Goal: Task Accomplishment & Management: Complete application form

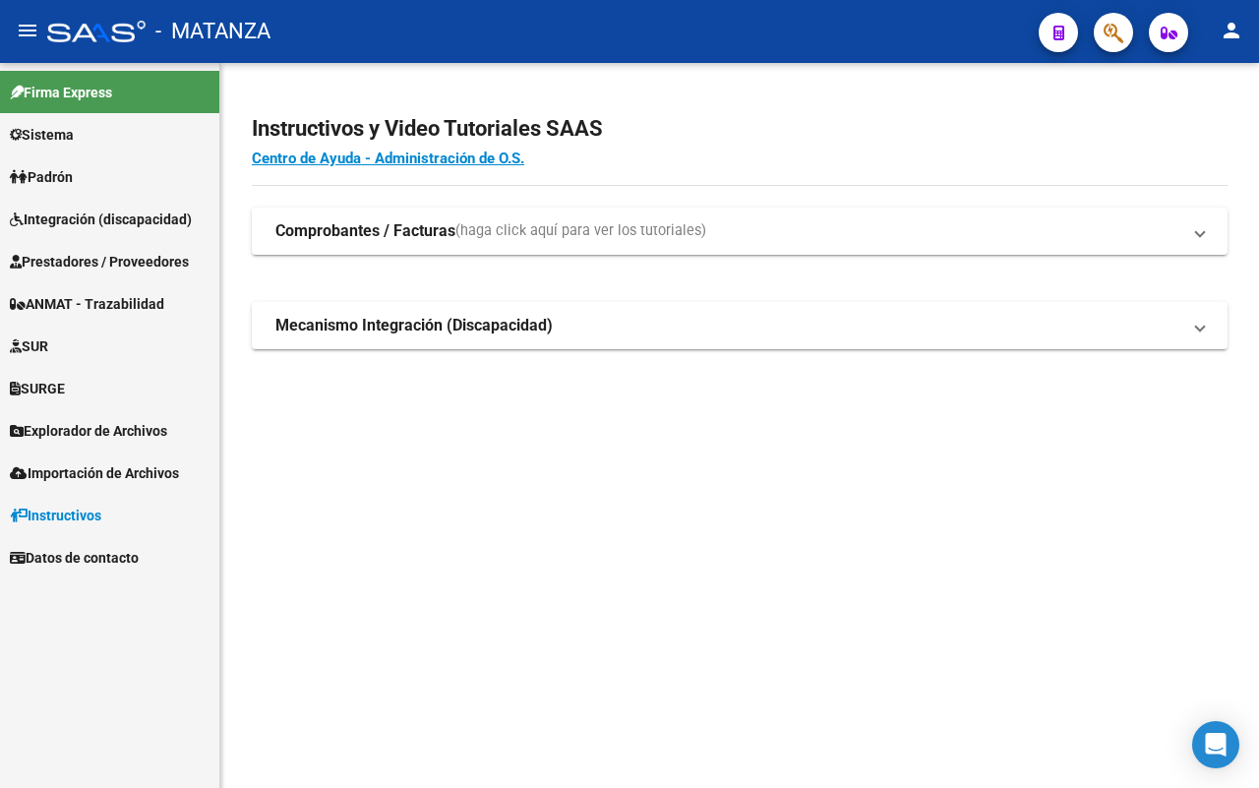
click at [119, 261] on span "Prestadores / Proveedores" at bounding box center [99, 262] width 179 height 22
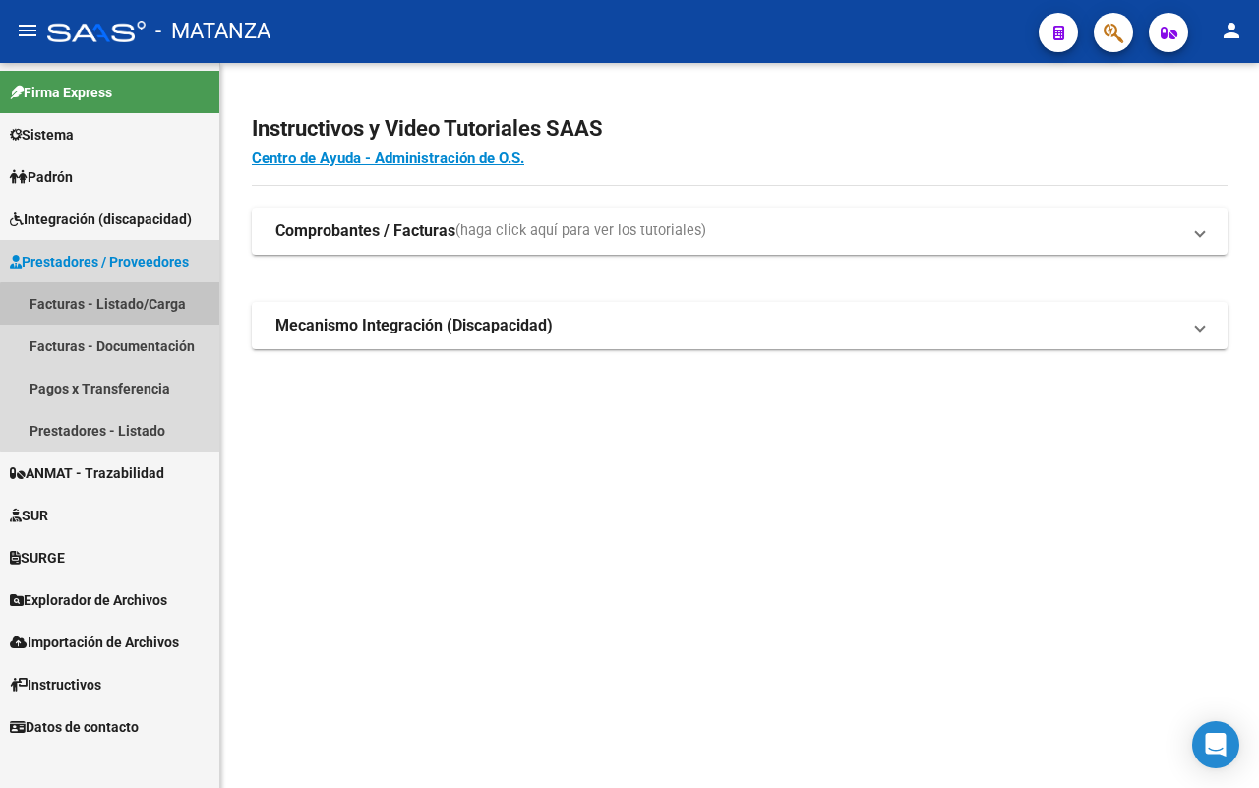
click at [135, 312] on link "Facturas - Listado/Carga" at bounding box center [109, 303] width 219 height 42
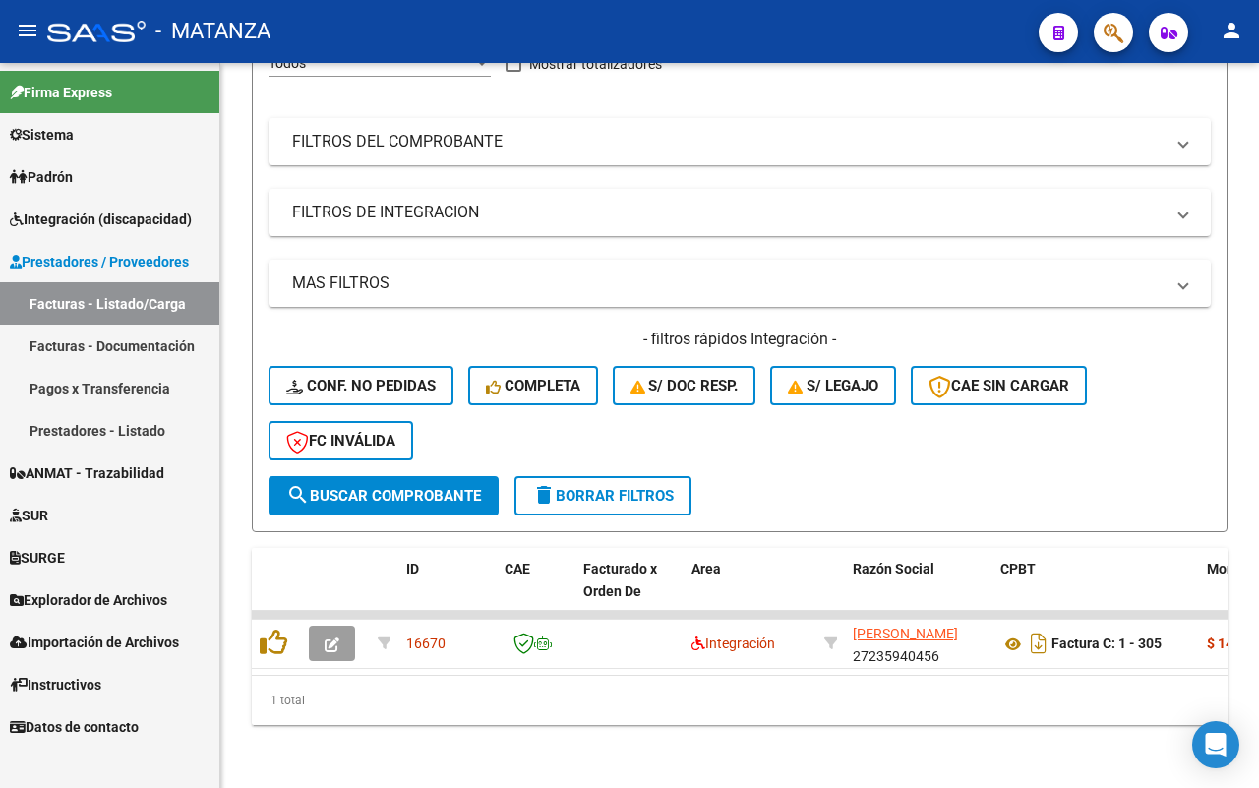
scroll to position [37, 0]
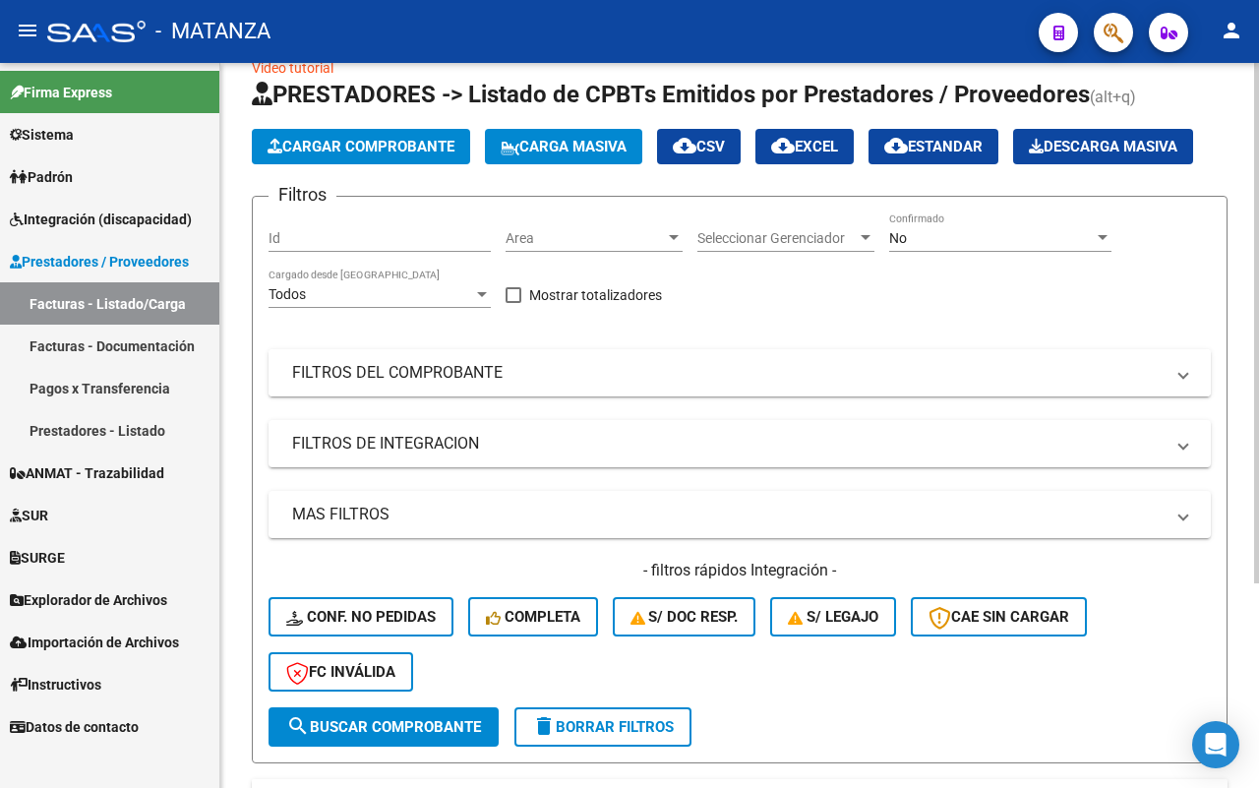
click at [546, 384] on mat-expansion-panel-header "FILTROS DEL COMPROBANTE" at bounding box center [740, 372] width 942 height 47
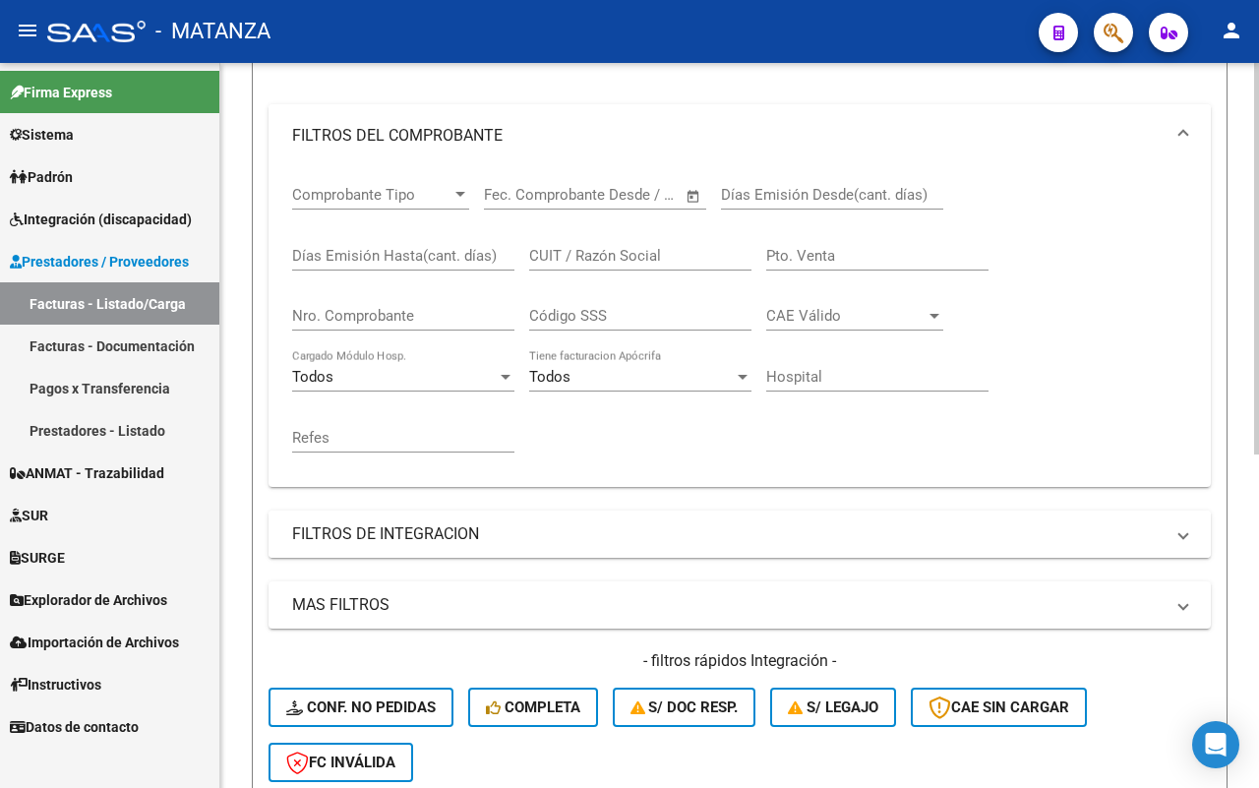
scroll to position [283, 0]
click at [552, 532] on mat-panel-title "FILTROS DE INTEGRACION" at bounding box center [727, 533] width 871 height 22
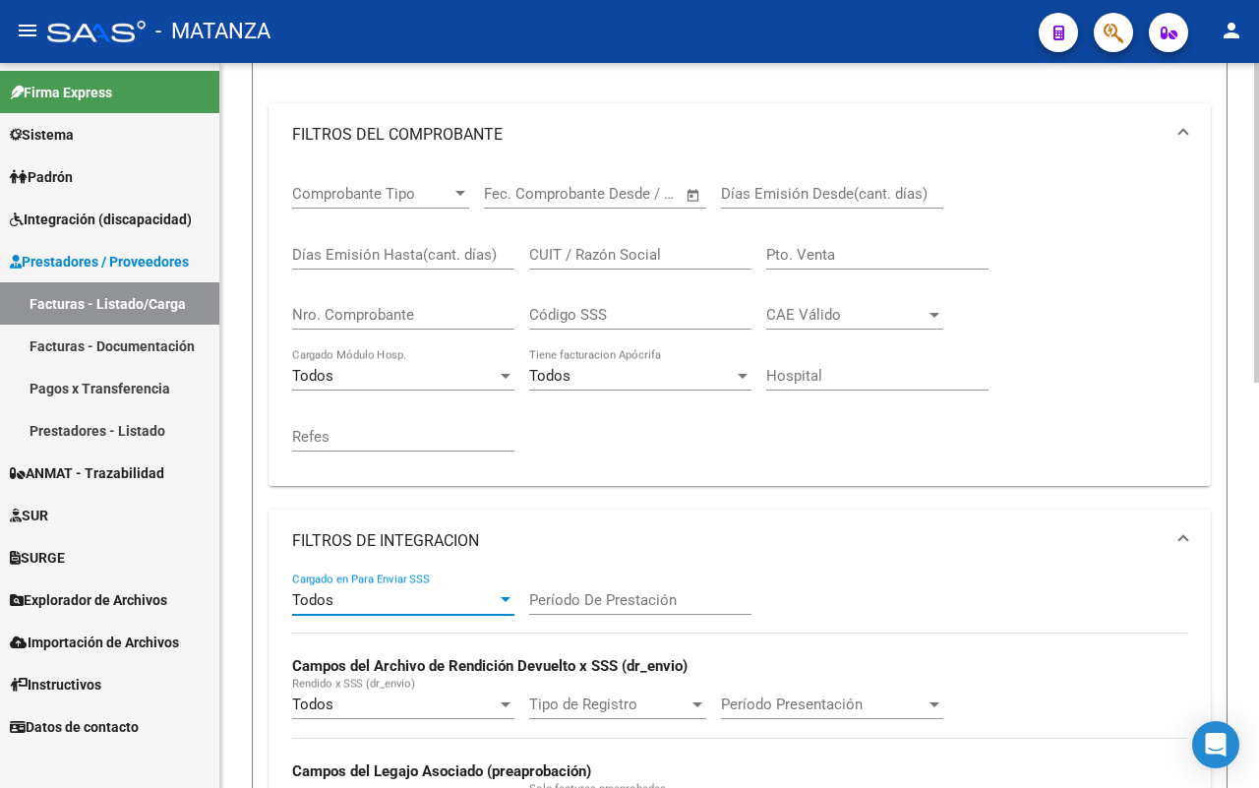
click at [429, 591] on div "Todos" at bounding box center [394, 600] width 205 height 18
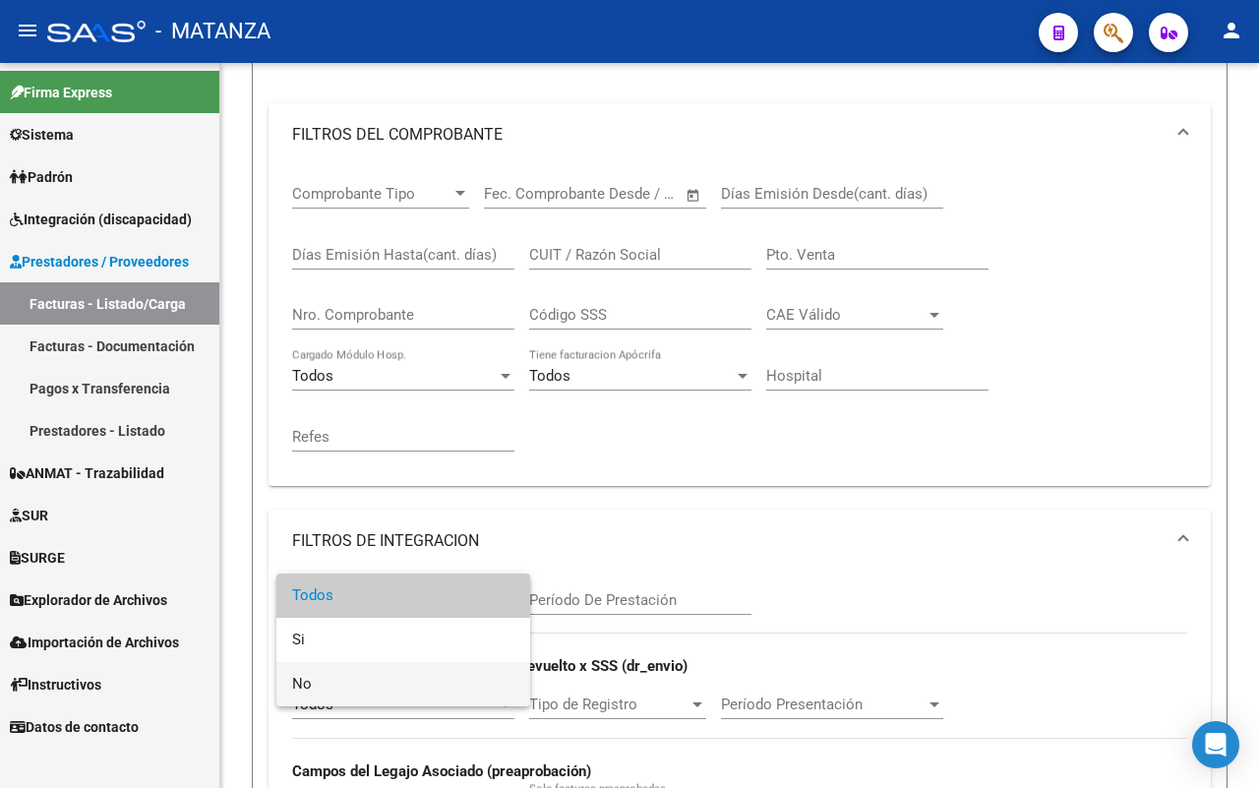
click at [395, 685] on span "No" at bounding box center [403, 684] width 222 height 44
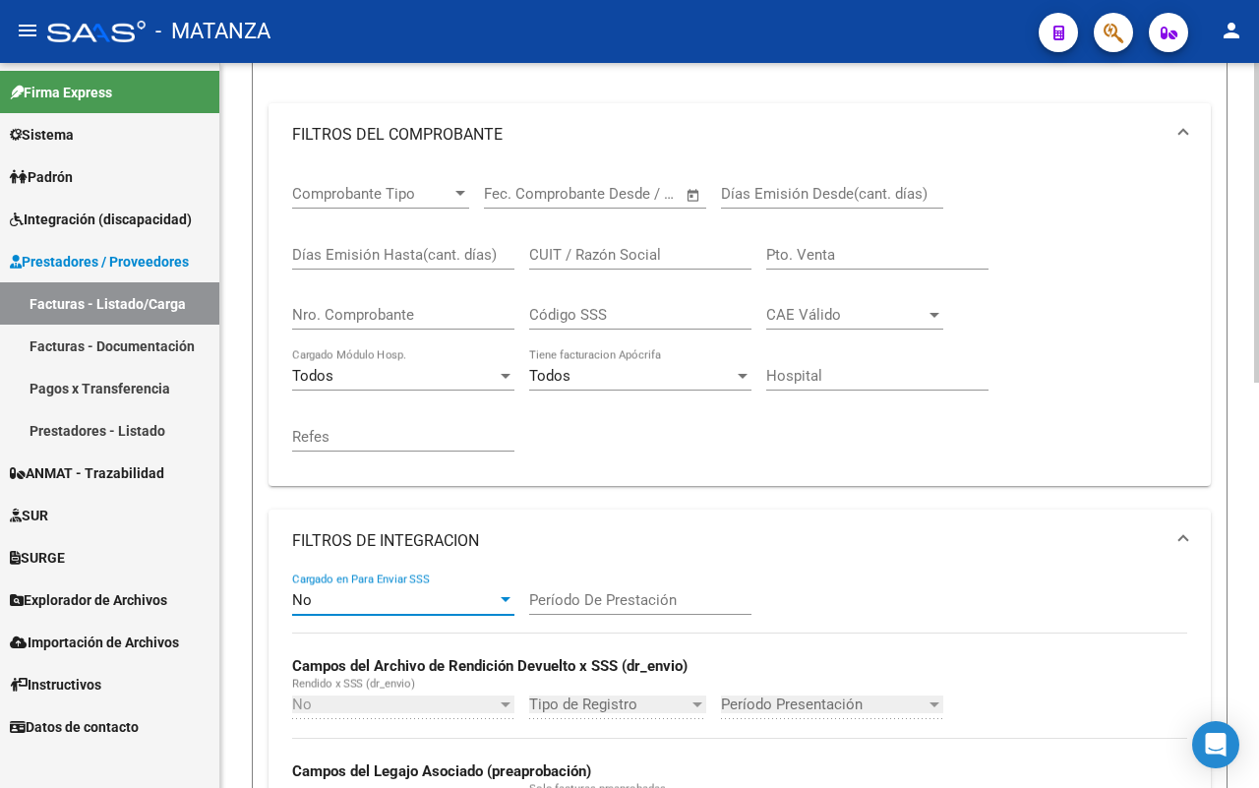
click at [576, 586] on div "Período De Prestación" at bounding box center [640, 593] width 222 height 42
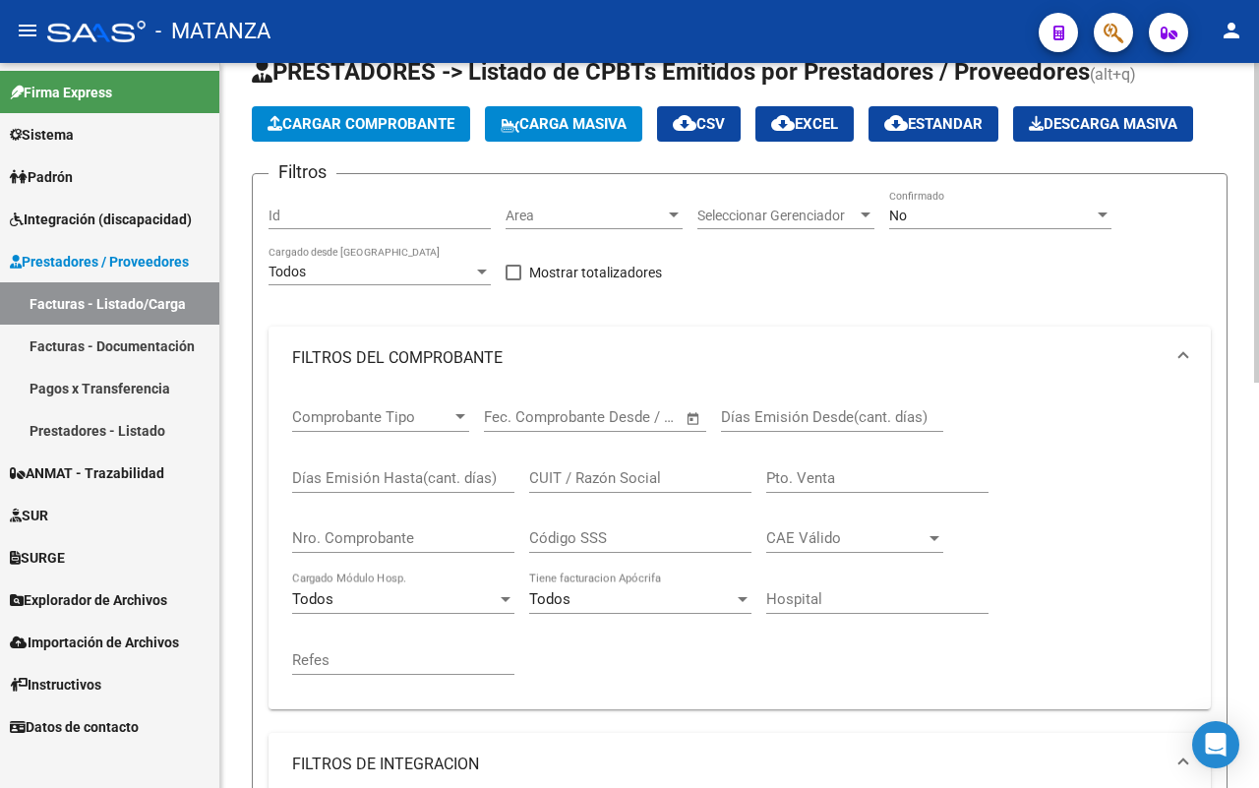
scroll to position [0, 0]
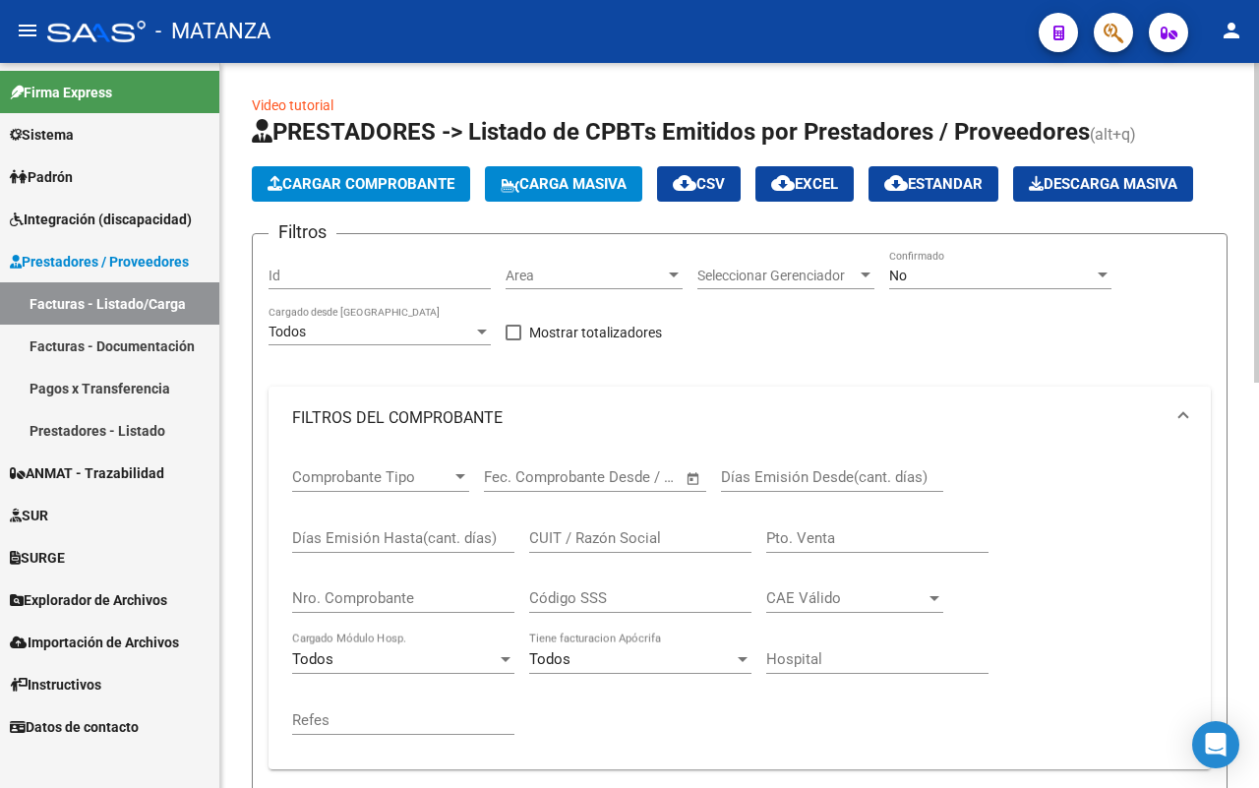
type input "202507"
click at [976, 269] on div "No" at bounding box center [991, 276] width 205 height 17
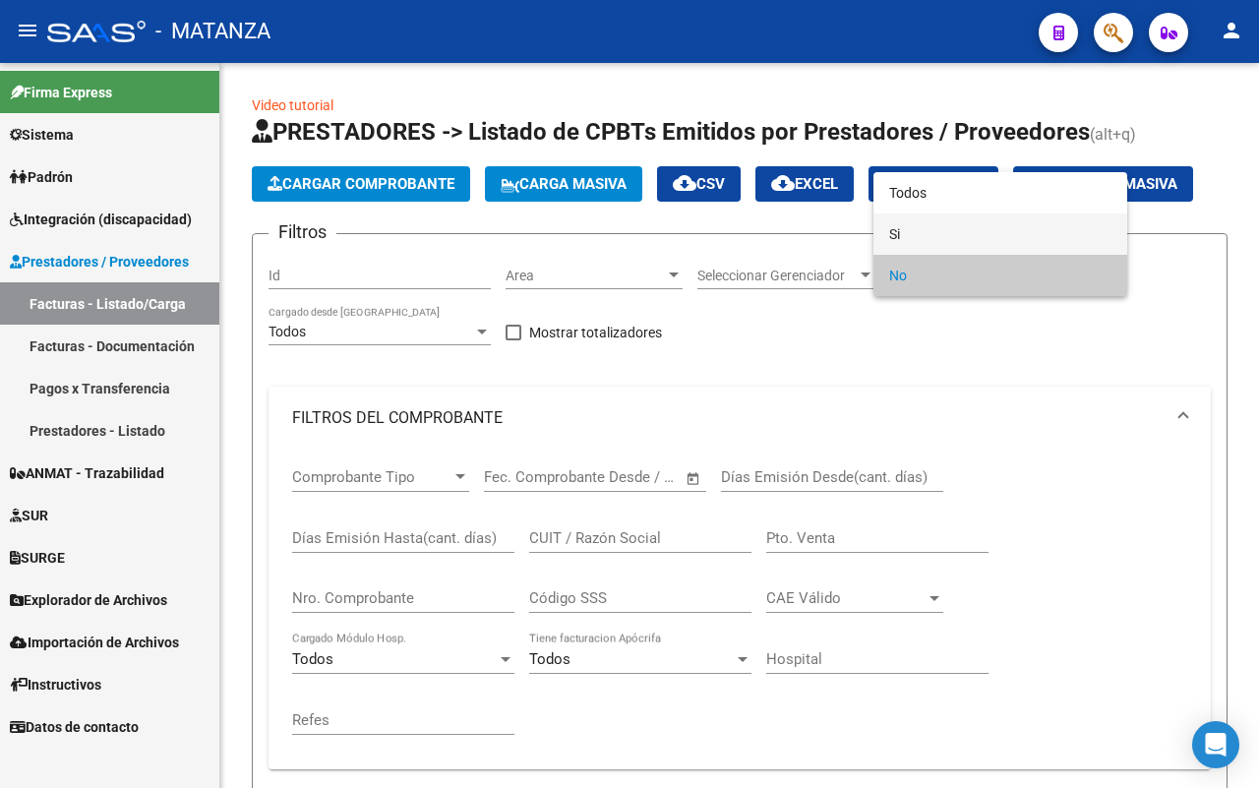
click at [961, 222] on span "Si" at bounding box center [1000, 233] width 222 height 41
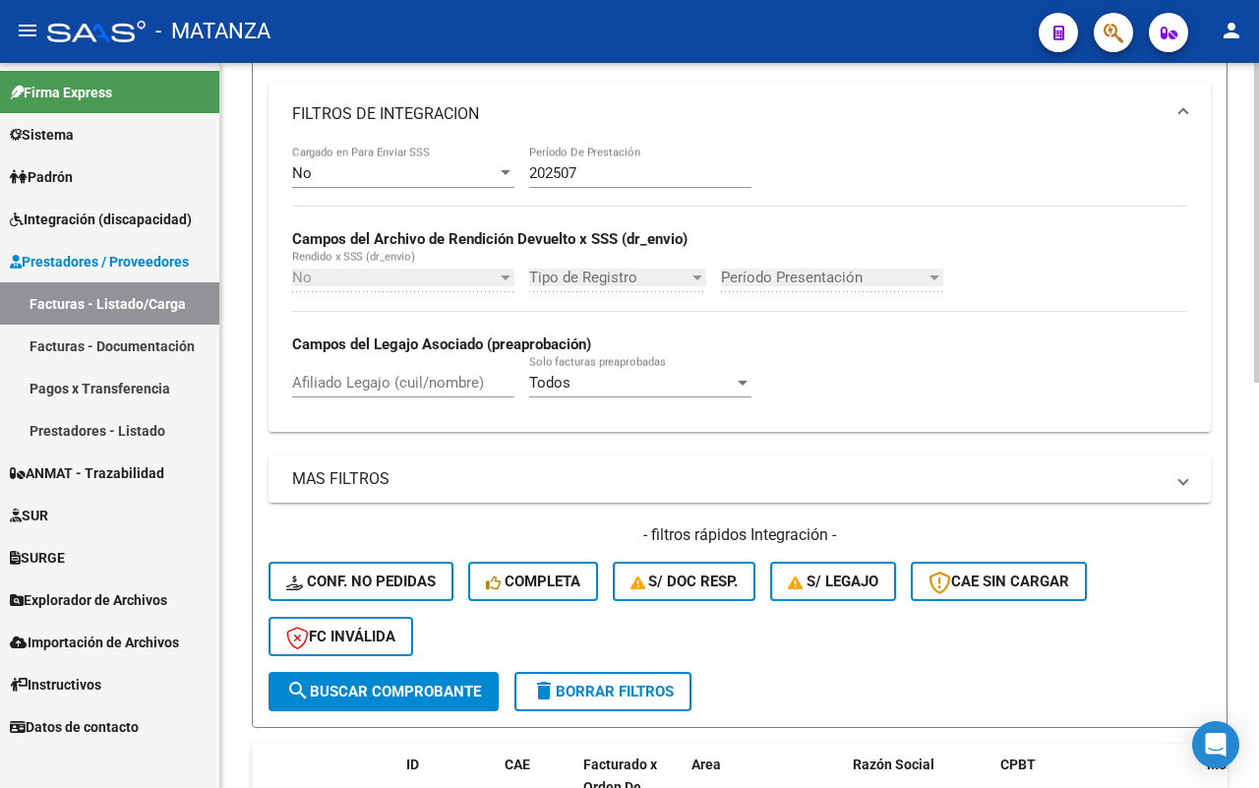
scroll to position [918, 0]
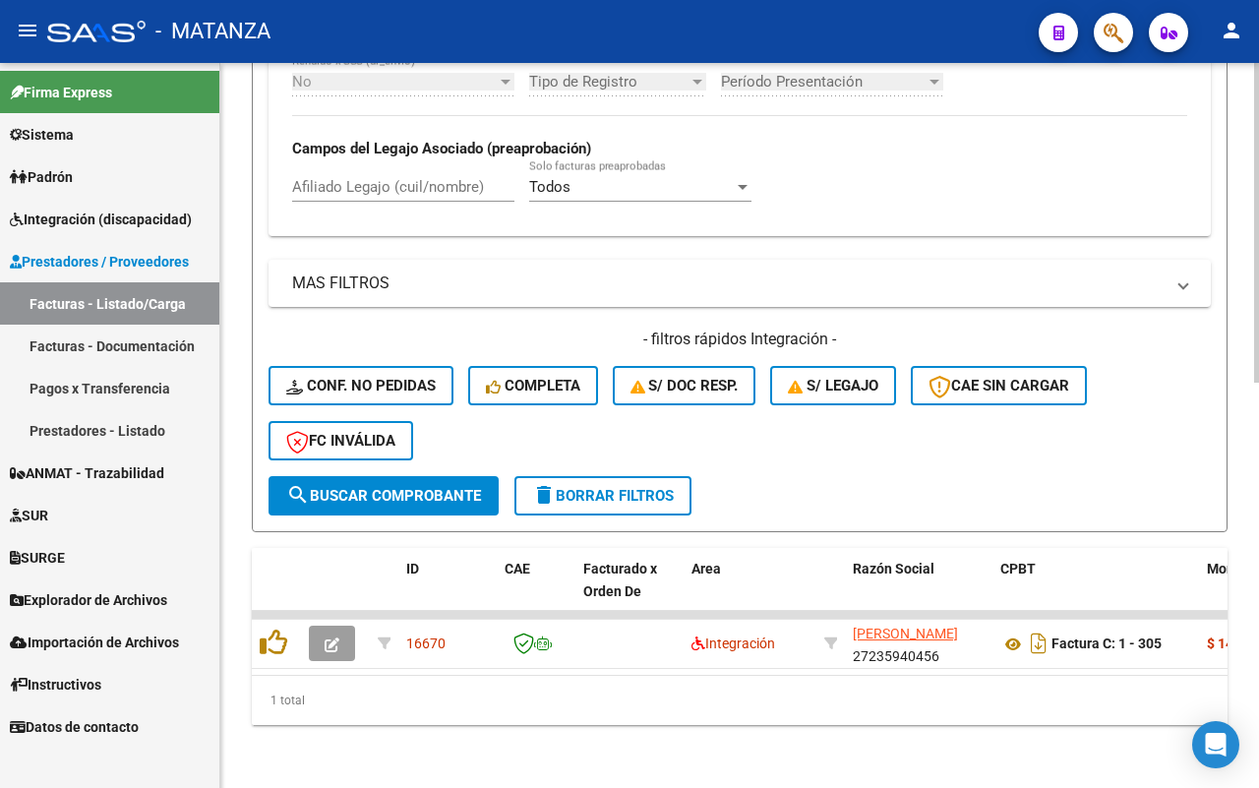
drag, startPoint x: 389, startPoint y: 482, endPoint x: 745, endPoint y: 467, distance: 355.4
click at [393, 487] on span "search Buscar Comprobante" at bounding box center [383, 496] width 195 height 18
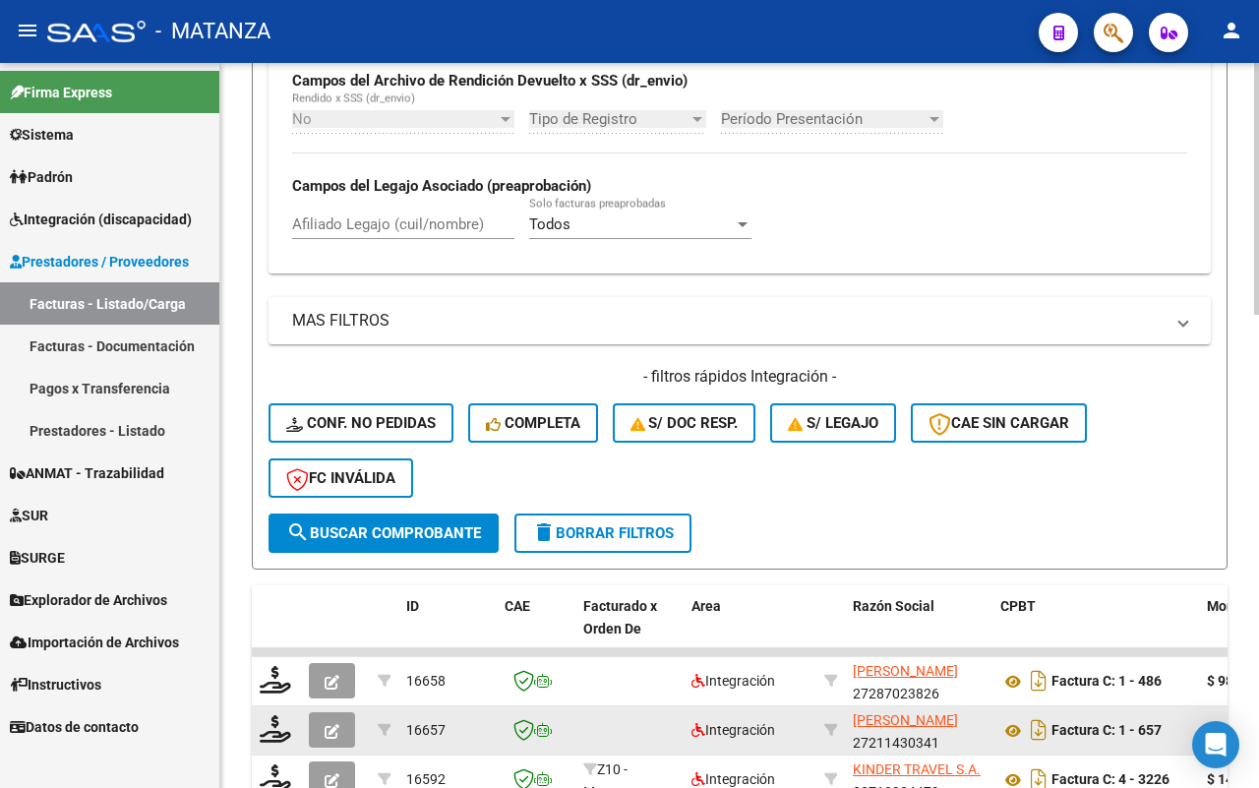
scroll to position [991, 0]
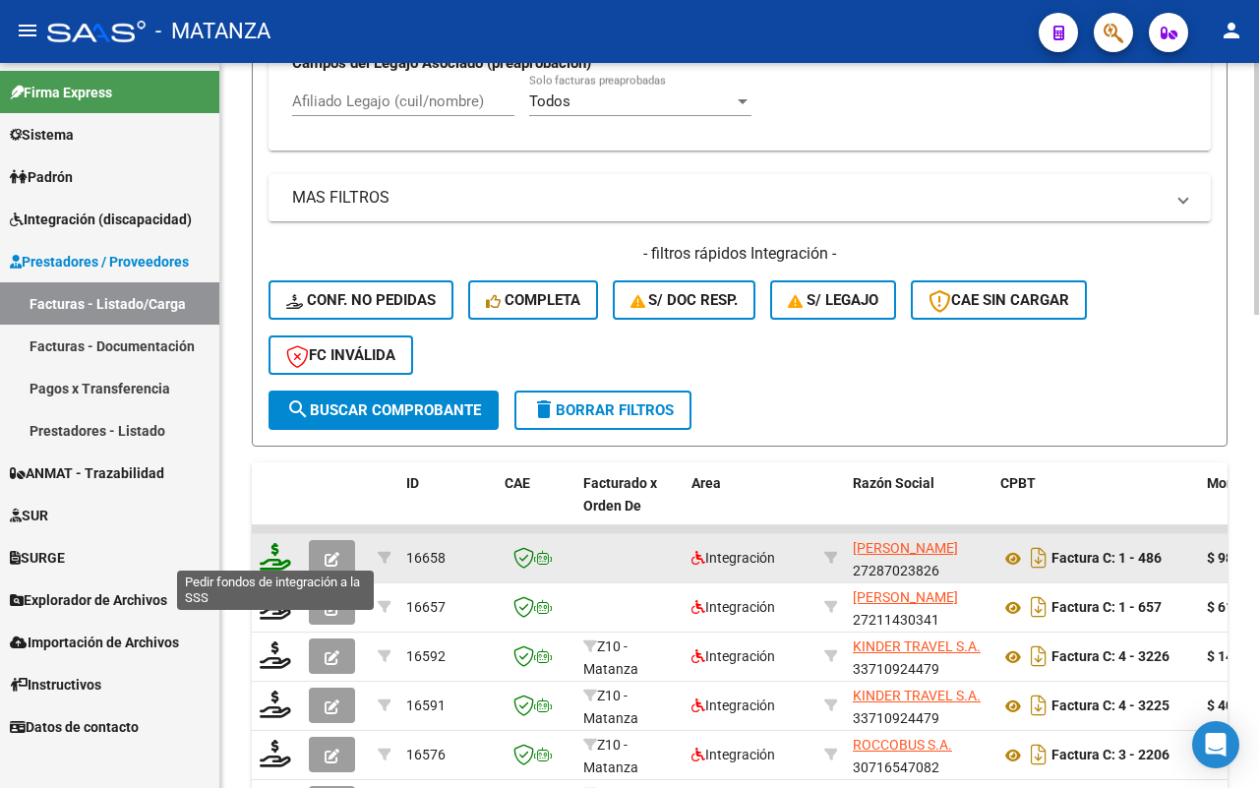
click at [278, 549] on icon at bounding box center [275, 557] width 31 height 28
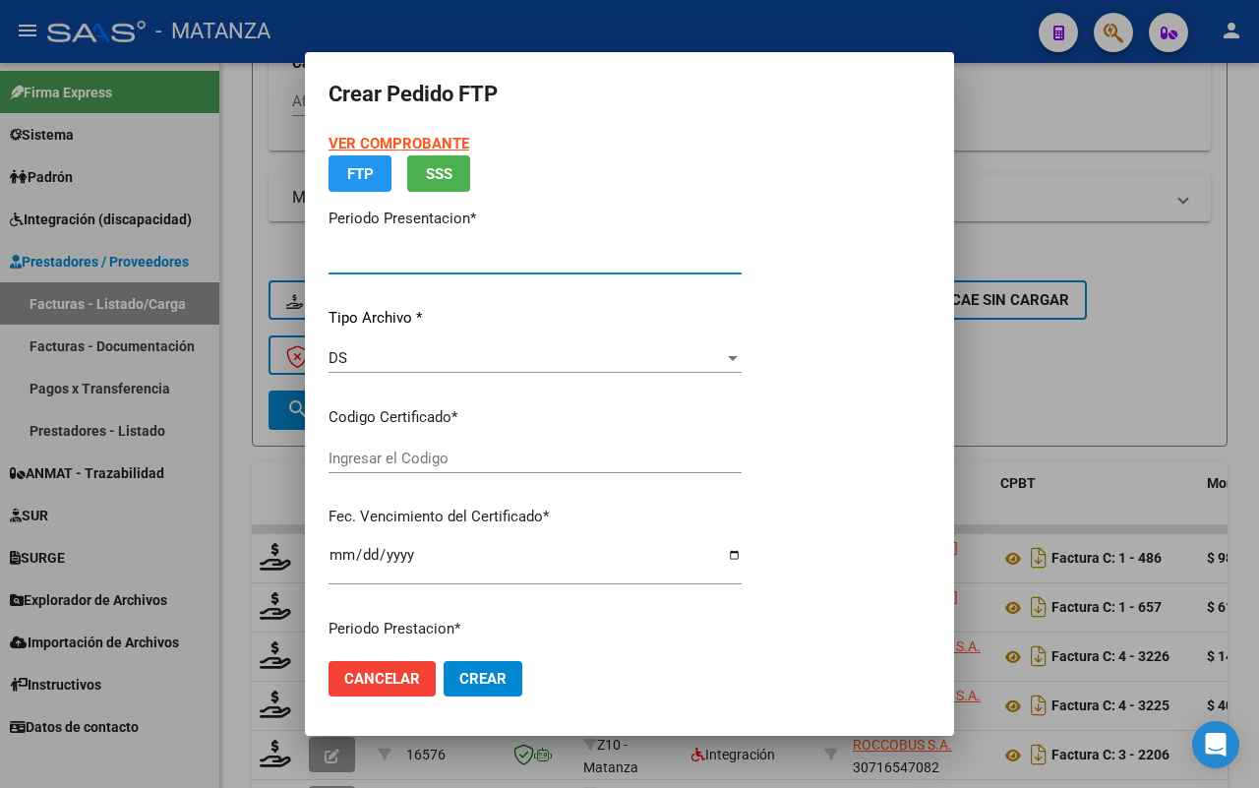
type input "202507"
type input "$ 98.964,88"
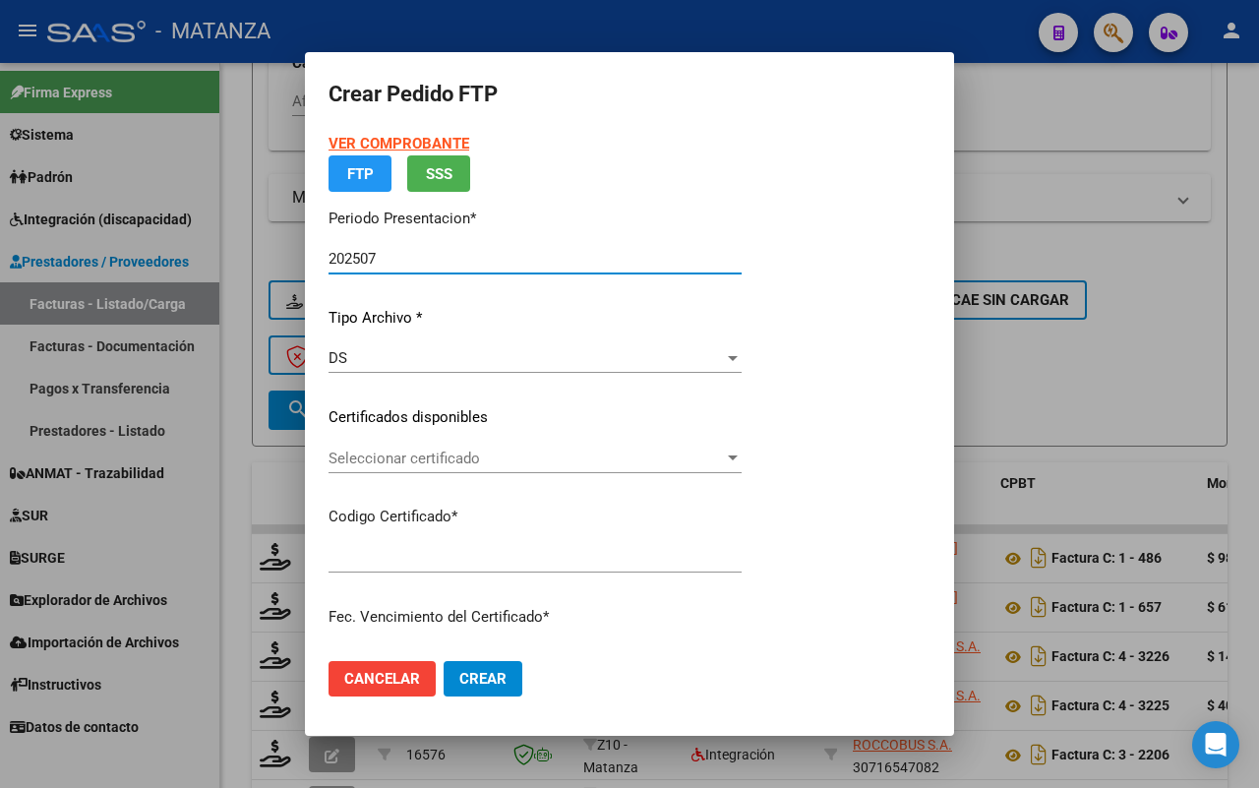
type input "ARG02-00056721017-20220824-20250824-BS"
type input "[DATE]"
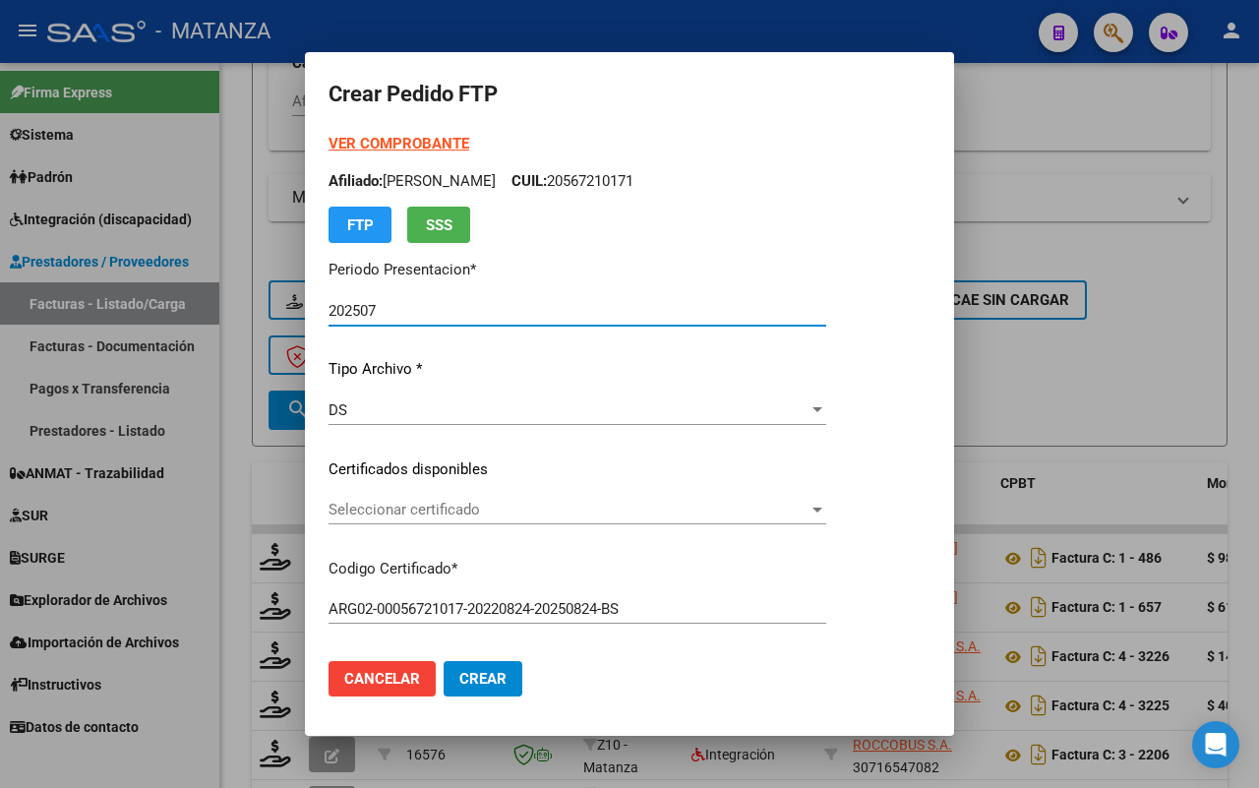
click at [564, 511] on span "Seleccionar certificado" at bounding box center [568, 510] width 480 height 18
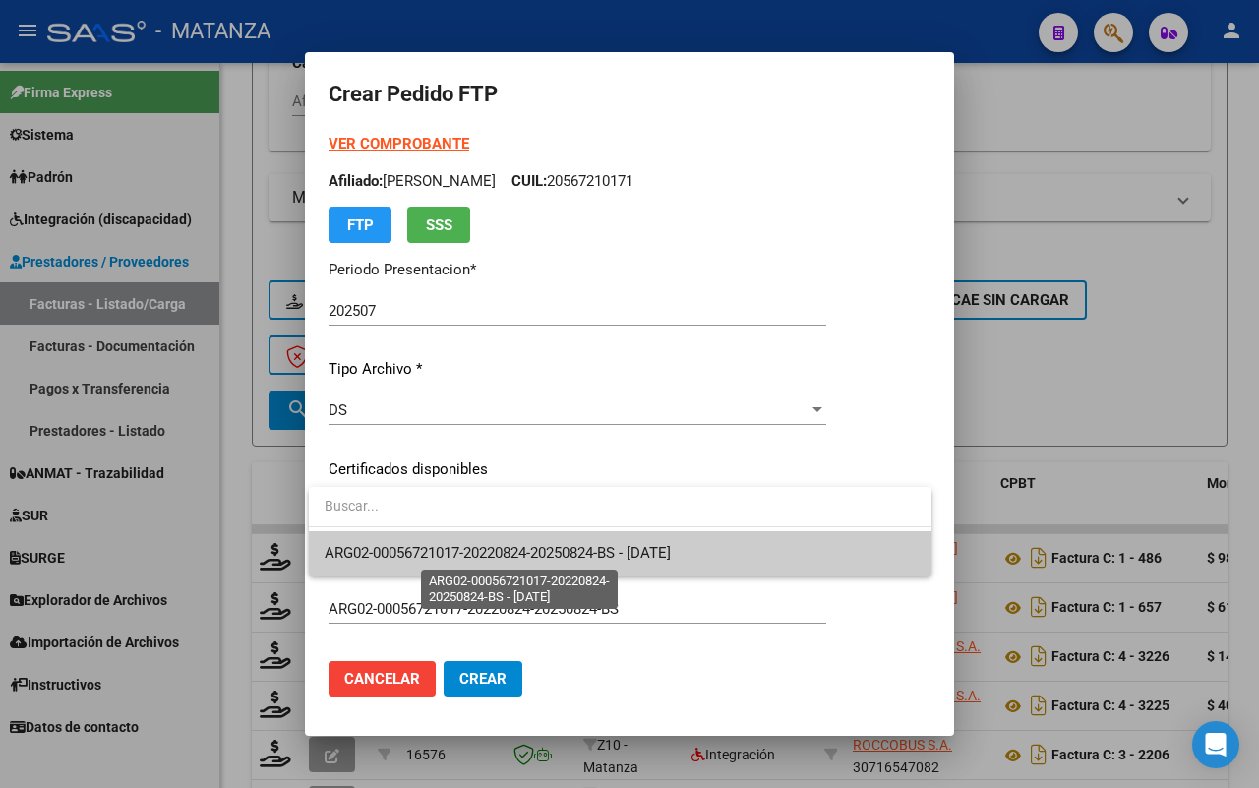
drag, startPoint x: 544, startPoint y: 557, endPoint x: 556, endPoint y: 551, distance: 13.2
click at [546, 557] on span "ARG02-00056721017-20220824-20250824-BS - [DATE]" at bounding box center [498, 553] width 346 height 18
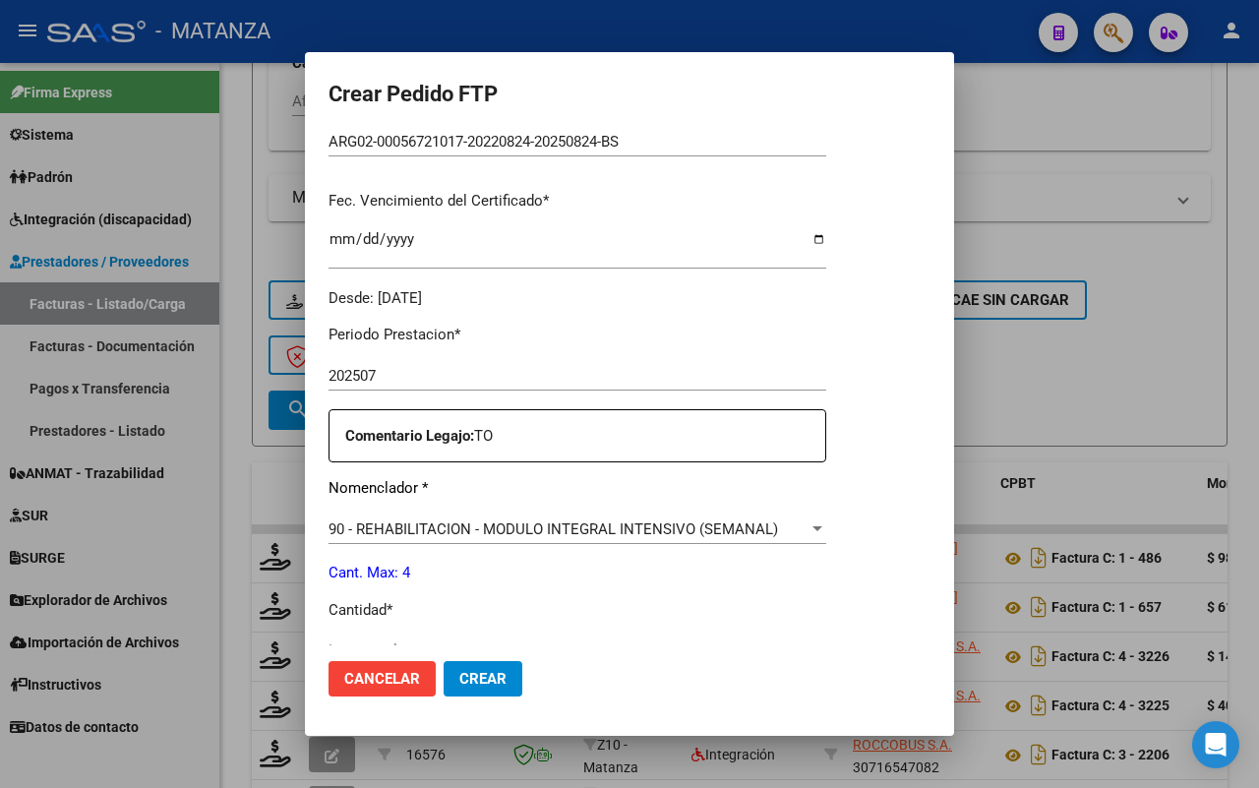
scroll to position [615, 0]
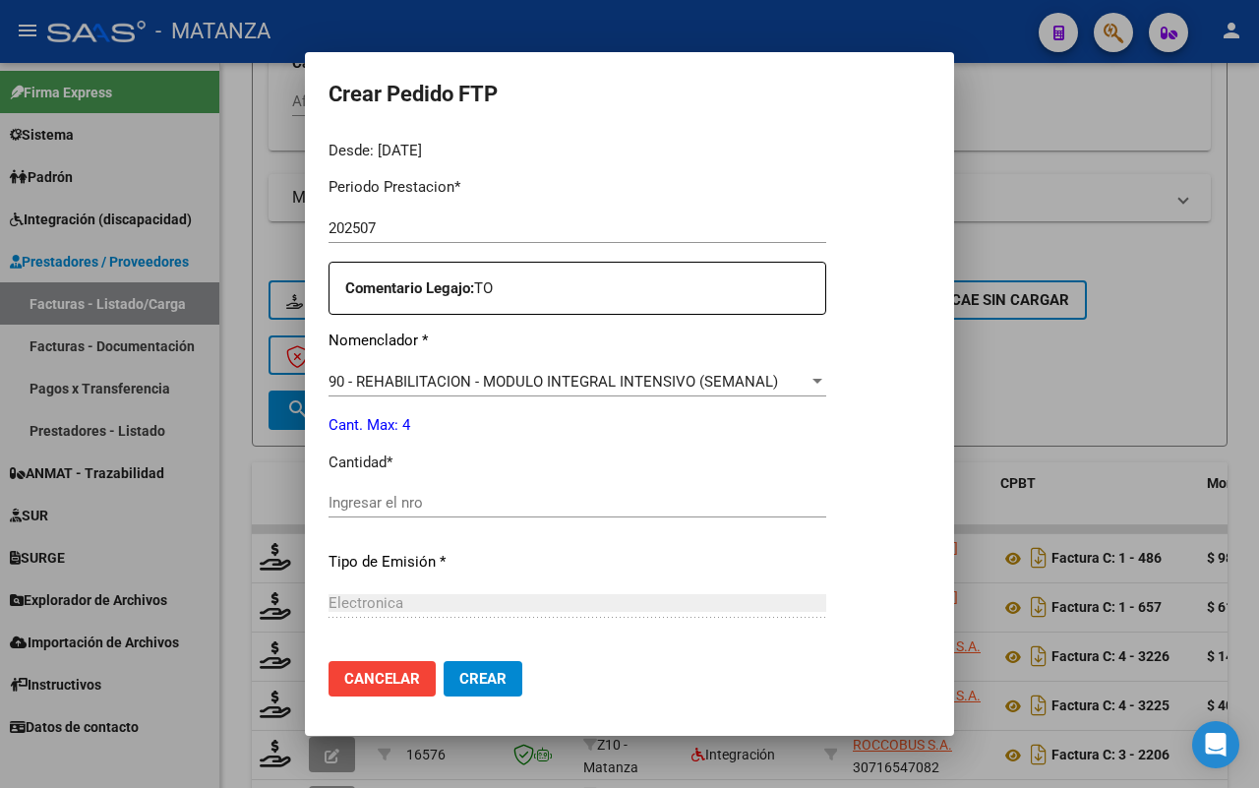
click at [519, 488] on div "Ingresar el nro" at bounding box center [577, 503] width 498 height 30
type input "4"
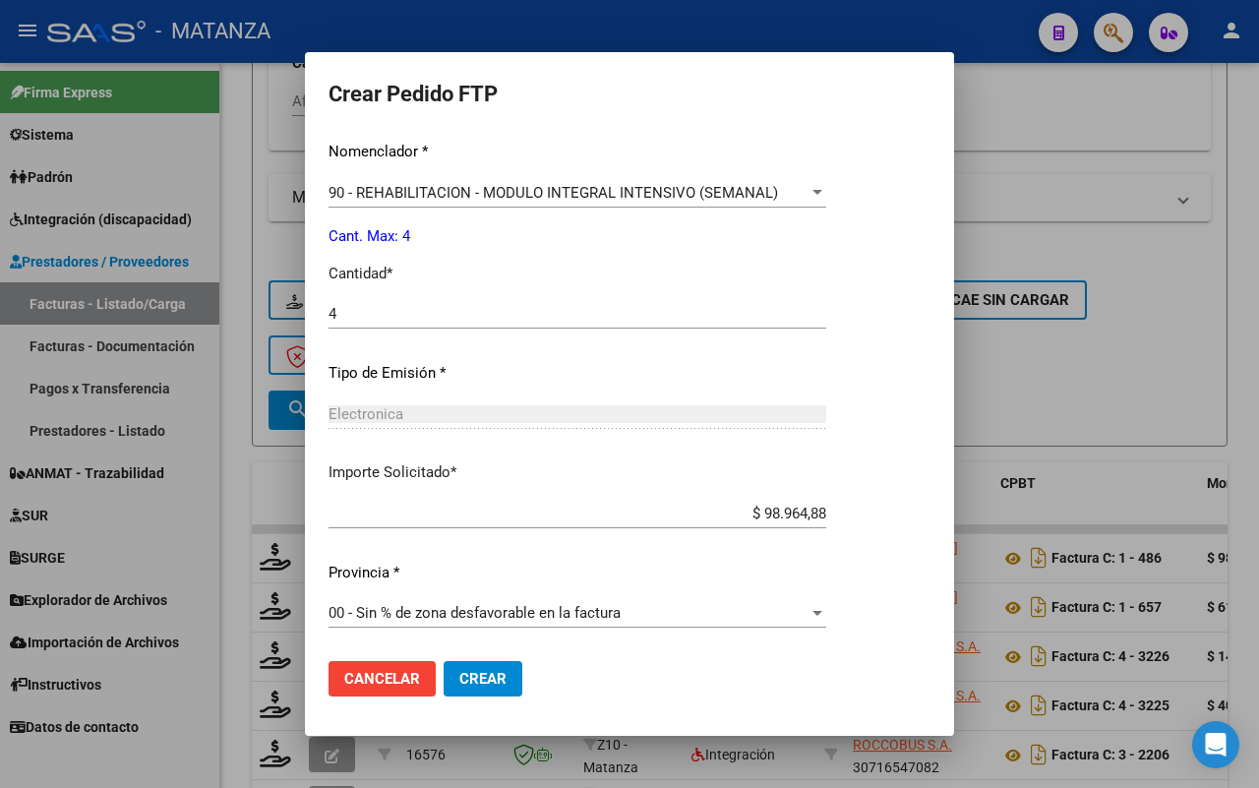
click at [490, 671] on span "Crear" at bounding box center [482, 679] width 47 height 18
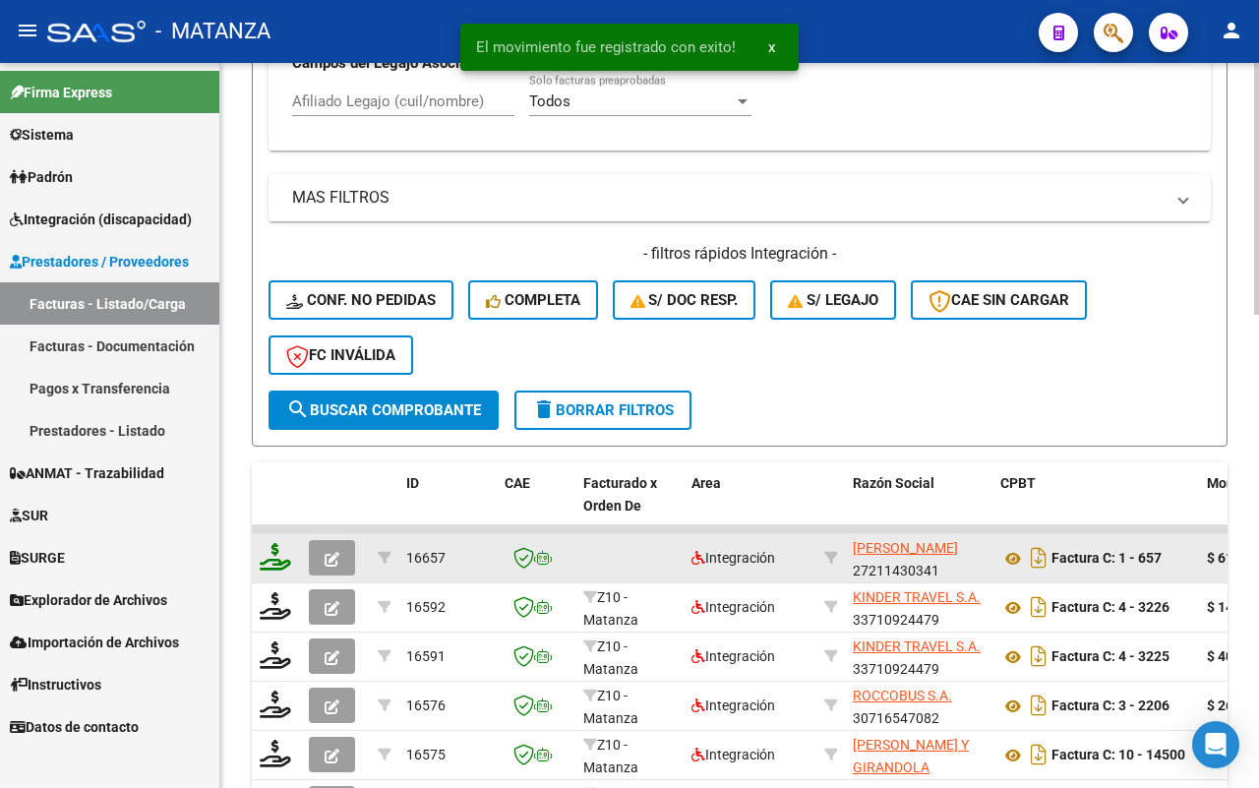
scroll to position [1114, 0]
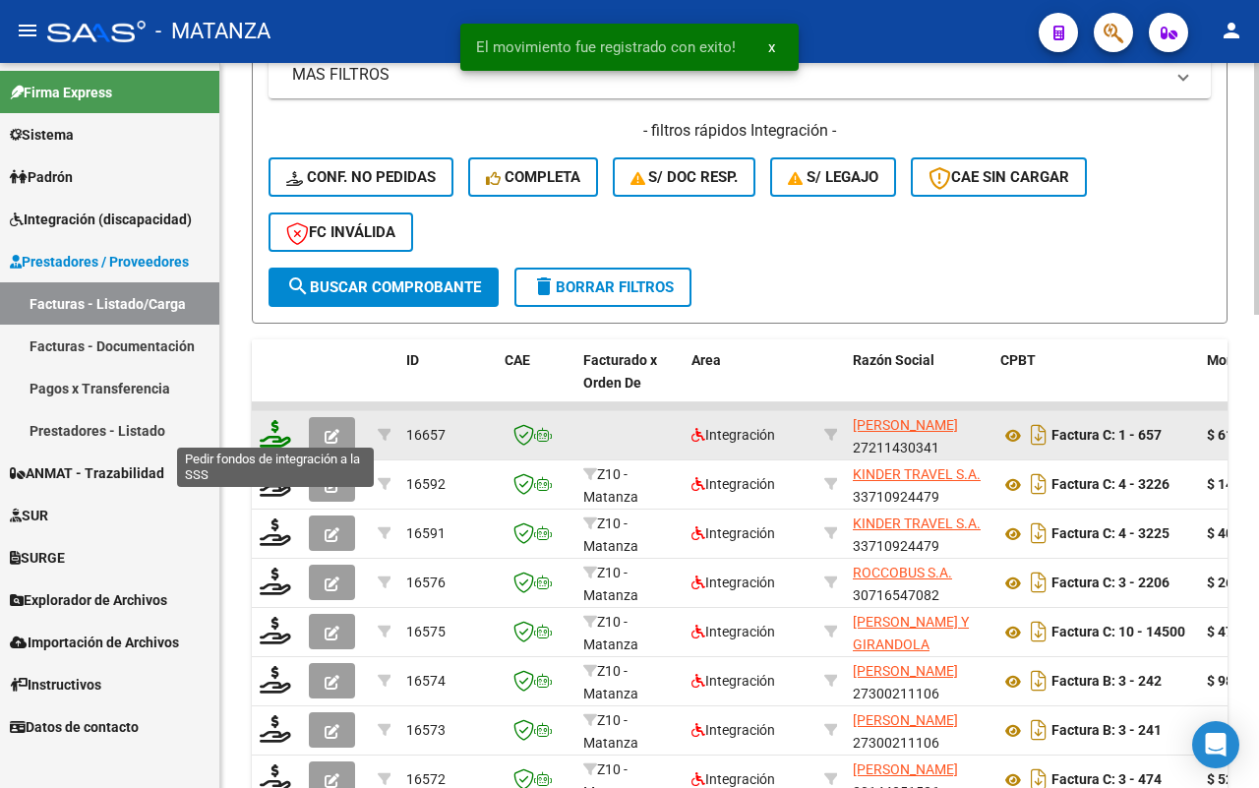
click at [268, 424] on icon at bounding box center [275, 434] width 31 height 28
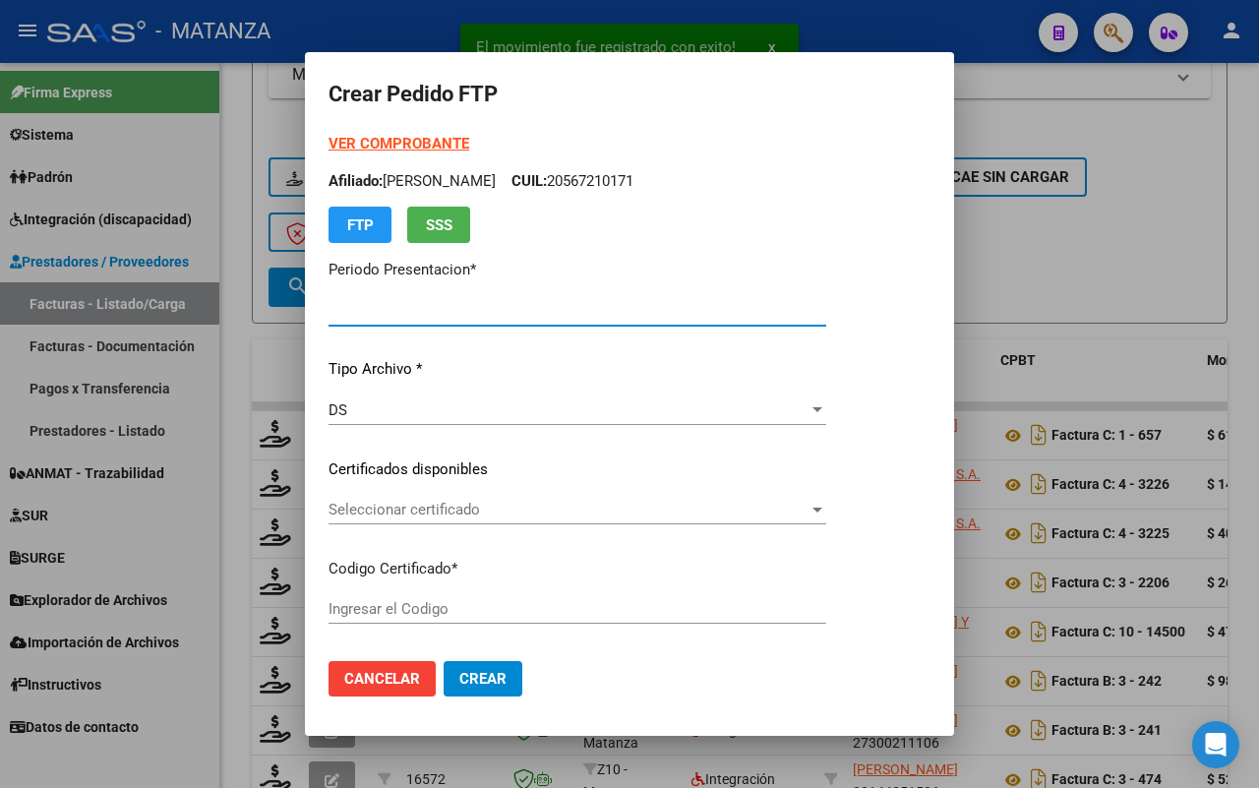
type input "202507"
type input "$ 61.853,05"
type input "ARG02-00053688694-20230327-20260327-BS"
type input "[DATE]"
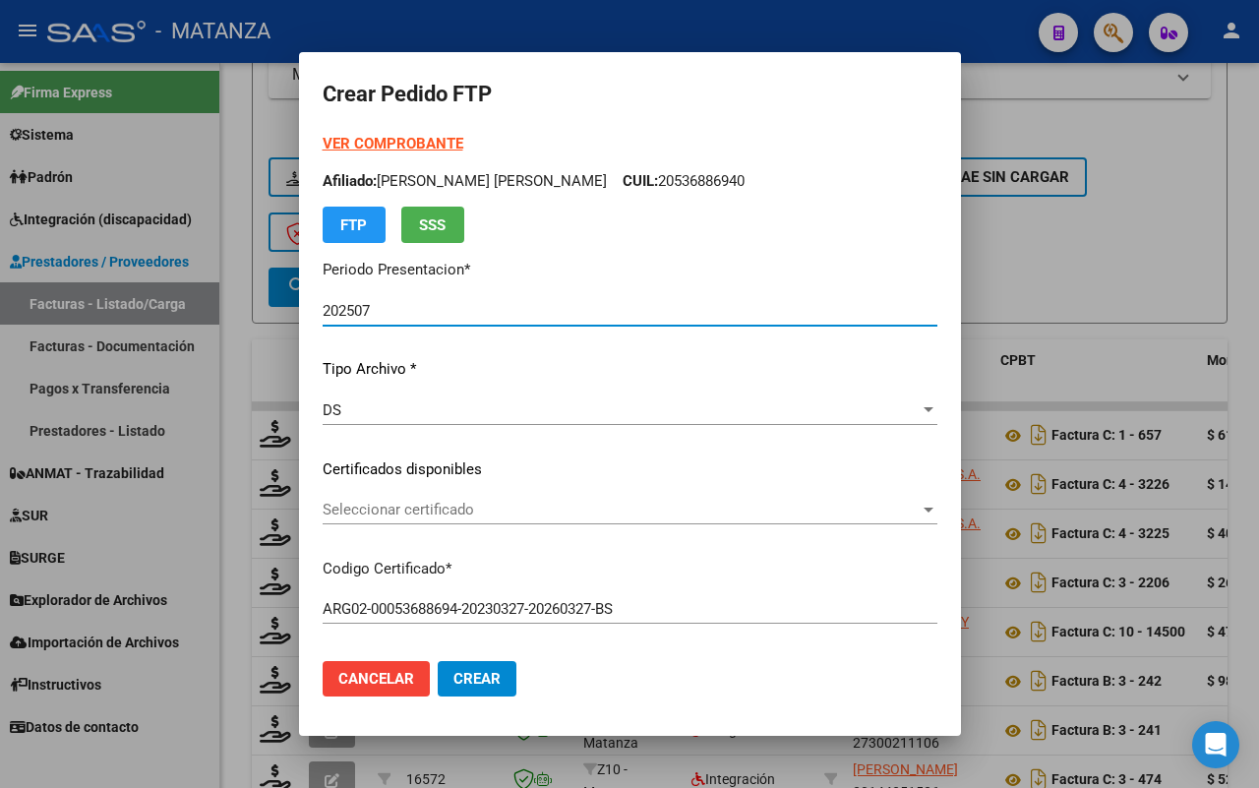
click at [541, 512] on span "Seleccionar certificado" at bounding box center [621, 510] width 597 height 18
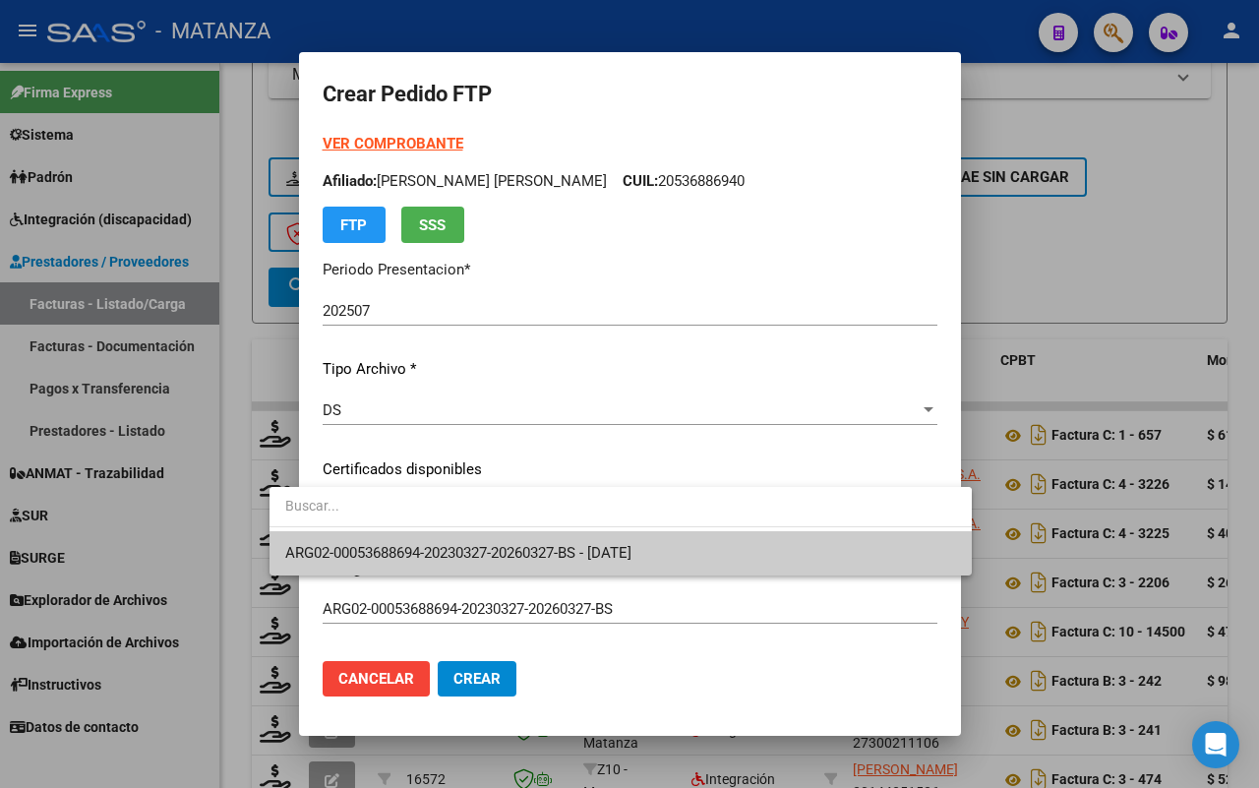
click at [534, 541] on span "ARG02-00053688694-20230327-20260327-BS - [DATE]" at bounding box center [620, 553] width 671 height 44
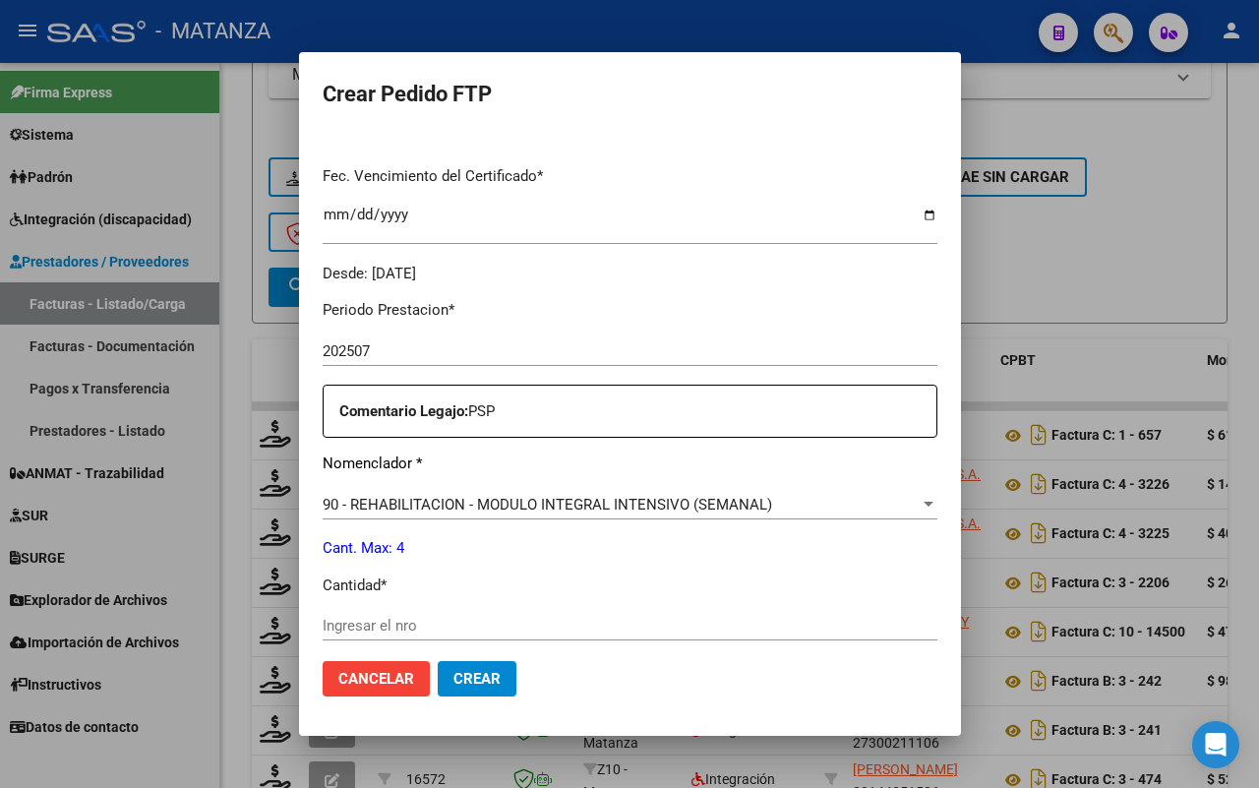
scroll to position [615, 0]
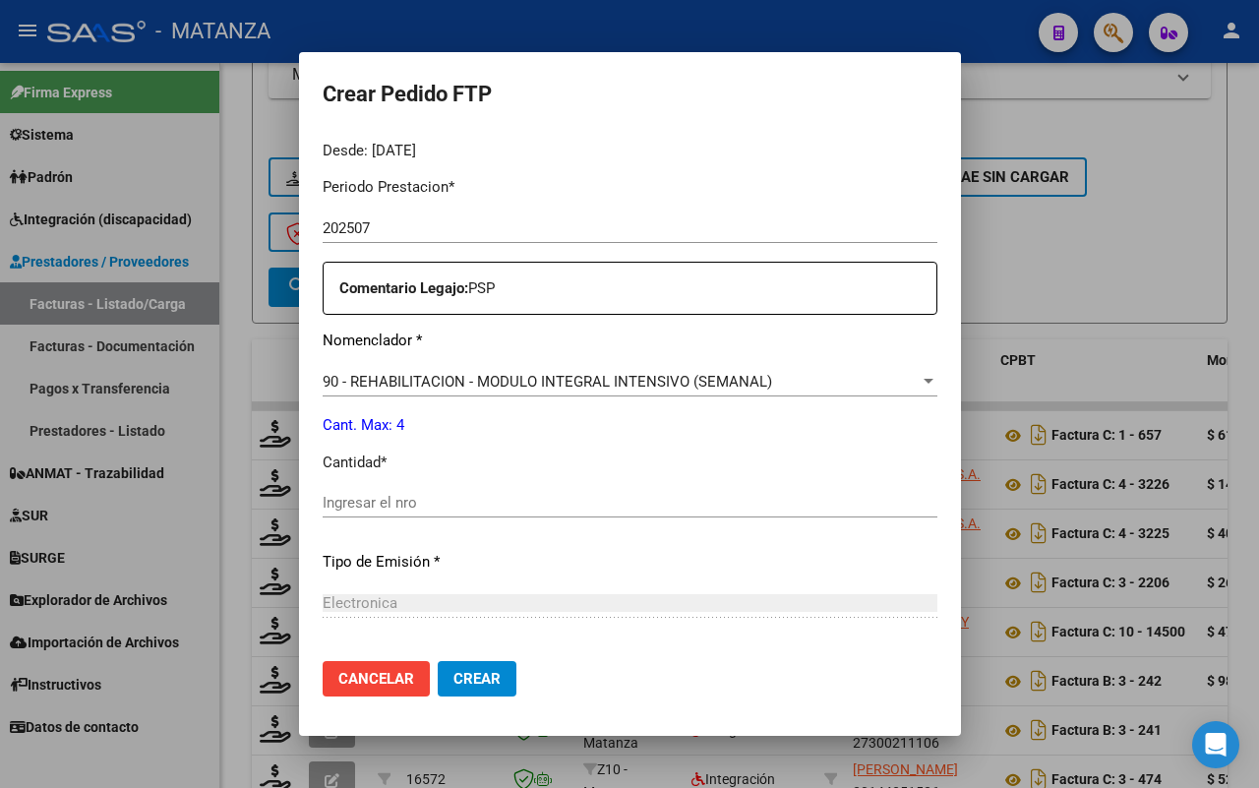
click at [413, 503] on input "Ingresar el nro" at bounding box center [630, 503] width 615 height 18
type input "4"
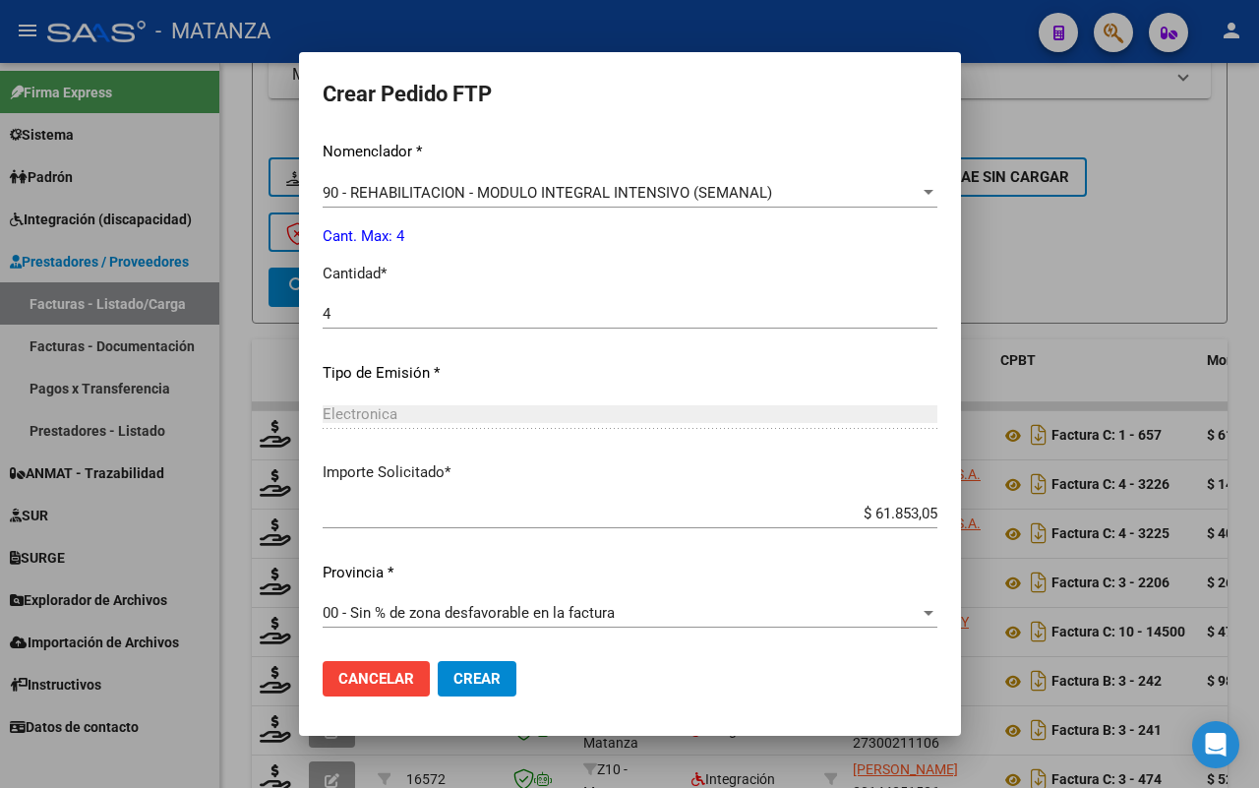
drag, startPoint x: 426, startPoint y: 685, endPoint x: 450, endPoint y: 681, distance: 24.9
click at [453, 685] on span "Crear" at bounding box center [476, 679] width 47 height 18
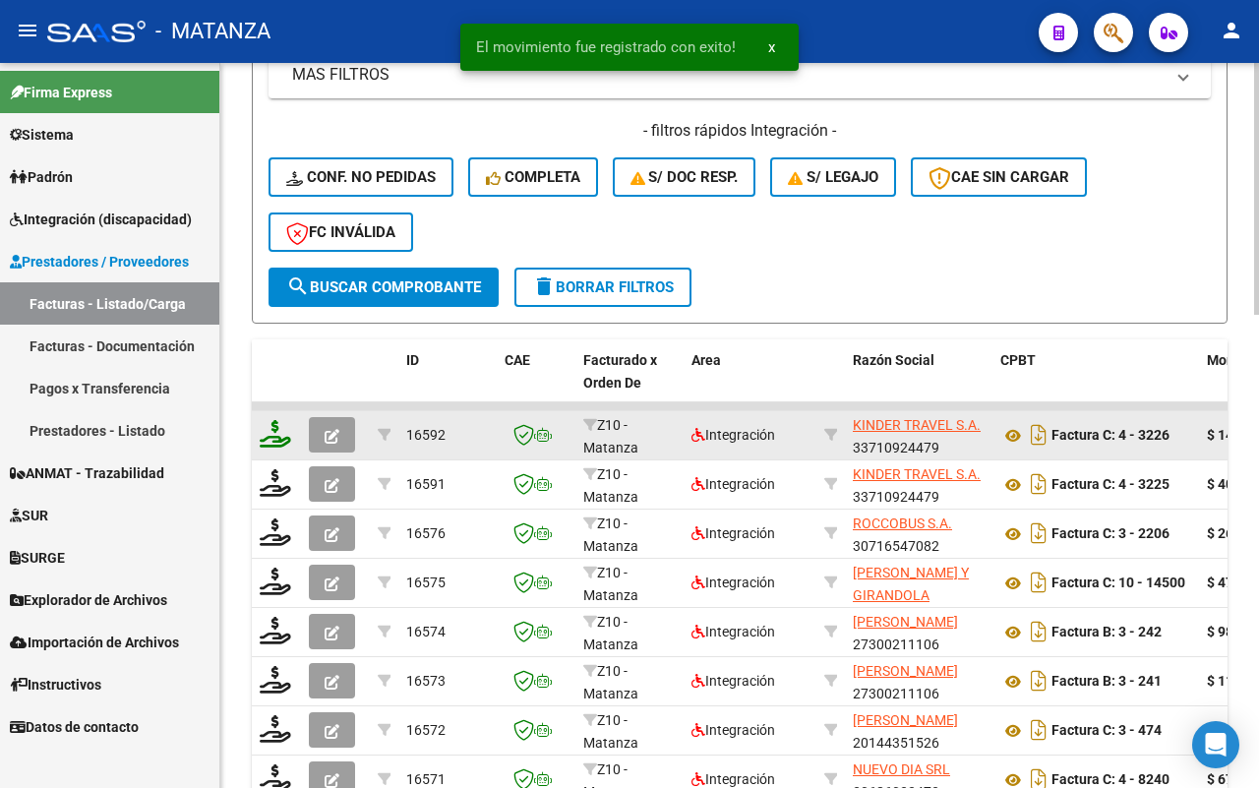
click at [271, 440] on div at bounding box center [276, 435] width 33 height 30
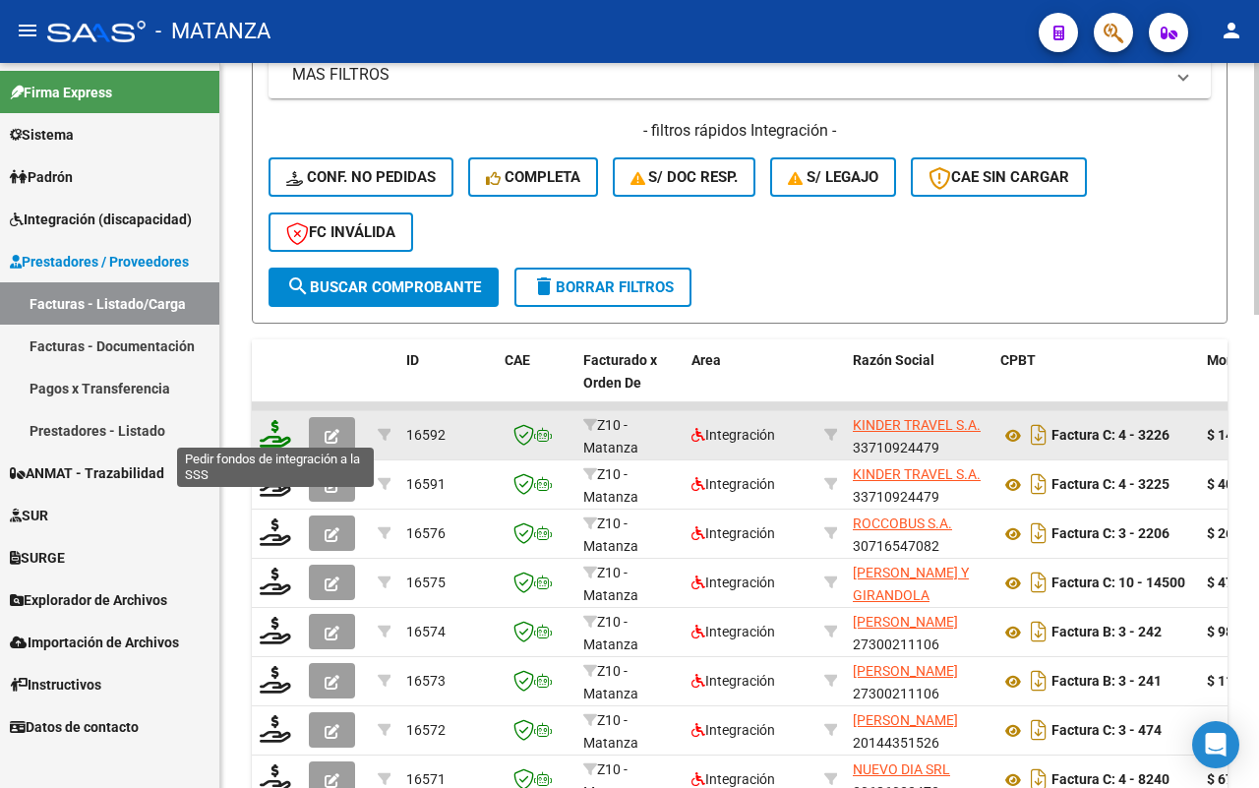
click at [278, 429] on icon at bounding box center [275, 434] width 31 height 28
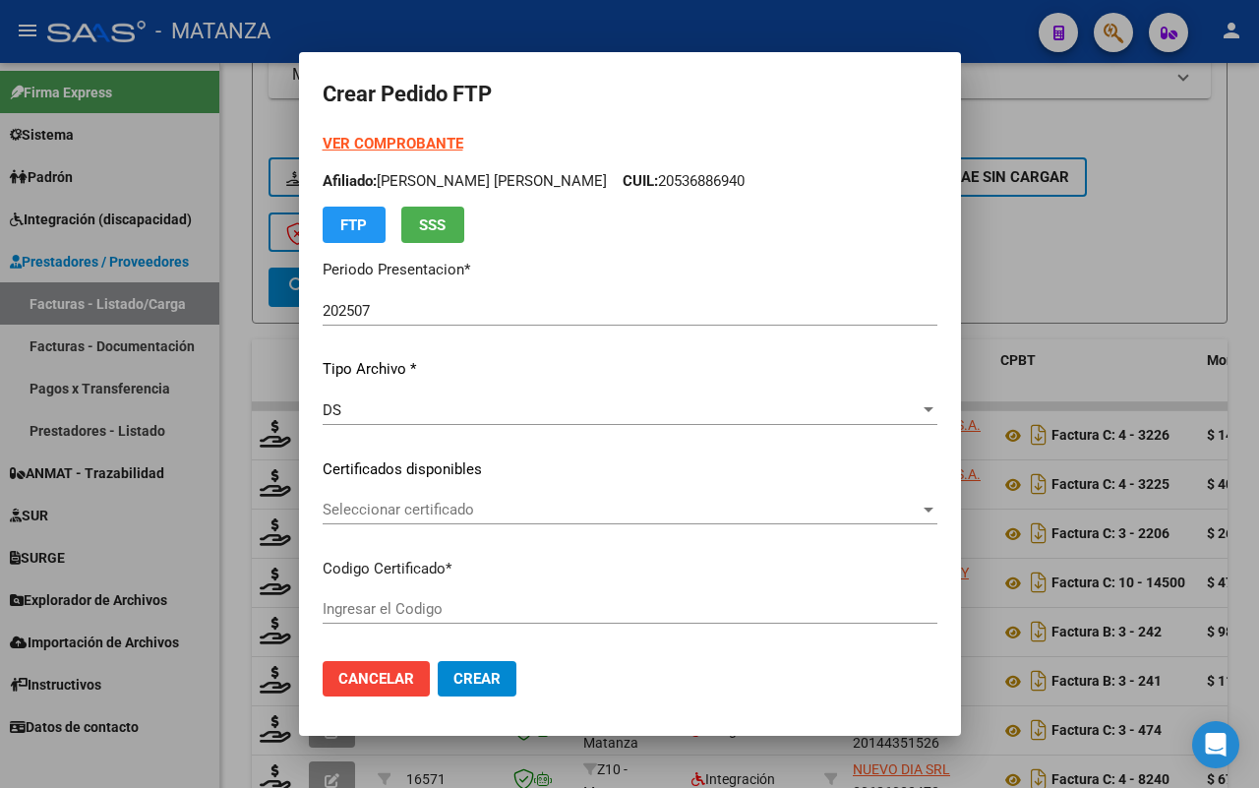
type input "ARG02-00049421349-20200108-20300108-BS"
type input "[DATE]"
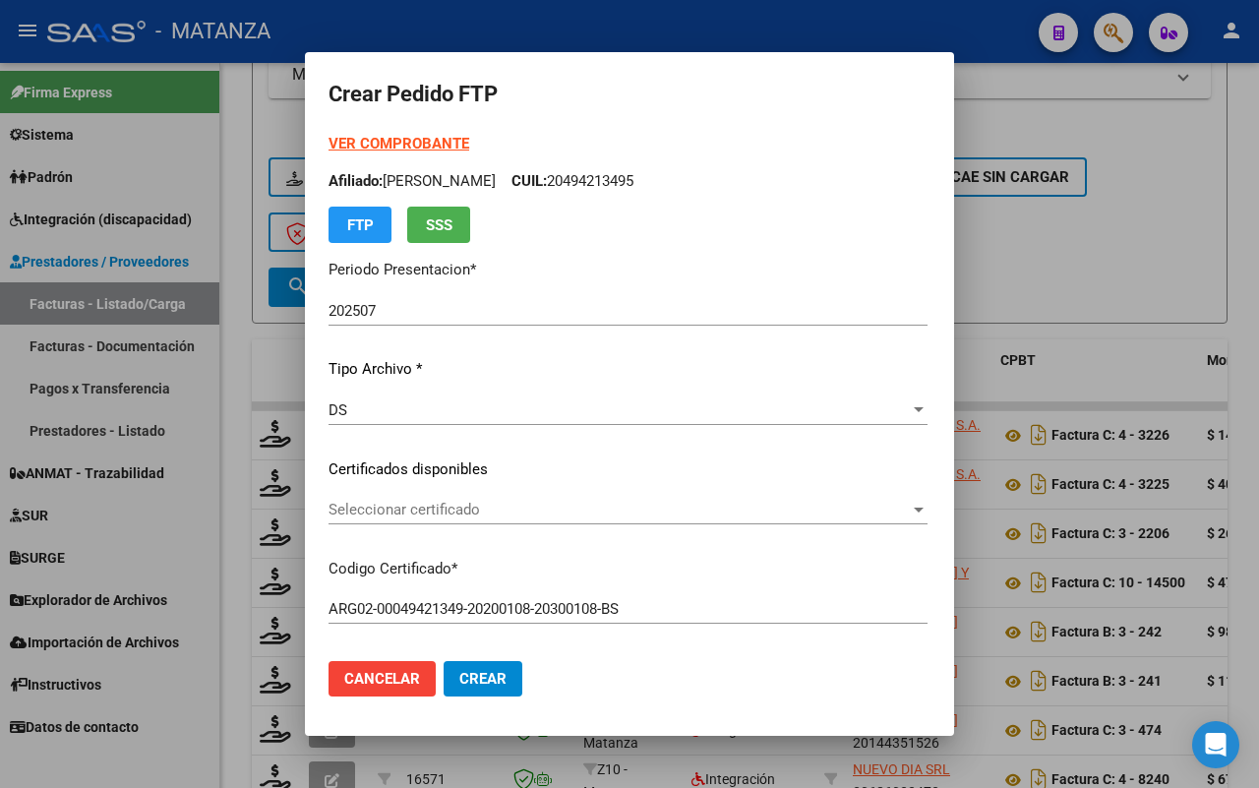
click at [387, 139] on strong "VER COMPROBANTE" at bounding box center [398, 144] width 141 height 18
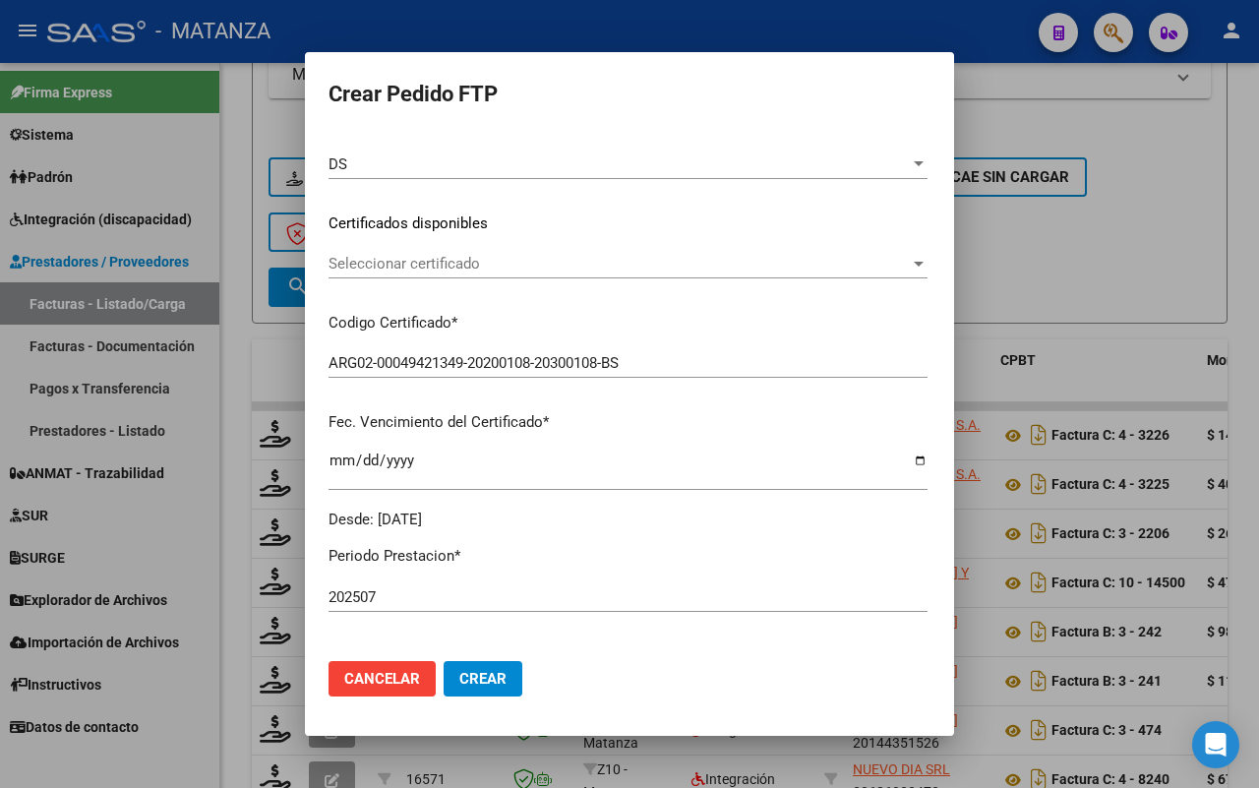
click at [492, 258] on span "Seleccionar certificado" at bounding box center [618, 264] width 581 height 18
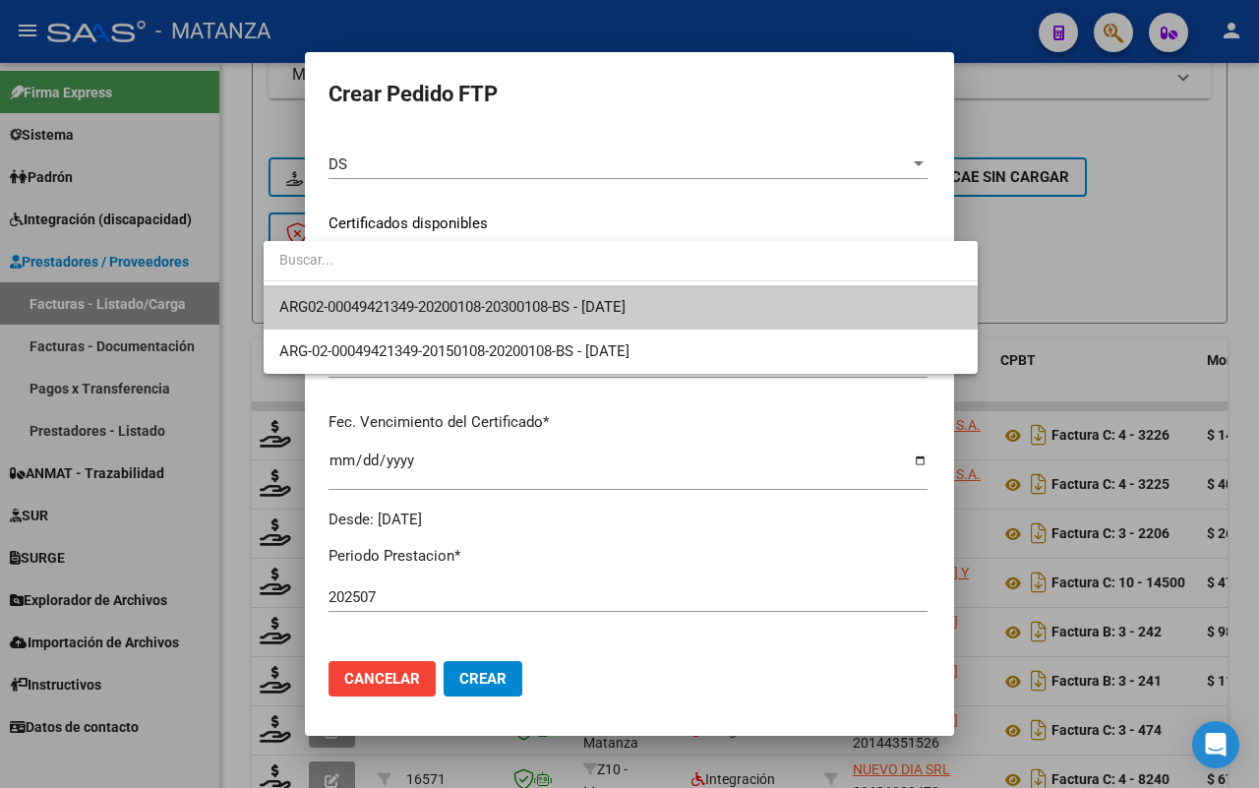
click at [488, 322] on span "ARG02-00049421349-20200108-20300108-BS - [DATE]" at bounding box center [620, 307] width 683 height 44
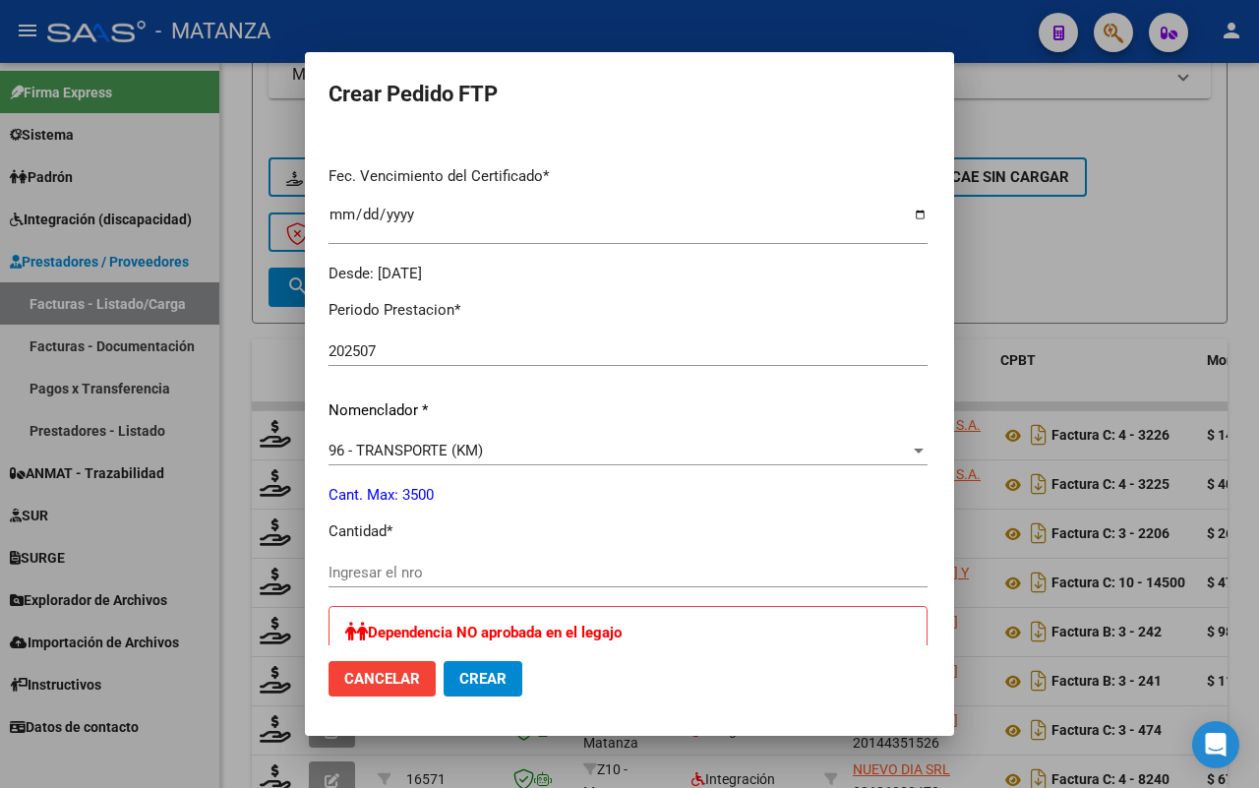
scroll to position [615, 0]
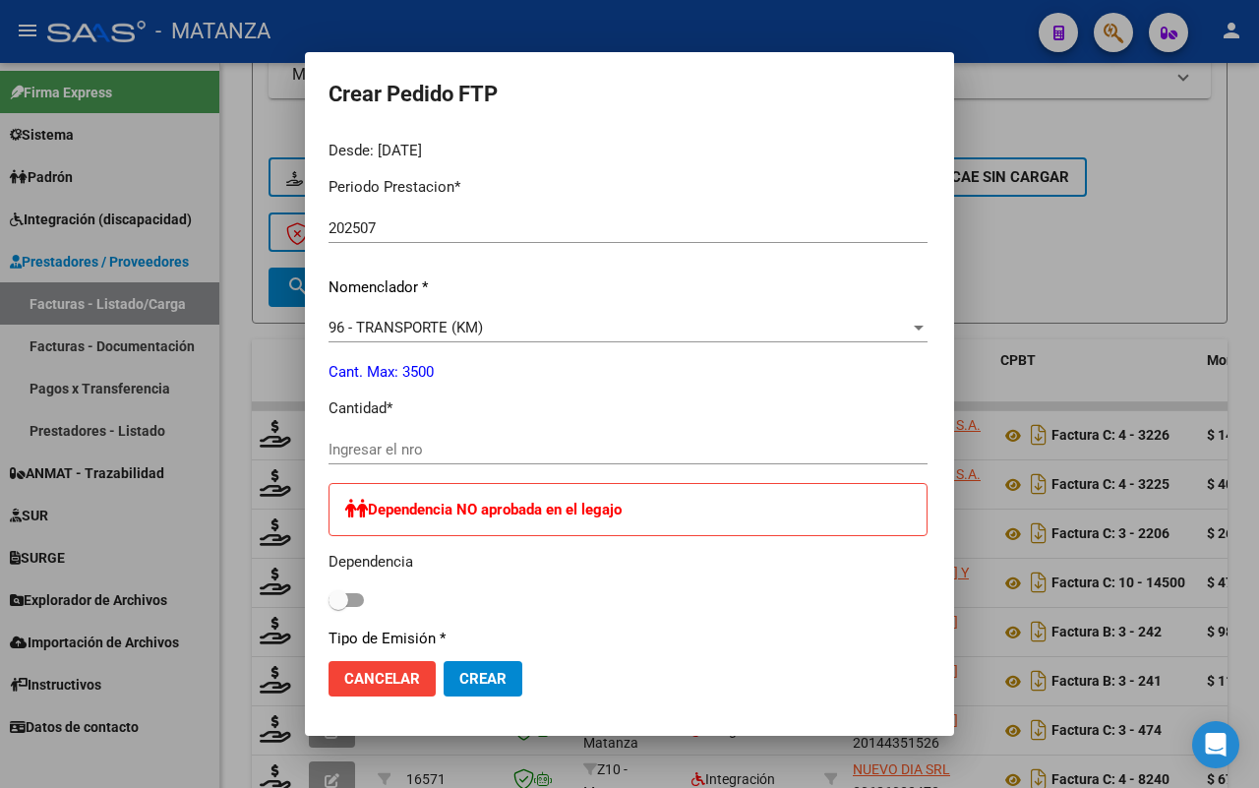
click at [399, 450] on input "Ingresar el nro" at bounding box center [627, 450] width 599 height 18
type input "264"
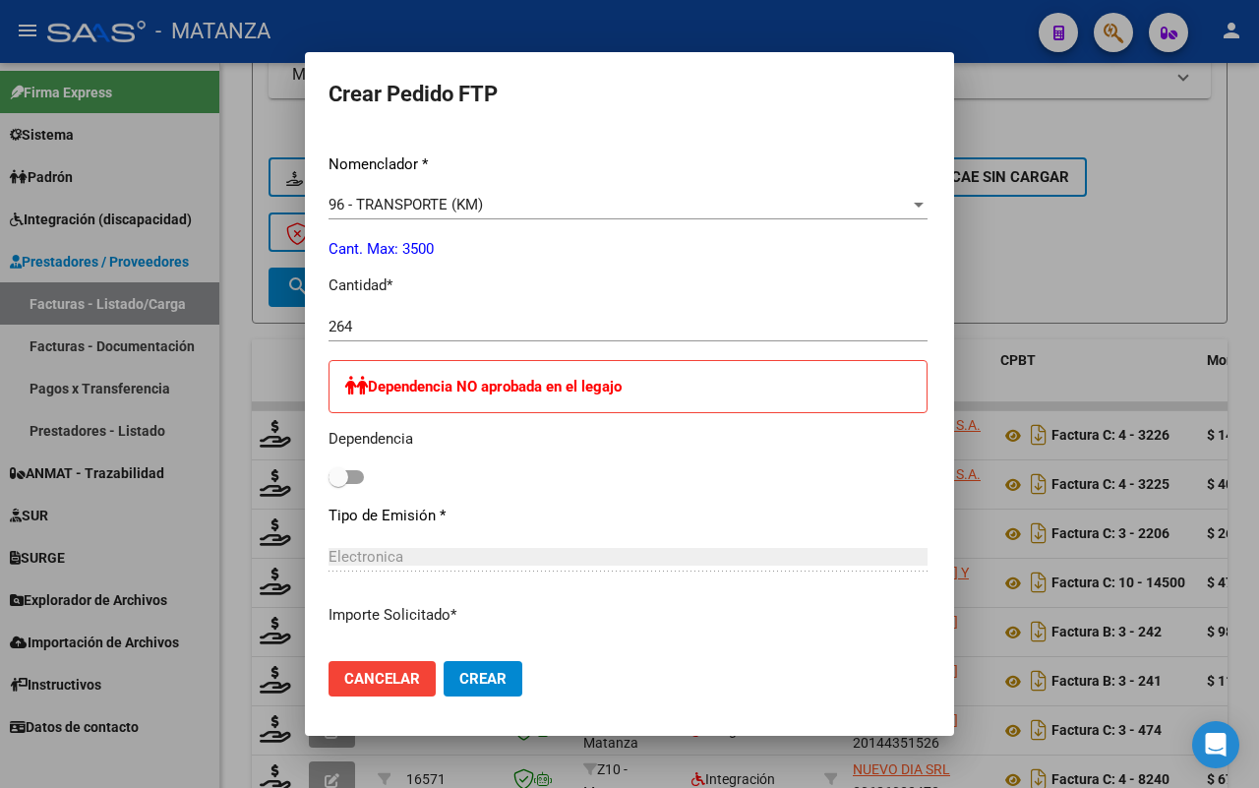
drag, startPoint x: 411, startPoint y: 677, endPoint x: 684, endPoint y: 600, distance: 283.0
click at [459, 675] on span "Crear" at bounding box center [482, 679] width 47 height 18
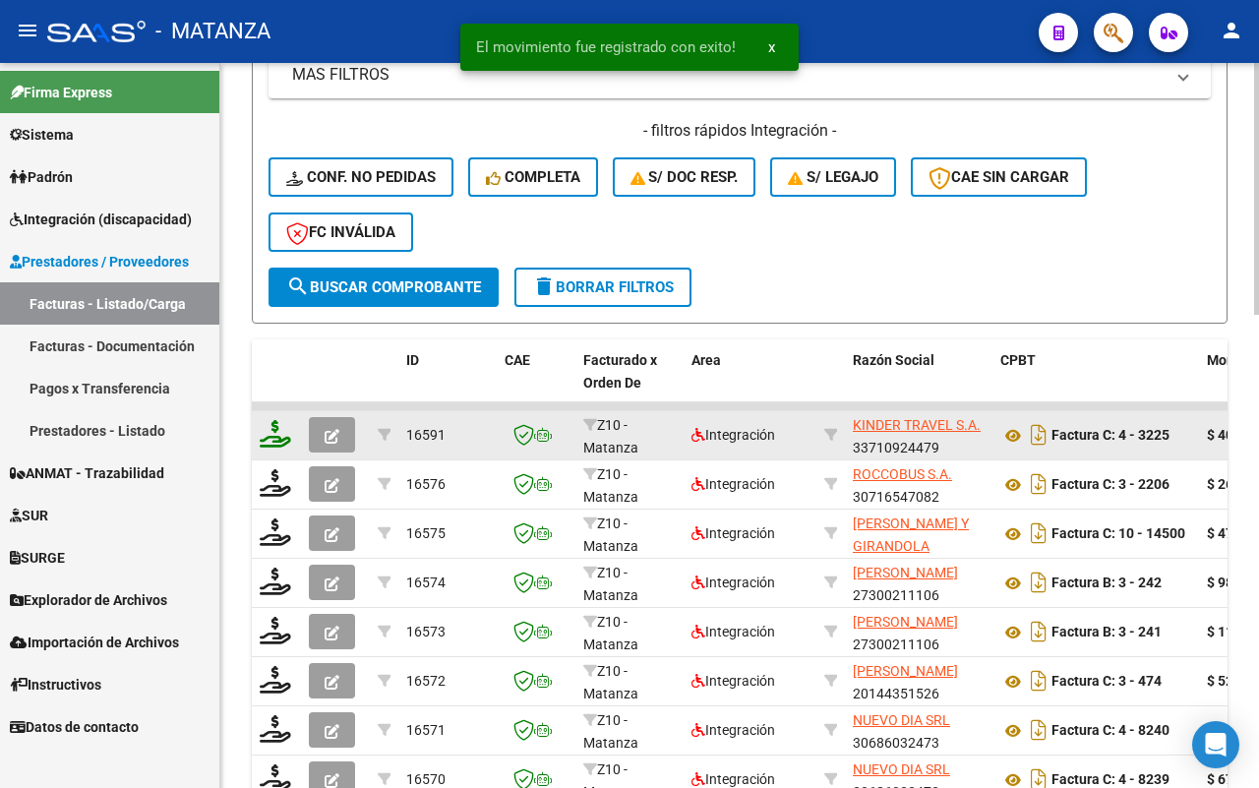
click at [277, 425] on icon at bounding box center [275, 434] width 31 height 28
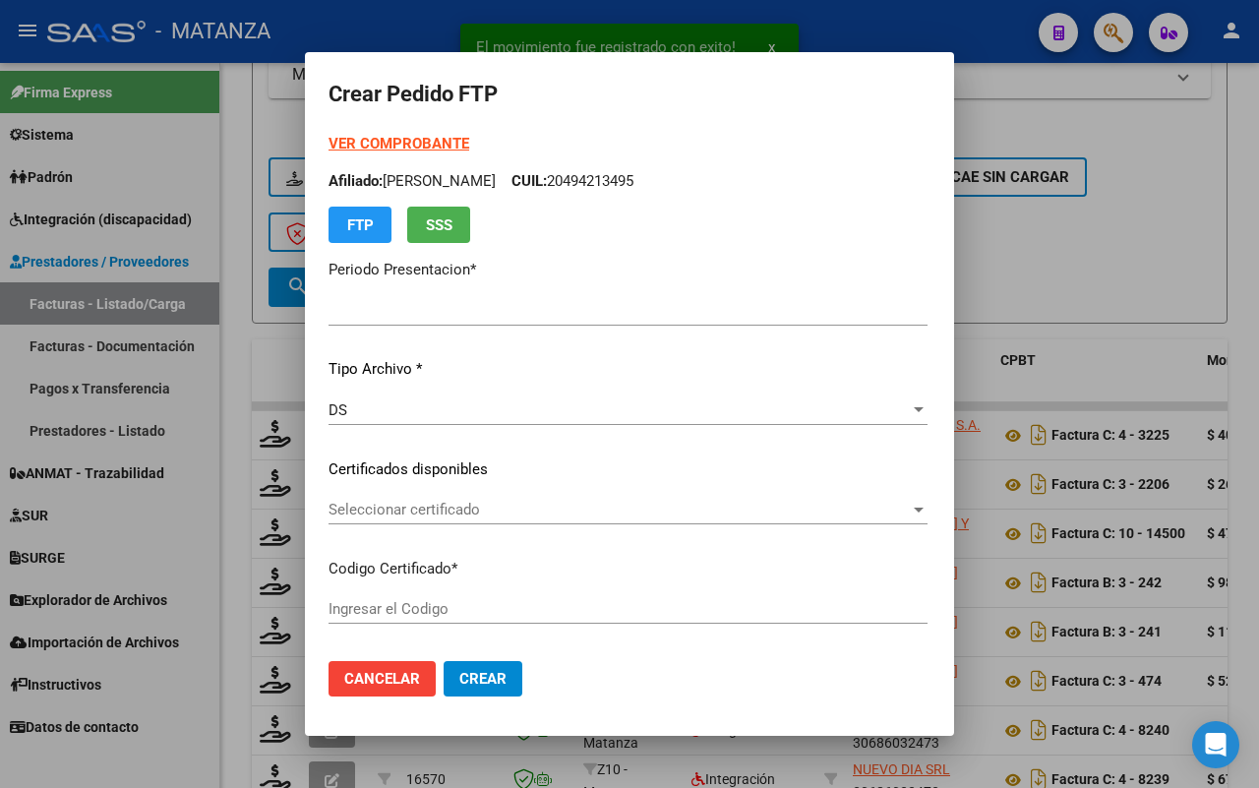
type input "202507"
type input "$ 405.236,48"
type input "ARG-01-00045402136-20180312-20230312-BS"
type input "[DATE]"
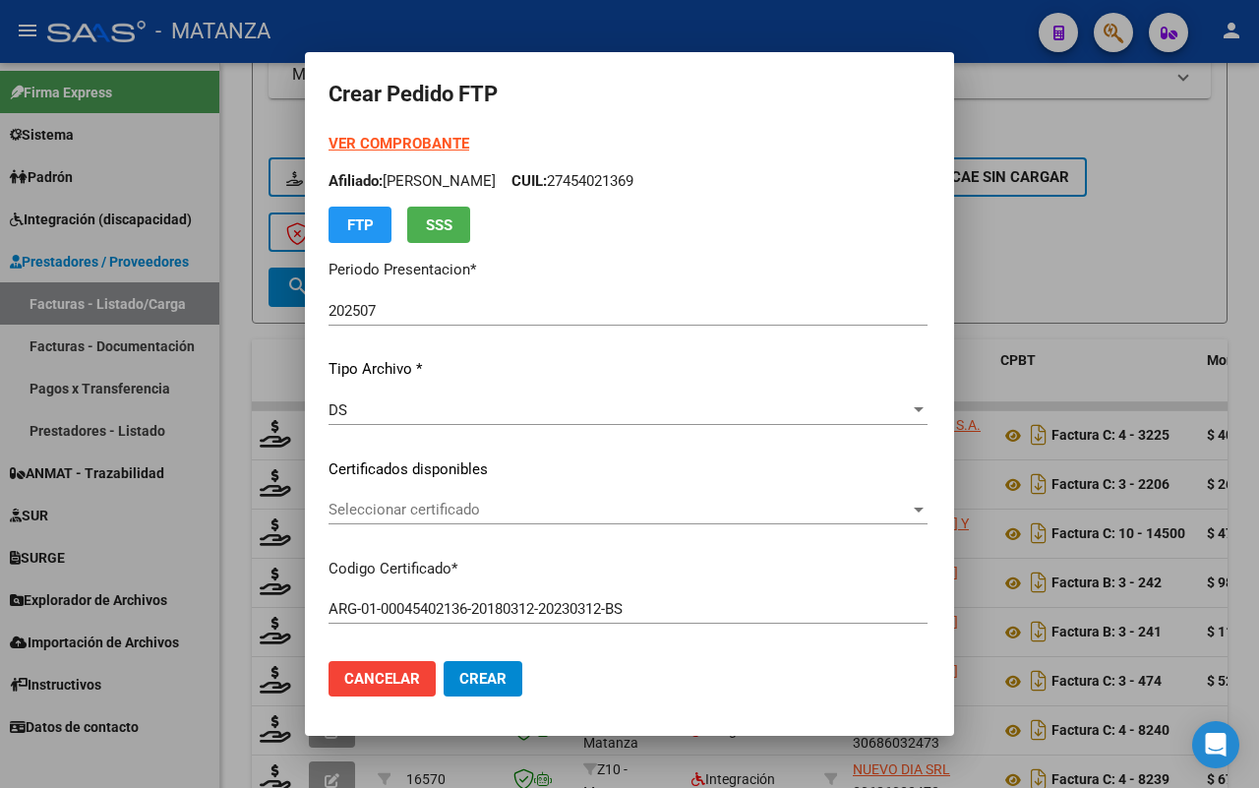
click at [339, 143] on strong "VER COMPROBANTE" at bounding box center [398, 144] width 141 height 18
click at [467, 503] on span "Seleccionar certificado" at bounding box center [618, 510] width 581 height 18
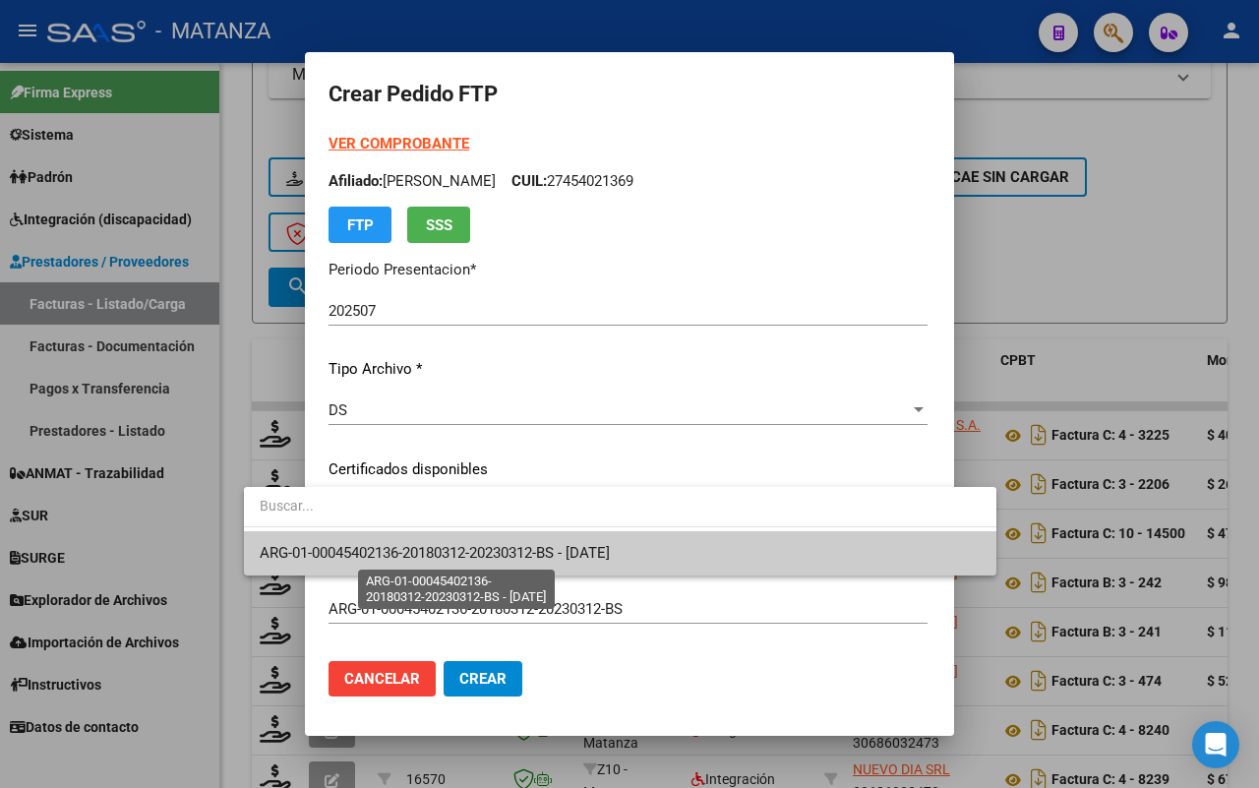
click at [464, 561] on span "ARG-01-00045402136-20180312-20230312-BS - [DATE]" at bounding box center [435, 553] width 350 height 18
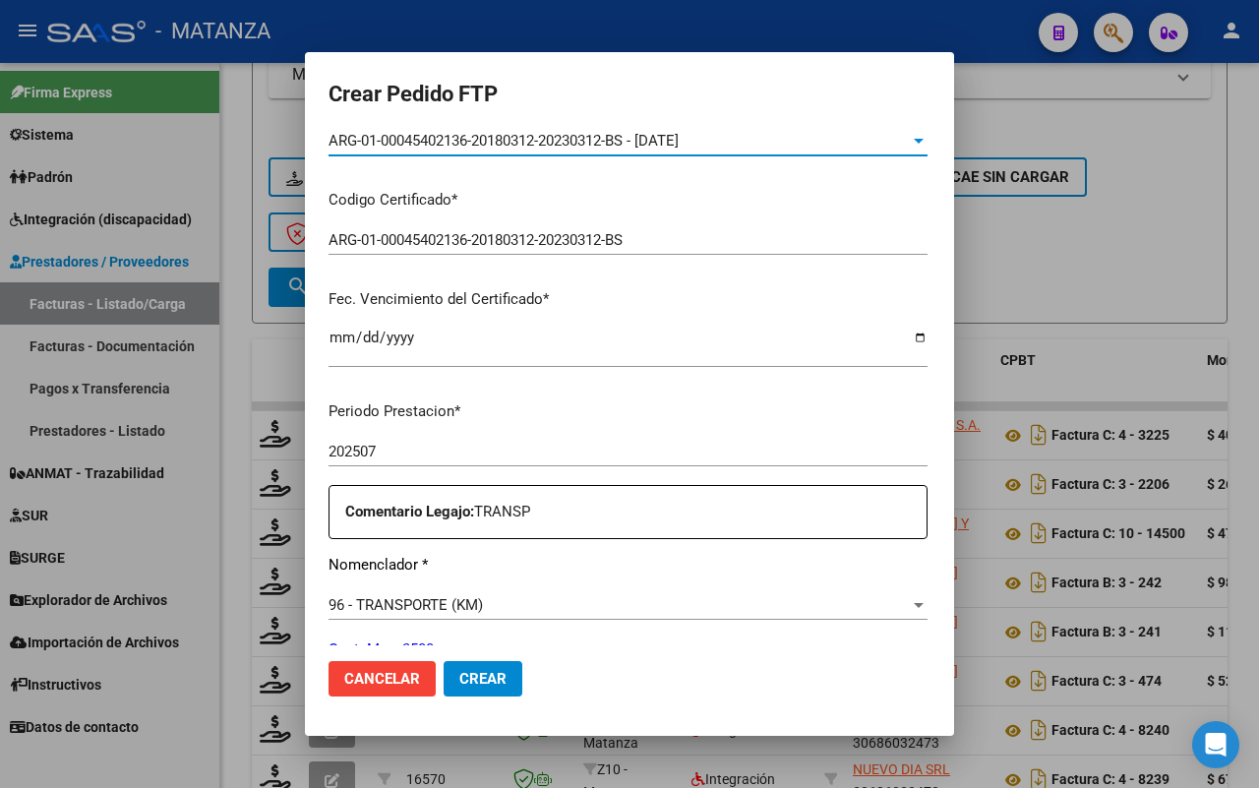
scroll to position [615, 0]
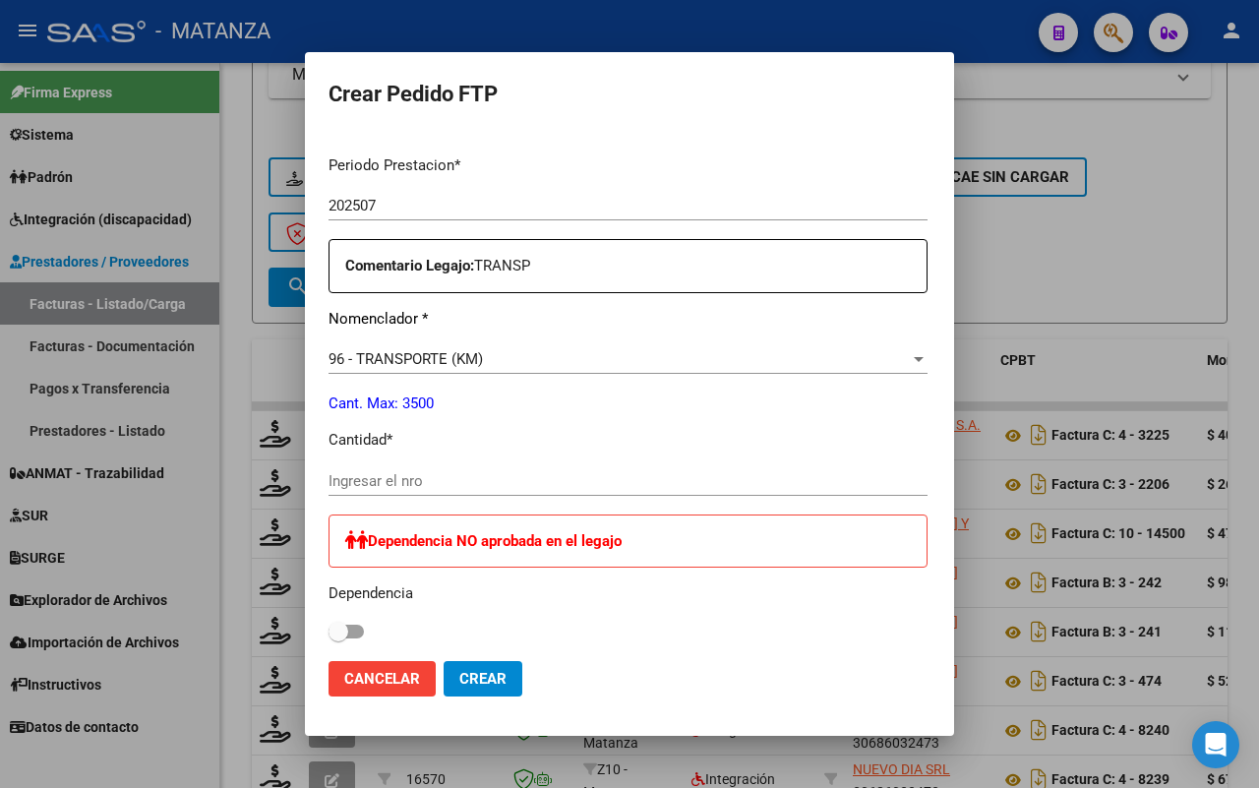
click at [384, 478] on input "Ingresar el nro" at bounding box center [627, 481] width 599 height 18
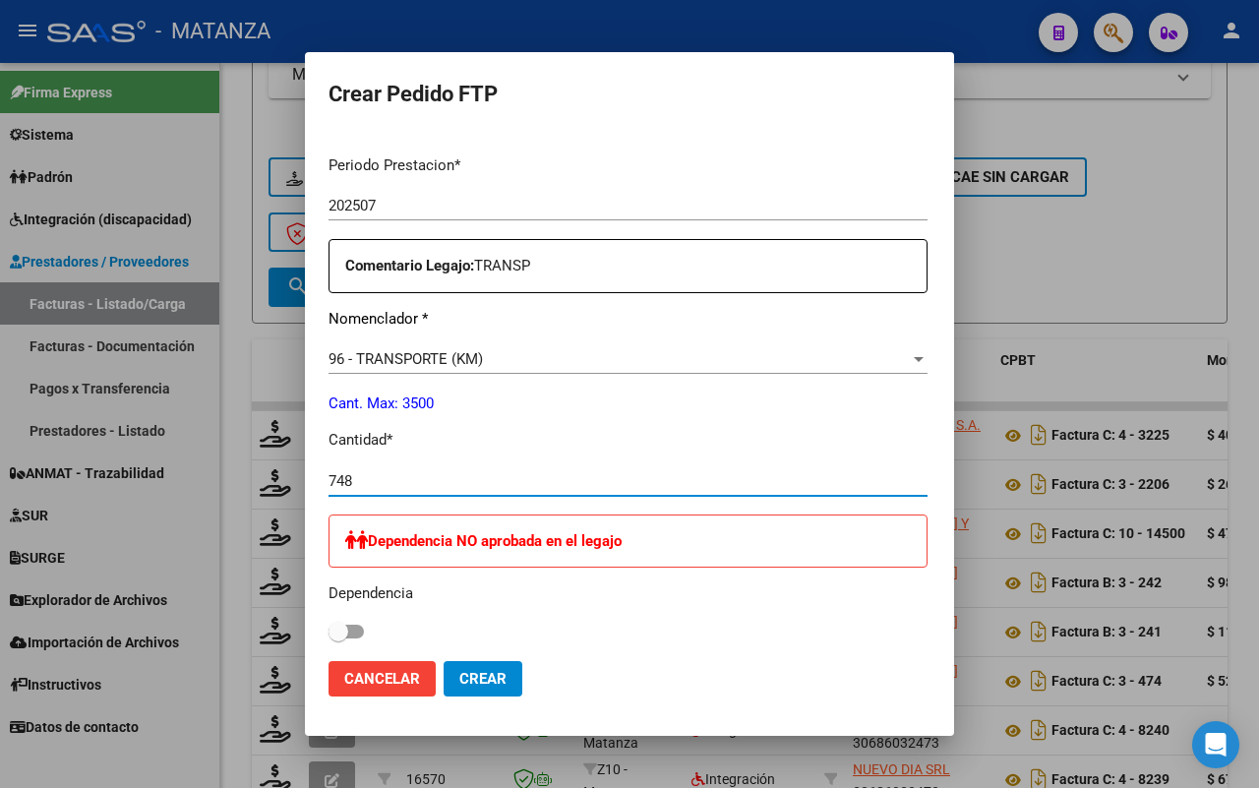
type input "748"
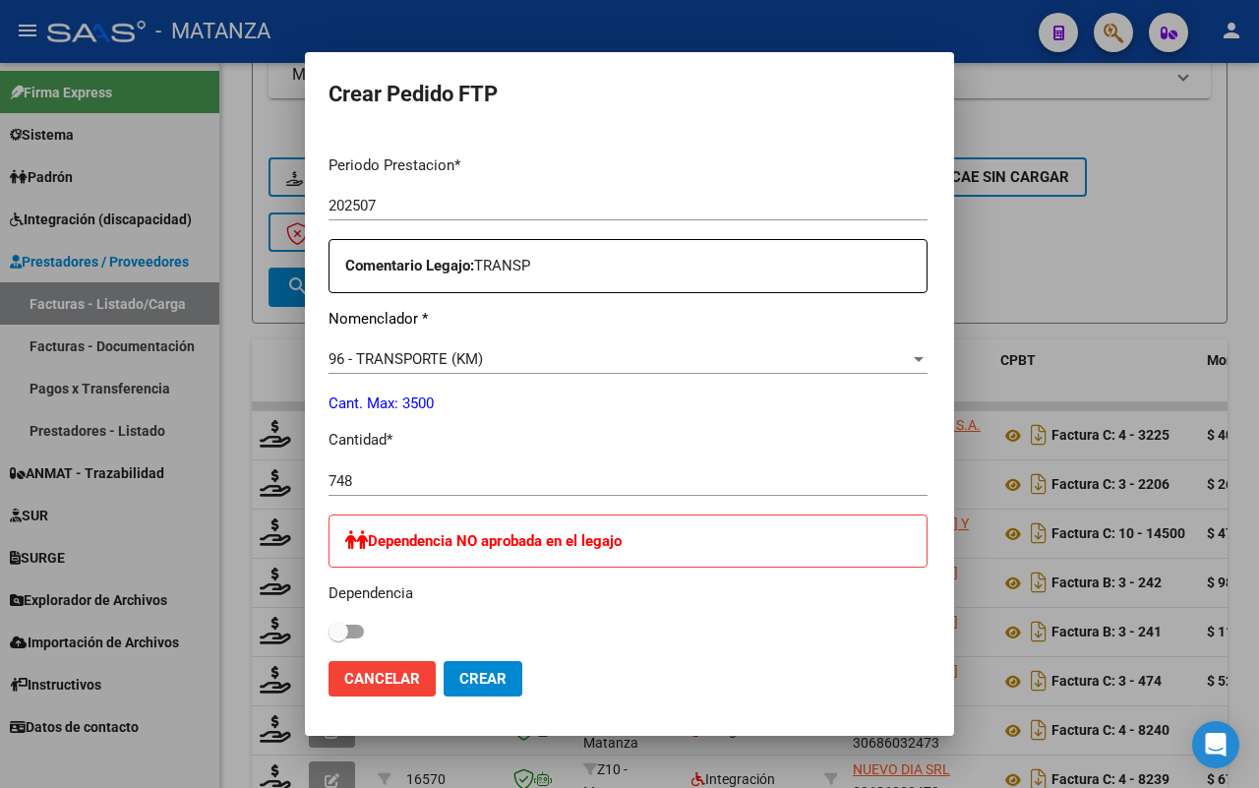
scroll to position [861, 0]
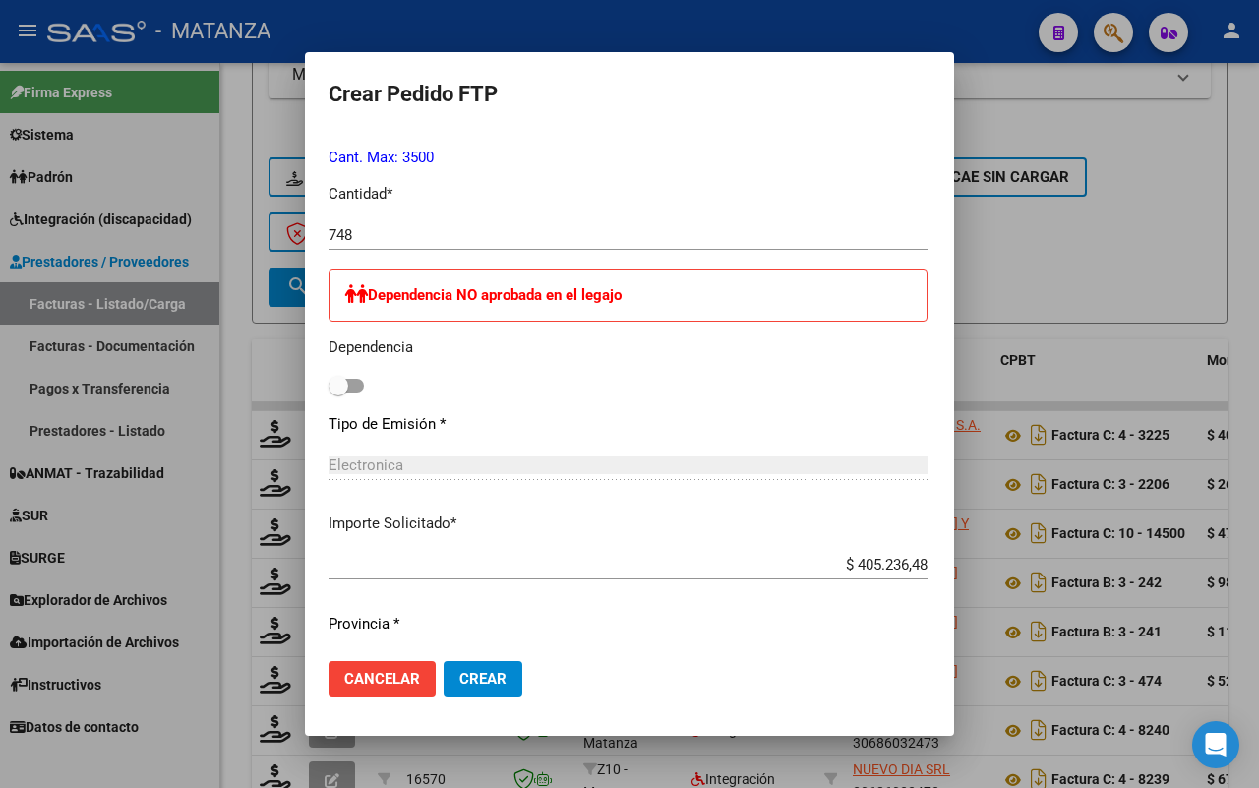
click at [459, 679] on span "Crear" at bounding box center [482, 679] width 47 height 18
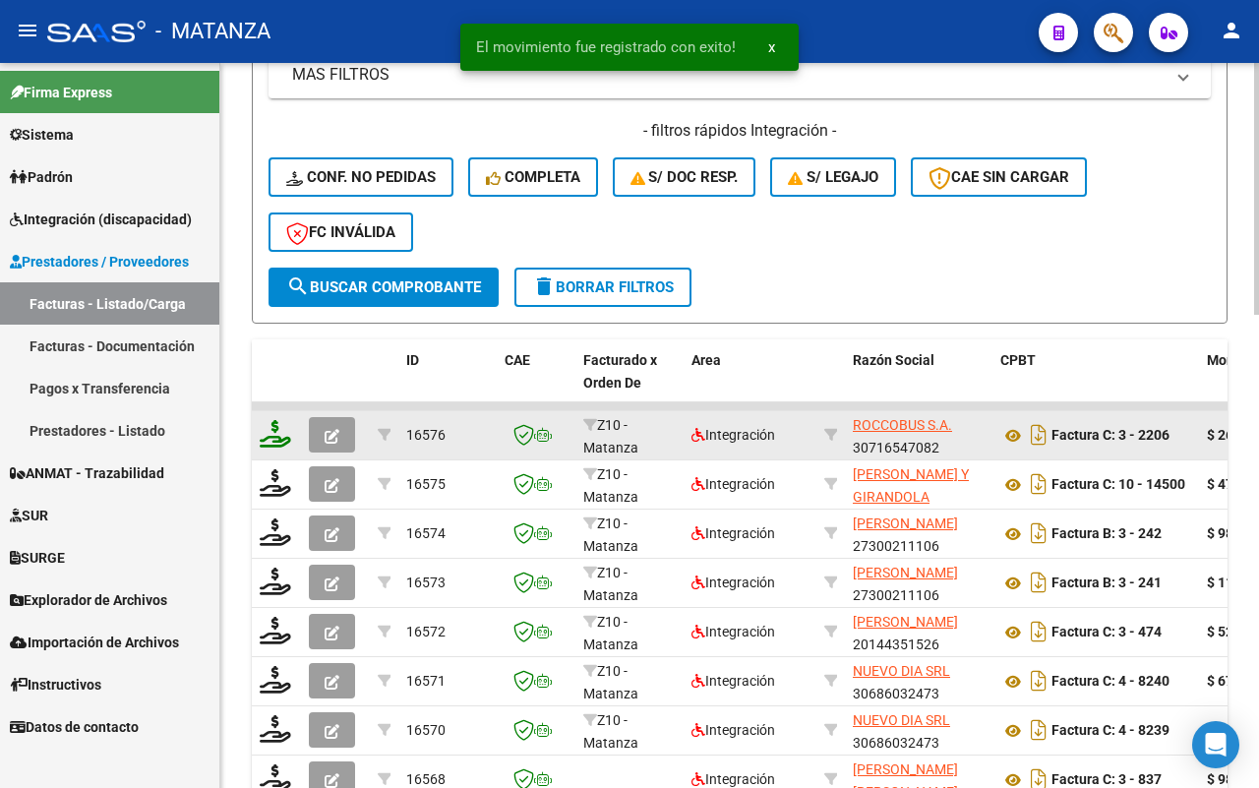
click at [272, 425] on icon at bounding box center [275, 434] width 31 height 28
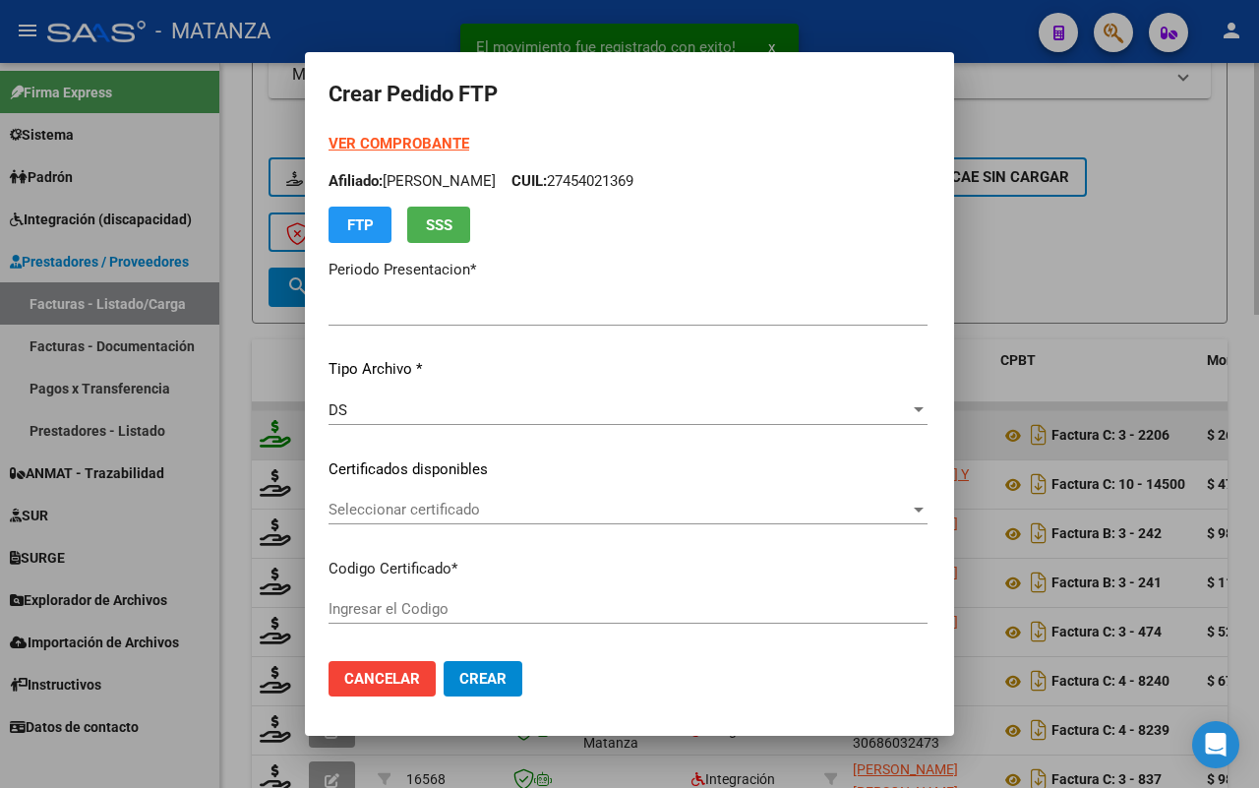
type input "202507"
type input "$ 261.019,97"
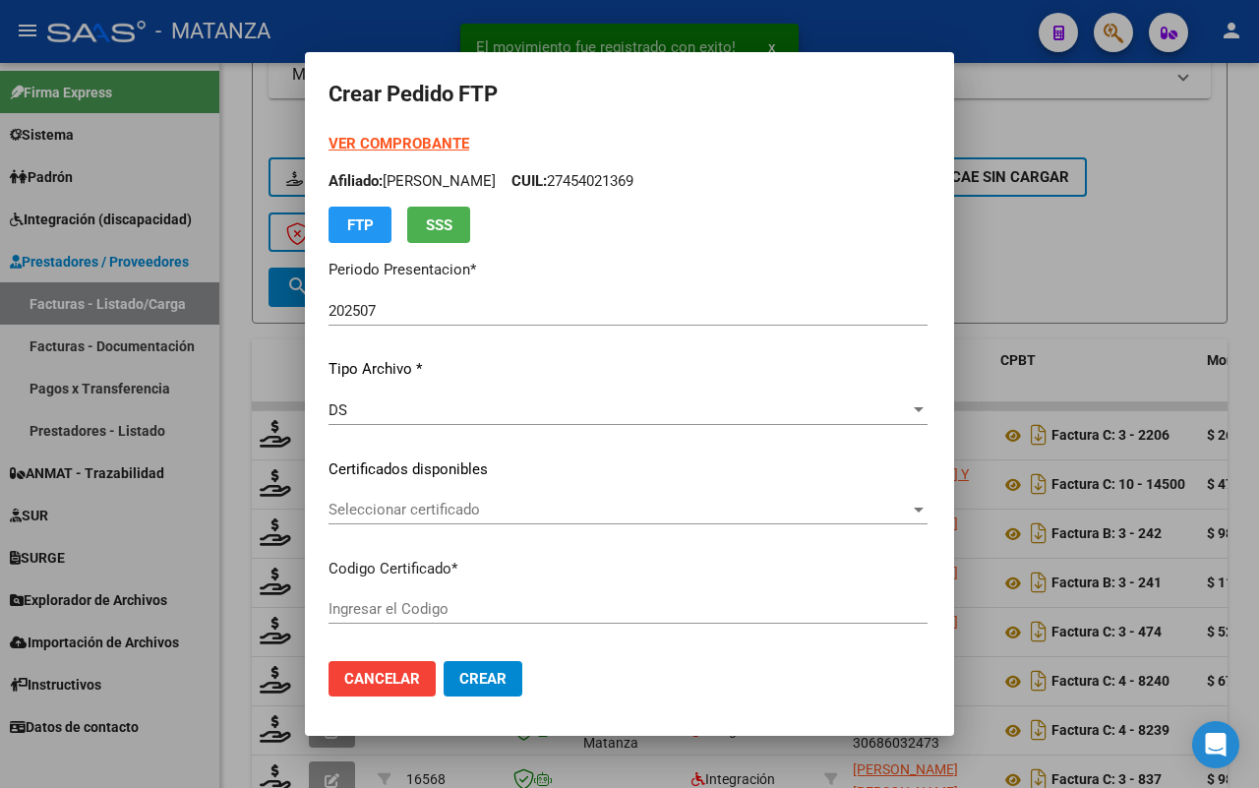
type input "arg0200051169372-20230808-20330808-bs"
type input "[DATE]"
click at [380, 517] on span "Seleccionar certificado" at bounding box center [618, 510] width 581 height 18
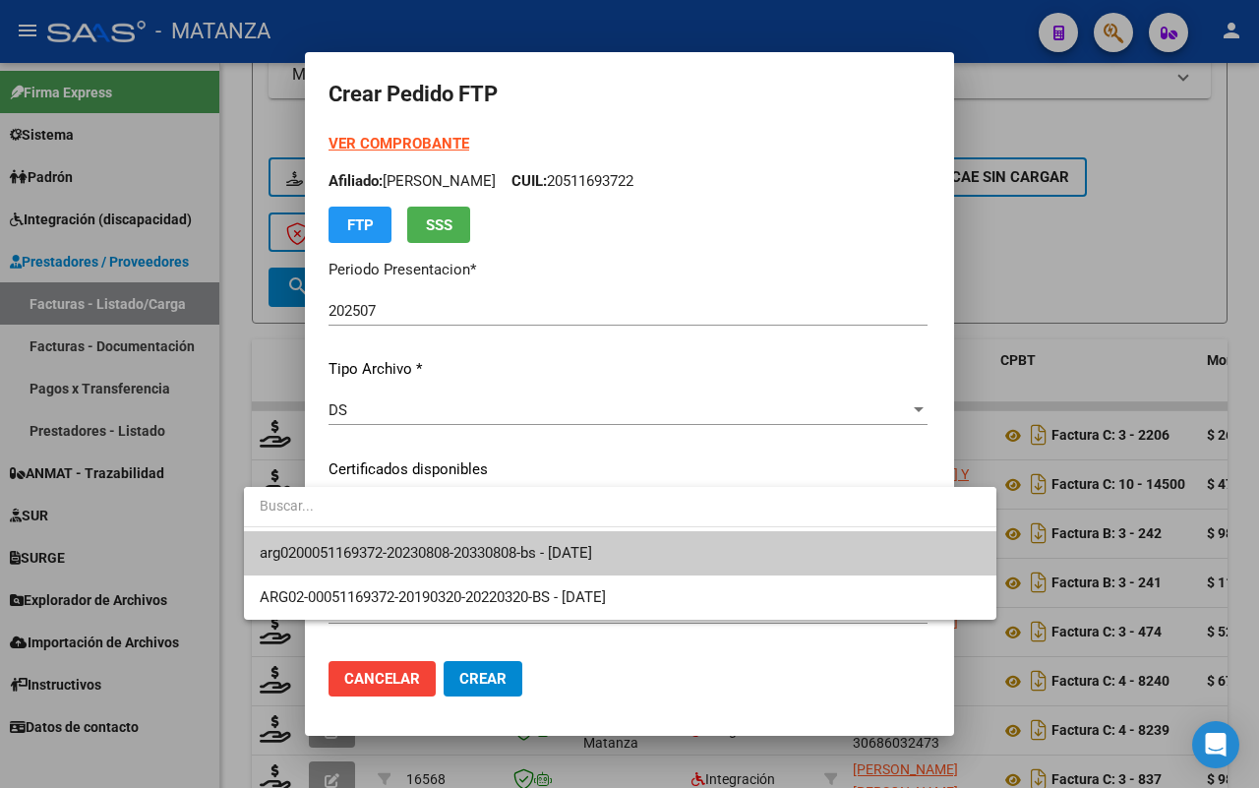
click at [401, 551] on span "arg0200051169372-20230808-20330808-bs - [DATE]" at bounding box center [426, 553] width 332 height 18
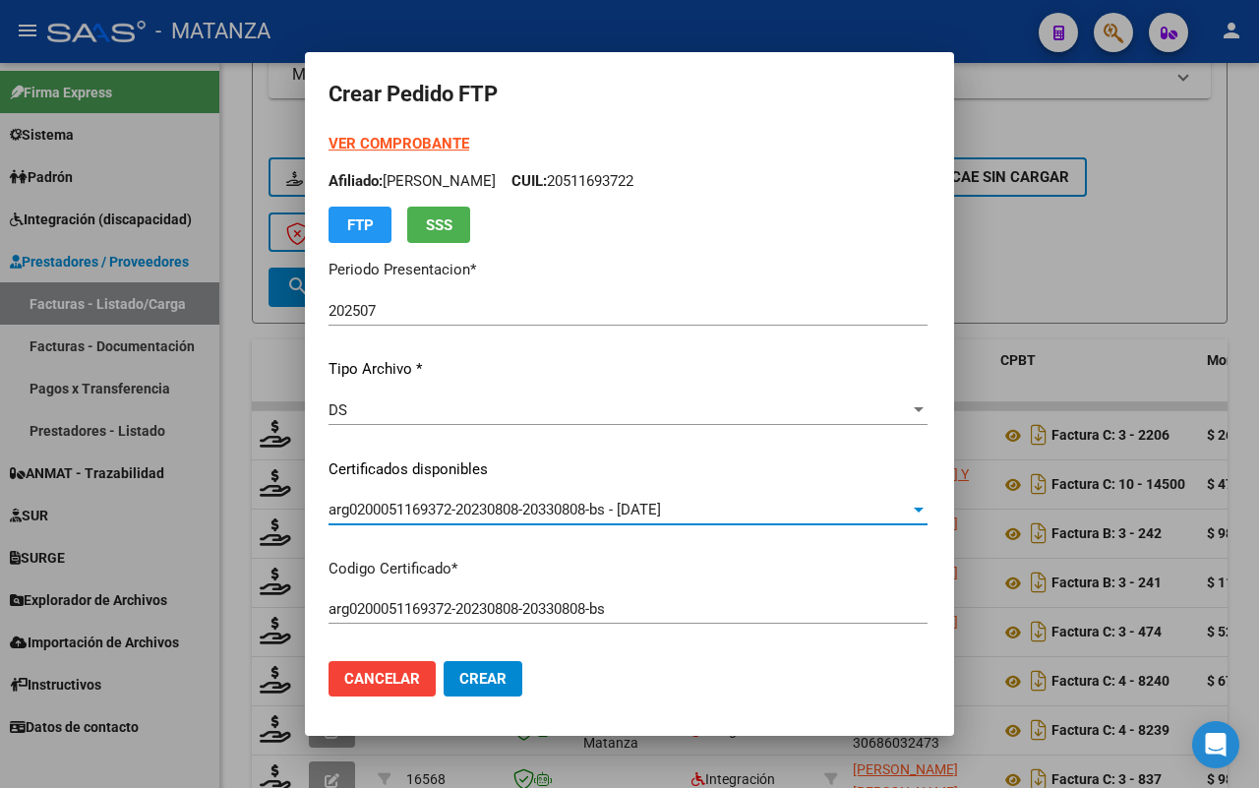
click at [355, 141] on strong "VER COMPROBANTE" at bounding box center [398, 144] width 141 height 18
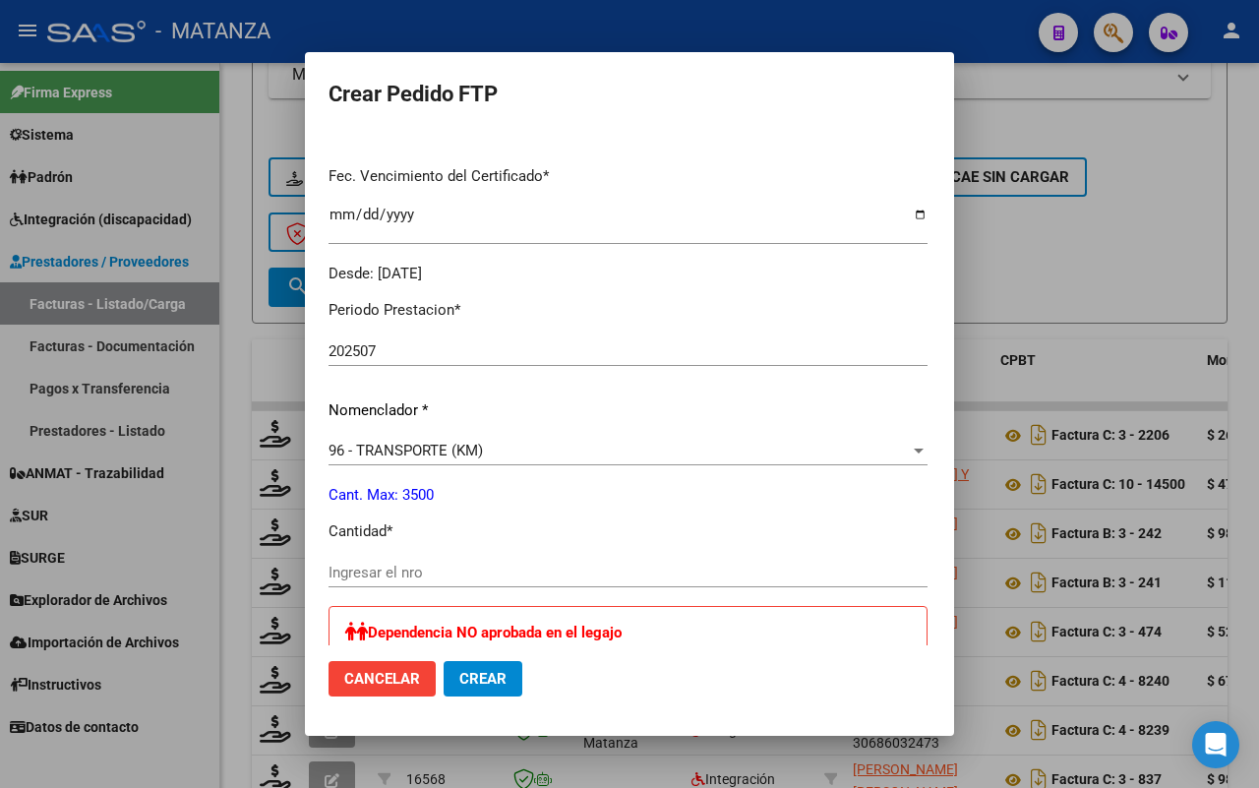
scroll to position [615, 0]
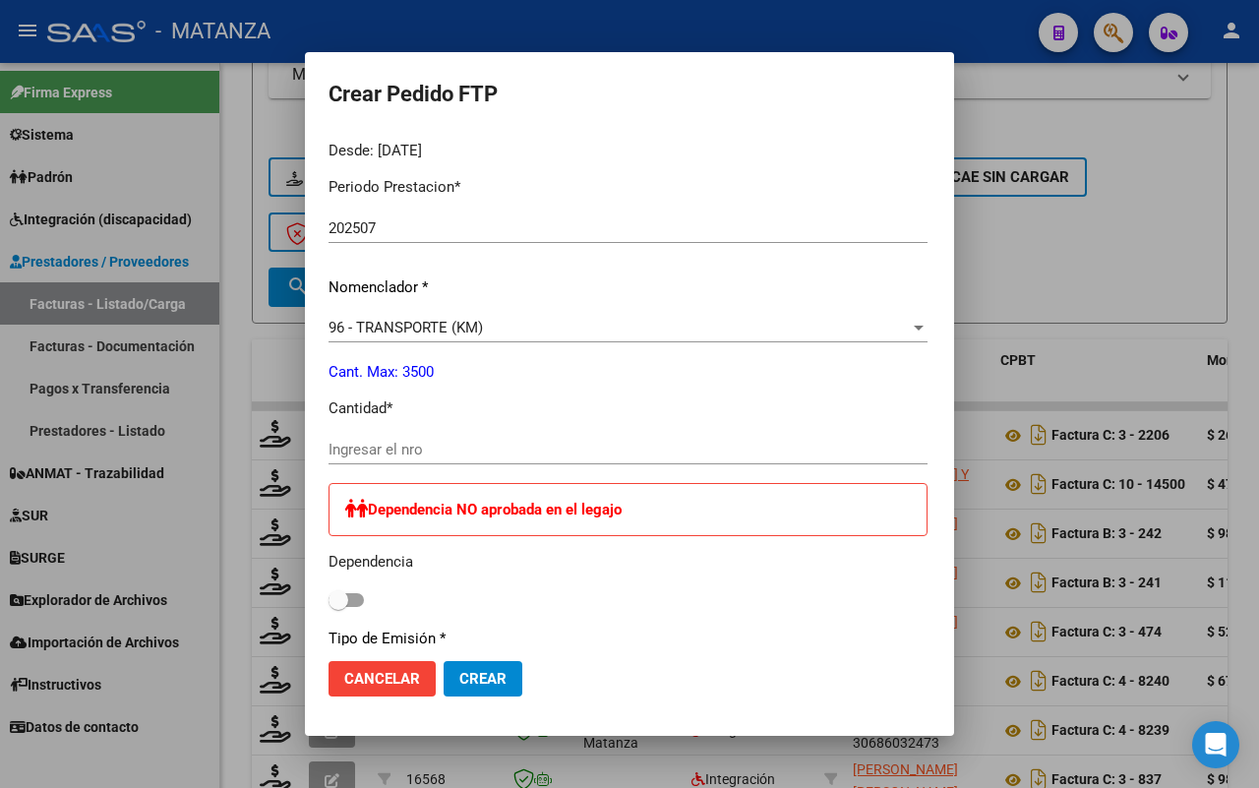
click at [385, 445] on input "Ingresar el nro" at bounding box center [627, 450] width 599 height 18
type input "482"
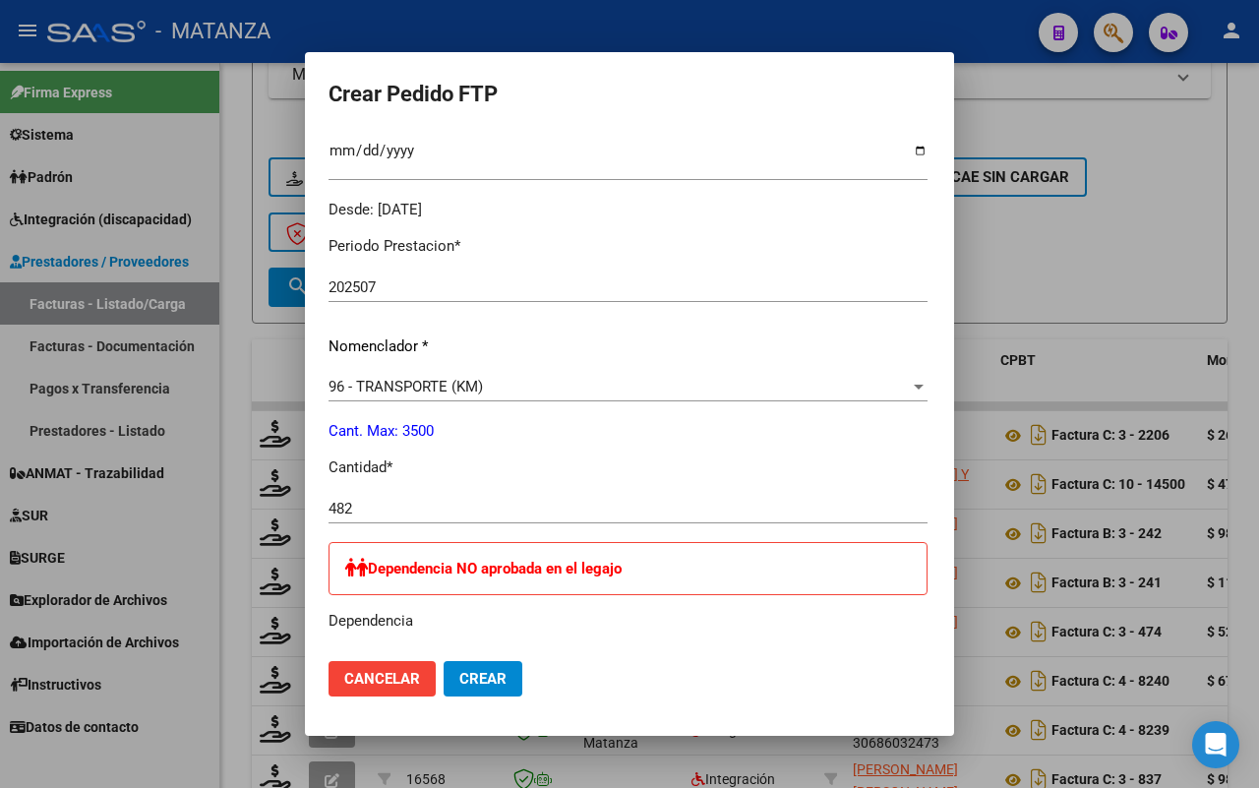
scroll to position [861, 0]
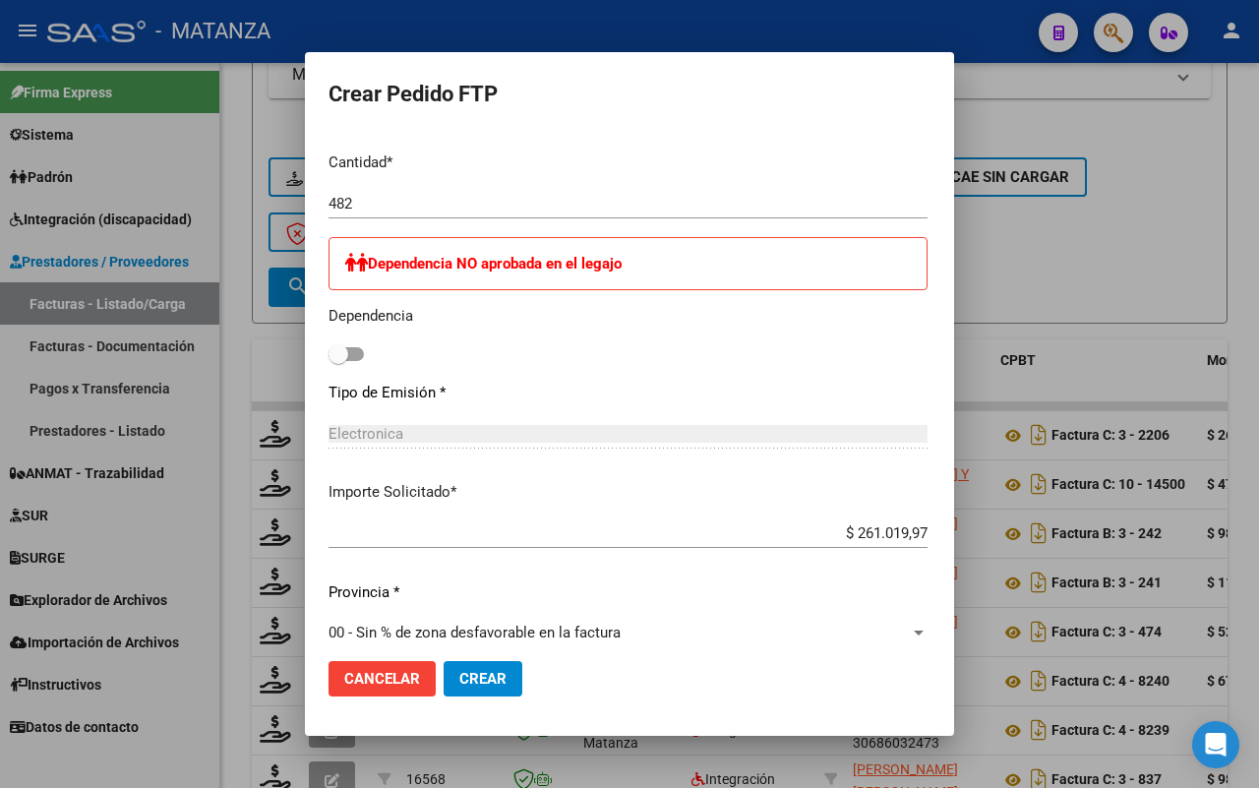
drag, startPoint x: 418, startPoint y: 681, endPoint x: 817, endPoint y: 597, distance: 408.0
click at [459, 679] on span "Crear" at bounding box center [482, 679] width 47 height 18
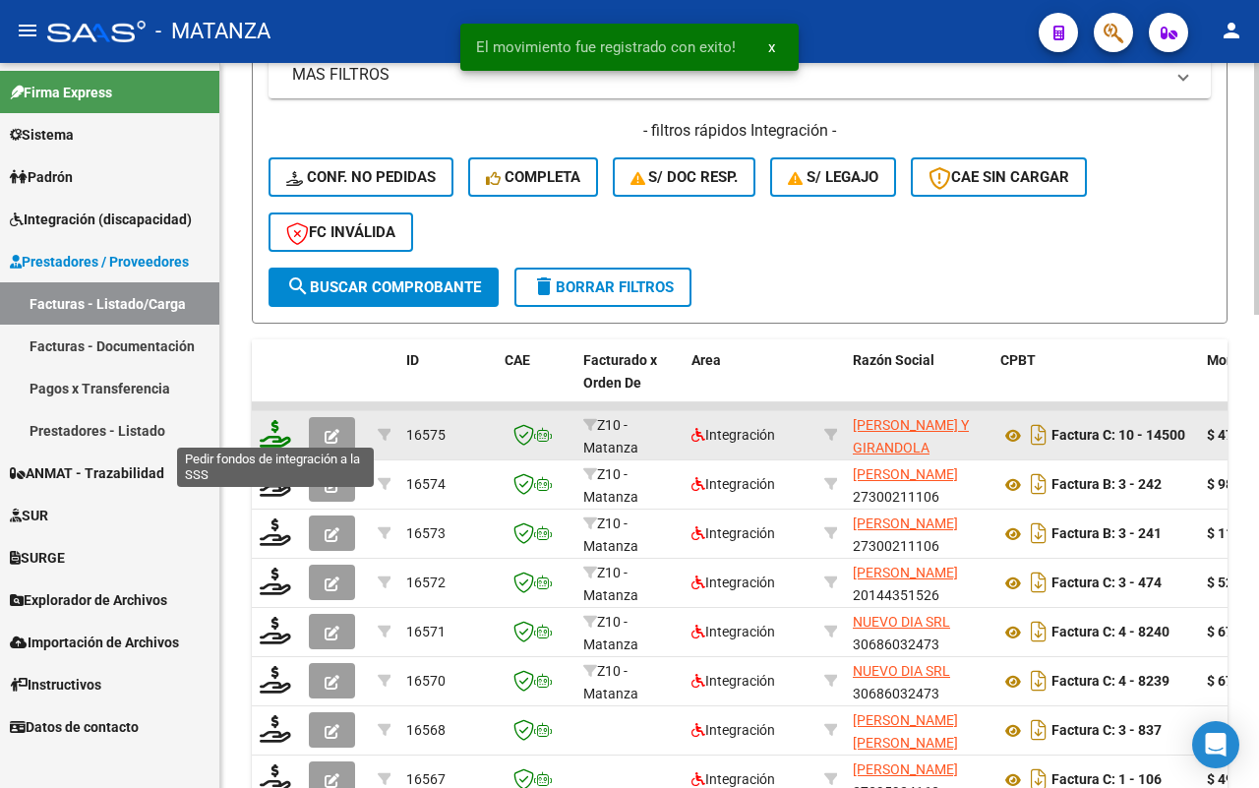
click at [281, 426] on icon at bounding box center [275, 434] width 31 height 28
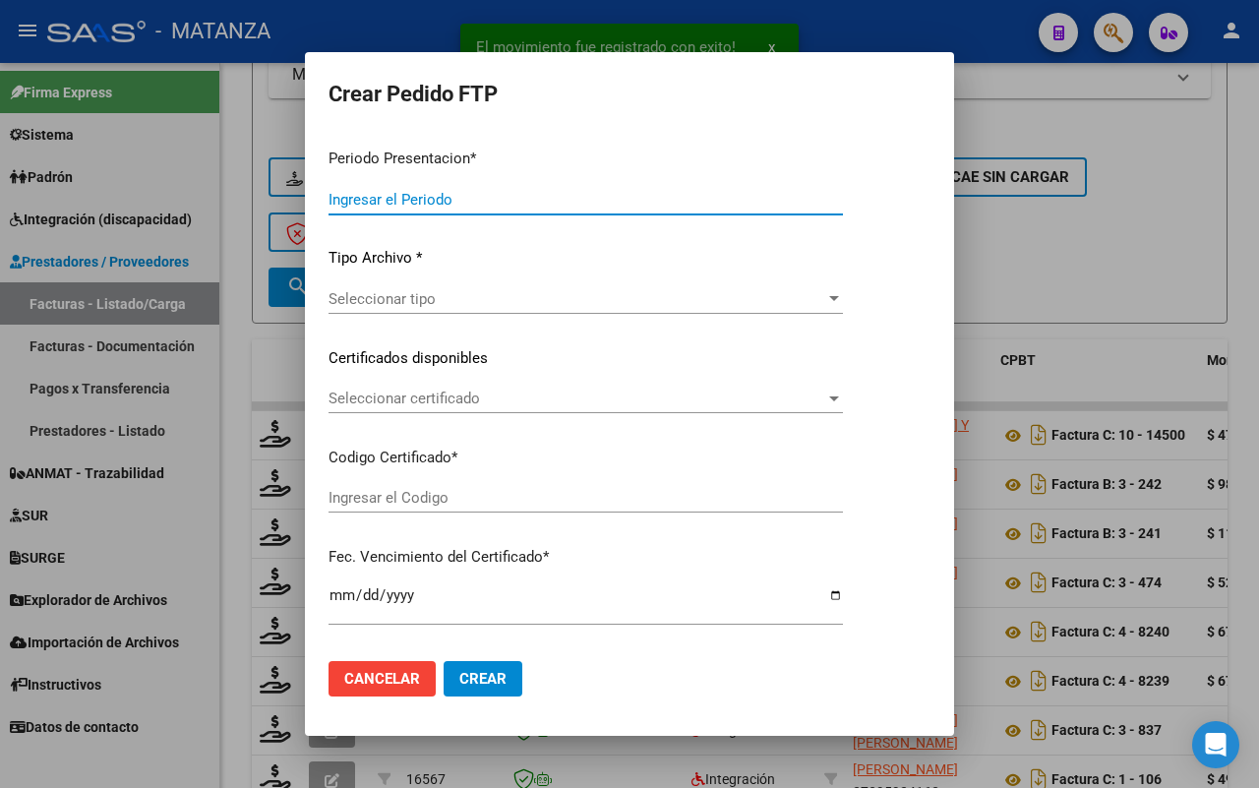
type input "202507"
type input "$ 475.830,36"
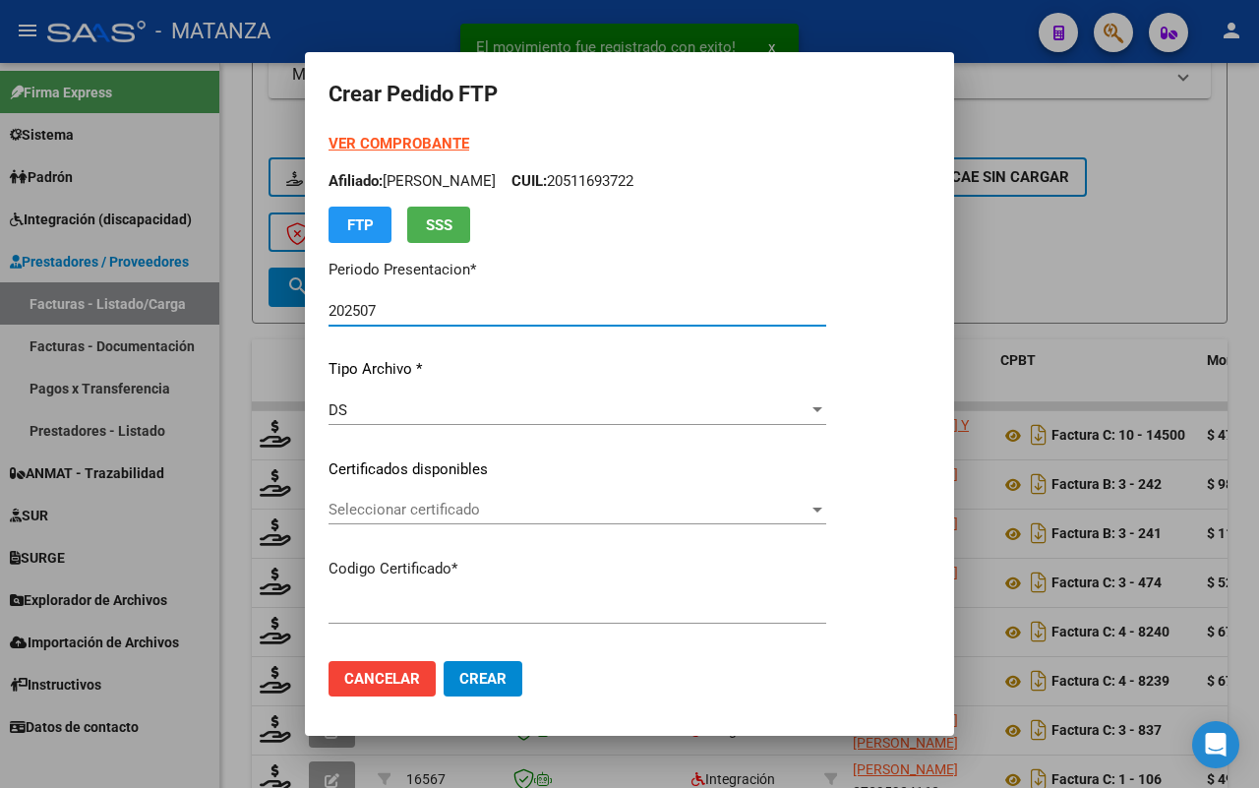
type input "ARG01-00055575946-20230331-20280331-ADN"
type input "[DATE]"
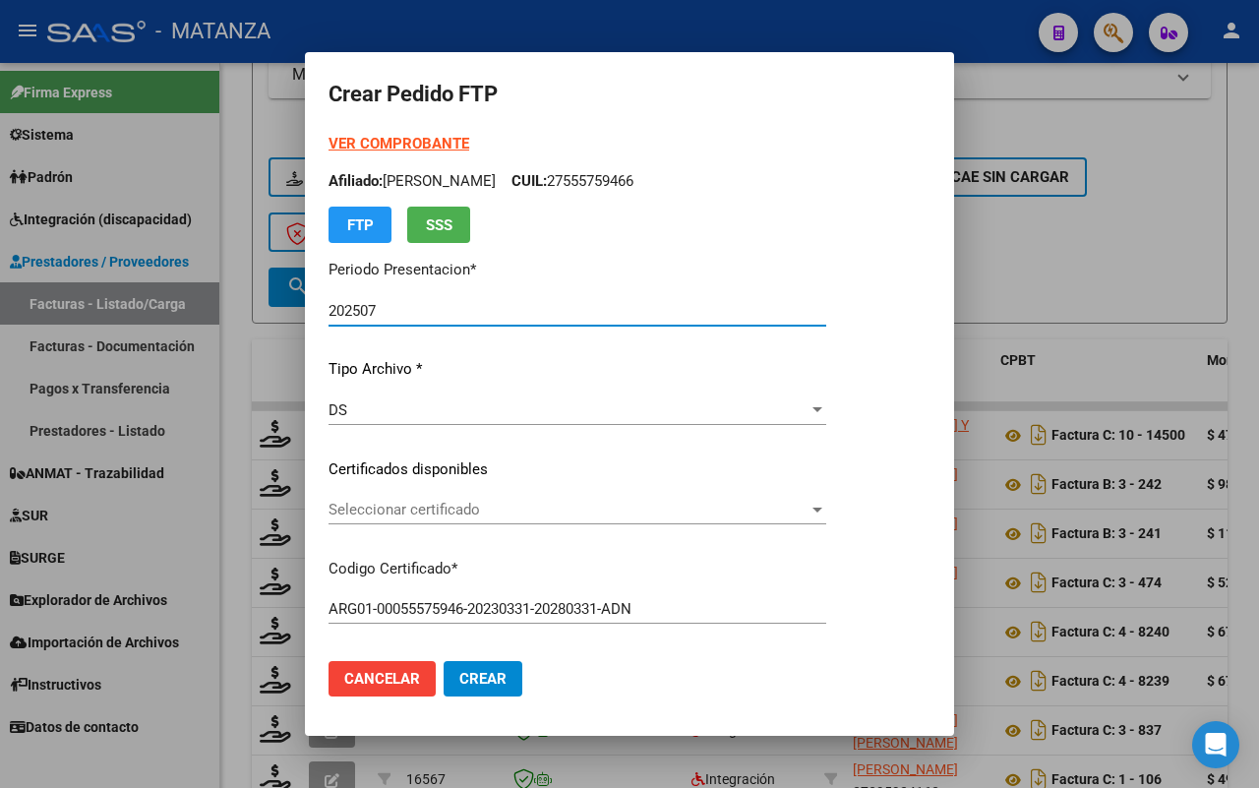
click at [573, 508] on span "Seleccionar certificado" at bounding box center [568, 510] width 480 height 18
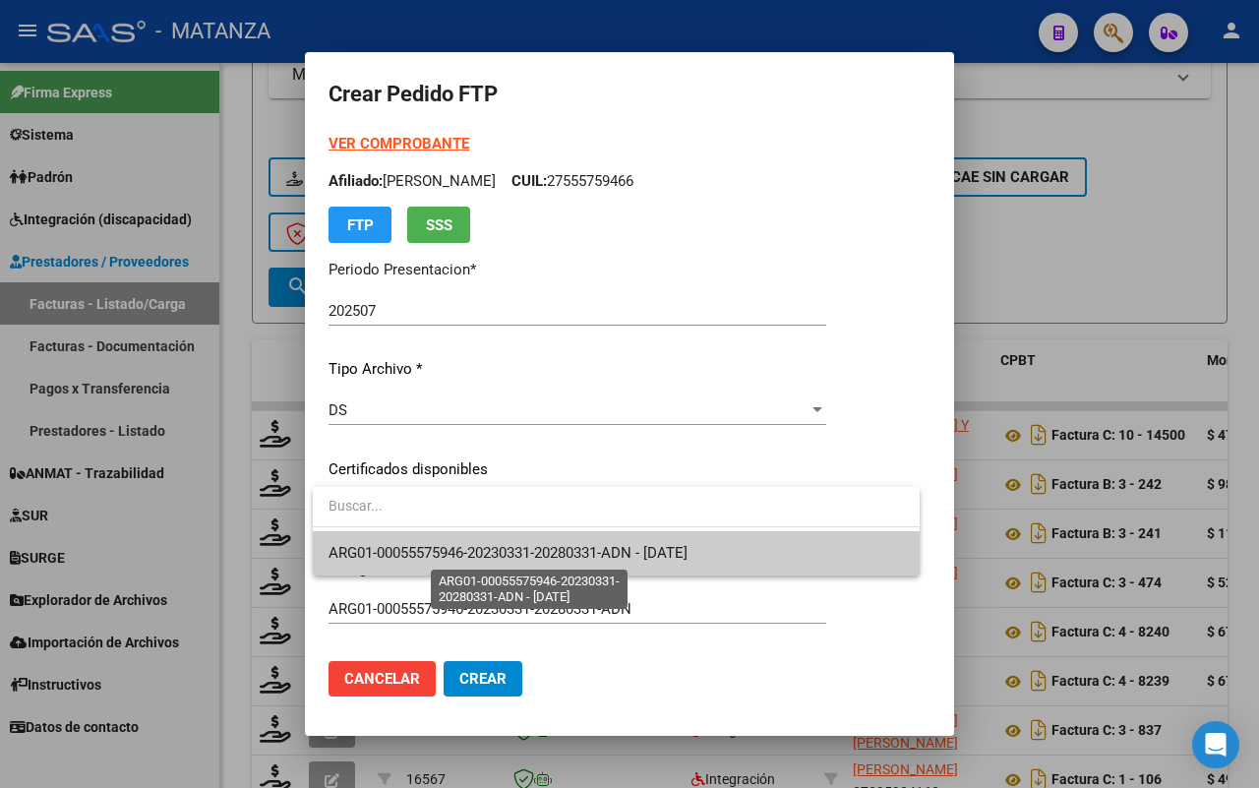
click at [547, 553] on span "ARG01-00055575946-20230331-20280331-ADN - [DATE]" at bounding box center [507, 553] width 359 height 18
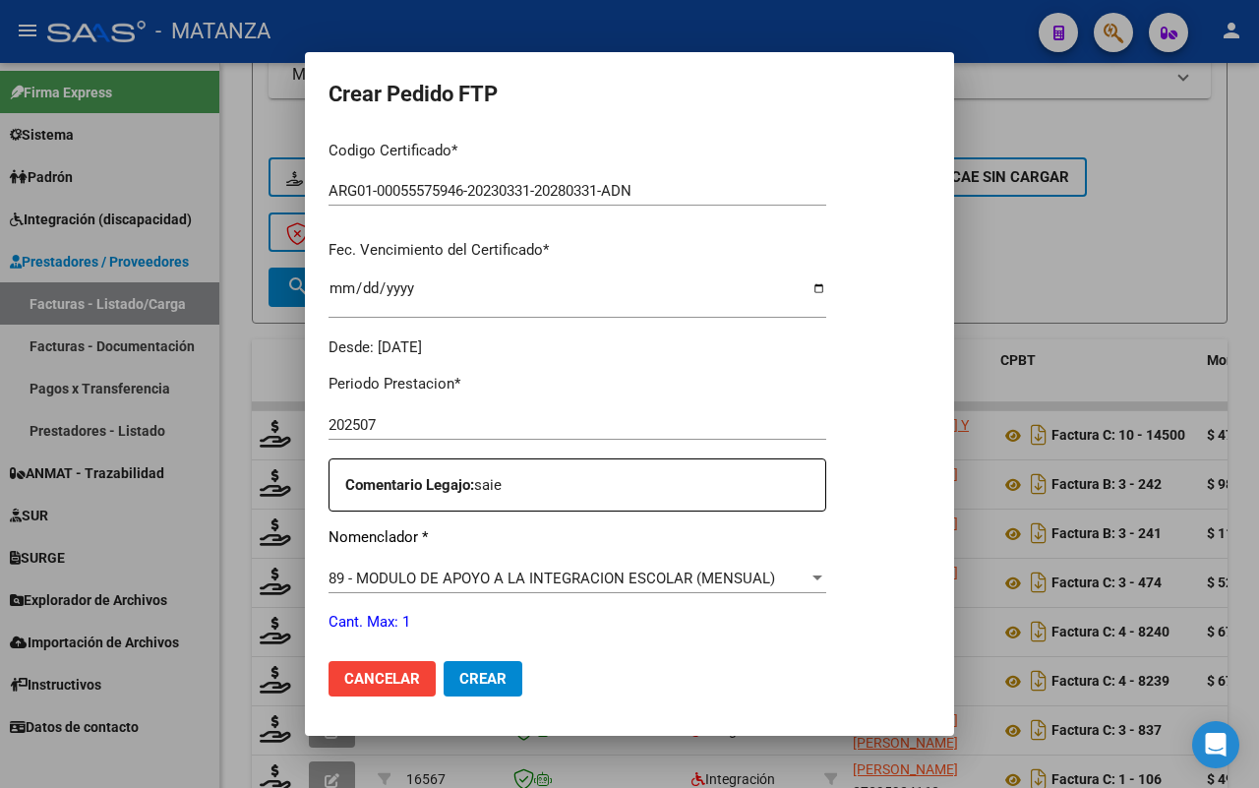
scroll to position [492, 0]
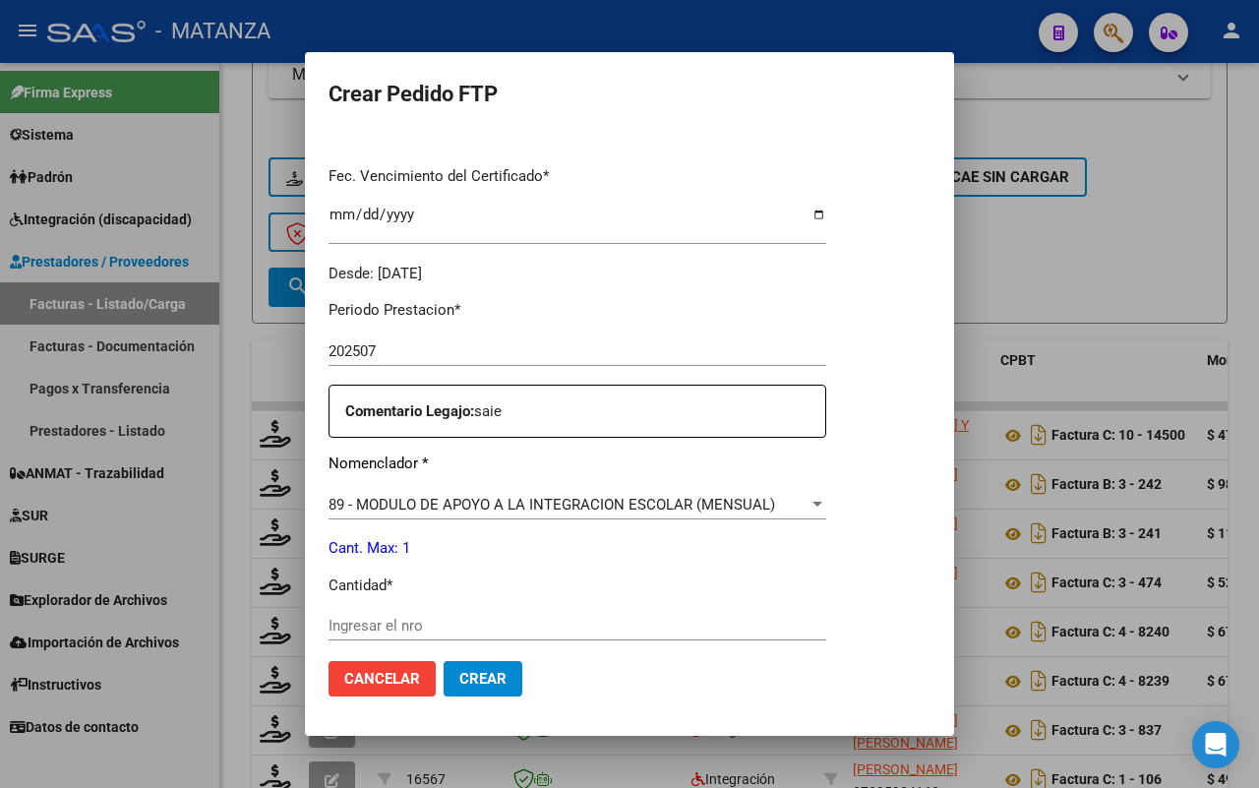
click at [441, 627] on input "Ingresar el nro" at bounding box center [577, 626] width 498 height 18
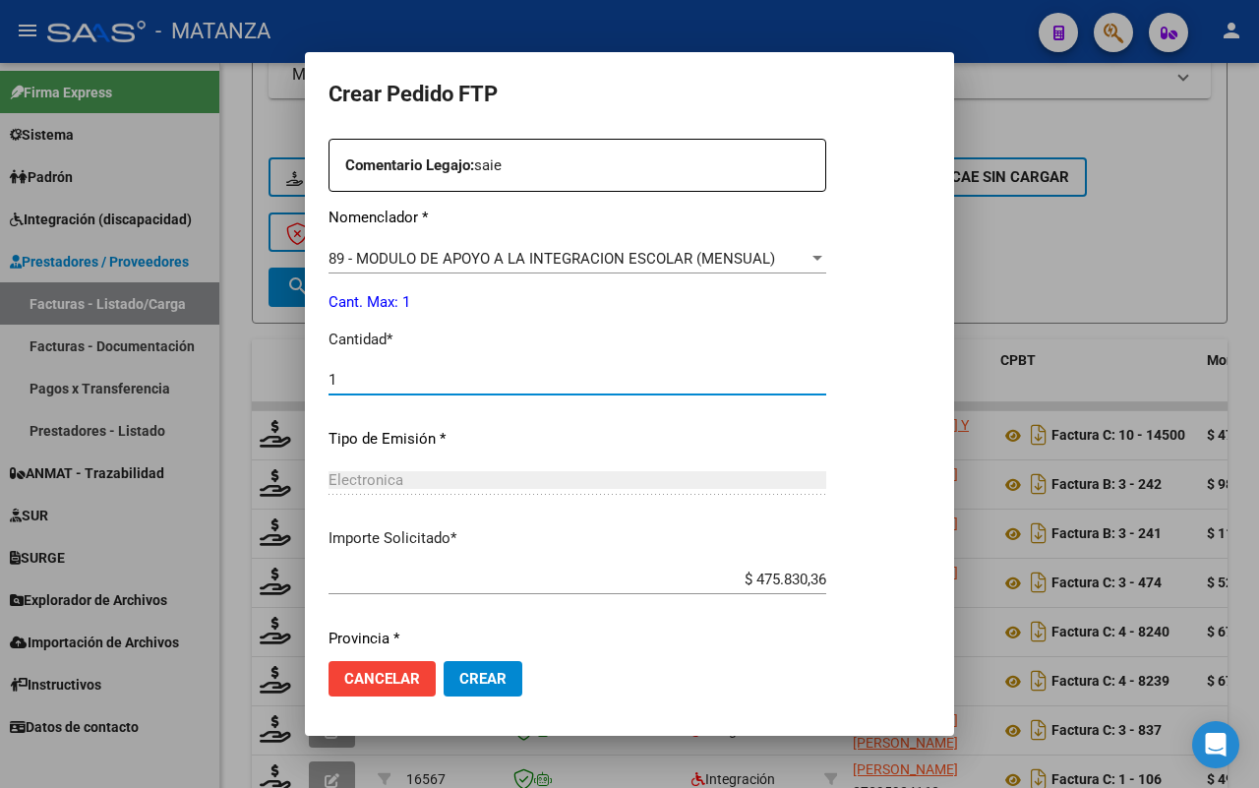
scroll to position [804, 0]
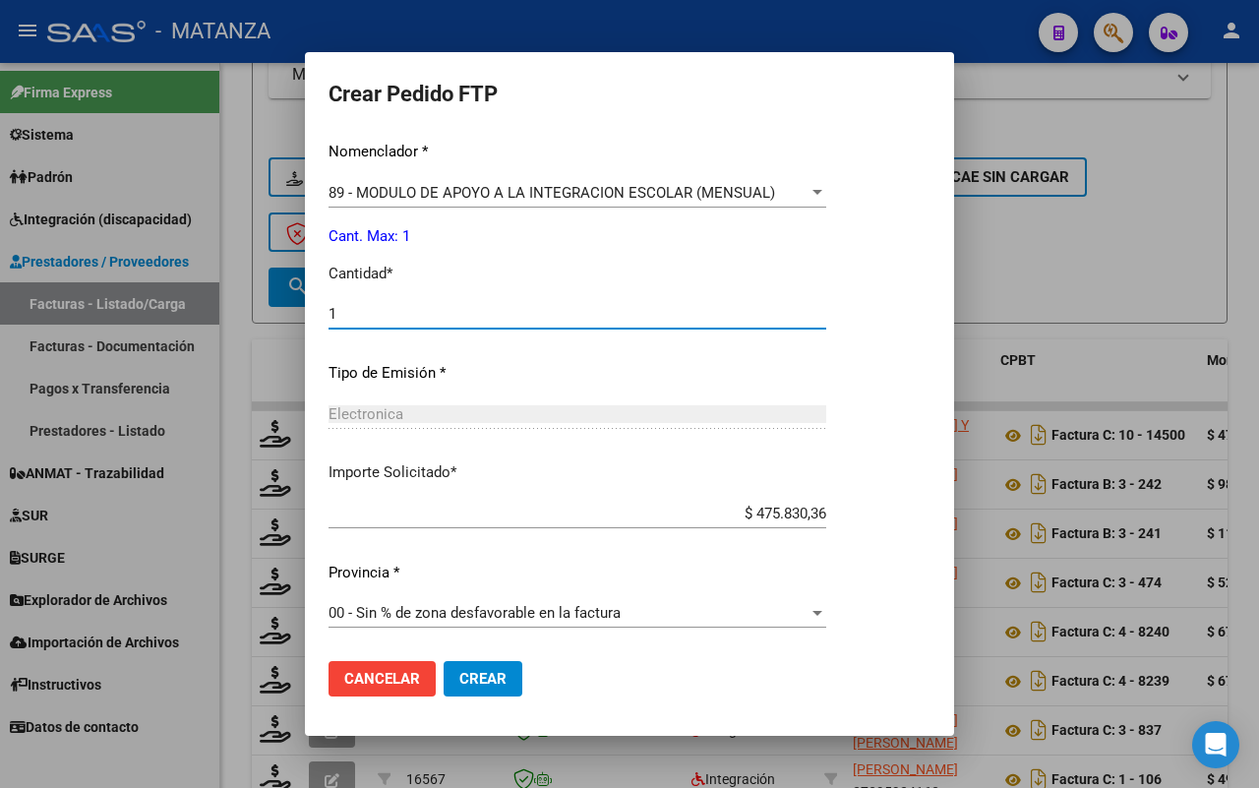
type input "1"
click at [494, 682] on span "Crear" at bounding box center [482, 679] width 47 height 18
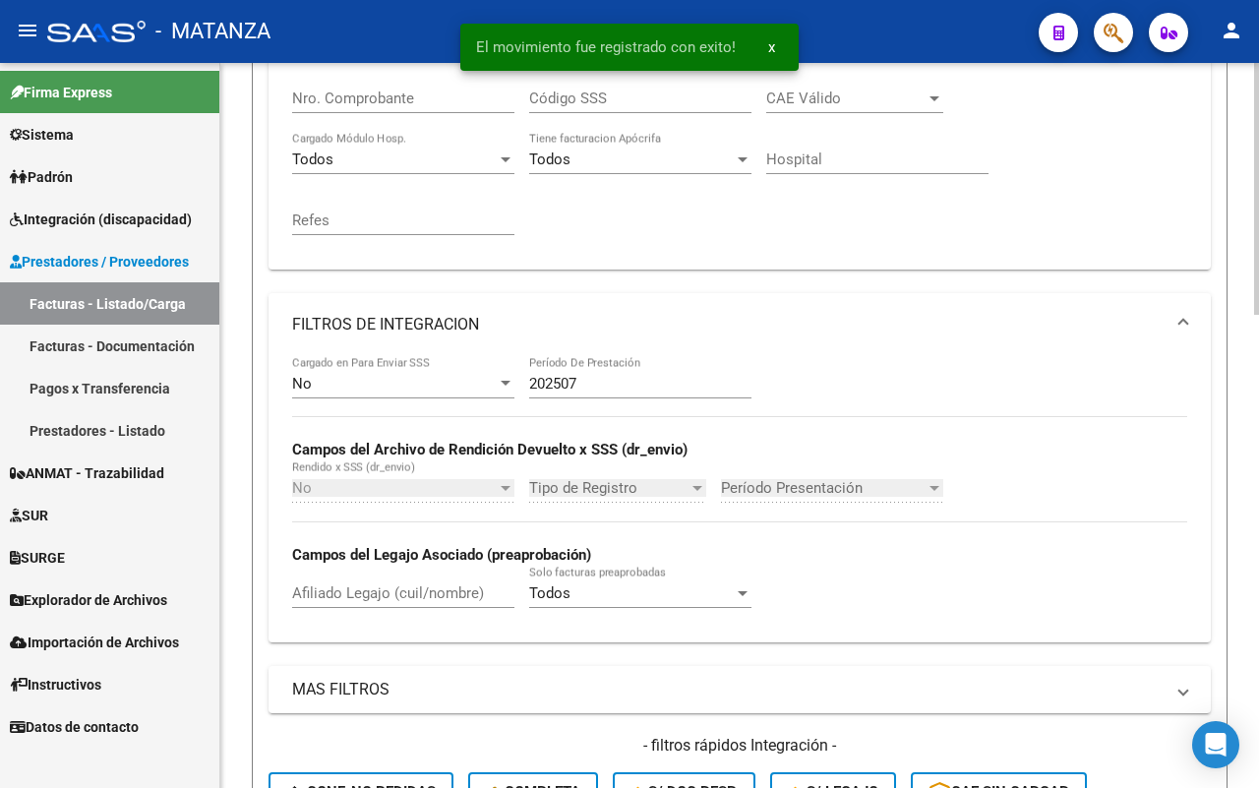
scroll to position [746, 0]
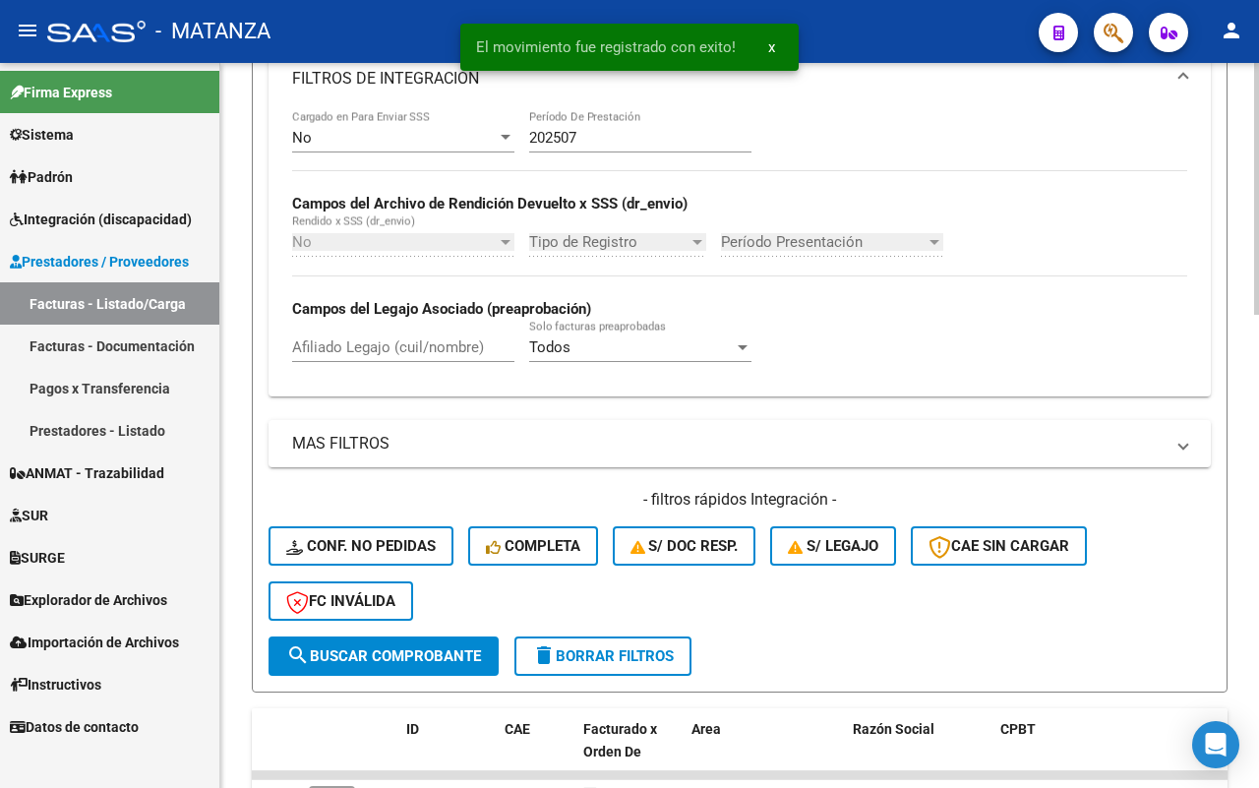
click at [645, 647] on span "delete Borrar Filtros" at bounding box center [603, 656] width 142 height 18
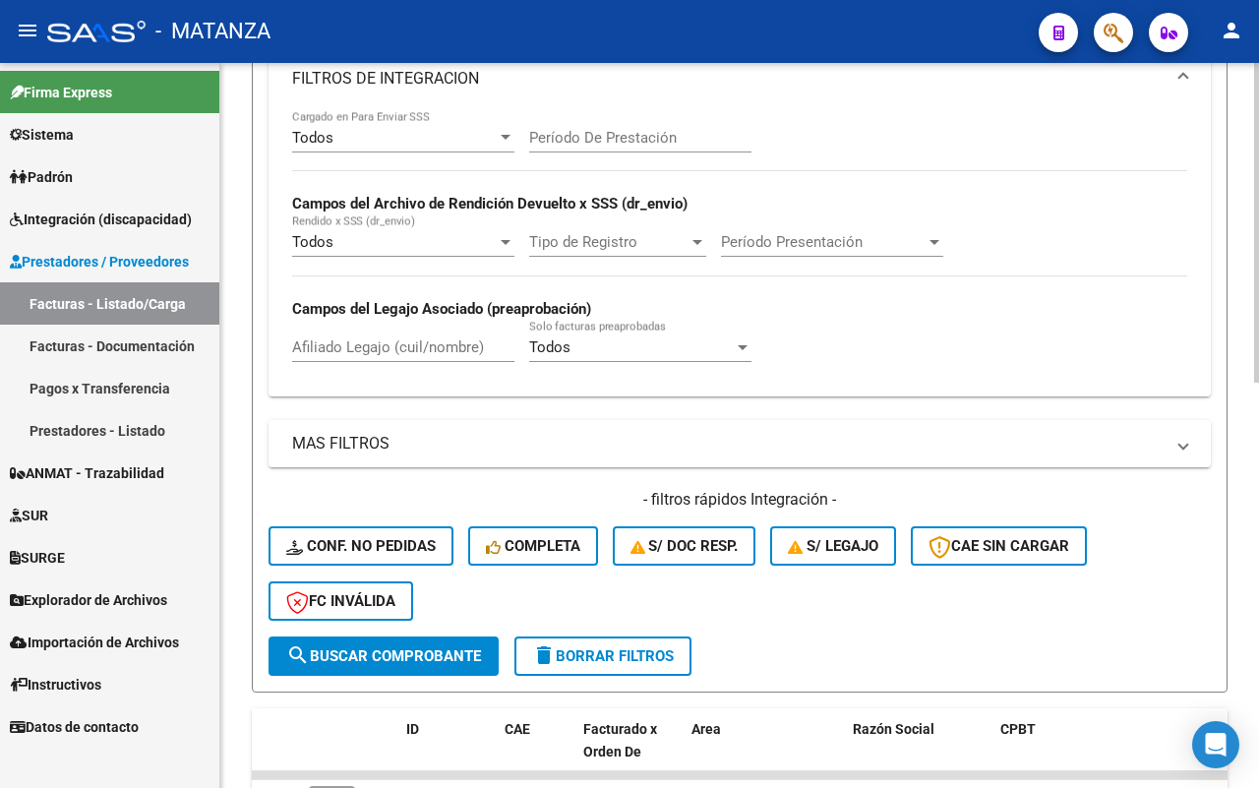
click at [355, 345] on input "Afiliado Legajo (cuil/nombre)" at bounding box center [403, 347] width 222 height 18
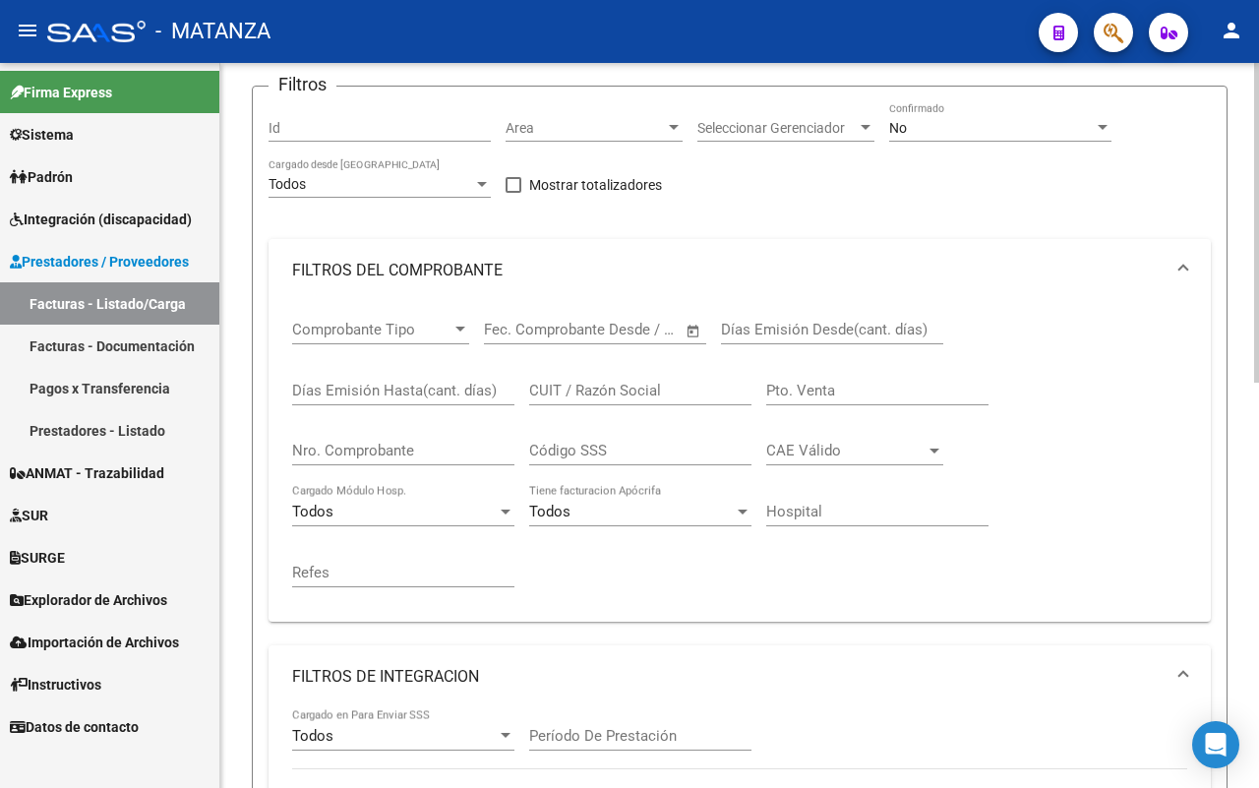
scroll to position [8, 0]
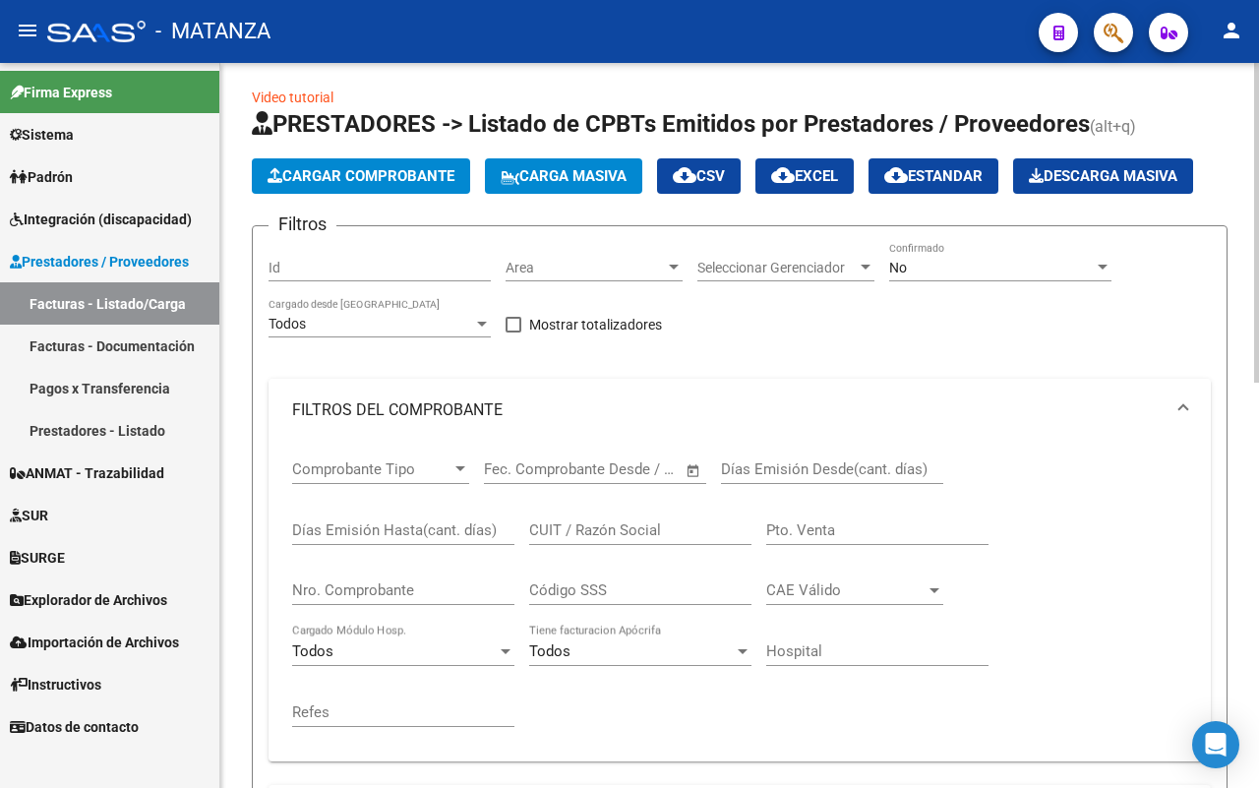
type input "[PERSON_NAME]"
click at [1023, 251] on div "No Confirmado" at bounding box center [1000, 261] width 222 height 39
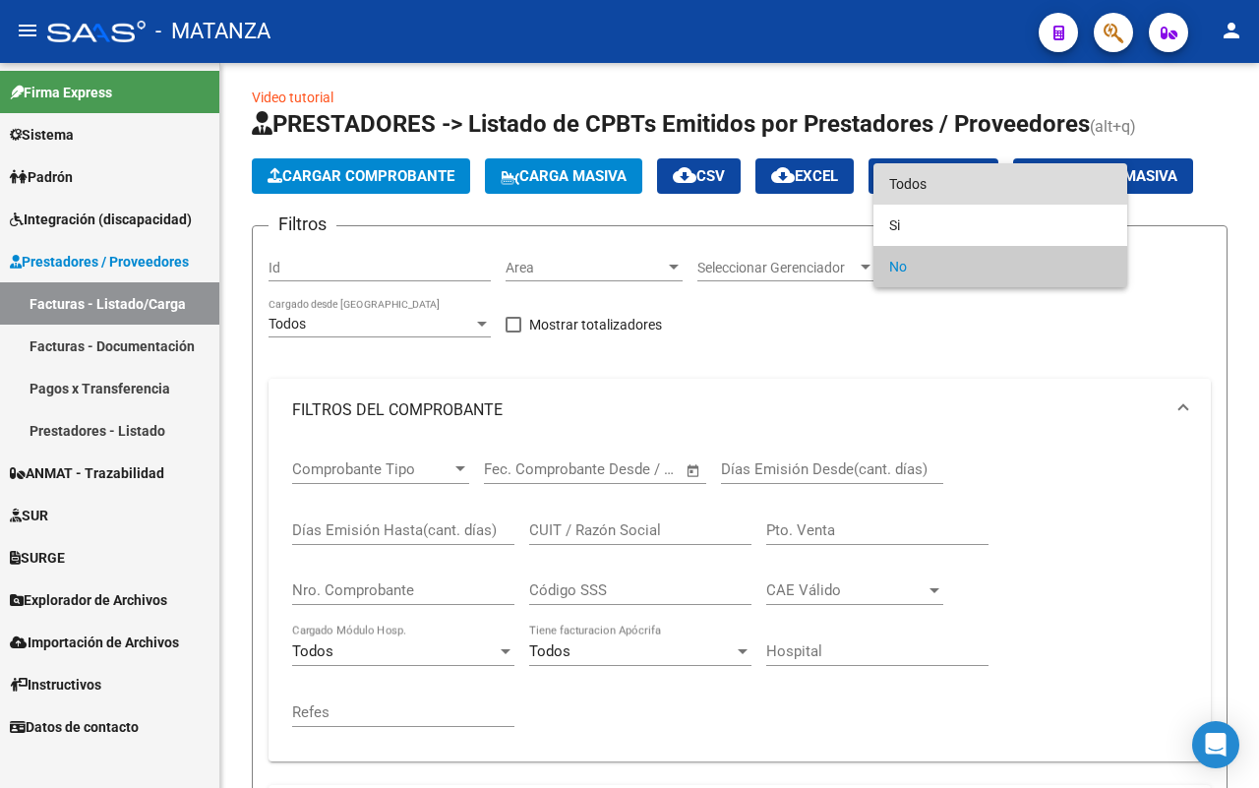
click at [1009, 185] on span "Todos" at bounding box center [1000, 183] width 222 height 41
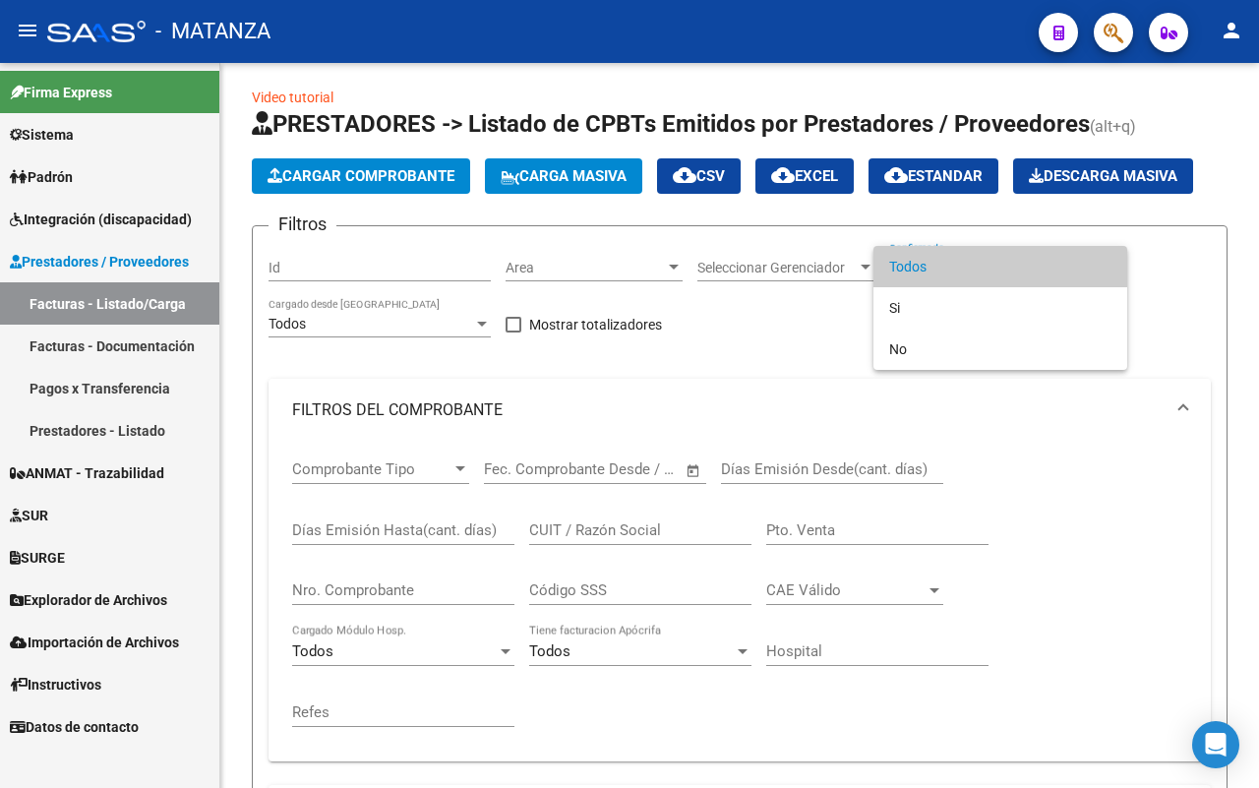
click at [1026, 267] on span "Todos" at bounding box center [1000, 266] width 222 height 41
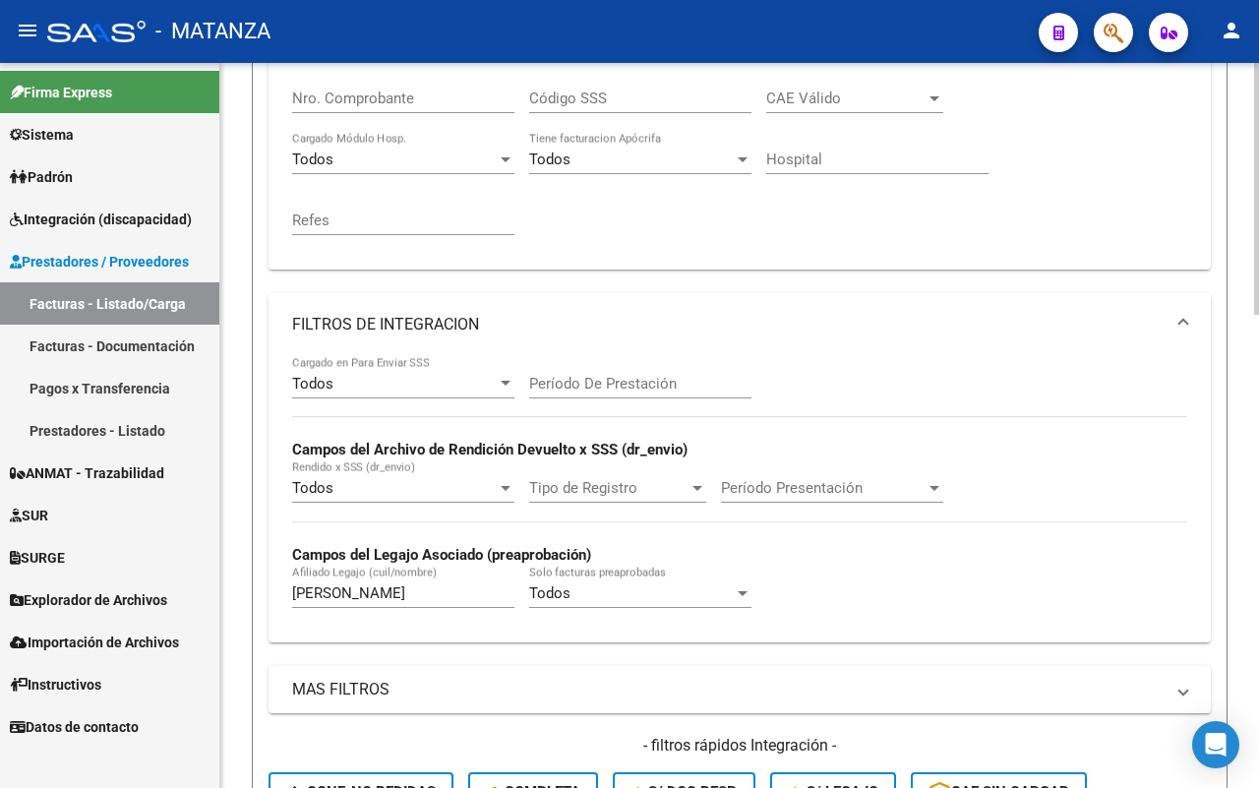
scroll to position [254, 0]
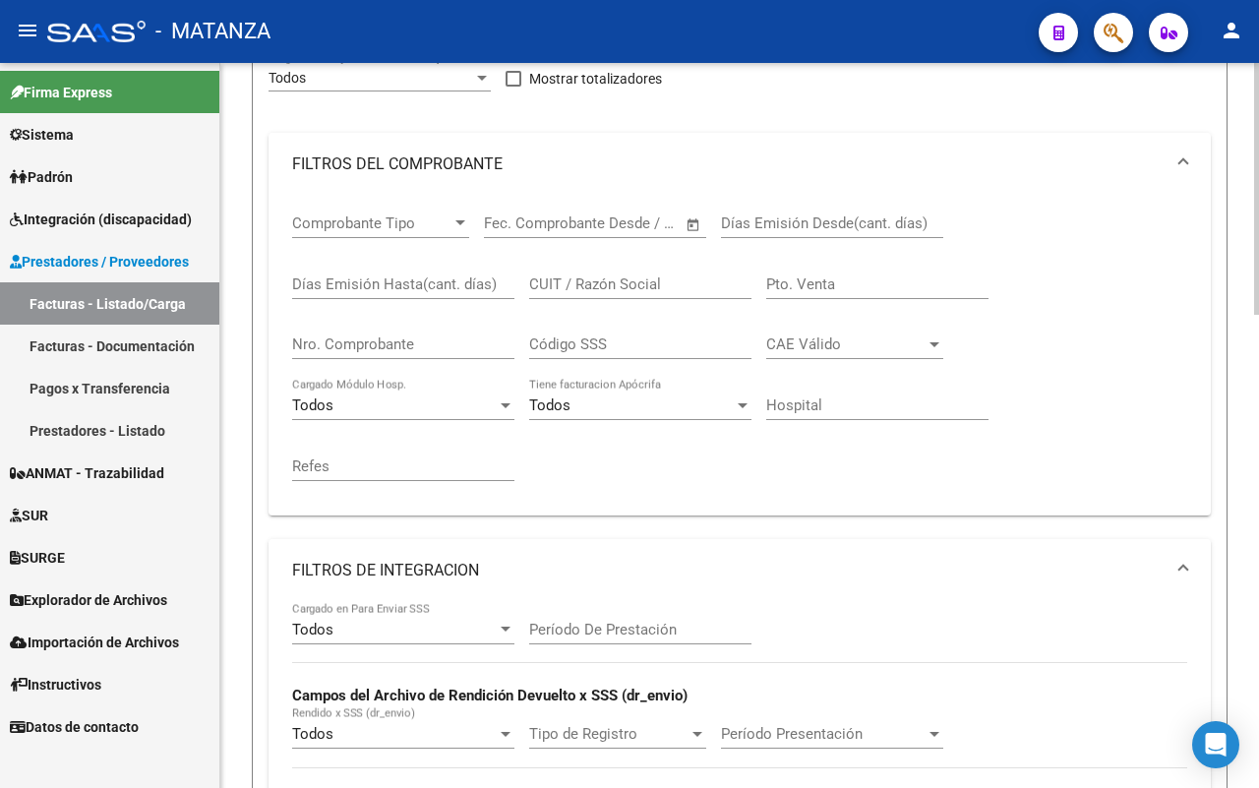
click at [664, 282] on input "CUIT / Razón Social" at bounding box center [640, 284] width 222 height 18
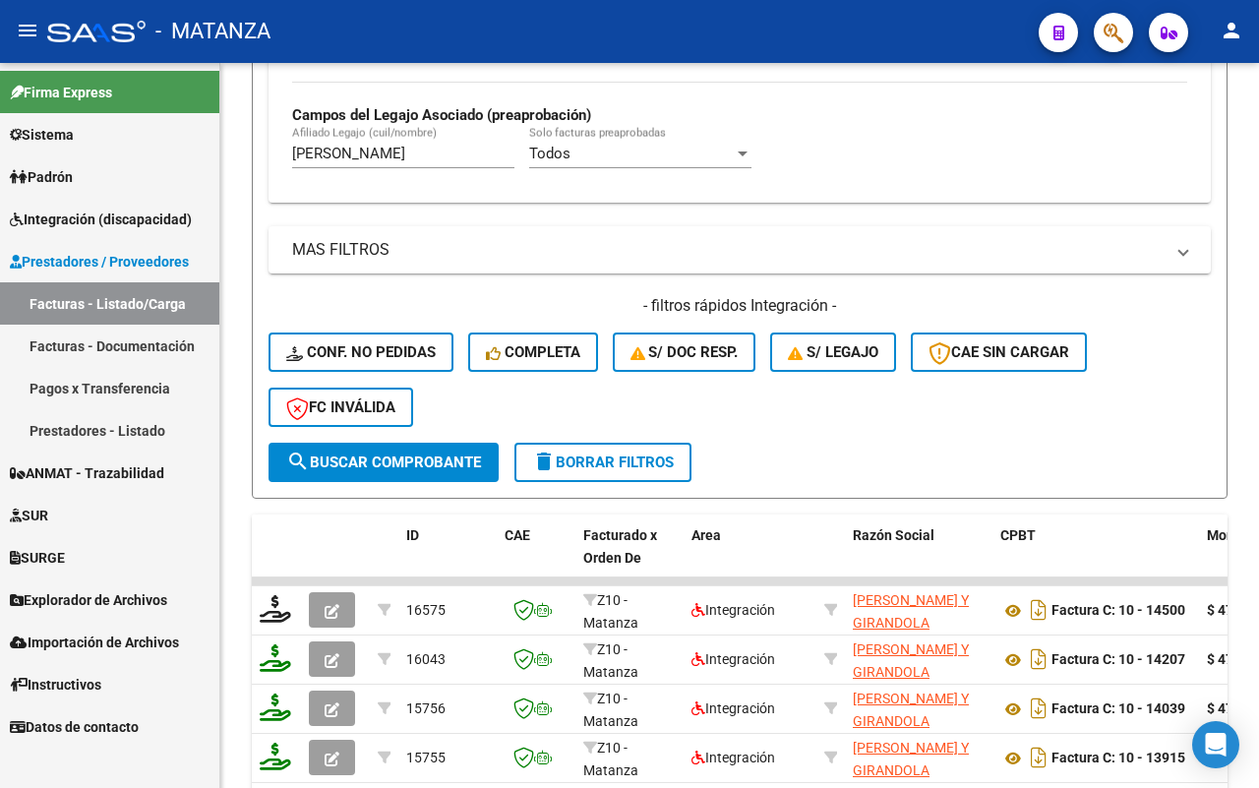
scroll to position [500, 0]
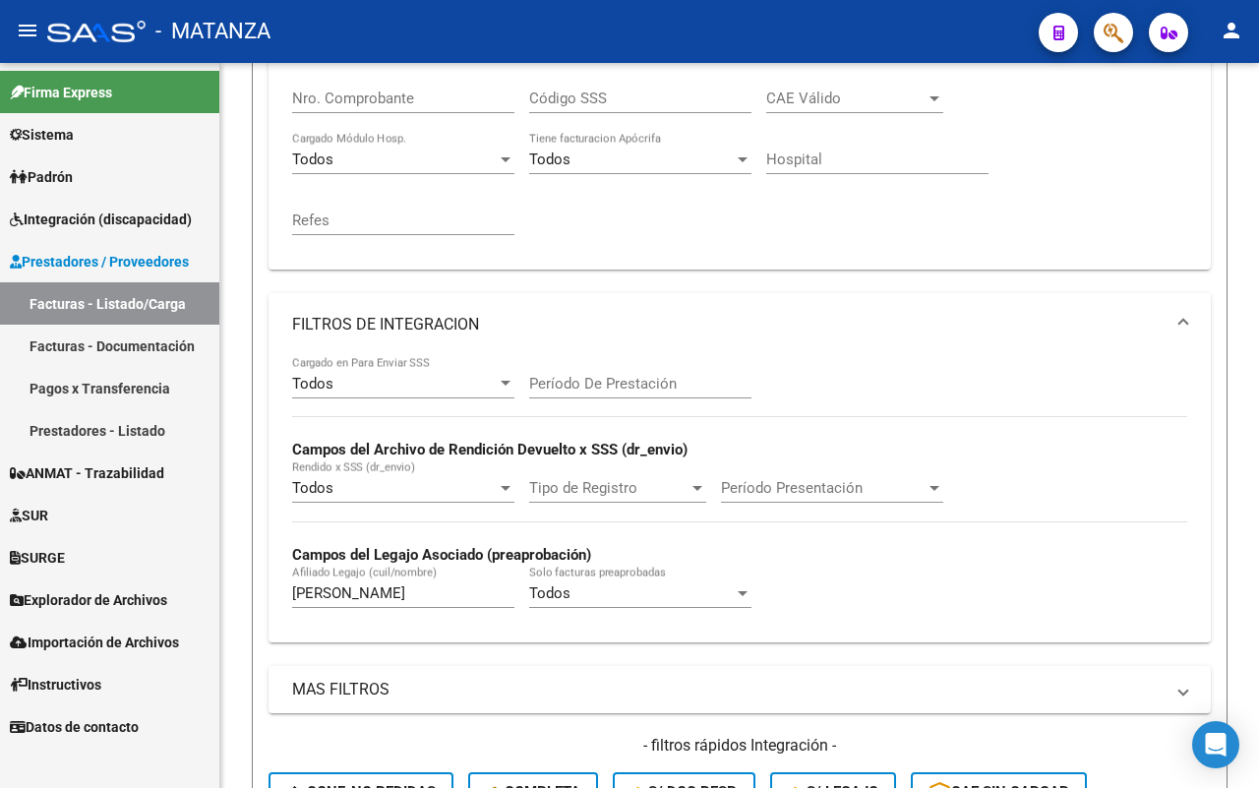
type input "nastro"
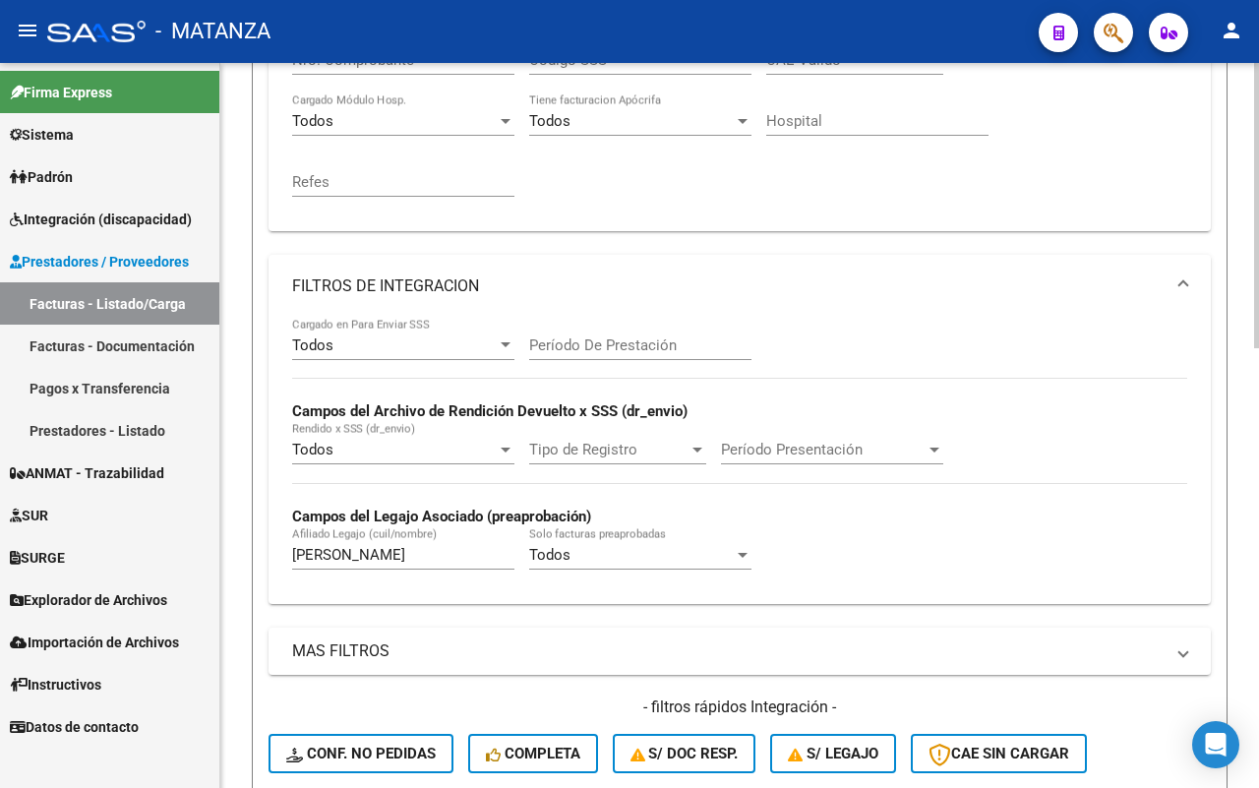
scroll to position [746, 0]
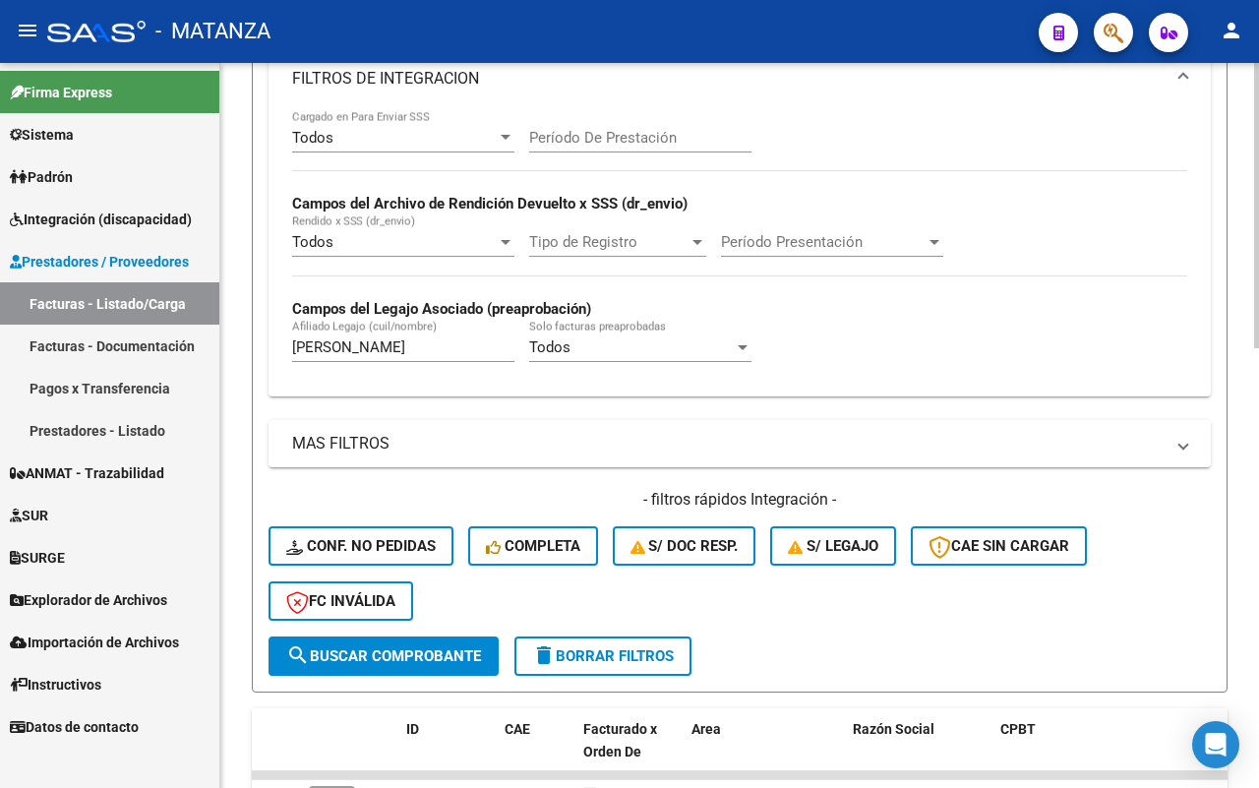
drag, startPoint x: 607, startPoint y: 644, endPoint x: 834, endPoint y: 514, distance: 261.7
click at [607, 647] on span "delete Borrar Filtros" at bounding box center [603, 656] width 142 height 18
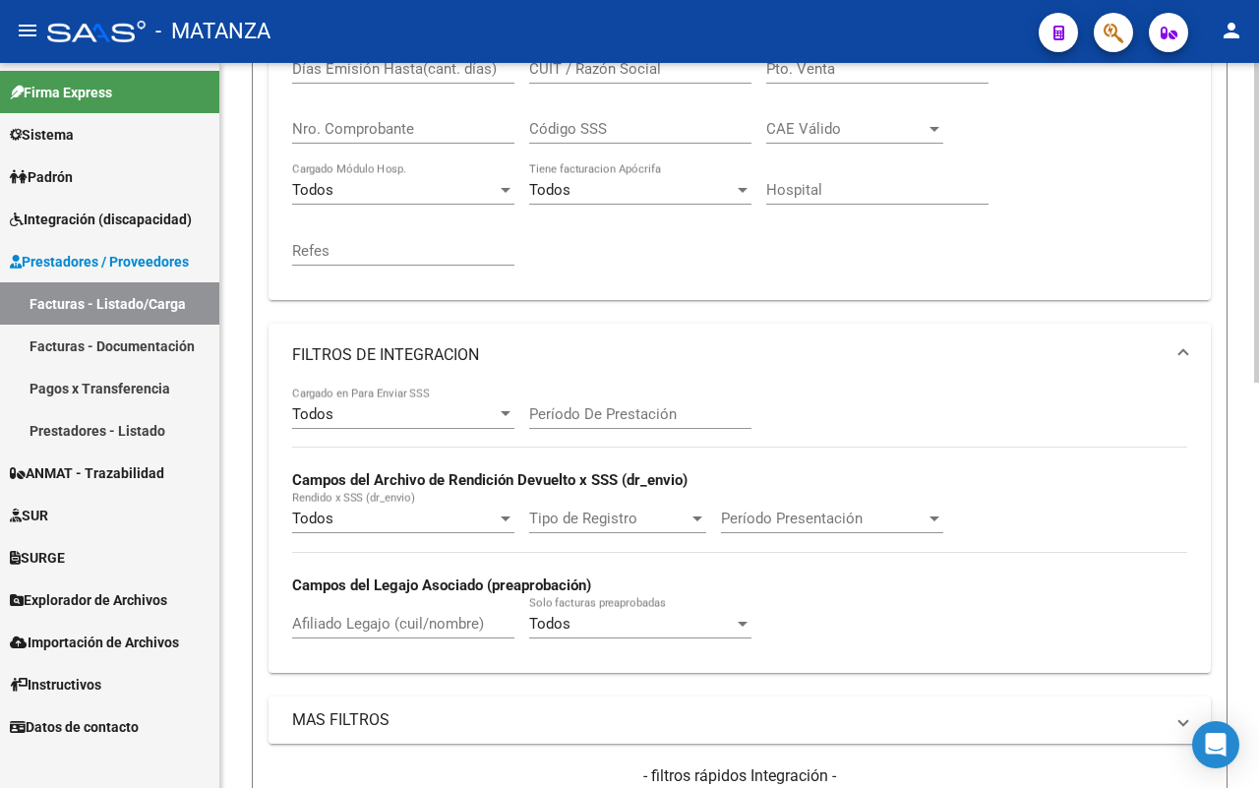
scroll to position [303, 0]
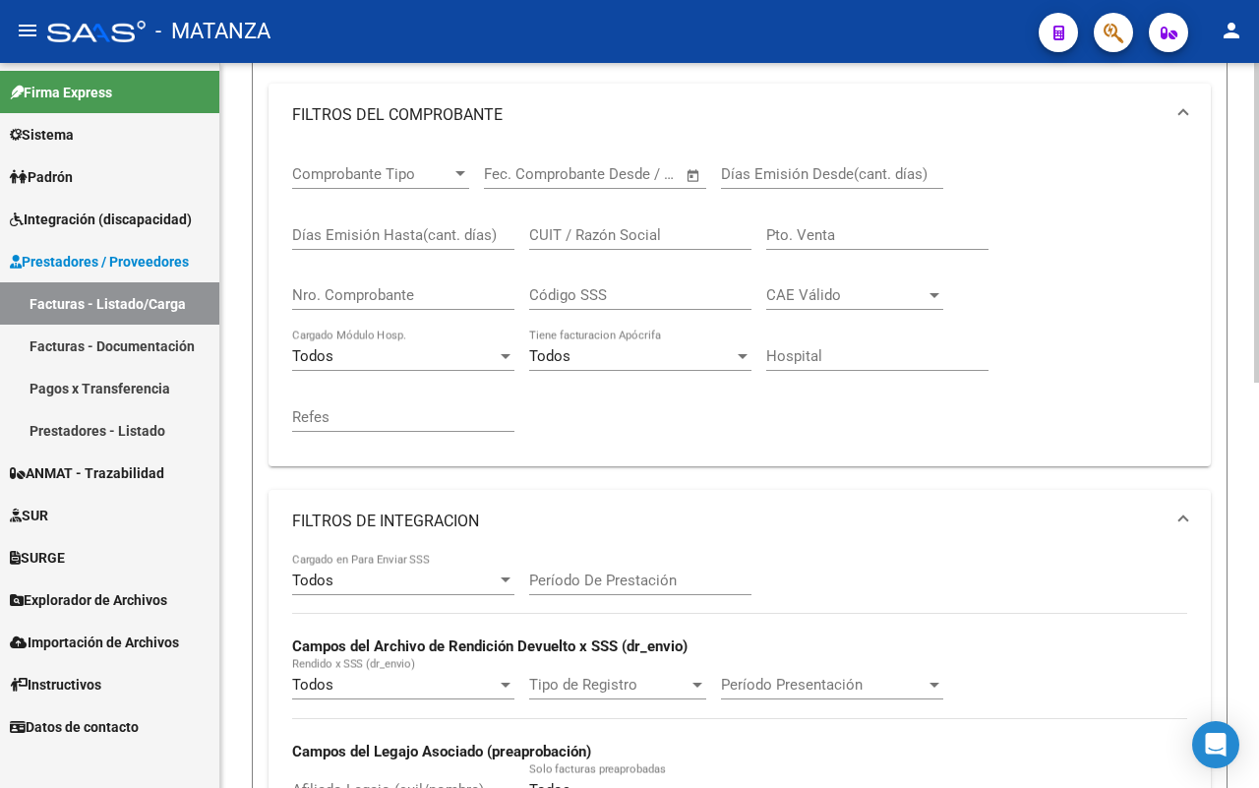
click at [369, 577] on div "Todos" at bounding box center [394, 580] width 205 height 18
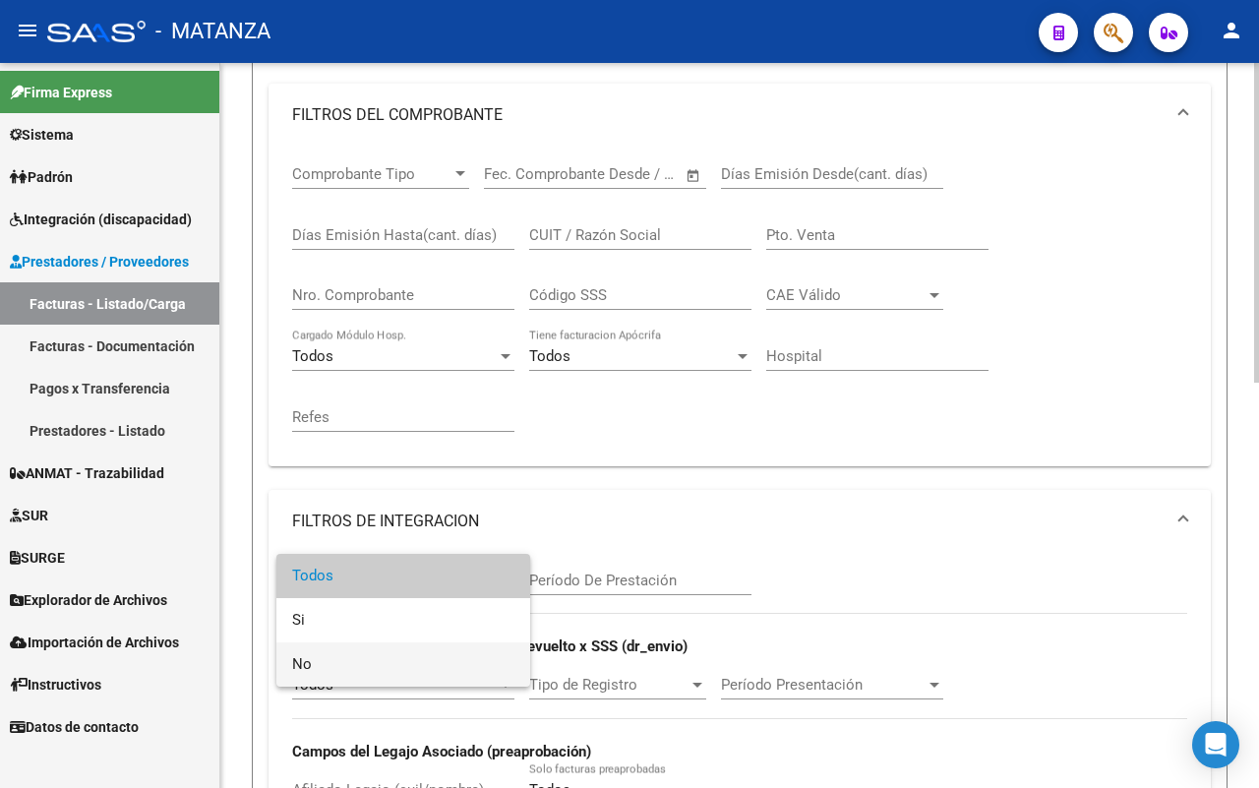
drag, startPoint x: 364, startPoint y: 649, endPoint x: 374, endPoint y: 644, distance: 11.0
click at [365, 649] on span "No" at bounding box center [403, 664] width 222 height 44
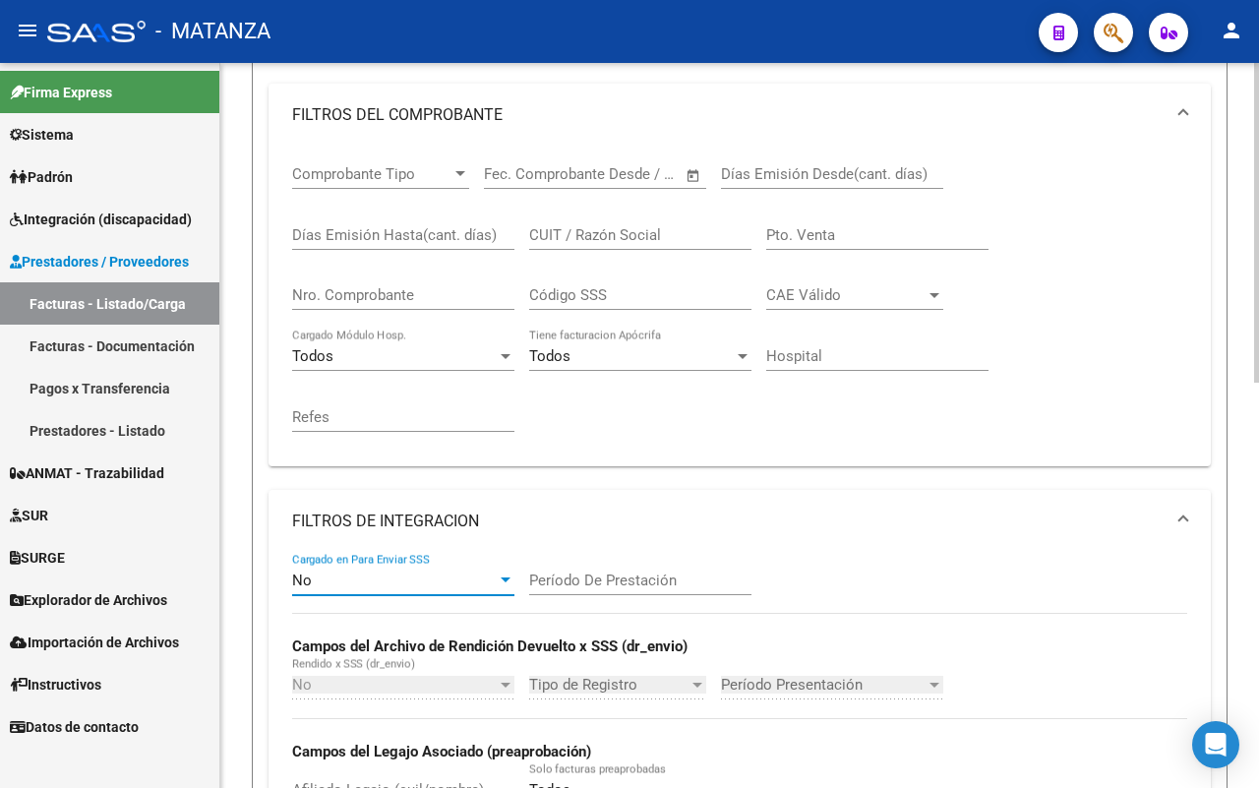
click at [597, 576] on input "Período De Prestación" at bounding box center [640, 580] width 222 height 18
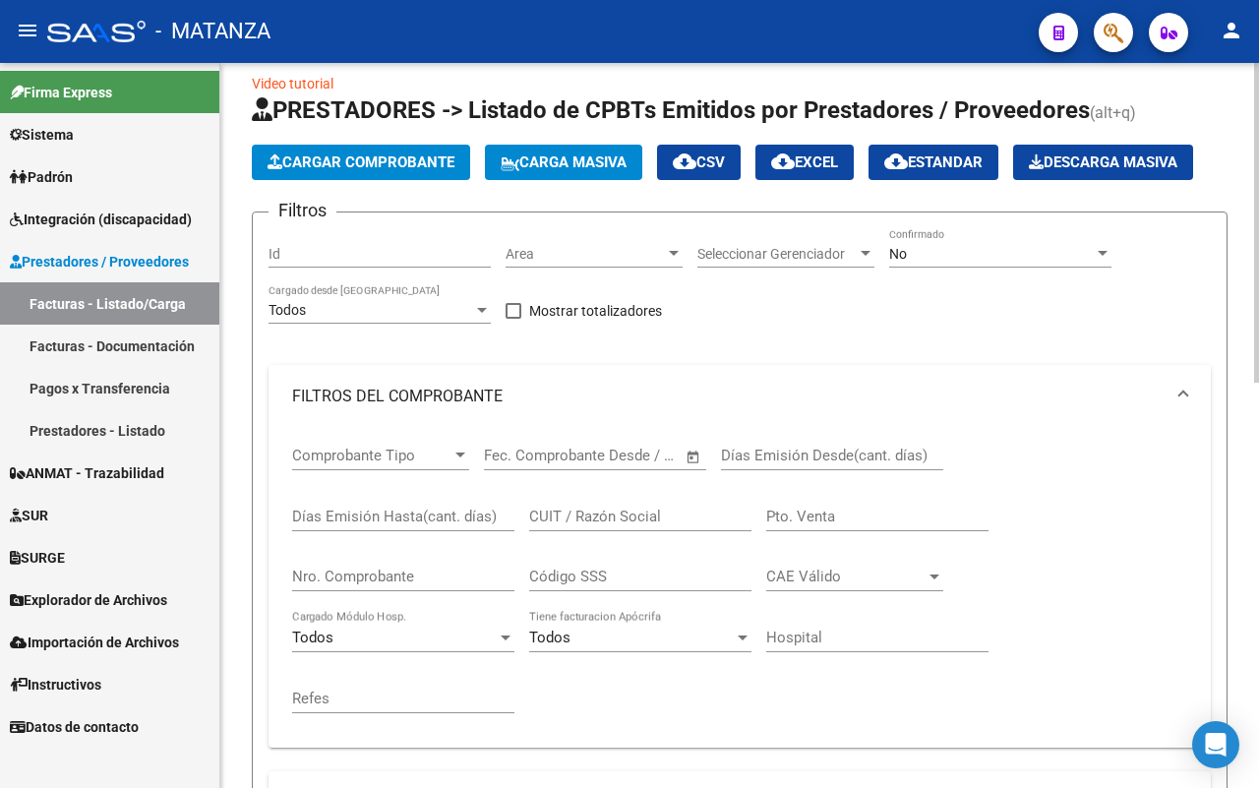
scroll to position [0, 0]
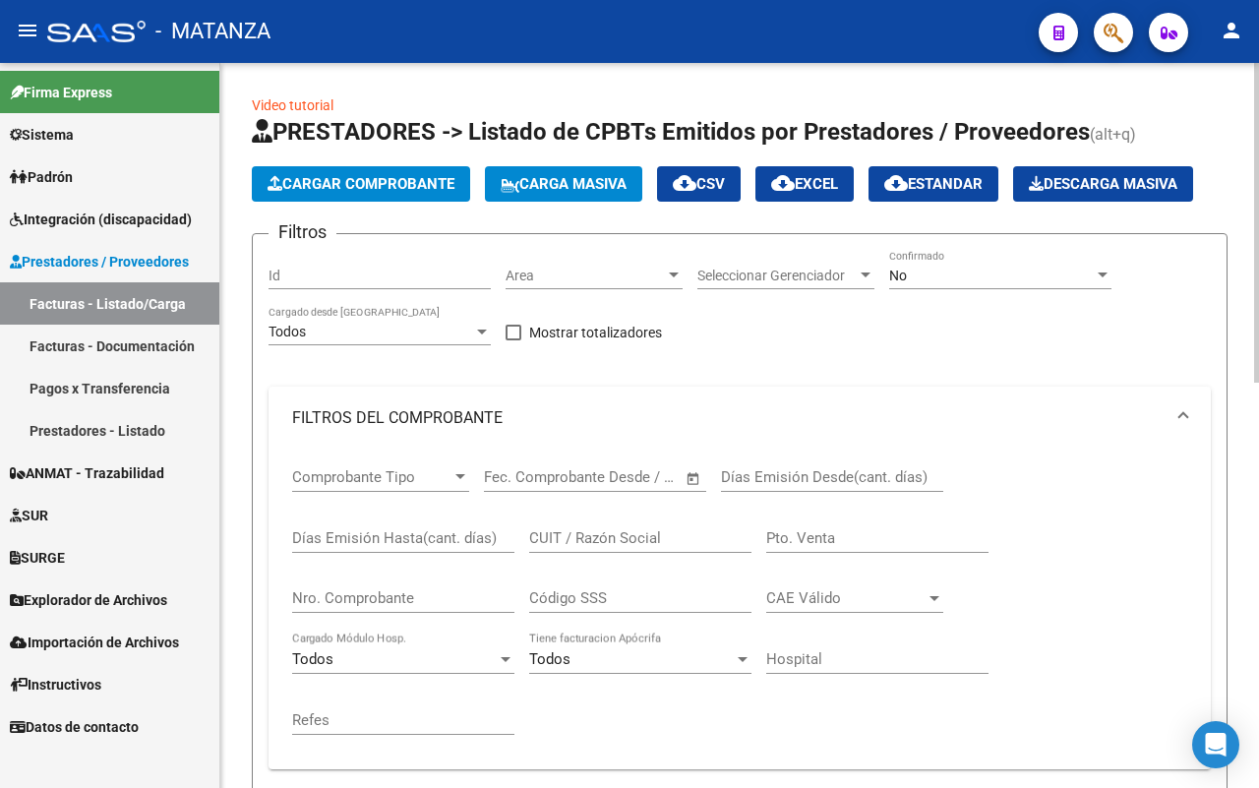
type input "202507"
click at [1025, 270] on div "No" at bounding box center [991, 276] width 205 height 17
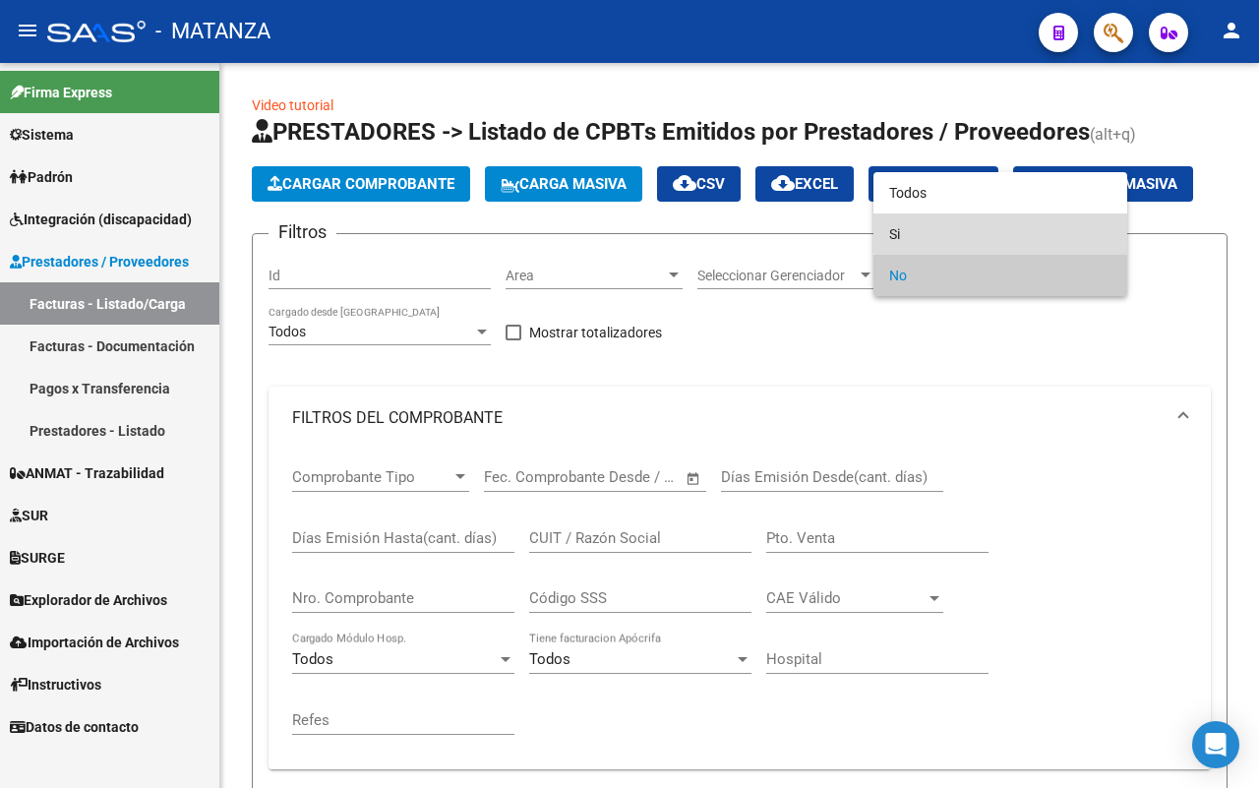
click at [1003, 224] on span "Si" at bounding box center [1000, 233] width 222 height 41
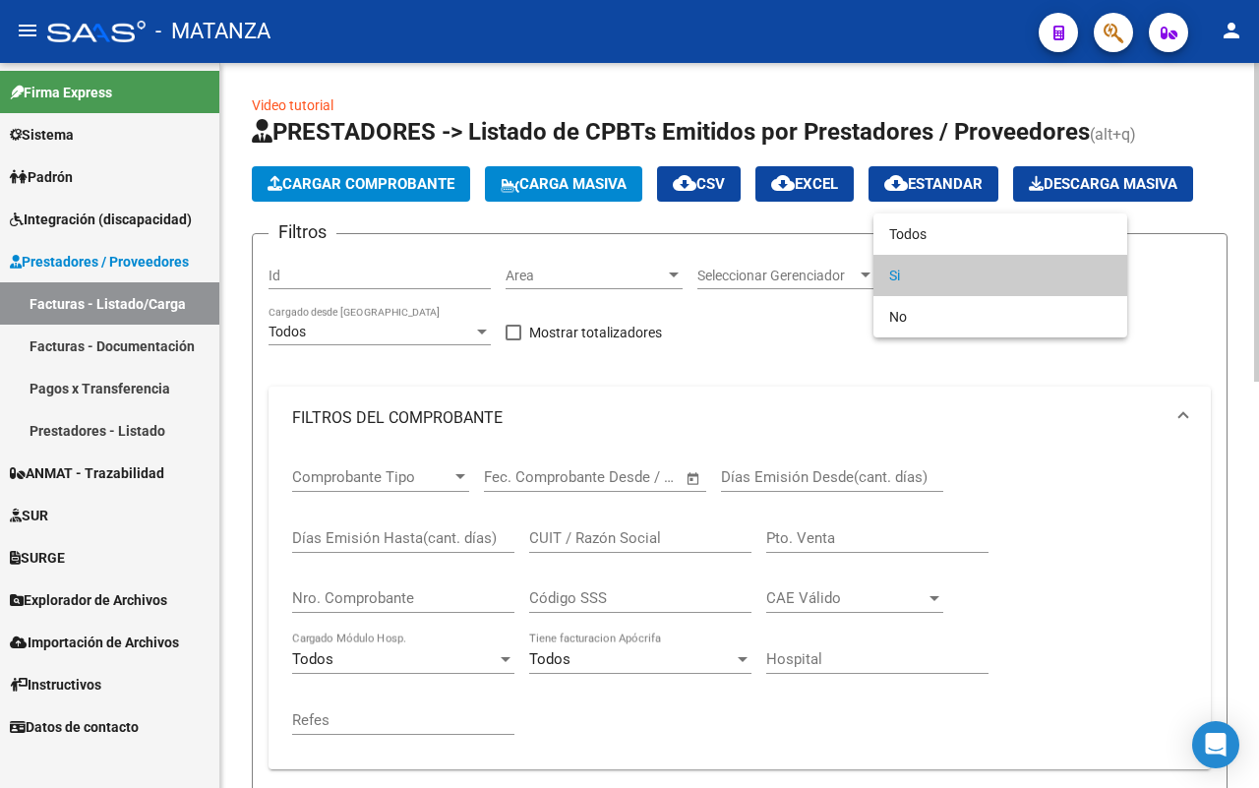
click at [966, 270] on span "Si" at bounding box center [1000, 275] width 222 height 41
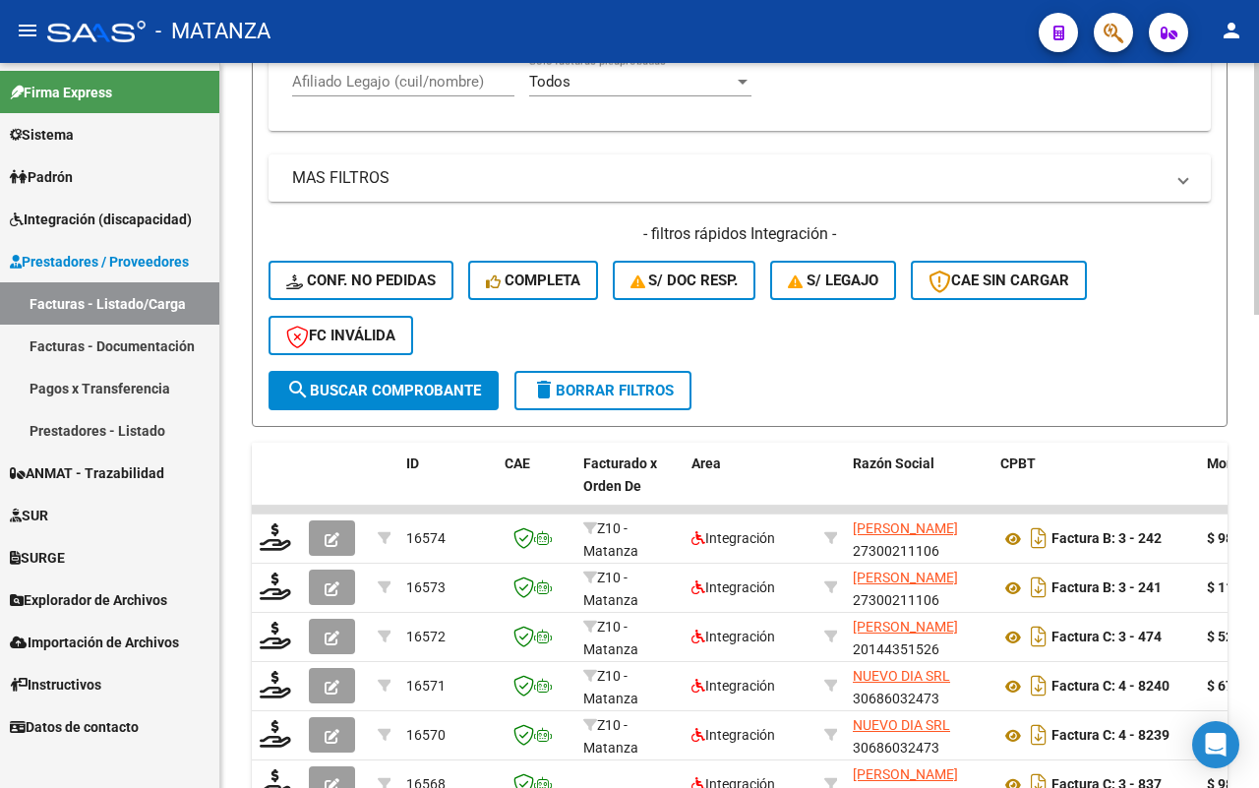
scroll to position [991, 0]
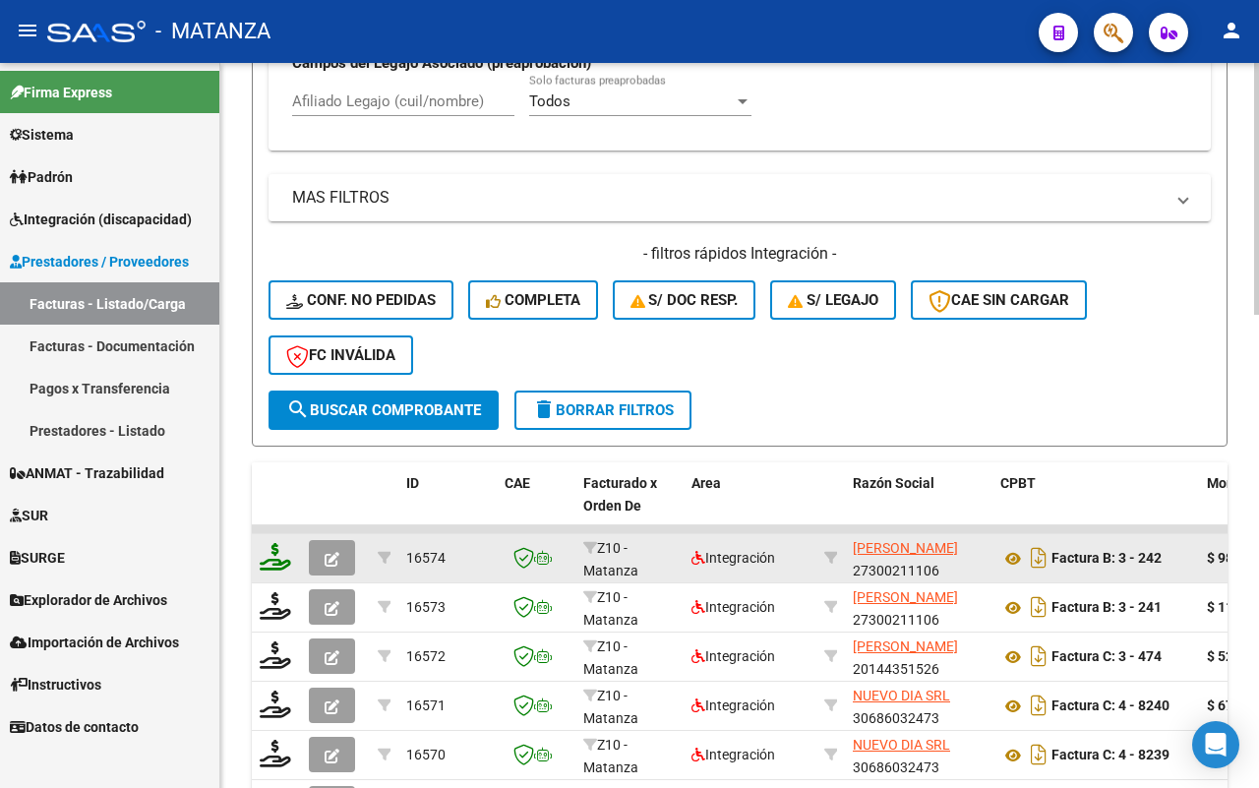
click at [270, 551] on icon at bounding box center [275, 557] width 31 height 28
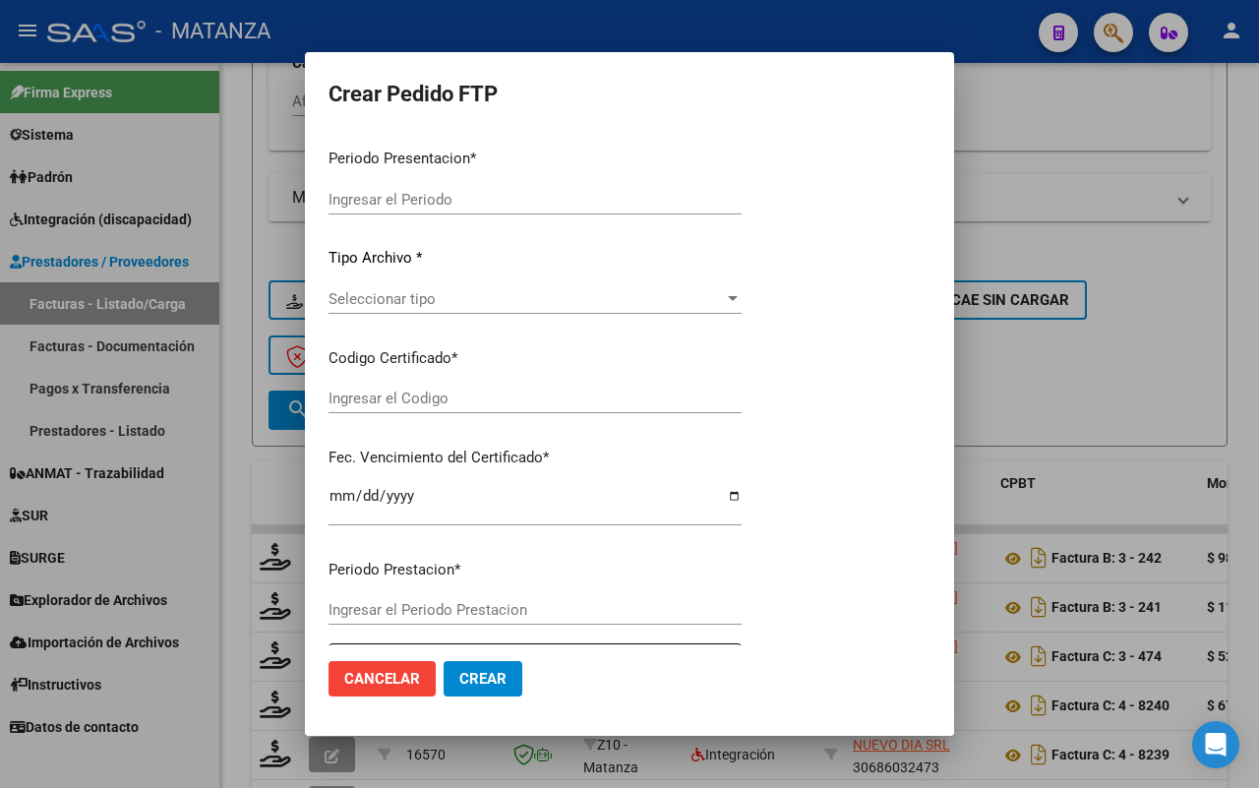
type input "202507"
type input "$ 98.964,88"
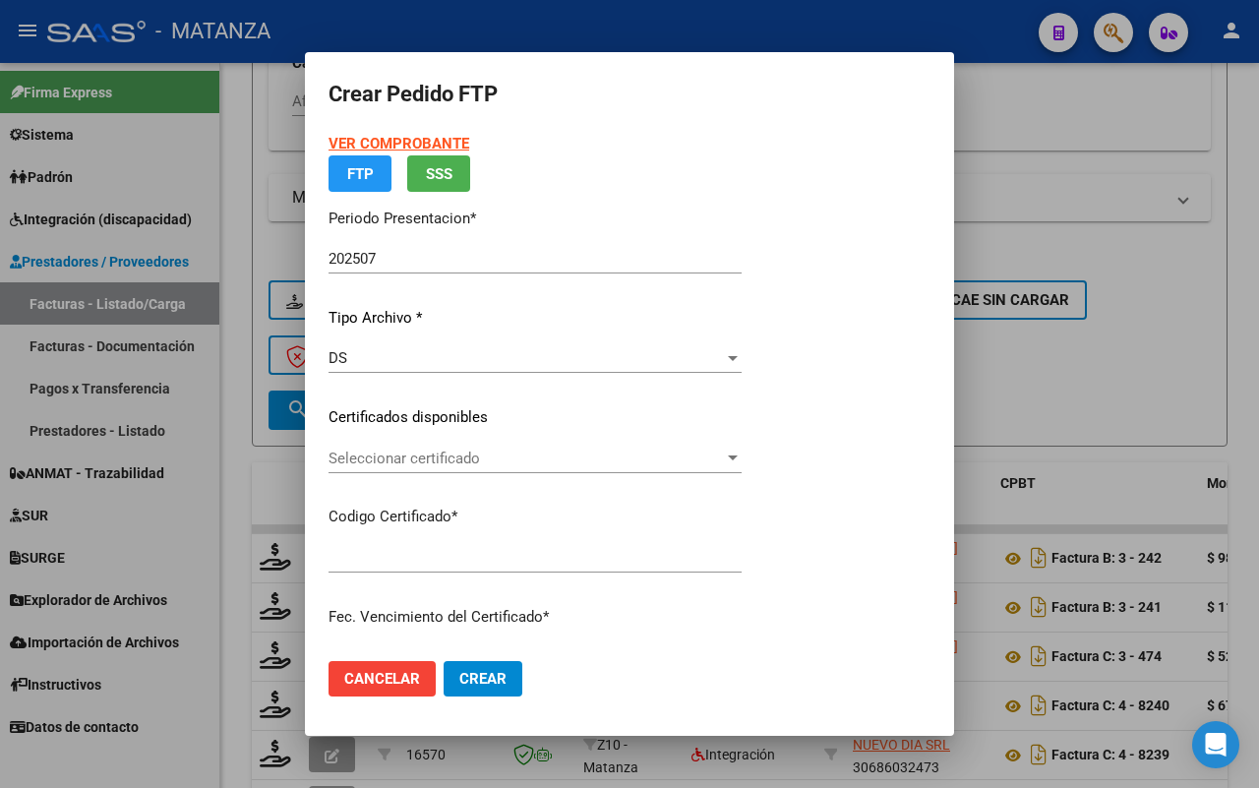
type input "arg020005879449320230329-20280329-and"
type input "[DATE]"
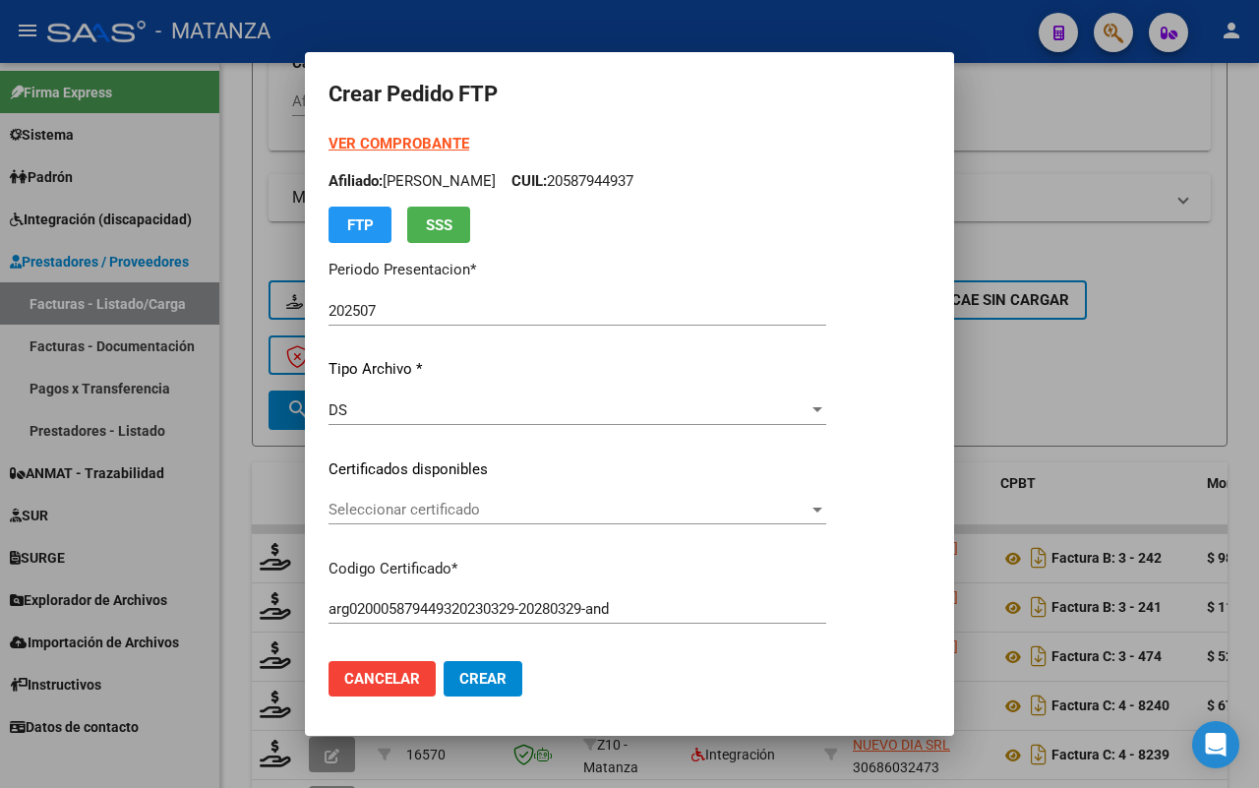
click at [518, 502] on span "Seleccionar certificado" at bounding box center [568, 510] width 480 height 18
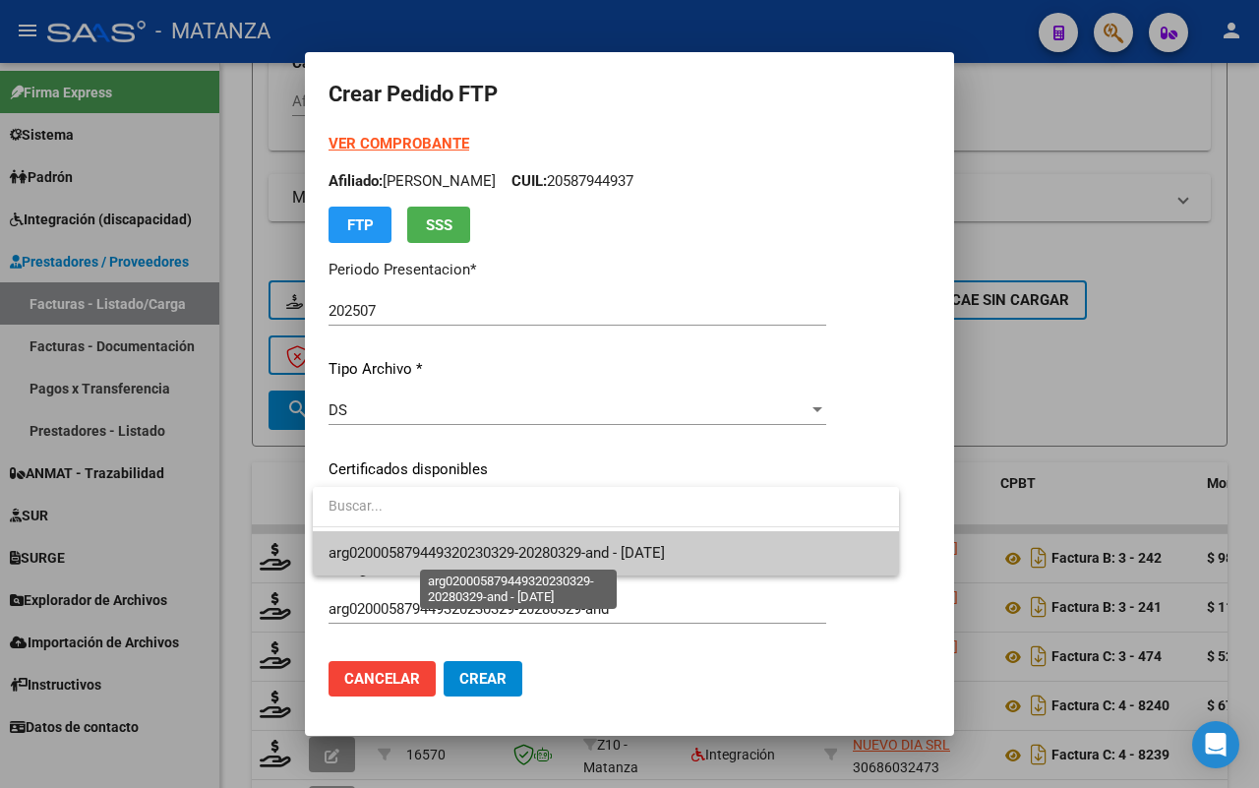
click at [511, 551] on span "arg020005879449320230329-20280329-and - [DATE]" at bounding box center [496, 553] width 336 height 18
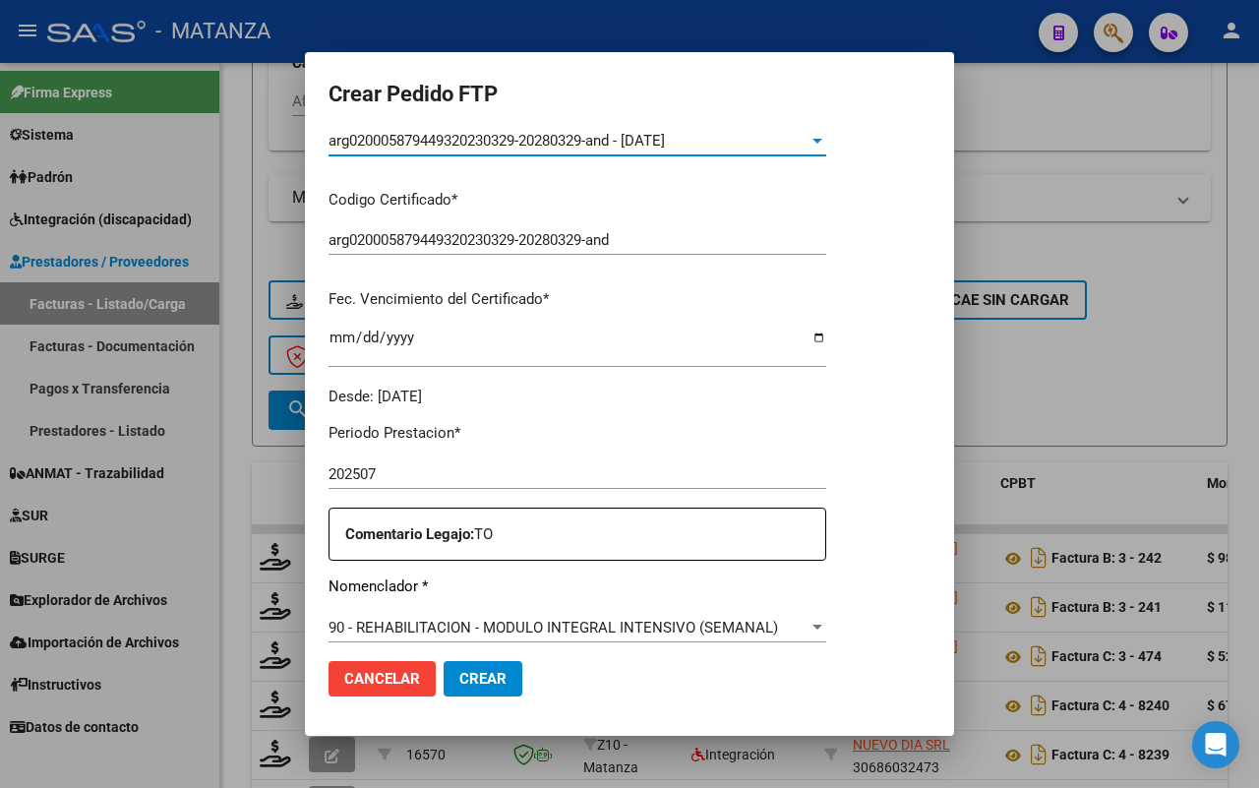
scroll to position [615, 0]
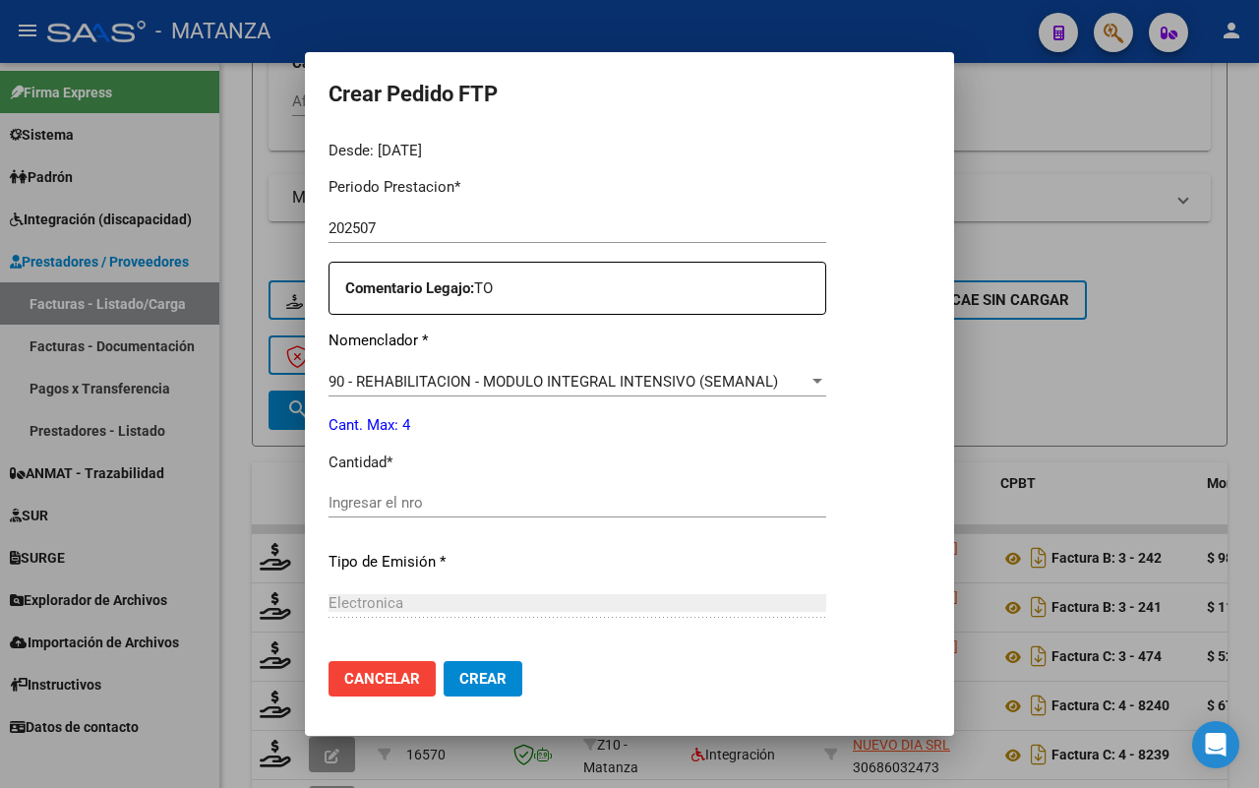
click at [480, 480] on div "Periodo Prestacion * 202507 Ingresar el Periodo Prestacion Comentario Legajo: T…" at bounding box center [577, 498] width 498 height 674
click at [480, 502] on input "Ingresar el nro" at bounding box center [577, 503] width 498 height 18
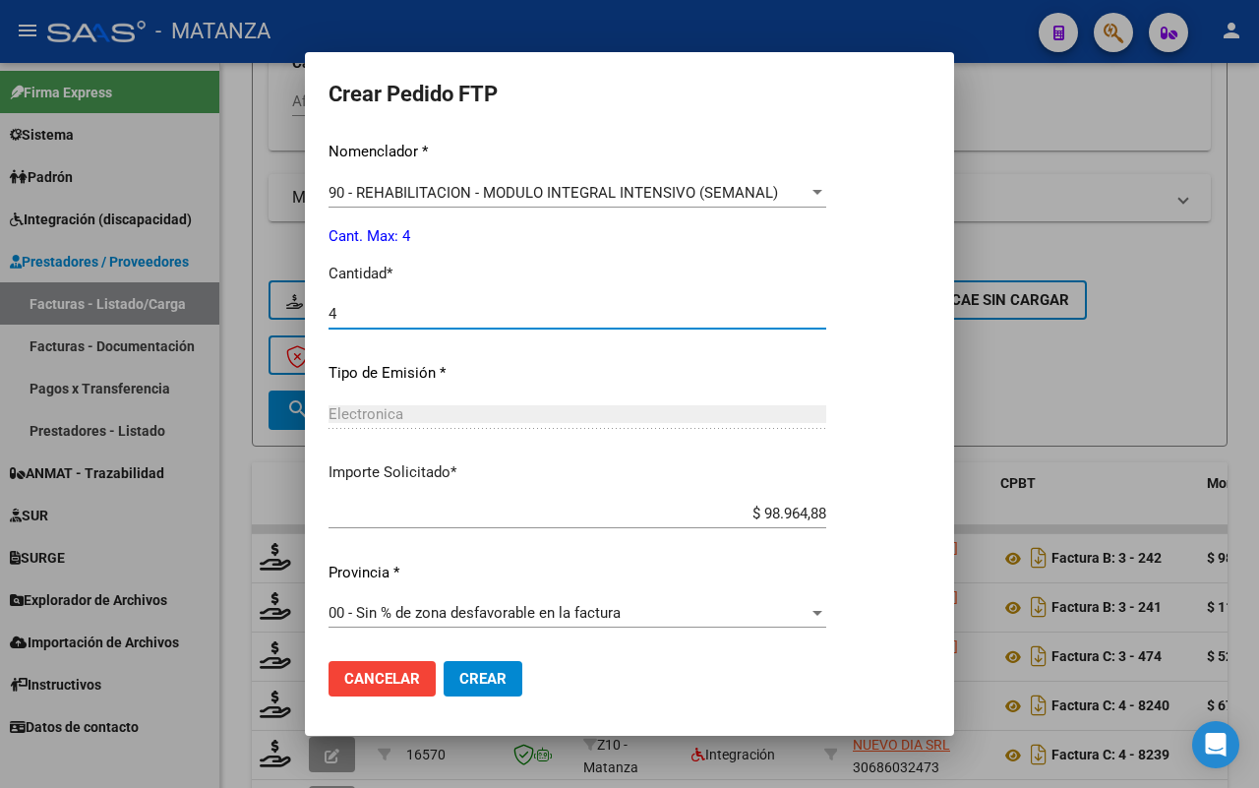
type input "4"
click at [489, 670] on span "Crear" at bounding box center [482, 679] width 47 height 18
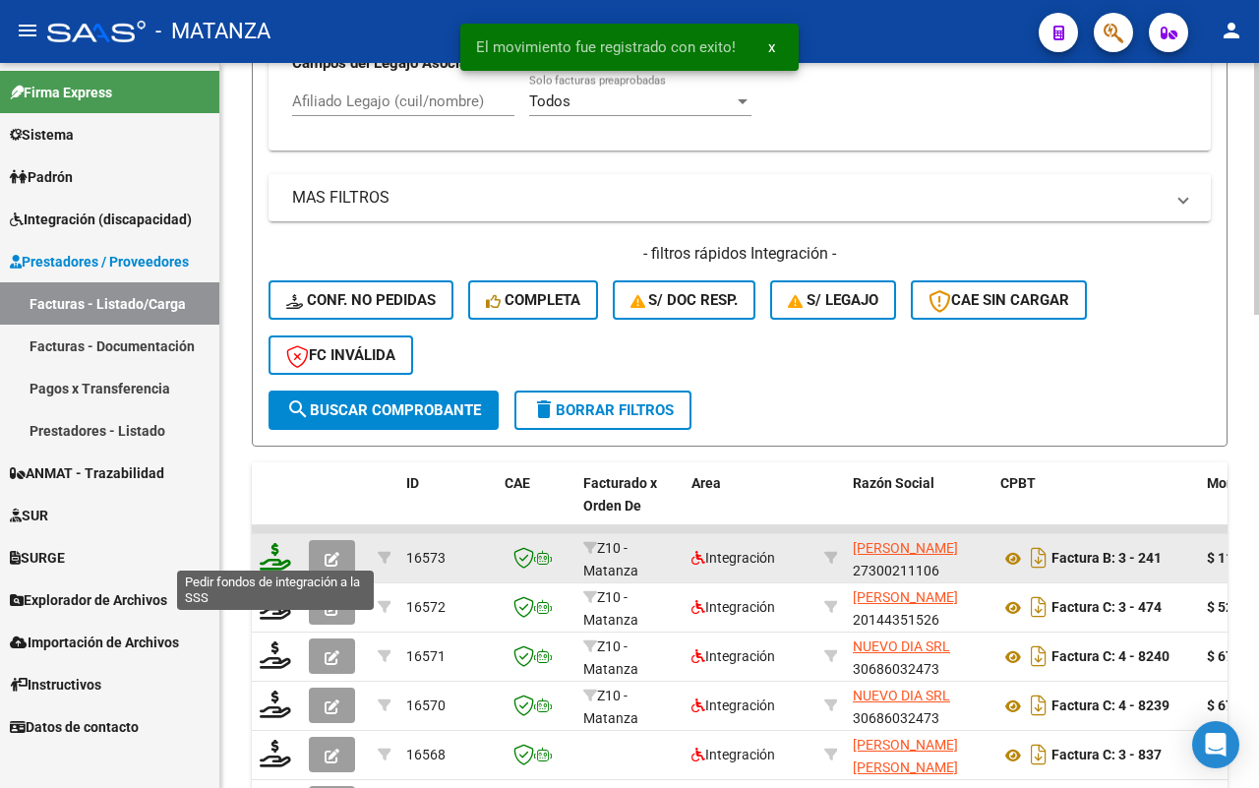
click at [283, 551] on icon at bounding box center [275, 557] width 31 height 28
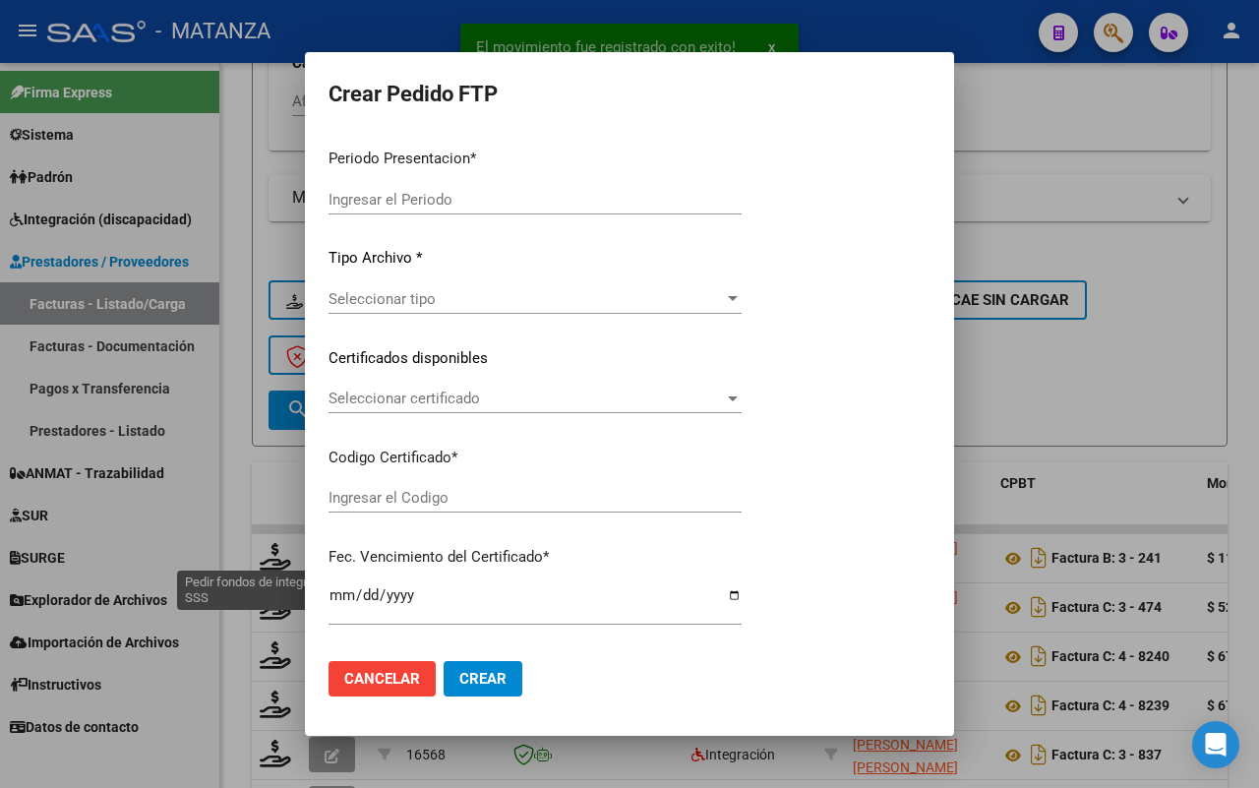
type input "202507"
type input "$ 111.335,49"
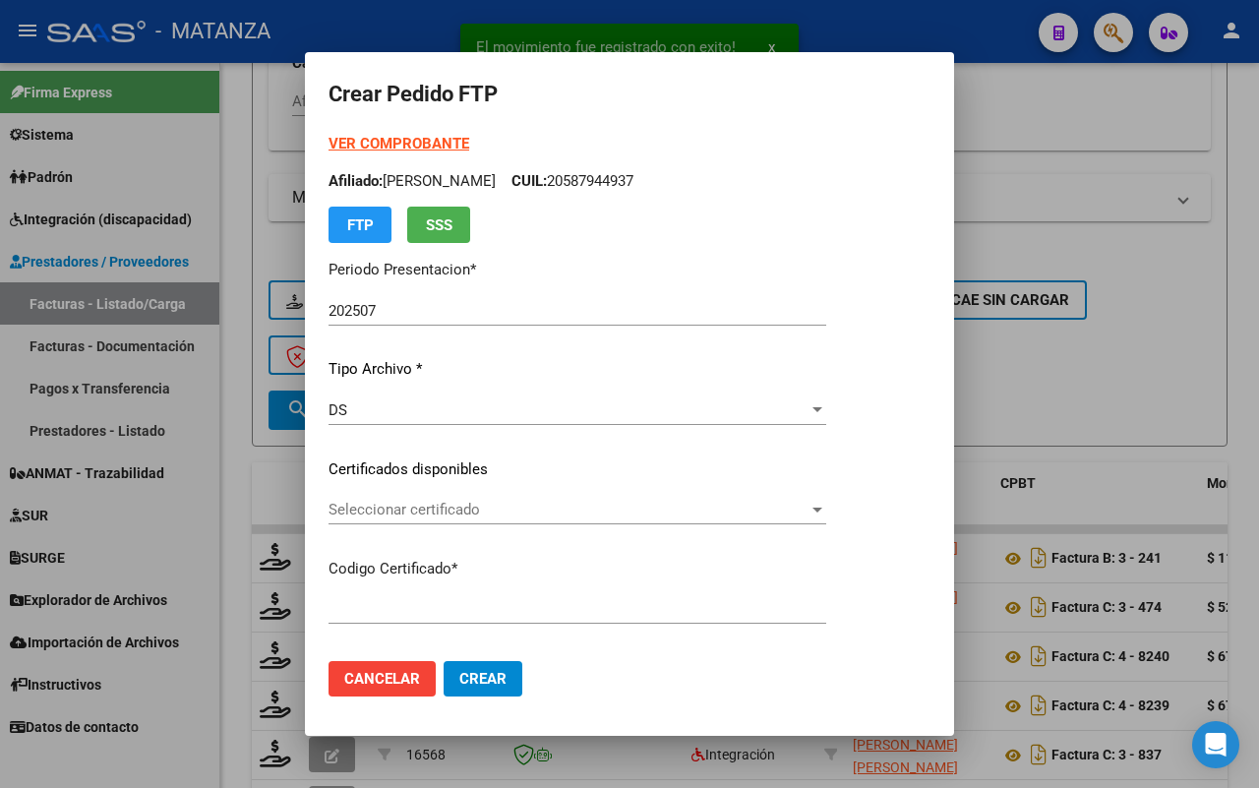
type input "arg0200058103225-20230223-20260223-bs"
type input "[DATE]"
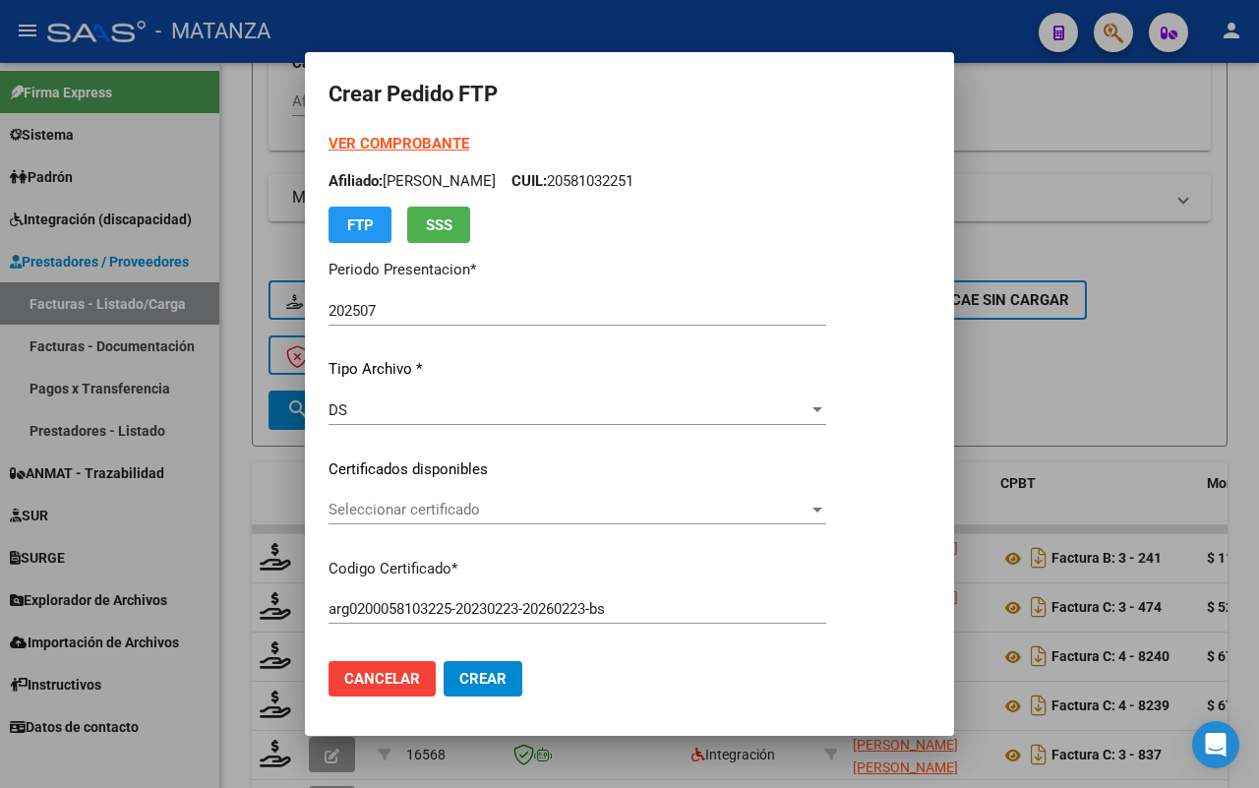
click at [636, 507] on span "Seleccionar certificado" at bounding box center [568, 510] width 480 height 18
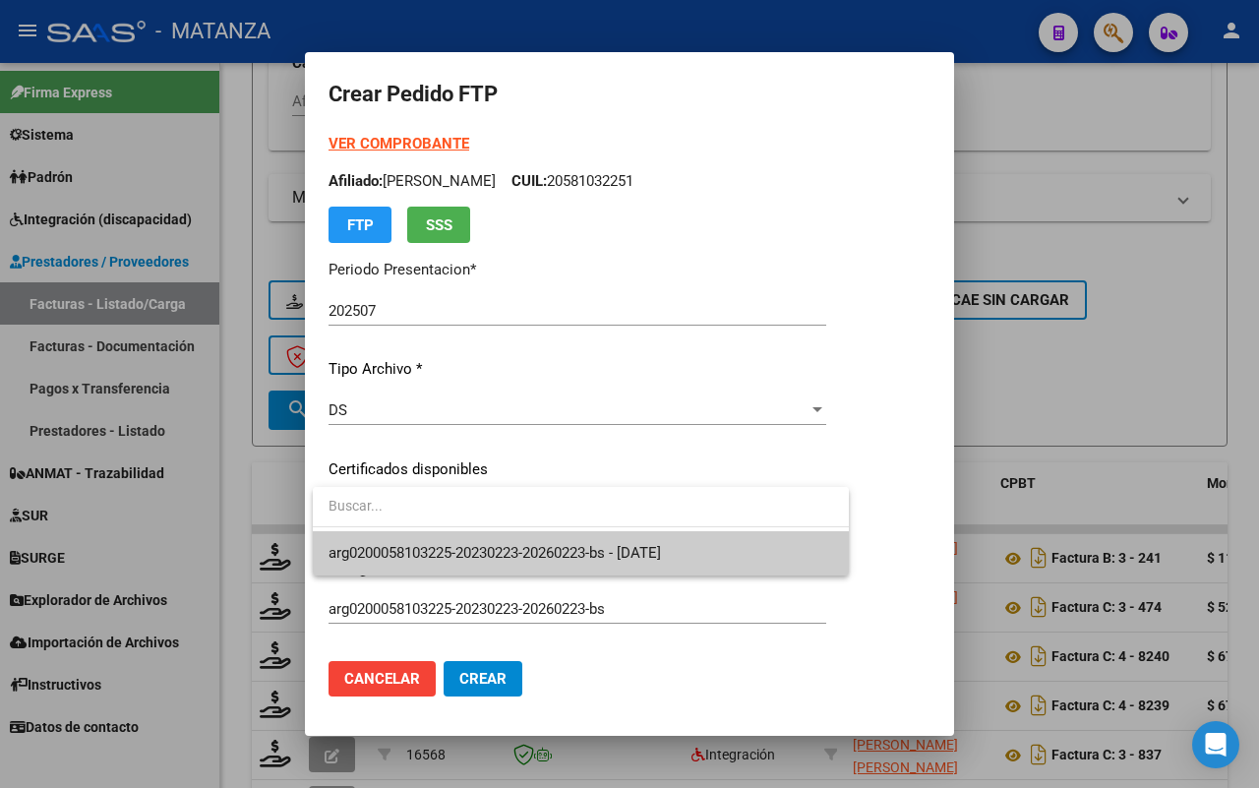
click at [621, 544] on span "arg0200058103225-20230223-20260223-bs - [DATE]" at bounding box center [494, 553] width 332 height 18
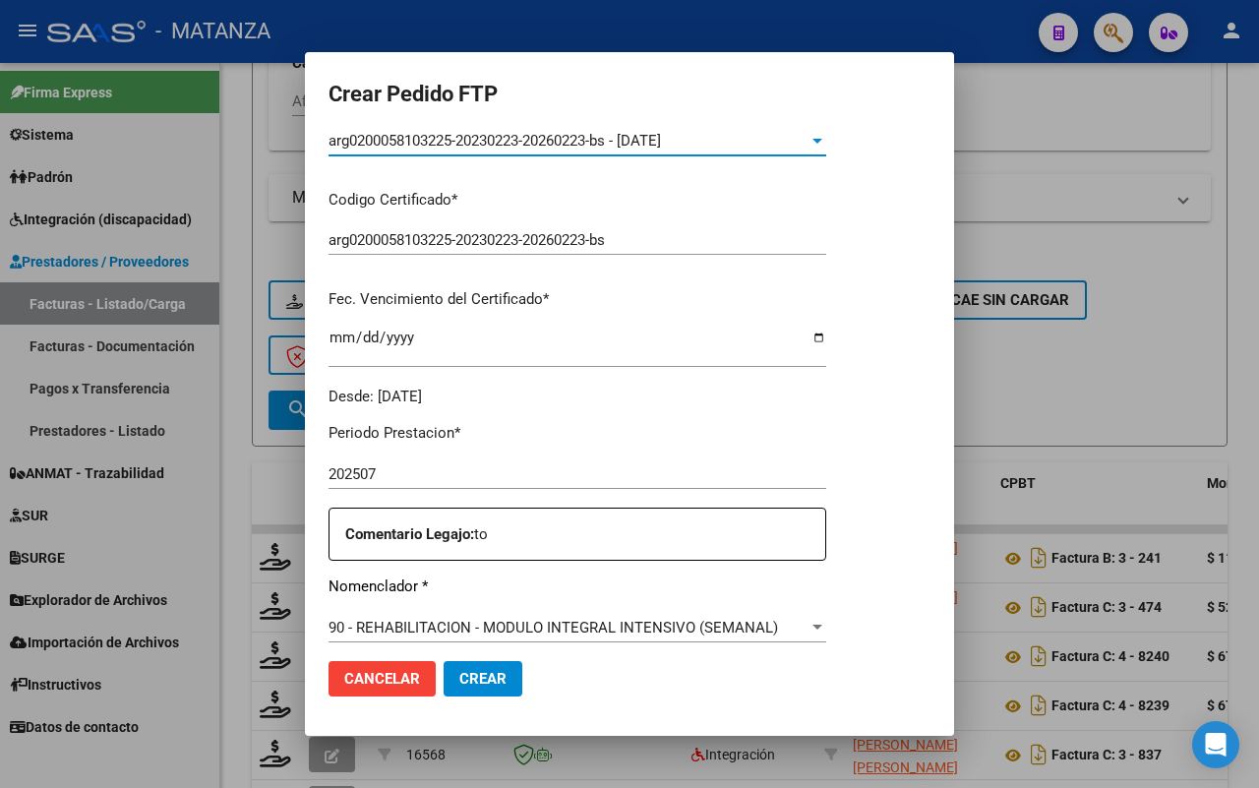
scroll to position [738, 0]
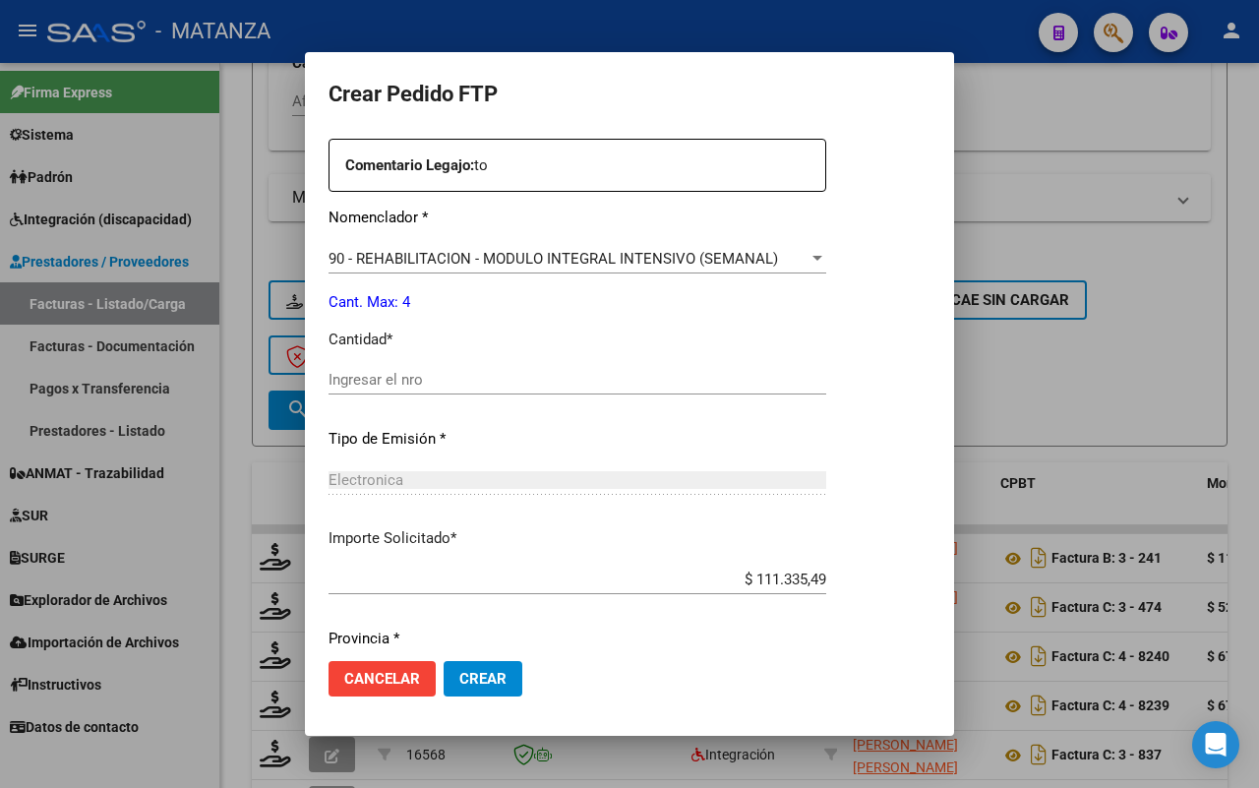
click at [475, 379] on input "Ingresar el nro" at bounding box center [577, 380] width 498 height 18
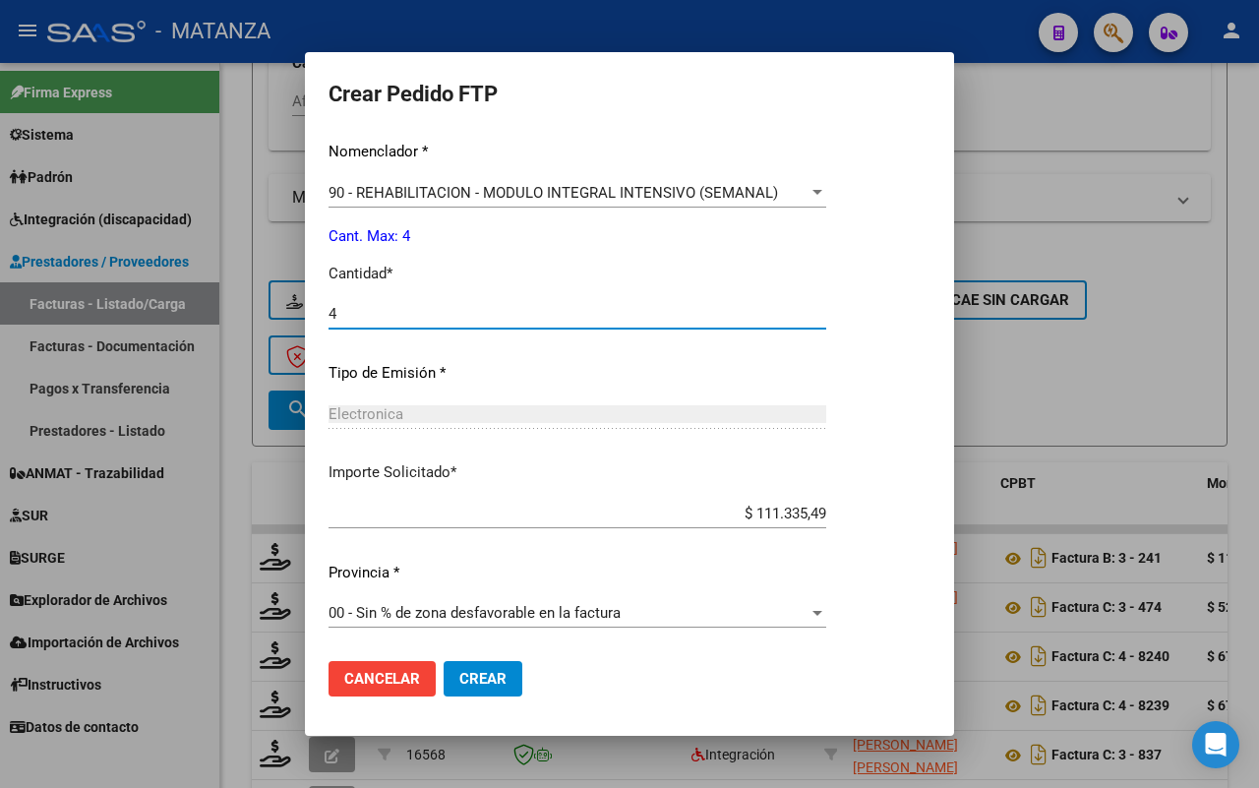
type input "4"
click at [482, 661] on button "Crear" at bounding box center [483, 678] width 79 height 35
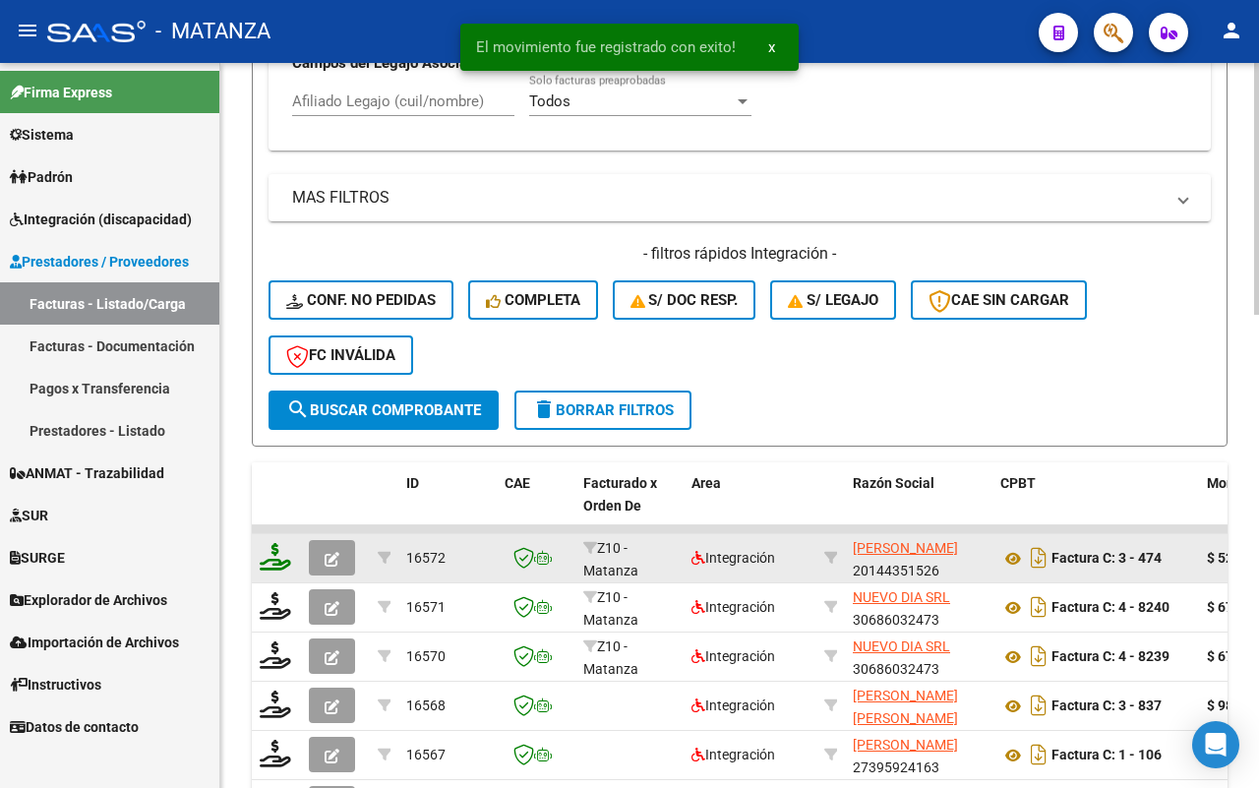
click at [273, 553] on icon at bounding box center [275, 557] width 31 height 28
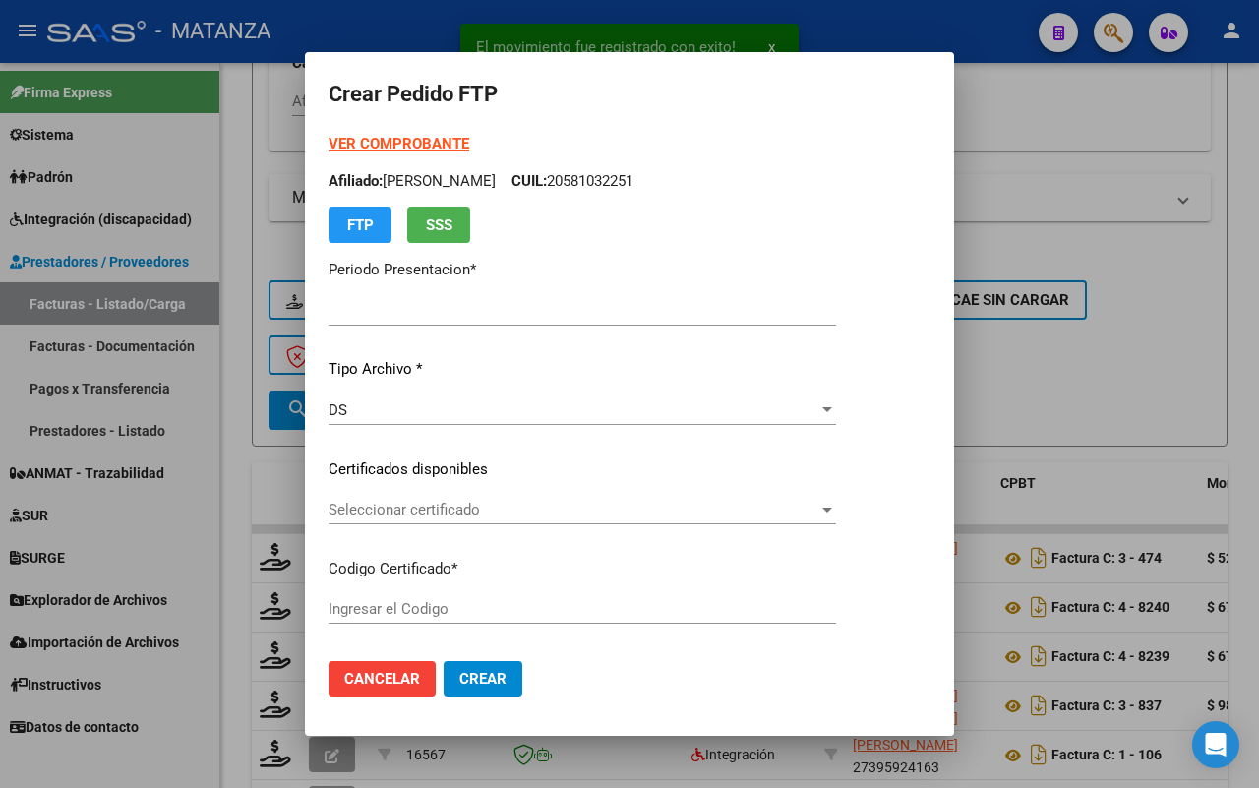
type input "202507"
type input "$ 526.807,42"
type input "ARG-01-00050883874-20201205-20251205-BS"
type input "[DATE]"
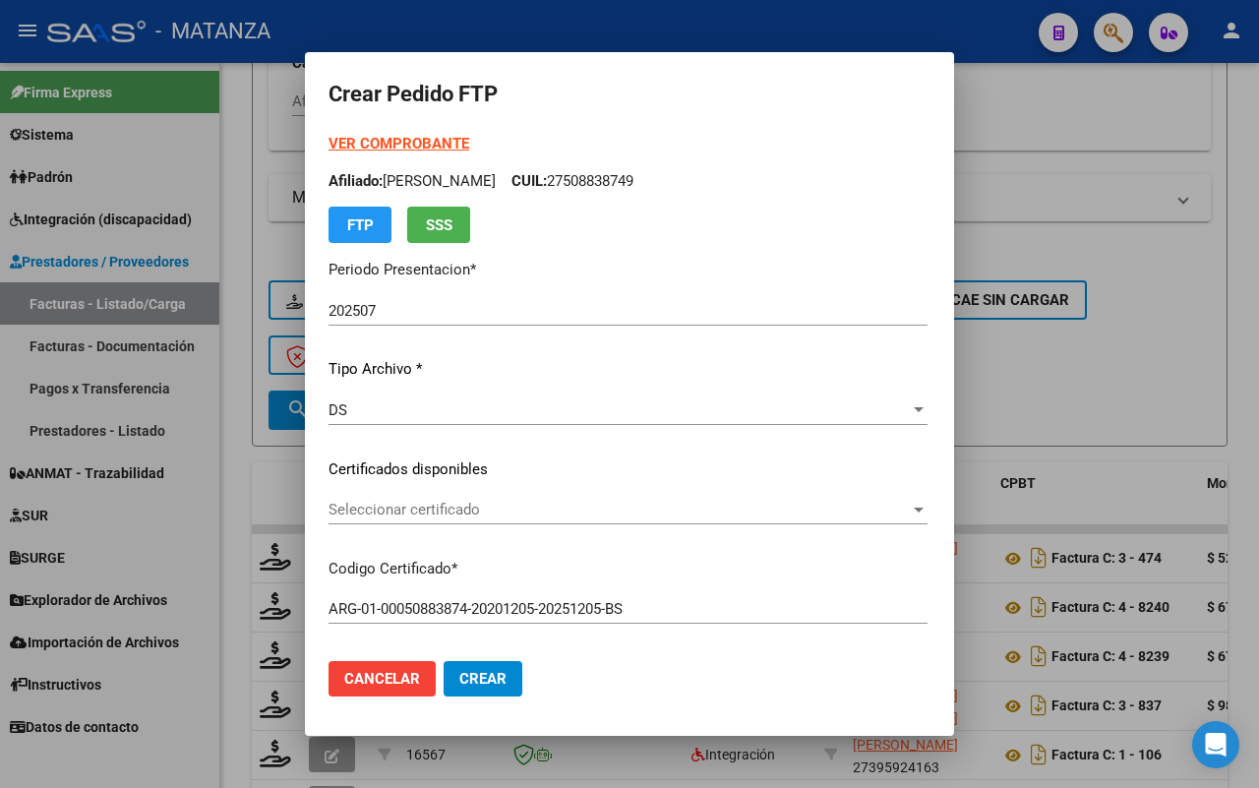
click at [399, 148] on strong "VER COMPROBANTE" at bounding box center [398, 144] width 141 height 18
click at [513, 507] on span "Seleccionar certificado" at bounding box center [618, 510] width 581 height 18
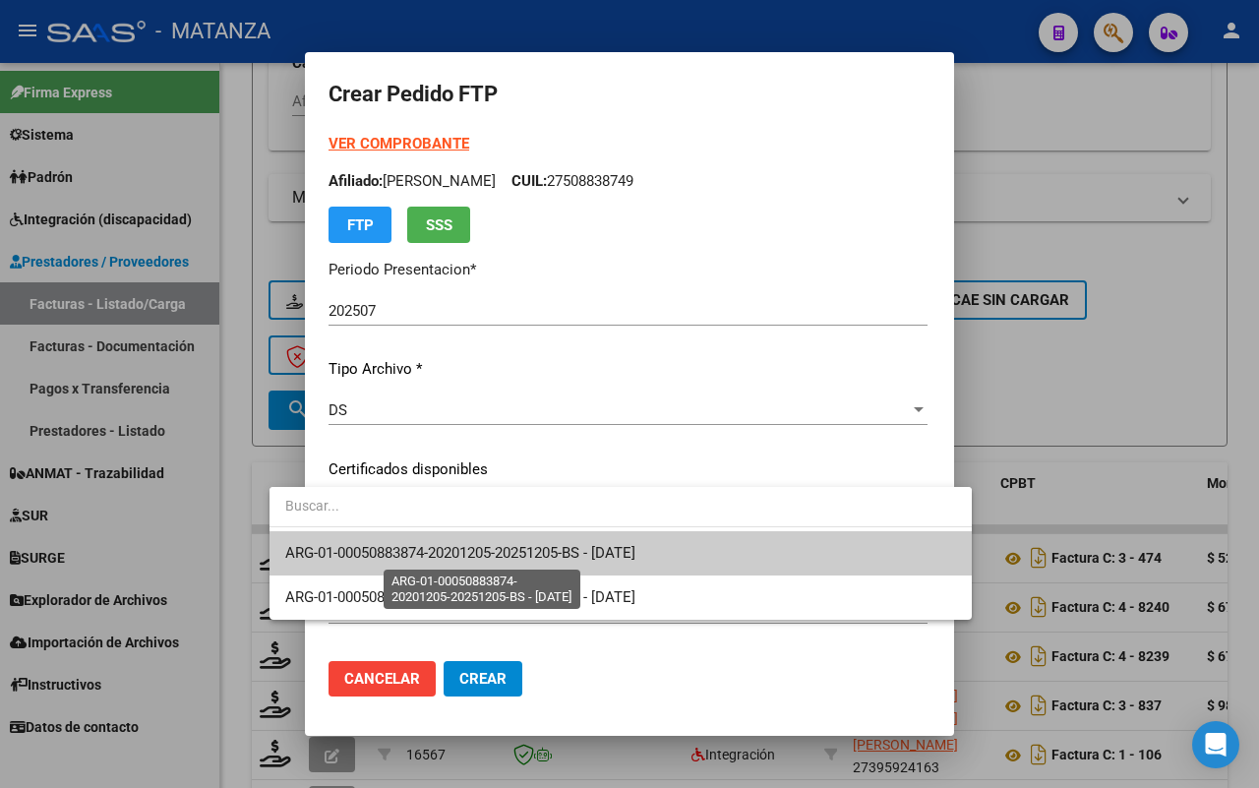
click at [514, 548] on span "ARG-01-00050883874-20201205-20251205-BS - [DATE]" at bounding box center [460, 553] width 350 height 18
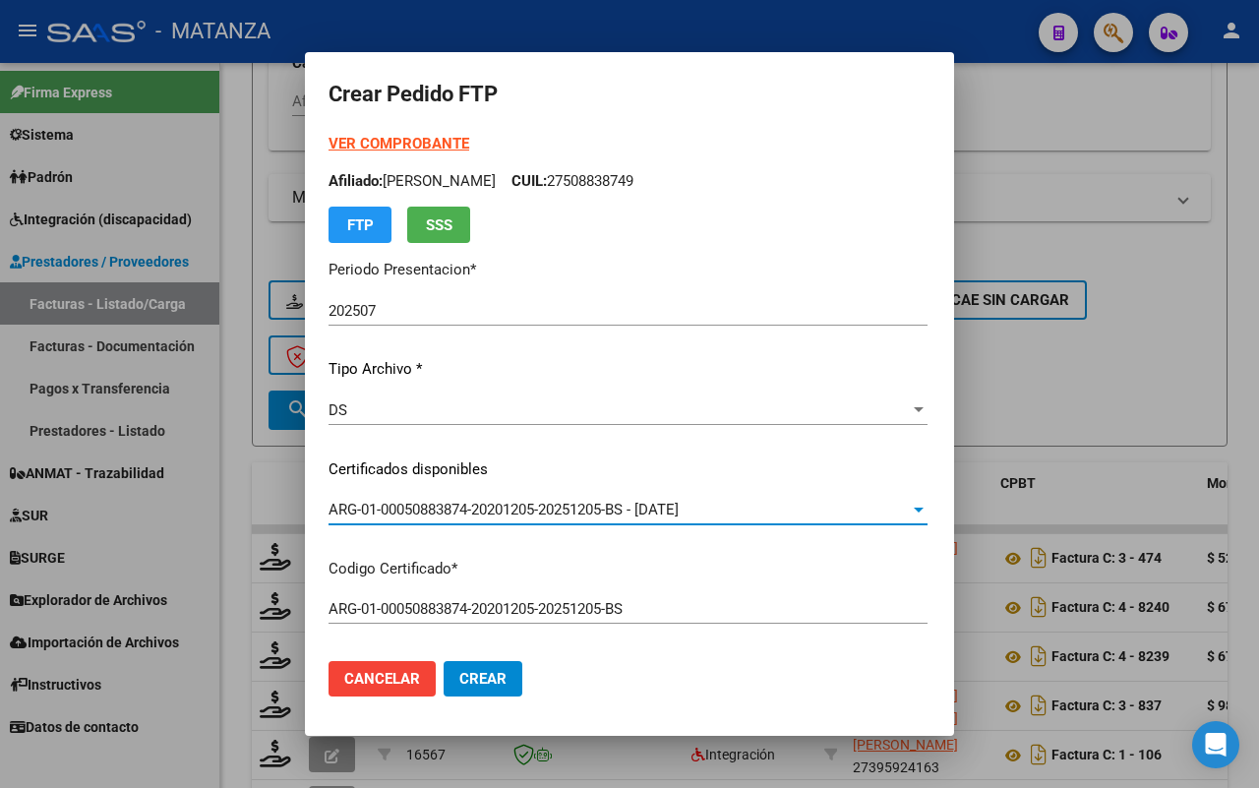
click at [558, 503] on span "ARG-01-00050883874-20201205-20251205-BS - [DATE]" at bounding box center [503, 510] width 350 height 18
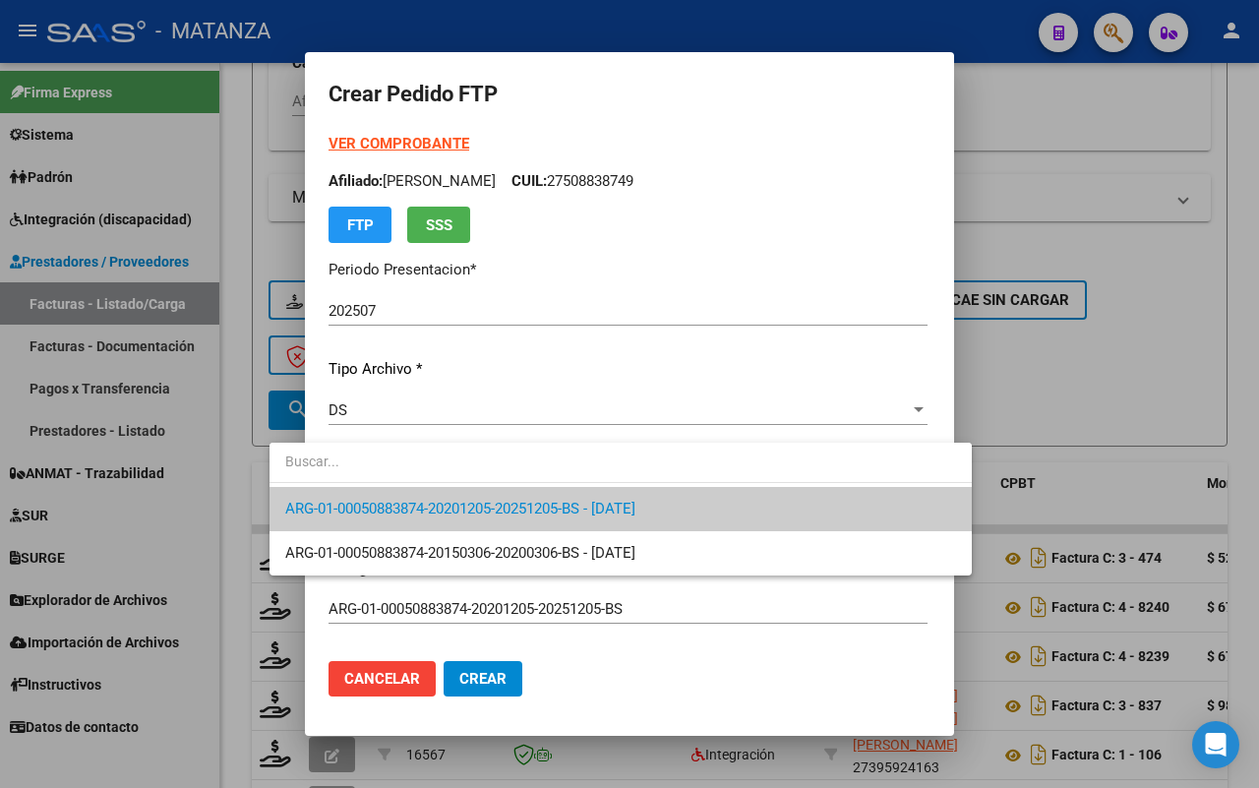
click at [726, 499] on span "ARG-01-00050883874-20201205-20251205-BS - [DATE]" at bounding box center [620, 509] width 671 height 44
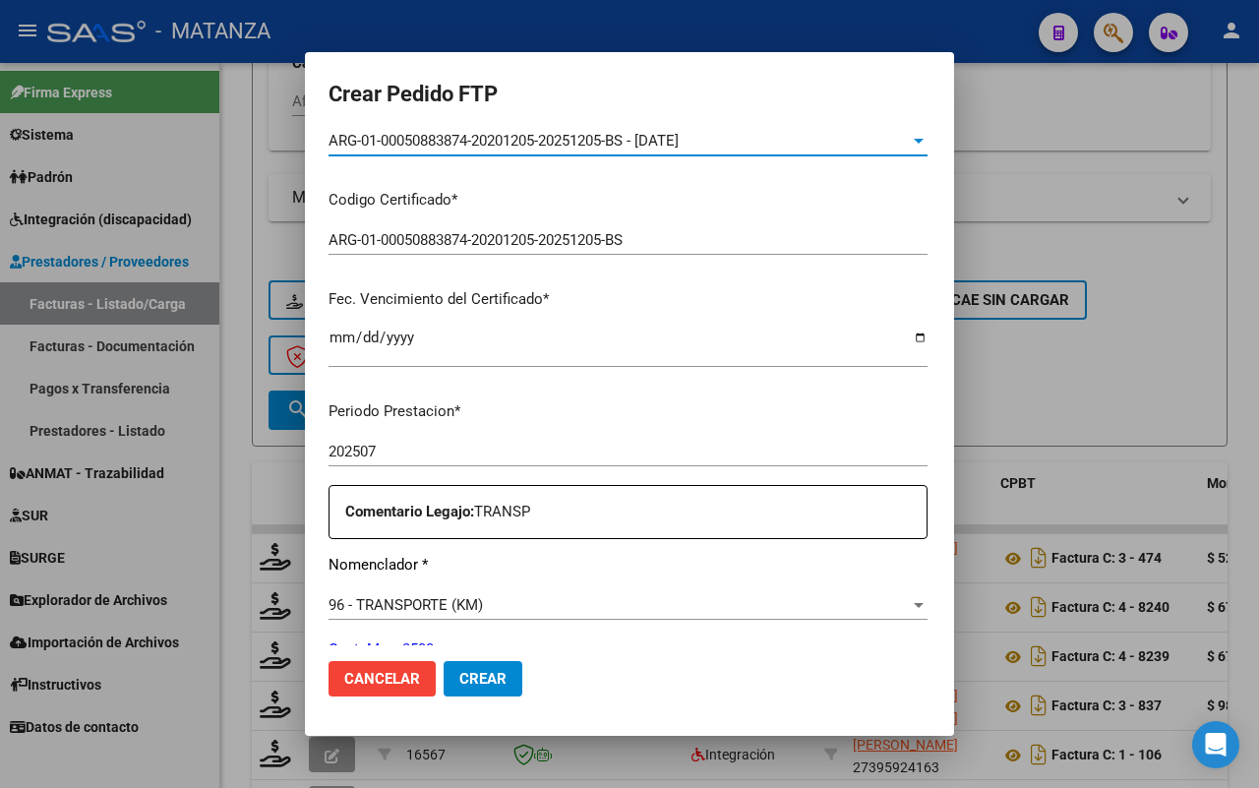
scroll to position [492, 0]
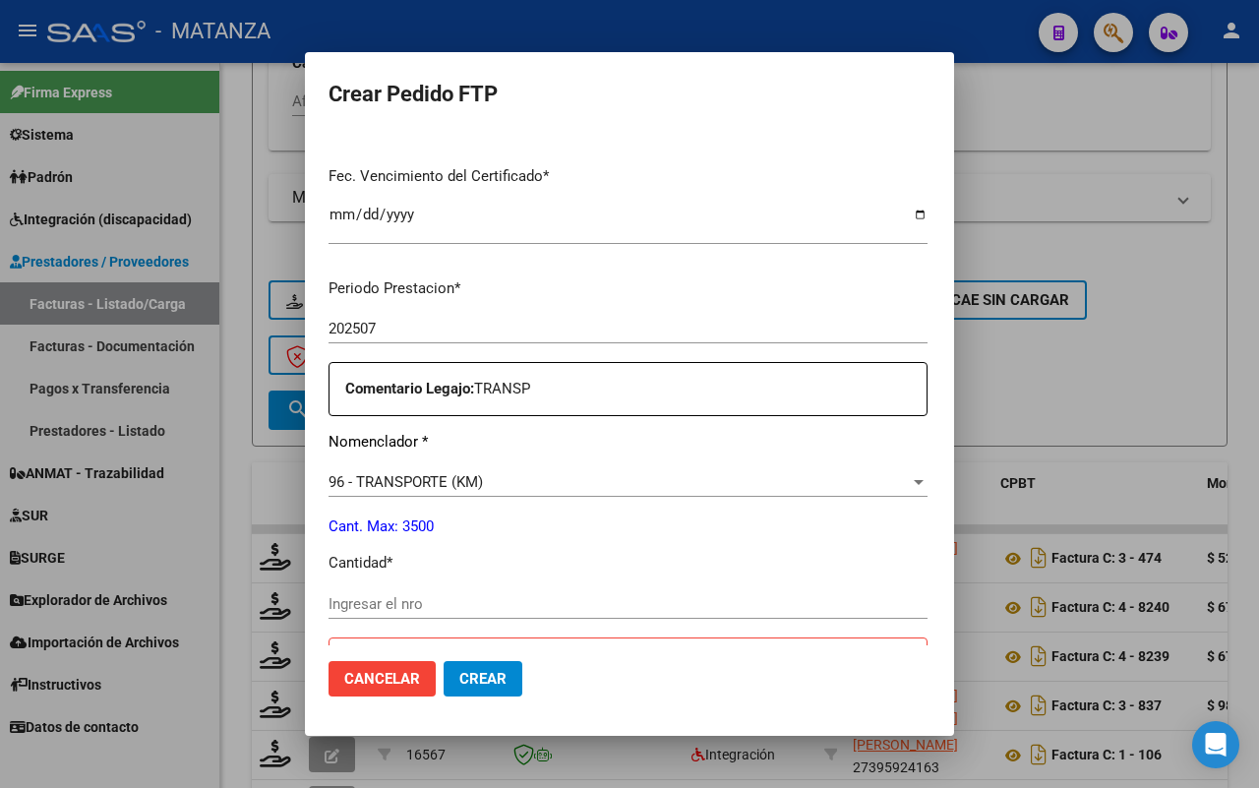
click at [464, 607] on input "Ingresar el nro" at bounding box center [627, 604] width 599 height 18
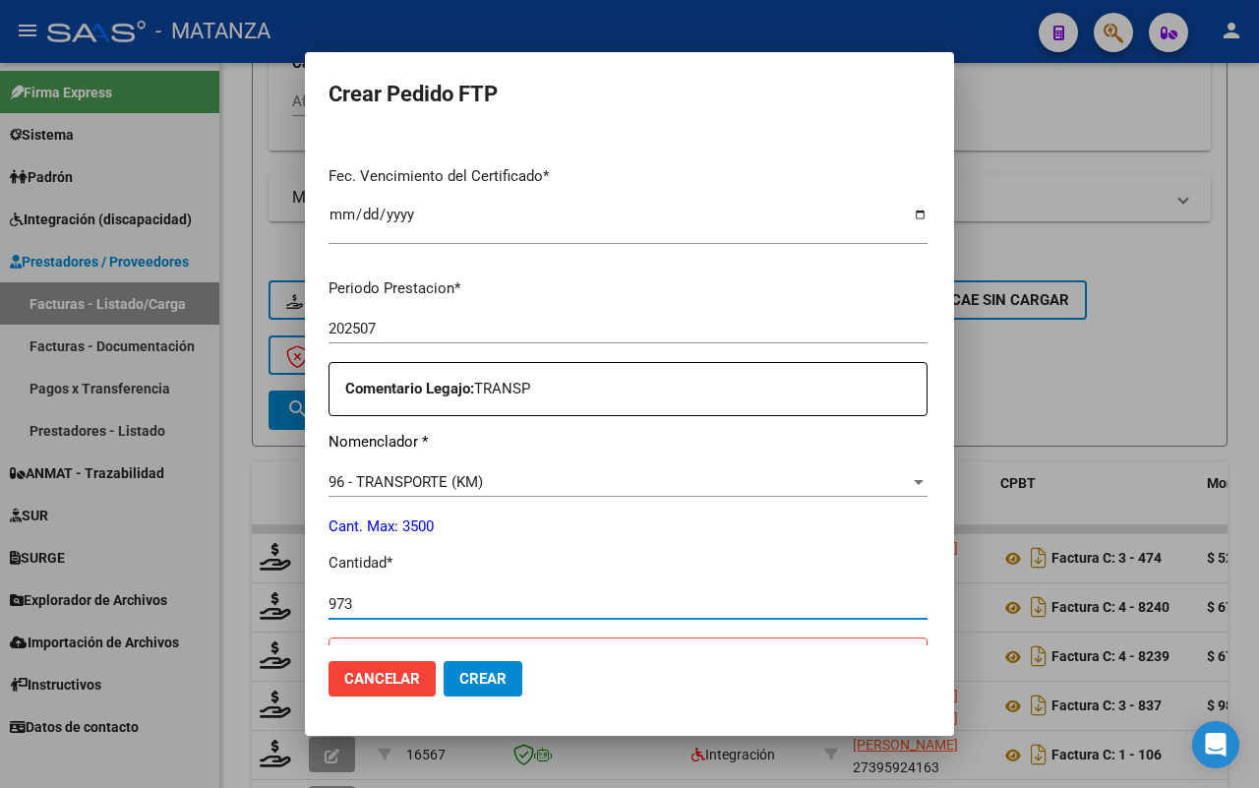
type input "973"
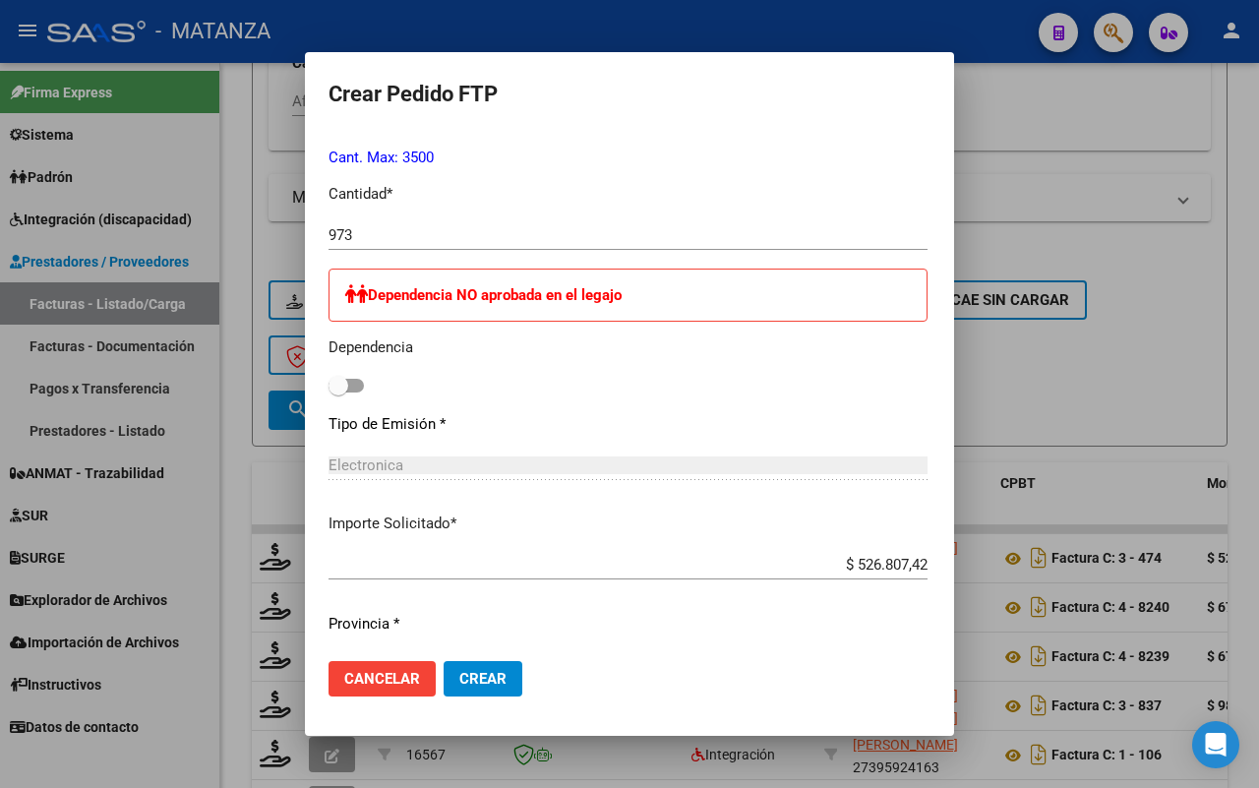
scroll to position [984, 0]
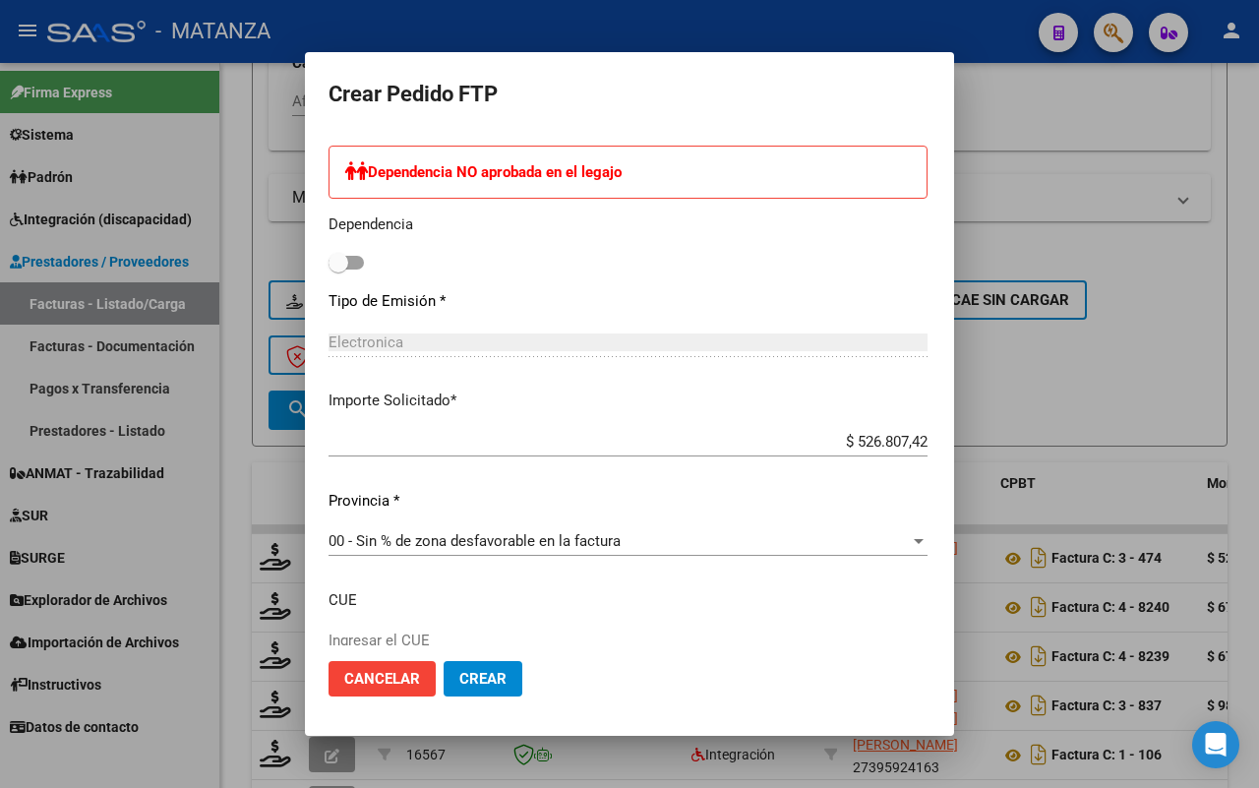
click at [459, 671] on span "Crear" at bounding box center [482, 679] width 47 height 18
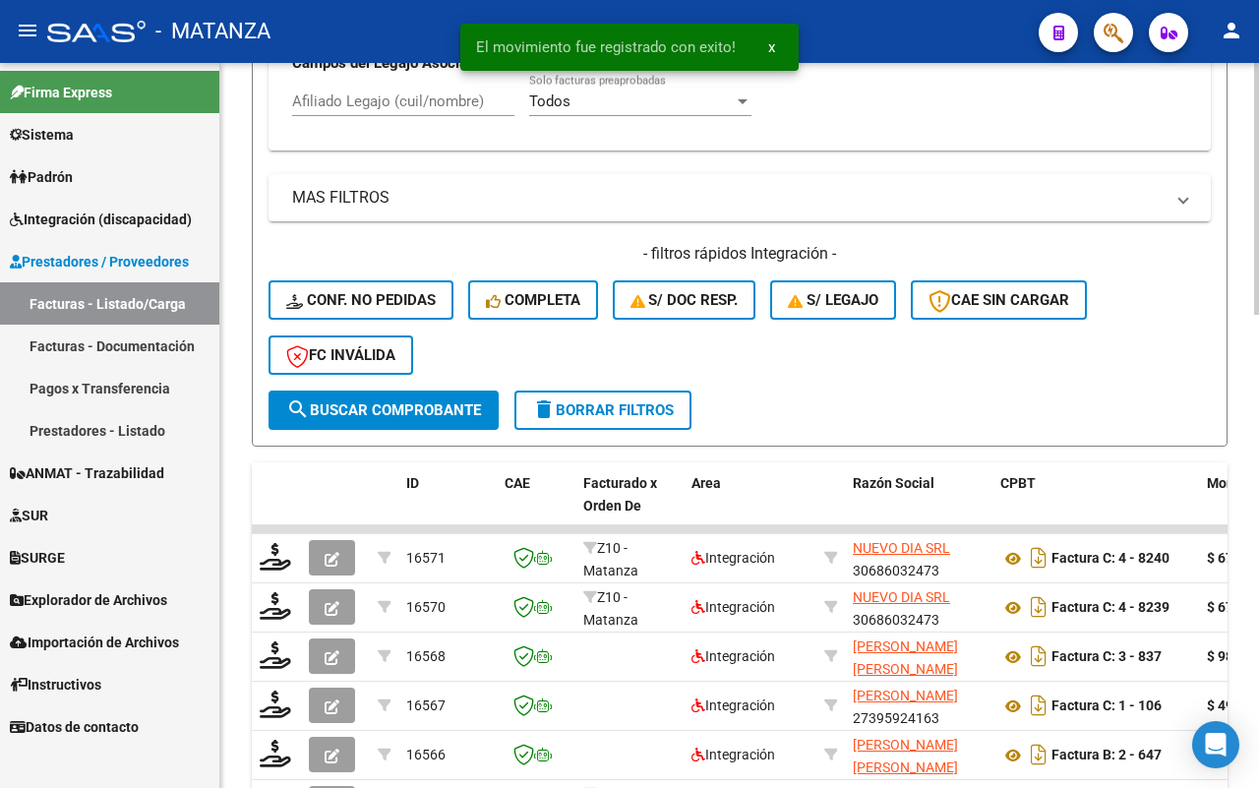
scroll to position [1114, 0]
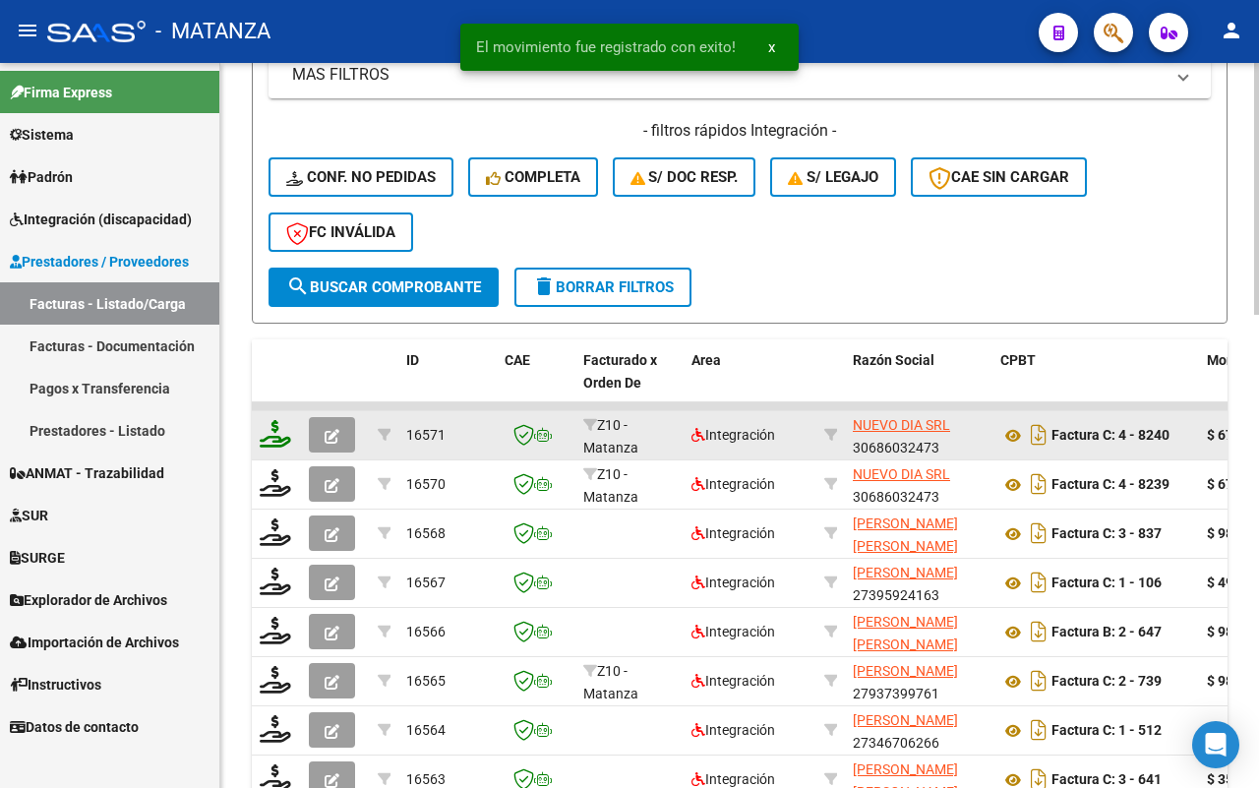
click at [273, 424] on icon at bounding box center [275, 434] width 31 height 28
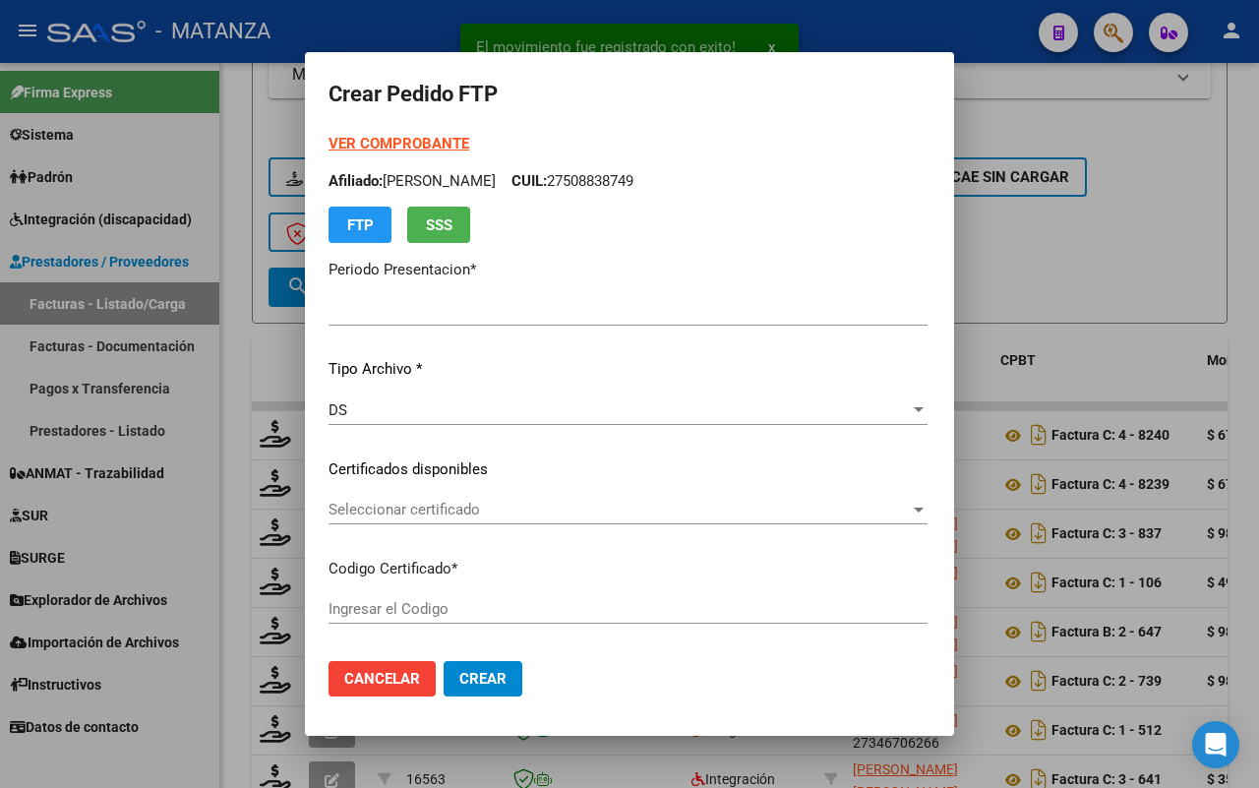
type input "202507"
type input "$ 679.448,99"
type input "ARG02-00049421349-20200108-20300108-BS"
type input "[DATE]"
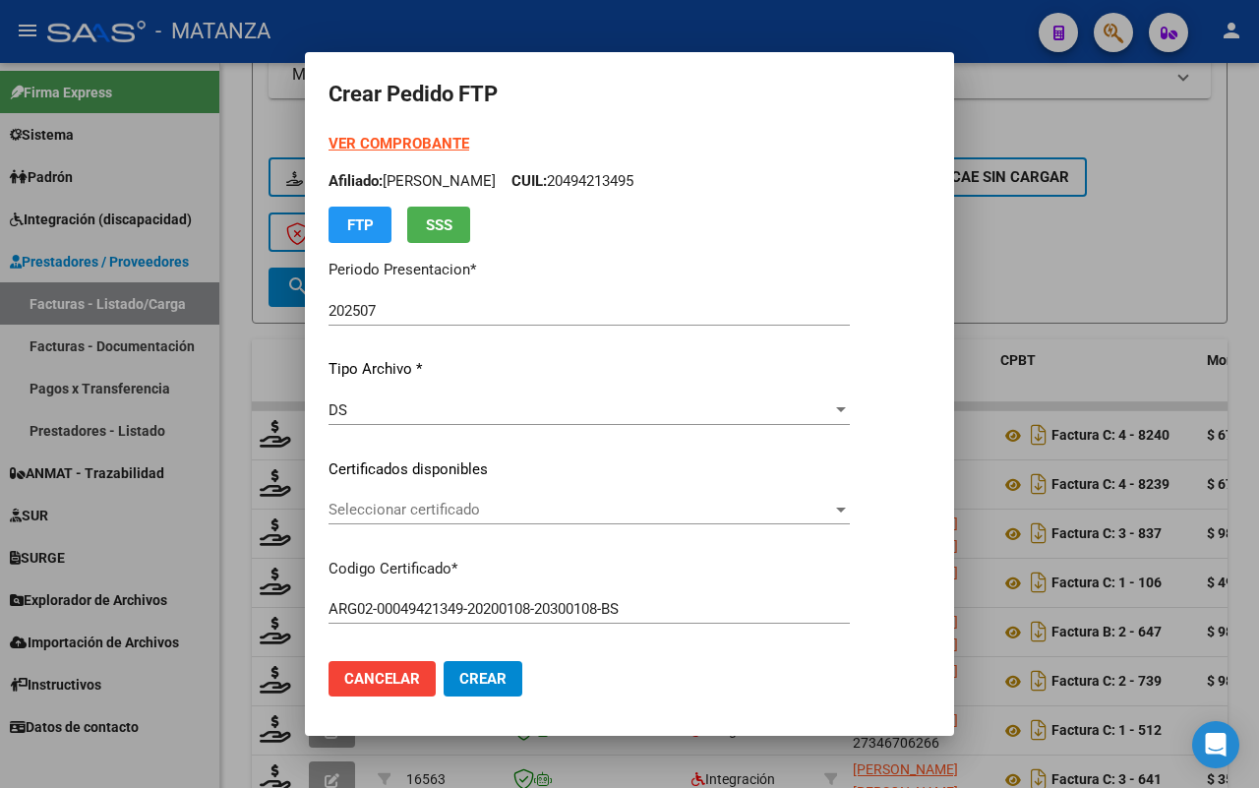
click at [509, 507] on span "Seleccionar certificado" at bounding box center [580, 510] width 504 height 18
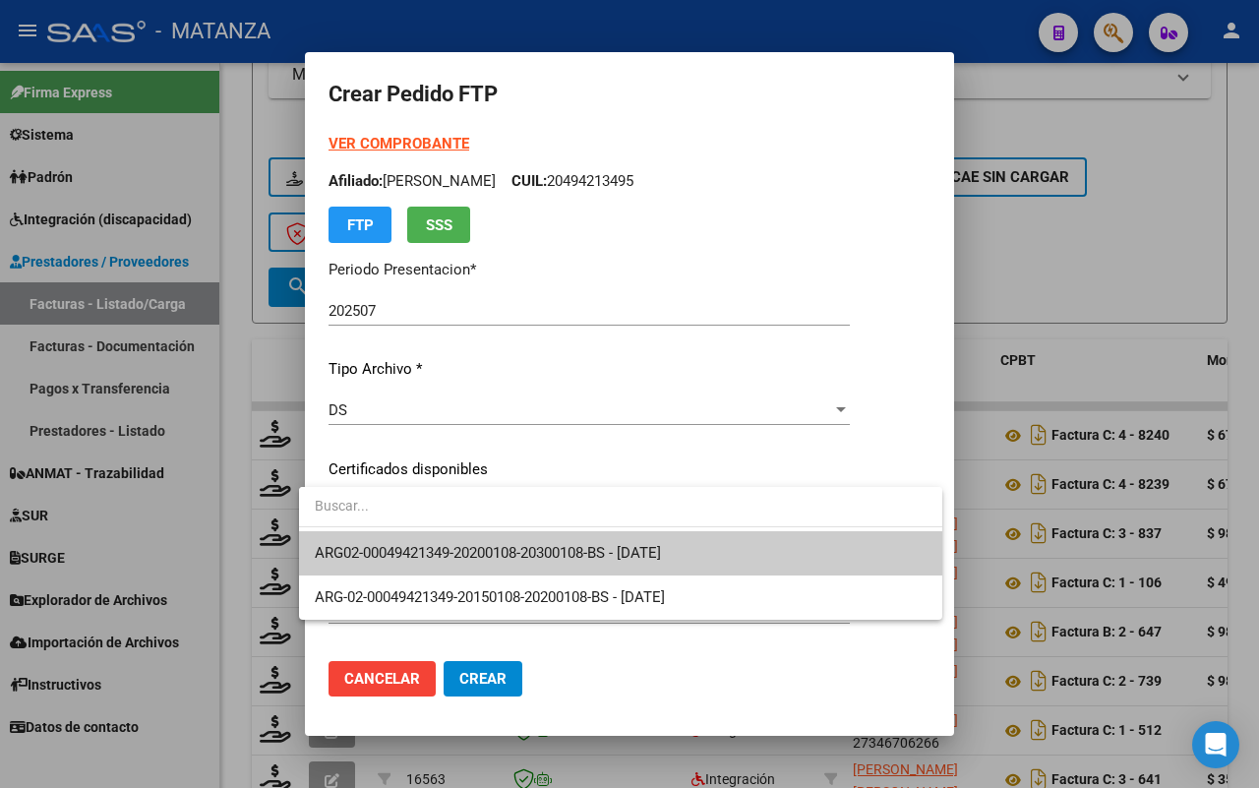
click at [508, 538] on span "ARG02-00049421349-20200108-20300108-BS - [DATE]" at bounding box center [621, 553] width 612 height 44
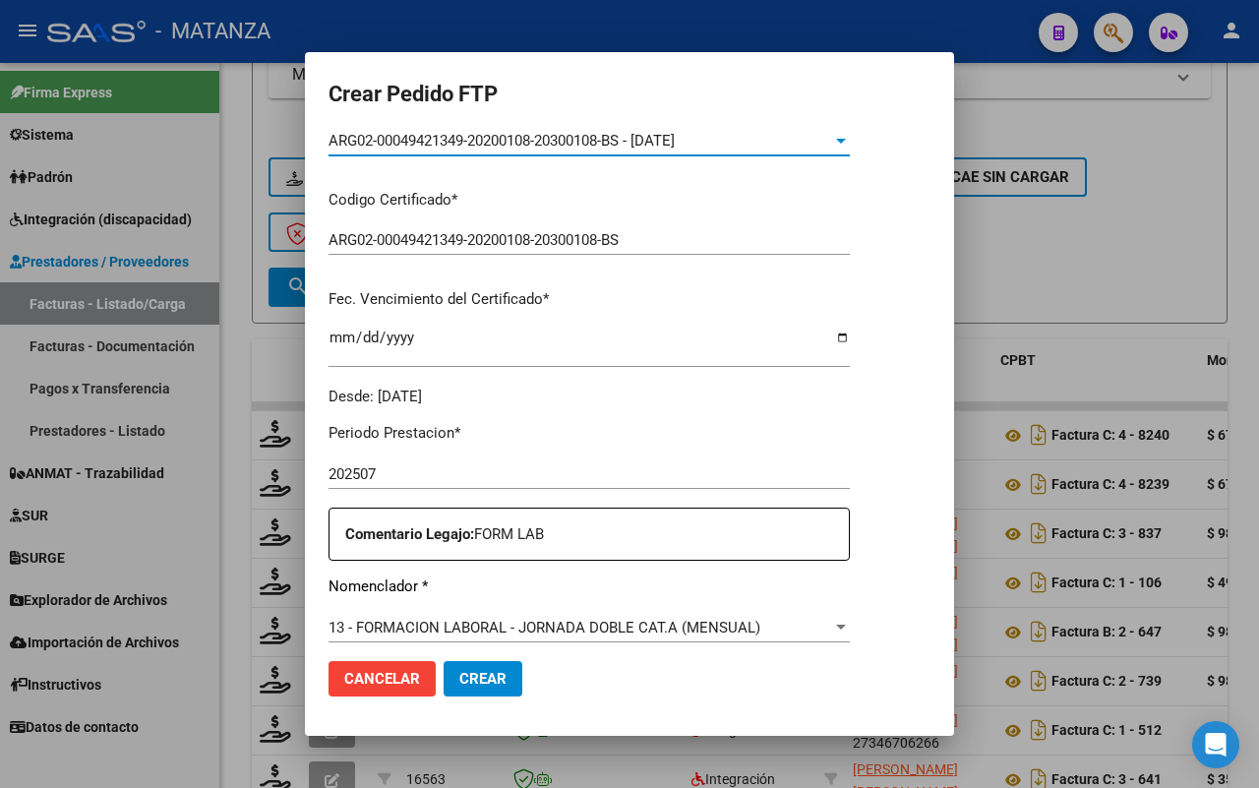
scroll to position [492, 0]
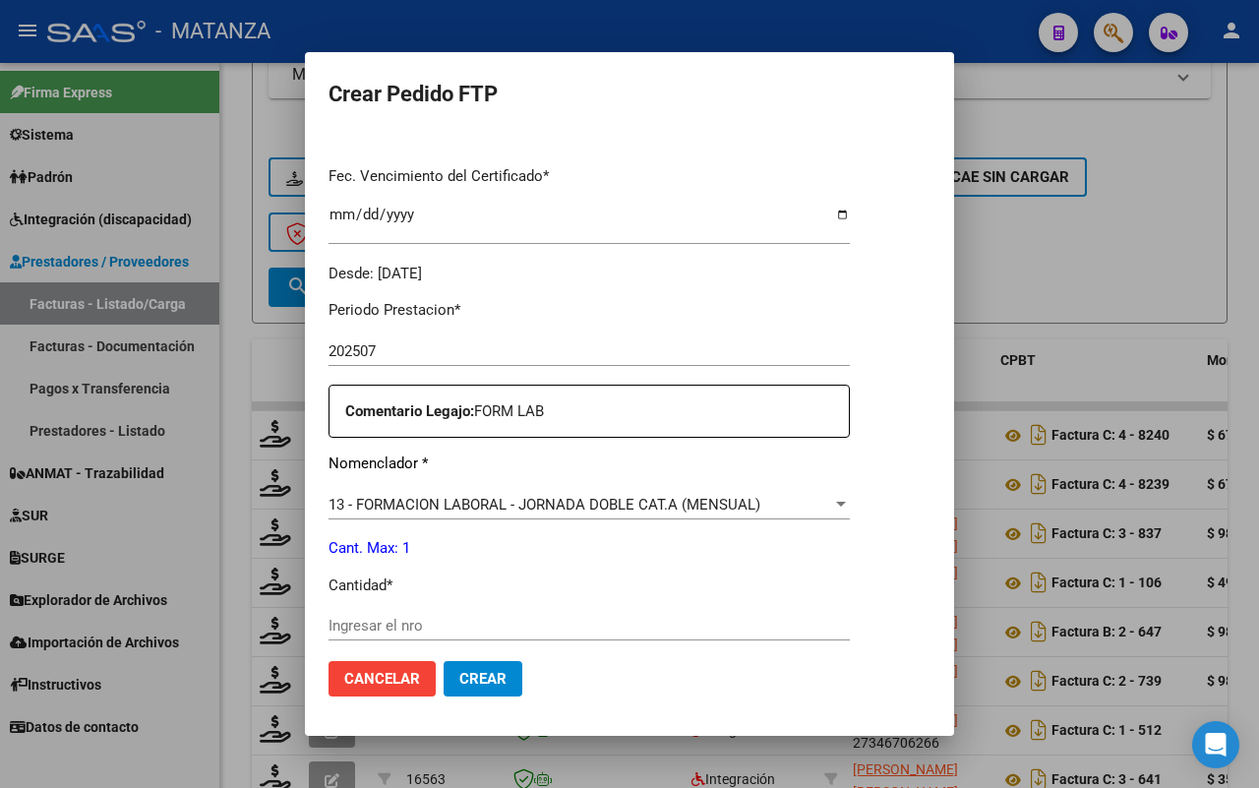
click at [548, 630] on input "Ingresar el nro" at bounding box center [588, 626] width 521 height 18
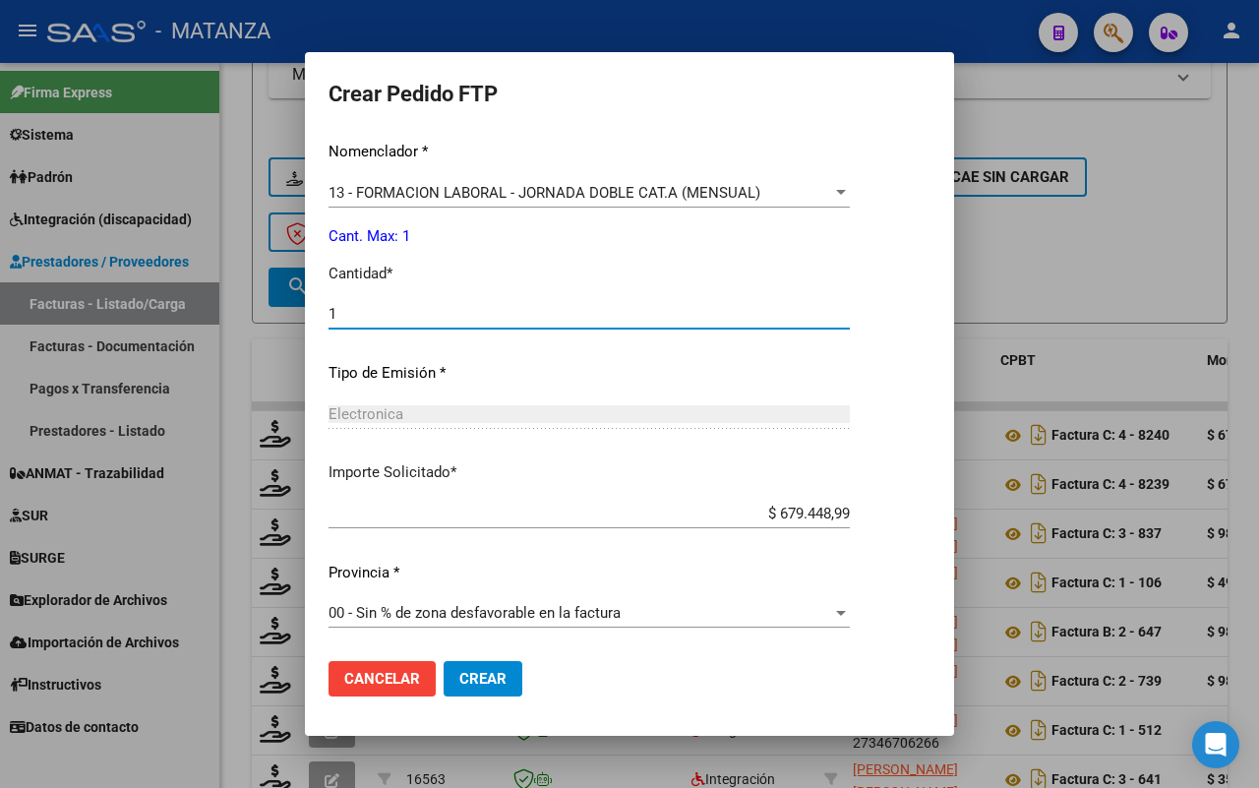
type input "1"
click at [464, 684] on span "Crear" at bounding box center [482, 679] width 47 height 18
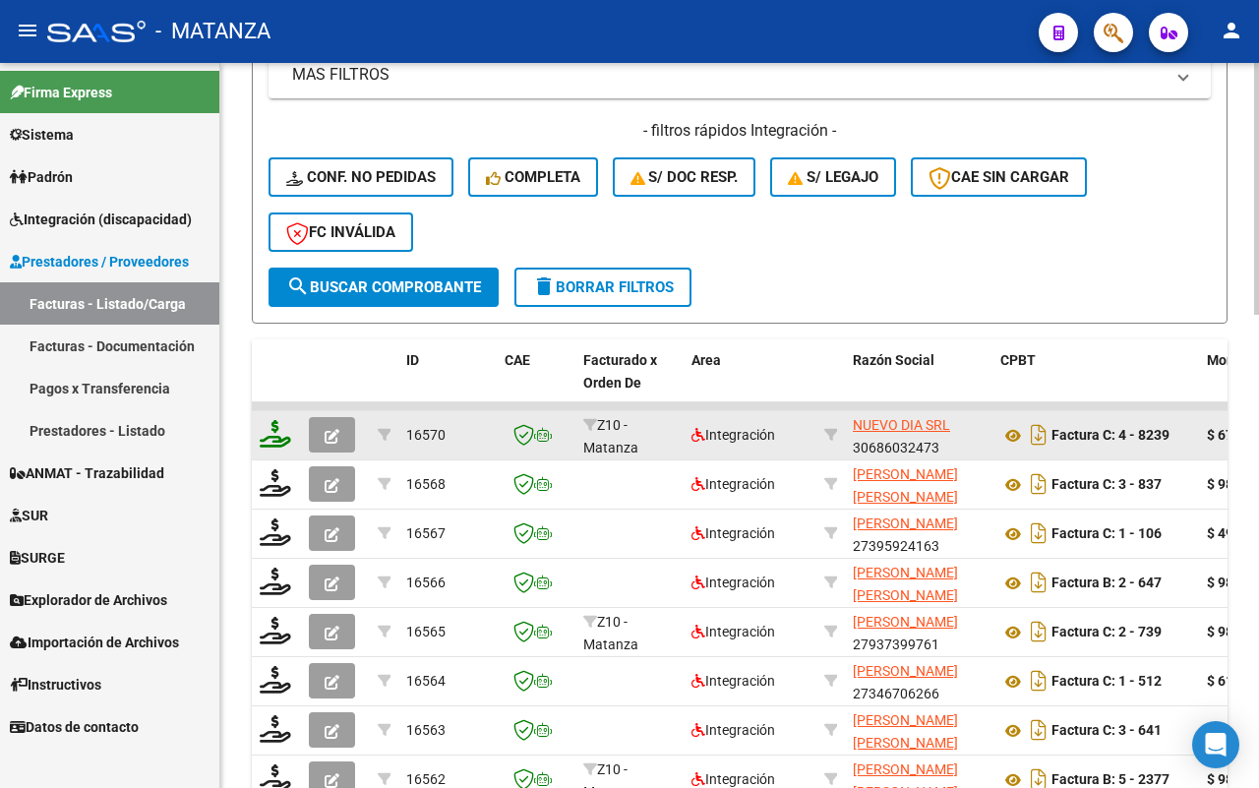
click at [281, 424] on icon at bounding box center [275, 434] width 31 height 28
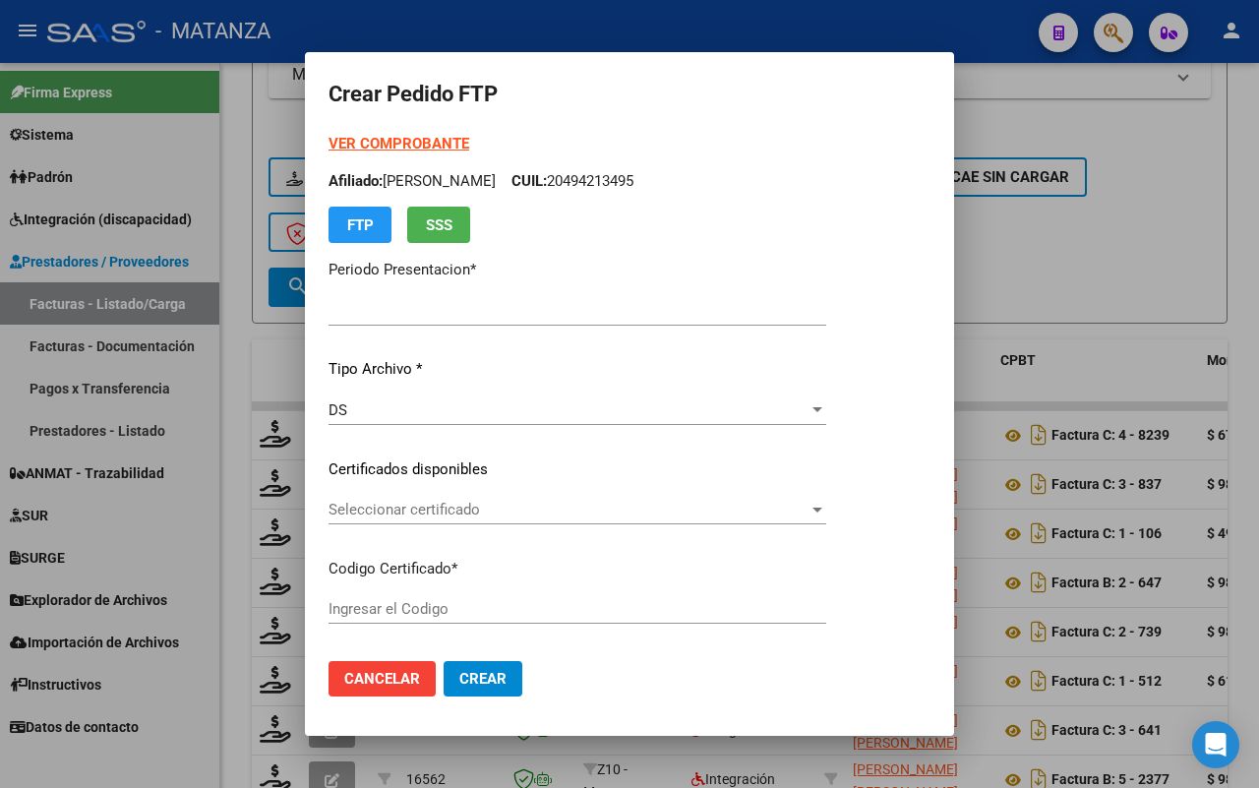
type input "202507"
type input "$ 679.448,99"
type input "ARG-01-00045402136-20180312-20230312-BS"
type input "[DATE]"
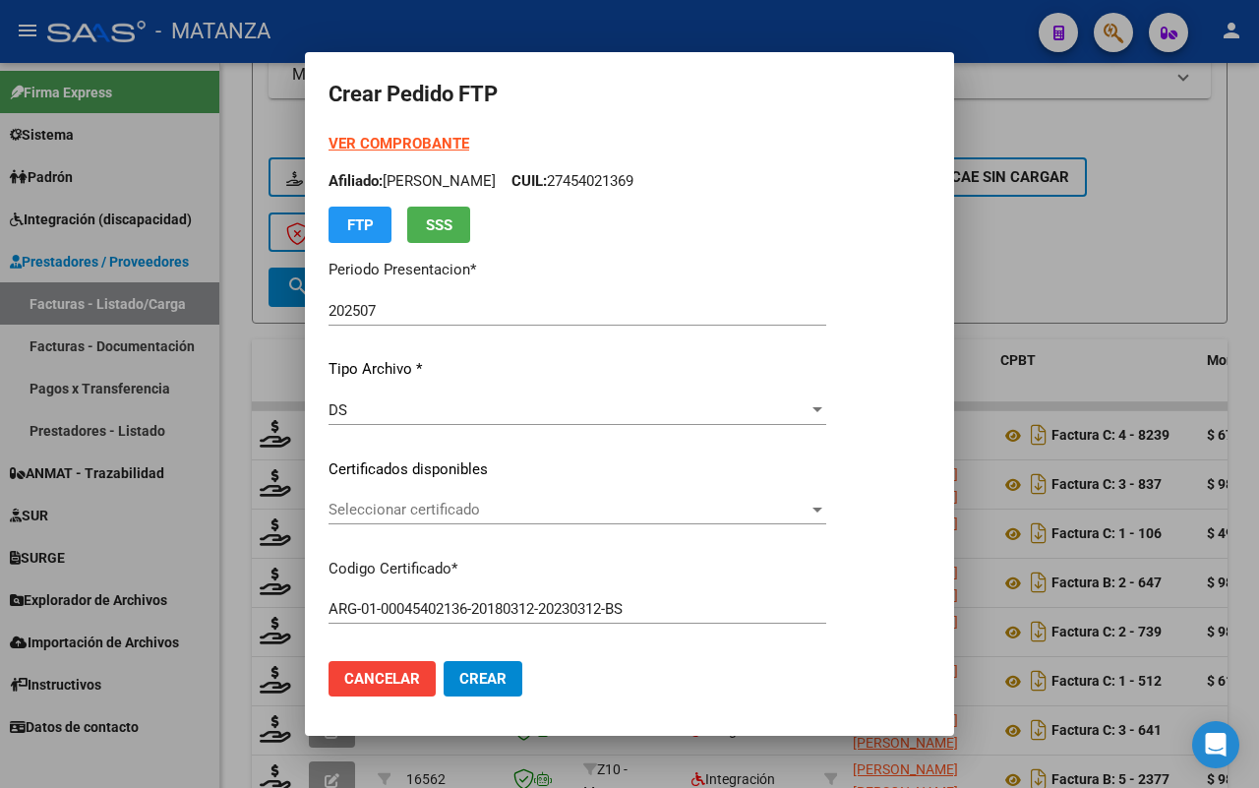
click at [655, 509] on span "Seleccionar certificado" at bounding box center [568, 510] width 480 height 18
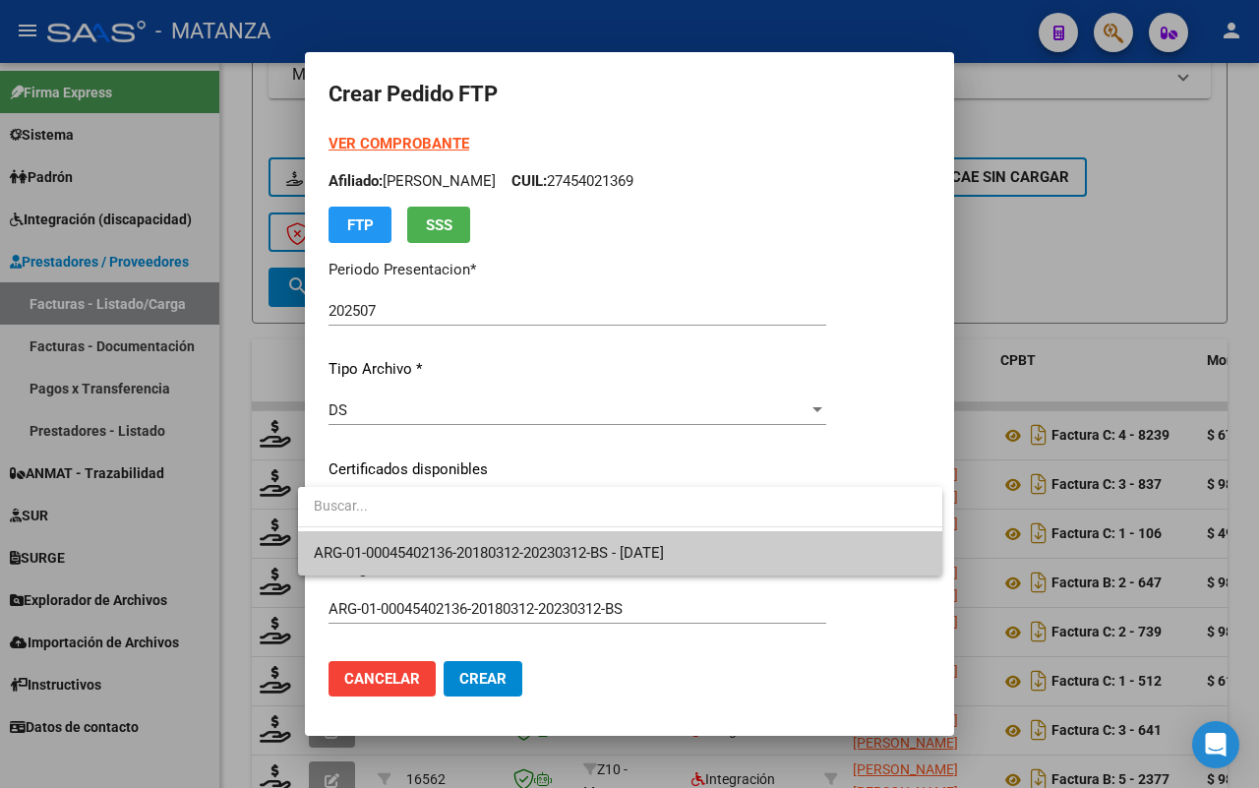
click at [640, 541] on span "ARG-01-00045402136-20180312-20230312-BS - [DATE]" at bounding box center [620, 553] width 613 height 44
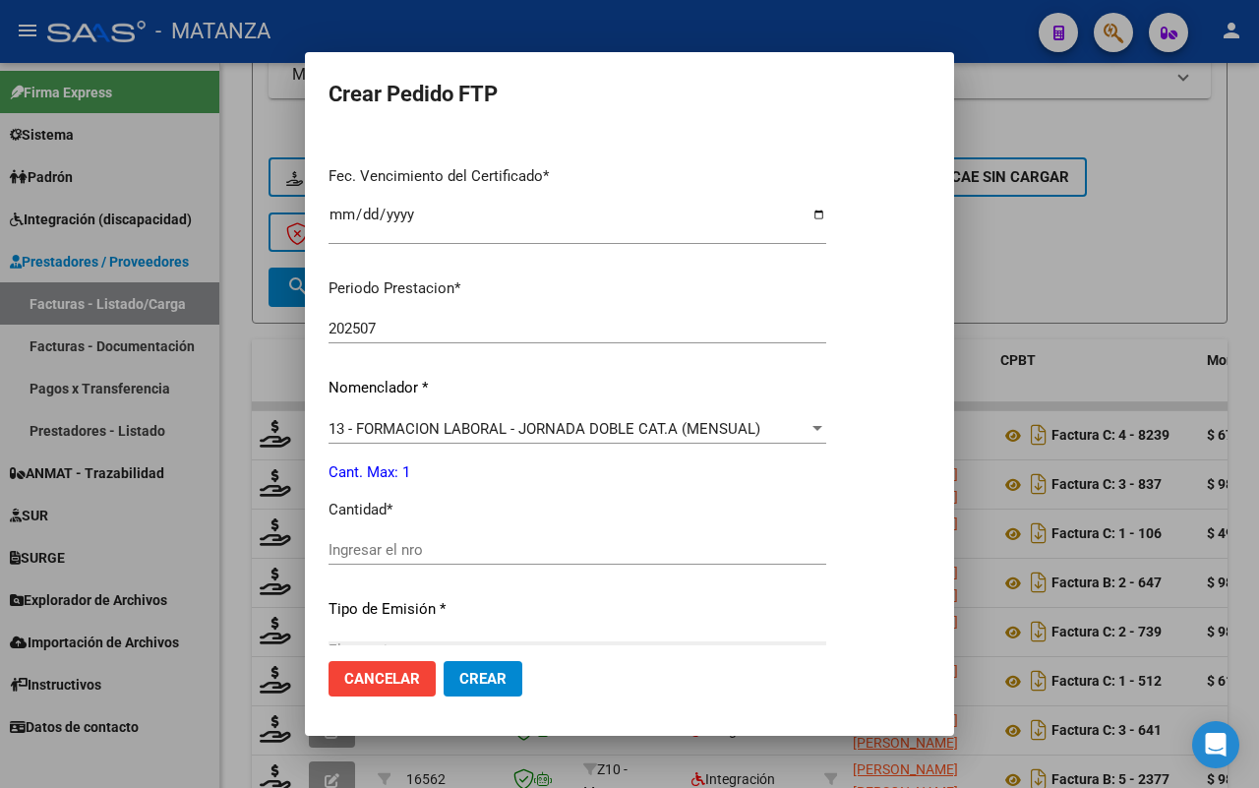
scroll to position [615, 0]
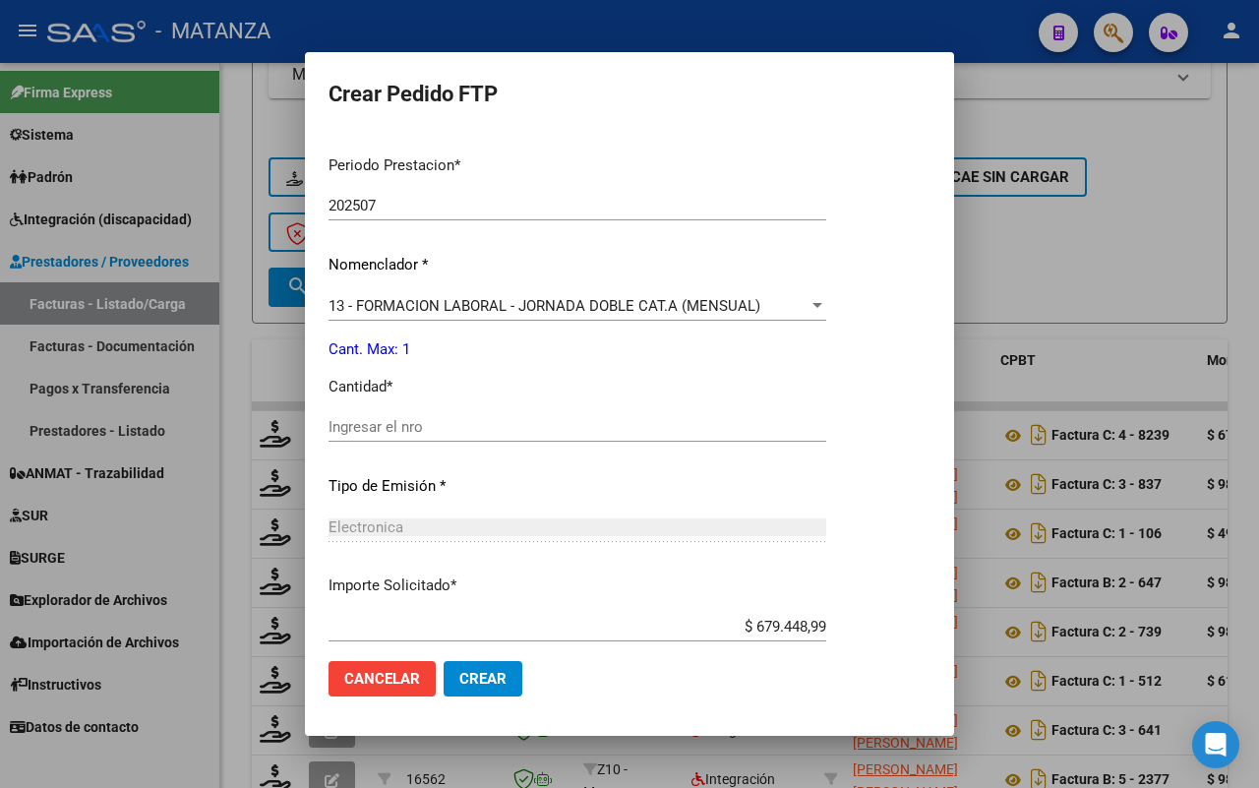
click at [519, 434] on input "Ingresar el nro" at bounding box center [577, 427] width 498 height 18
type input "1"
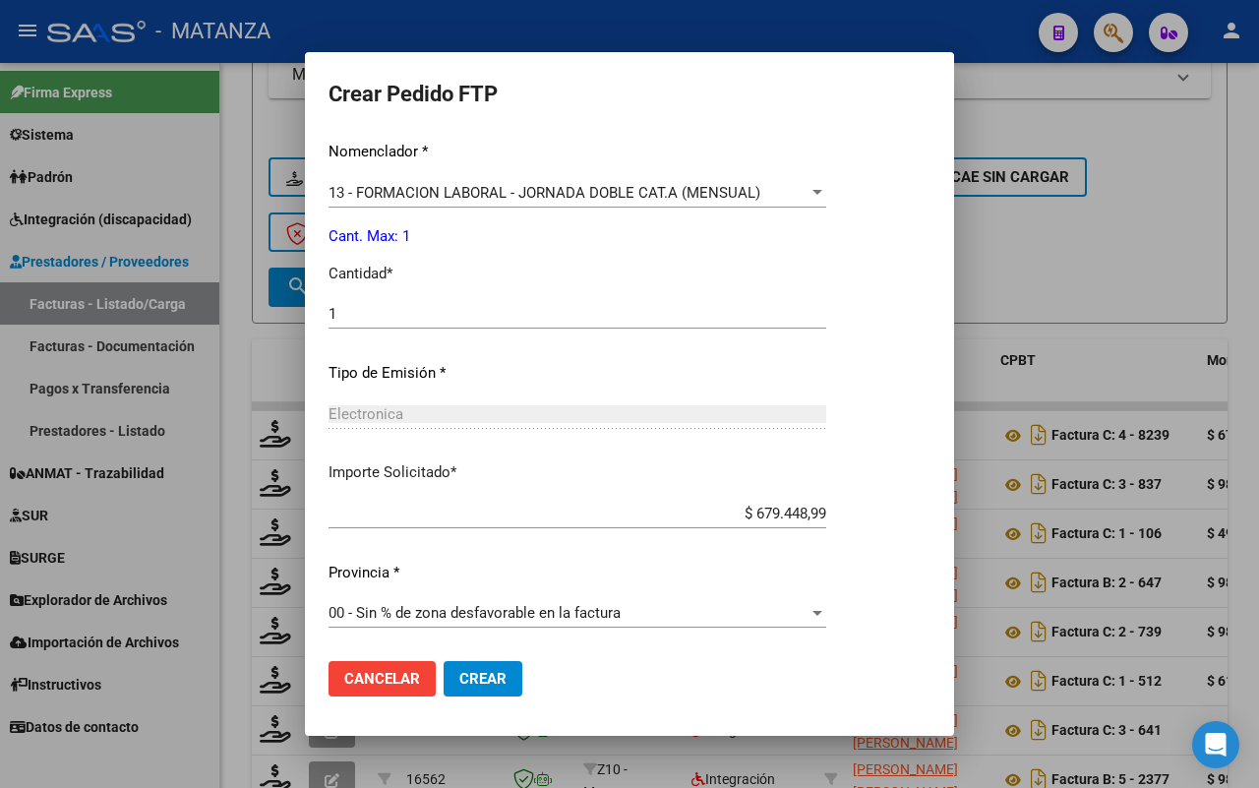
click at [470, 670] on span "Crear" at bounding box center [482, 679] width 47 height 18
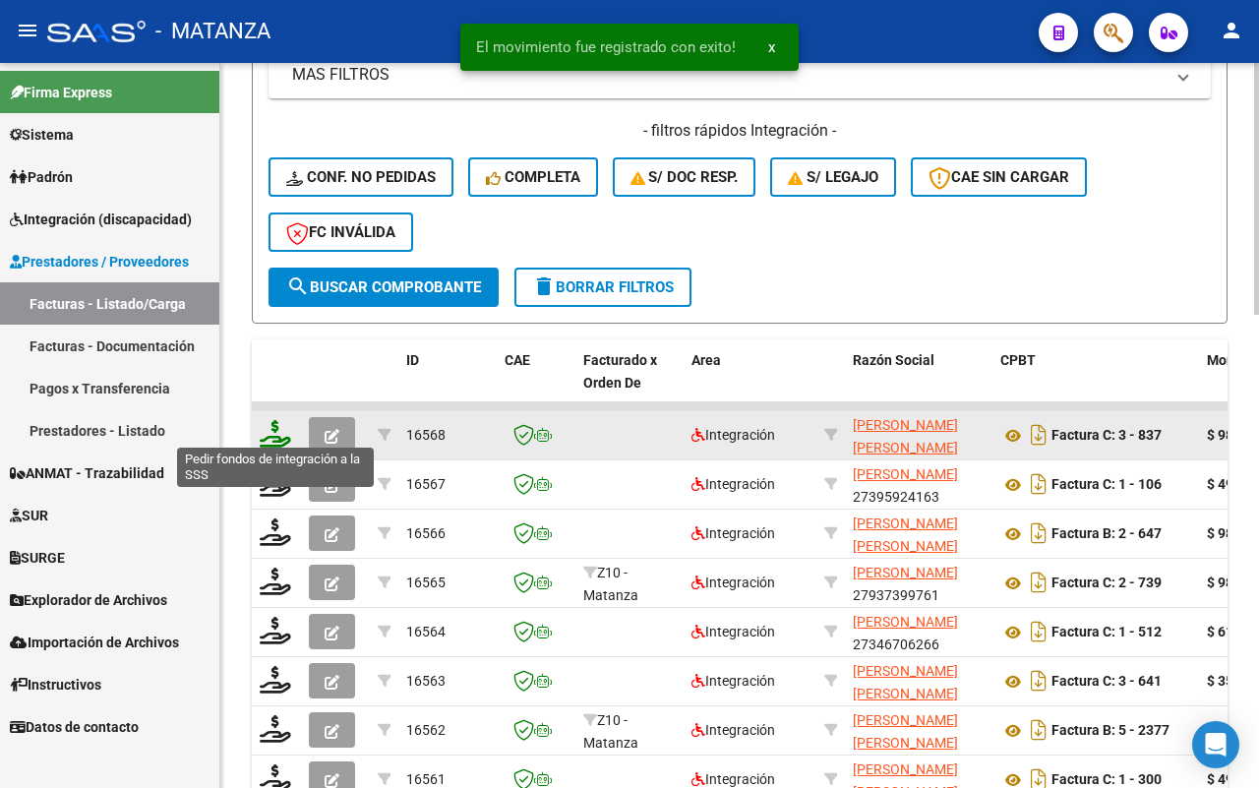
click at [269, 434] on icon at bounding box center [275, 434] width 31 height 28
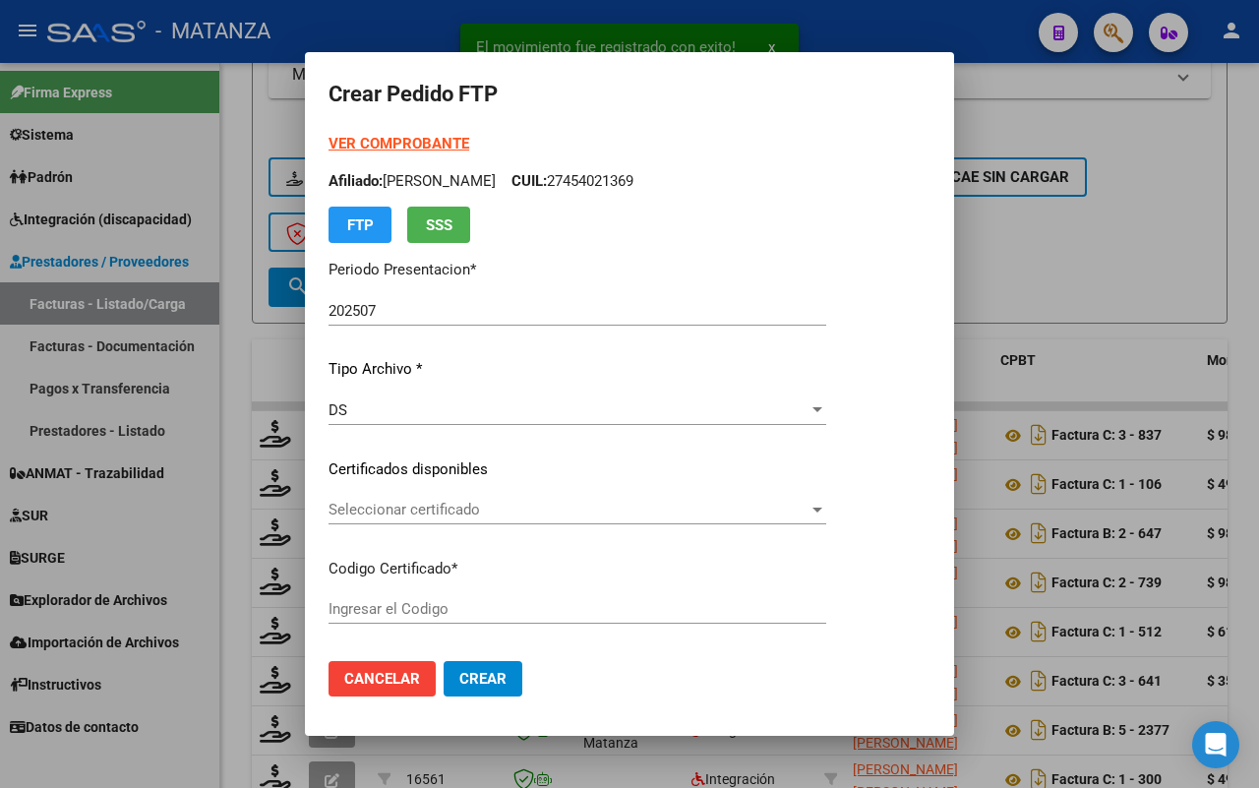
type input "ARG01-00057681047-20210923-20230923-BS"
type input "[DATE]"
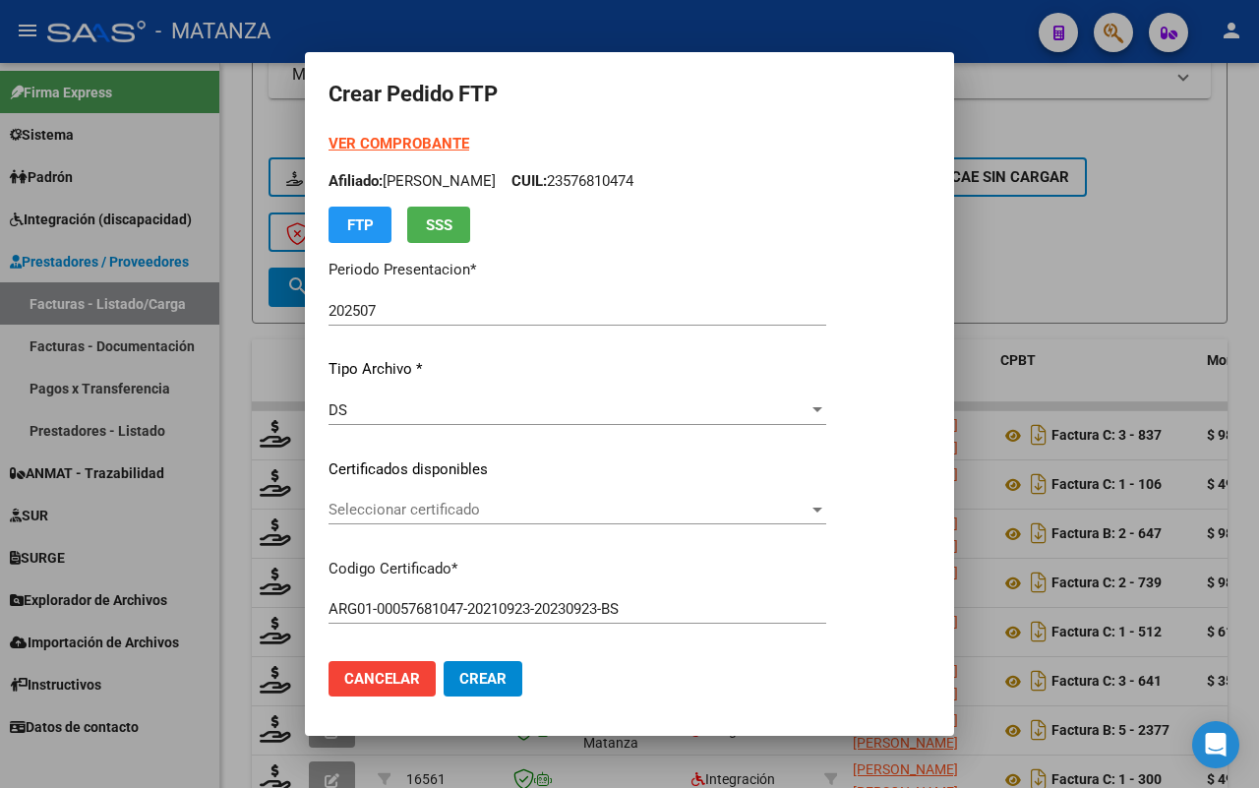
click at [568, 507] on span "Seleccionar certificado" at bounding box center [568, 510] width 480 height 18
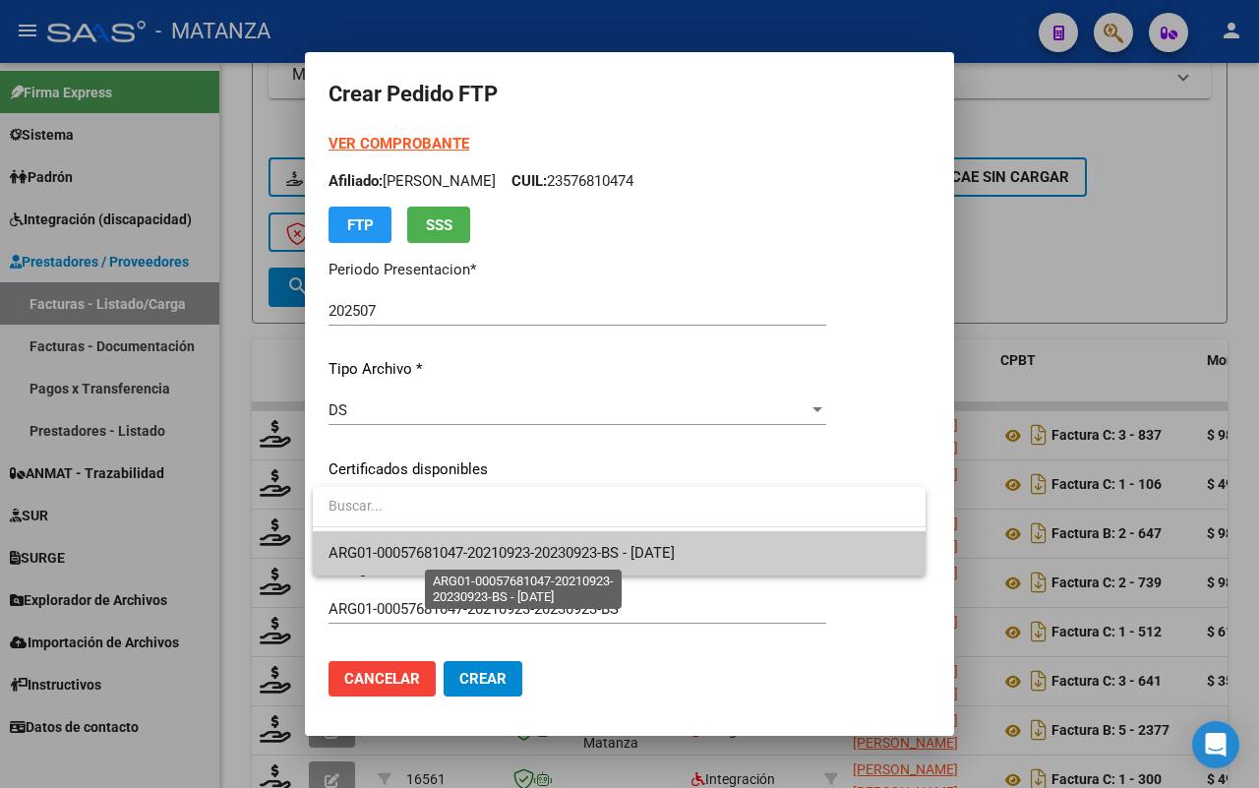
click at [557, 554] on span "ARG01-00057681047-20210923-20230923-BS - [DATE]" at bounding box center [501, 553] width 346 height 18
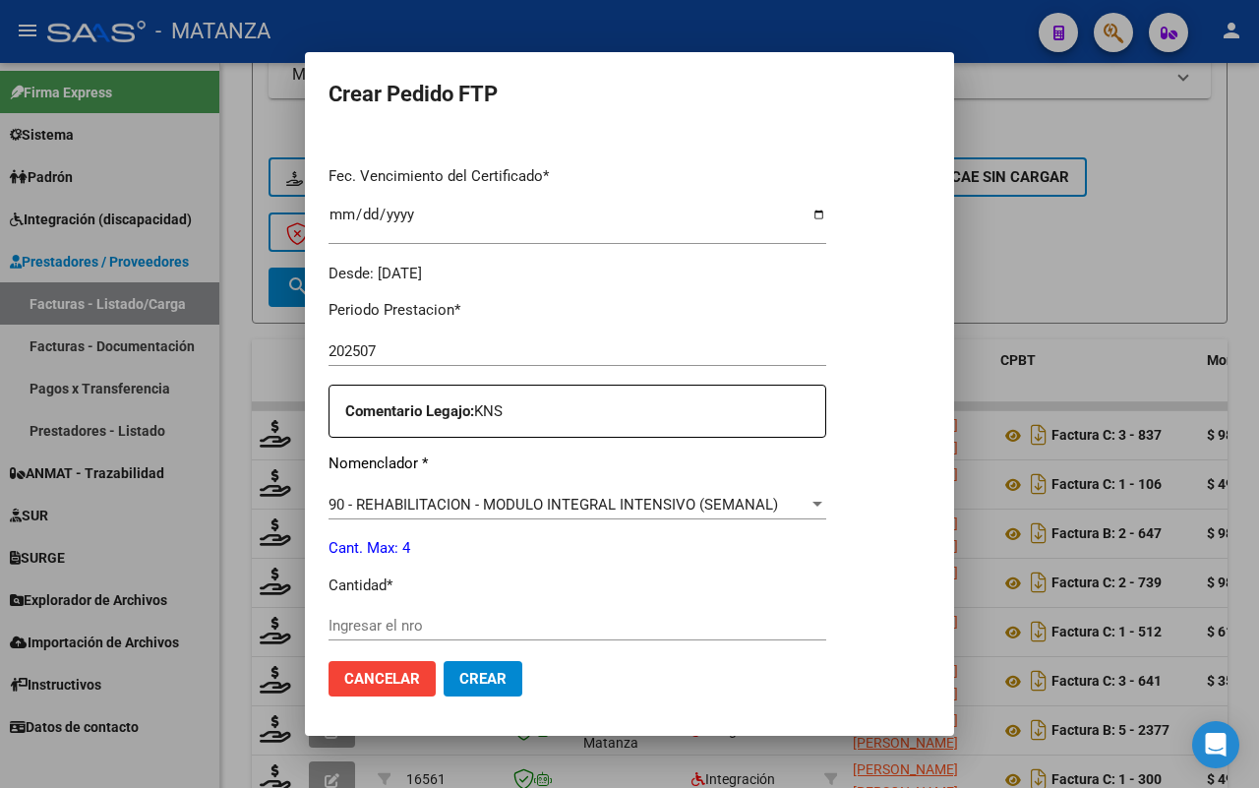
scroll to position [615, 0]
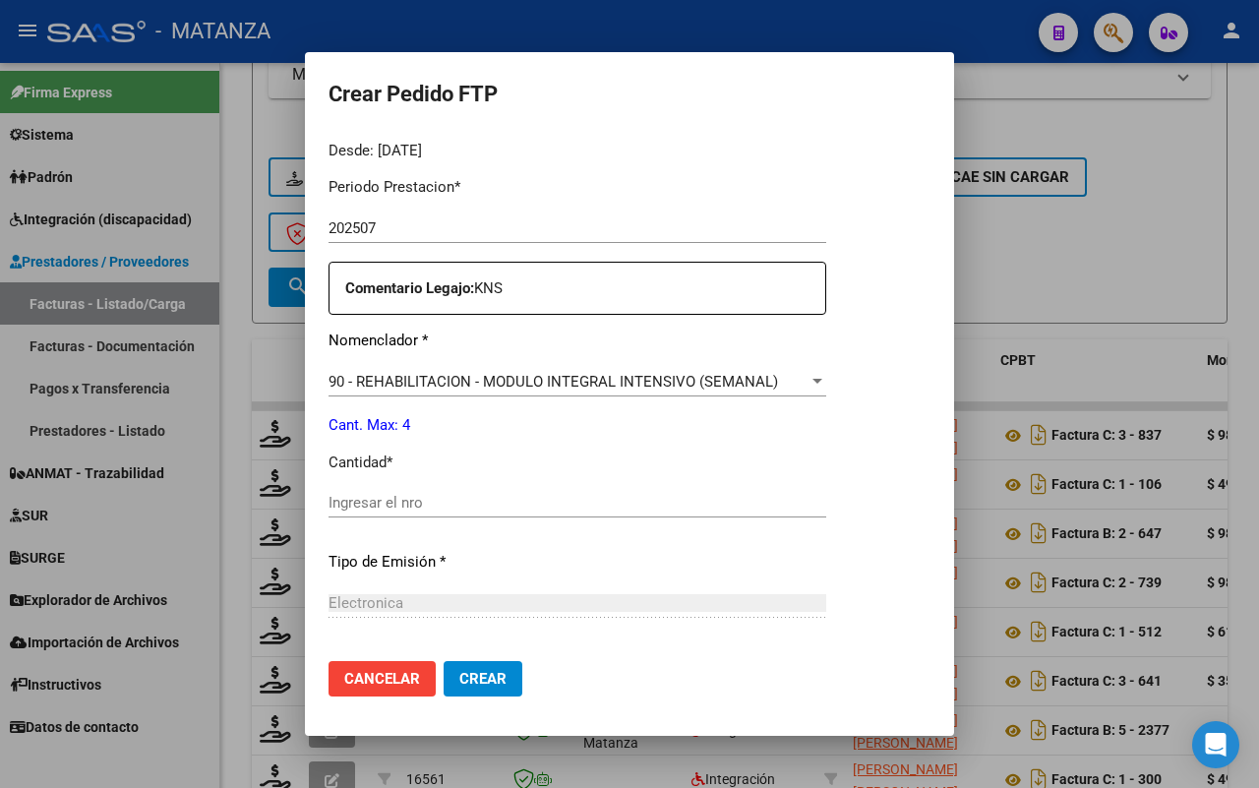
click at [587, 522] on div "Ingresar el nro" at bounding box center [577, 512] width 498 height 48
click at [591, 508] on input "Ingresar el nro" at bounding box center [577, 503] width 498 height 18
type input "4"
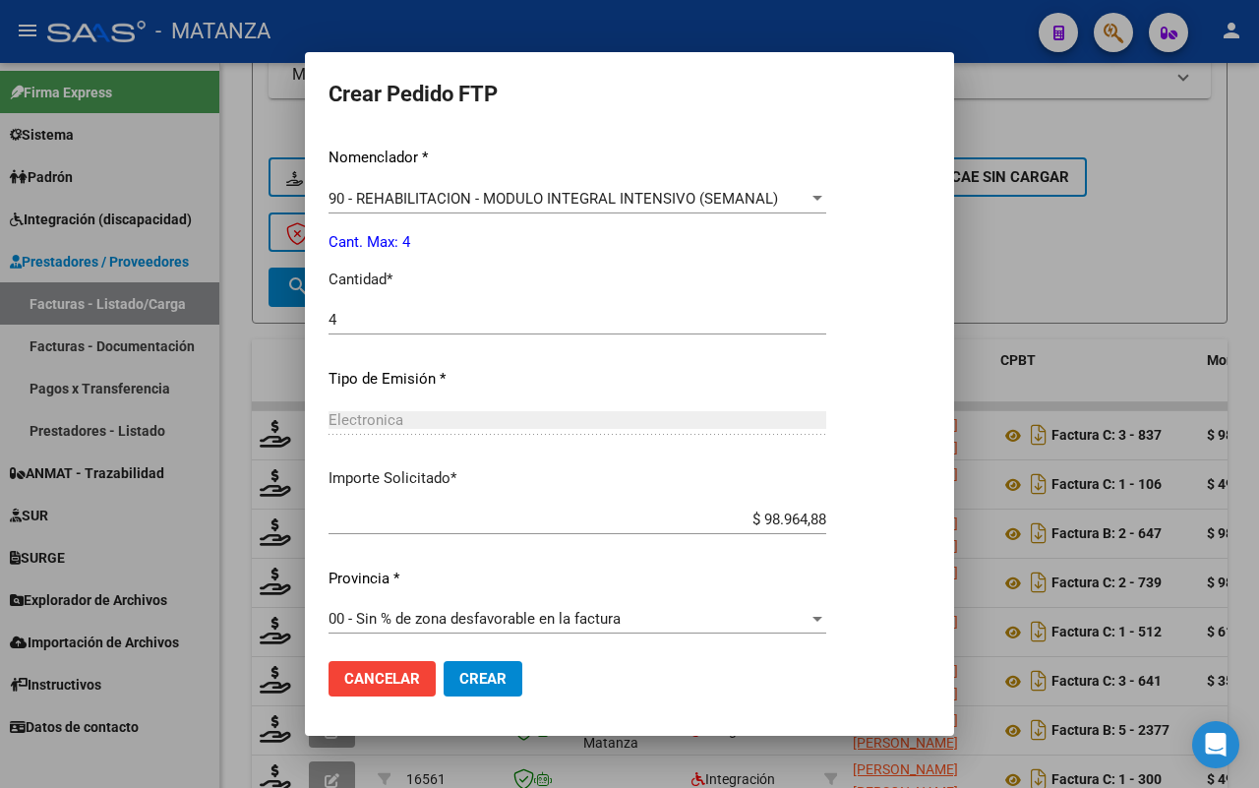
scroll to position [804, 0]
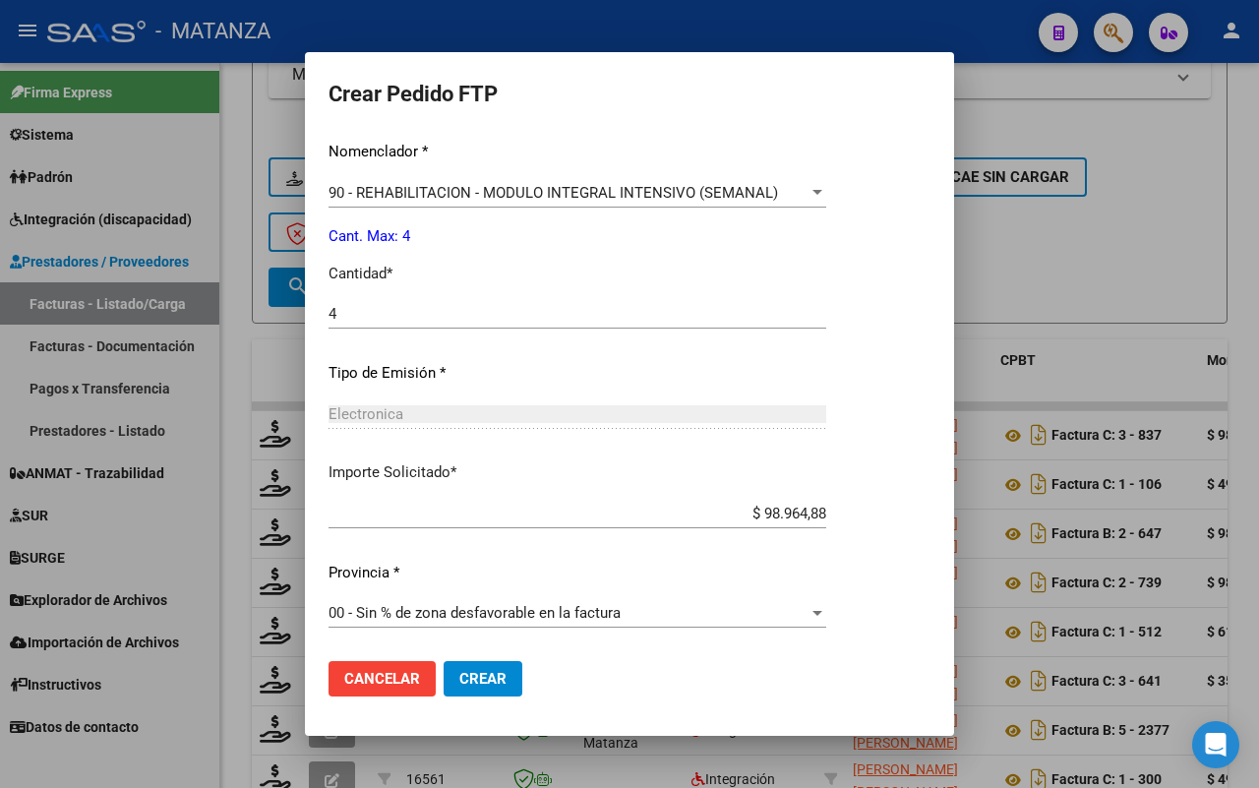
drag, startPoint x: 488, startPoint y: 686, endPoint x: 537, endPoint y: 660, distance: 55.4
click at [488, 685] on span "Crear" at bounding box center [482, 679] width 47 height 18
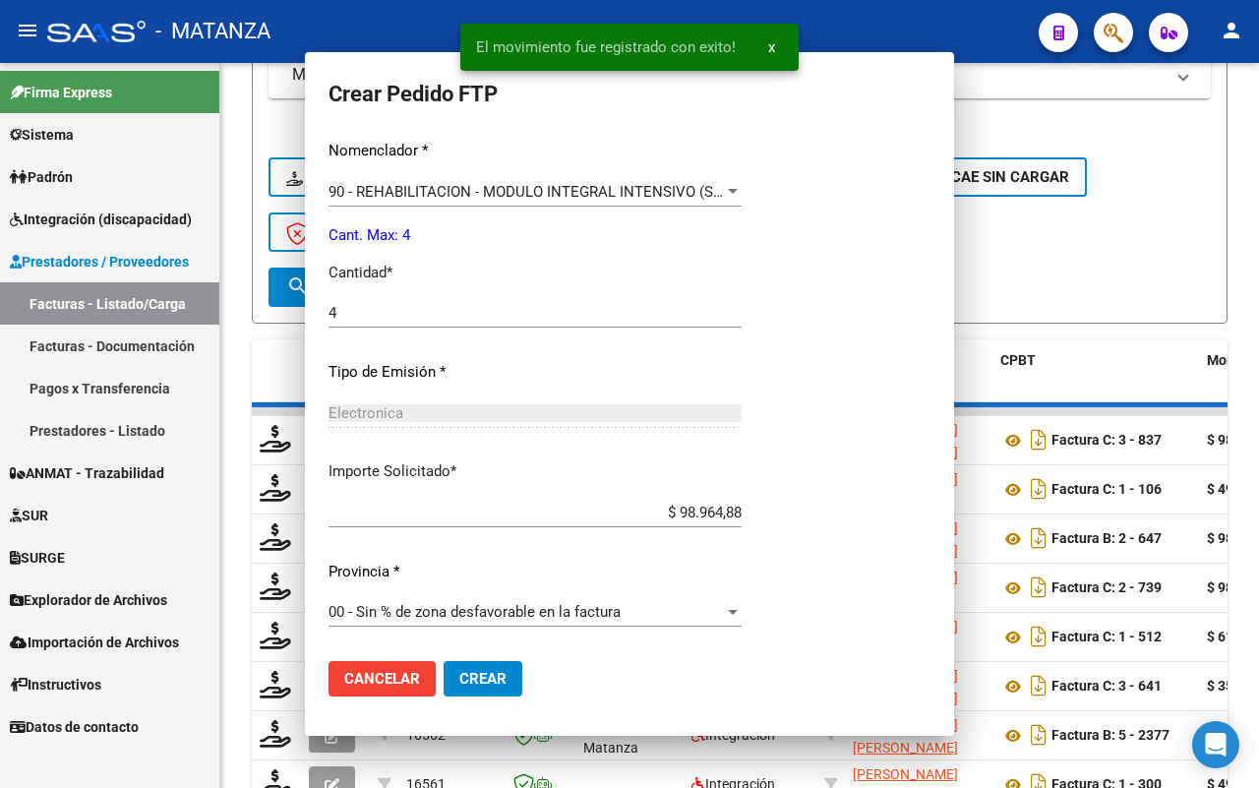
scroll to position [693, 0]
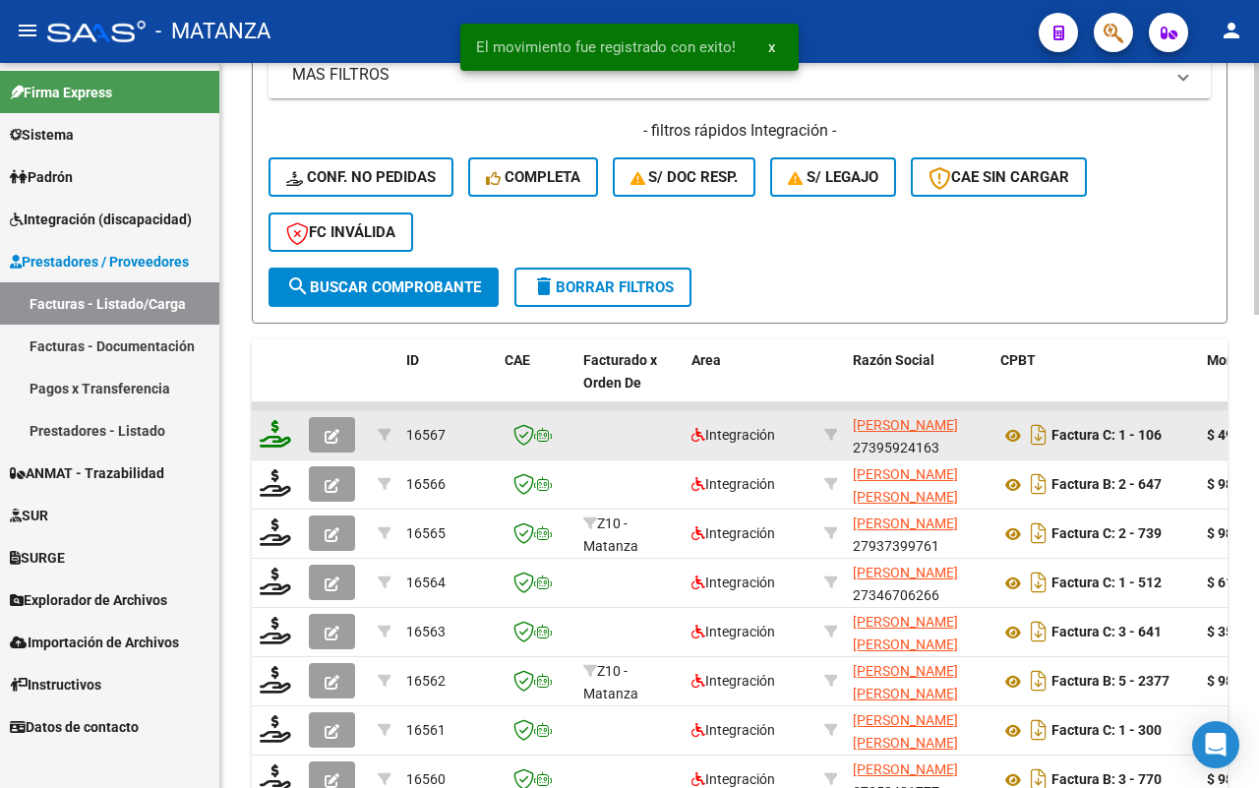
click at [276, 429] on icon at bounding box center [275, 434] width 31 height 28
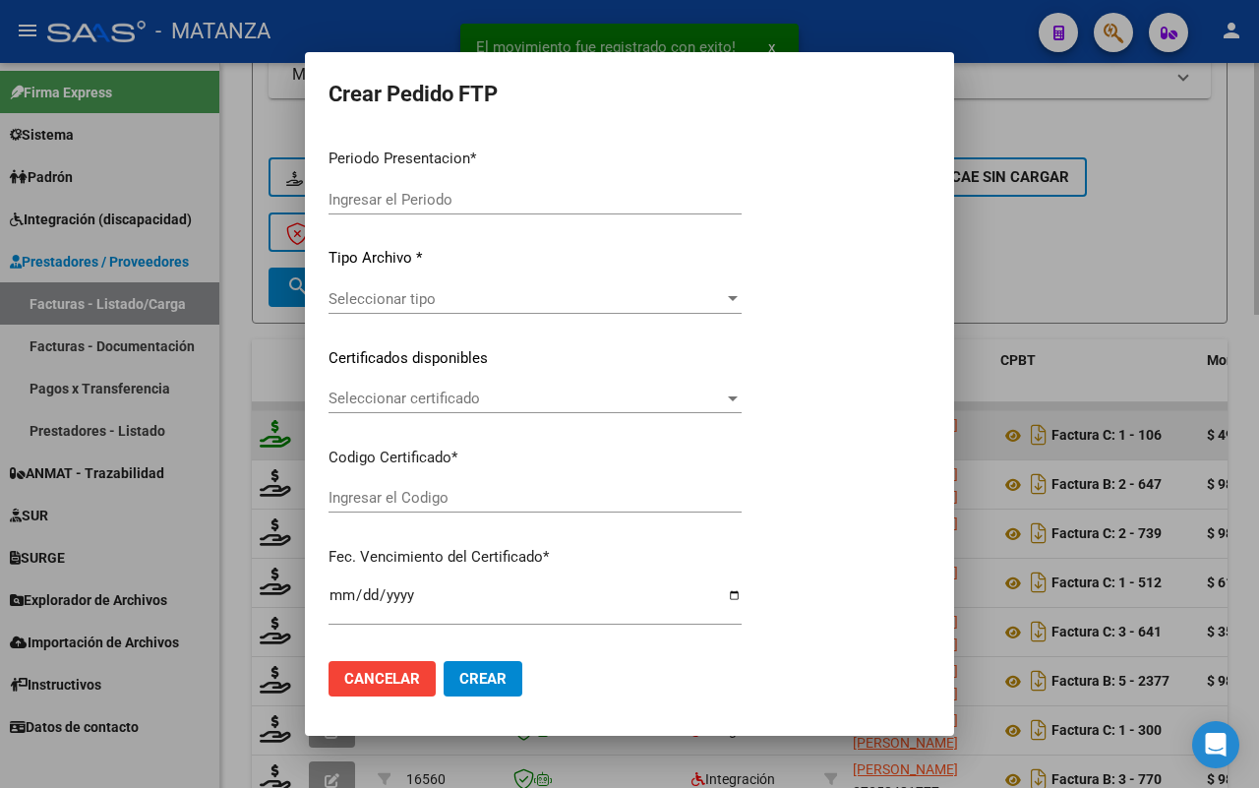
type input "202507"
type input "$ 49.482,44"
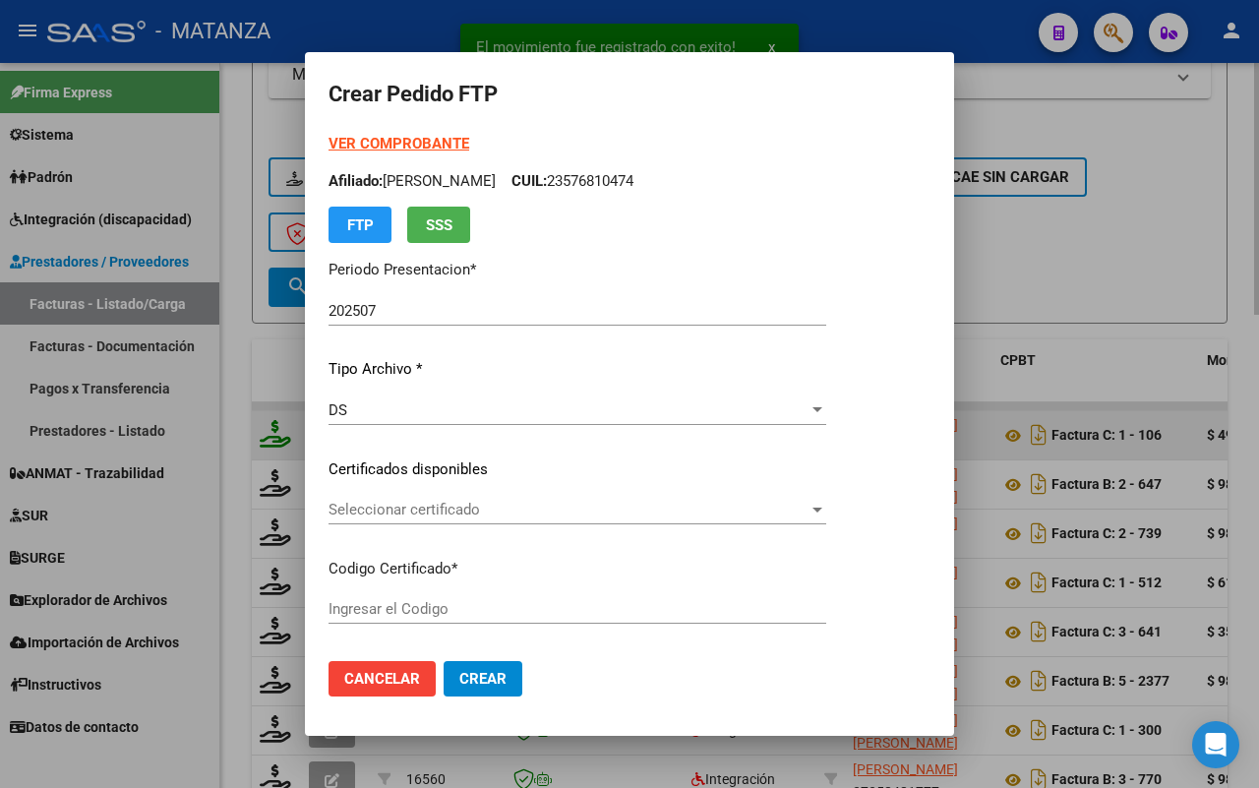
type input "ARG02-00055584148-20240227-20290227-BUE"
type input "[DATE]"
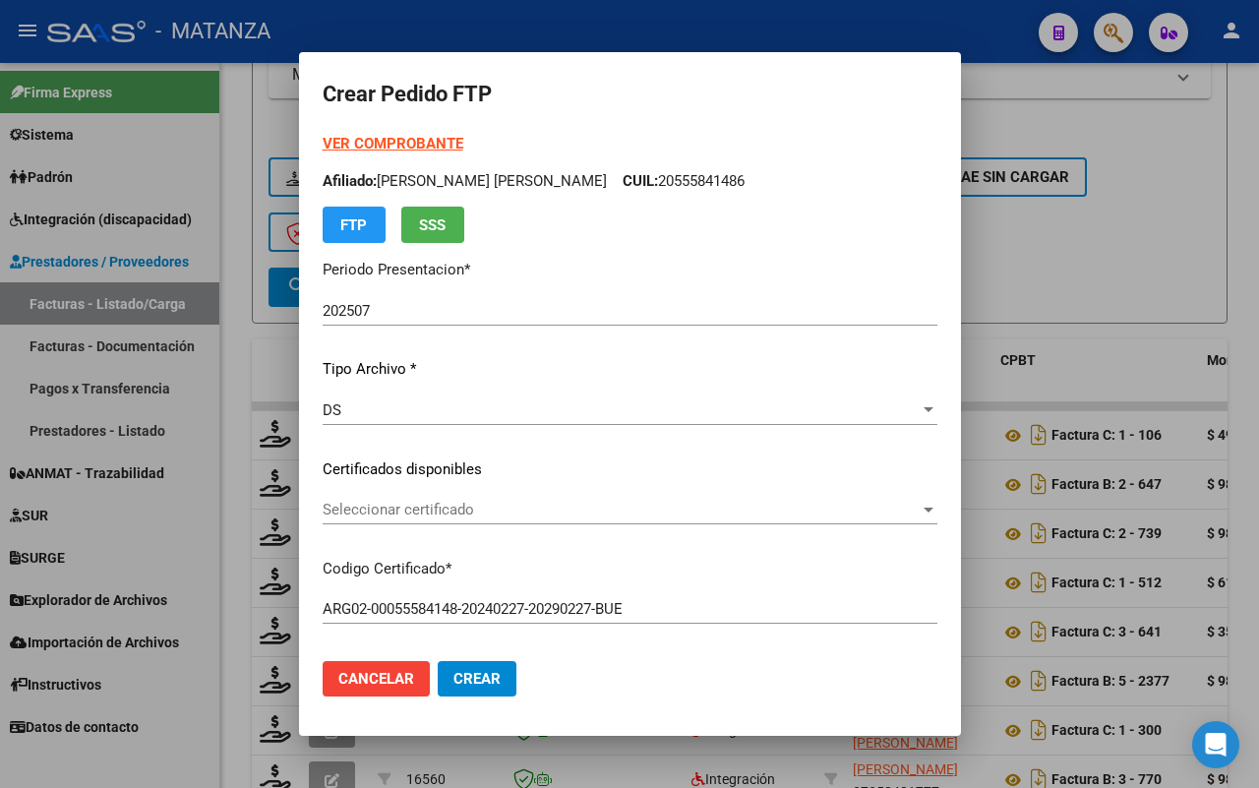
click at [542, 508] on span "Seleccionar certificado" at bounding box center [621, 510] width 597 height 18
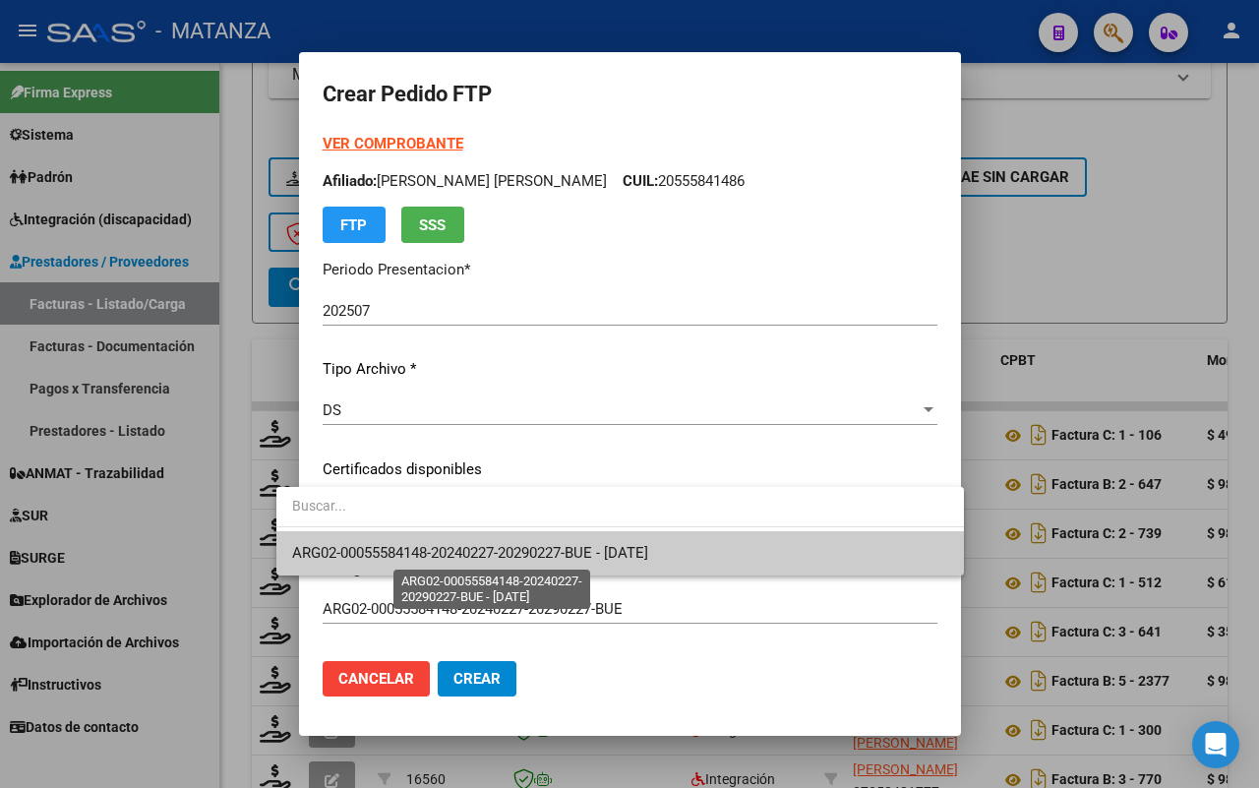
click at [534, 544] on span "ARG02-00055584148-20240227-20290227-BUE - [DATE]" at bounding box center [470, 553] width 356 height 18
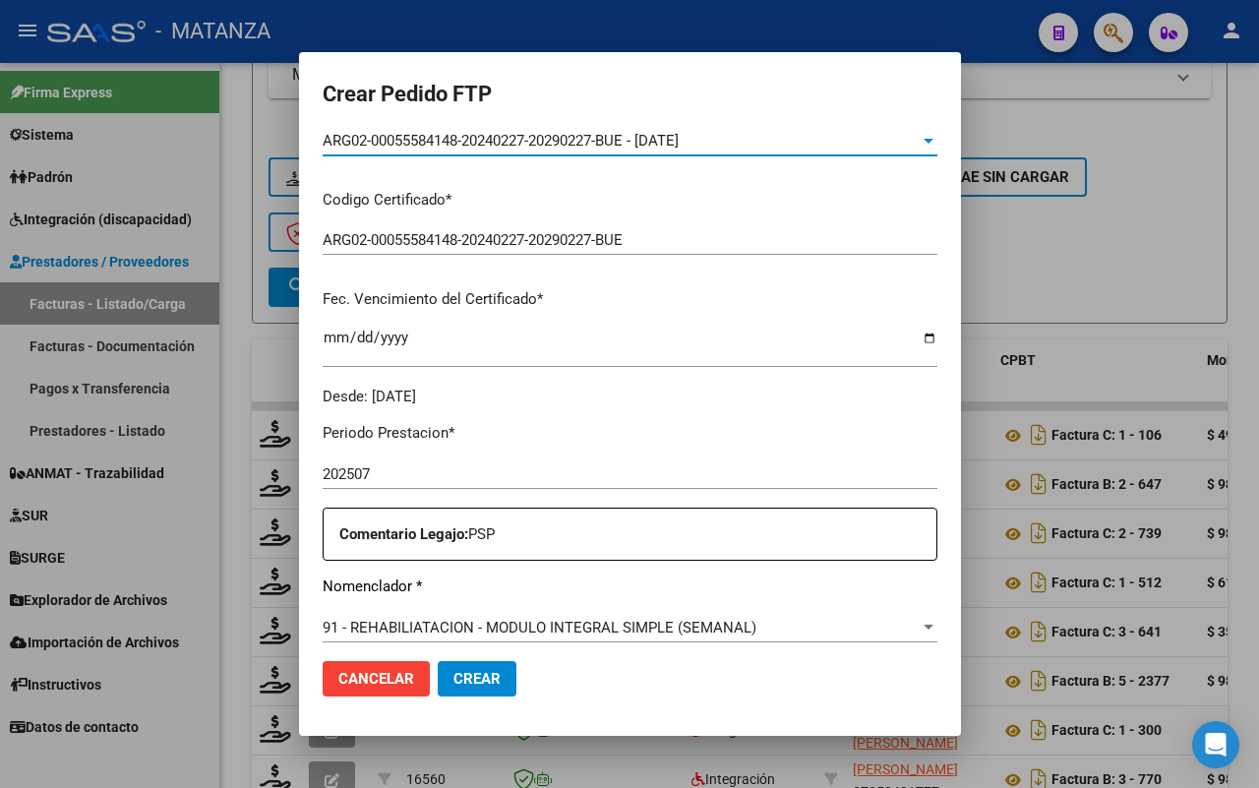
scroll to position [615, 0]
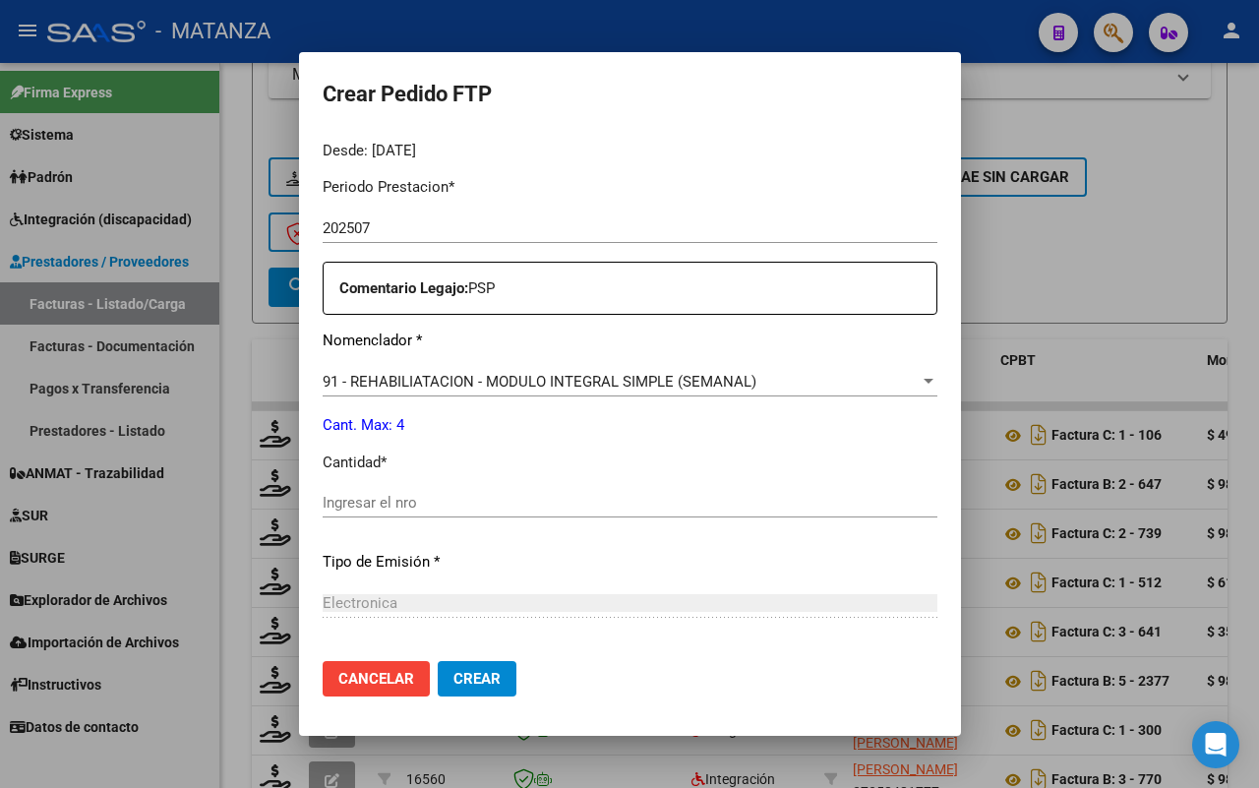
click at [458, 508] on input "Ingresar el nro" at bounding box center [630, 503] width 615 height 18
type input "4"
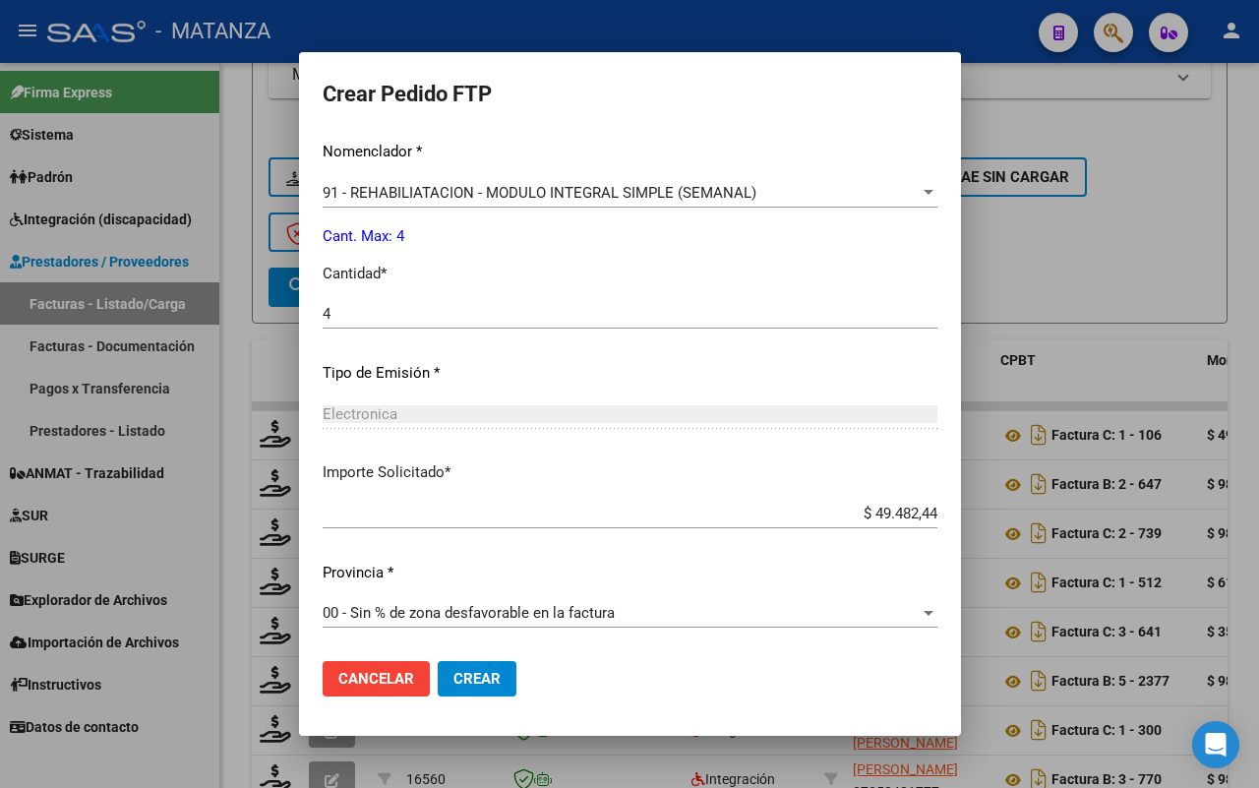
click at [453, 674] on span "Crear" at bounding box center [476, 679] width 47 height 18
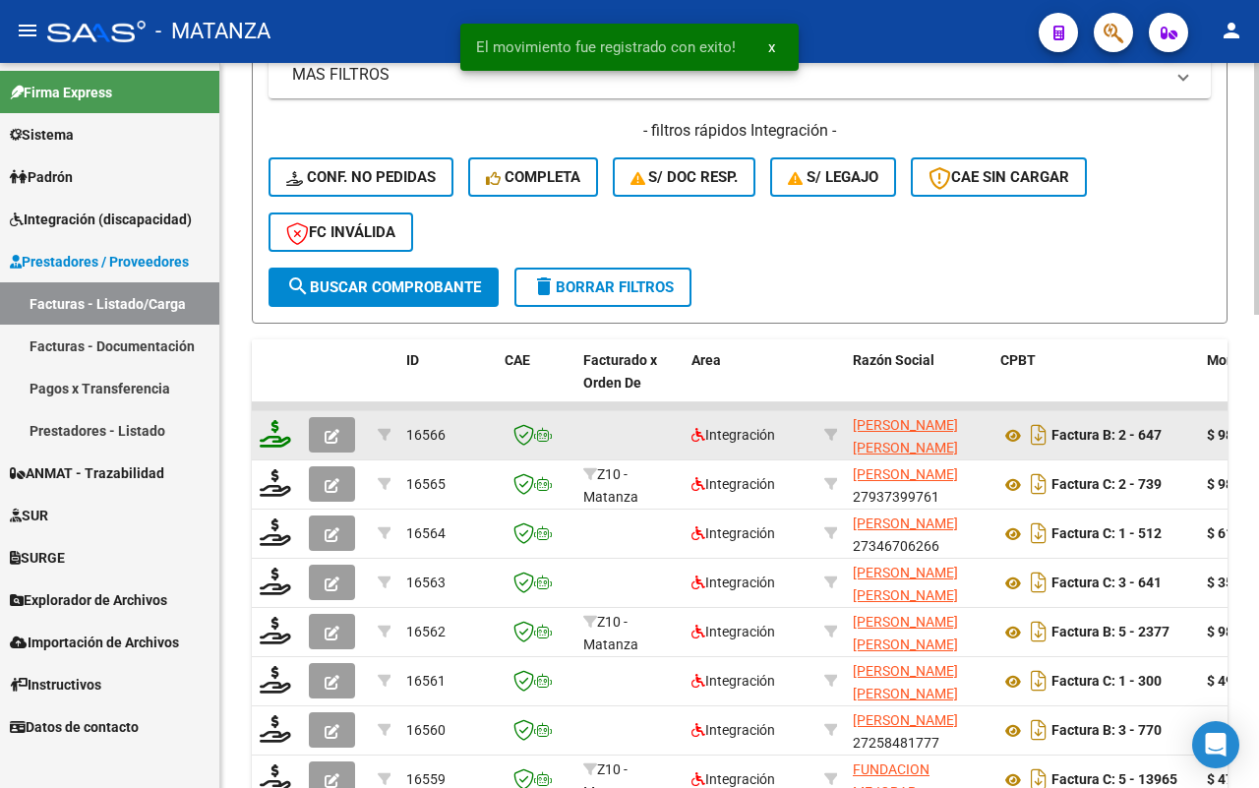
click at [270, 426] on icon at bounding box center [275, 434] width 31 height 28
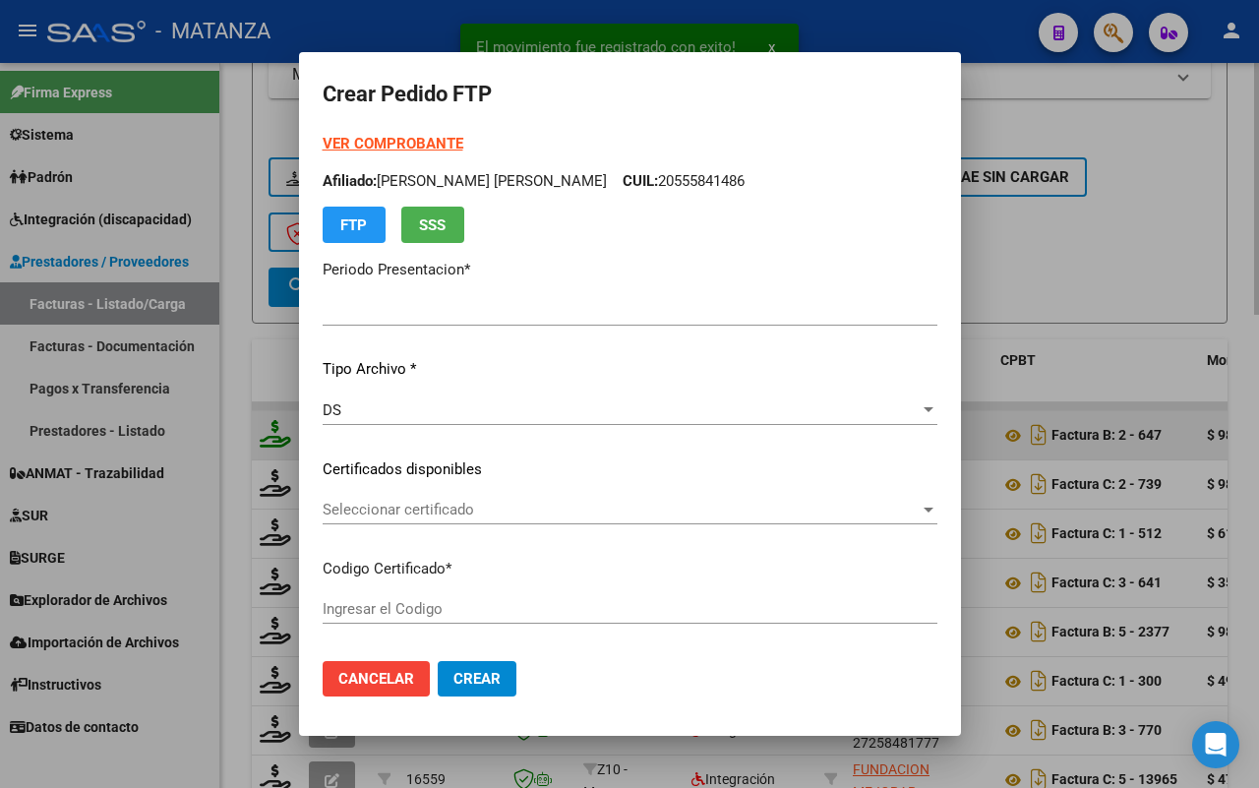
type input "202507"
type input "$ 98.964,88"
type input "ARG01-00057681047-20210923-20230923-BS"
type input "[DATE]"
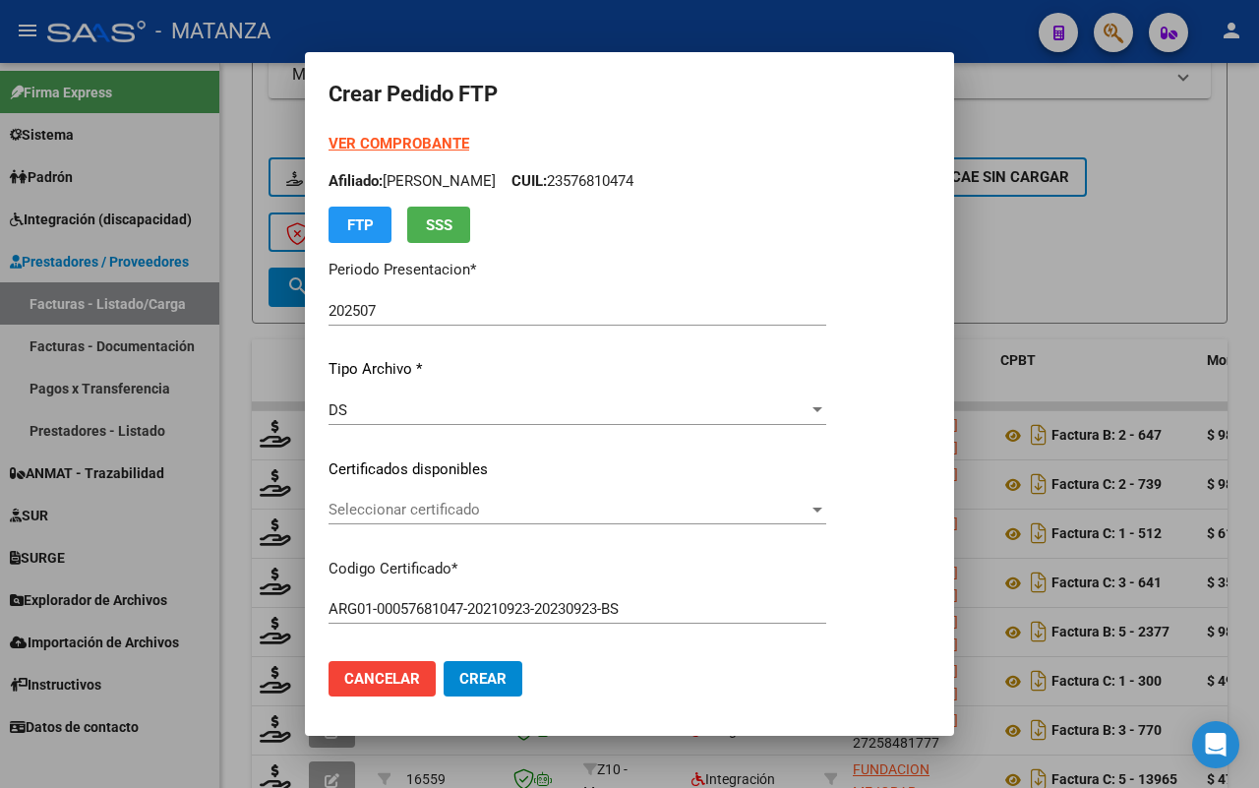
click at [512, 508] on span "Seleccionar certificado" at bounding box center [568, 510] width 480 height 18
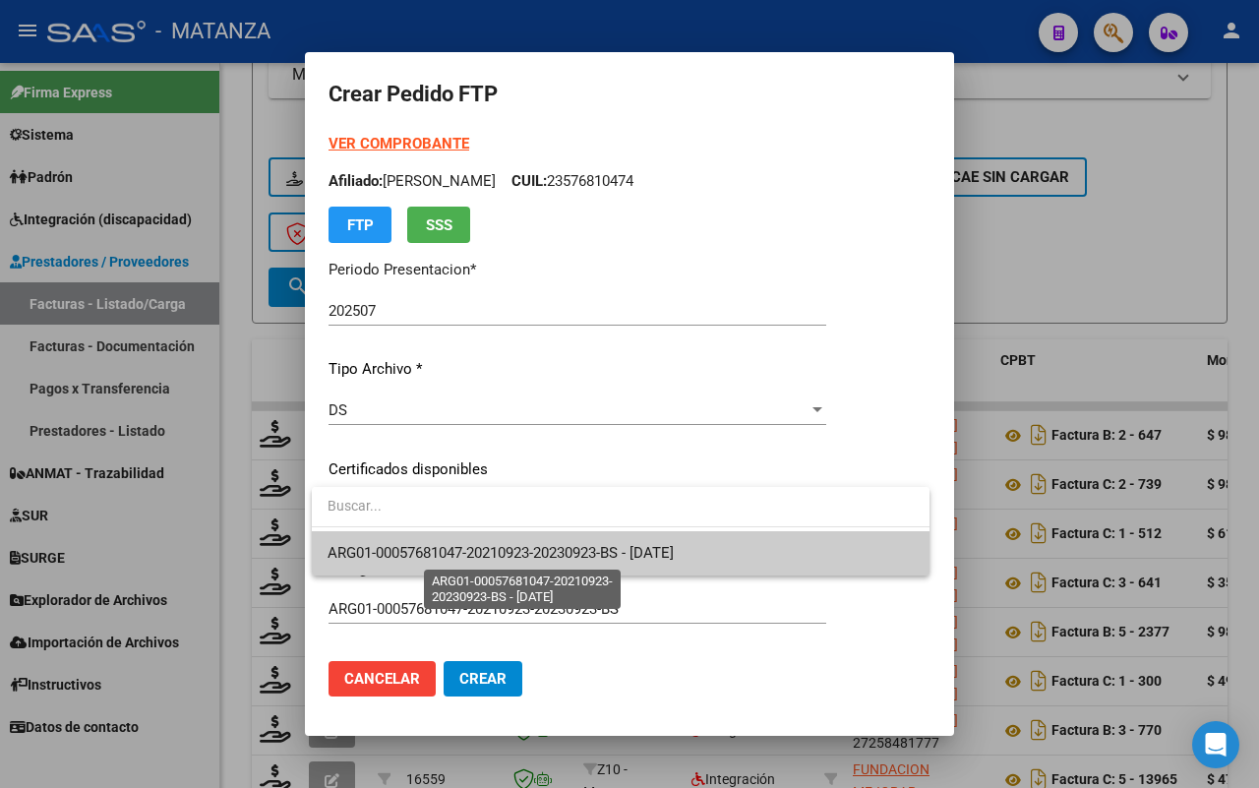
click at [513, 544] on span "ARG01-00057681047-20210923-20230923-BS - [DATE]" at bounding box center [501, 553] width 346 height 18
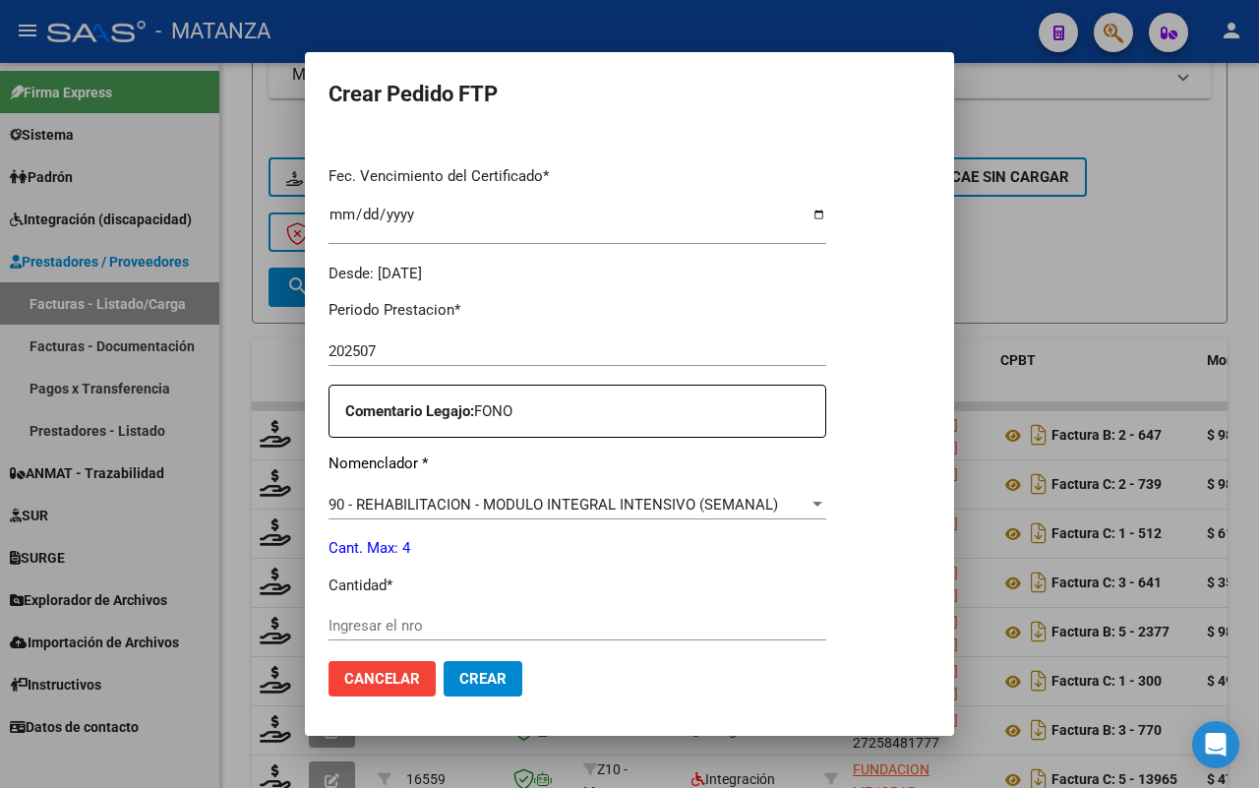
scroll to position [615, 0]
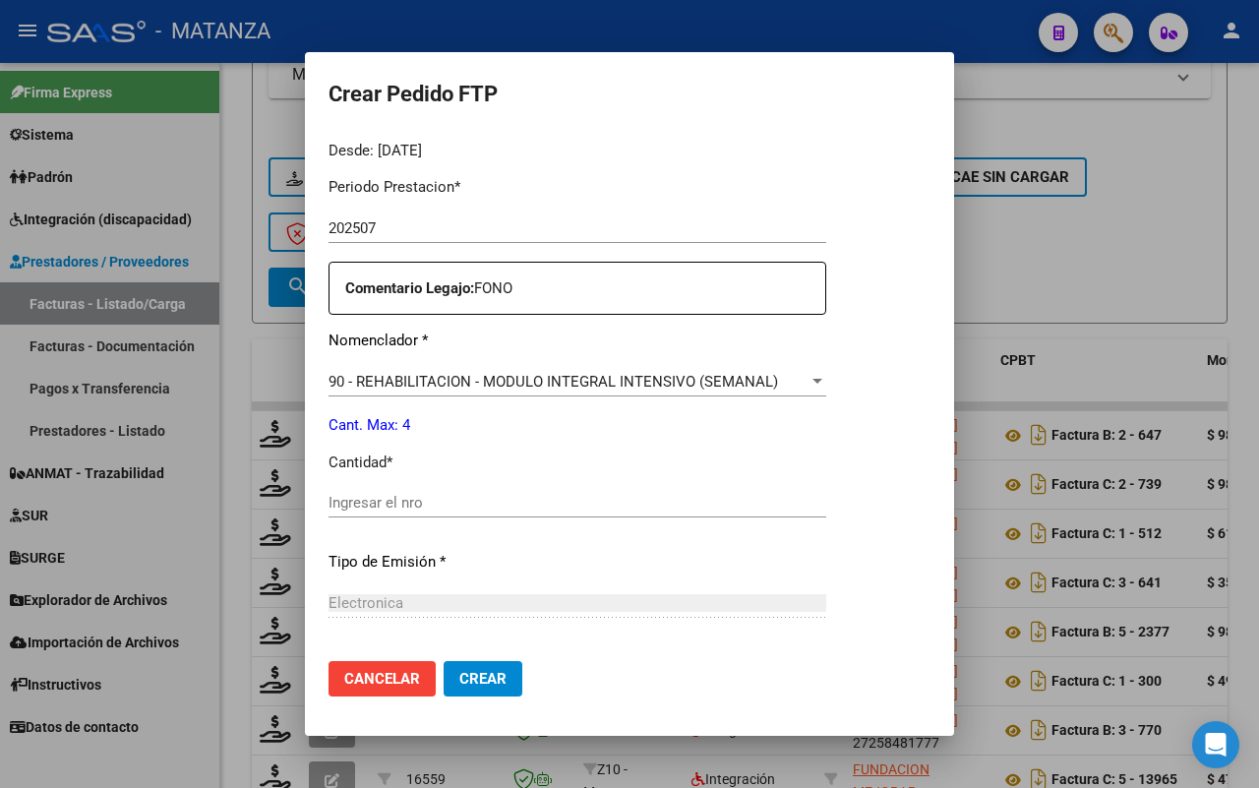
click at [497, 507] on input "Ingresar el nro" at bounding box center [577, 503] width 498 height 18
type input "4"
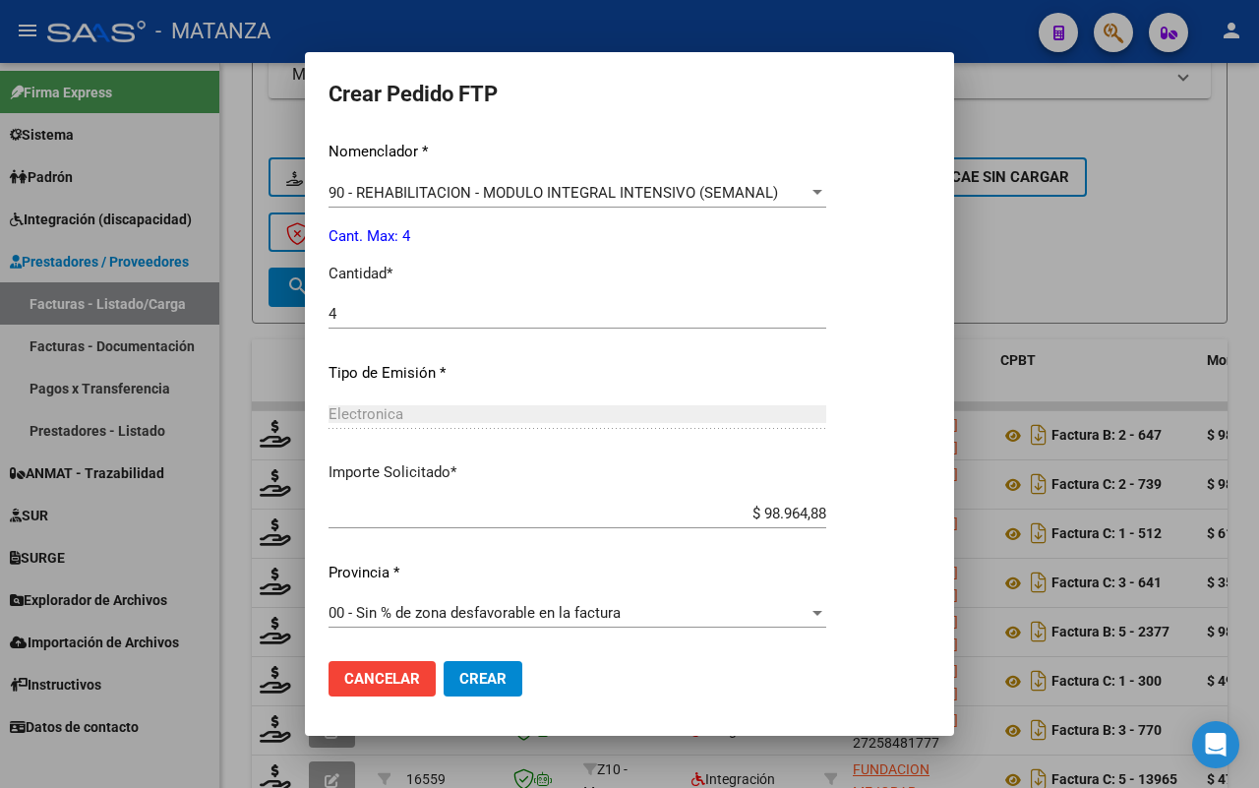
click at [477, 680] on span "Crear" at bounding box center [482, 679] width 47 height 18
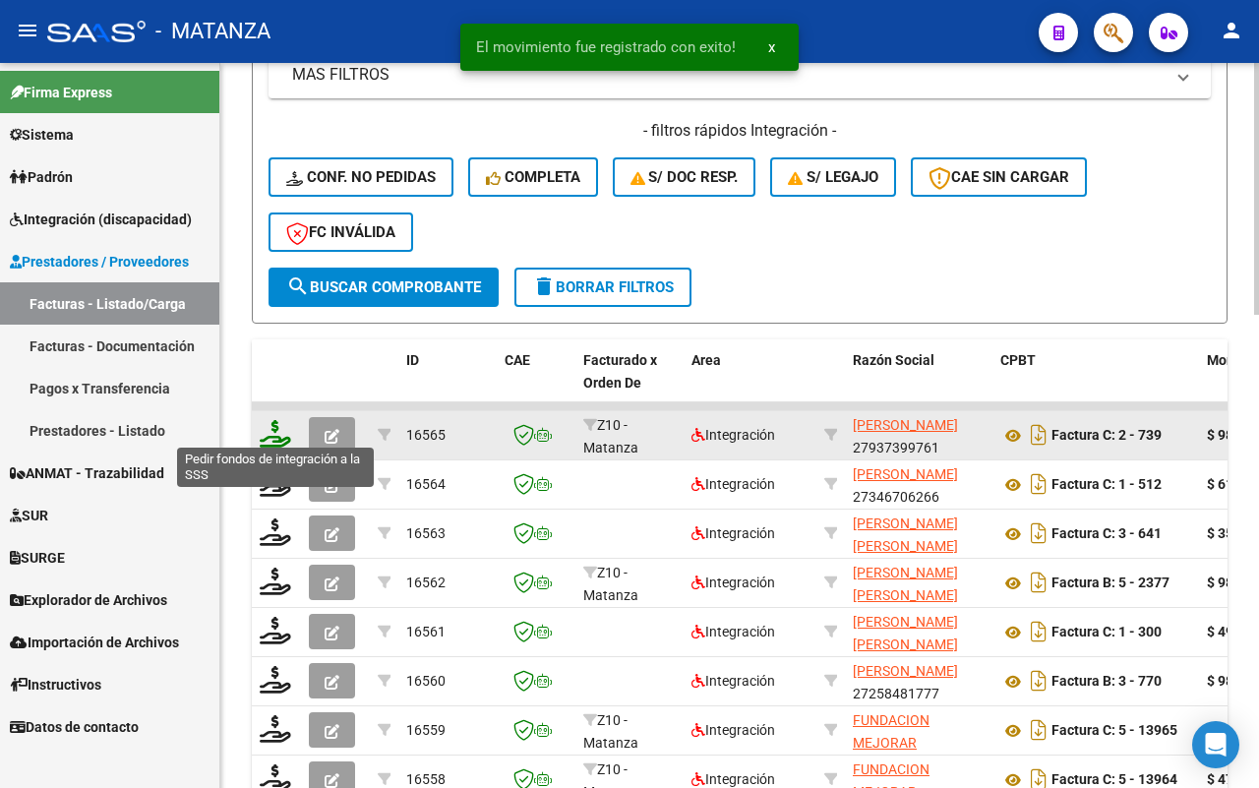
click at [280, 423] on icon at bounding box center [275, 434] width 31 height 28
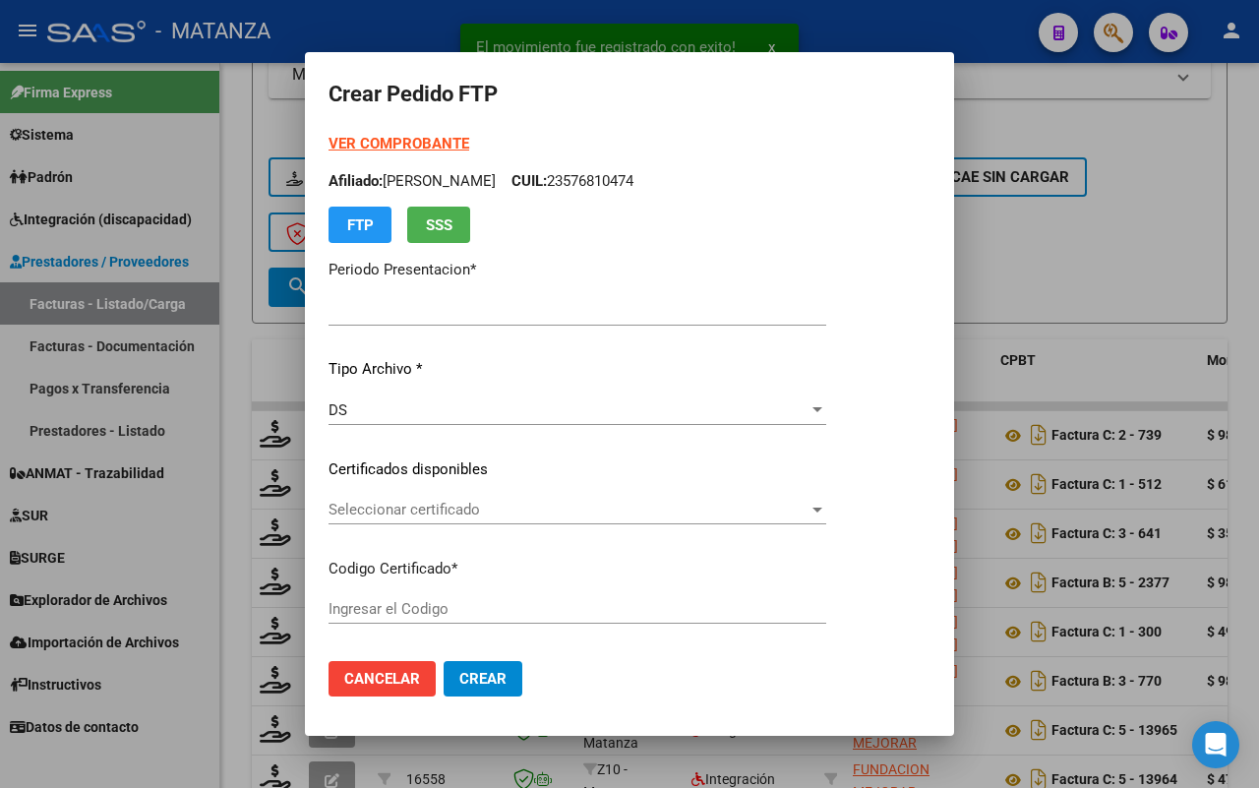
type input "202507"
type input "$ 98.964,88"
type input "arg010005666425720210928-20240928-cba"
type input "[DATE]"
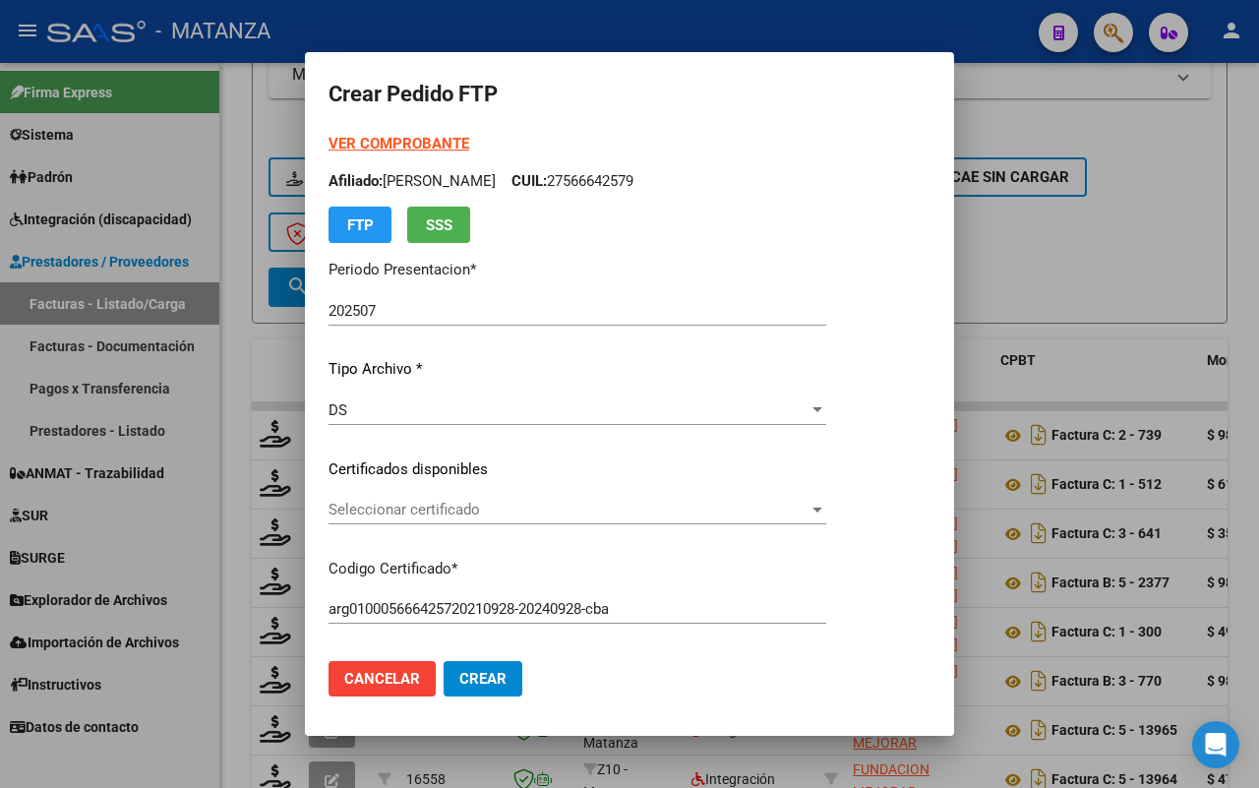
click at [500, 511] on span "Seleccionar certificado" at bounding box center [568, 510] width 480 height 18
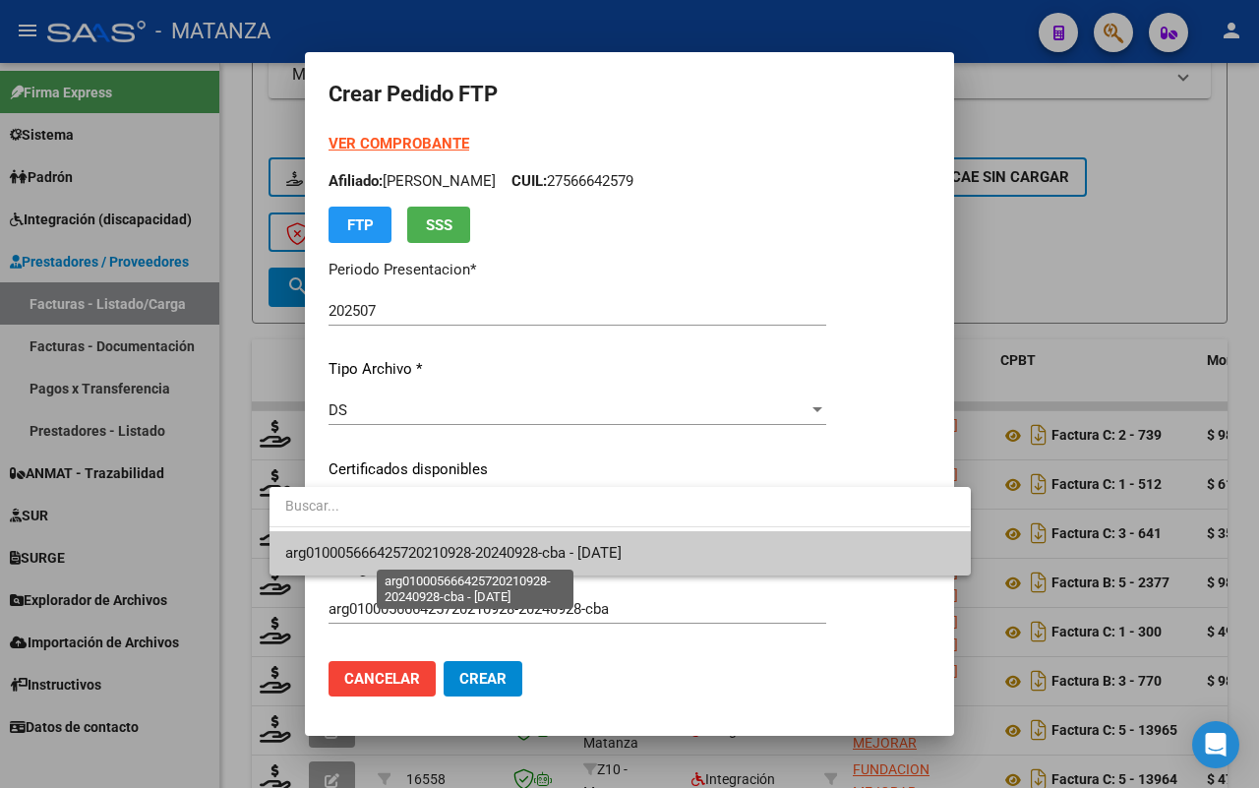
click at [497, 546] on span "arg010005666425720210928-20240928-cba - [DATE]" at bounding box center [453, 553] width 336 height 18
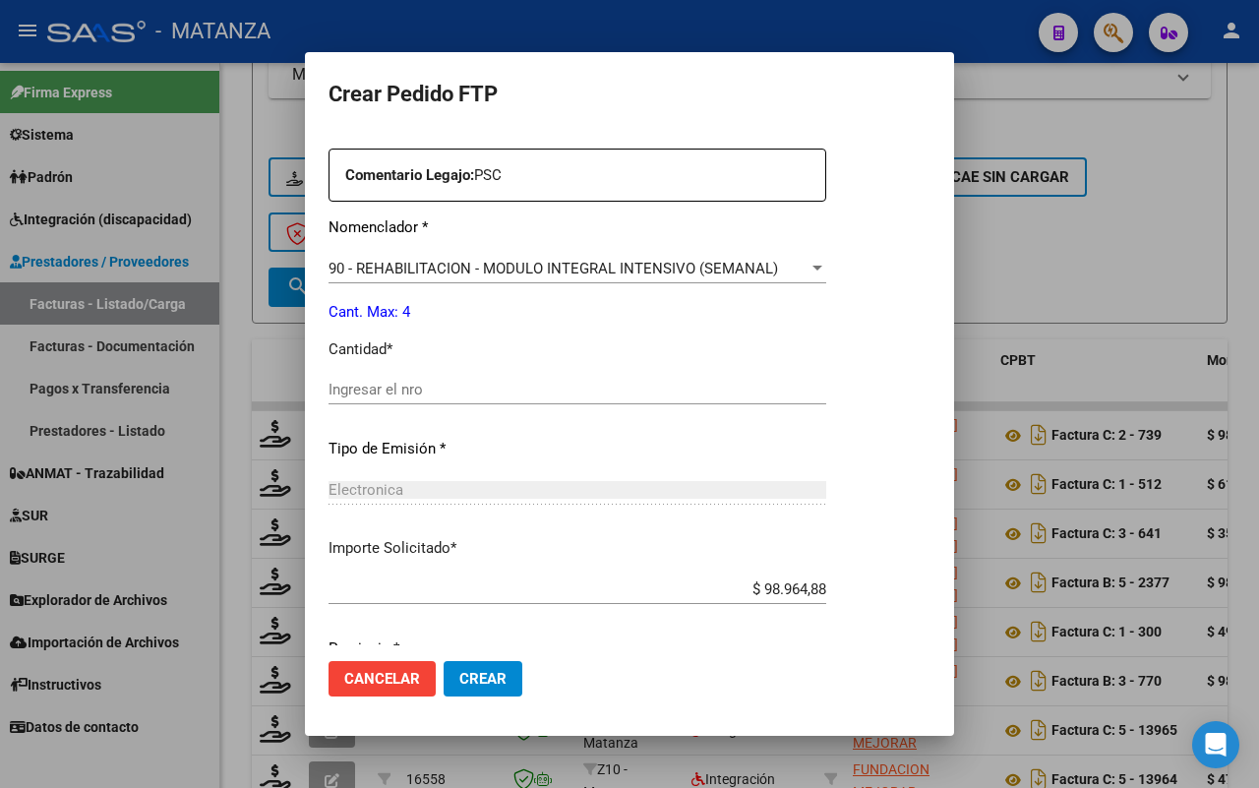
scroll to position [738, 0]
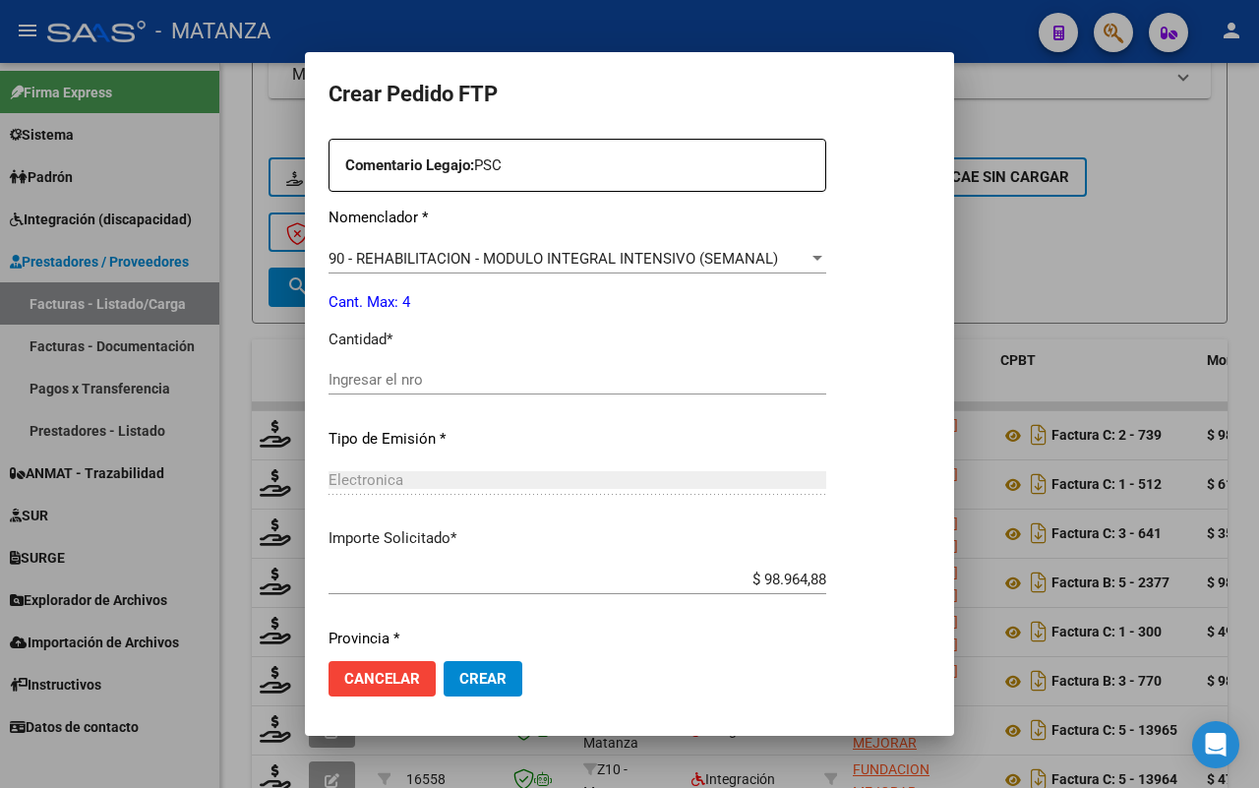
click at [503, 374] on input "Ingresar el nro" at bounding box center [577, 380] width 498 height 18
type input "4"
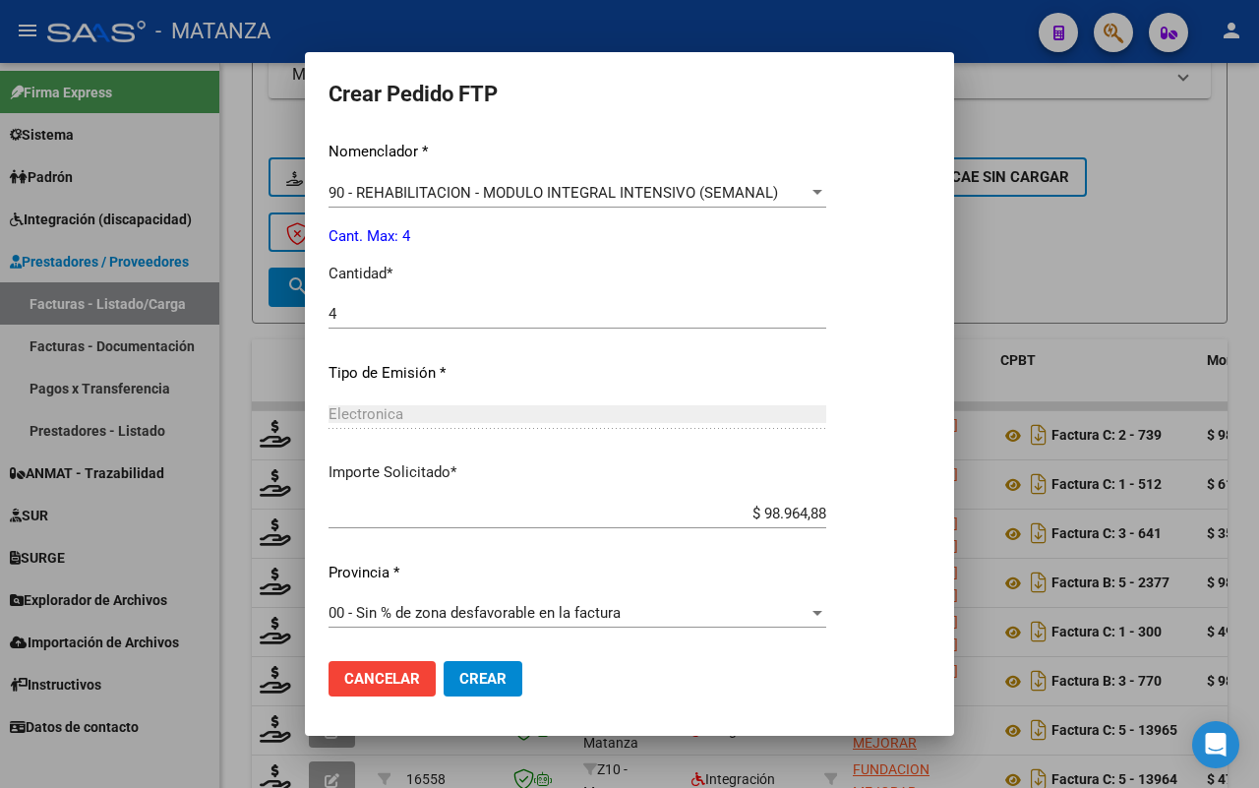
click at [459, 672] on span "Crear" at bounding box center [482, 679] width 47 height 18
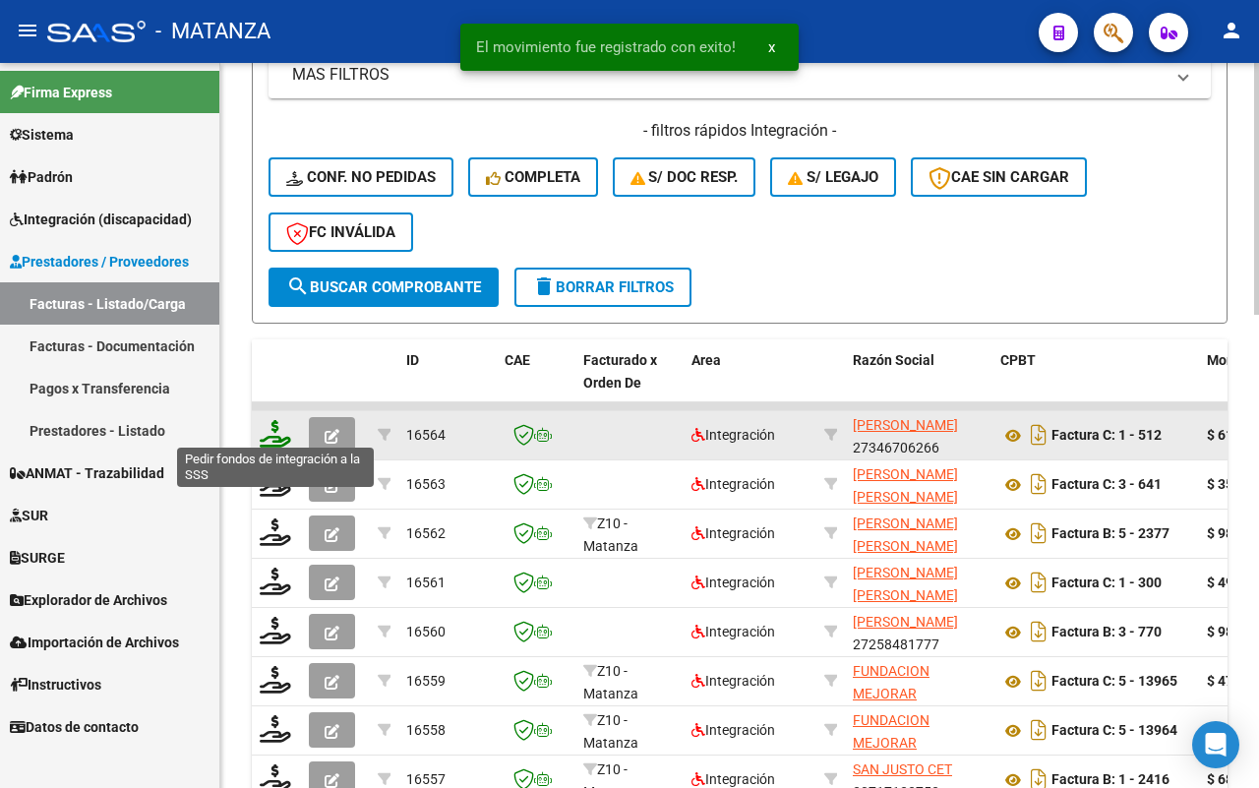
click at [267, 428] on icon at bounding box center [275, 434] width 31 height 28
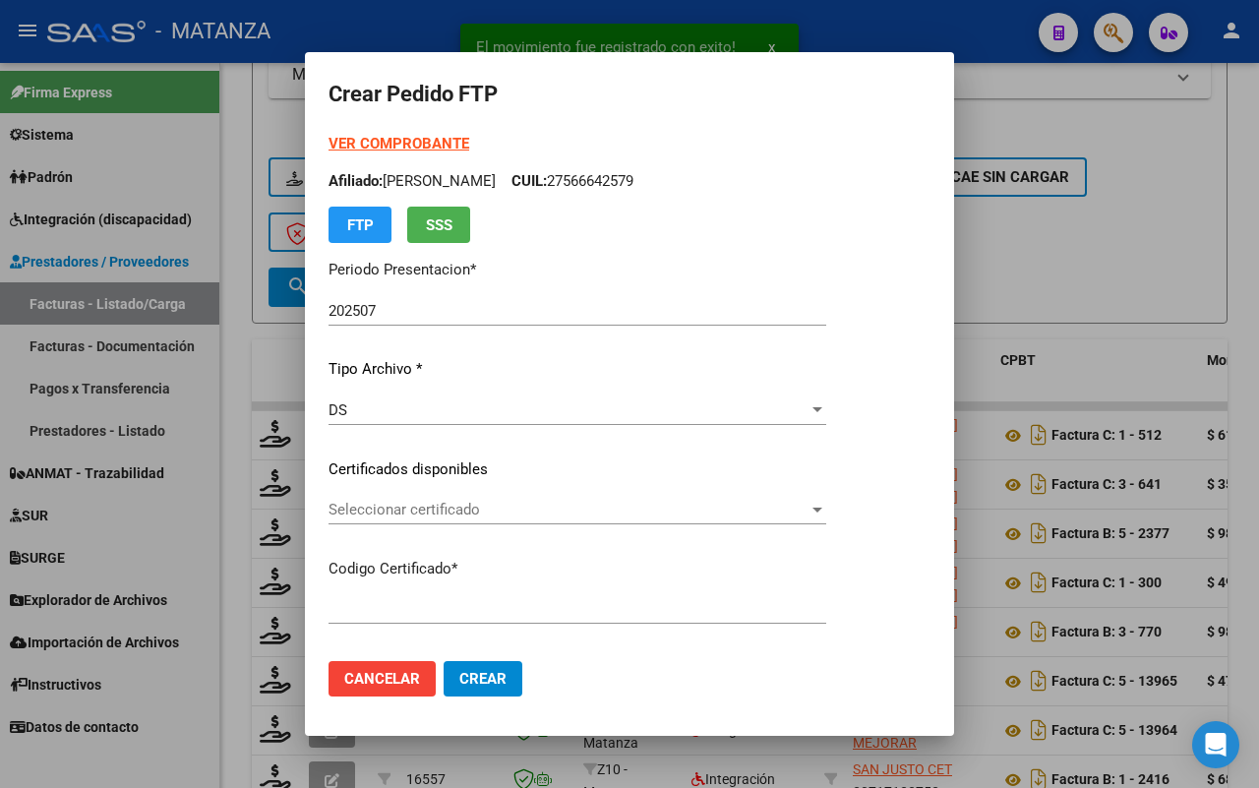
type input "arg020005879449320230329-20280329-and"
type input "[DATE]"
click at [524, 508] on span "Seleccionar certificado" at bounding box center [568, 510] width 480 height 18
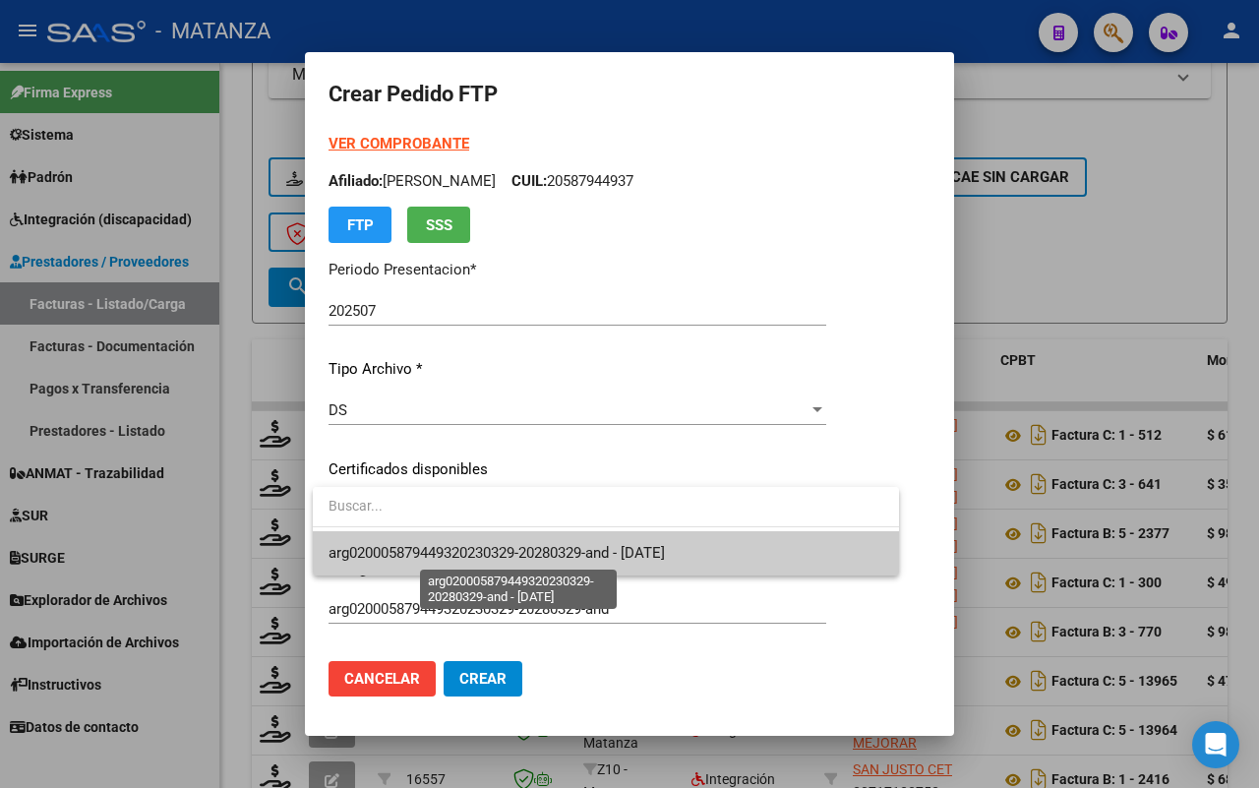
click at [524, 544] on span "arg020005879449320230329-20280329-and - [DATE]" at bounding box center [496, 553] width 336 height 18
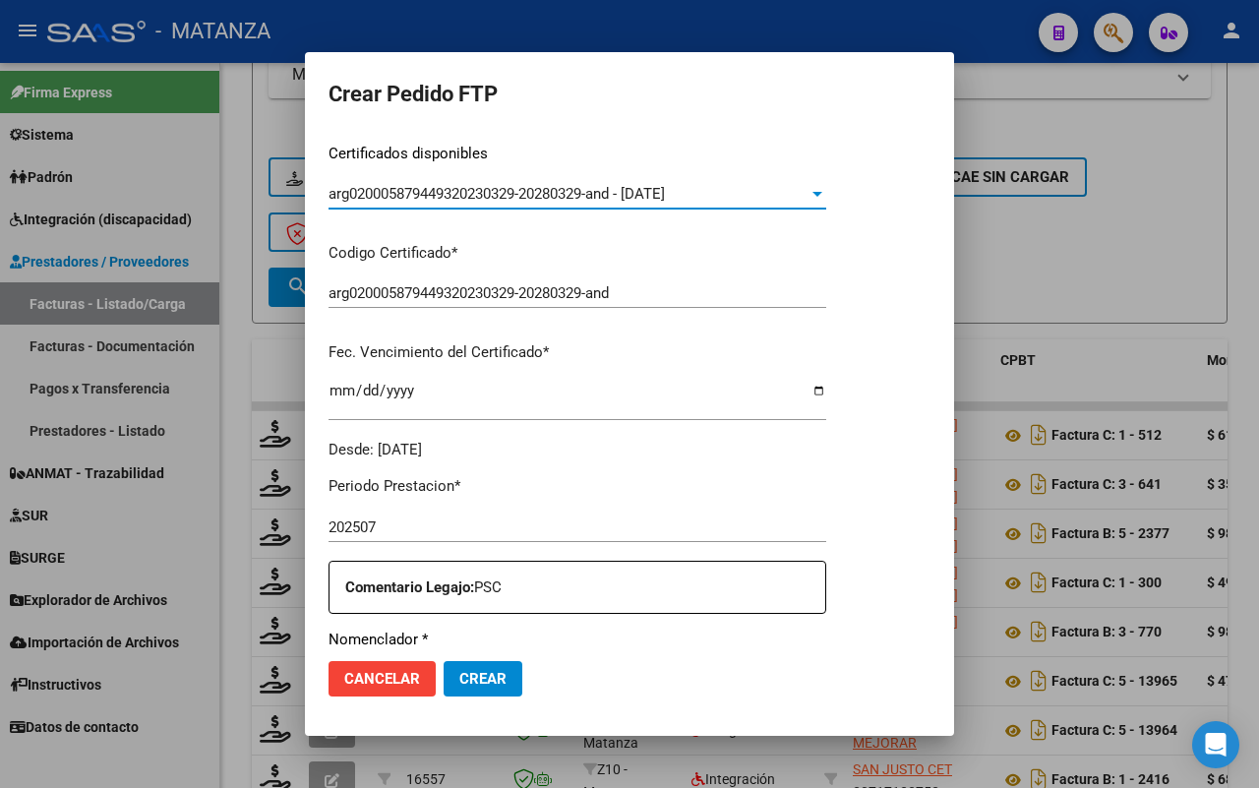
scroll to position [492, 0]
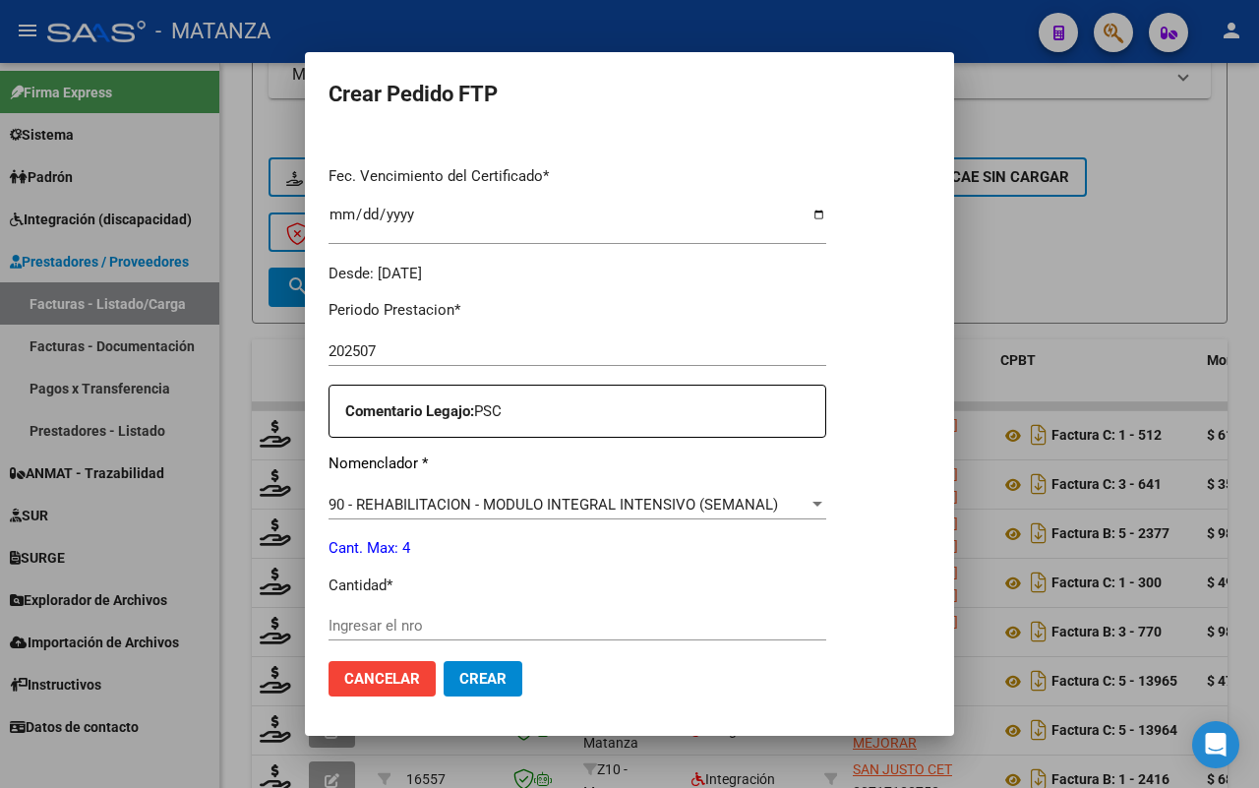
click at [518, 626] on input "Ingresar el nro" at bounding box center [577, 626] width 498 height 18
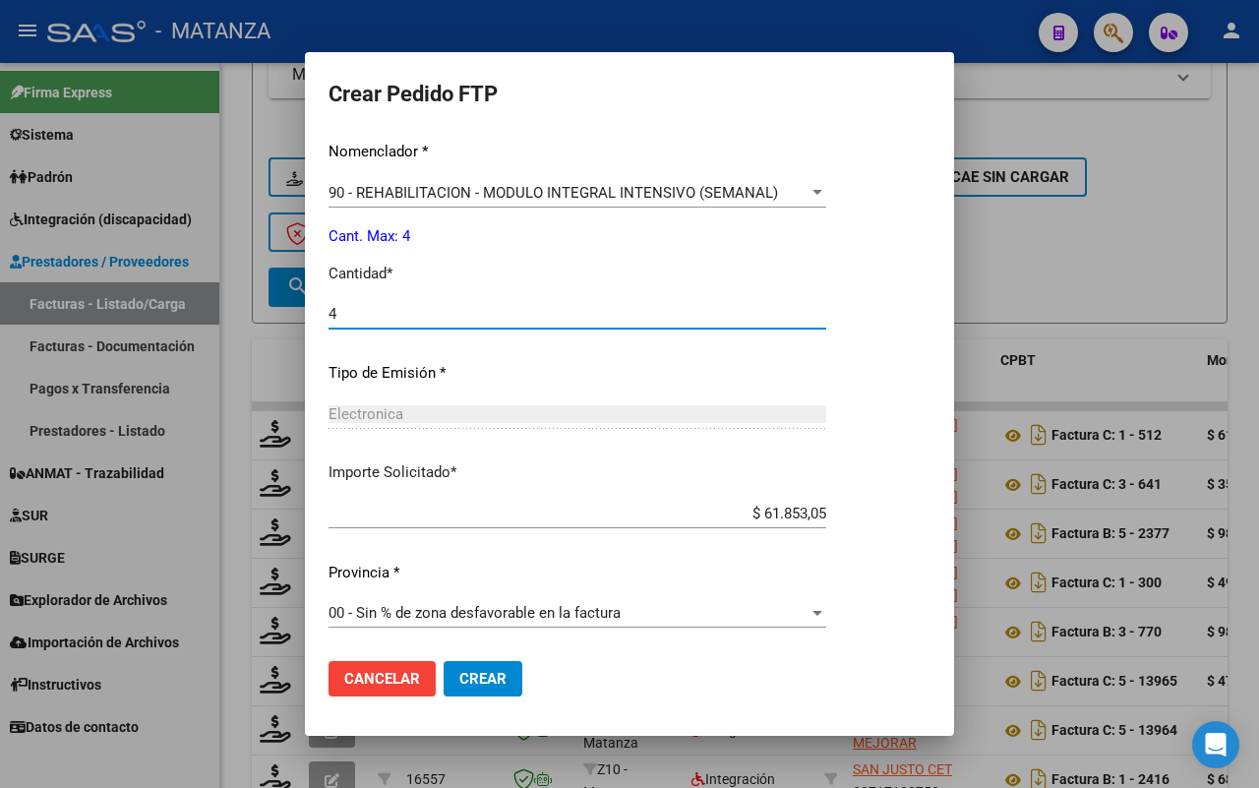
type input "4"
drag, startPoint x: 478, startPoint y: 667, endPoint x: 770, endPoint y: 587, distance: 302.8
click at [482, 666] on button "Crear" at bounding box center [483, 678] width 79 height 35
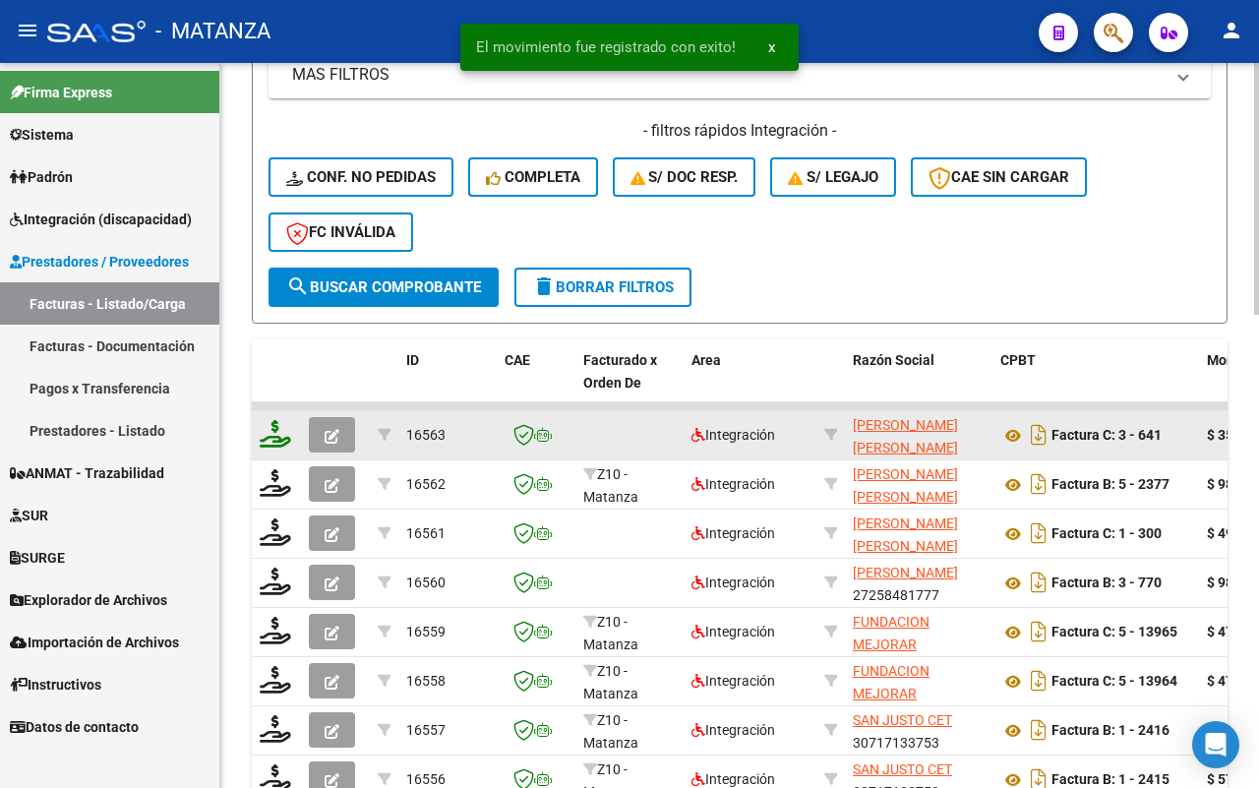
click at [272, 423] on icon at bounding box center [275, 434] width 31 height 28
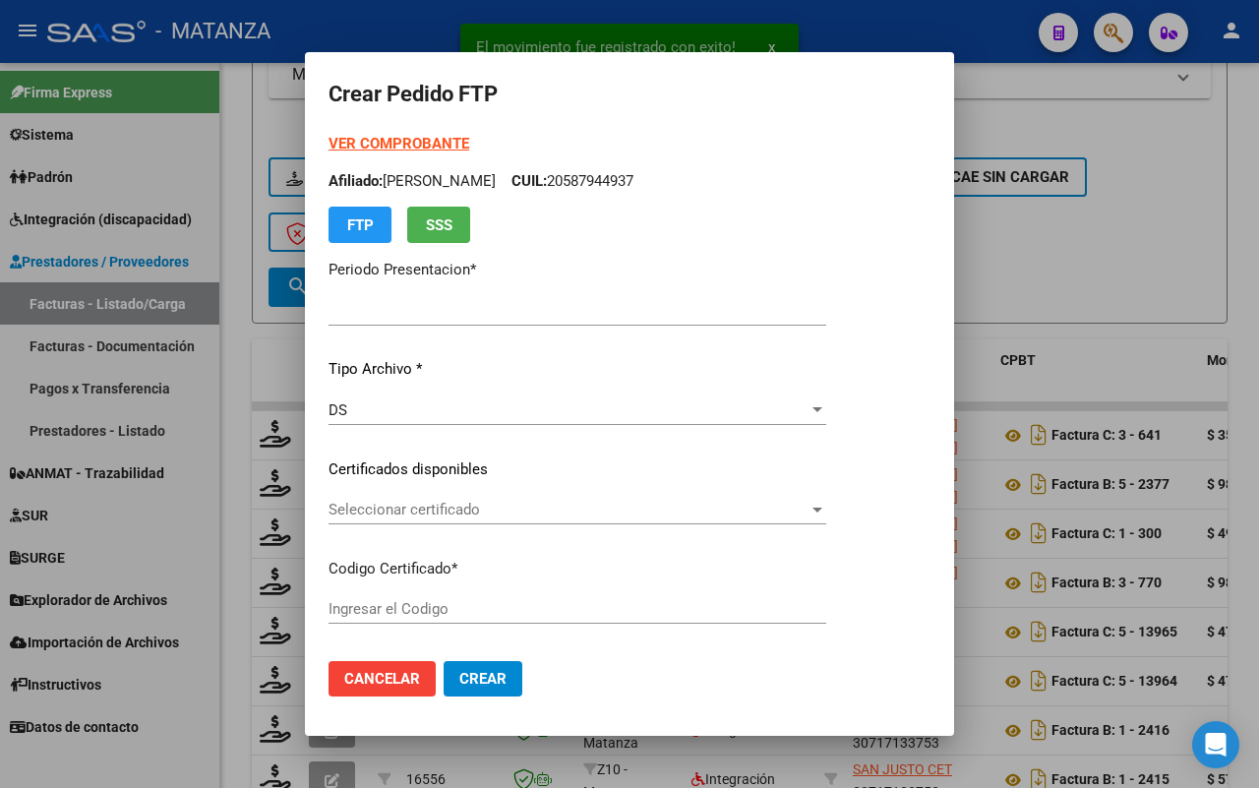
type input "202507"
type input "$ 353.985,98"
type input "arg0100048172210-20230224-20330224-bs"
type input "[DATE]"
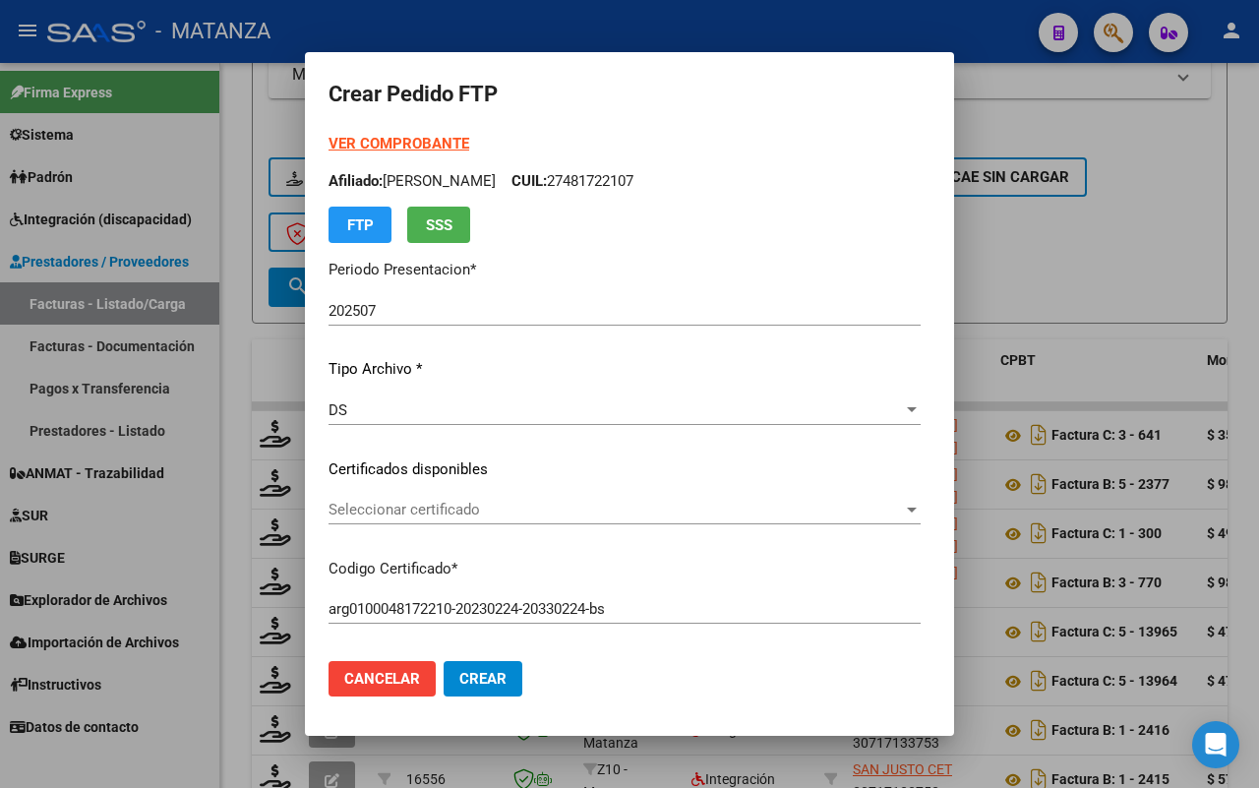
click at [421, 504] on span "Seleccionar certificado" at bounding box center [615, 510] width 574 height 18
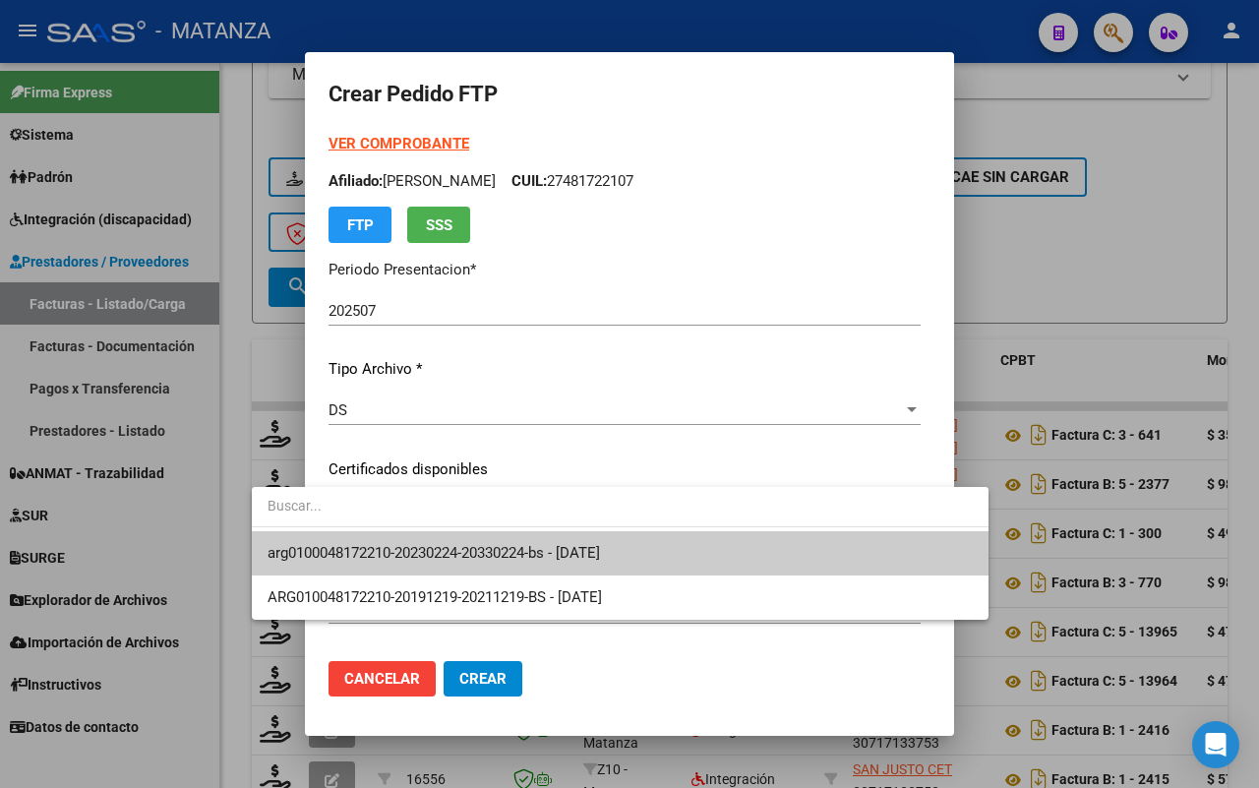
click at [421, 547] on span "arg0100048172210-20230224-20330224-bs - [DATE]" at bounding box center [434, 553] width 332 height 18
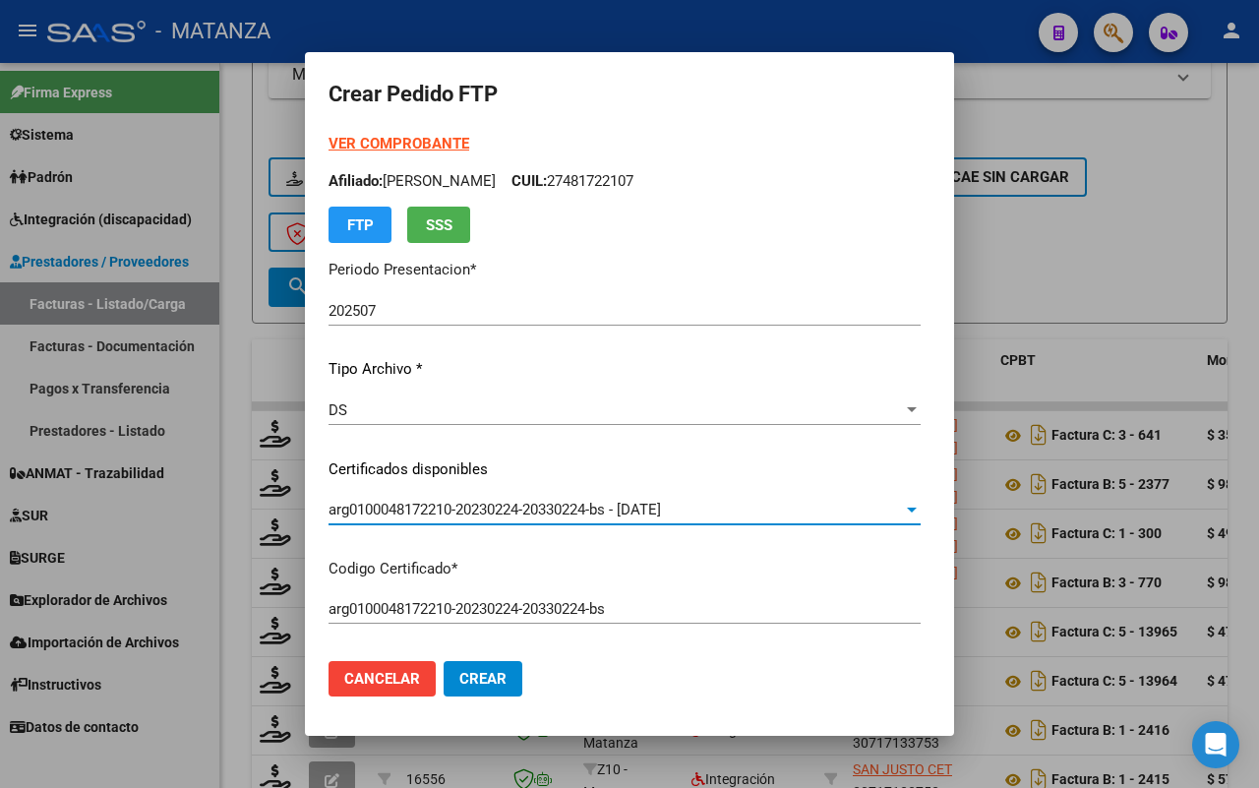
click at [365, 140] on strong "VER COMPROBANTE" at bounding box center [398, 144] width 141 height 18
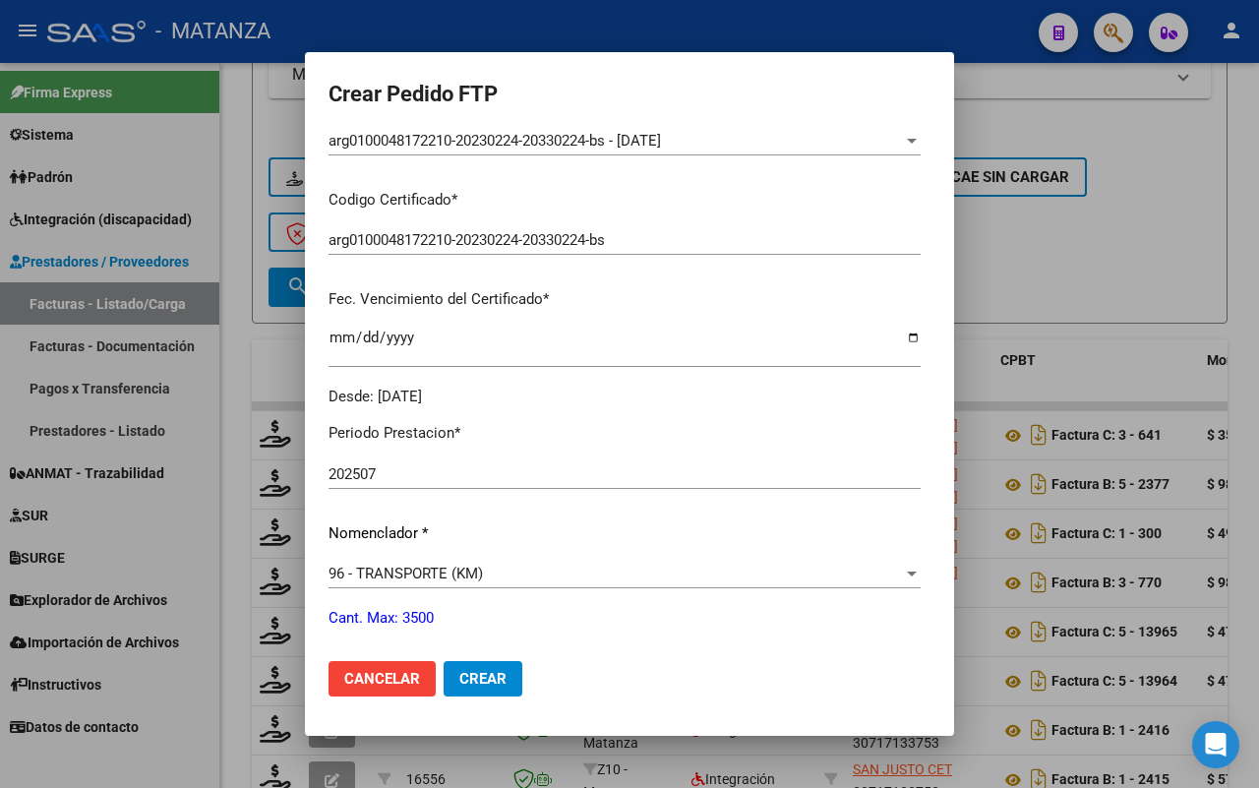
scroll to position [492, 0]
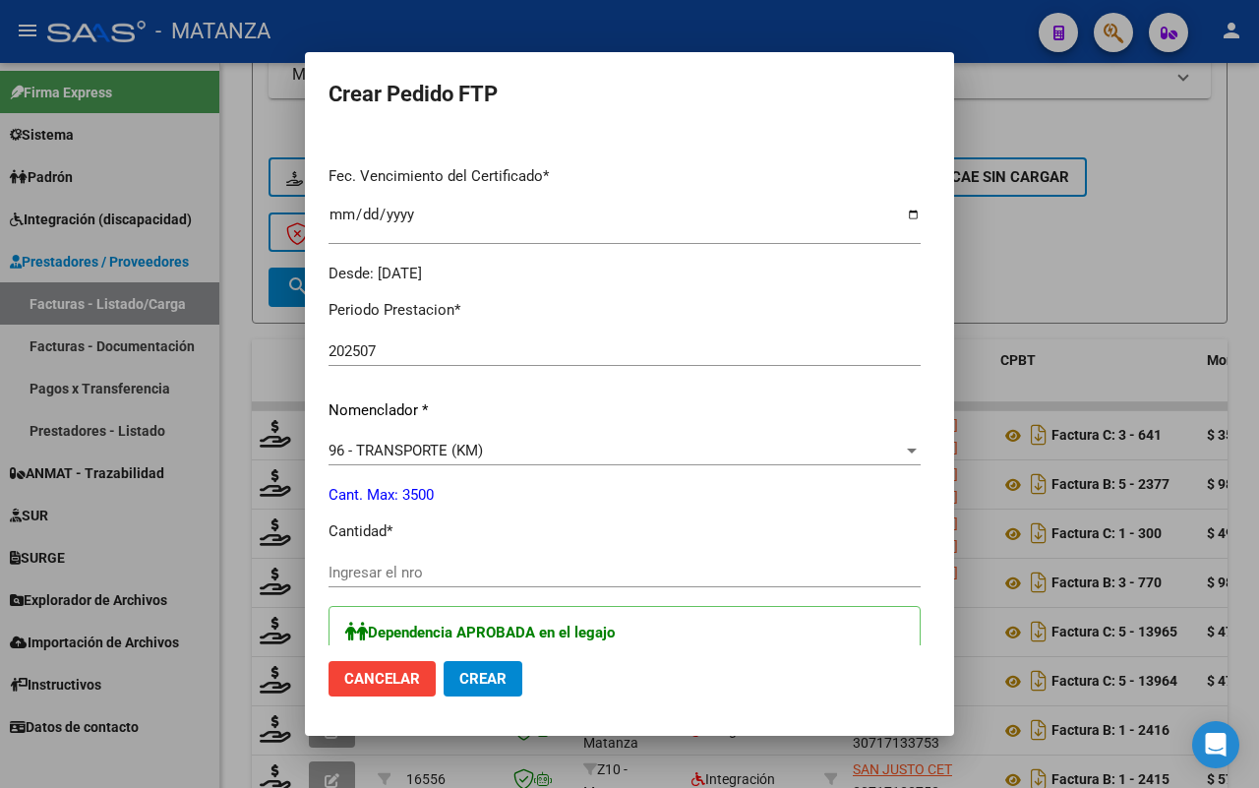
click at [389, 566] on input "Ingresar el nro" at bounding box center [624, 573] width 592 height 18
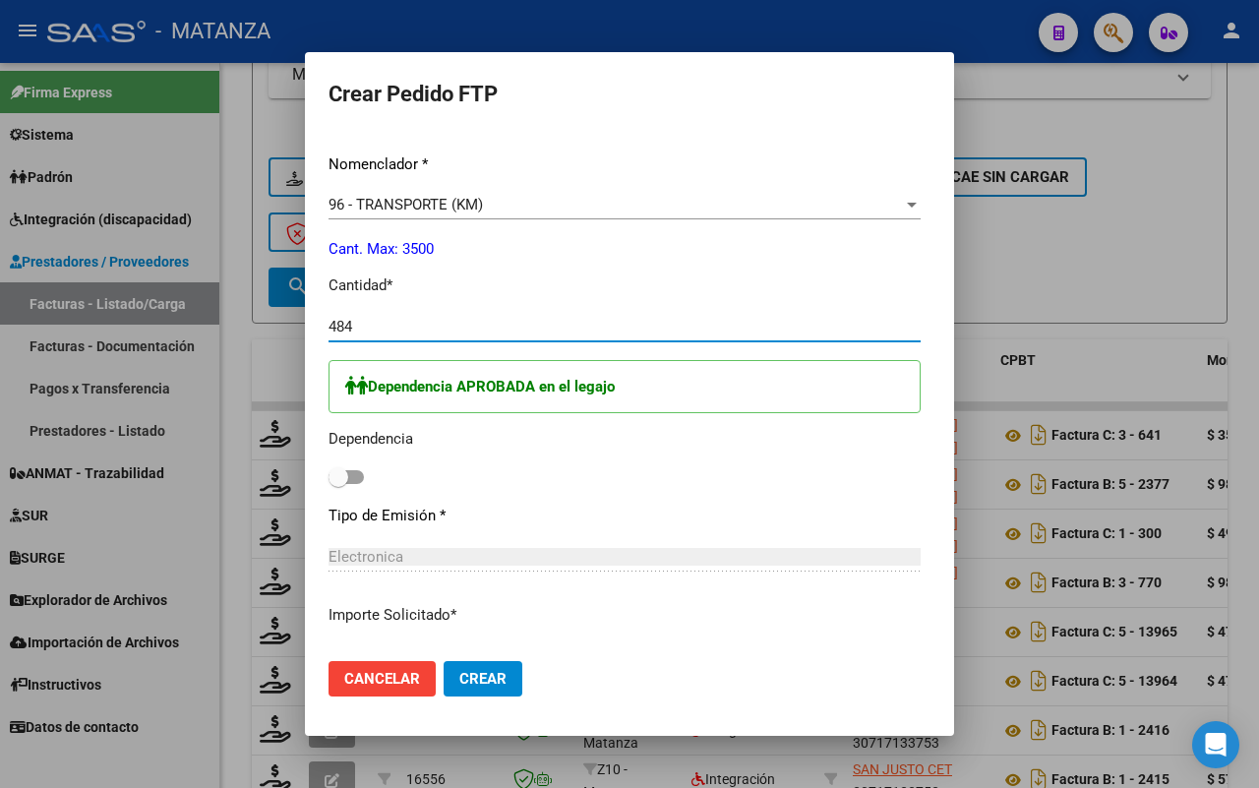
type input "484"
click at [328, 470] on span at bounding box center [345, 477] width 35 height 14
click at [337, 484] on input "checkbox" at bounding box center [337, 484] width 1 height 1
checkbox input "true"
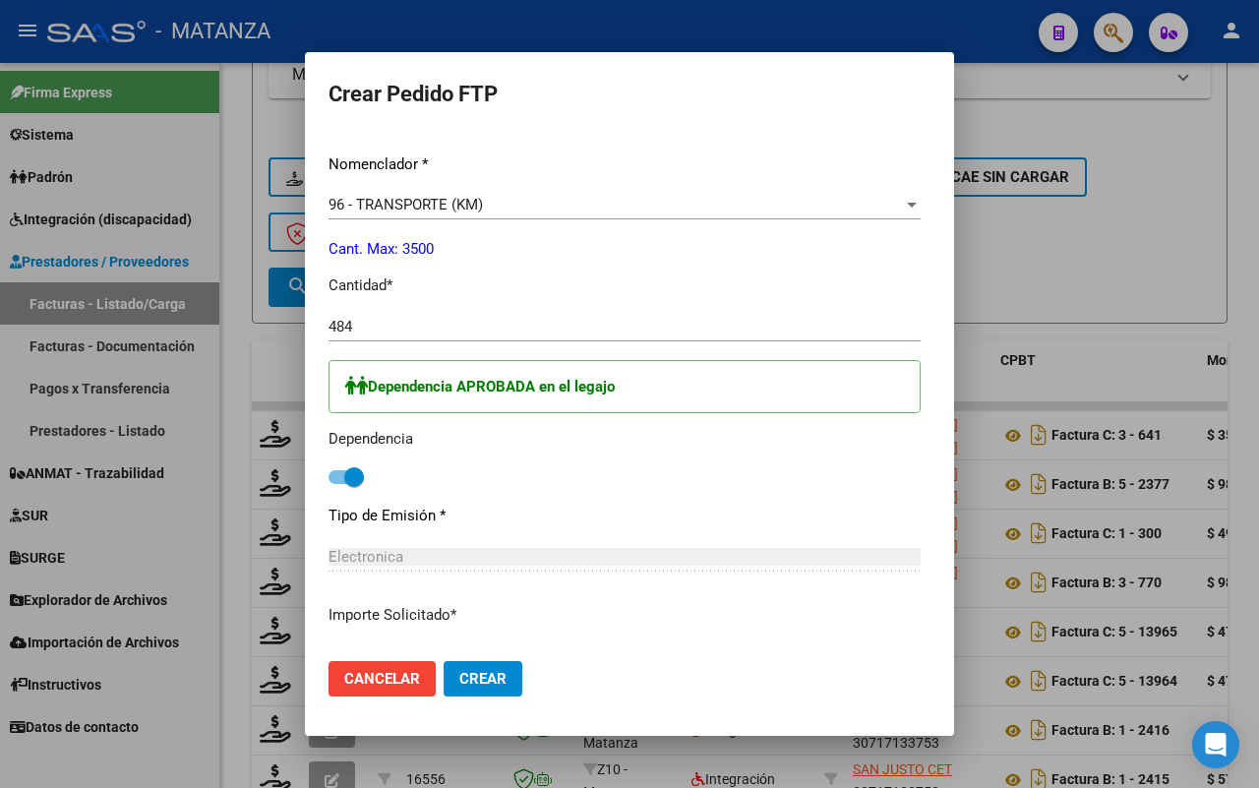
scroll to position [984, 0]
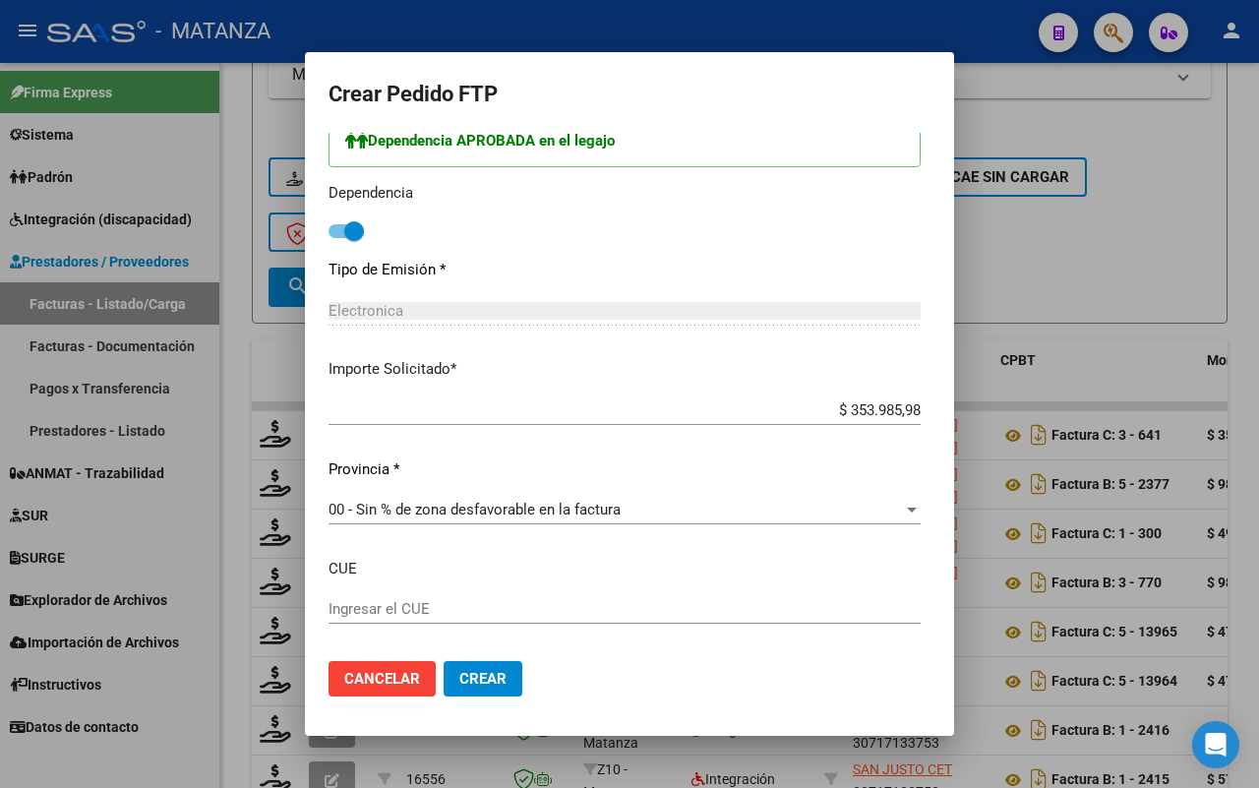
click at [459, 676] on span "Crear" at bounding box center [482, 679] width 47 height 18
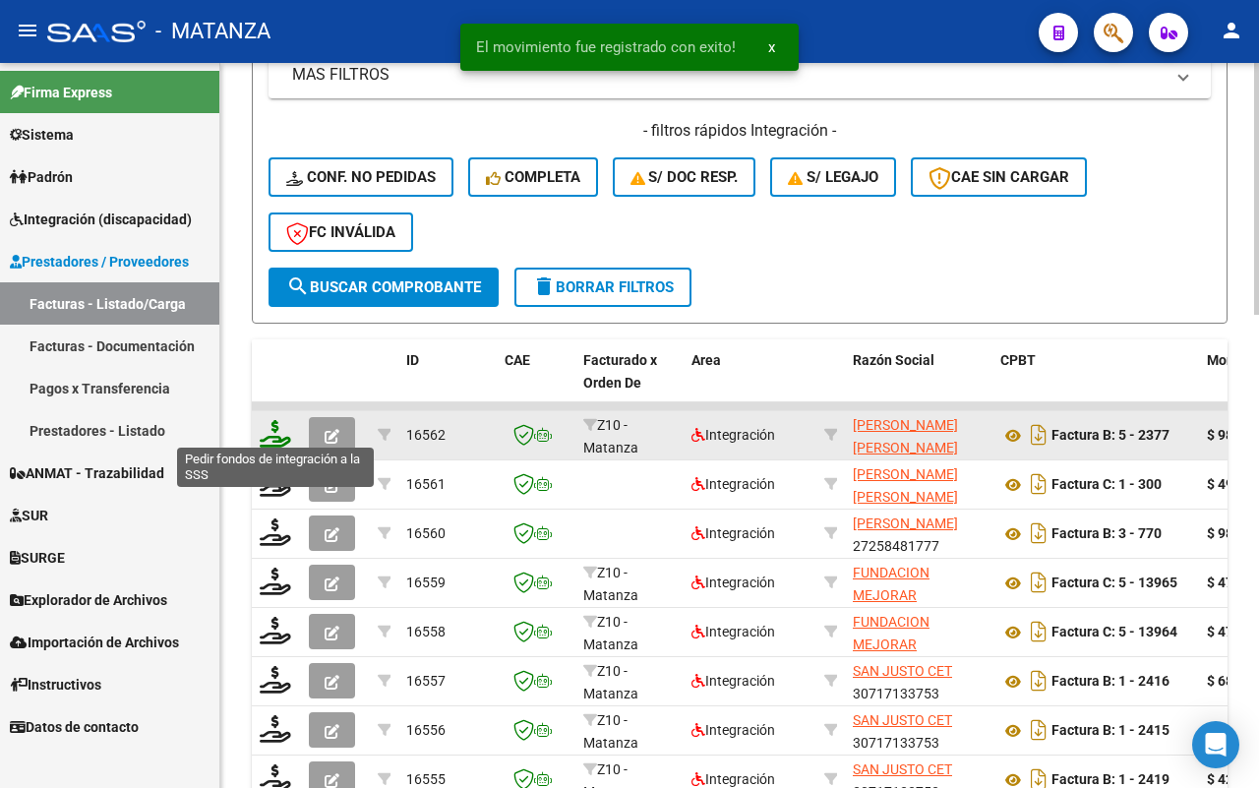
click at [272, 426] on icon at bounding box center [275, 434] width 31 height 28
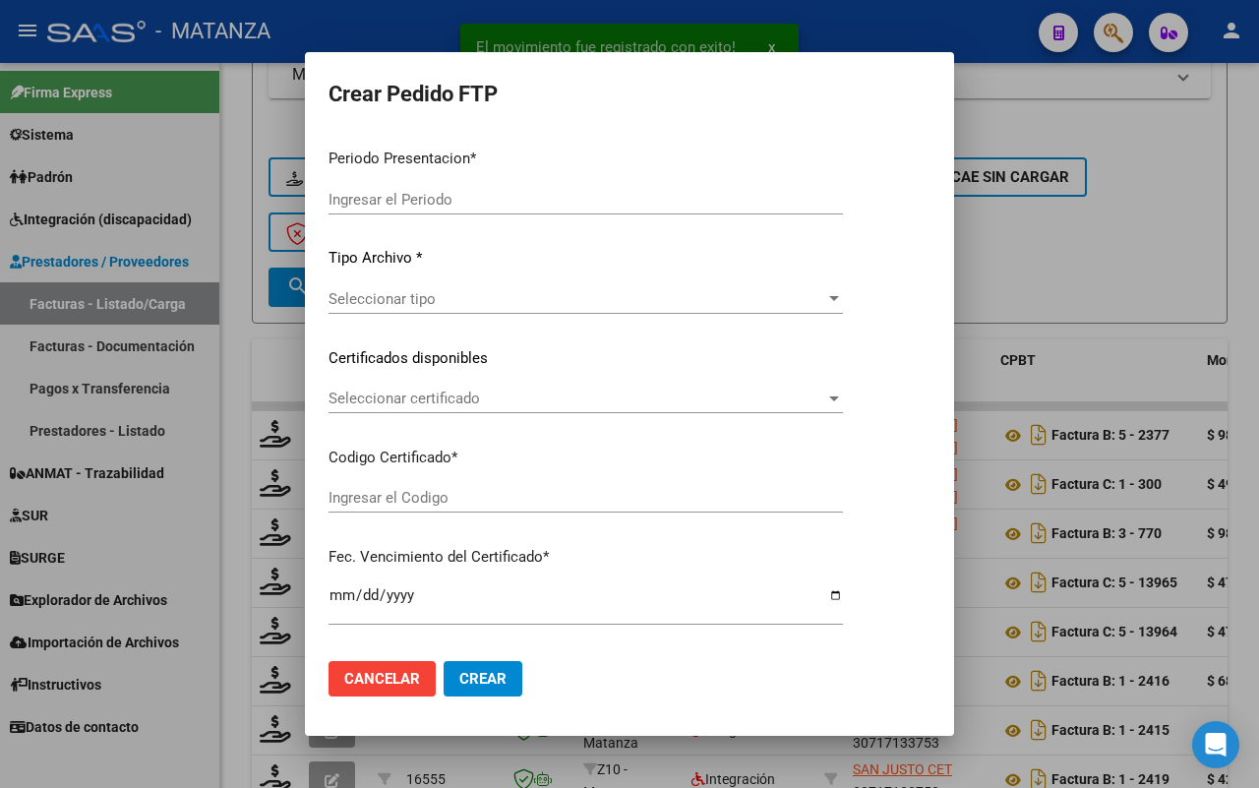
type input "202507"
type input "$ 98.964,88"
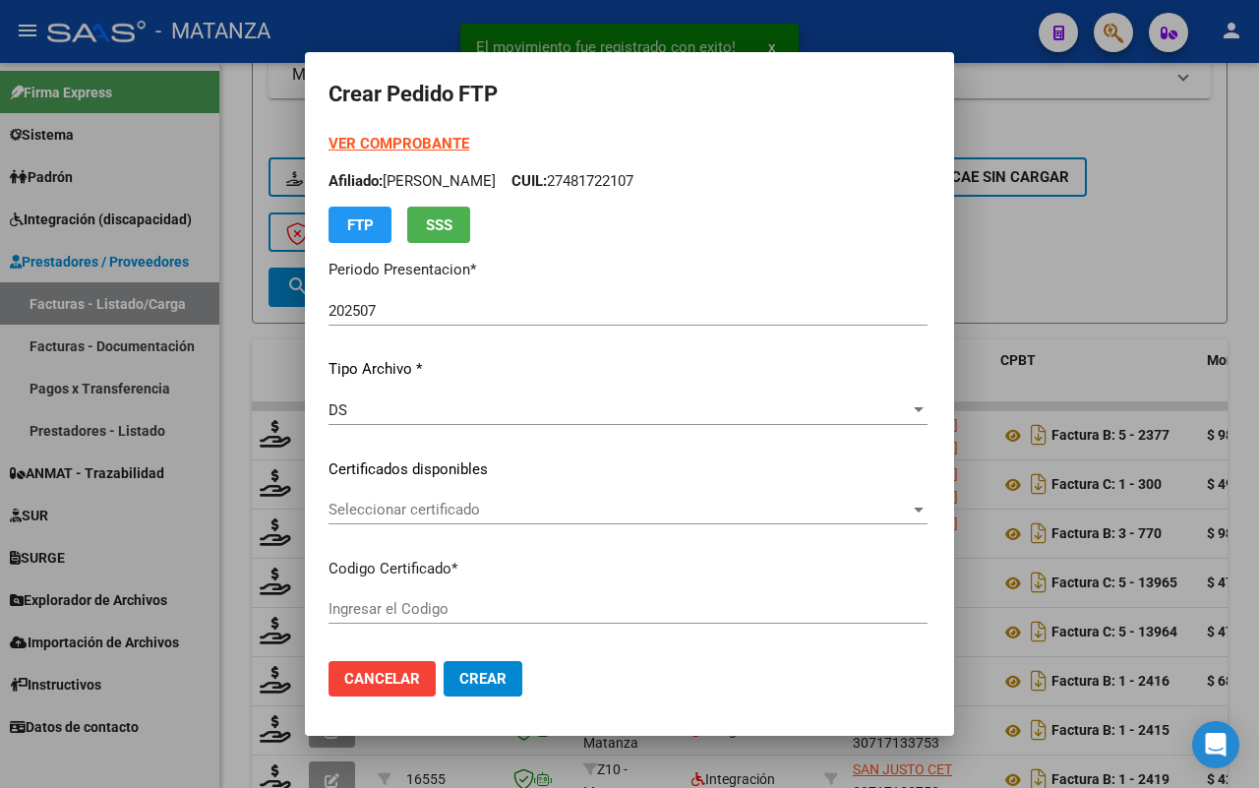
type input "ARG01-00055103853-20210503-20240503-BS"
type input "[DATE]"
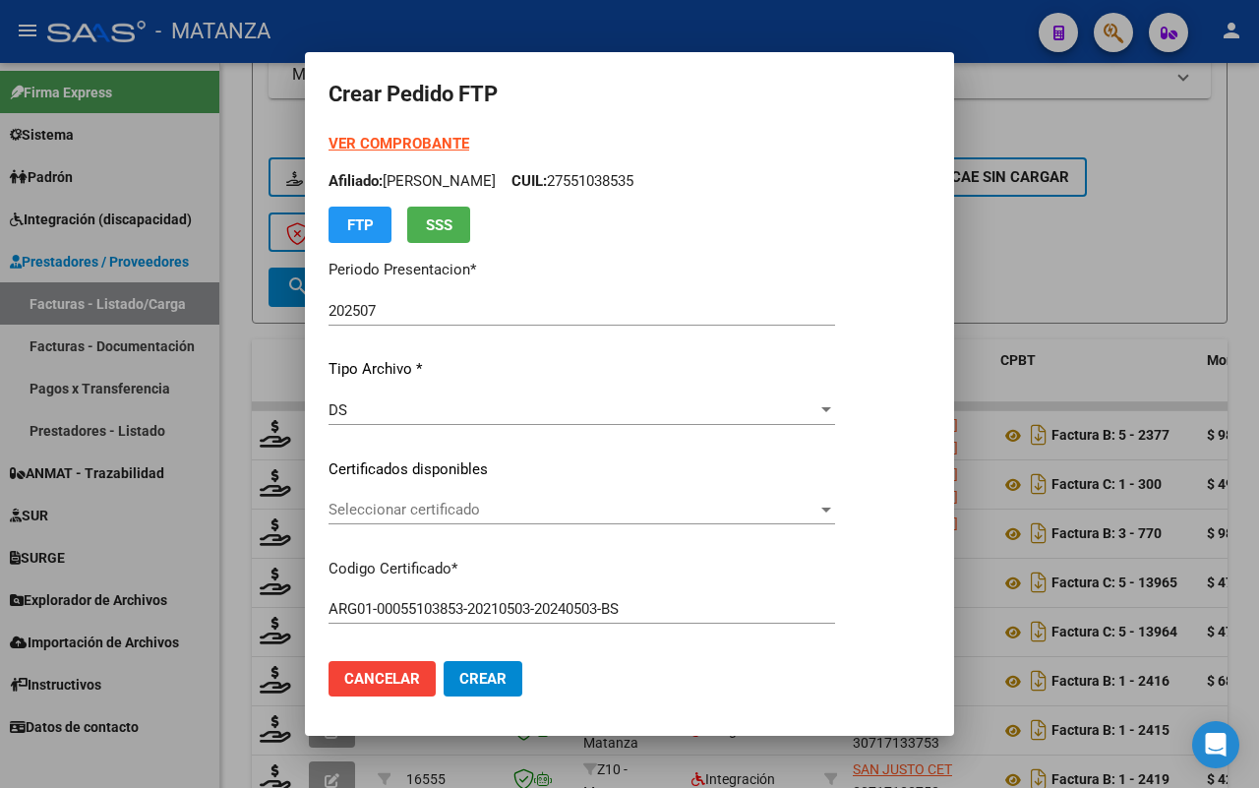
click at [592, 511] on span "Seleccionar certificado" at bounding box center [572, 510] width 489 height 18
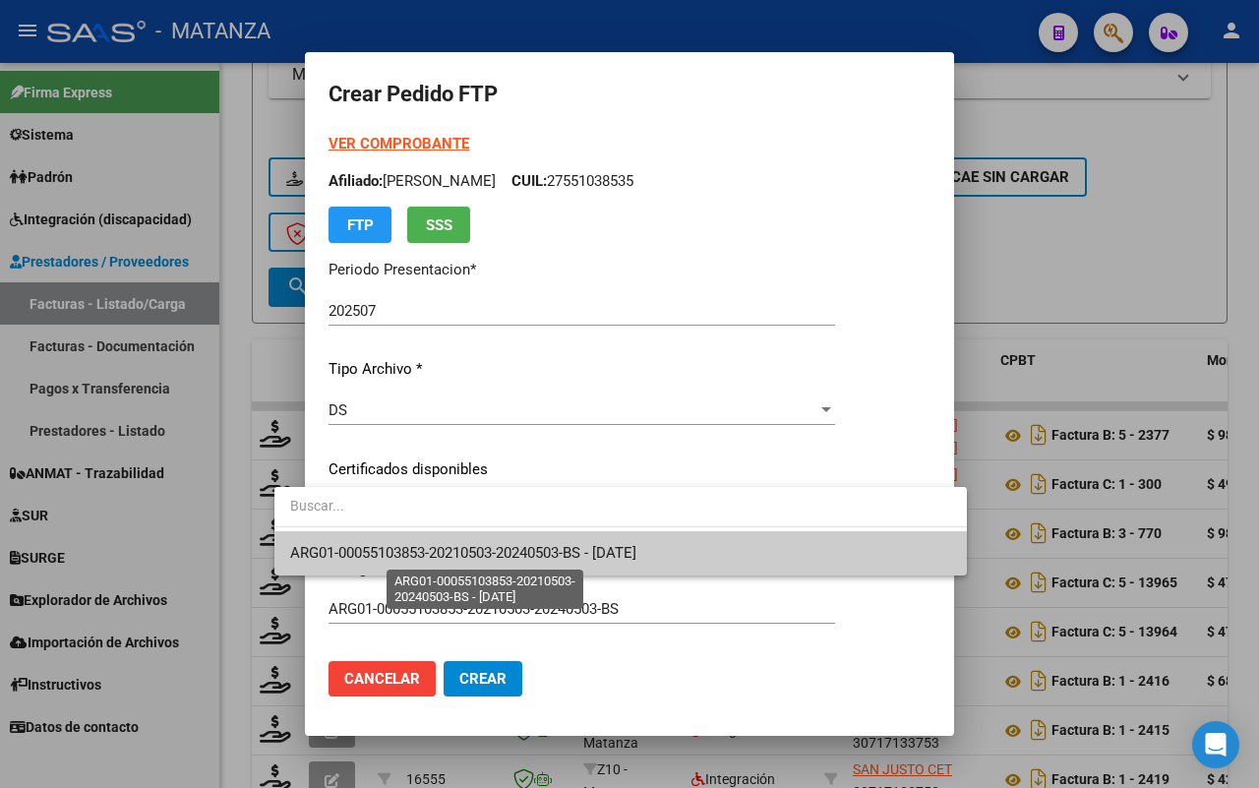
click at [590, 551] on span "ARG01-00055103853-20210503-20240503-BS - [DATE]" at bounding box center [463, 553] width 346 height 18
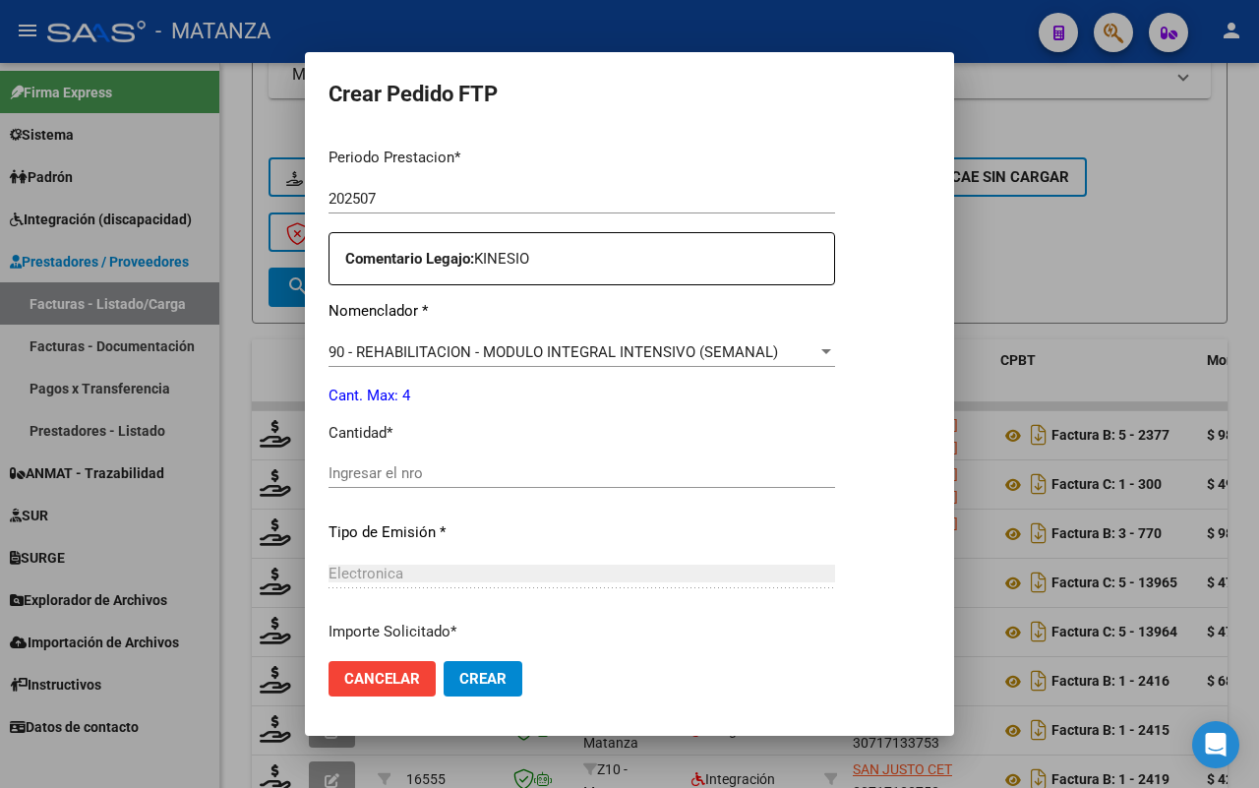
scroll to position [804, 0]
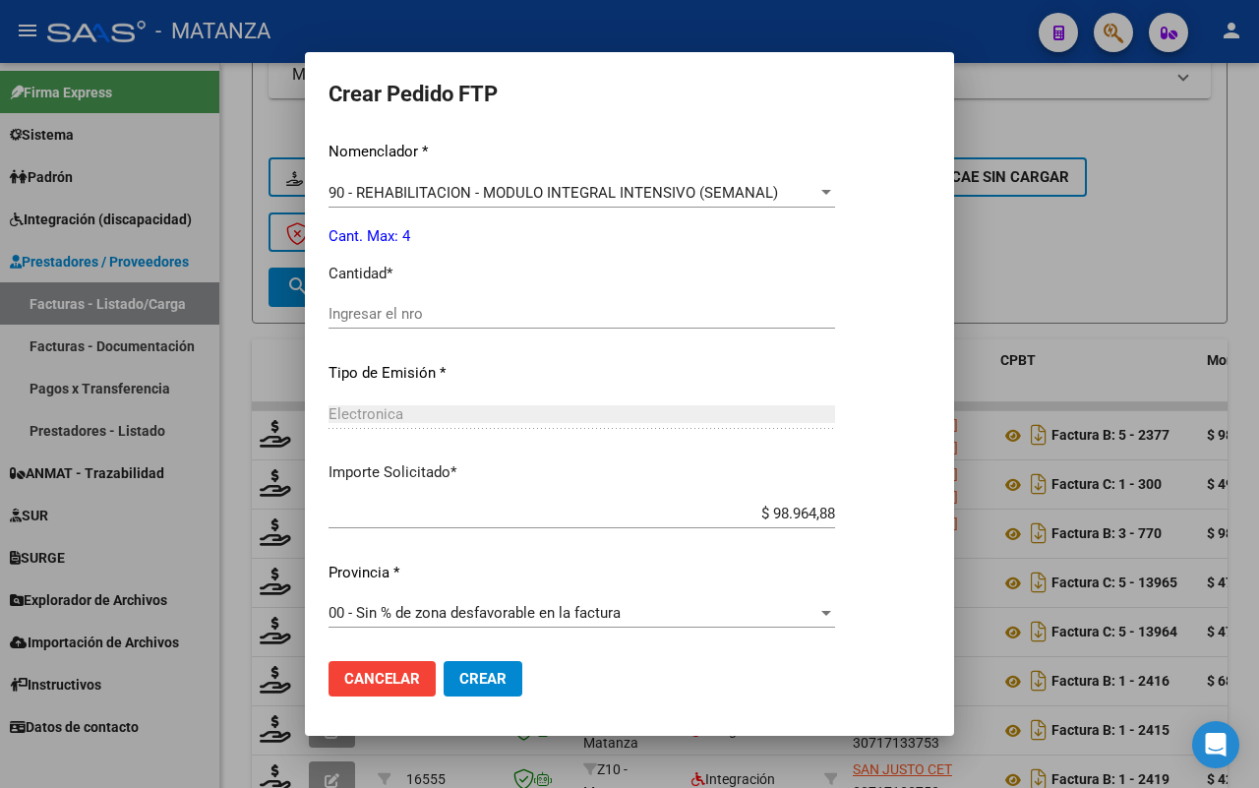
click at [403, 313] on input "Ingresar el nro" at bounding box center [581, 314] width 507 height 18
type input "4"
click at [459, 684] on span "Crear" at bounding box center [482, 679] width 47 height 18
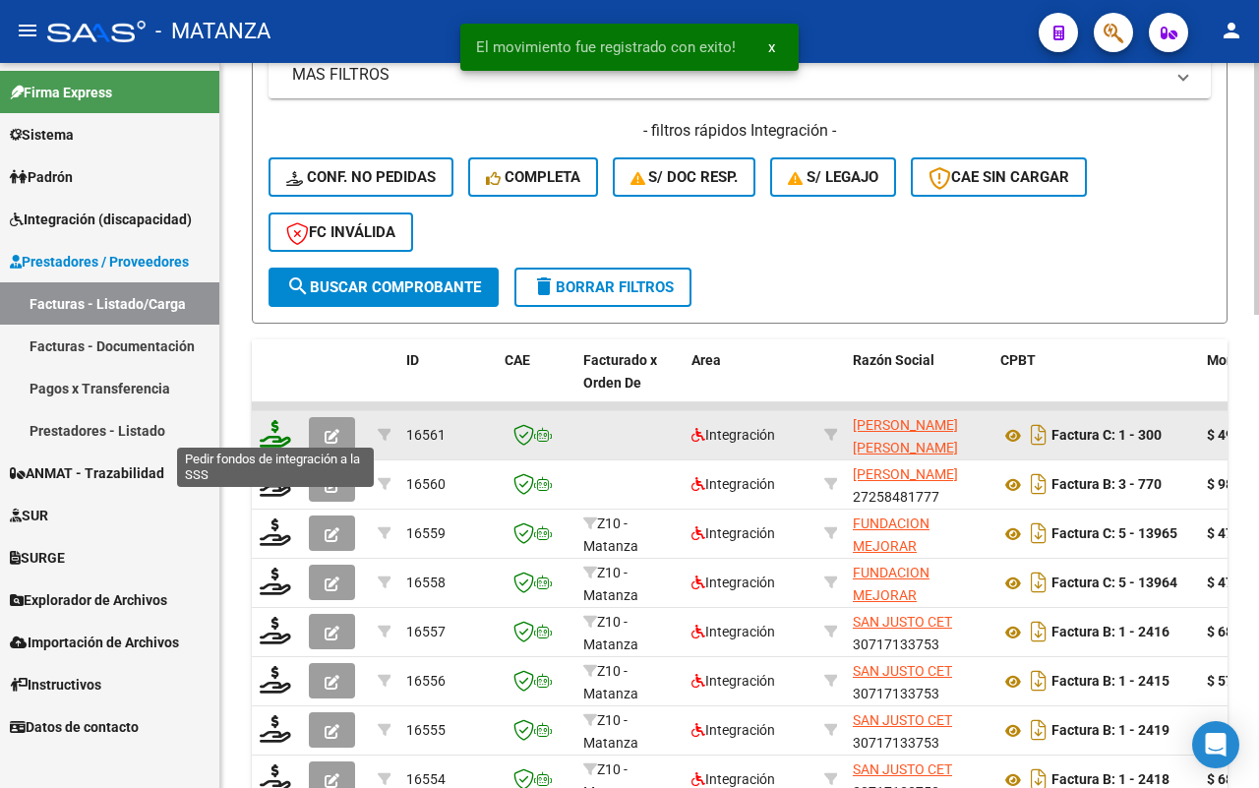
click at [271, 426] on icon at bounding box center [275, 434] width 31 height 28
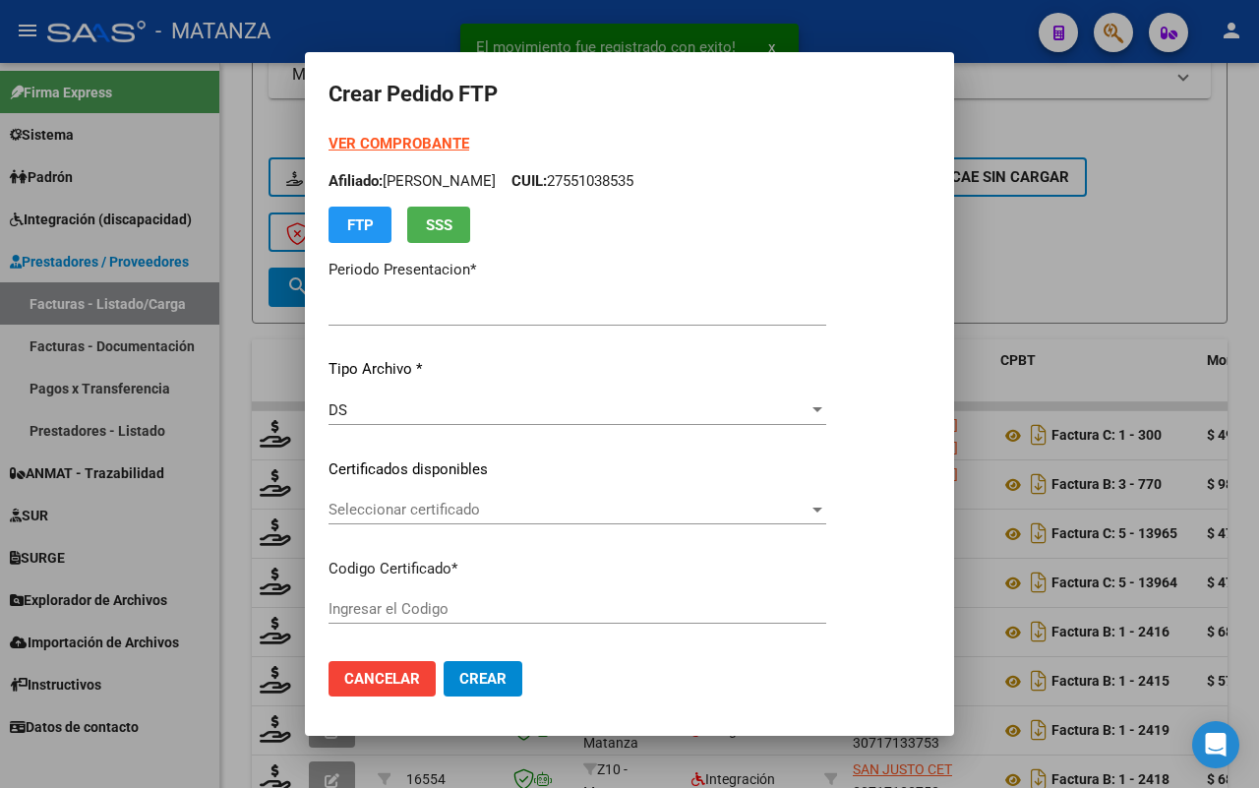
type input "202507"
type input "$ 49.482,44"
type input "arg010005666425720210928-20240928-cba"
type input "[DATE]"
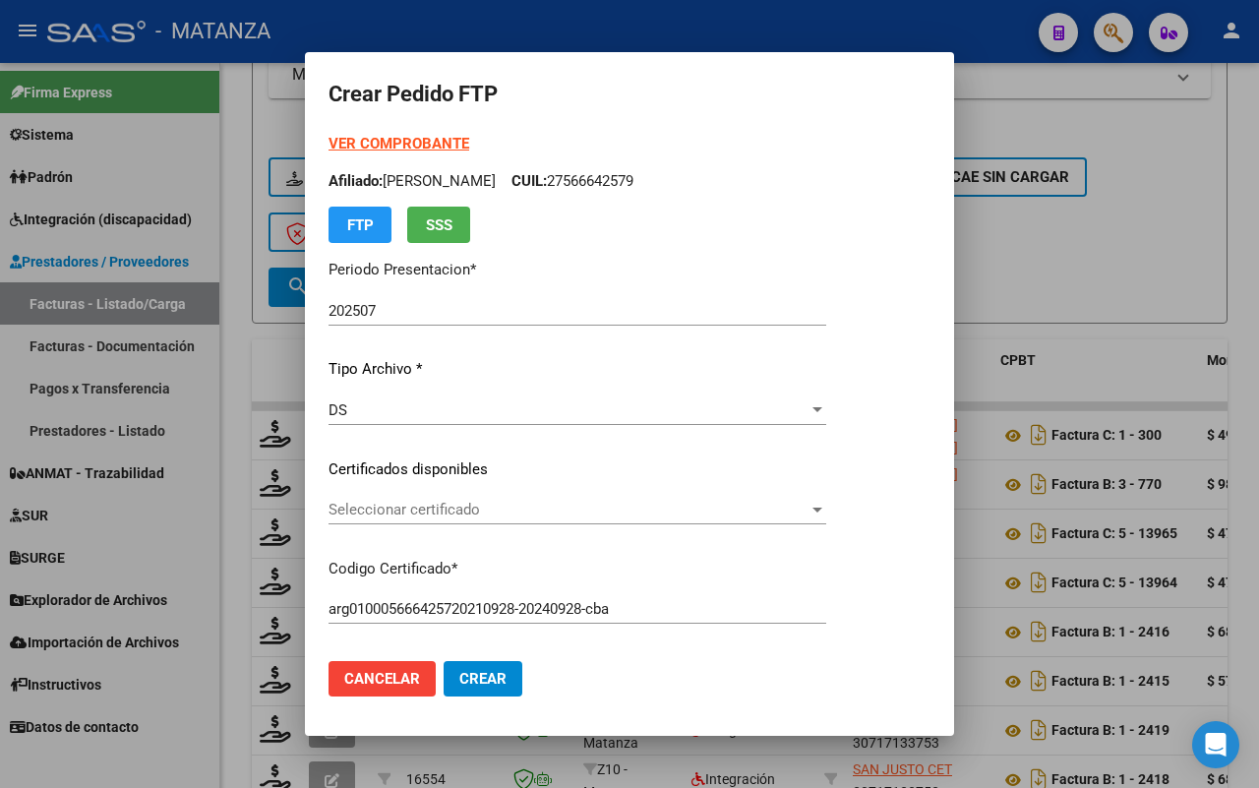
click at [512, 504] on span "Seleccionar certificado" at bounding box center [568, 510] width 480 height 18
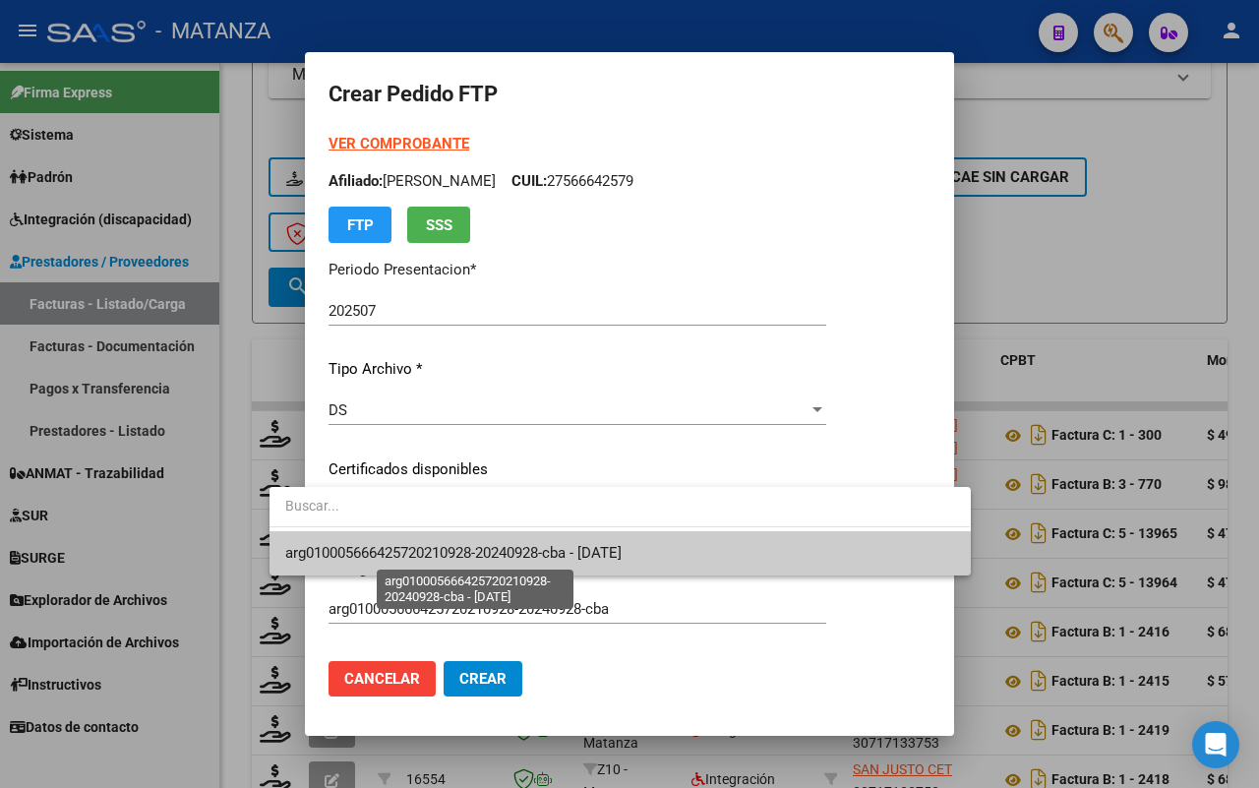
click at [500, 546] on span "arg010005666425720210928-20240928-cba - [DATE]" at bounding box center [453, 553] width 336 height 18
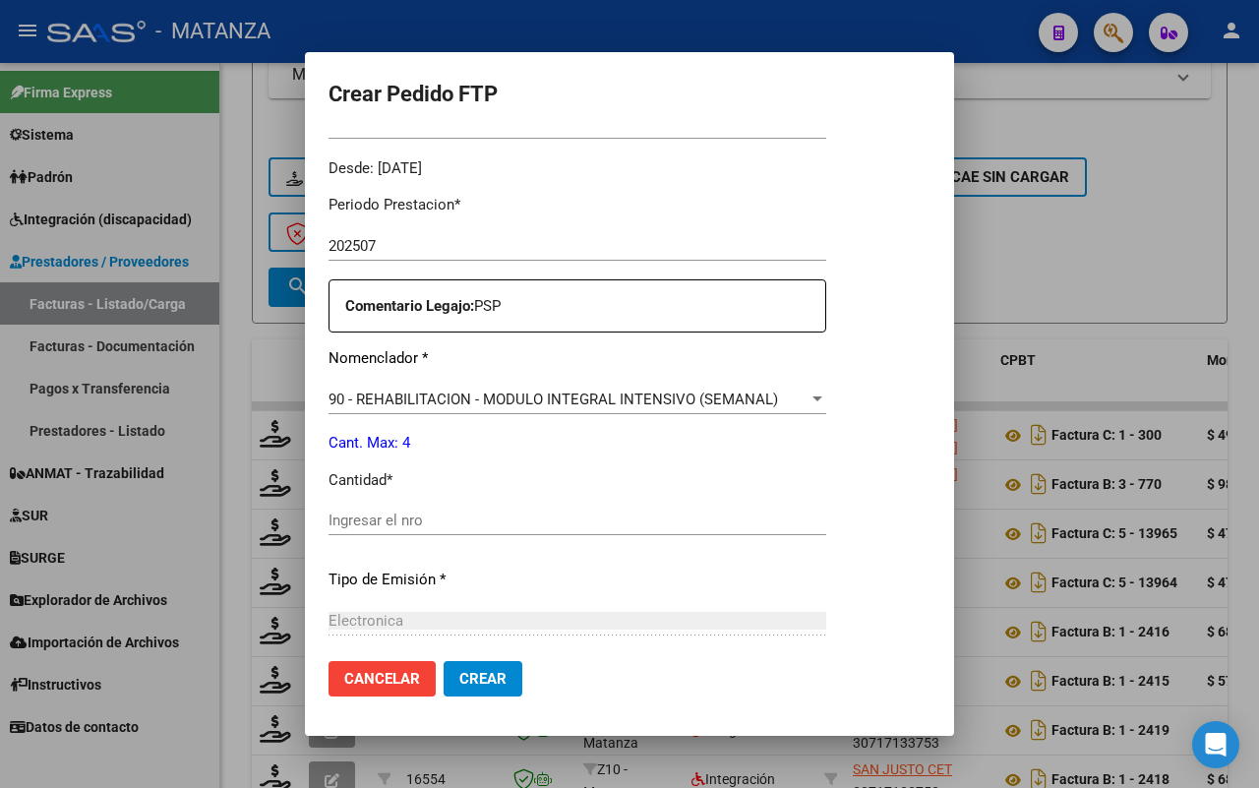
scroll to position [615, 0]
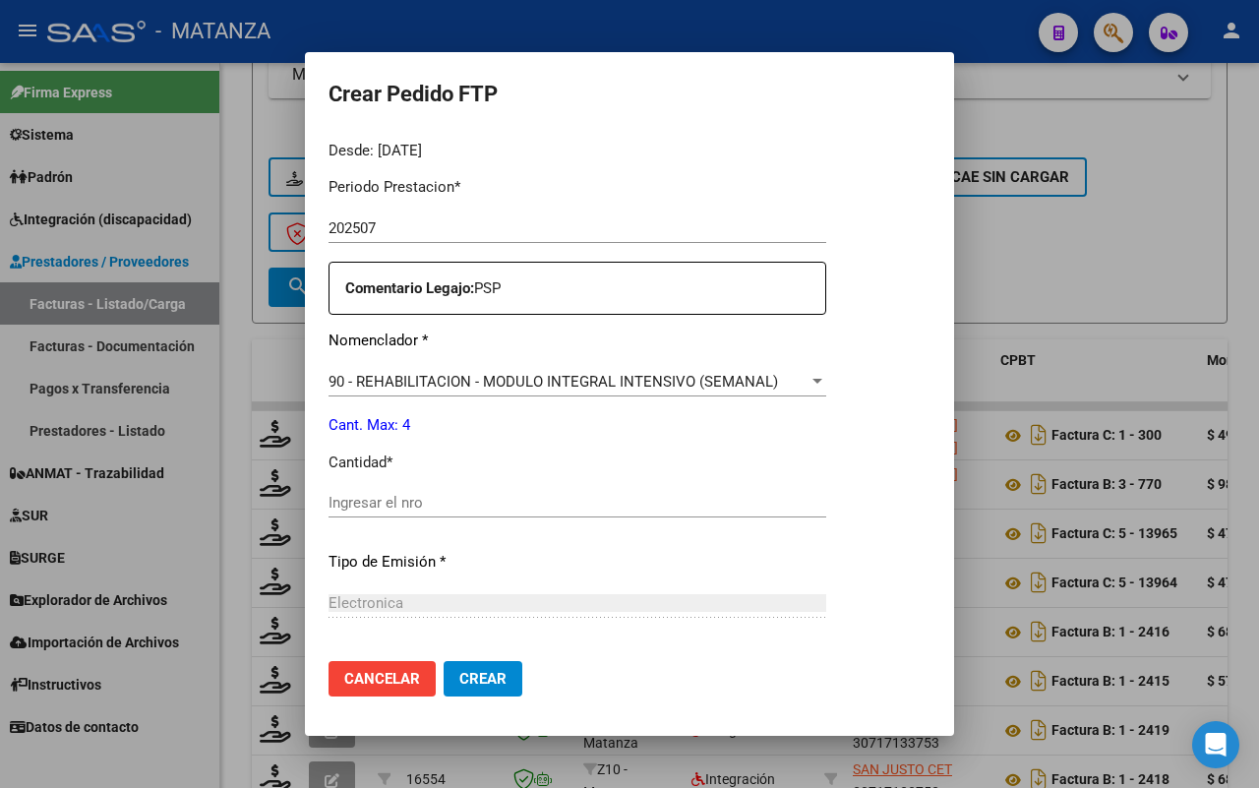
click at [423, 504] on input "Ingresar el nro" at bounding box center [577, 503] width 498 height 18
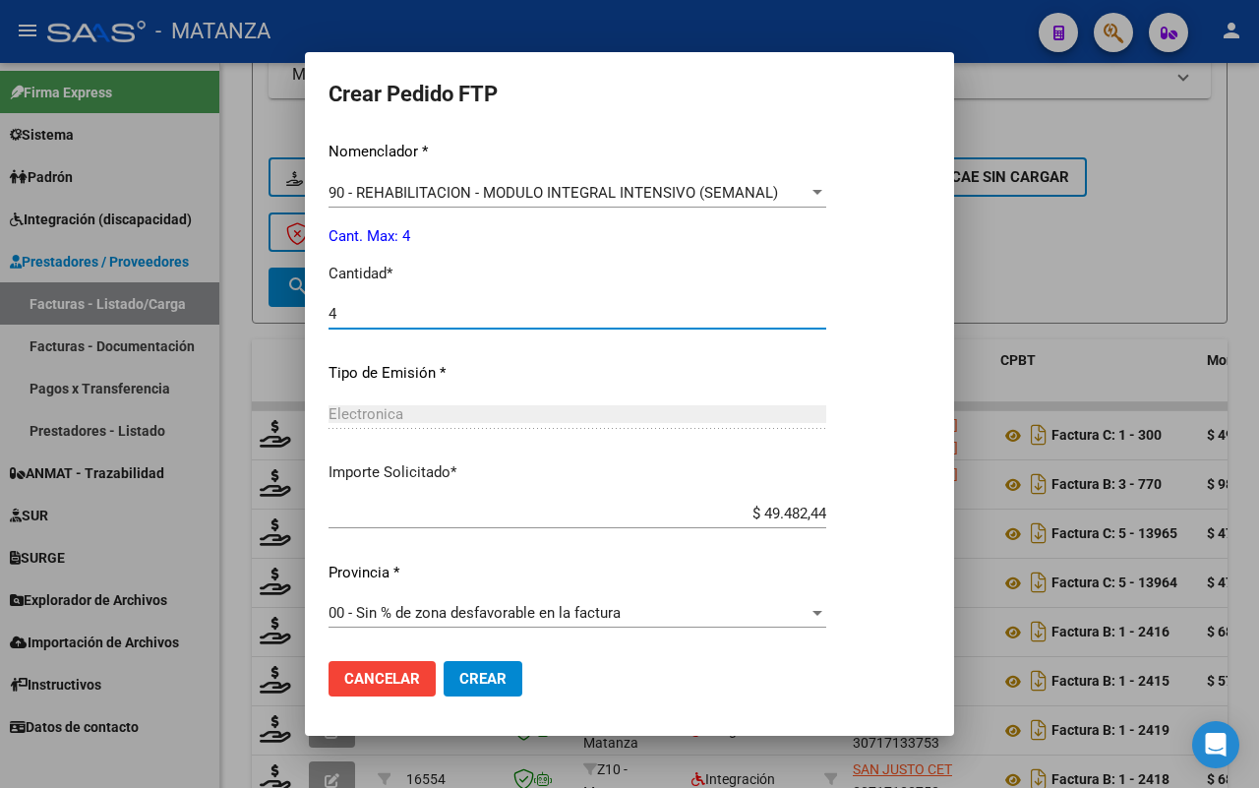
type input "4"
drag, startPoint x: 419, startPoint y: 677, endPoint x: 459, endPoint y: 664, distance: 42.3
click at [459, 675] on span "Crear" at bounding box center [482, 679] width 47 height 18
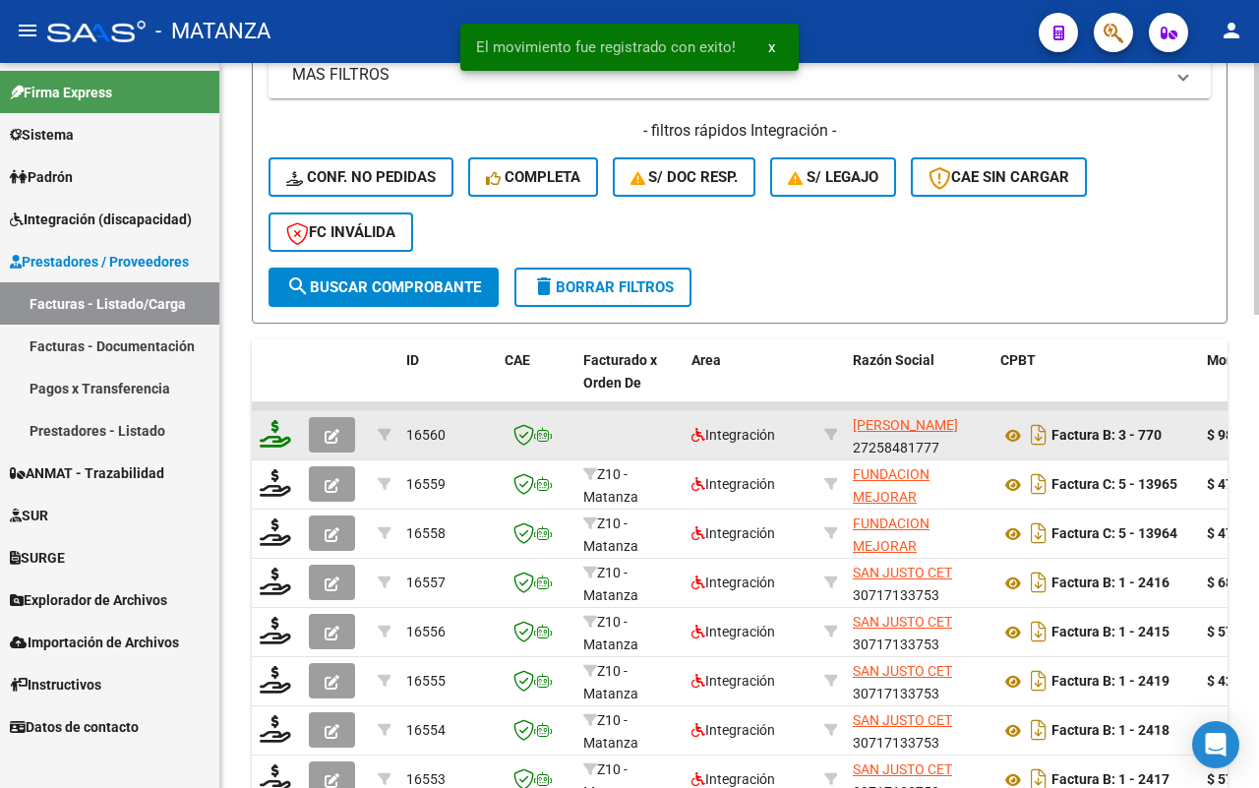
click at [273, 439] on icon at bounding box center [275, 434] width 31 height 28
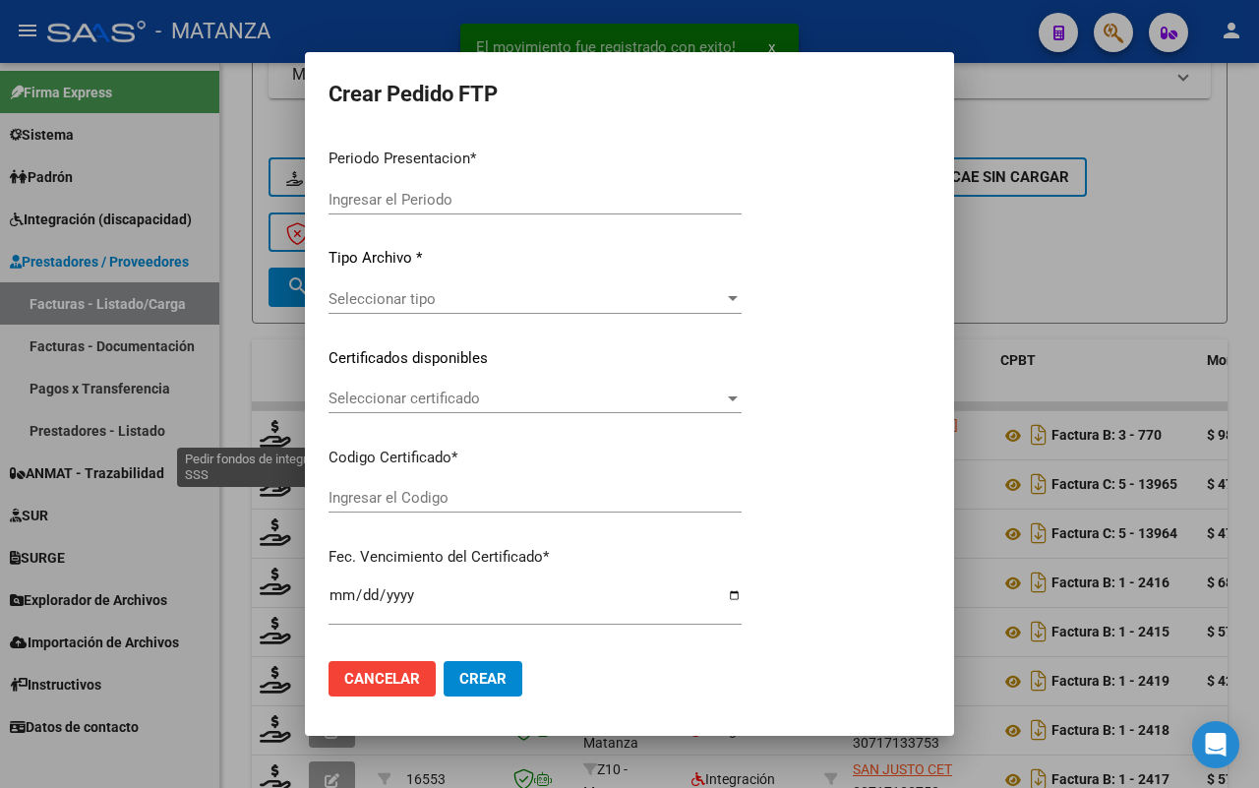
type input "202507"
type input "$ 98.964,88"
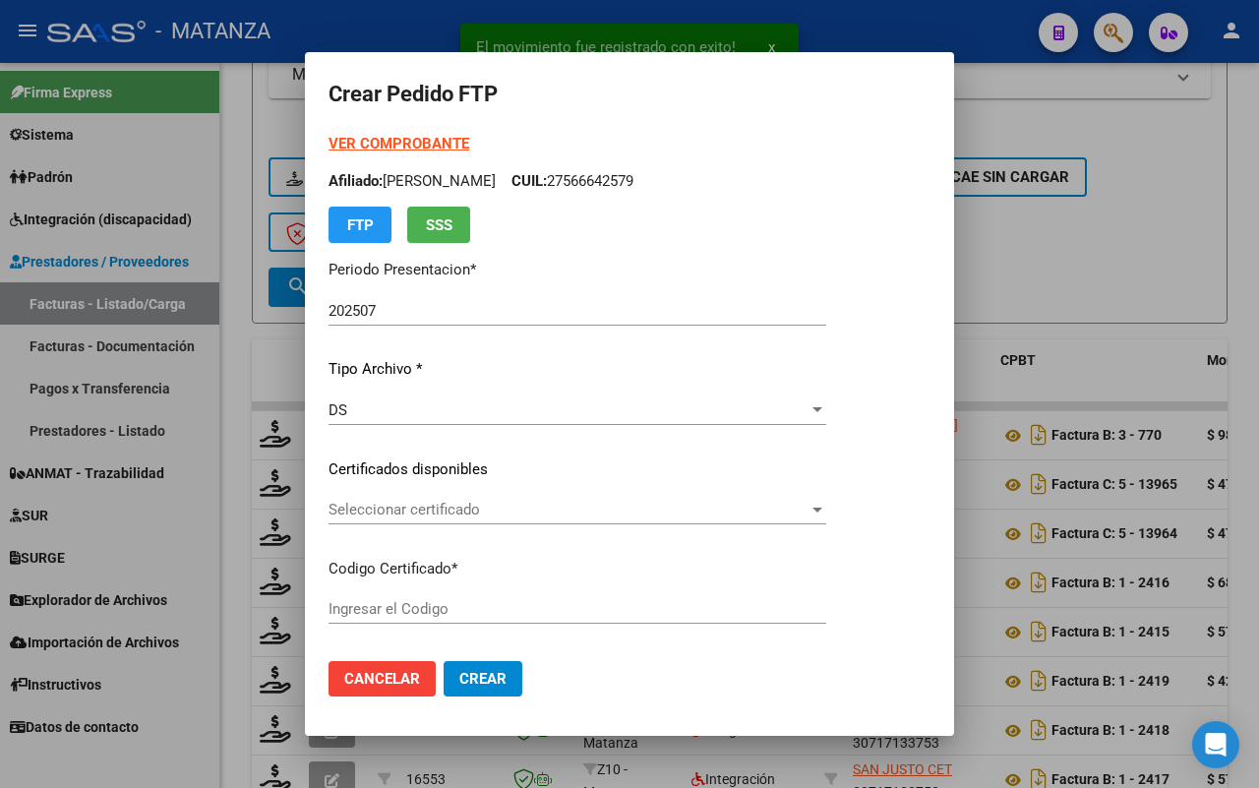
type input "arg02-00052913711-20240219-20270219-bue"
type input "[DATE]"
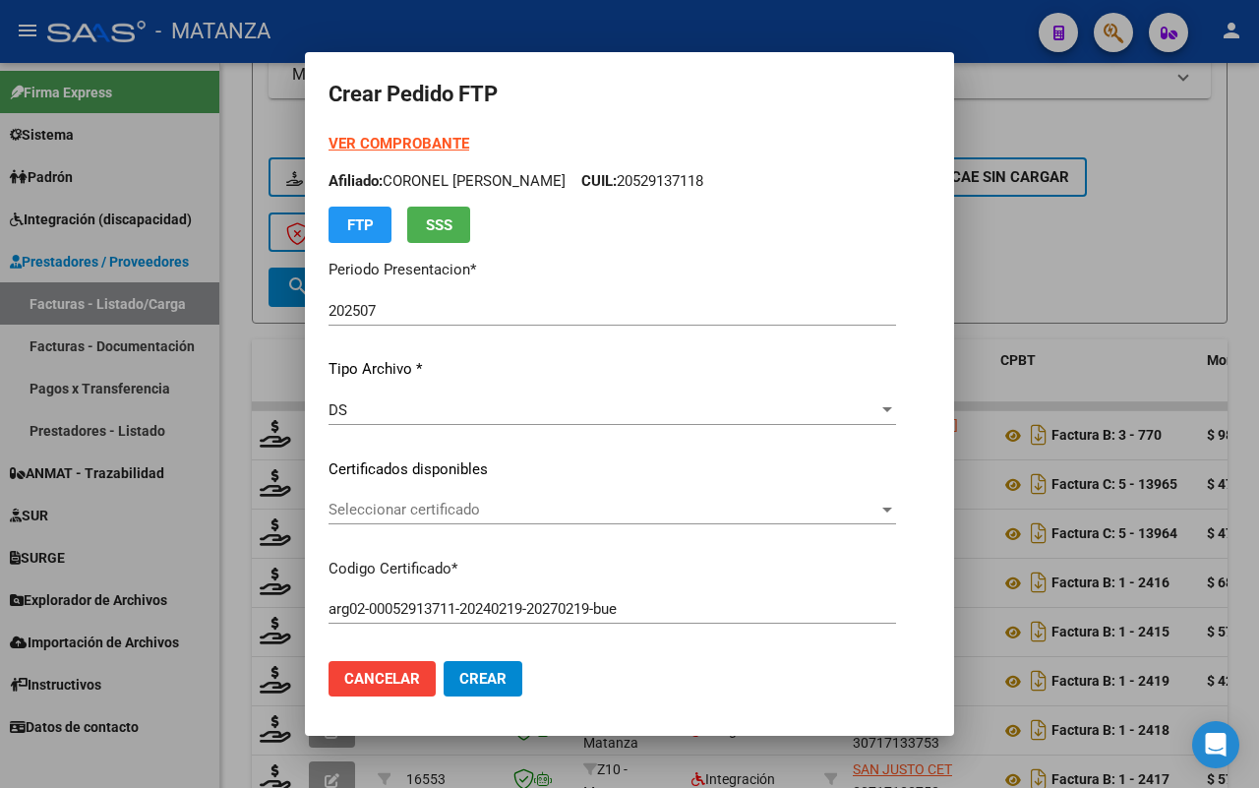
click at [557, 516] on span "Seleccionar certificado" at bounding box center [603, 510] width 550 height 18
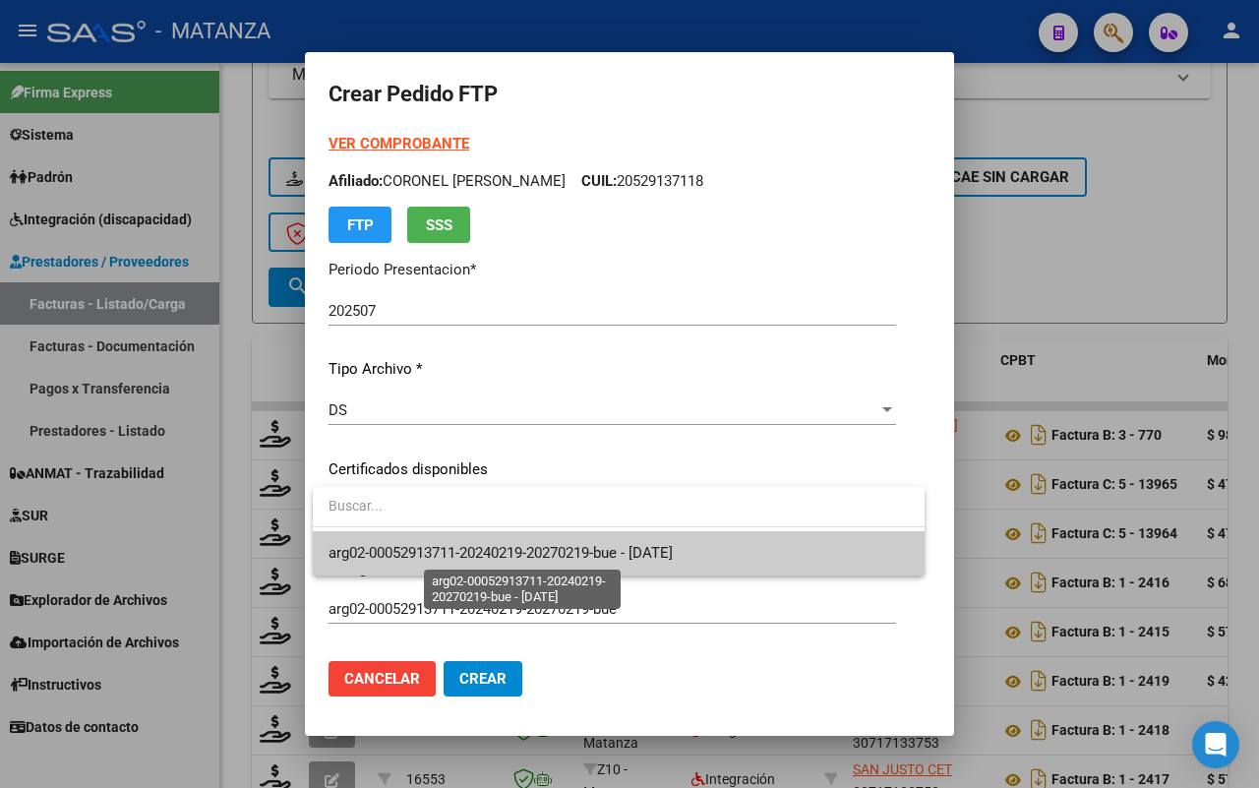
click at [542, 551] on span "arg02-00052913711-20240219-20270219-bue - [DATE]" at bounding box center [500, 553] width 344 height 18
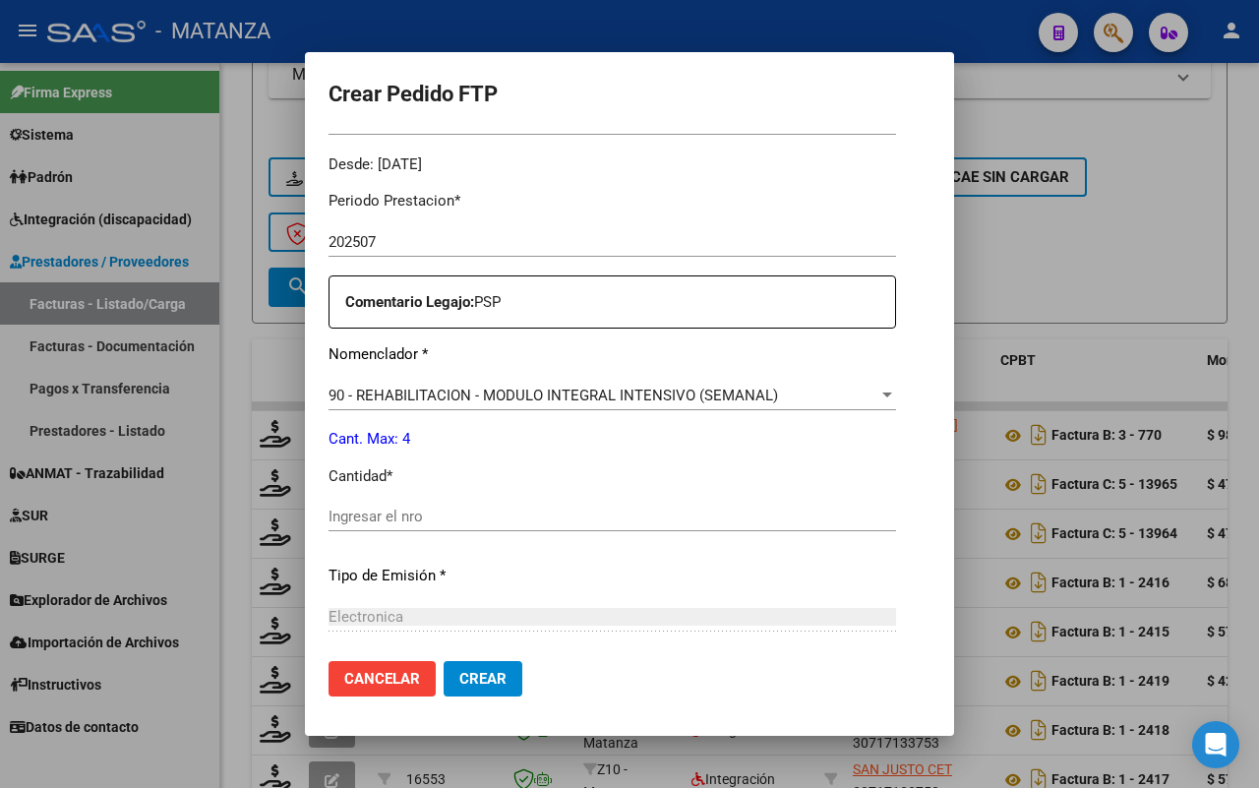
scroll to position [558, 0]
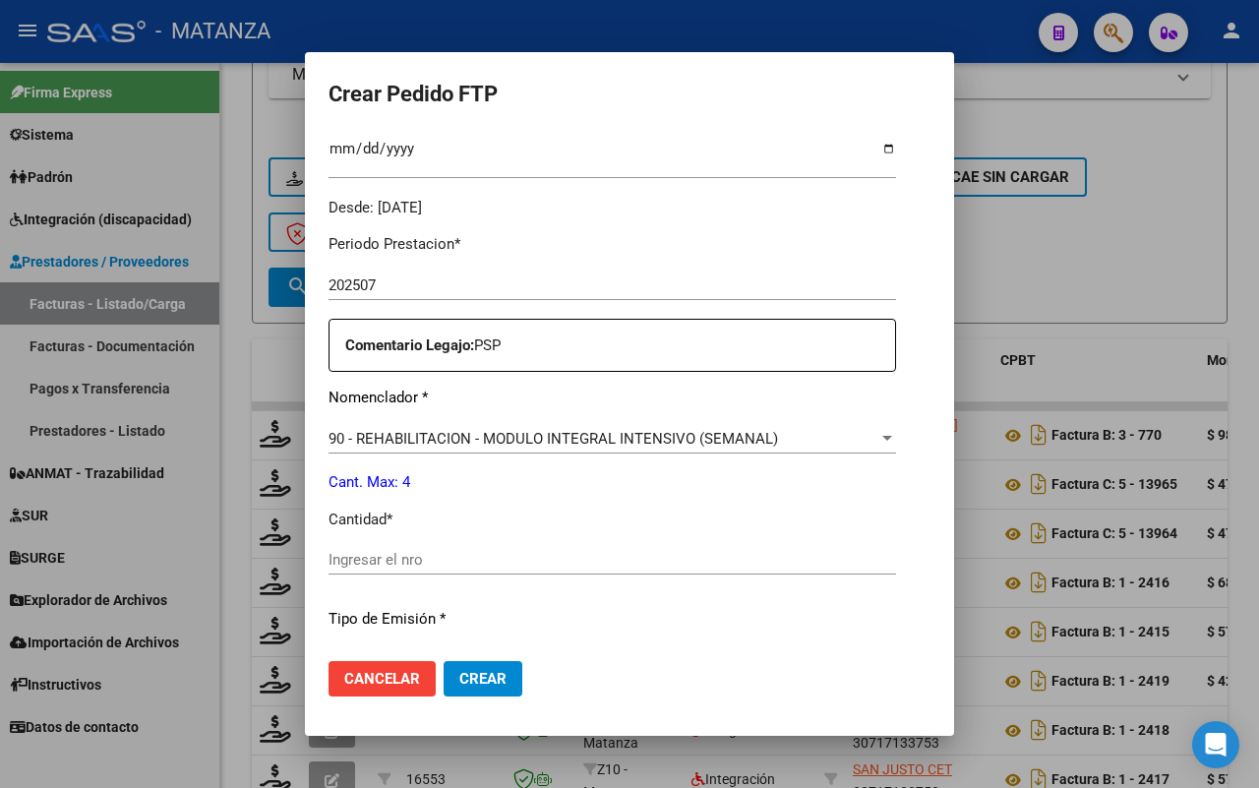
click at [509, 557] on input "Ingresar el nro" at bounding box center [611, 560] width 567 height 18
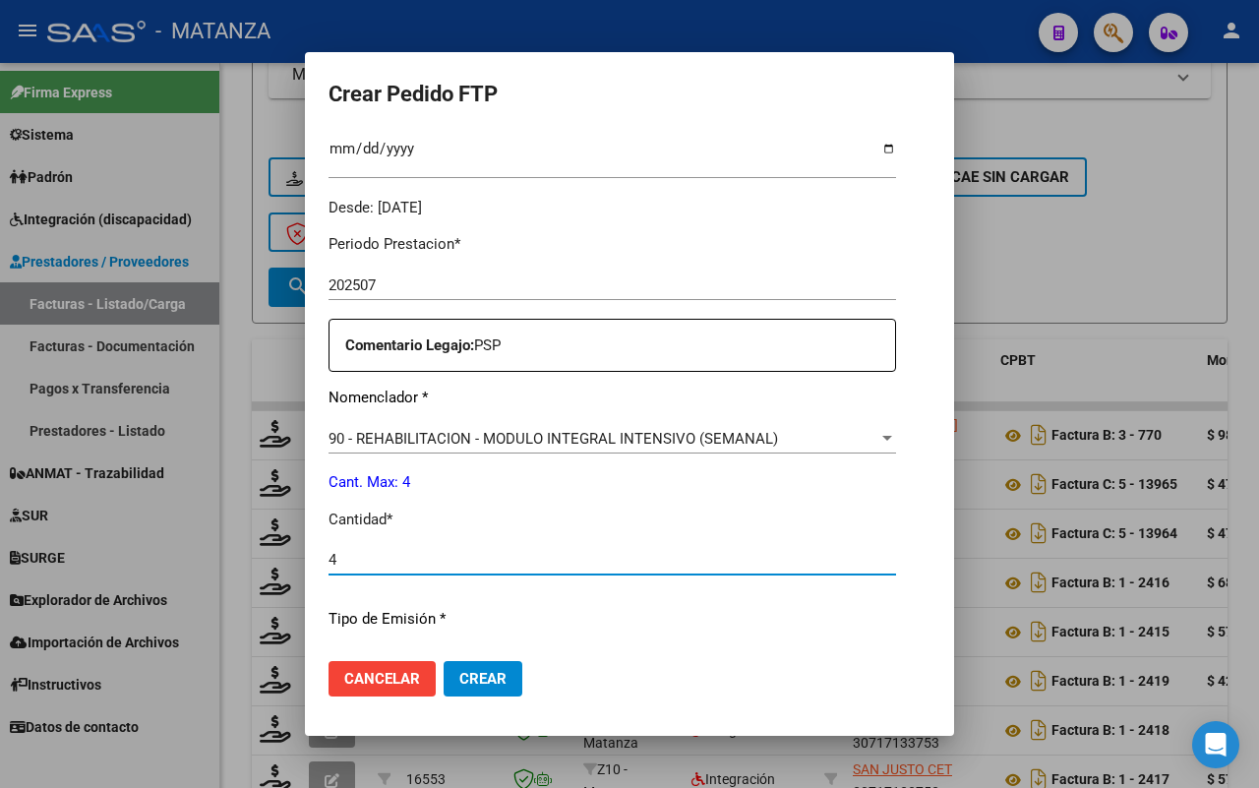
scroll to position [435, 0]
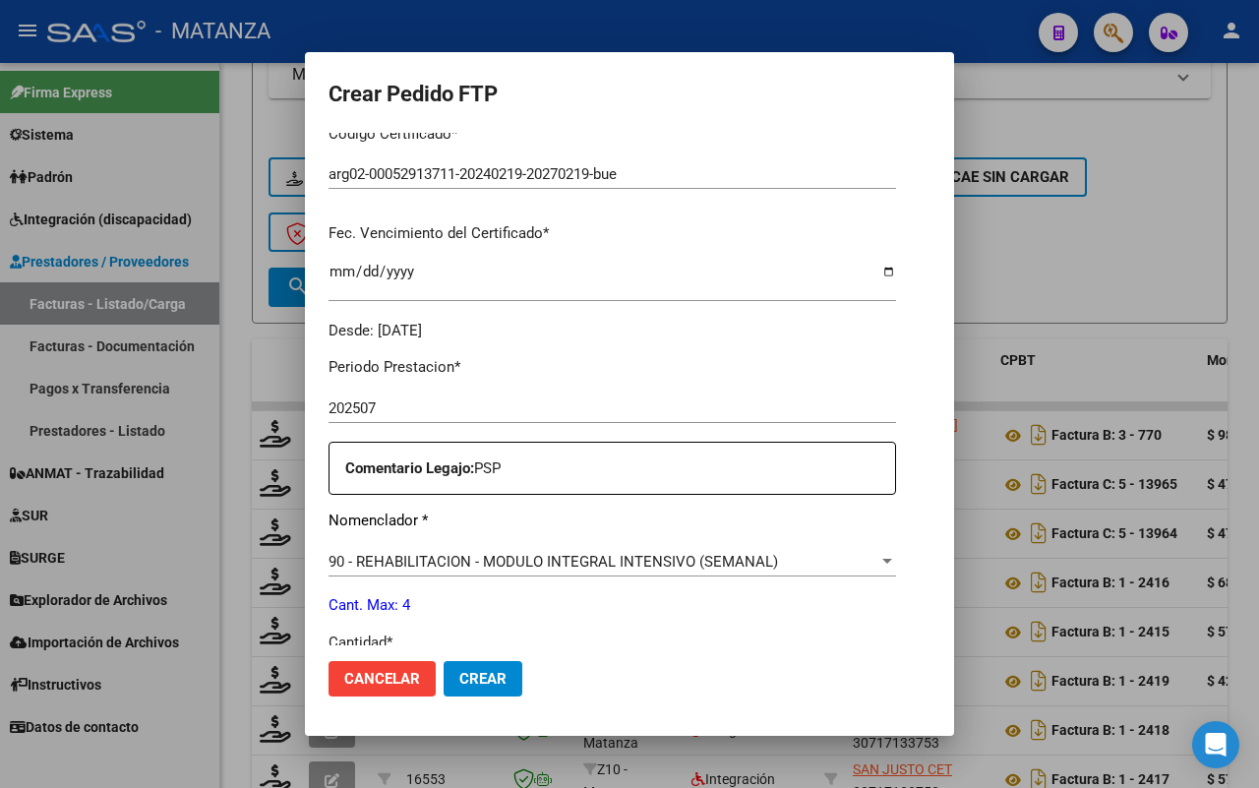
type input "4"
click at [493, 674] on span "Crear" at bounding box center [482, 679] width 47 height 18
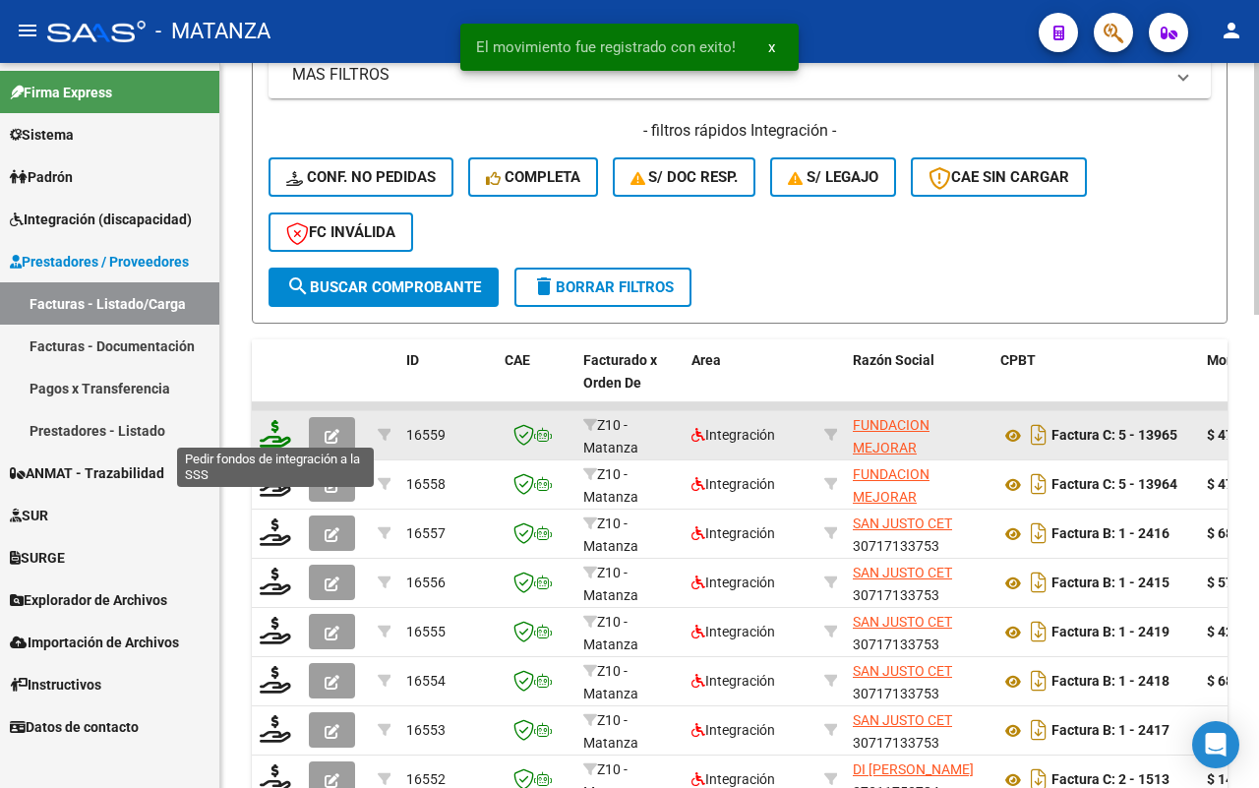
click at [270, 428] on icon at bounding box center [275, 434] width 31 height 28
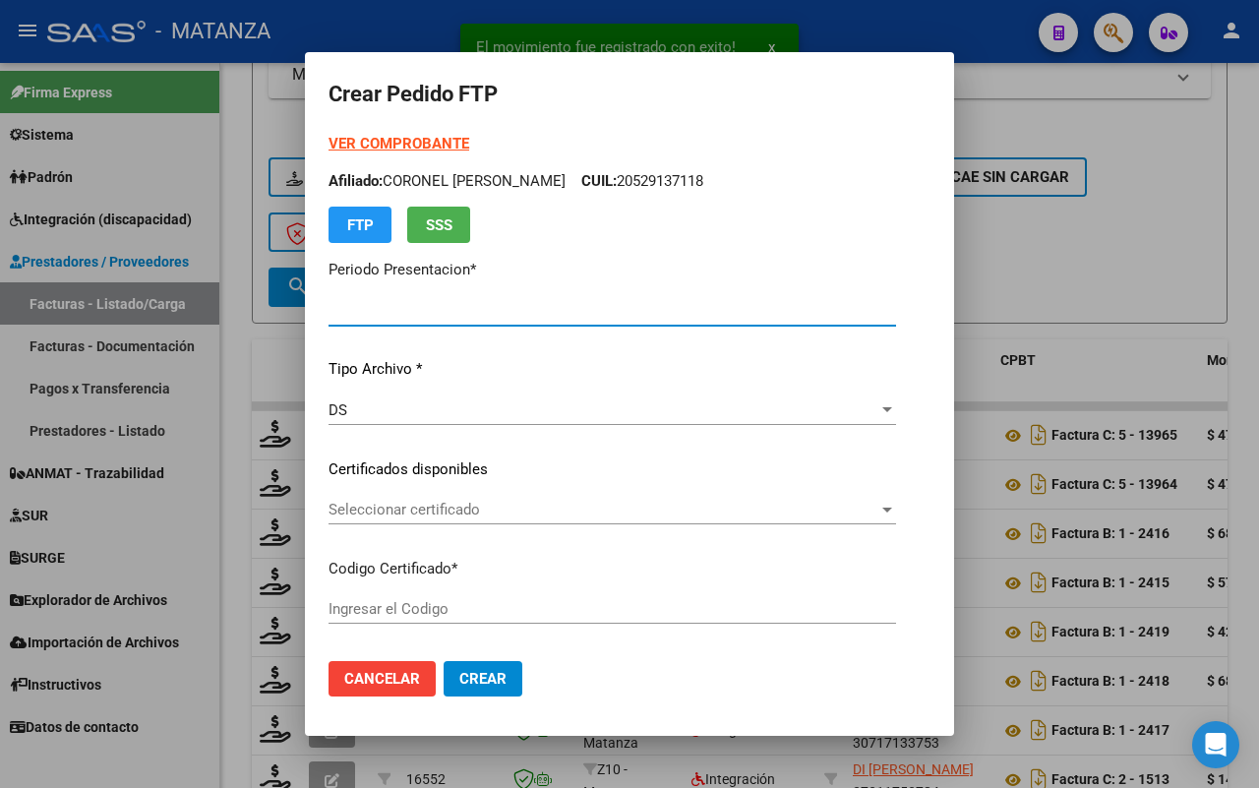
type input "202507"
type input "$ 475.830,36"
type input "arg0200058219819-20241114-20291114-bs"
type input "[DATE]"
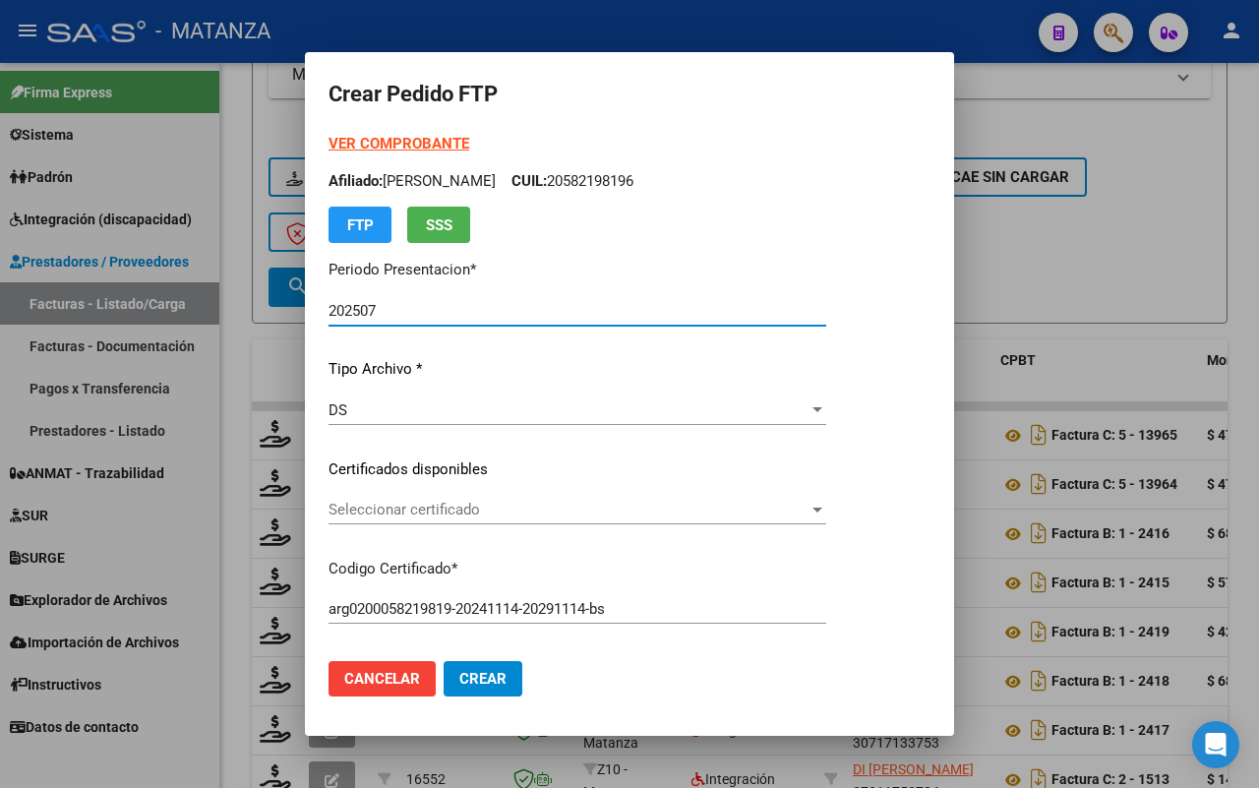
click at [623, 503] on span "Seleccionar certificado" at bounding box center [568, 510] width 480 height 18
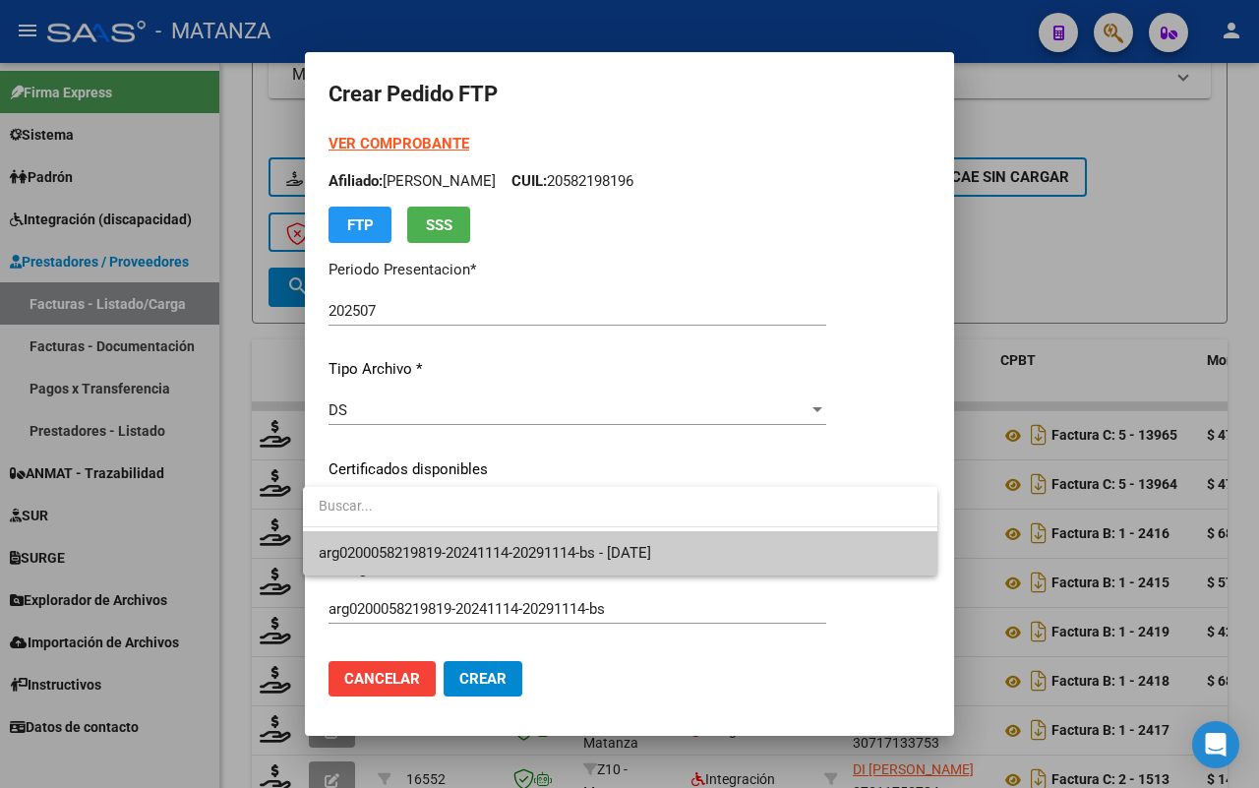
click at [629, 537] on span "arg0200058219819-20241114-20291114-bs - [DATE]" at bounding box center [620, 553] width 603 height 44
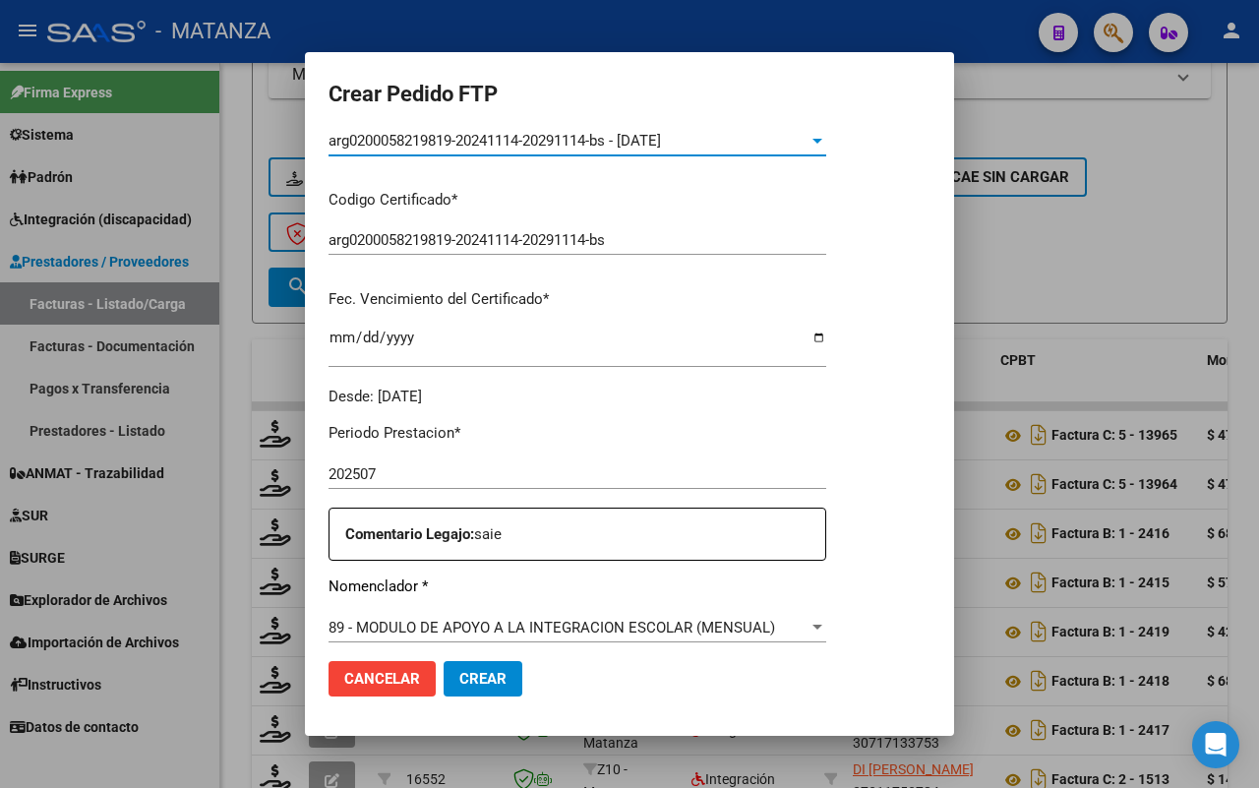
scroll to position [492, 0]
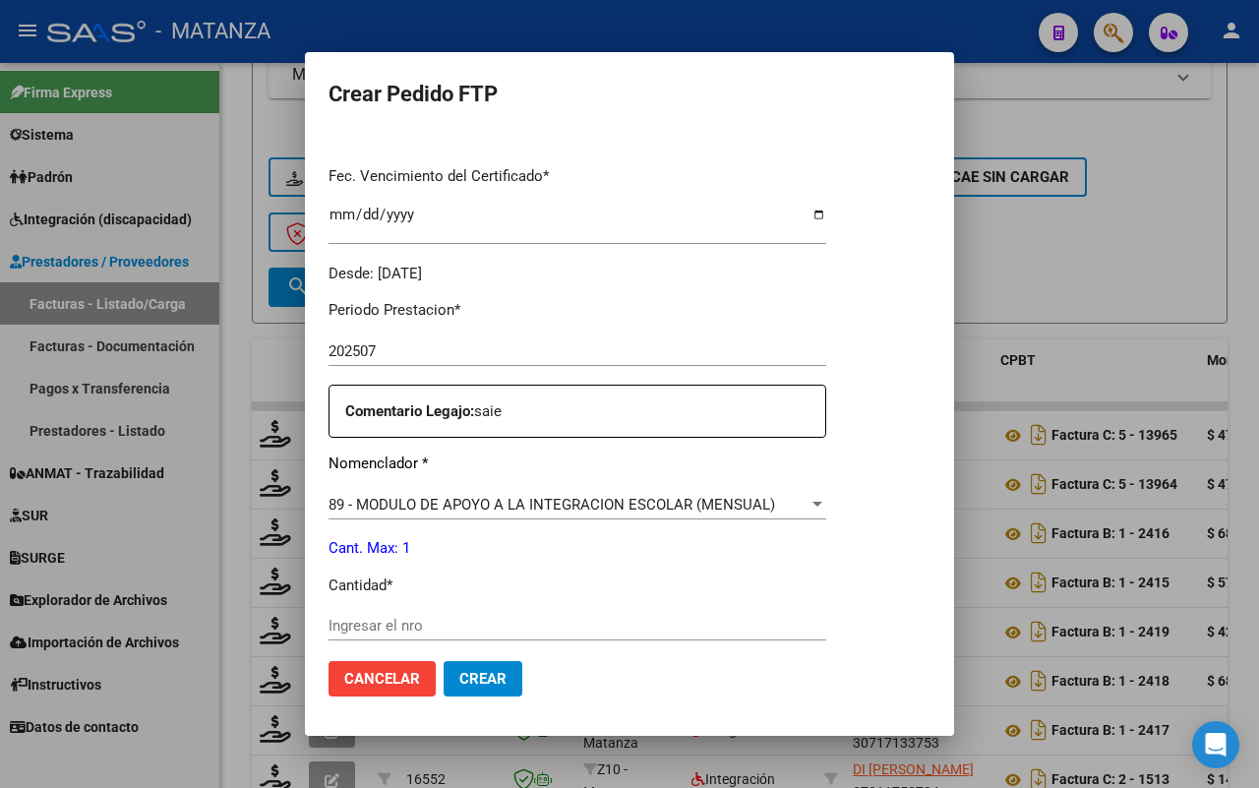
click at [468, 617] on input "Ingresar el nro" at bounding box center [577, 626] width 498 height 18
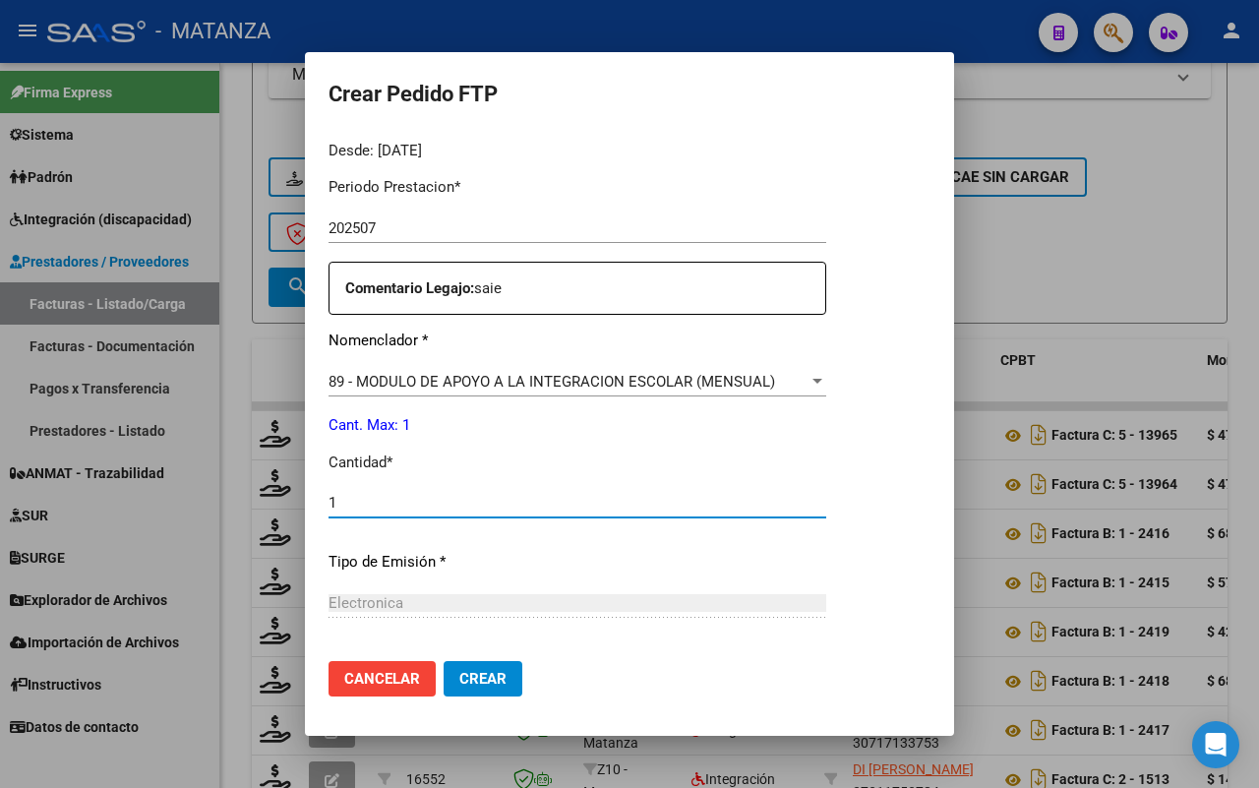
scroll to position [804, 0]
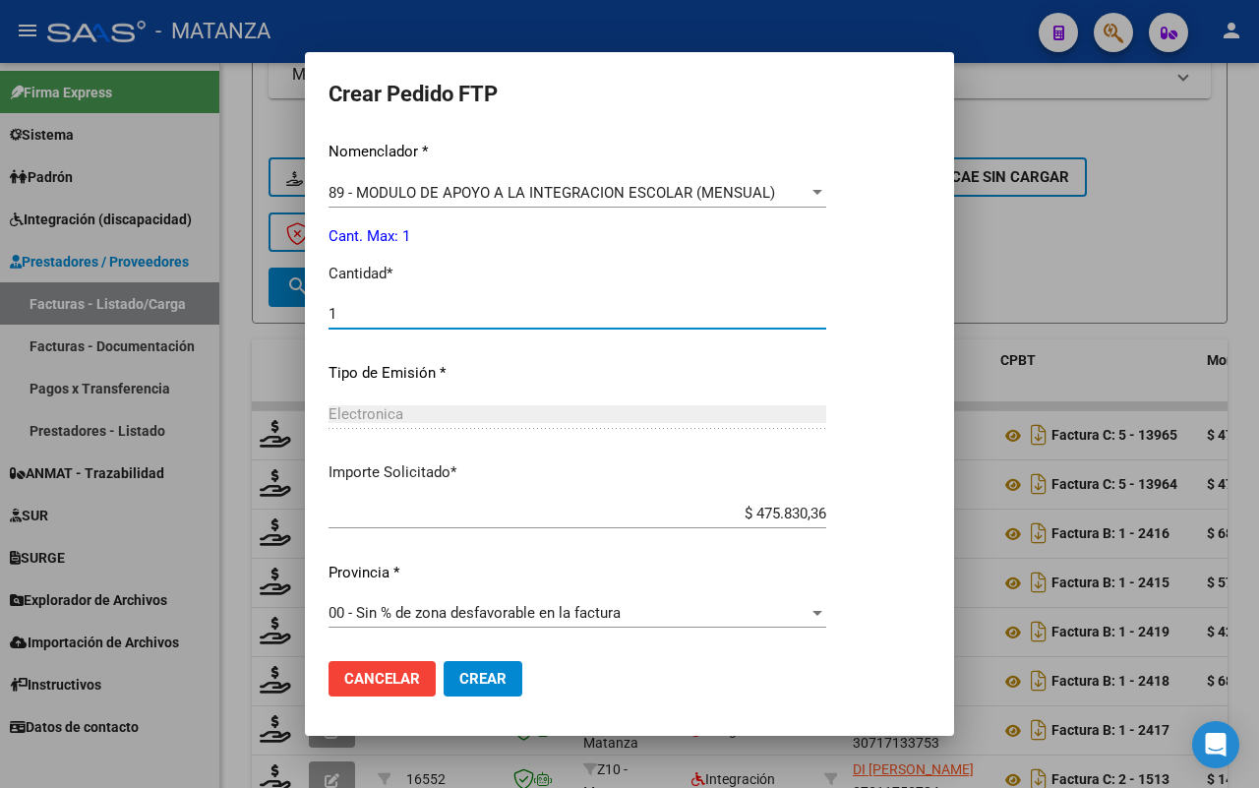
type input "1"
drag, startPoint x: 484, startPoint y: 679, endPoint x: 558, endPoint y: 669, distance: 74.4
click at [487, 677] on span "Crear" at bounding box center [482, 679] width 47 height 18
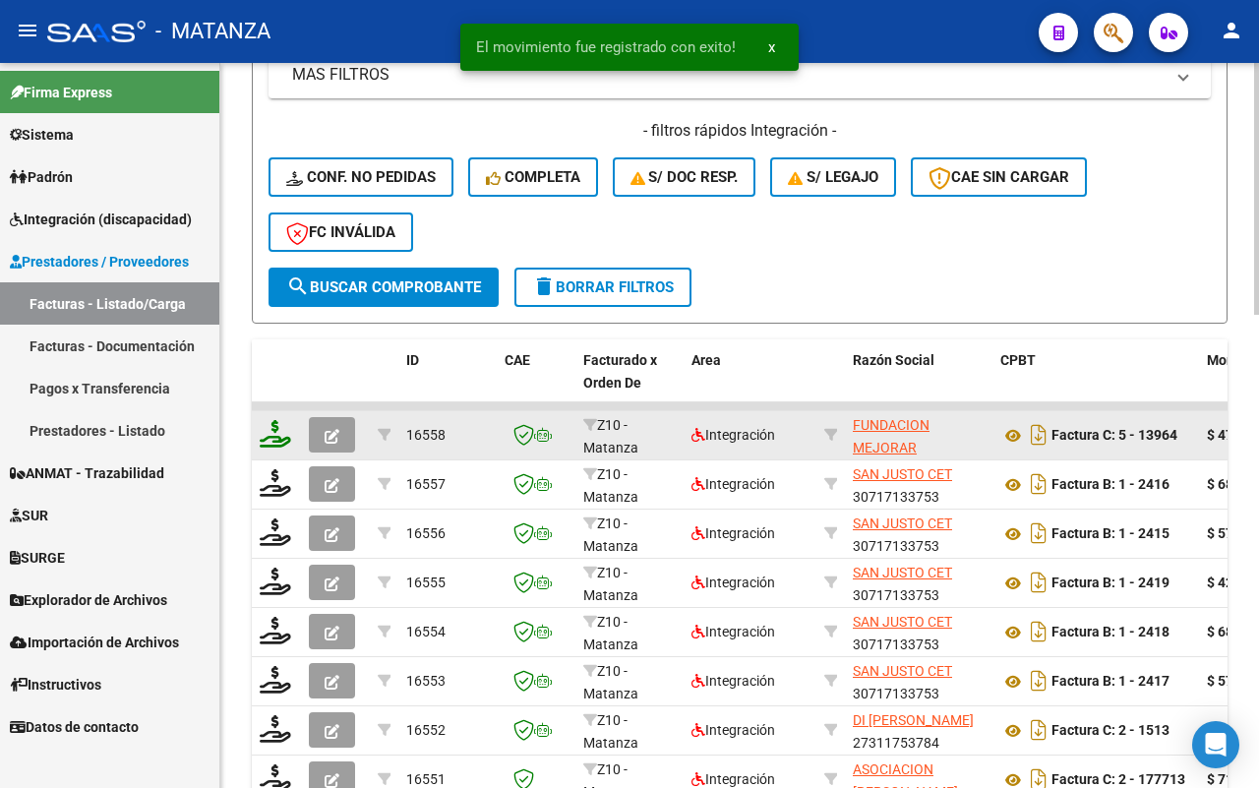
click at [267, 430] on icon at bounding box center [275, 434] width 31 height 28
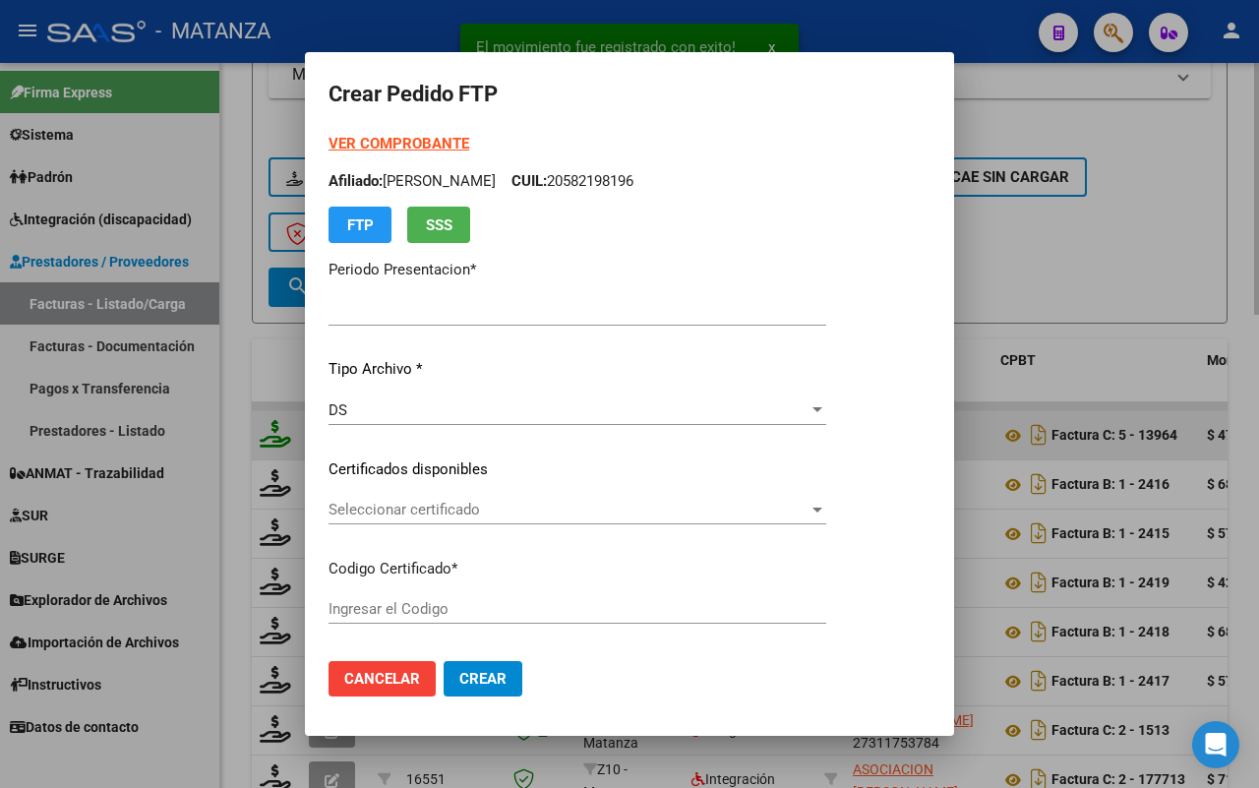
type input "202507"
type input "$ 475.830,36"
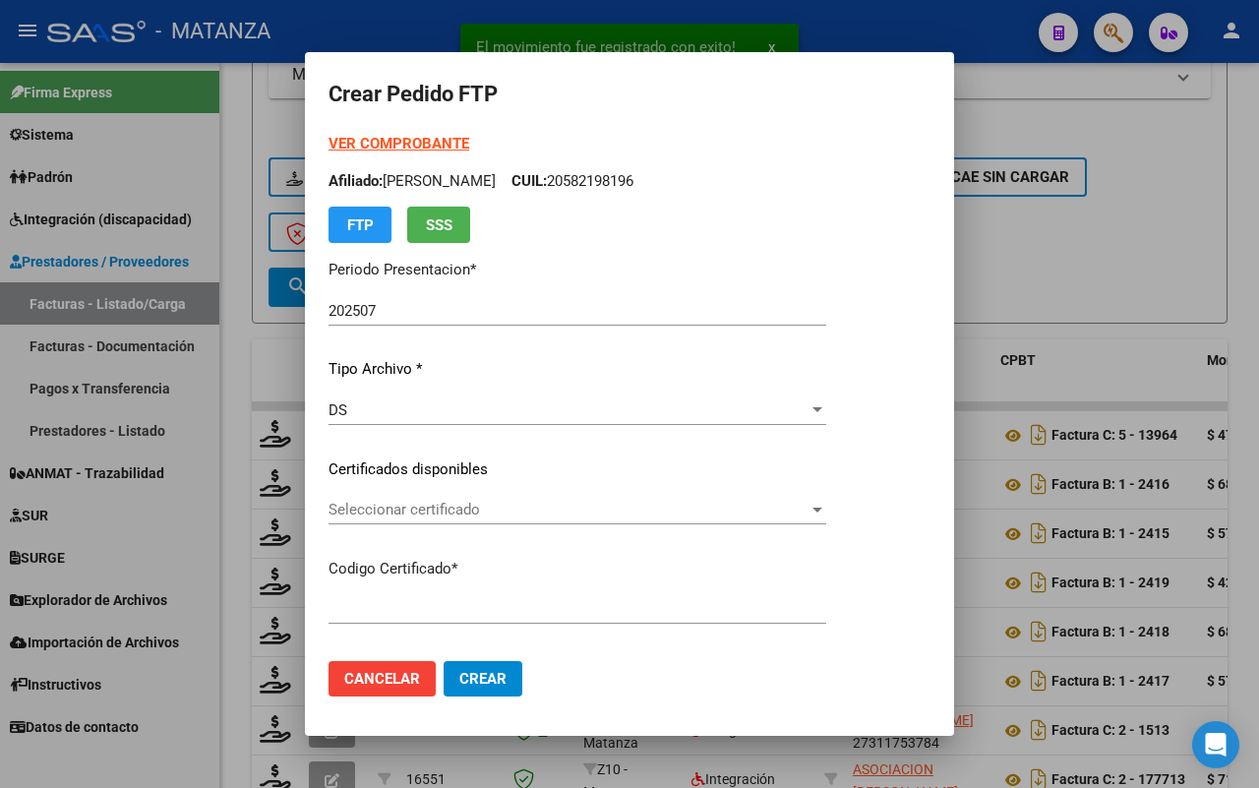
type input "arg200056719844-20210621-20240621"
type input "[DATE]"
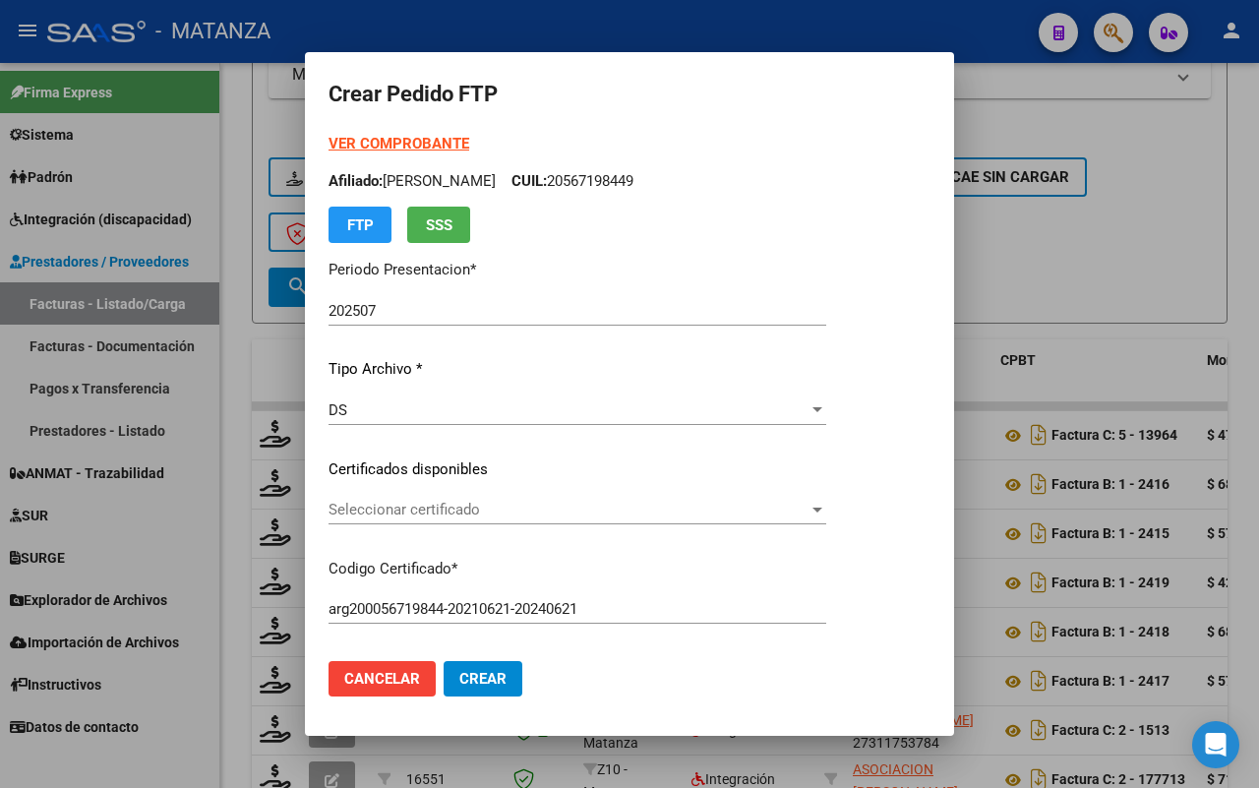
click at [477, 501] on span "Seleccionar certificado" at bounding box center [568, 510] width 480 height 18
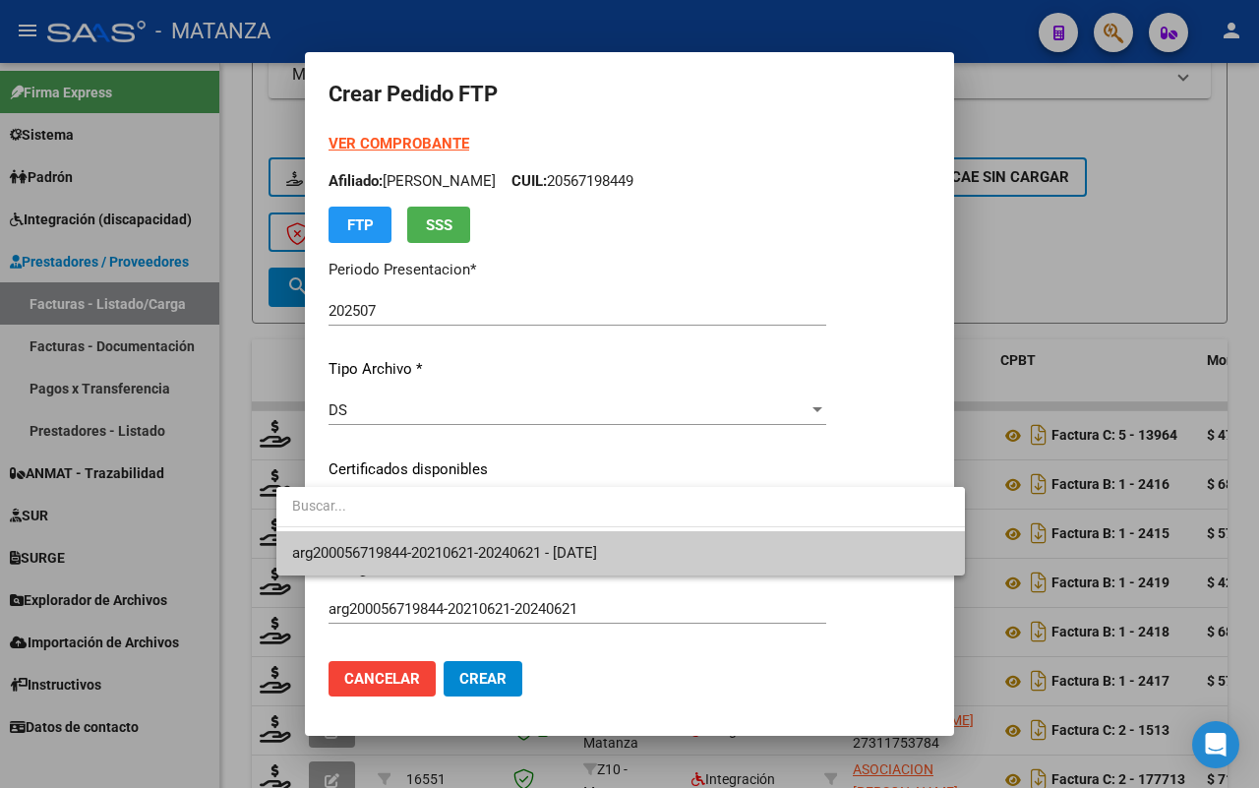
click at [484, 542] on span "arg200056719844-20210621-20240621 - [DATE]" at bounding box center [620, 553] width 657 height 44
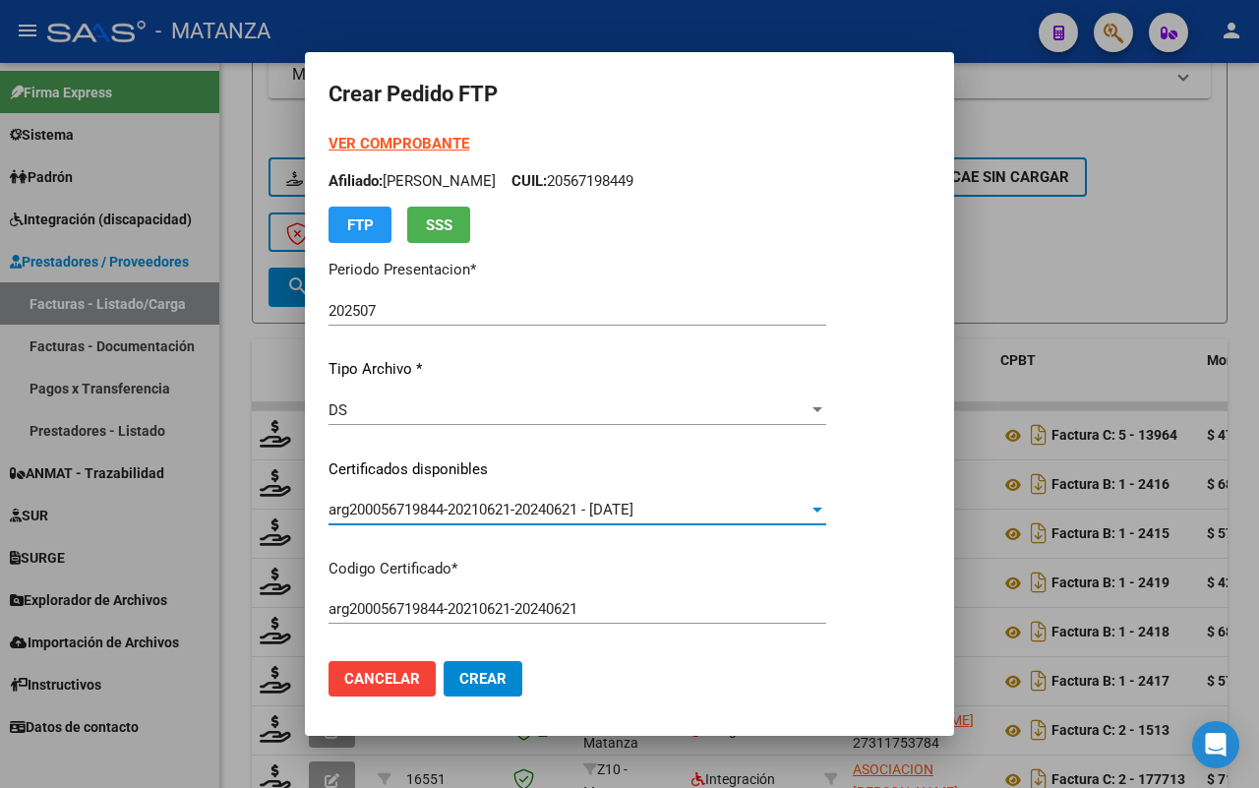
scroll to position [492, 0]
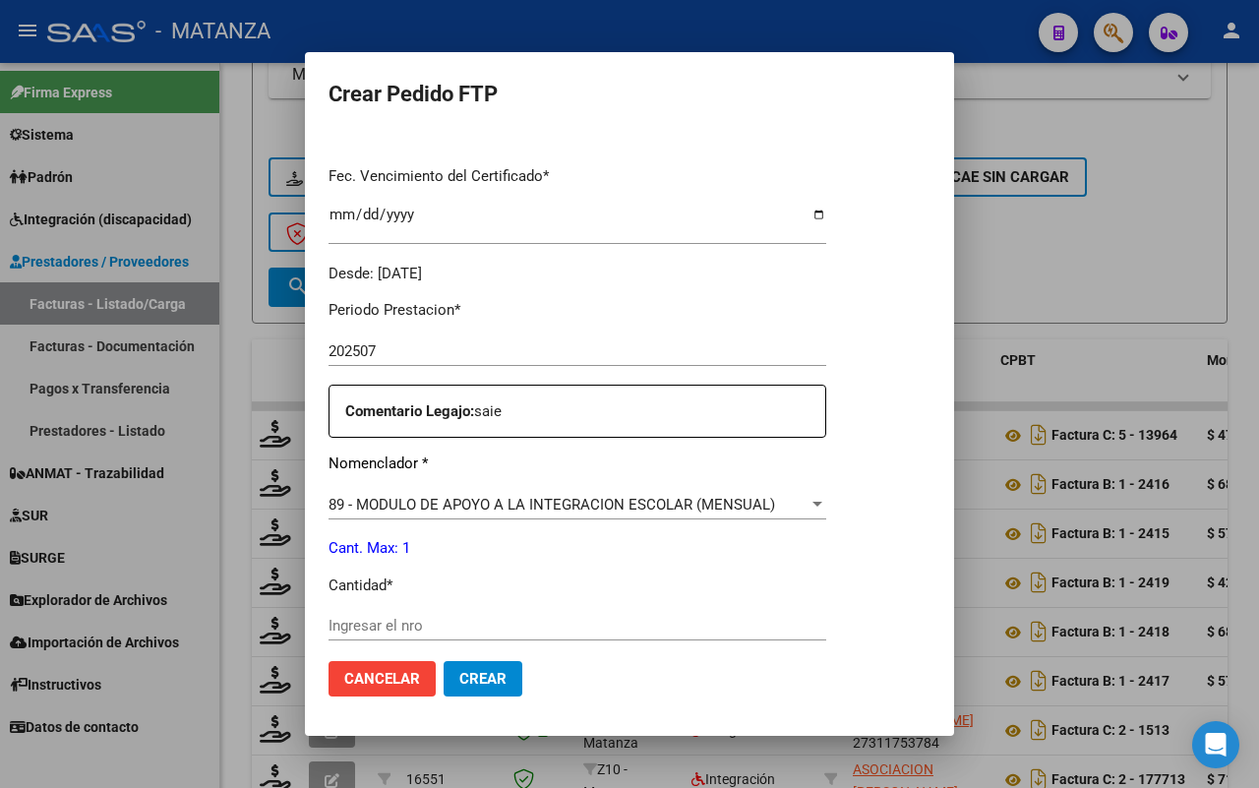
click at [468, 617] on input "Ingresar el nro" at bounding box center [577, 626] width 498 height 18
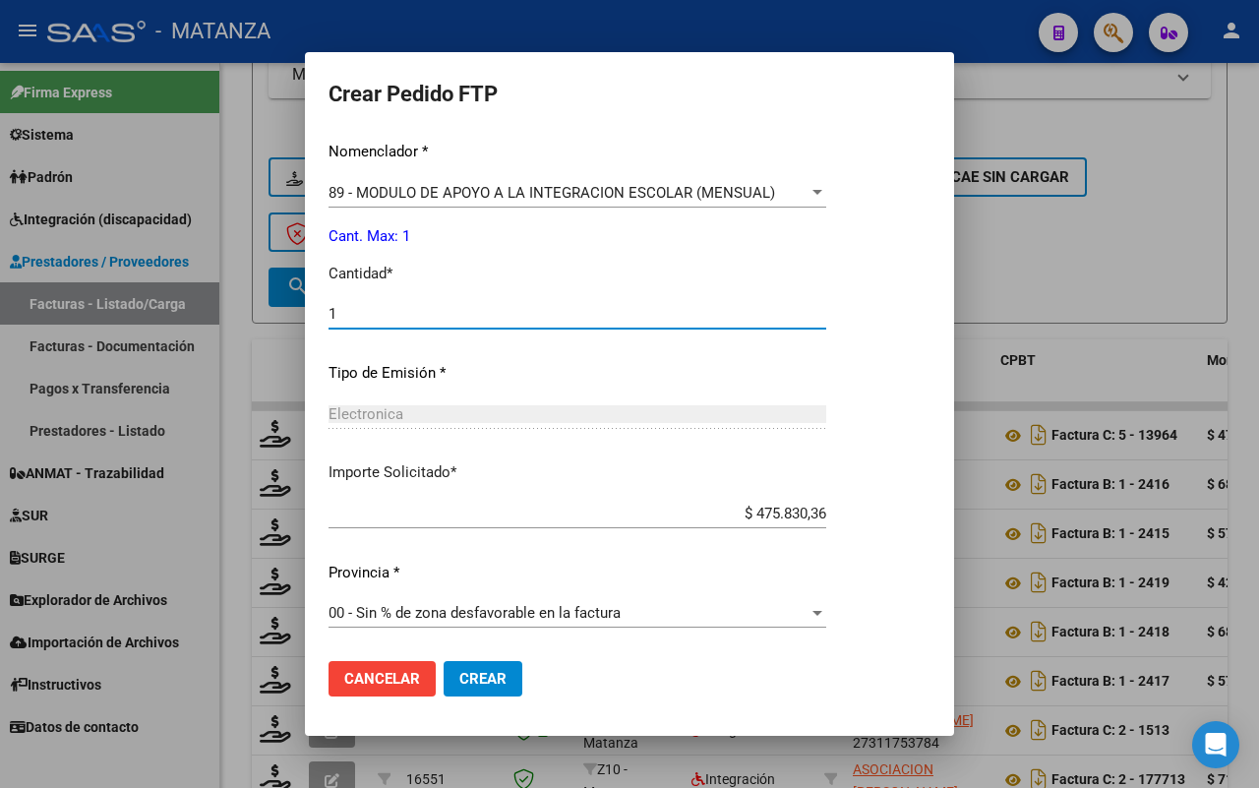
type input "1"
drag, startPoint x: 448, startPoint y: 680, endPoint x: 685, endPoint y: 620, distance: 244.5
click at [459, 680] on span "Crear" at bounding box center [482, 679] width 47 height 18
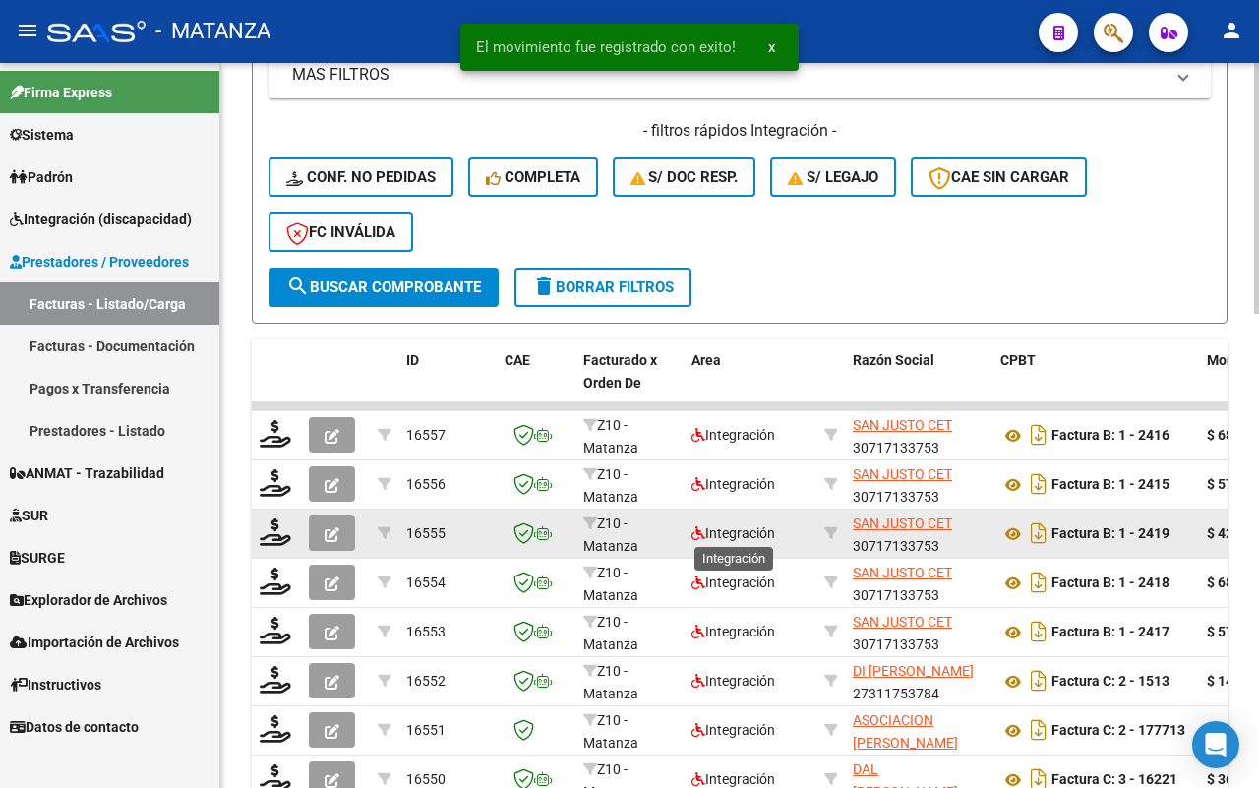
scroll to position [1360, 0]
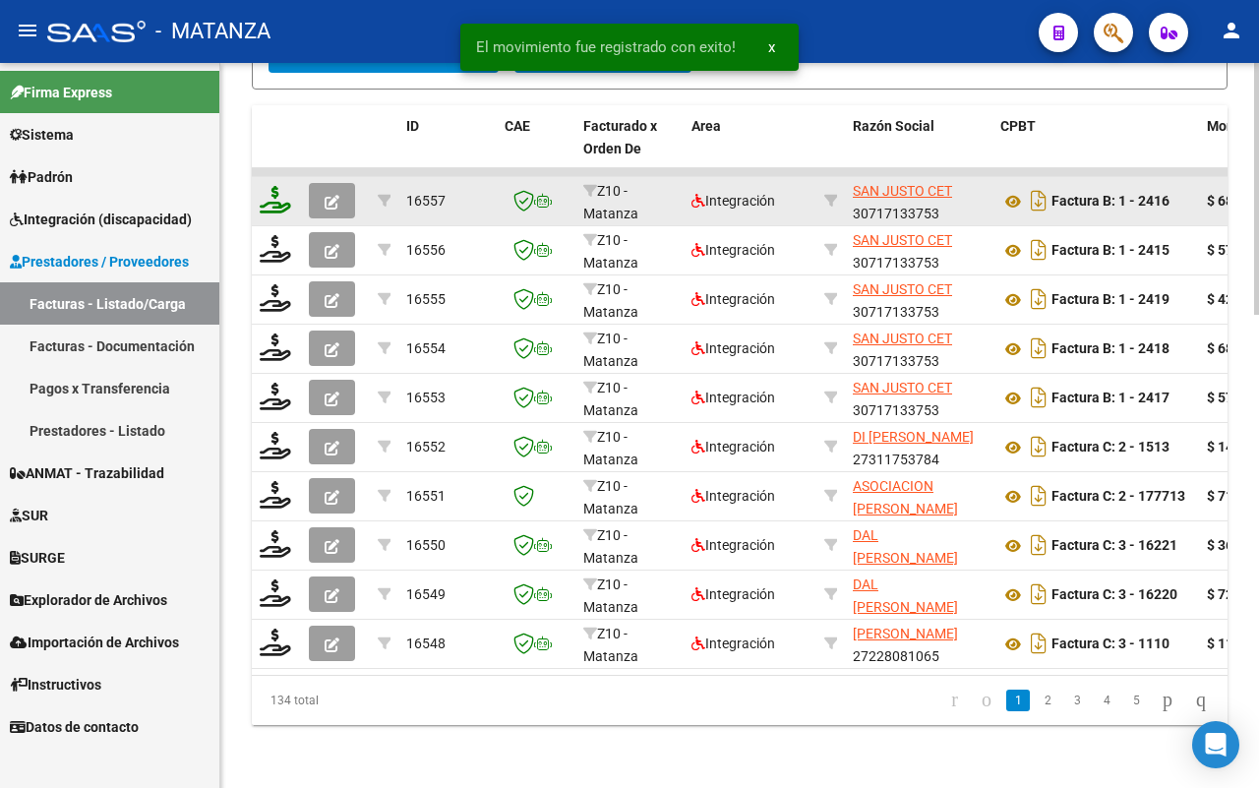
click at [271, 187] on icon at bounding box center [275, 200] width 31 height 28
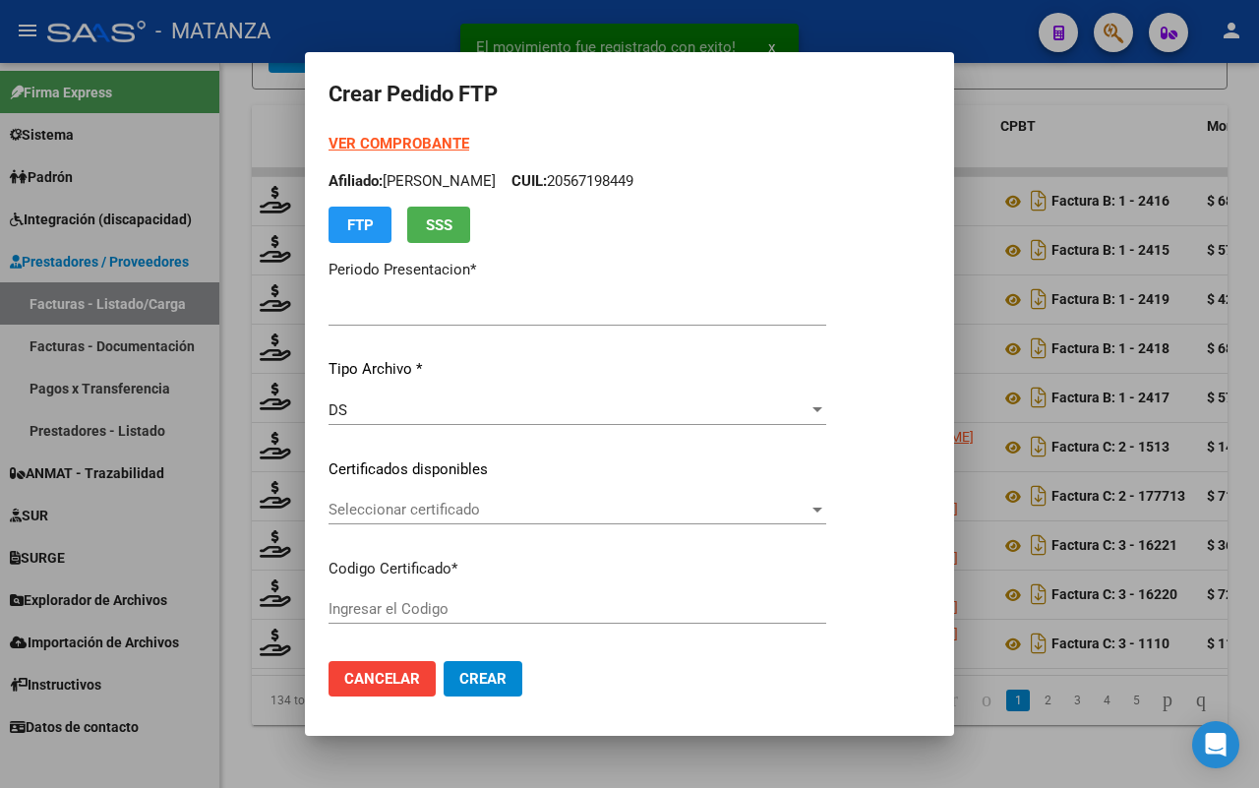
type input "202507"
type input "$ 68.184,38"
type input "arg00054908335-20230622-20330622-bs"
type input "[DATE]"
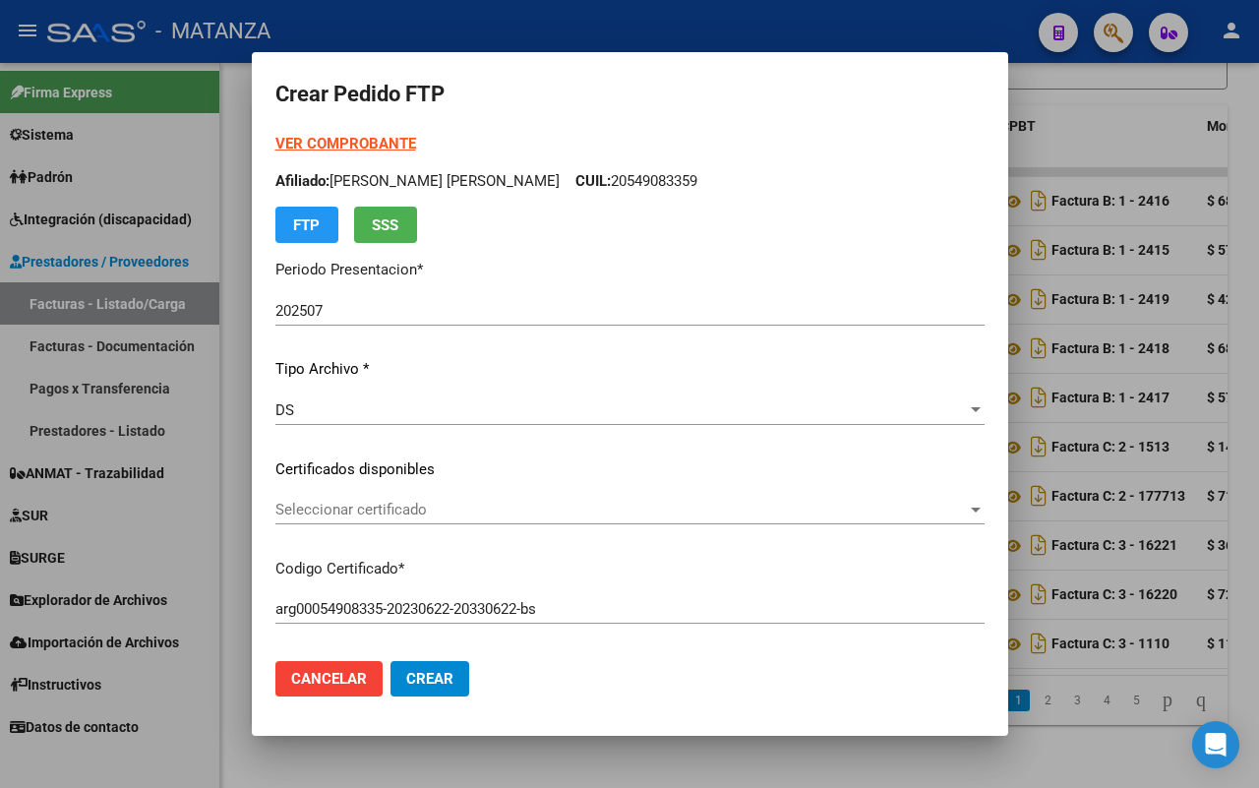
click at [554, 509] on span "Seleccionar certificado" at bounding box center [620, 510] width 691 height 18
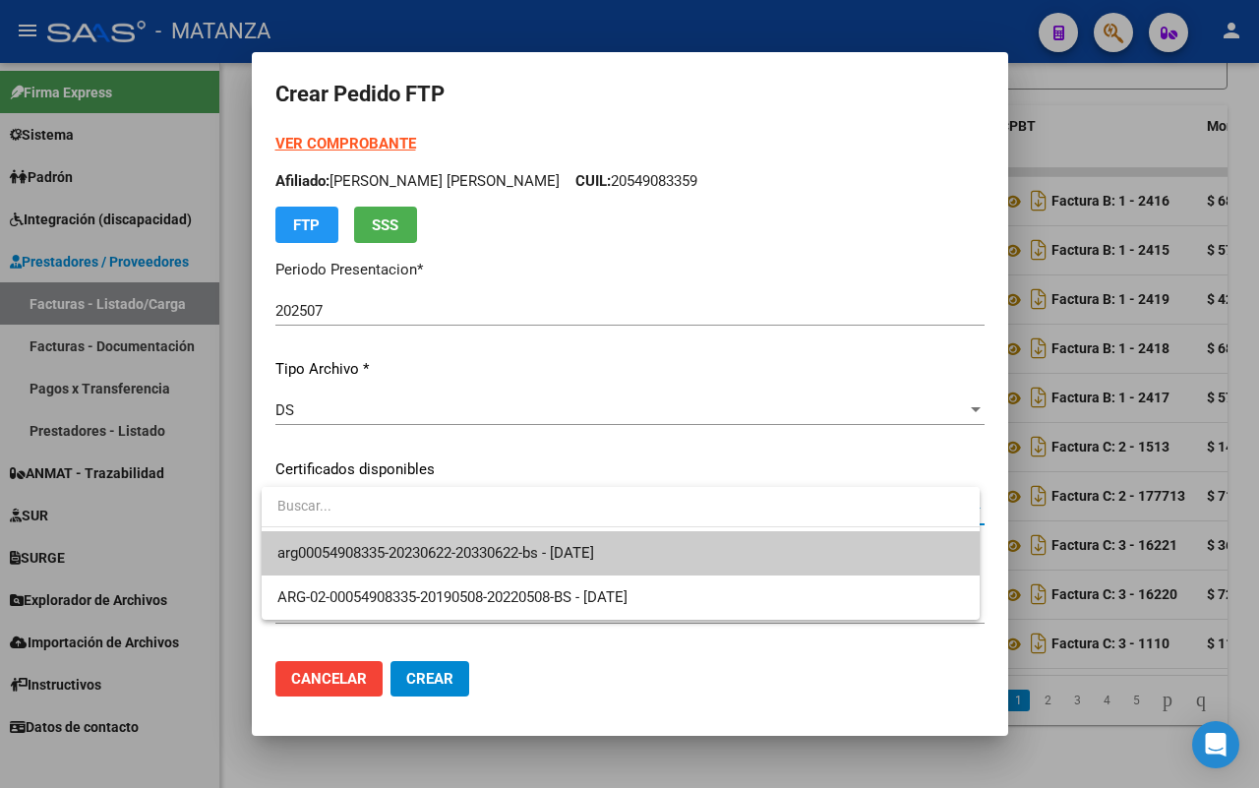
click at [542, 538] on span "arg00054908335-20230622-20330622-bs - [DATE]" at bounding box center [620, 553] width 687 height 44
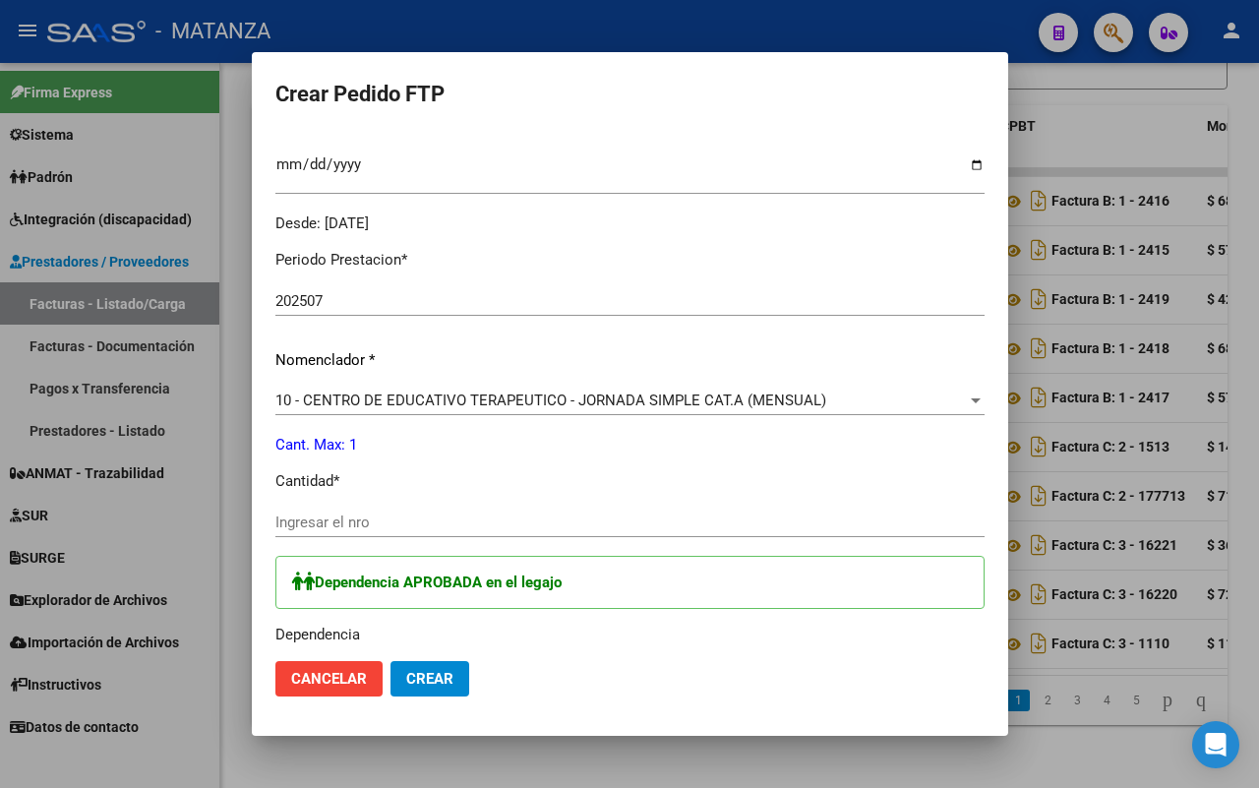
scroll to position [388, 0]
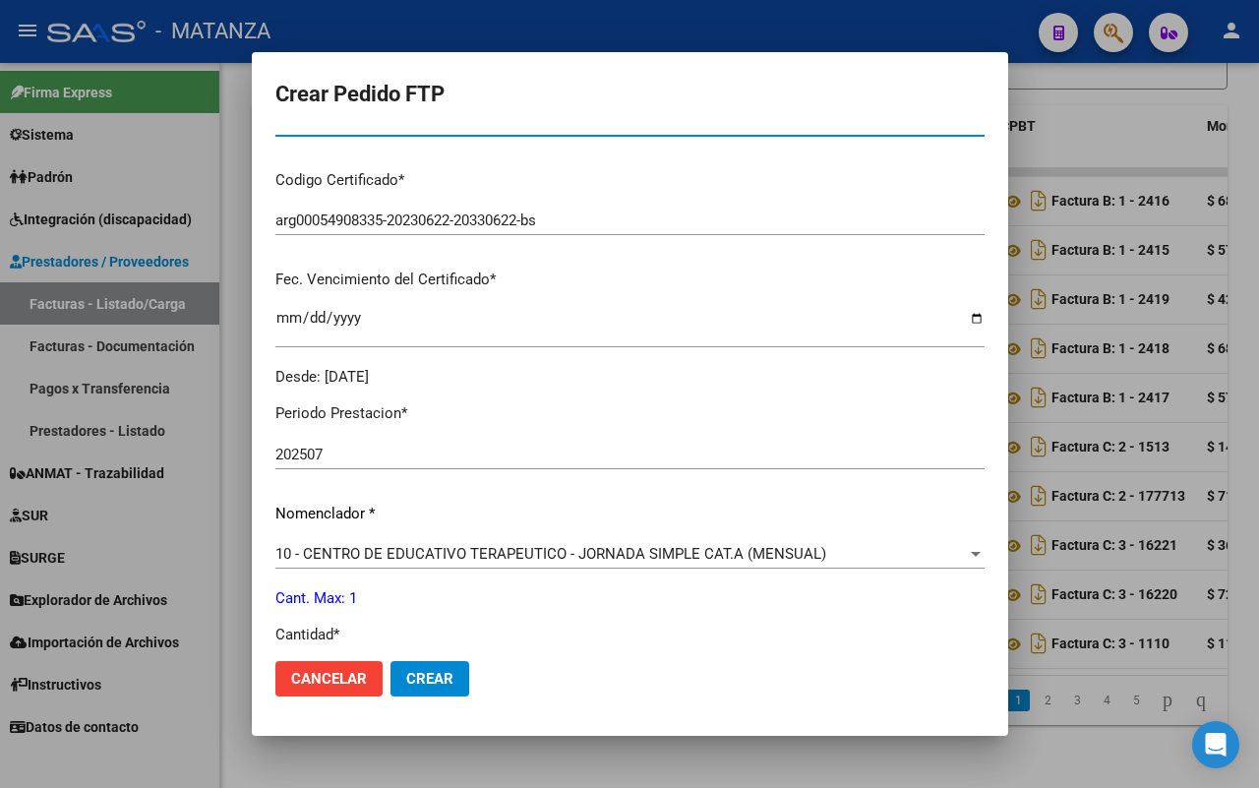
click at [552, 551] on span "10 - CENTRO DE EDUCATIVO TERAPEUTICO - JORNADA SIMPLE CAT.A (MENSUAL)" at bounding box center [550, 554] width 551 height 18
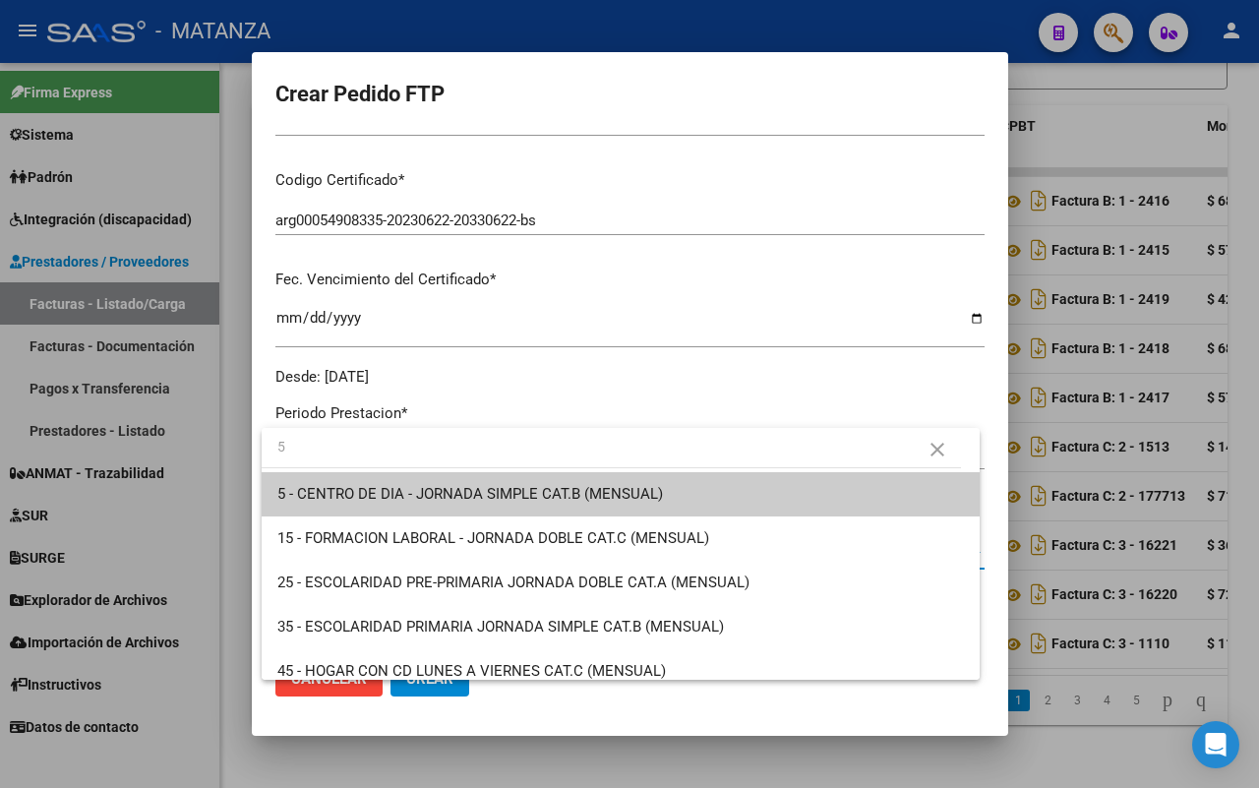
scroll to position [0, 0]
type input "5"
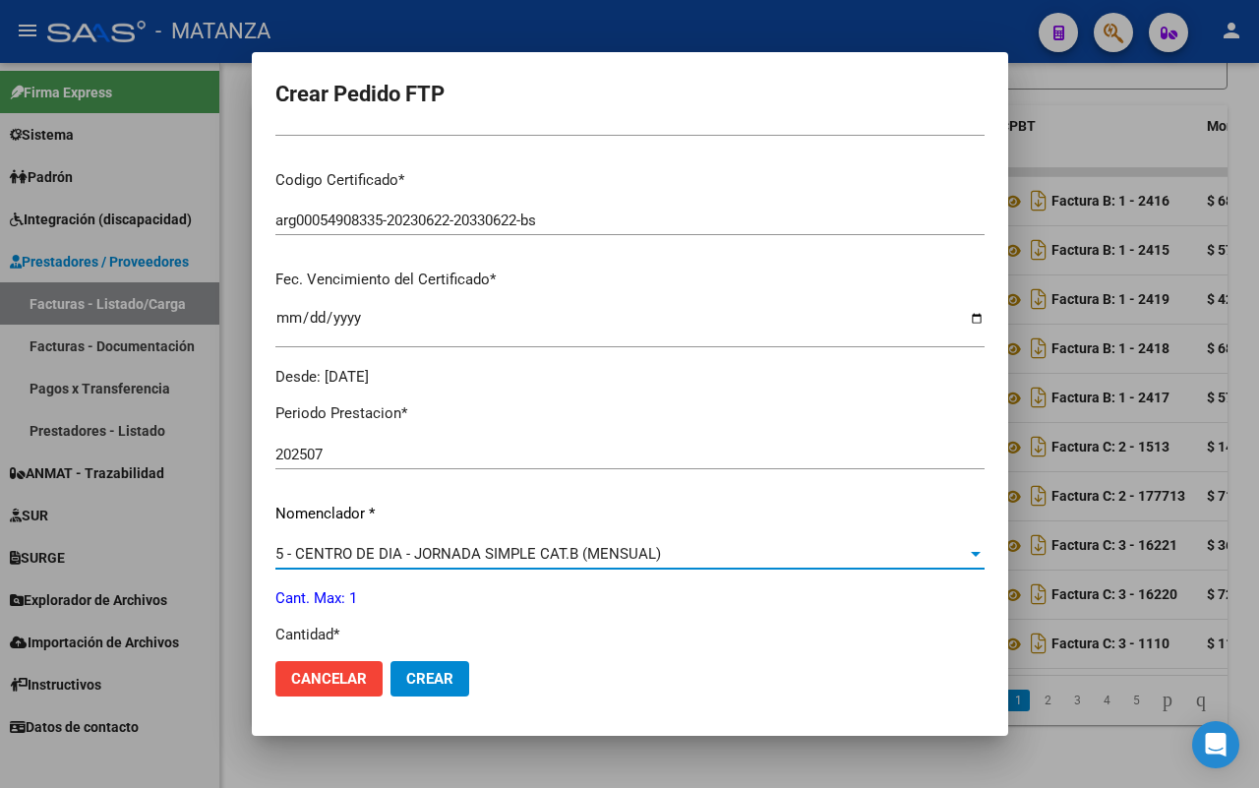
click at [460, 559] on span "5 - CENTRO DE DIA - JORNADA SIMPLE CAT.B (MENSUAL)" at bounding box center [468, 554] width 386 height 18
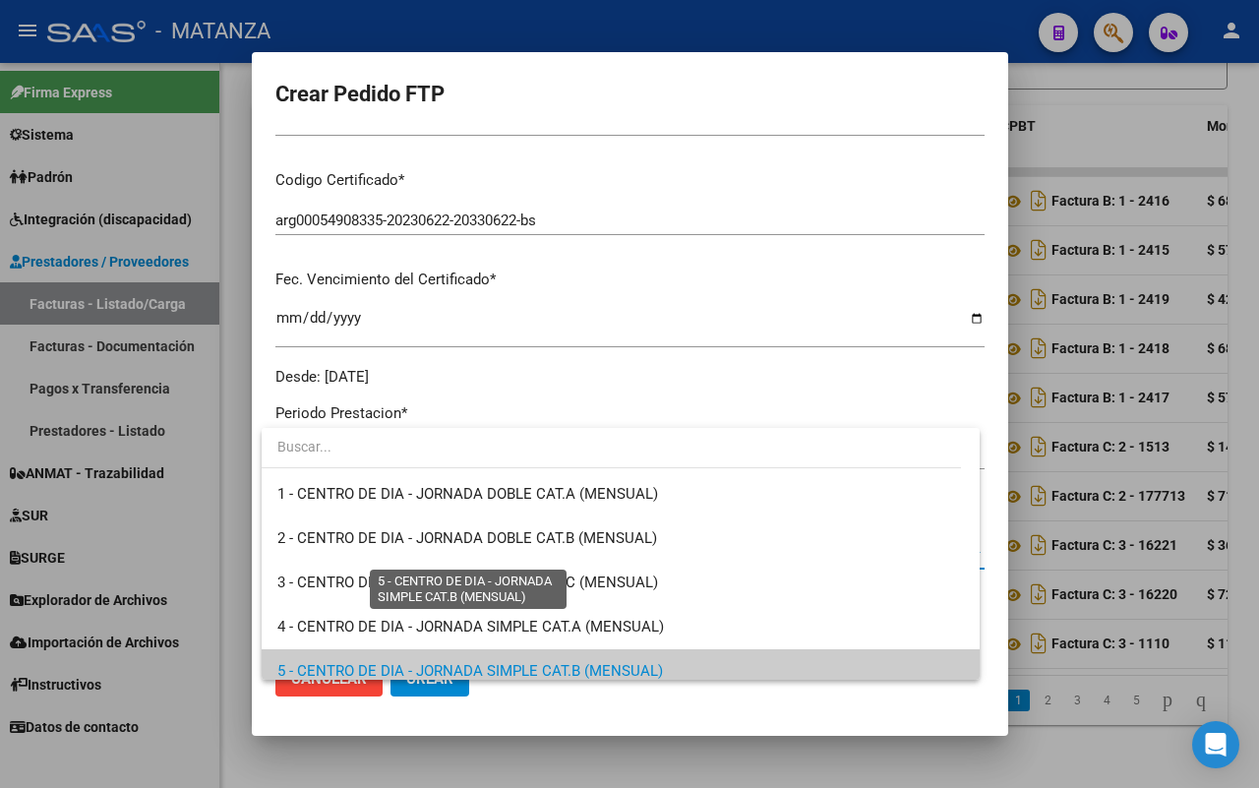
scroll to position [118, 0]
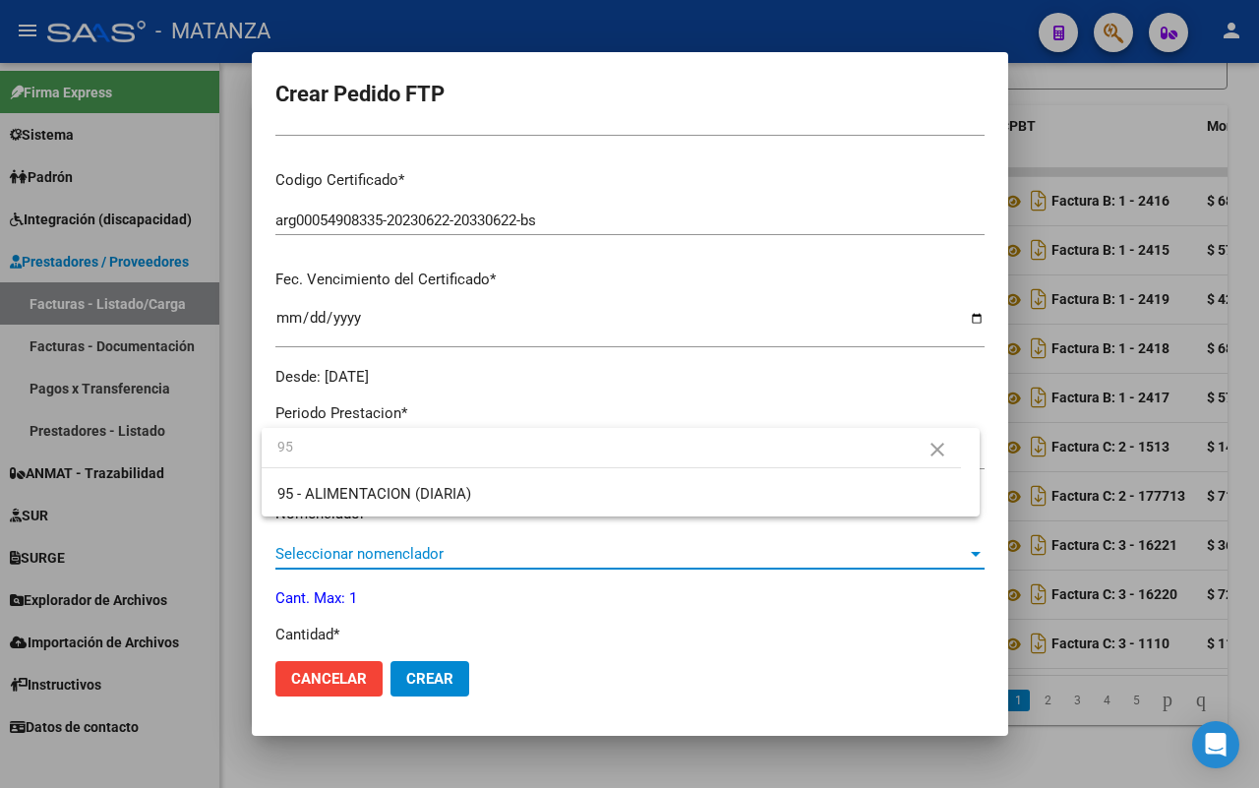
type input "95"
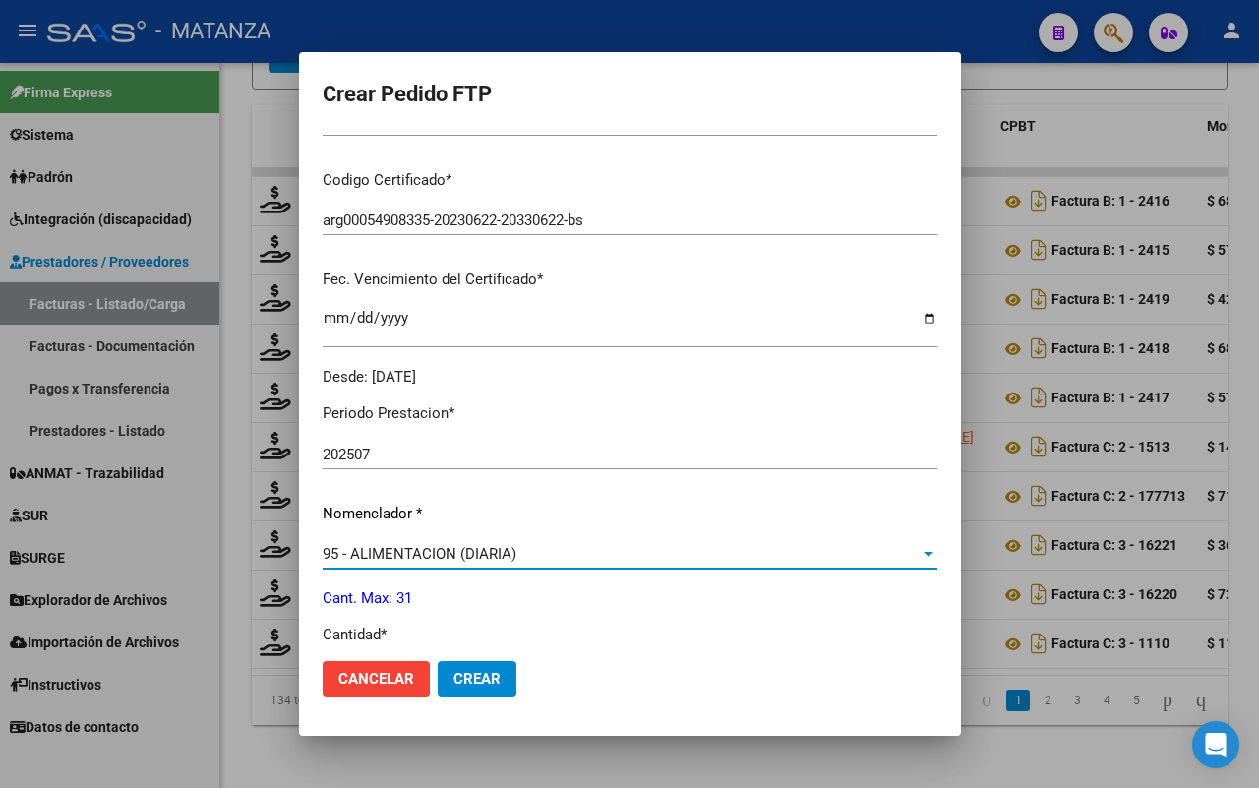
scroll to position [634, 0]
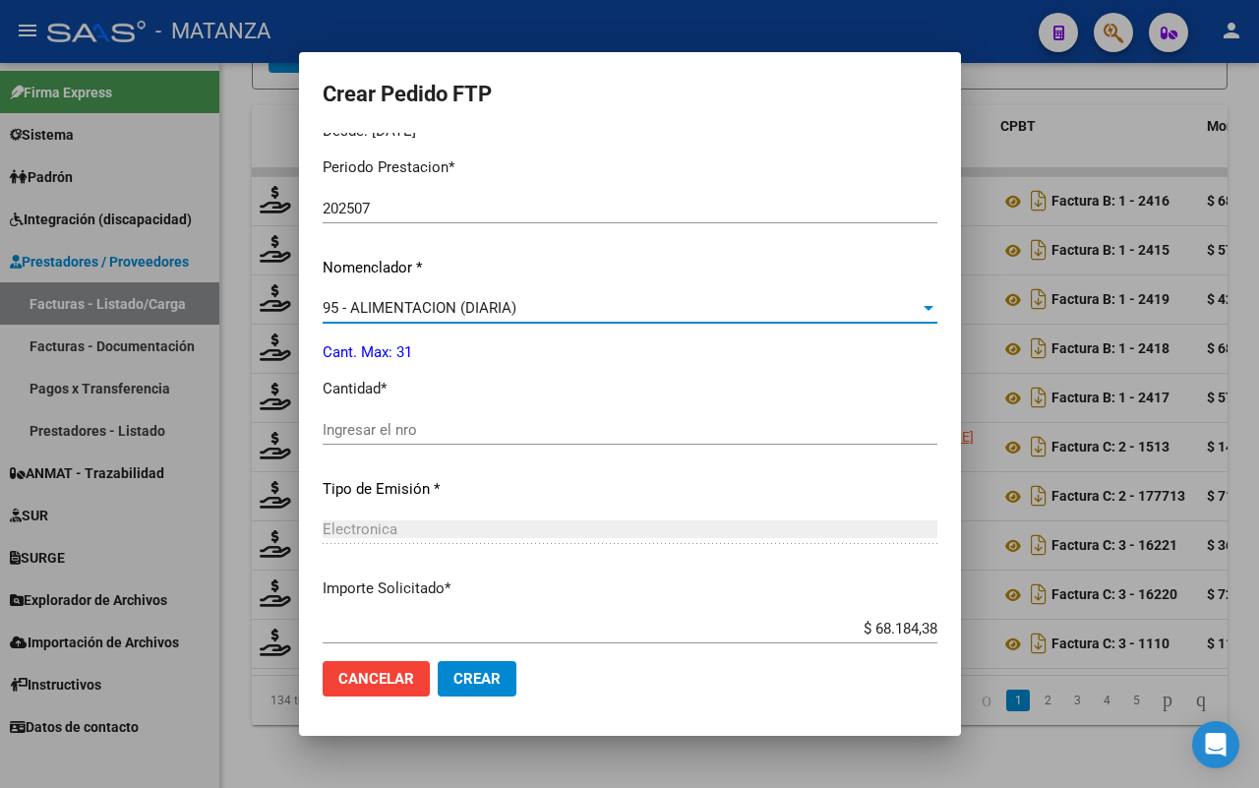
click at [484, 426] on input "Ingresar el nro" at bounding box center [630, 430] width 615 height 18
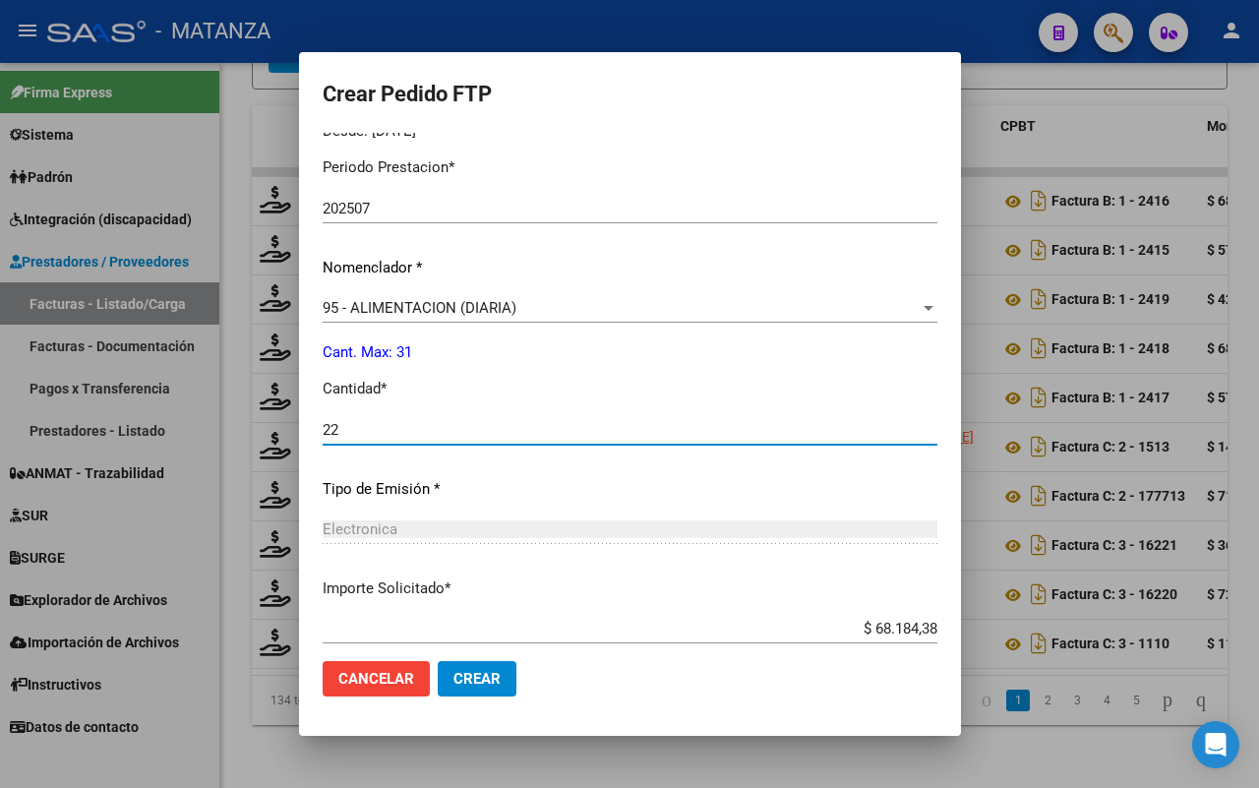
type input "22"
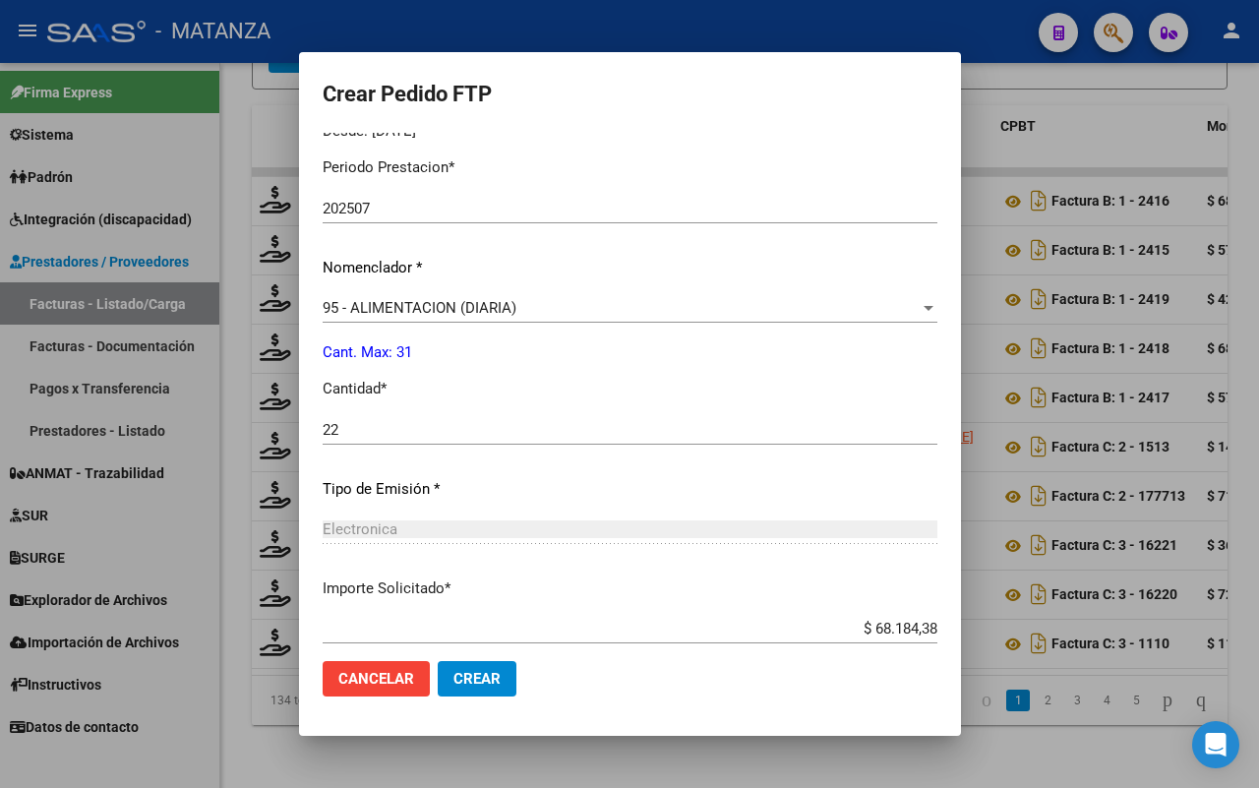
scroll to position [749, 0]
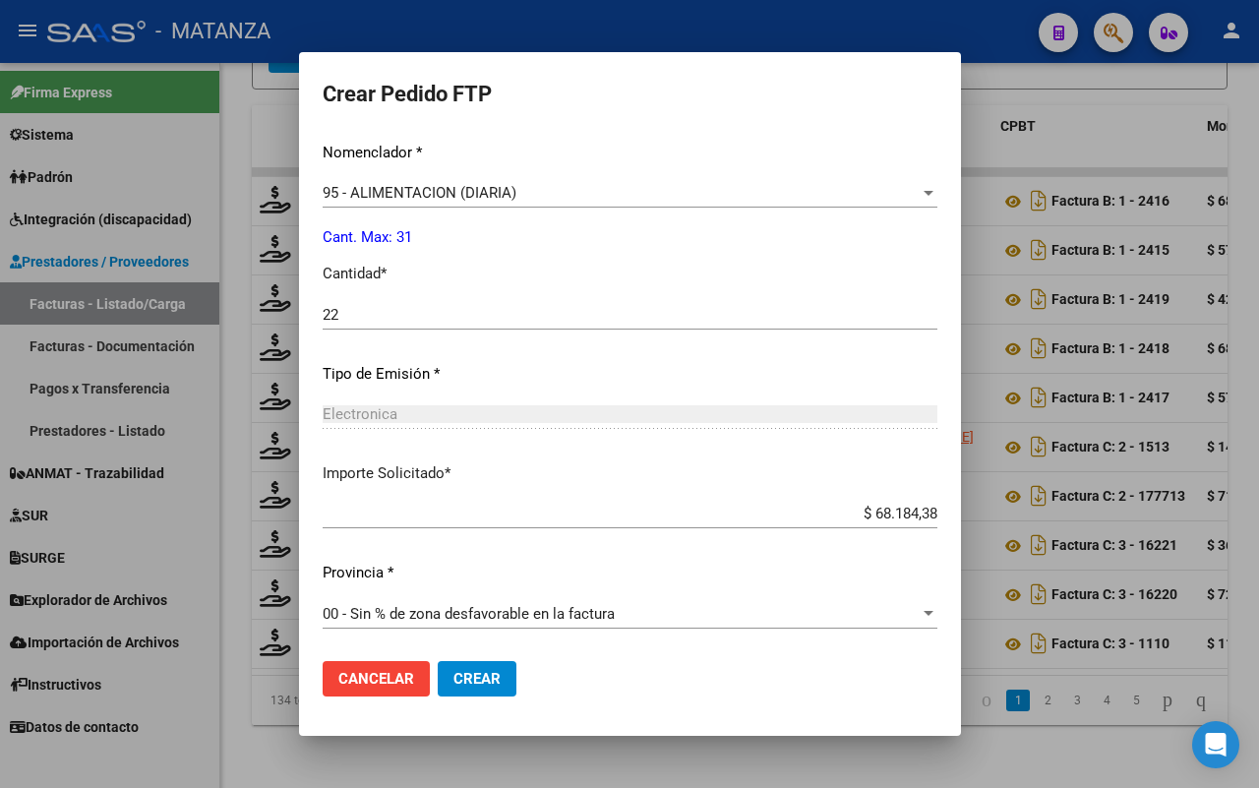
drag, startPoint x: 465, startPoint y: 679, endPoint x: 590, endPoint y: 639, distance: 131.0
click at [469, 679] on span "Crear" at bounding box center [476, 679] width 47 height 18
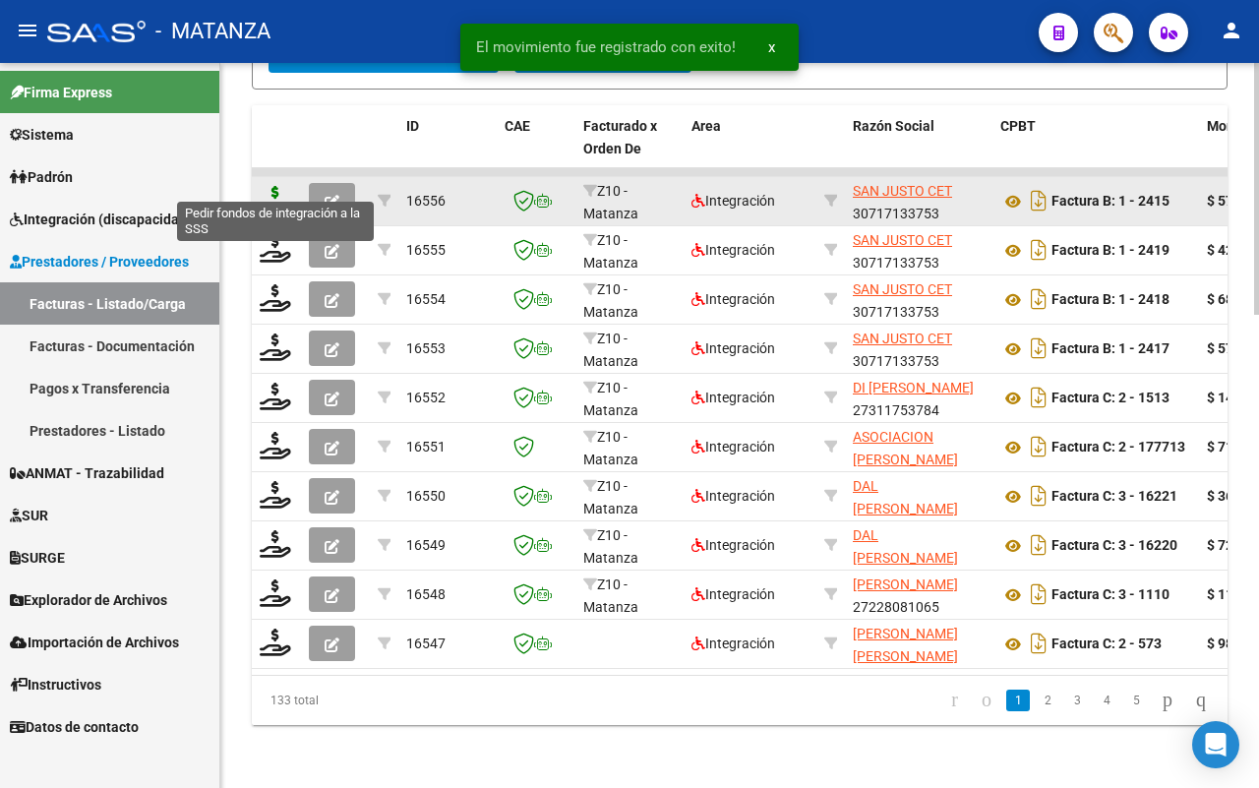
click at [272, 186] on icon at bounding box center [275, 200] width 31 height 28
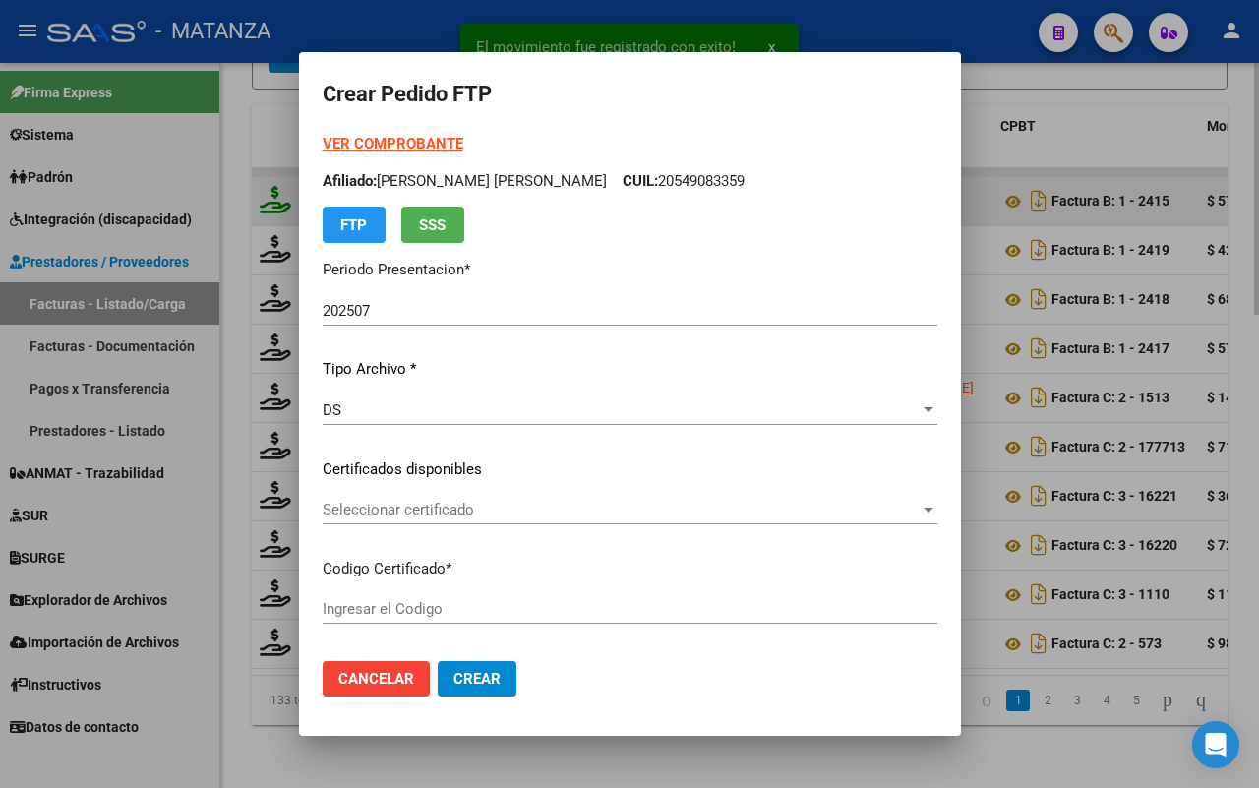
type input "arg00054908335-20230622-20330622-bs"
type input "[DATE]"
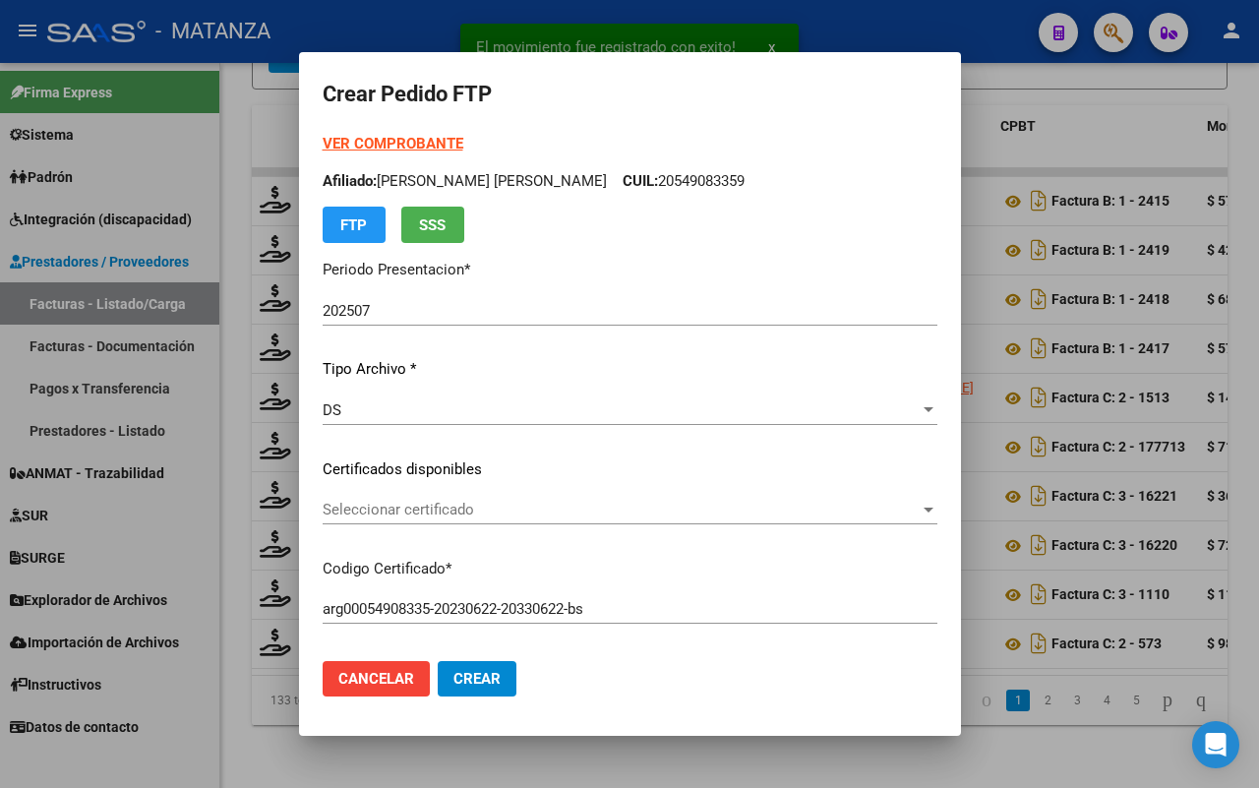
click at [460, 504] on span "Seleccionar certificado" at bounding box center [621, 510] width 597 height 18
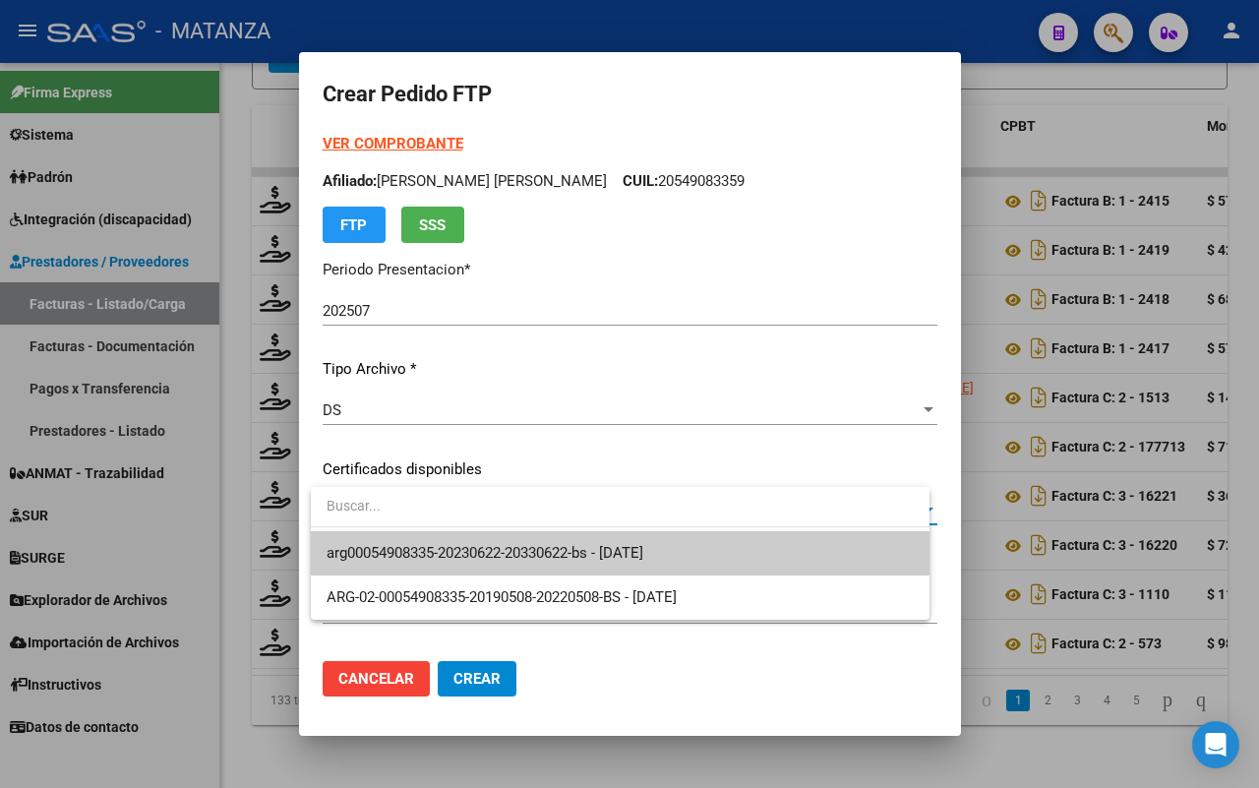
click at [468, 541] on span "arg00054908335-20230622-20330622-bs - [DATE]" at bounding box center [620, 553] width 587 height 44
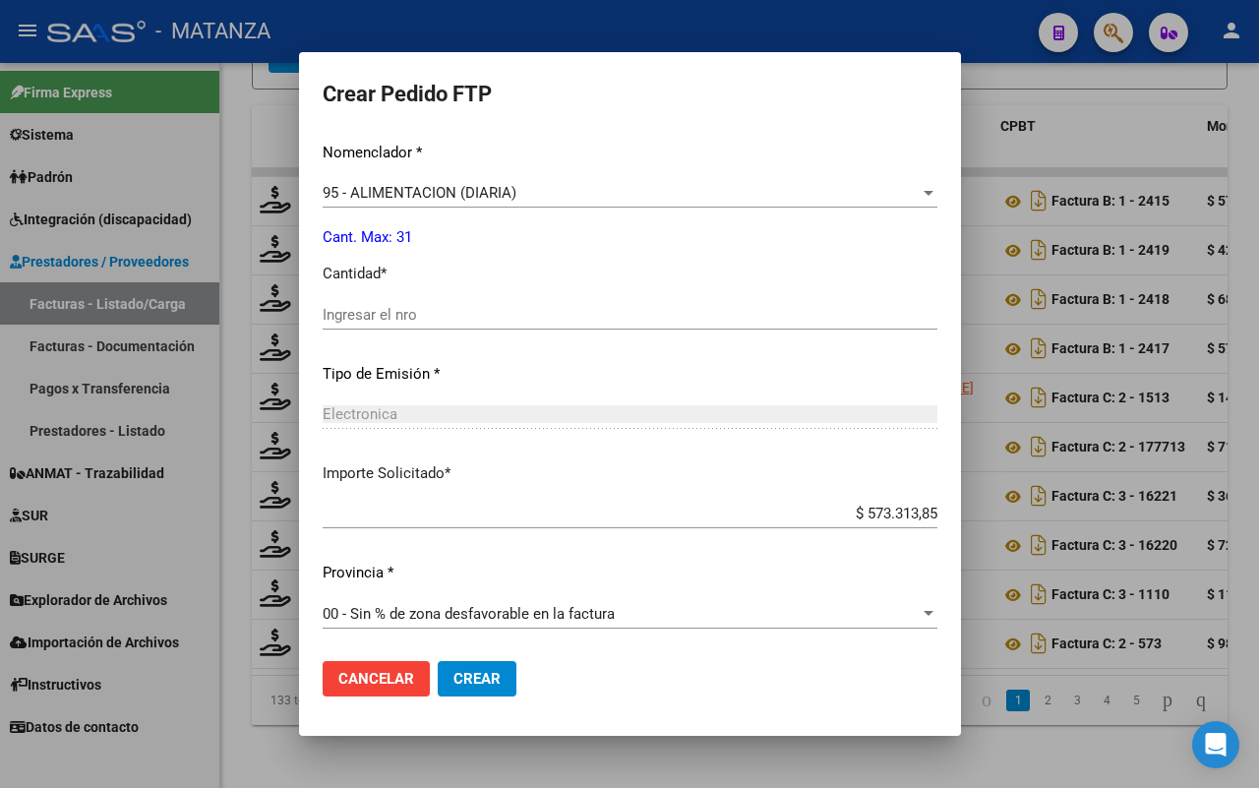
click at [595, 190] on div "95 - ALIMENTACION (DIARIA)" at bounding box center [621, 193] width 597 height 18
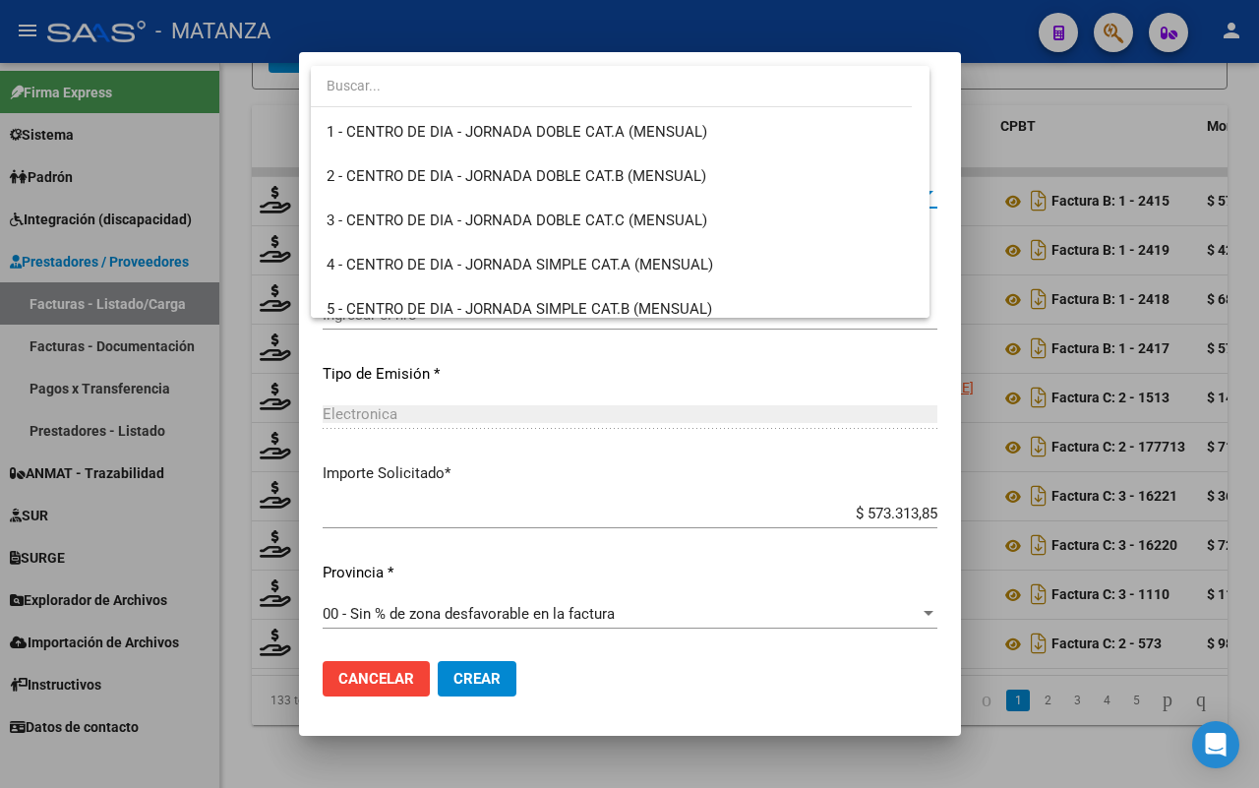
scroll to position [4101, 0]
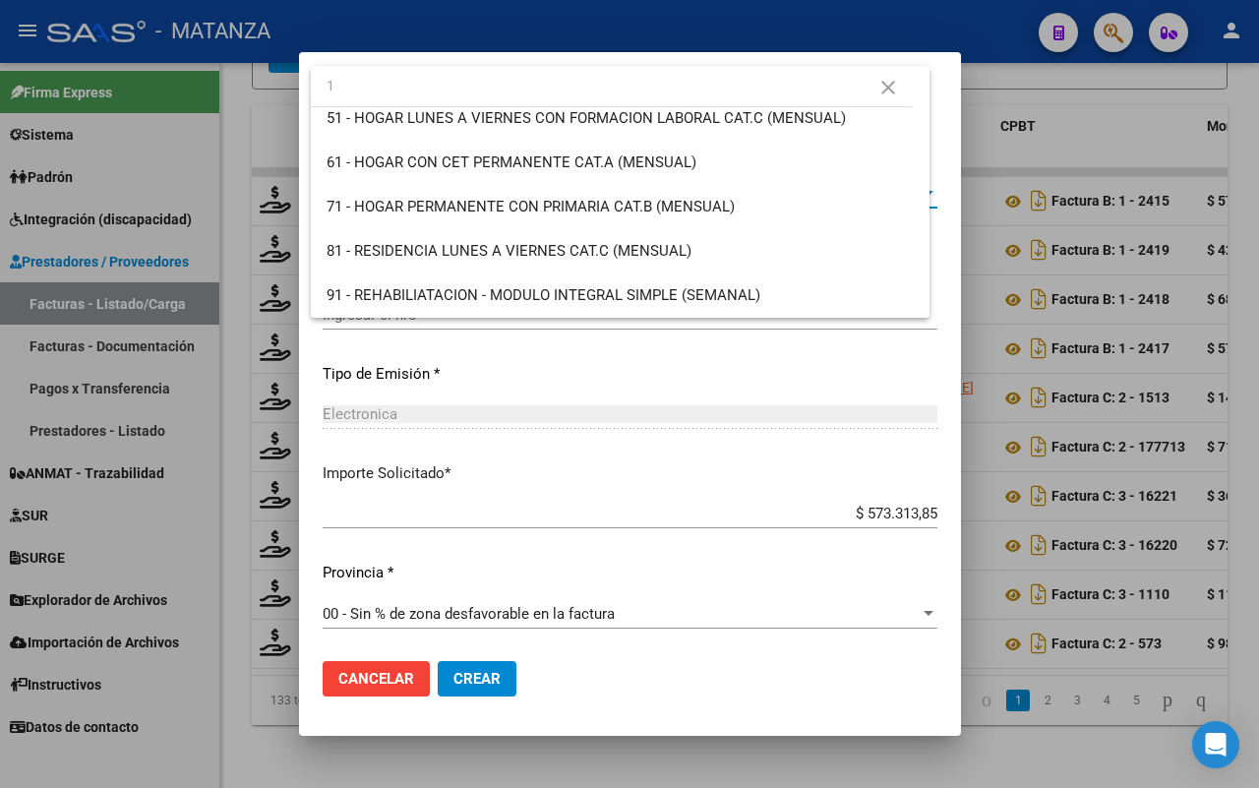
type input "10"
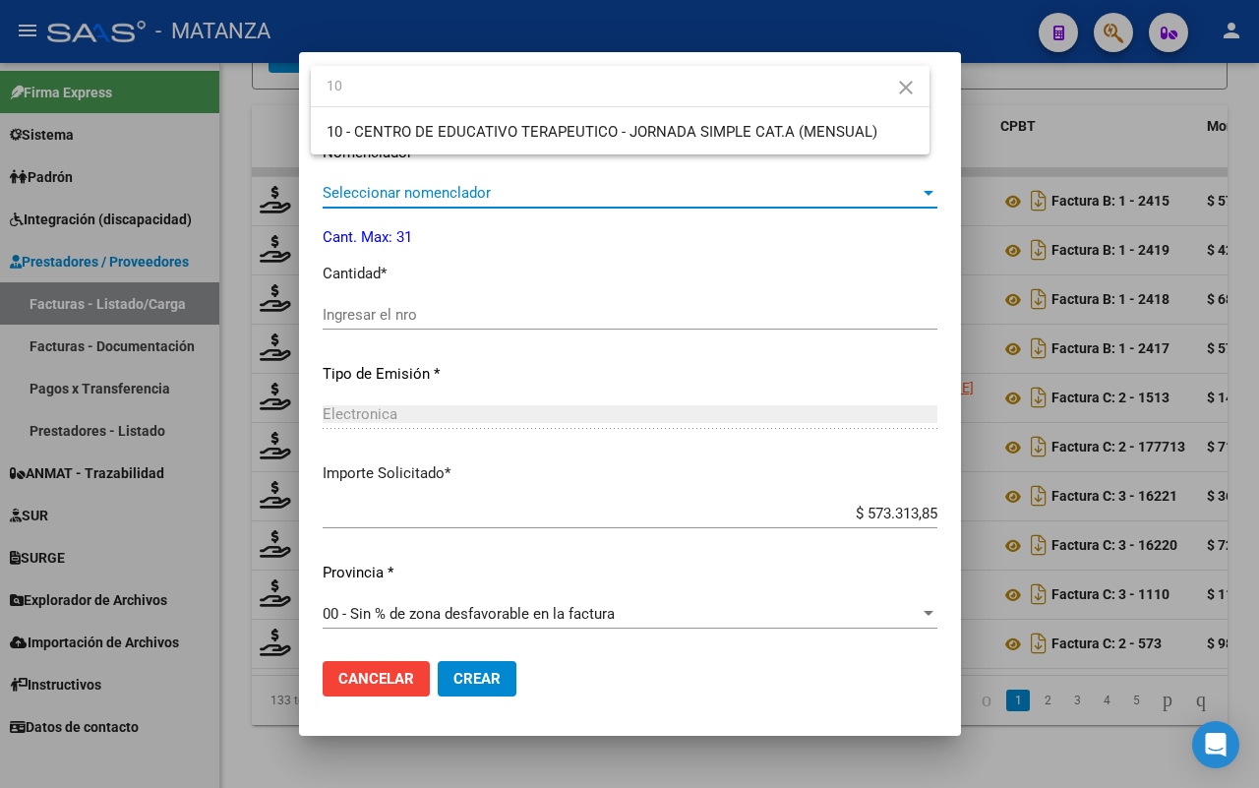
scroll to position [0, 0]
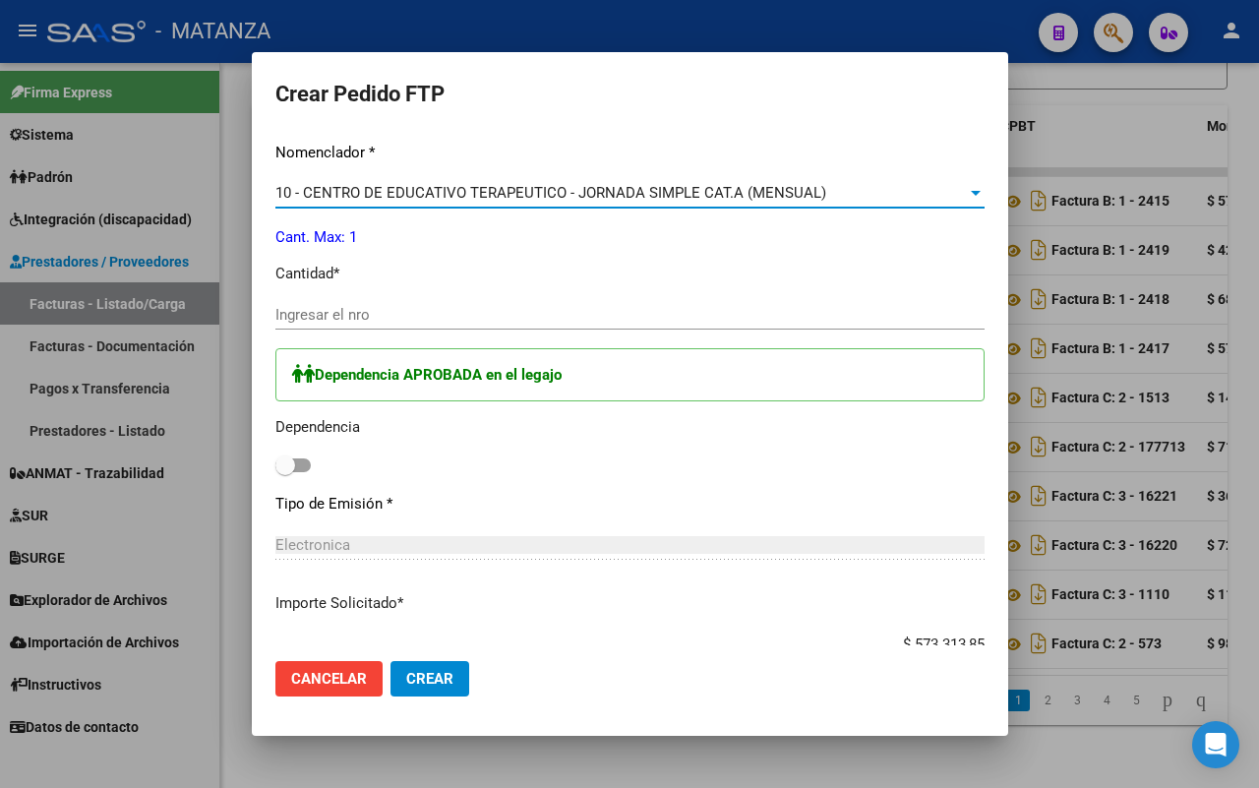
click at [377, 320] on input "Ingresar el nro" at bounding box center [629, 315] width 709 height 18
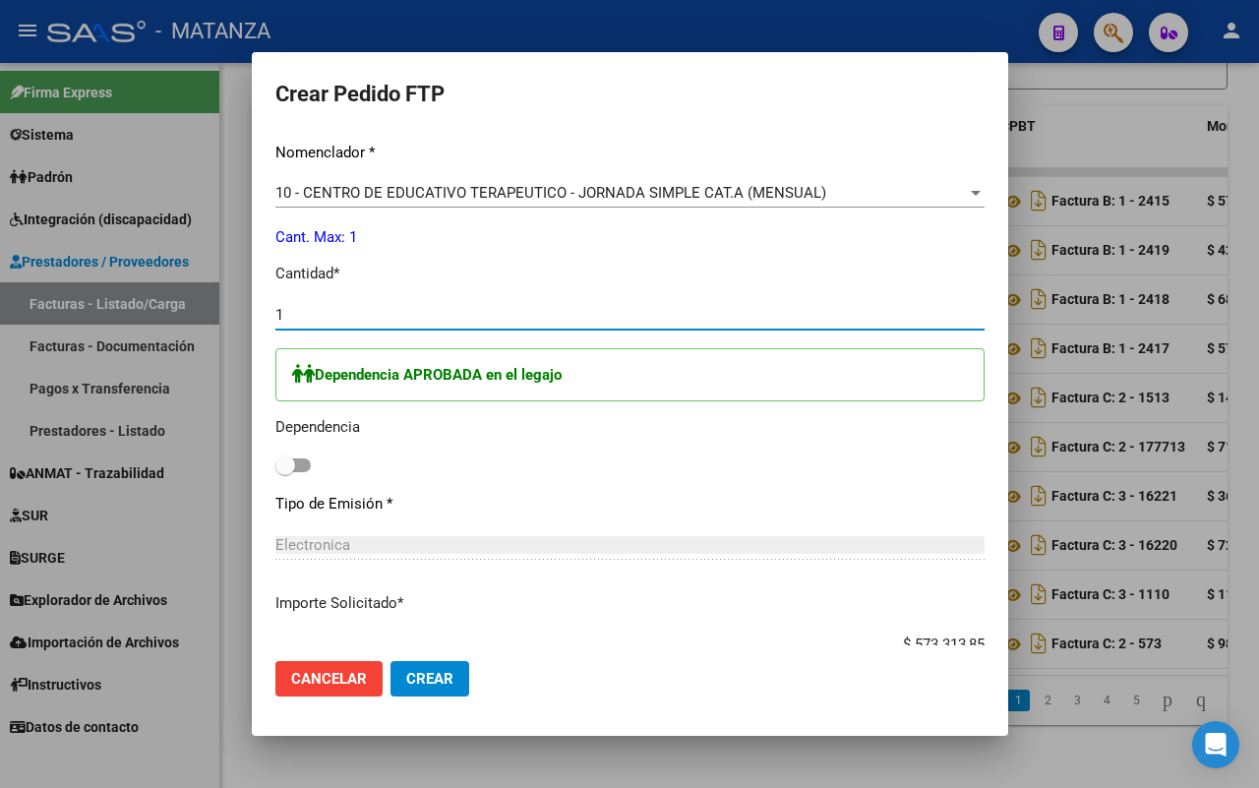
type input "1"
click at [307, 462] on span at bounding box center [292, 465] width 35 height 14
click at [285, 472] on input "checkbox" at bounding box center [284, 472] width 1 height 1
checkbox input "true"
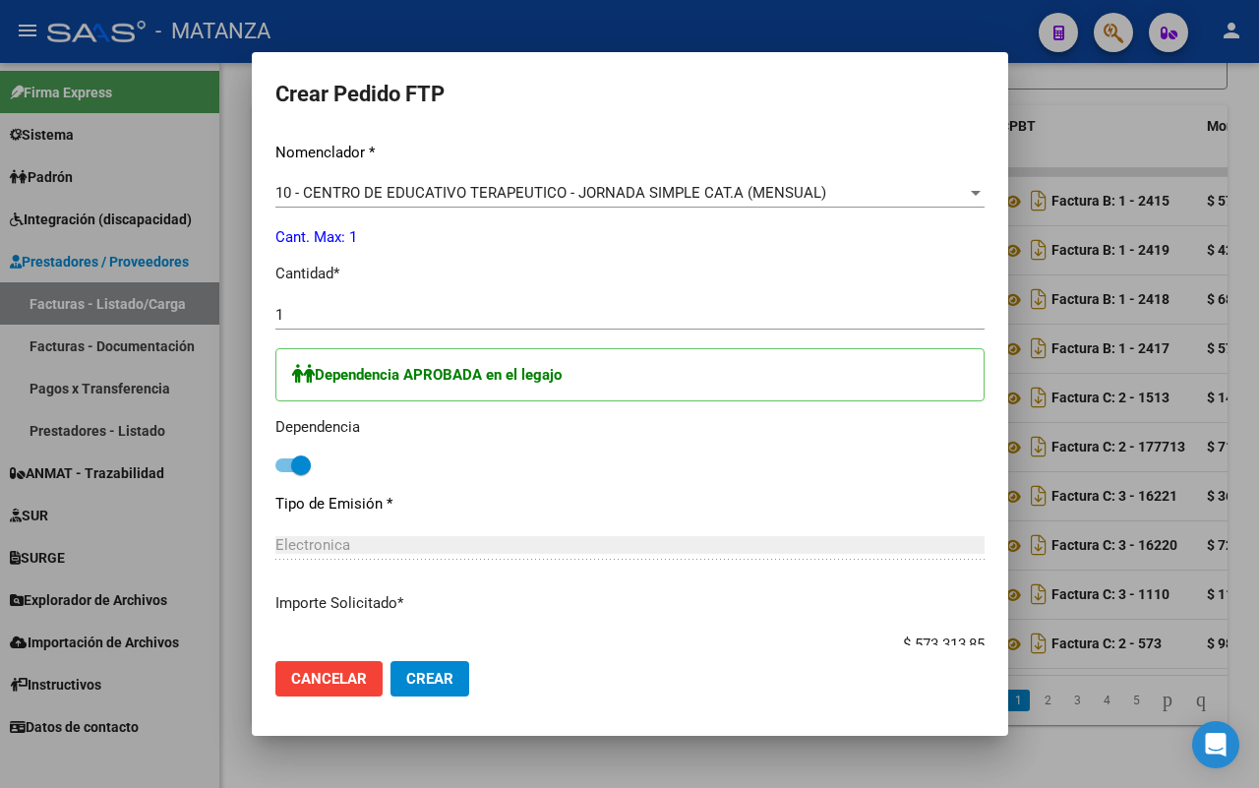
scroll to position [880, 0]
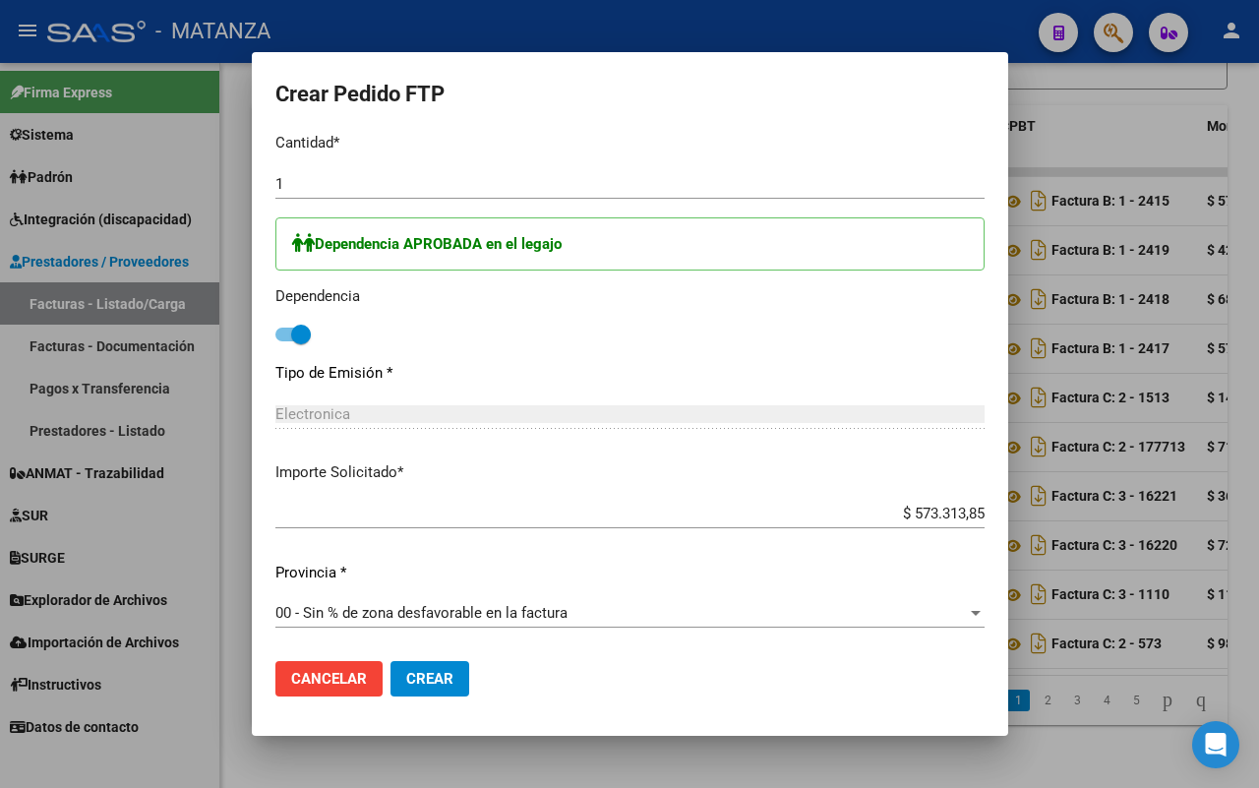
click at [438, 671] on span "Crear" at bounding box center [429, 679] width 47 height 18
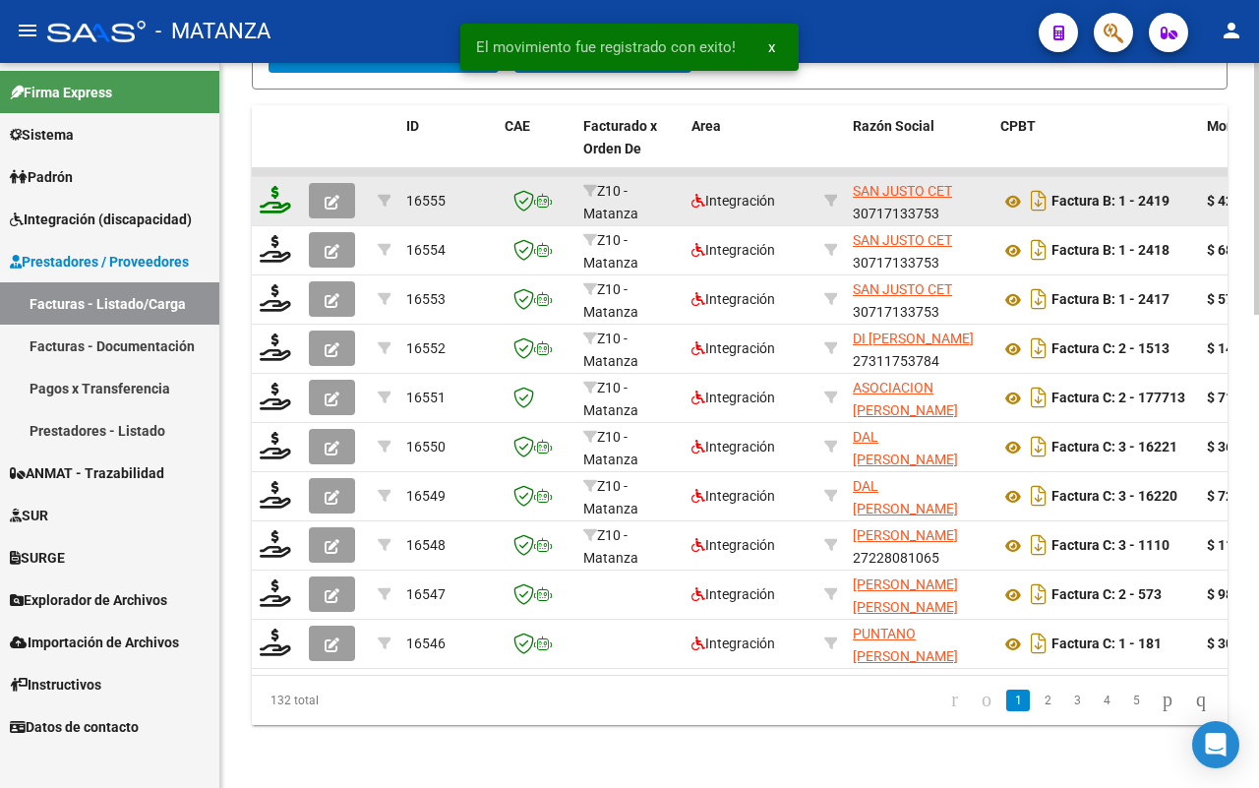
click at [272, 186] on icon at bounding box center [275, 200] width 31 height 28
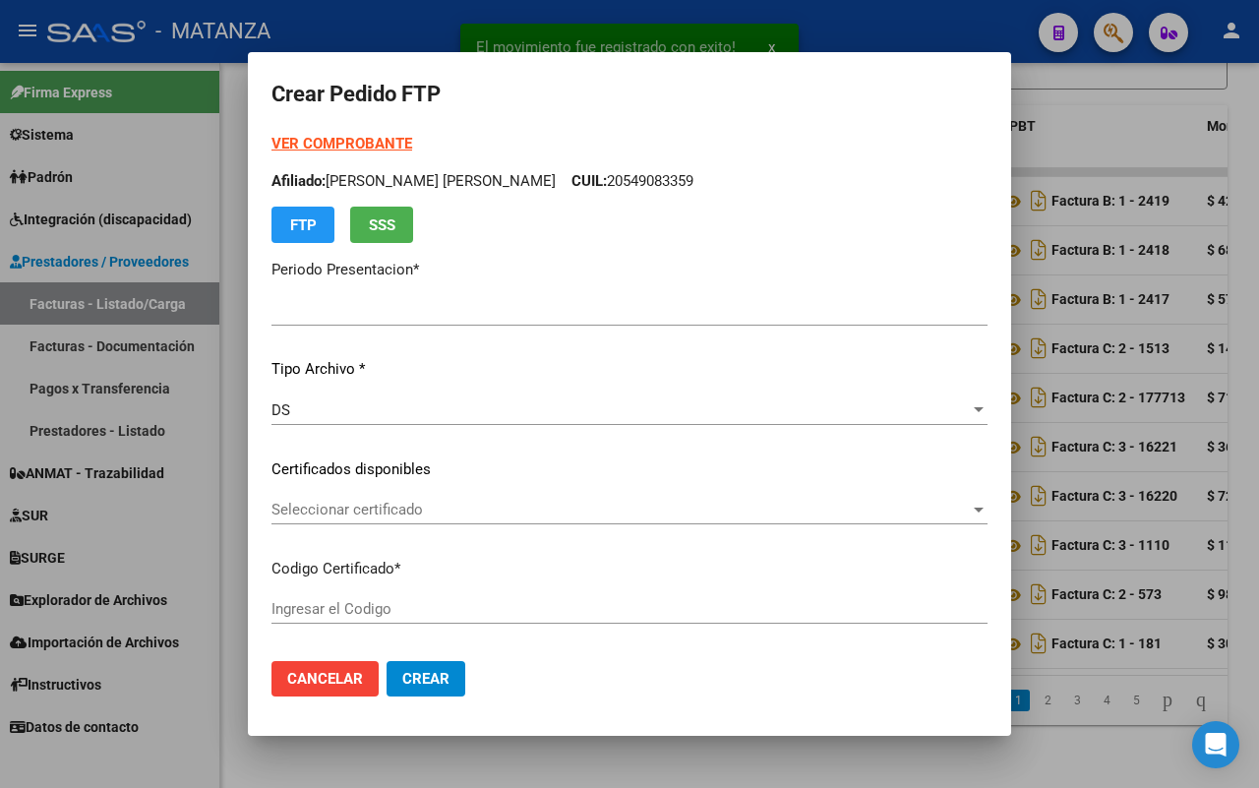
type input "202507"
type input "$ 424.676,93"
type input "ARG01-00055513925-20220317-20270317-BS"
type input "[DATE]"
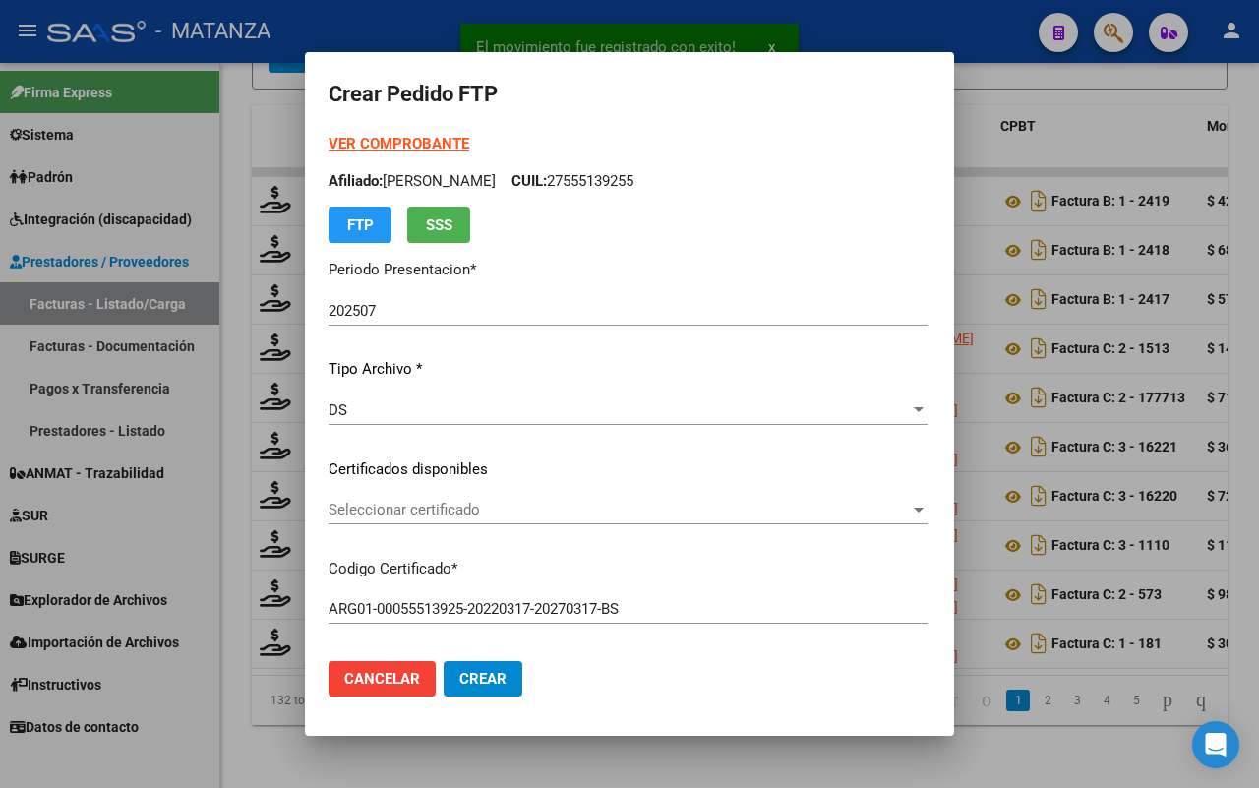
click at [526, 519] on div "Seleccionar certificado Seleccionar certificado" at bounding box center [627, 510] width 599 height 30
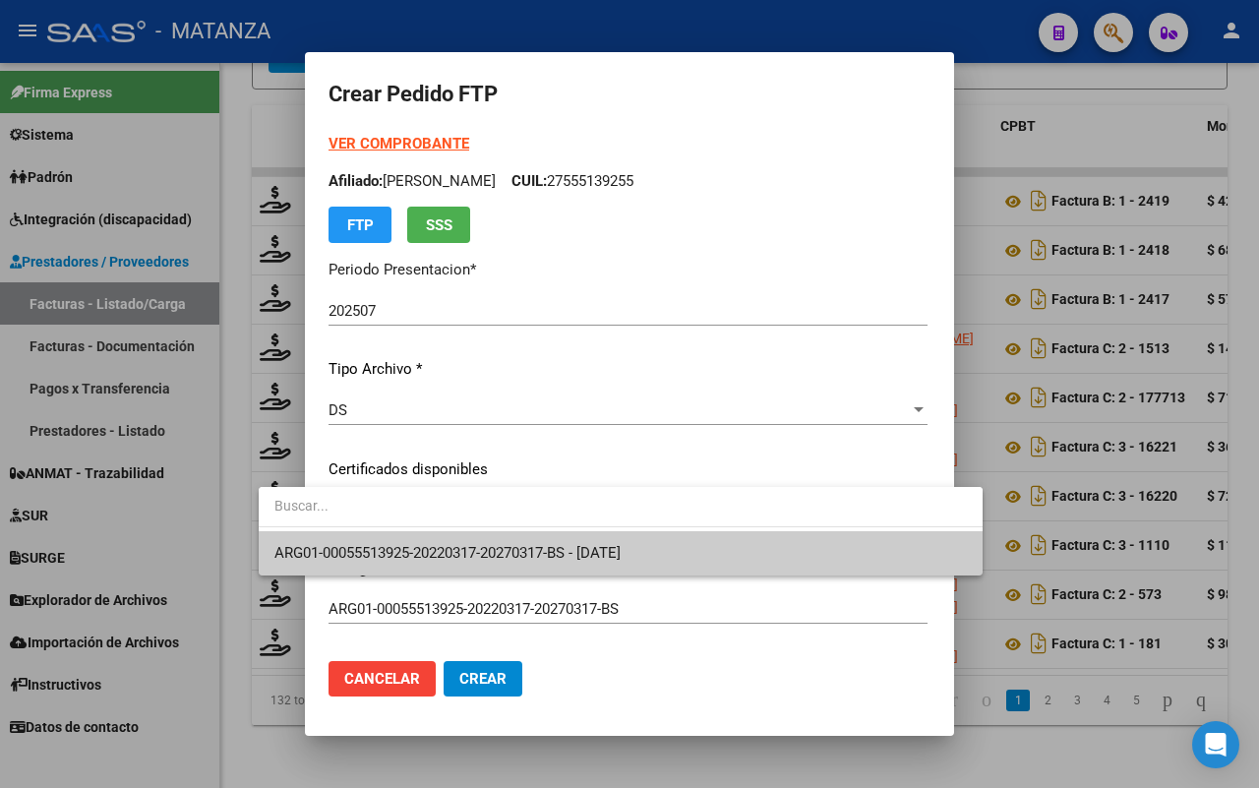
click at [526, 517] on input "dropdown search" at bounding box center [621, 505] width 724 height 41
click at [517, 548] on span "ARG01-00055513925-20220317-20270317-BS - [DATE]" at bounding box center [447, 553] width 346 height 18
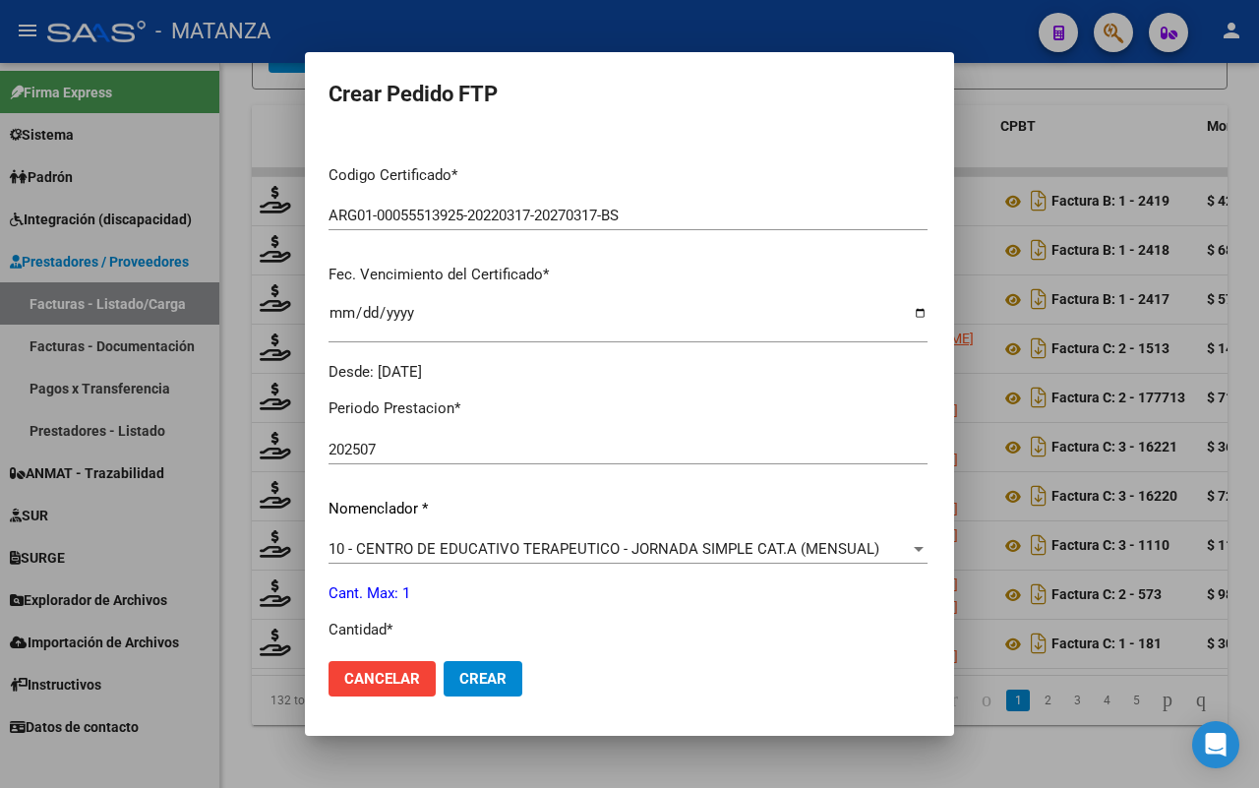
scroll to position [492, 0]
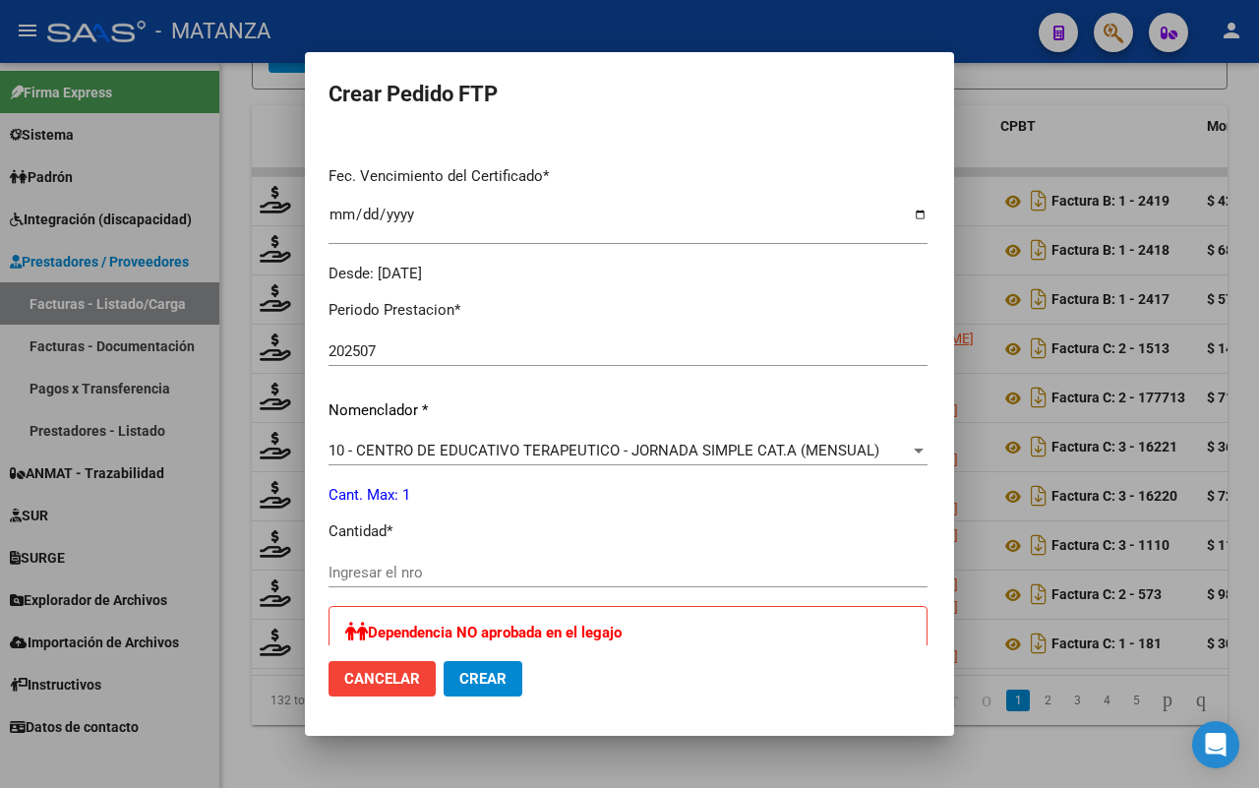
click at [511, 568] on input "Ingresar el nro" at bounding box center [627, 573] width 599 height 18
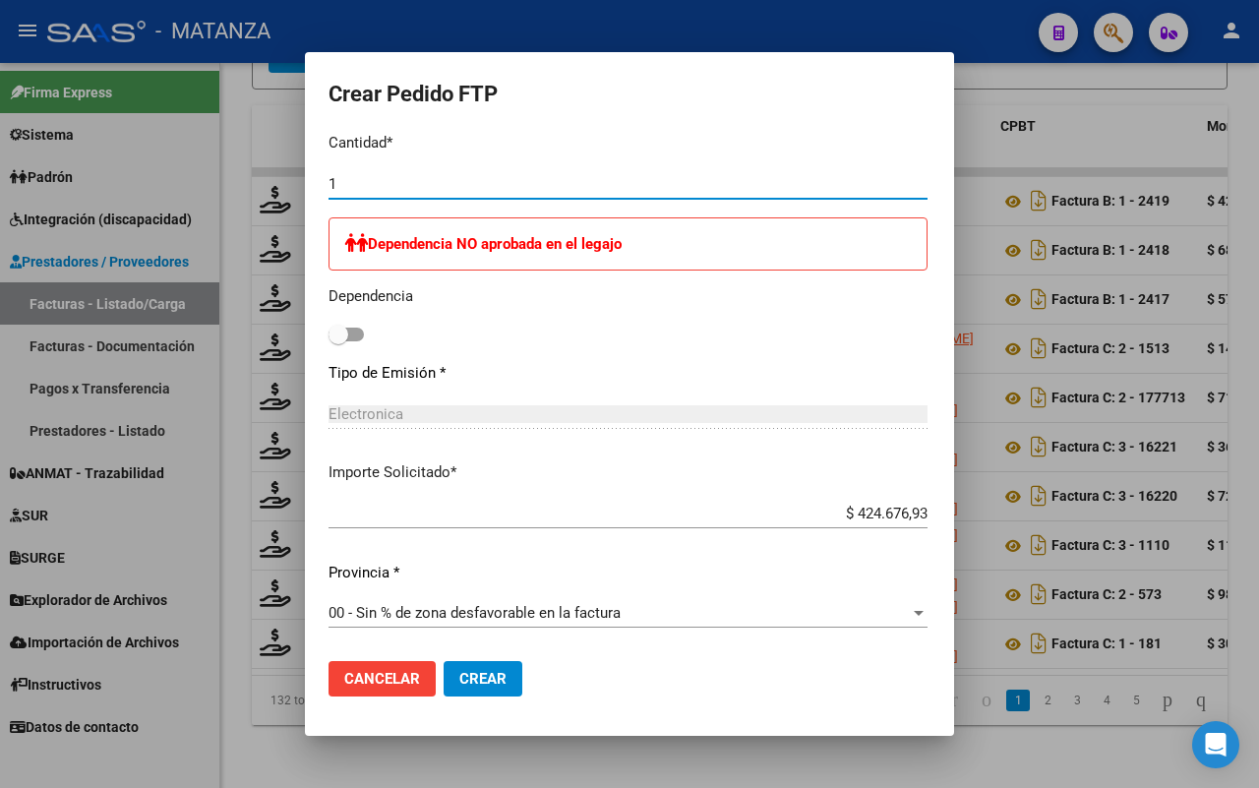
type input "1"
drag, startPoint x: 425, startPoint y: 680, endPoint x: 559, endPoint y: 671, distance: 134.1
click at [459, 680] on span "Crear" at bounding box center [482, 679] width 47 height 18
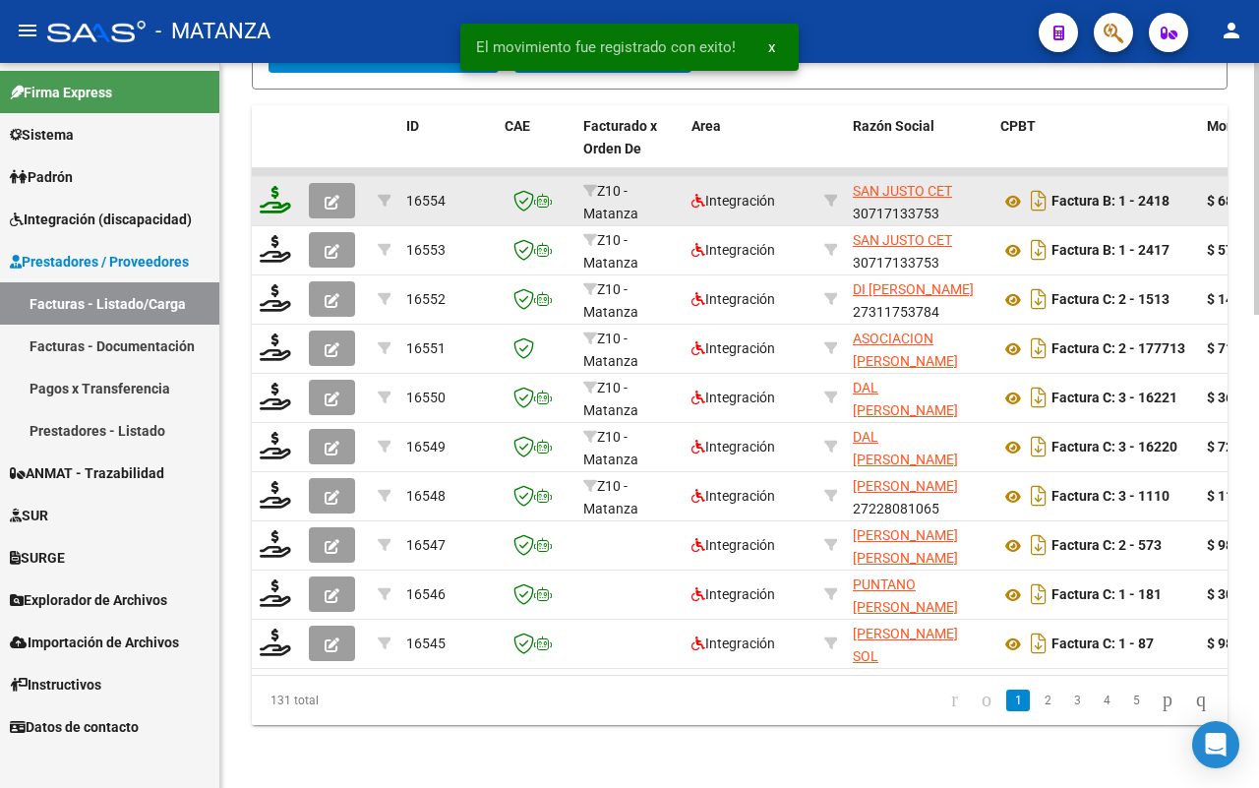
click at [275, 186] on icon at bounding box center [275, 200] width 31 height 28
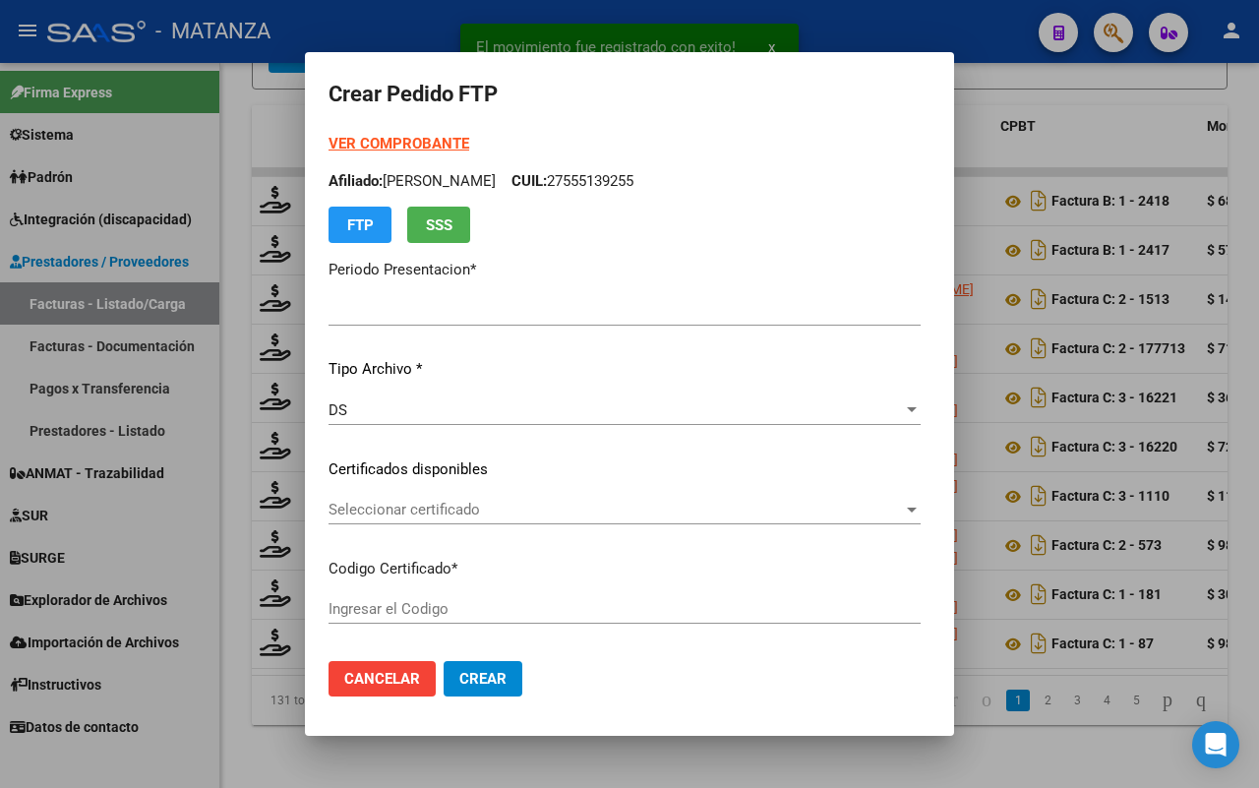
type input "202507"
type input "$ 68.184,38"
type input "ARG0200049001381-20230725-20330725-BS"
type input "[DATE]"
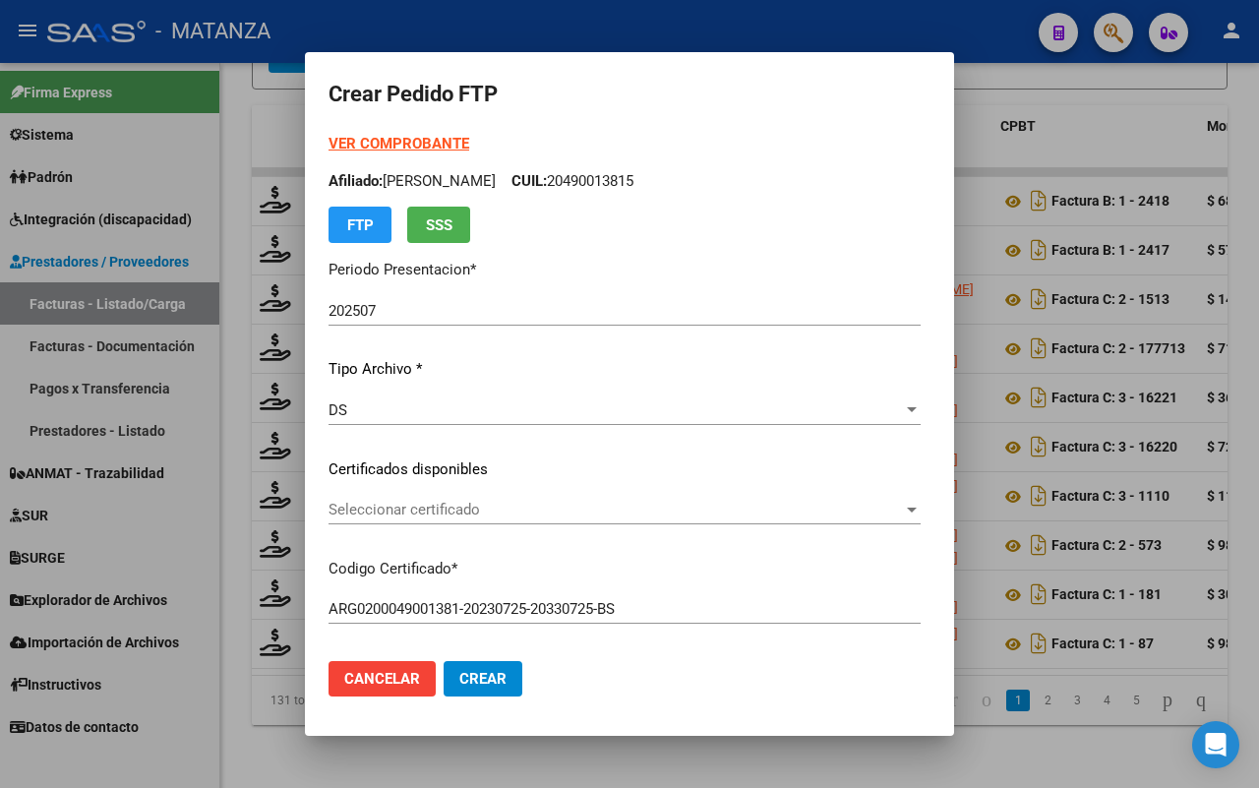
click at [490, 509] on span "Seleccionar certificado" at bounding box center [615, 510] width 574 height 18
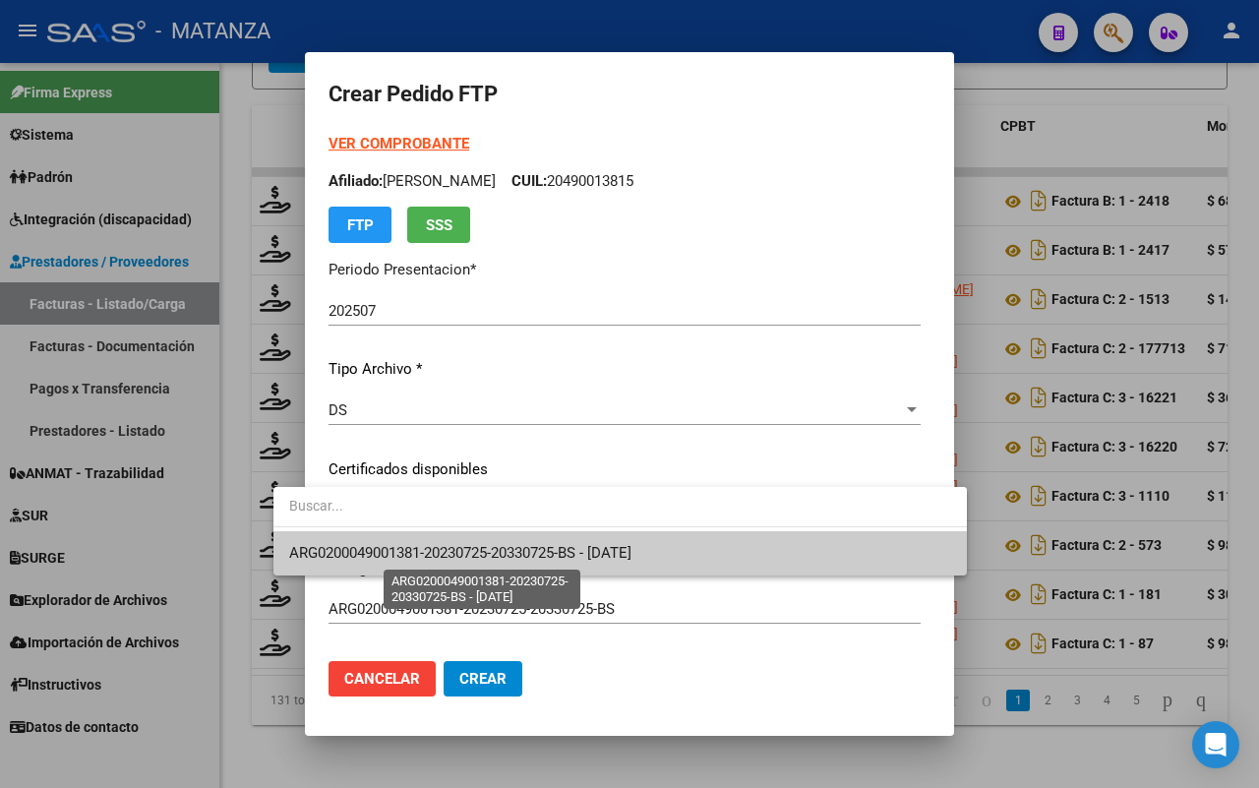
click at [474, 549] on span "ARG0200049001381-20230725-20330725-BS - [DATE]" at bounding box center [460, 553] width 342 height 18
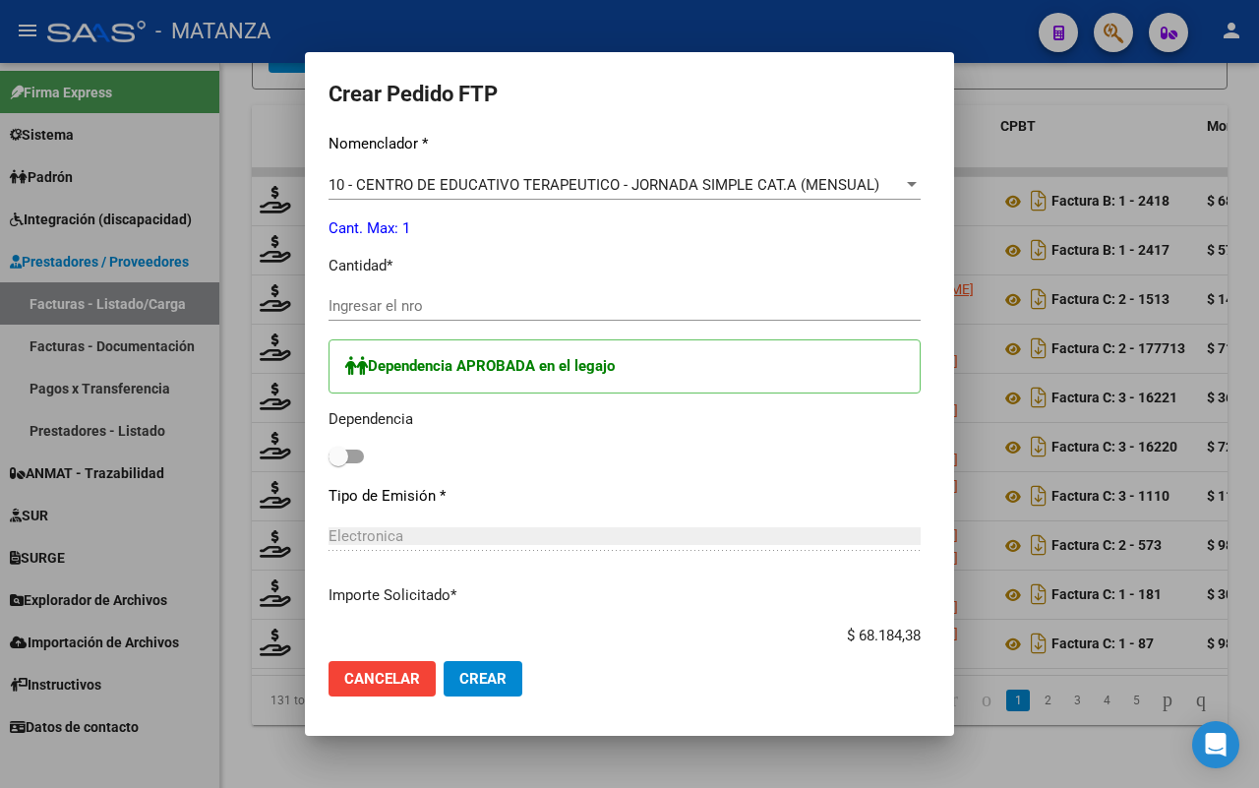
scroll to position [688, 0]
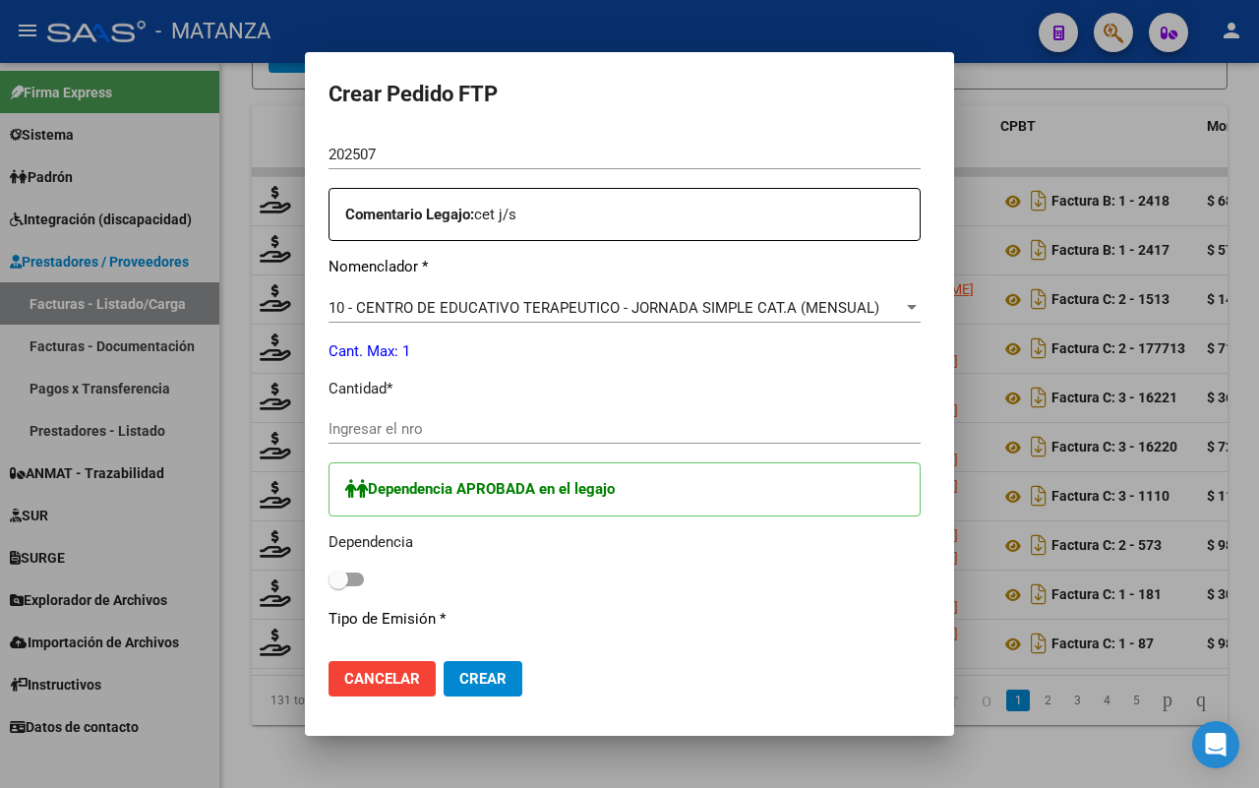
click at [612, 303] on span "10 - CENTRO DE EDUCATIVO TERAPEUTICO - JORNADA SIMPLE CAT.A (MENSUAL)" at bounding box center [603, 308] width 551 height 18
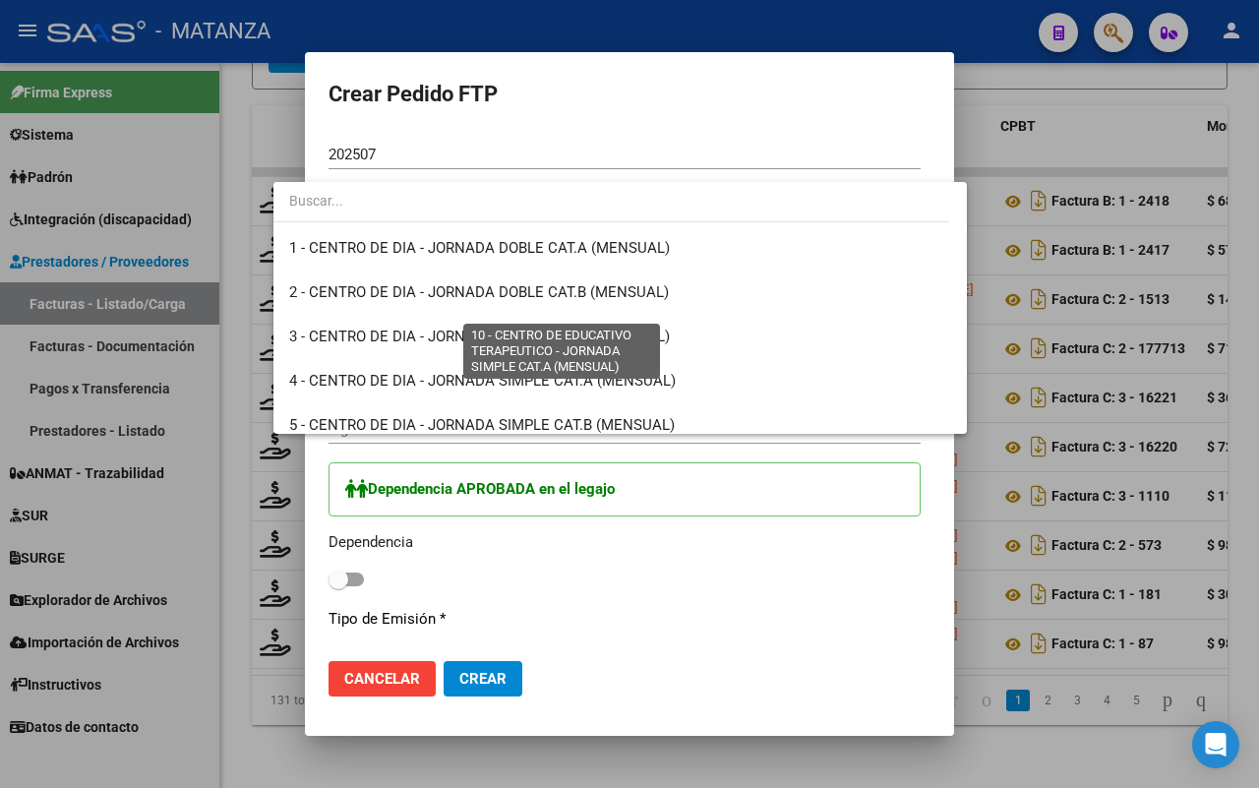
scroll to position [339, 0]
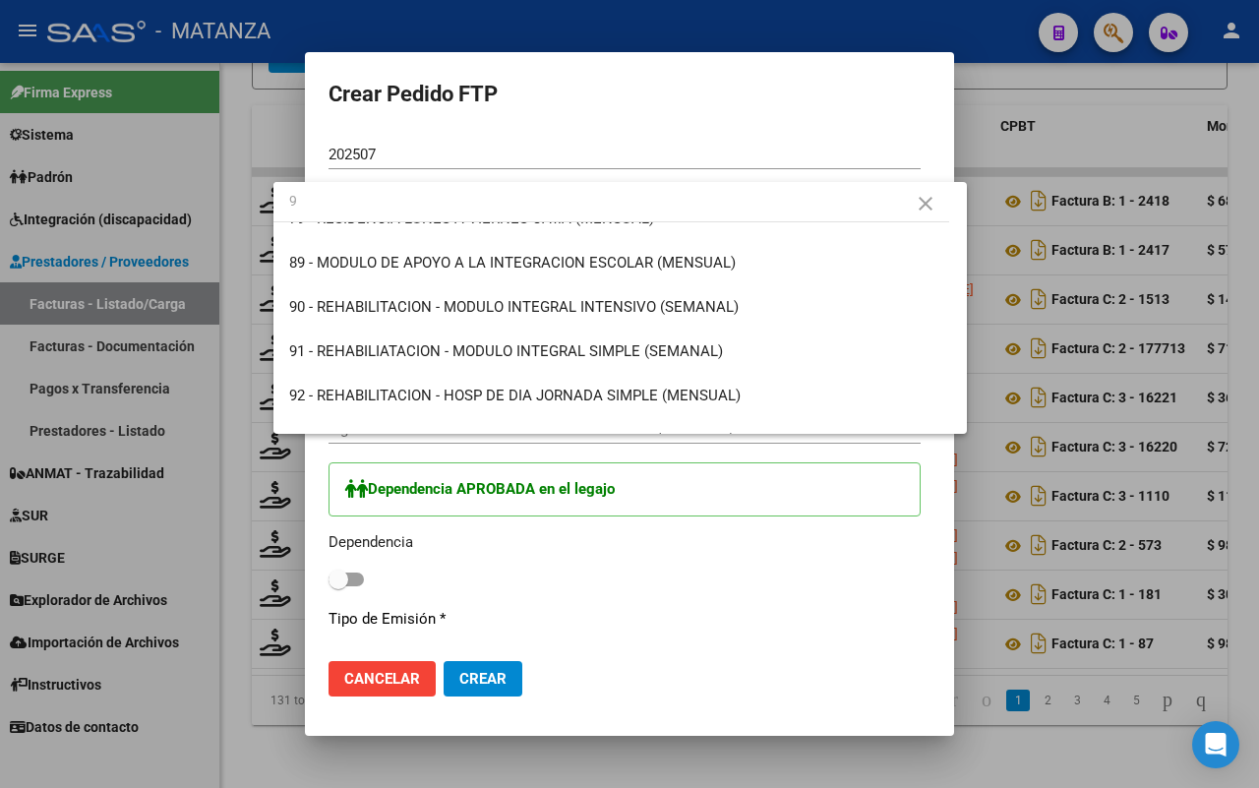
type input "95"
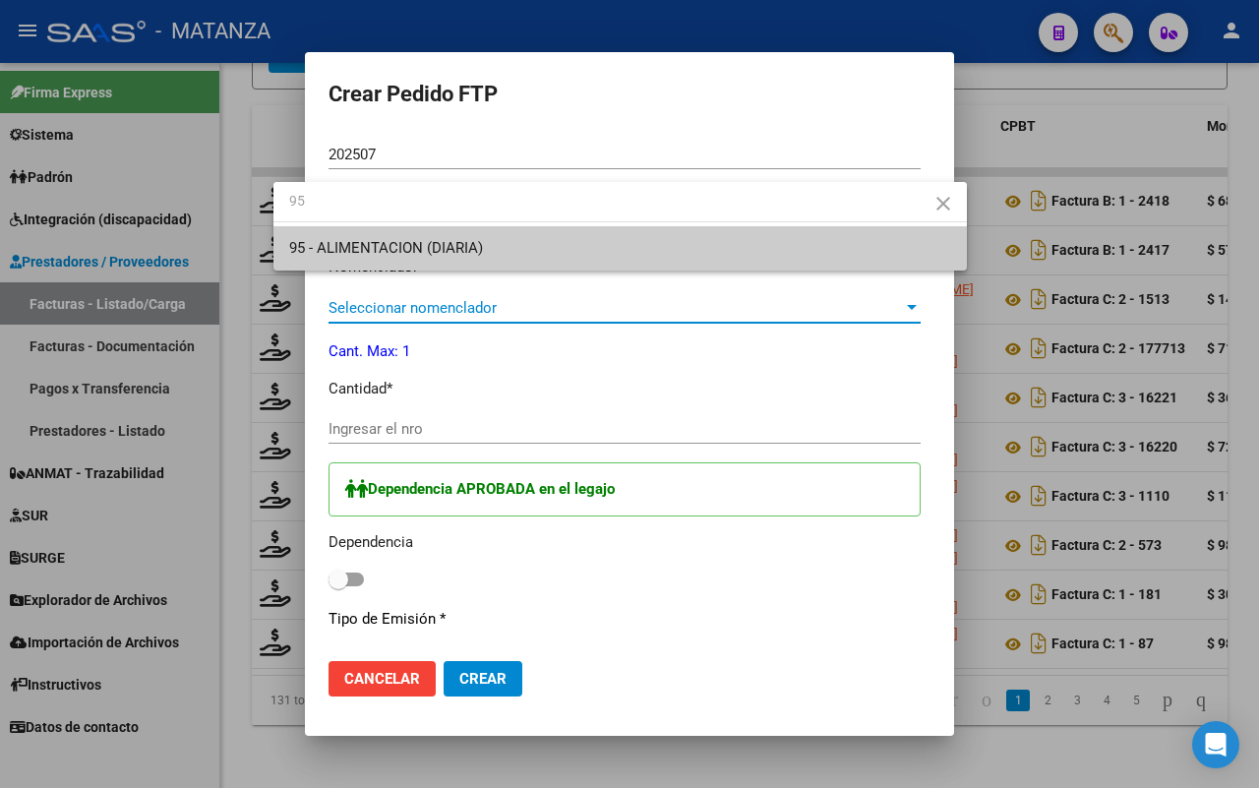
scroll to position [0, 0]
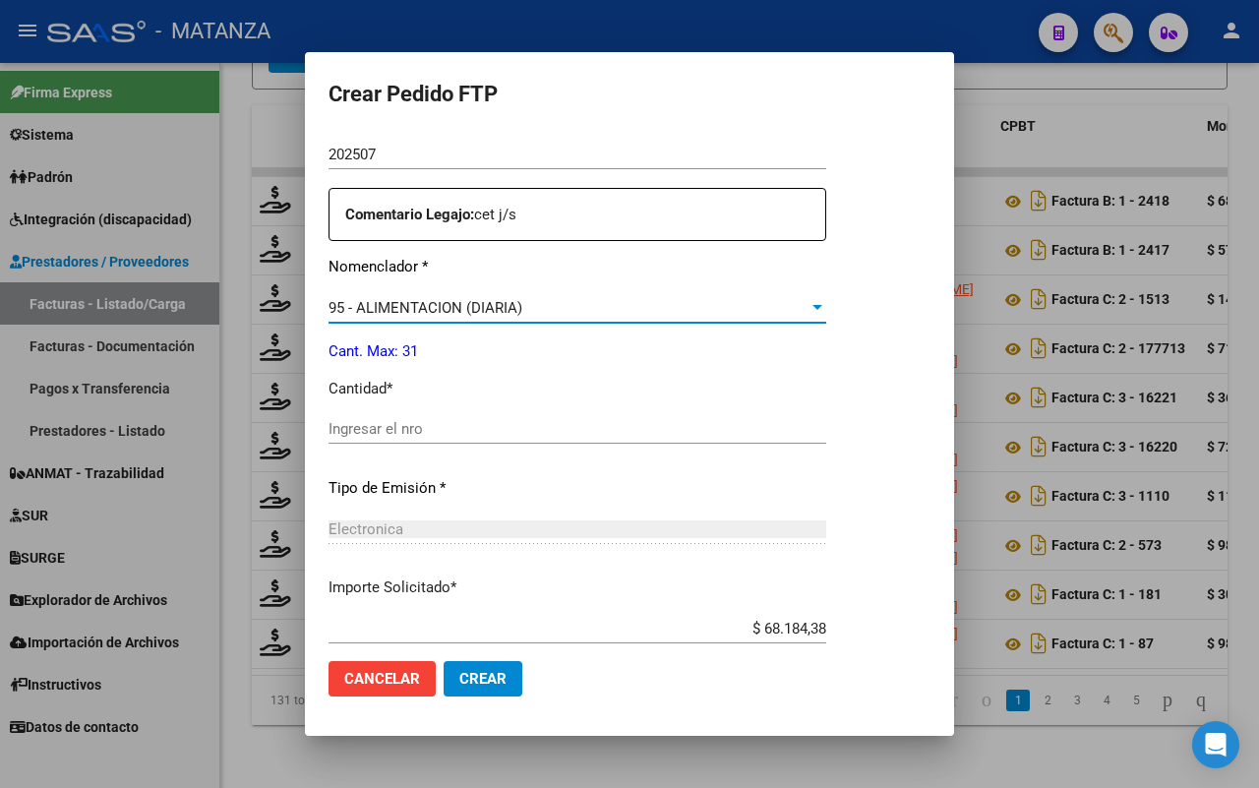
click at [546, 429] on input "Ingresar el nro" at bounding box center [577, 429] width 498 height 18
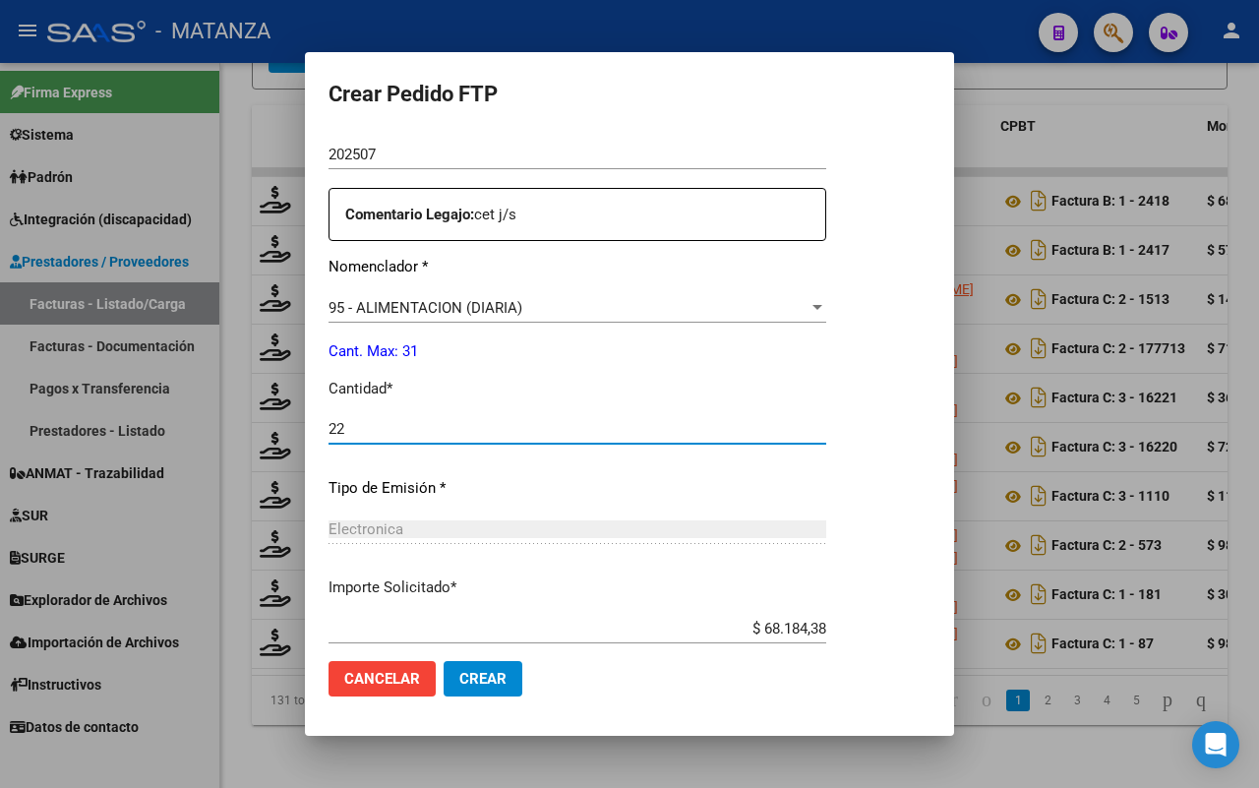
type input "22"
click at [497, 682] on span "Crear" at bounding box center [482, 679] width 47 height 18
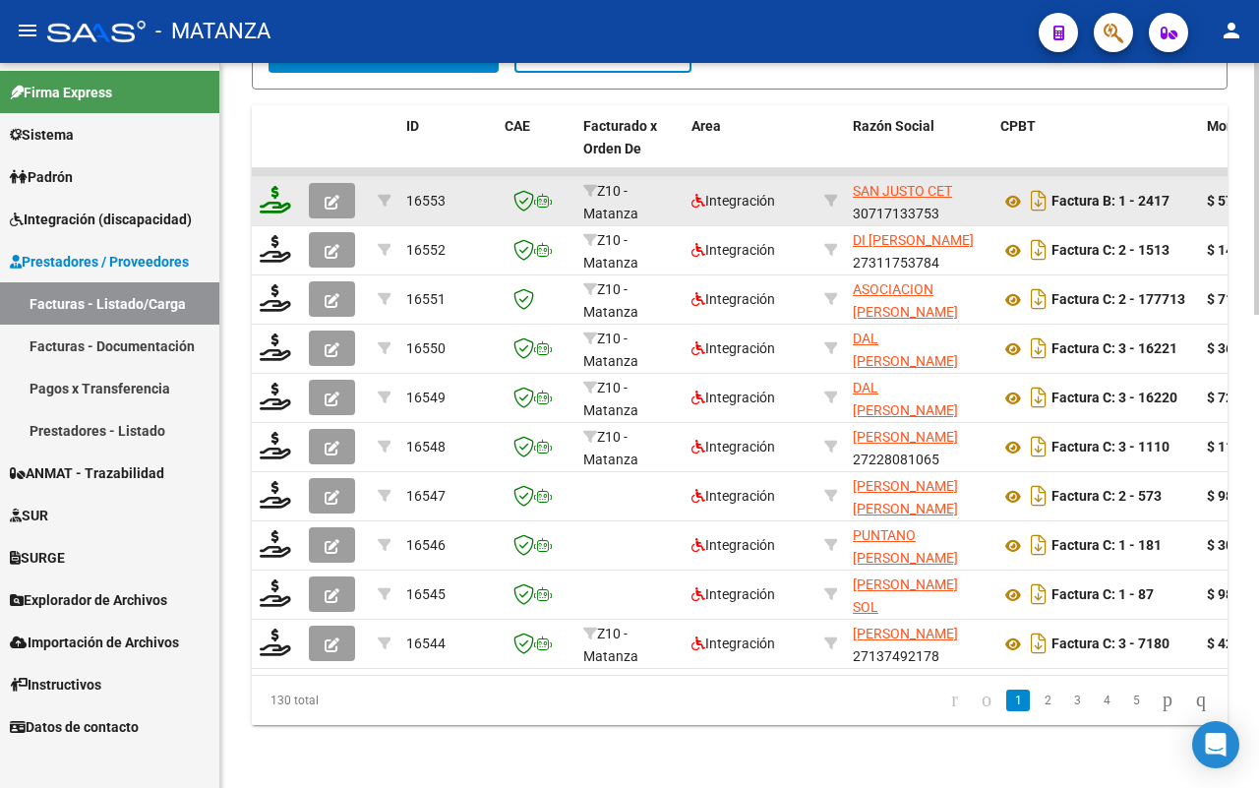
click at [264, 186] on icon at bounding box center [275, 200] width 31 height 28
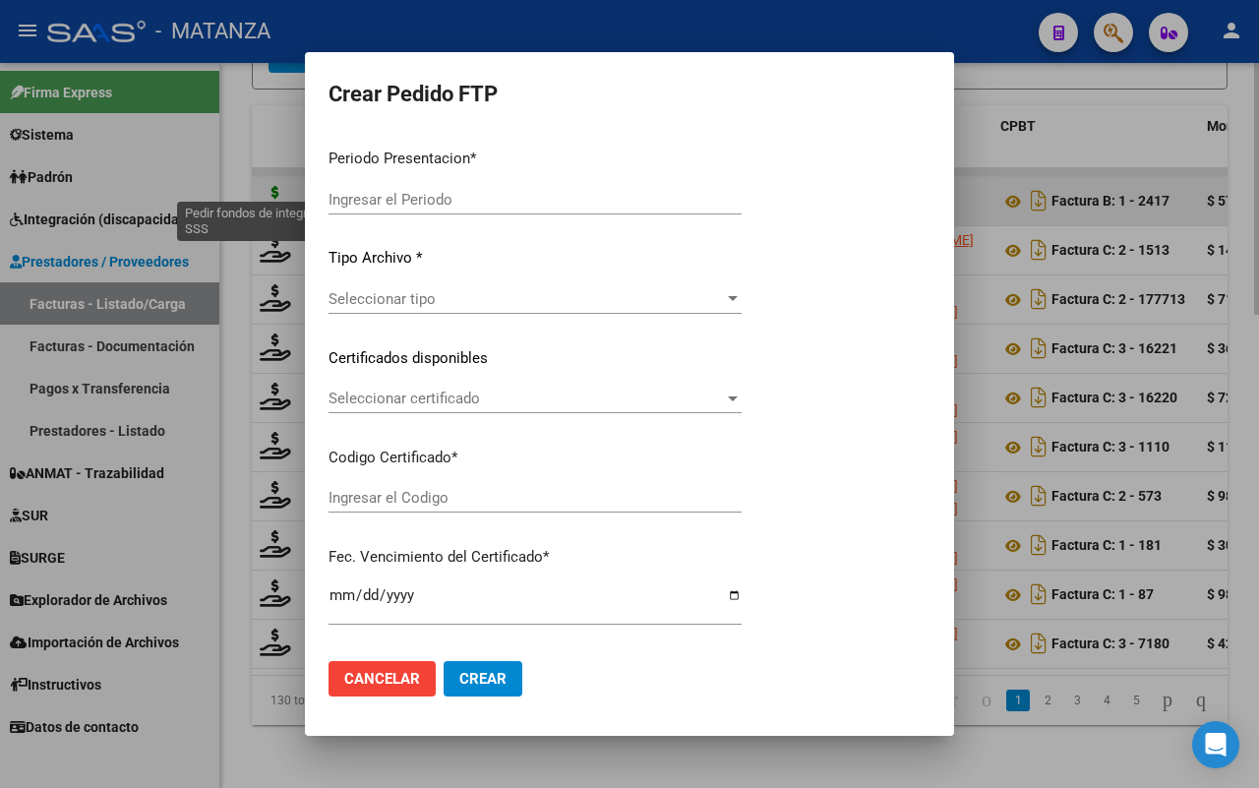
type input "202507"
type input "$ 573.313,85"
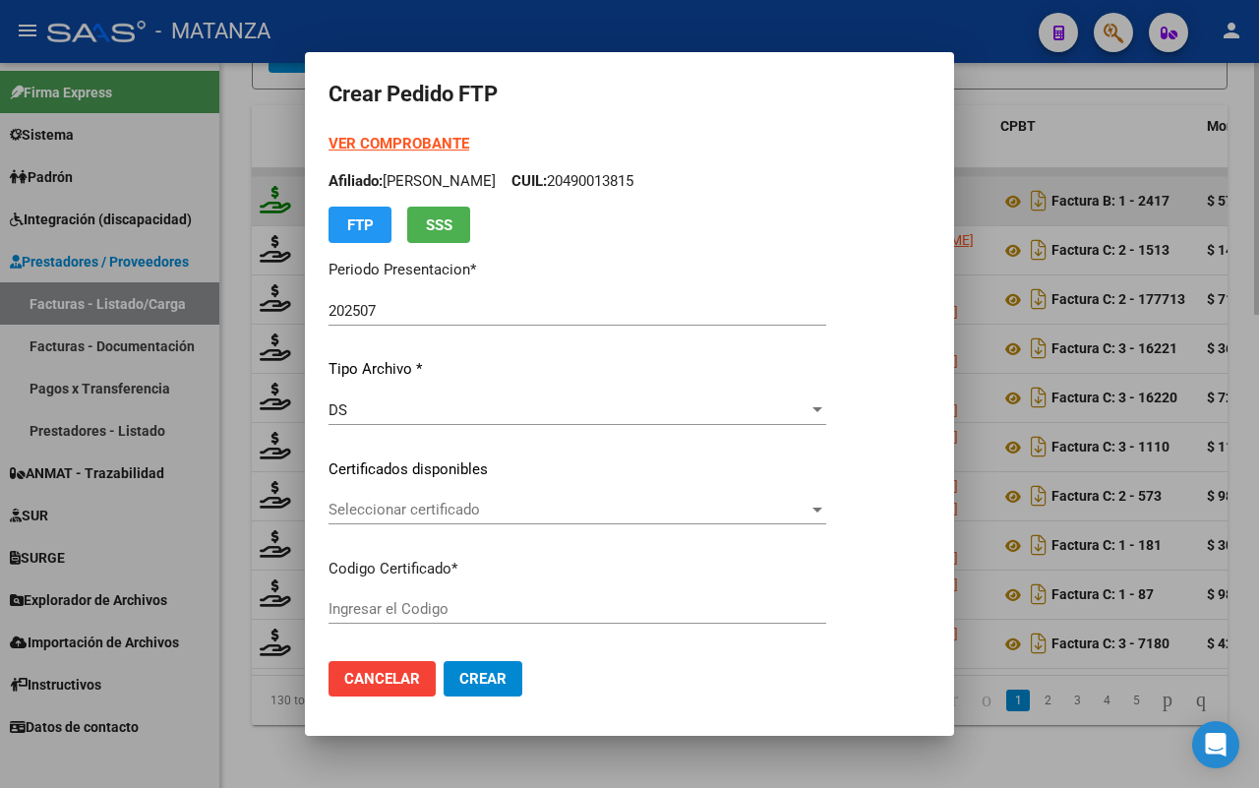
type input "ARG0200049001381-20230725-20330725-BS"
type input "[DATE]"
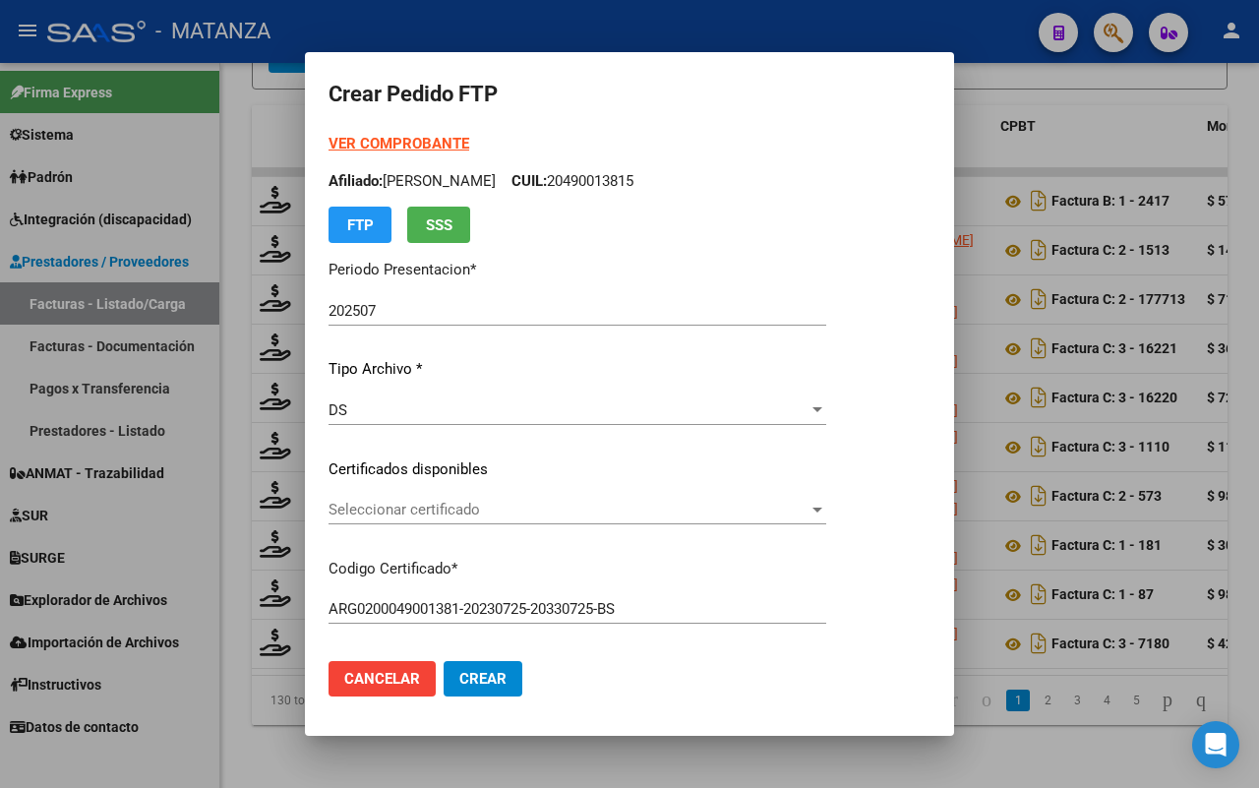
scroll to position [123, 0]
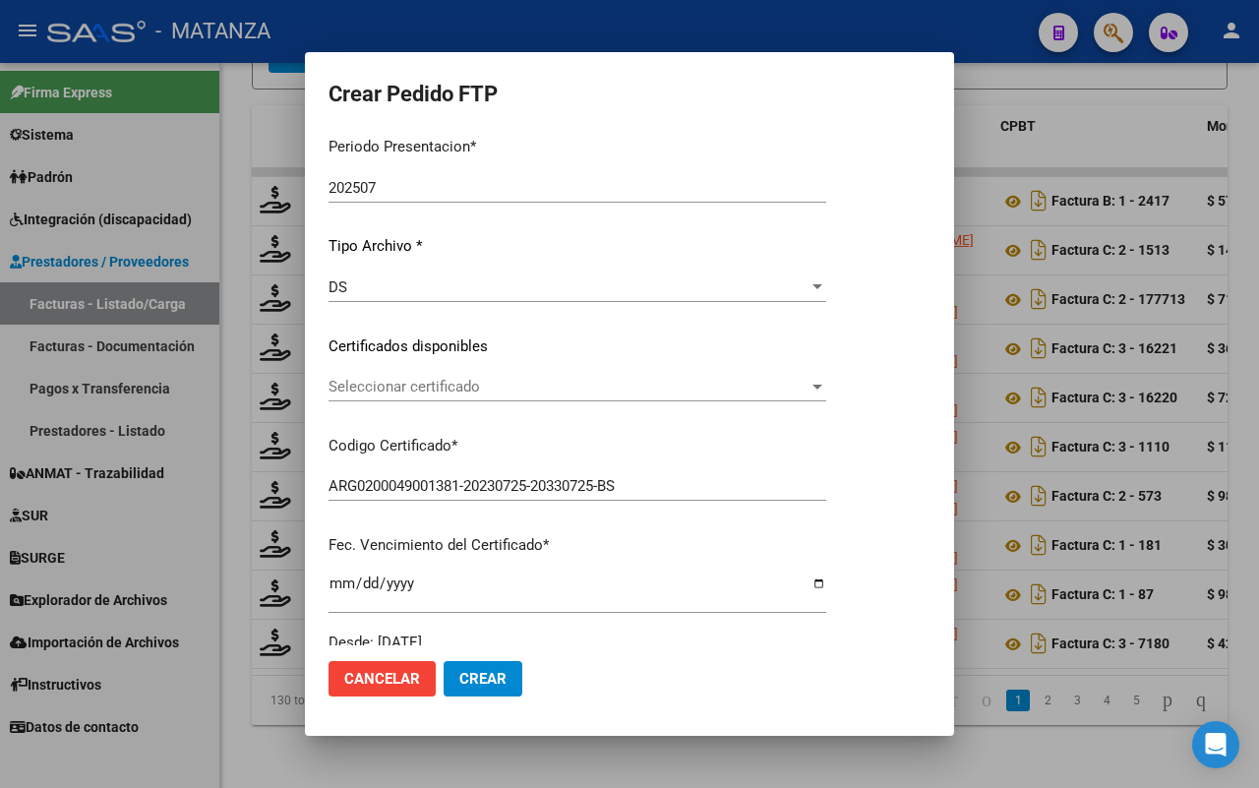
click at [465, 390] on span "Seleccionar certificado" at bounding box center [568, 387] width 480 height 18
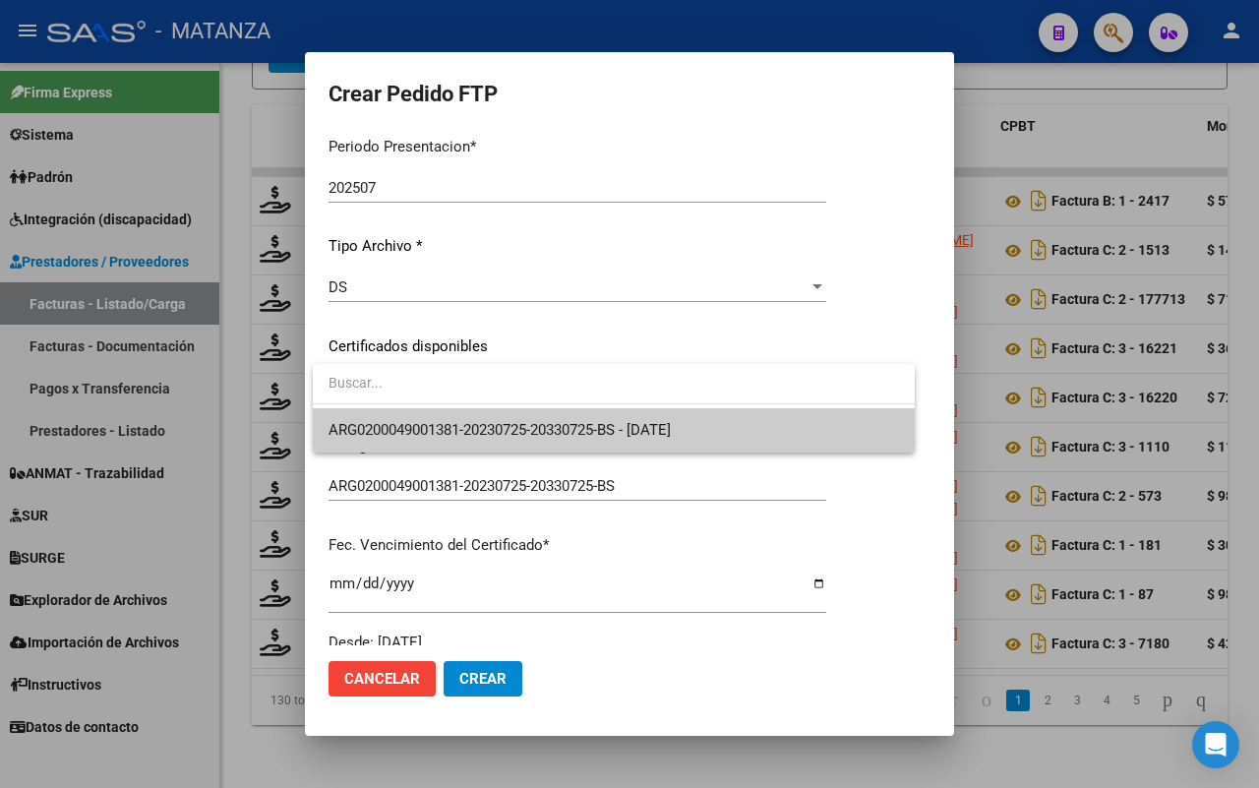
click at [462, 414] on span "ARG0200049001381-20230725-20330725-BS - [DATE]" at bounding box center [613, 430] width 570 height 44
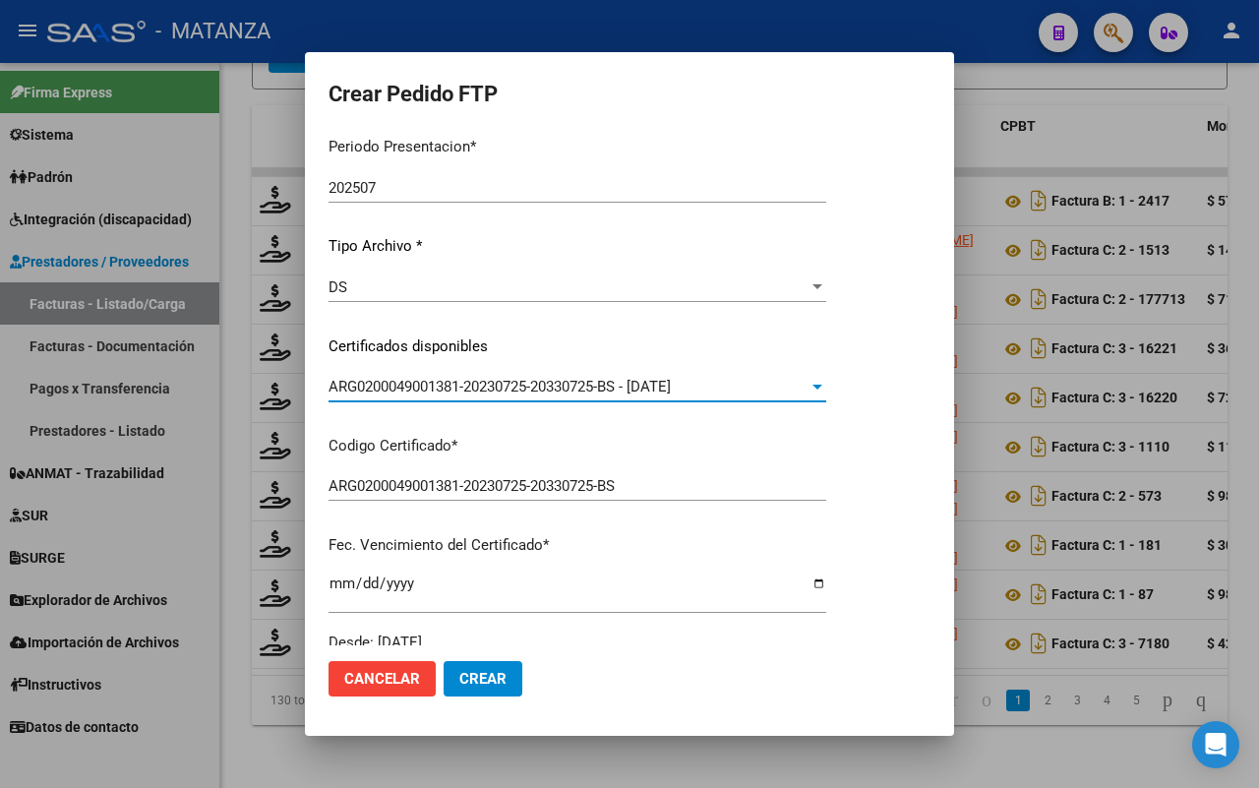
scroll to position [615, 0]
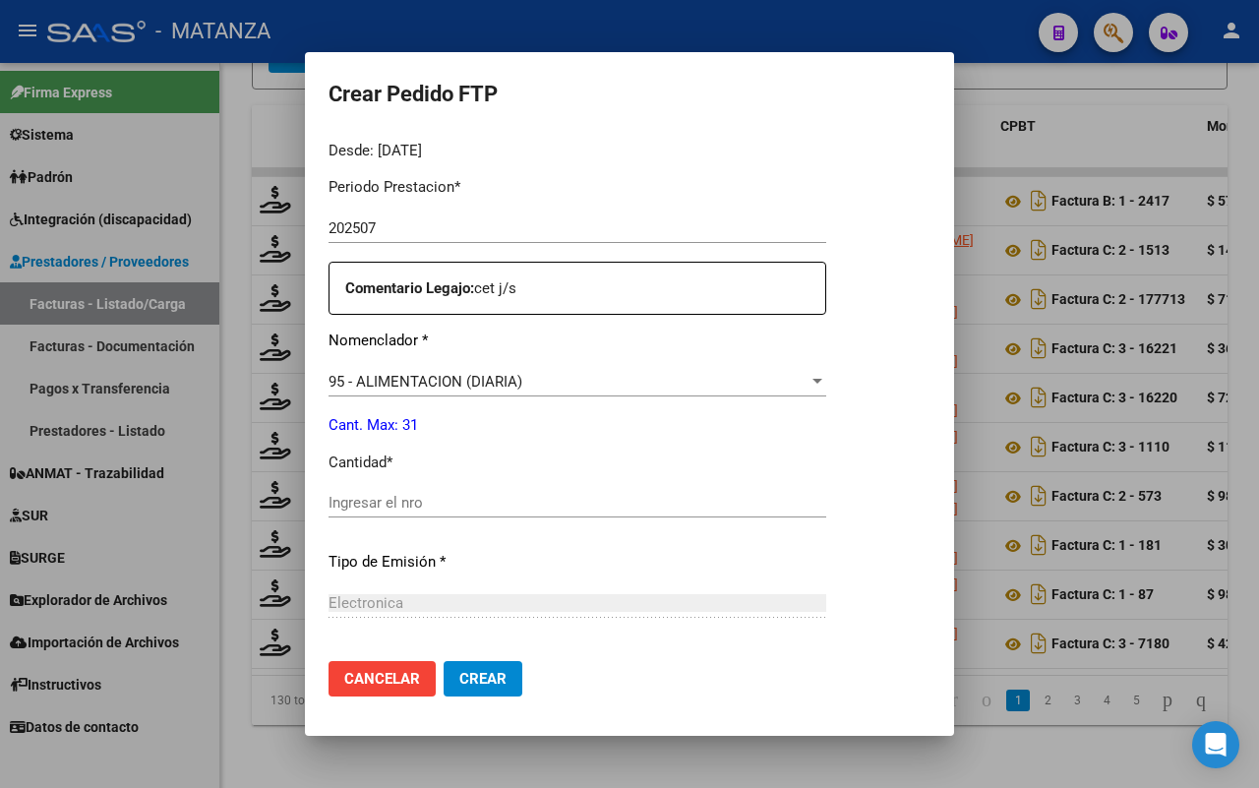
click at [514, 377] on span "95 - ALIMENTACION (DIARIA)" at bounding box center [425, 382] width 194 height 18
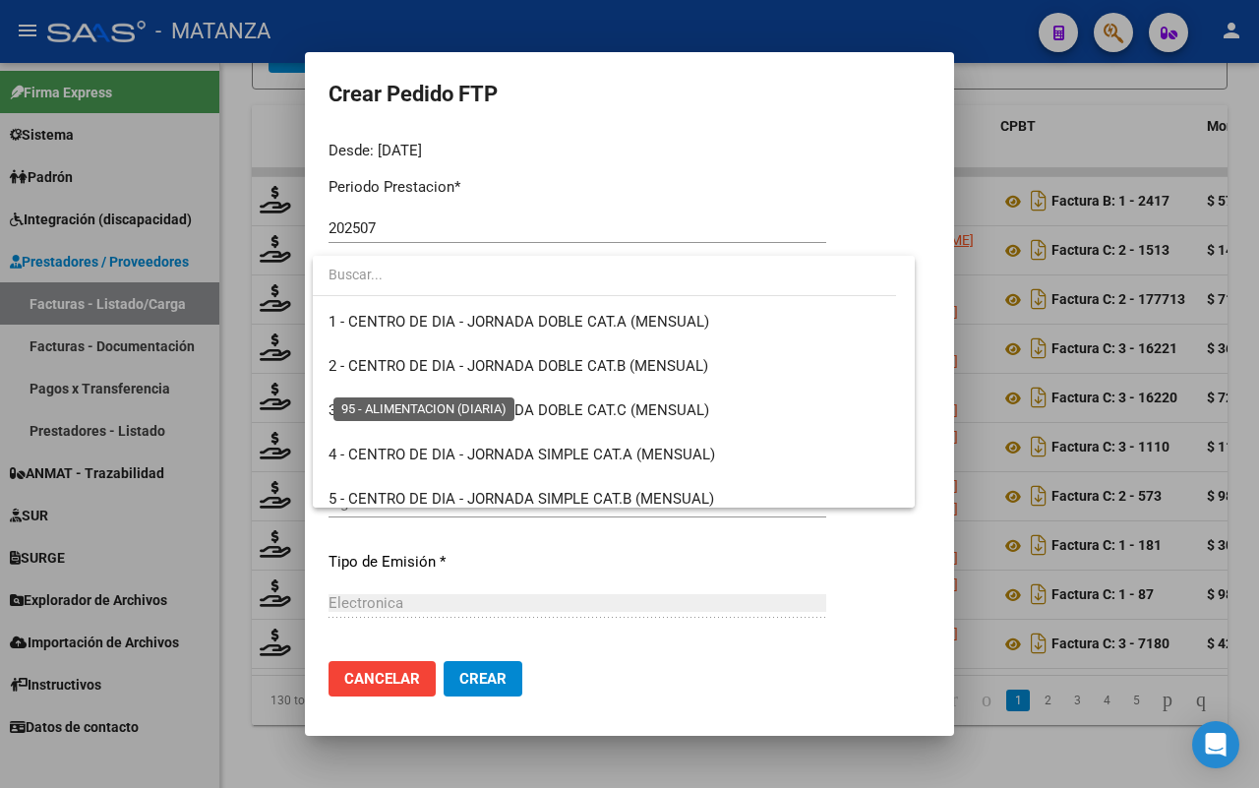
scroll to position [4101, 0]
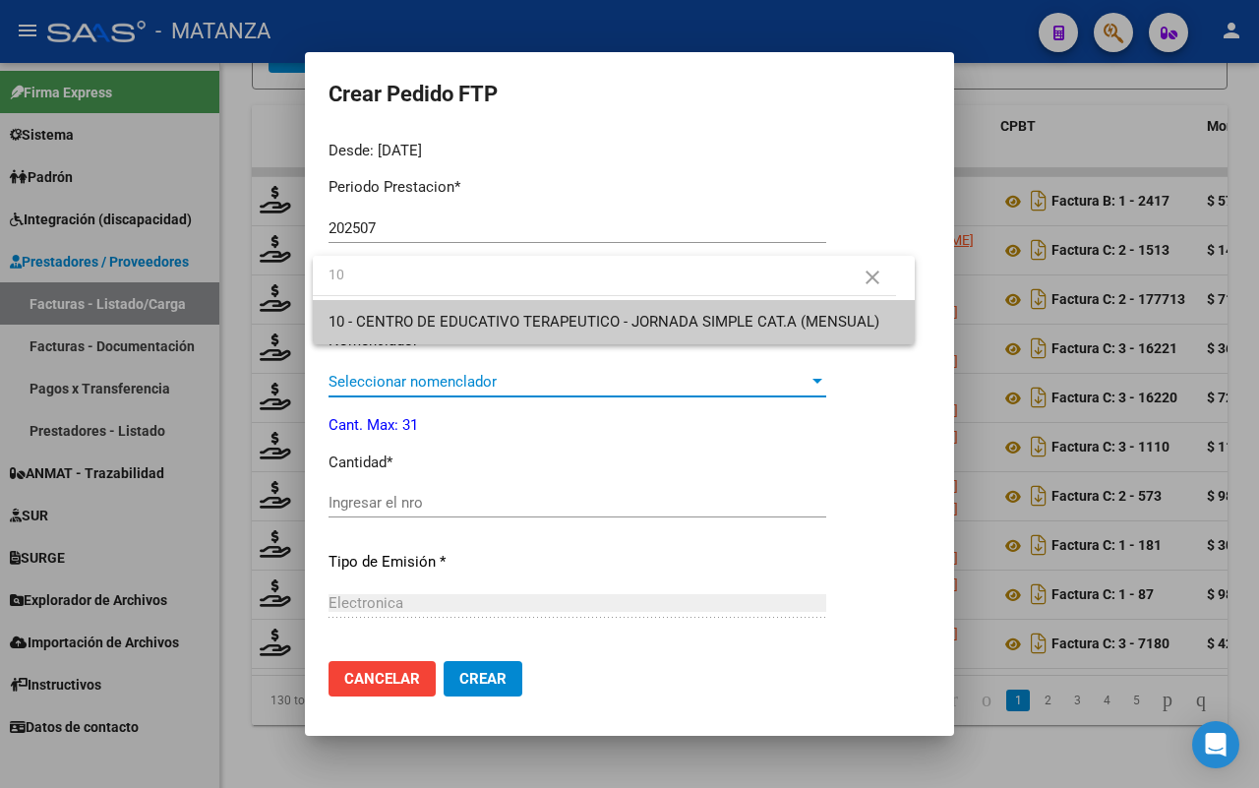
type input "10"
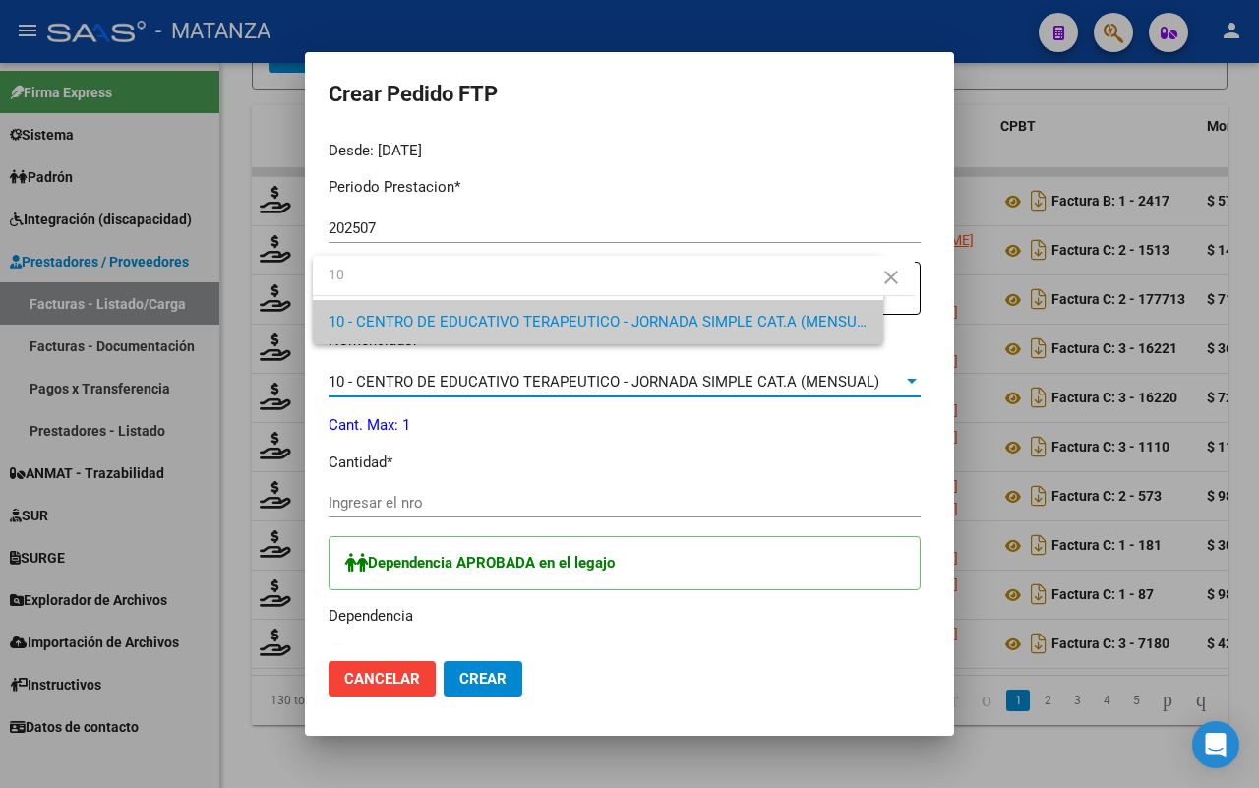
scroll to position [0, 0]
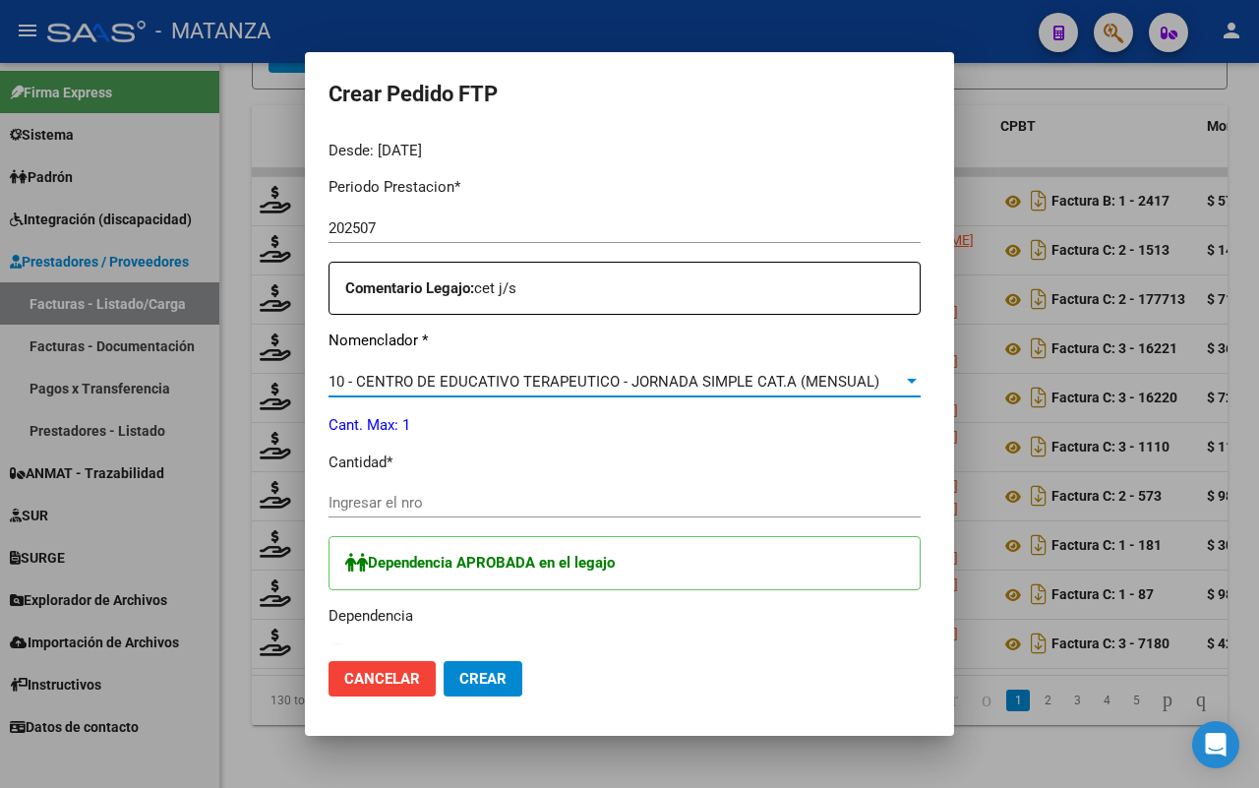
click at [393, 507] on input "Ingresar el nro" at bounding box center [624, 503] width 592 height 18
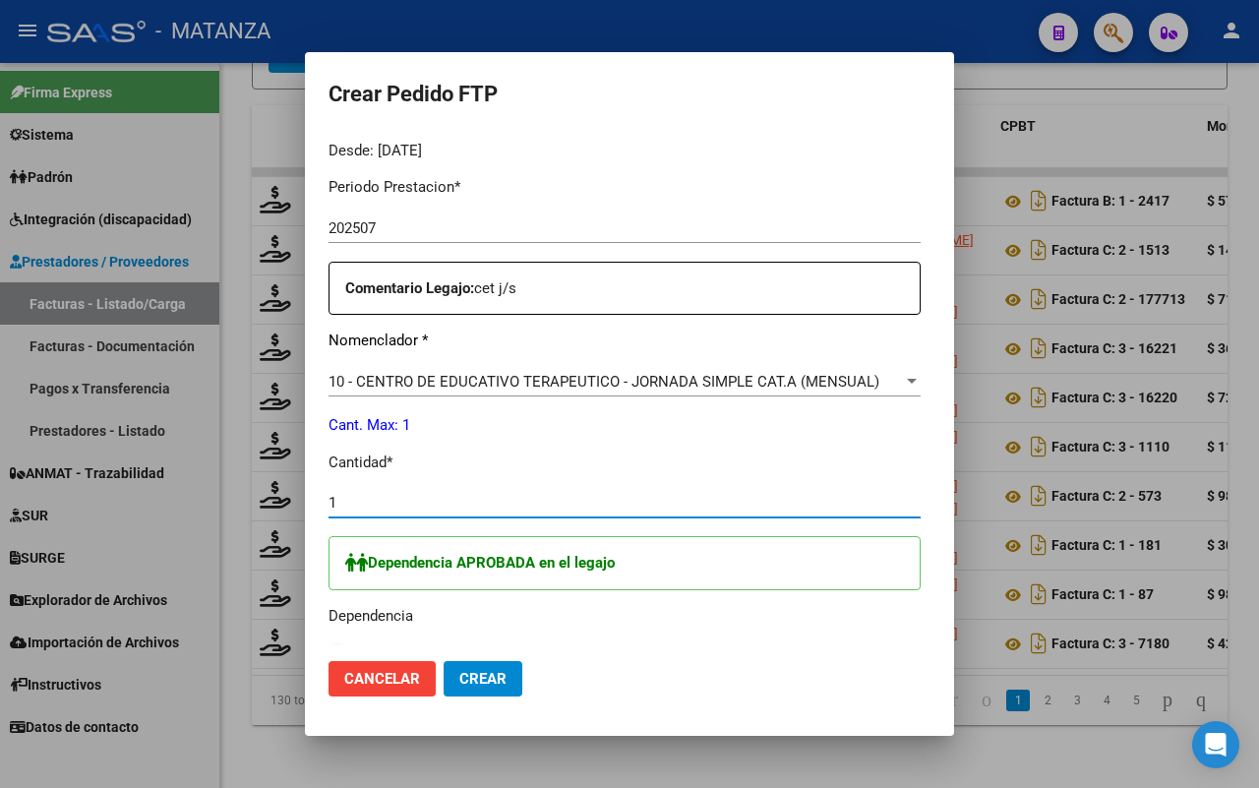
scroll to position [861, 0]
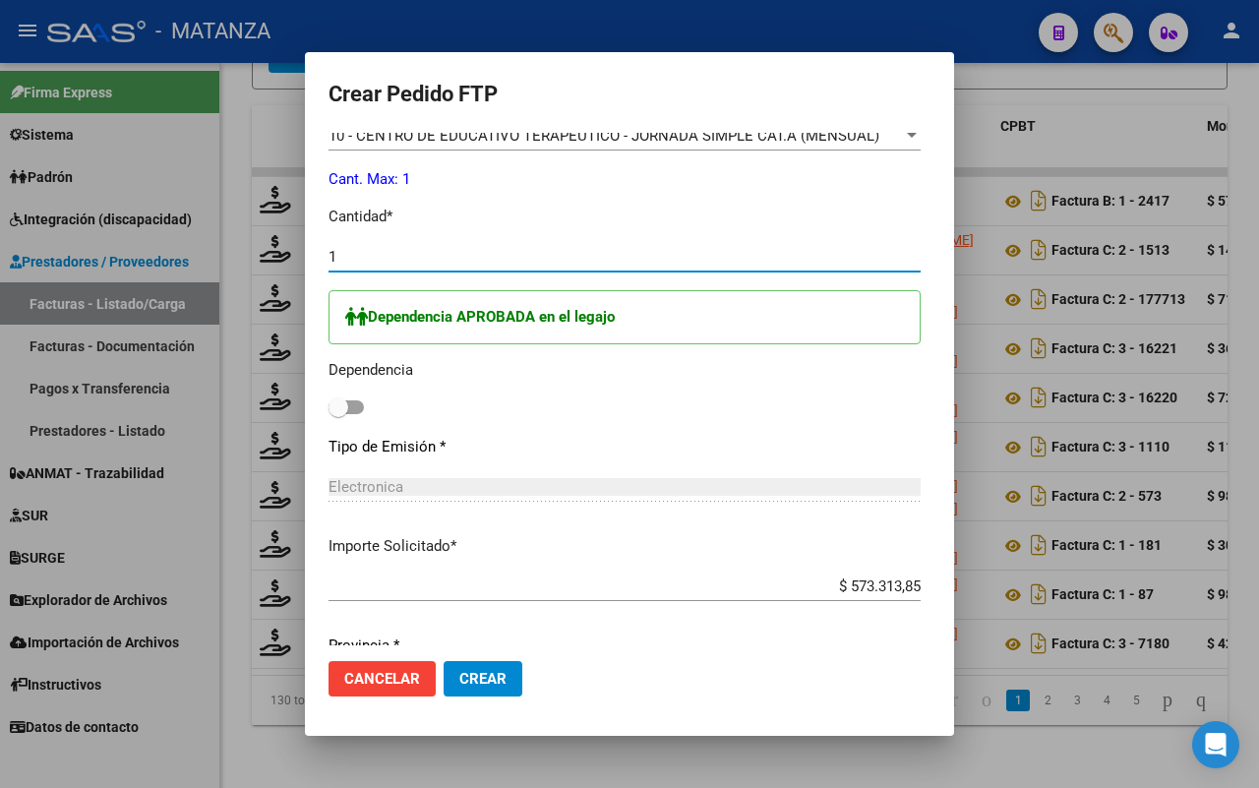
type input "1"
click at [328, 404] on span at bounding box center [345, 407] width 35 height 14
click at [337, 414] on input "checkbox" at bounding box center [337, 414] width 1 height 1
click at [344, 404] on span at bounding box center [354, 407] width 20 height 20
click at [337, 414] on input "checkbox" at bounding box center [337, 414] width 1 height 1
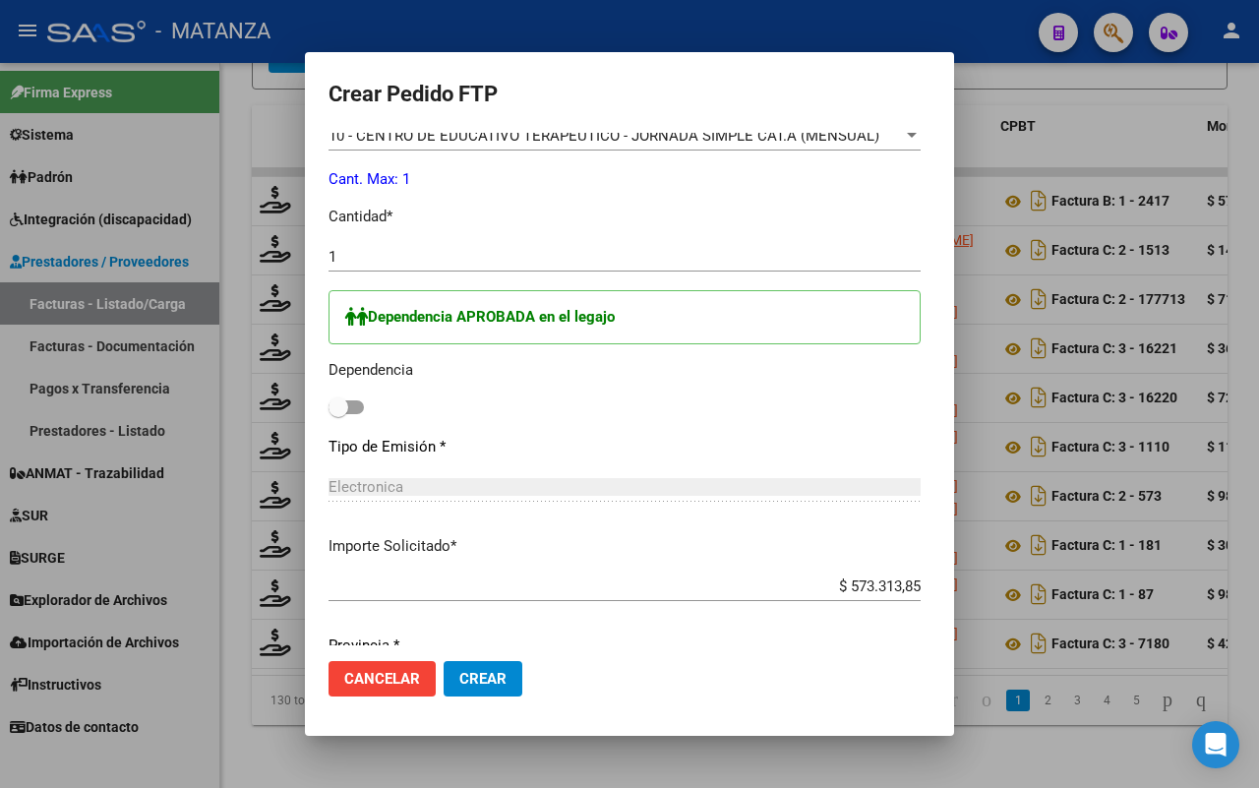
click at [328, 404] on span at bounding box center [345, 407] width 35 height 14
click at [337, 414] on input "checkbox" at bounding box center [337, 414] width 1 height 1
checkbox input "true"
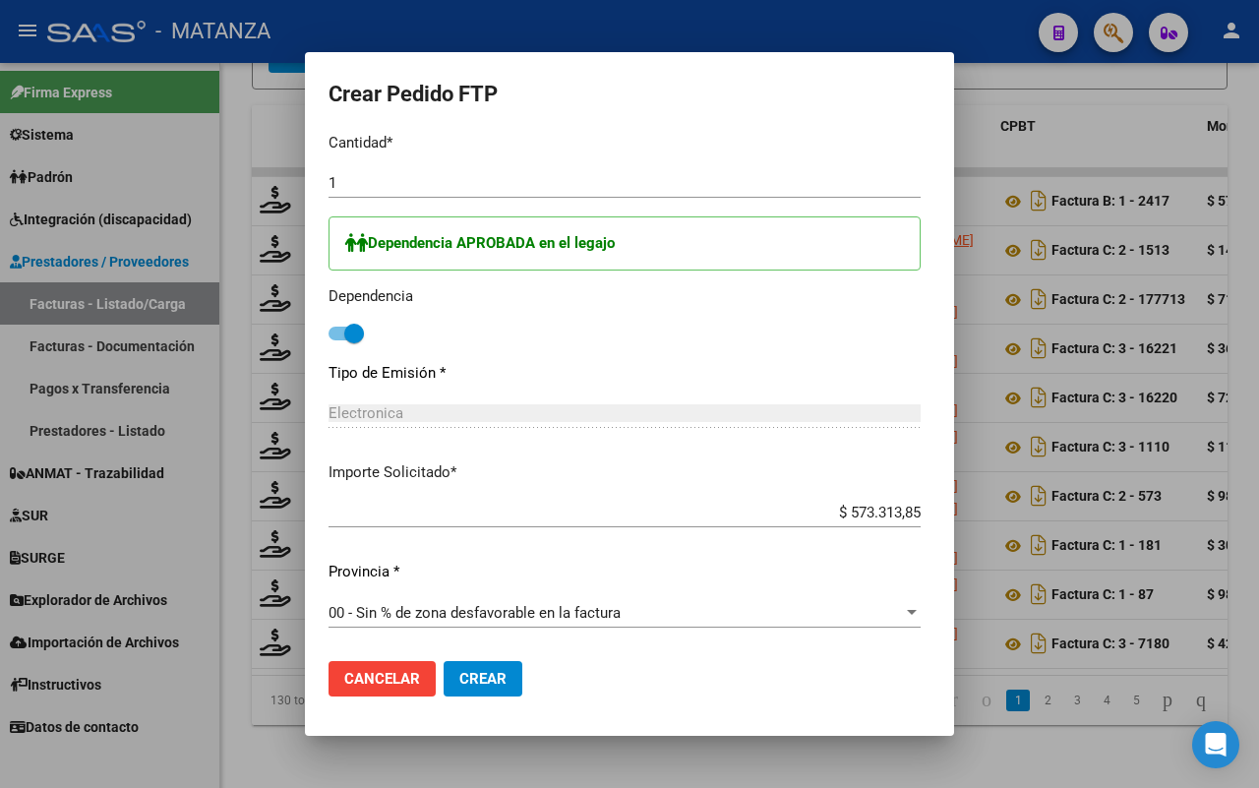
click at [459, 674] on span "Crear" at bounding box center [482, 679] width 47 height 18
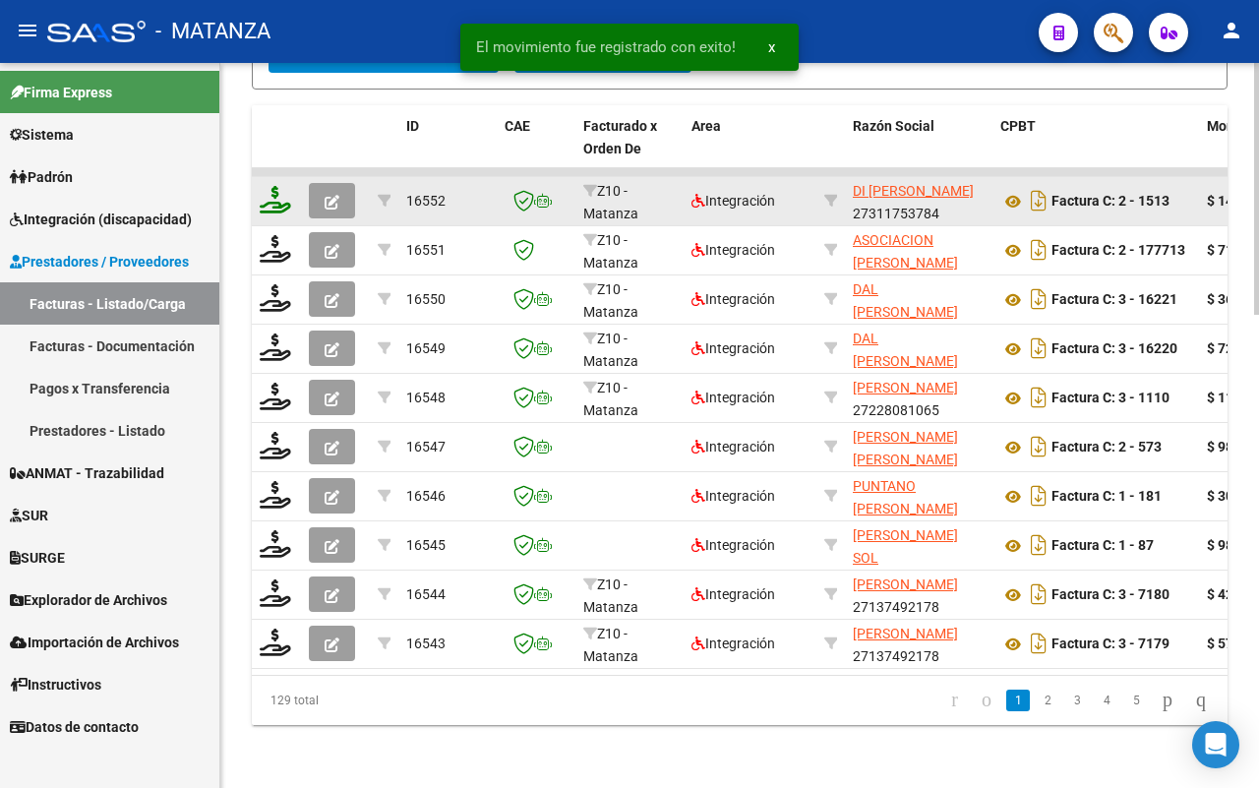
click at [267, 186] on icon at bounding box center [275, 200] width 31 height 28
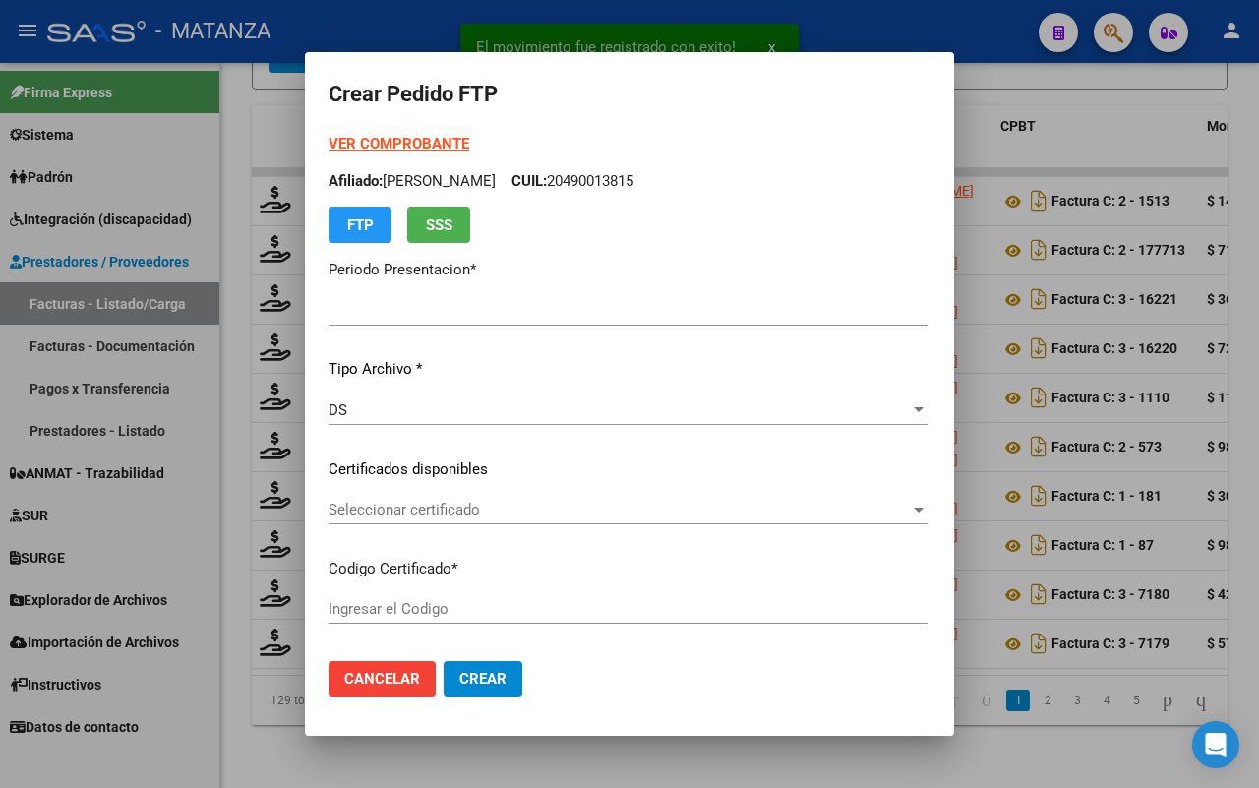
type input "202507"
type input "$ 148.447,32"
type input "arg010005666425720210928-20240928-cba"
type input "[DATE]"
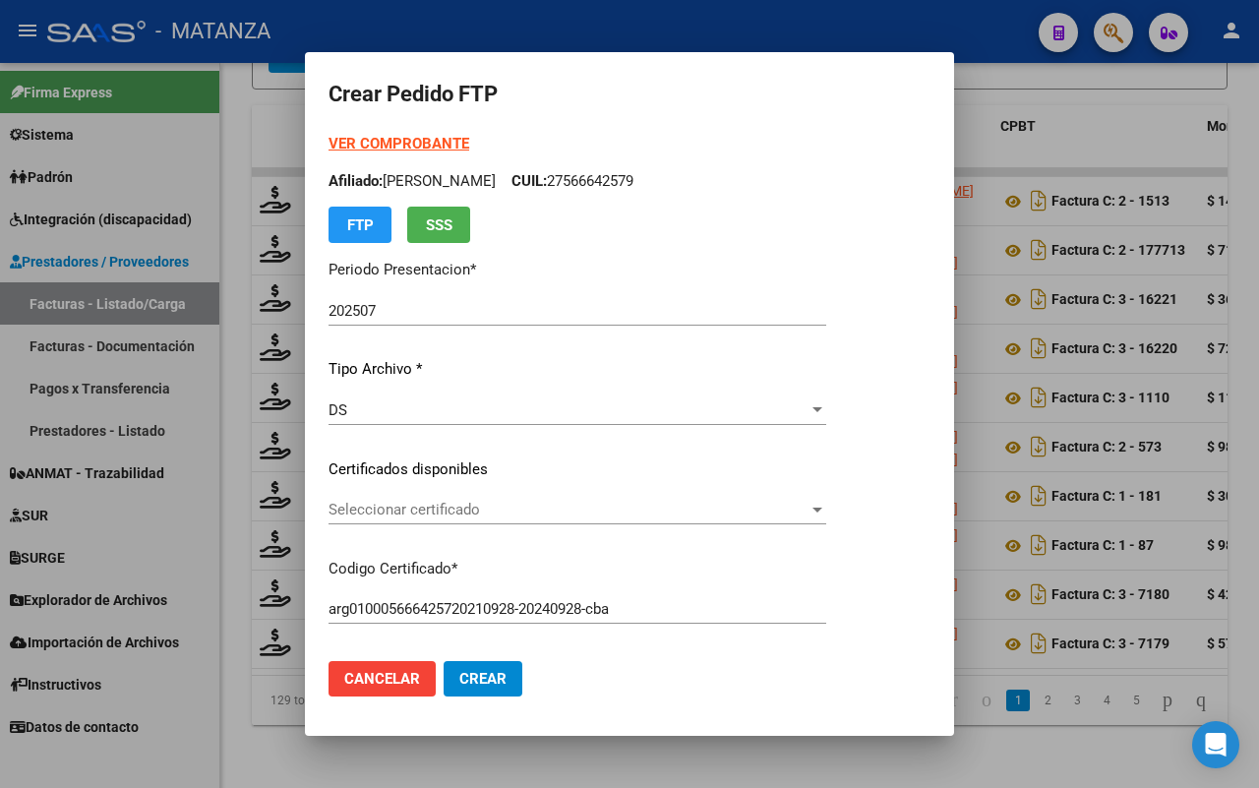
click at [581, 507] on span "Seleccionar certificado" at bounding box center [568, 510] width 480 height 18
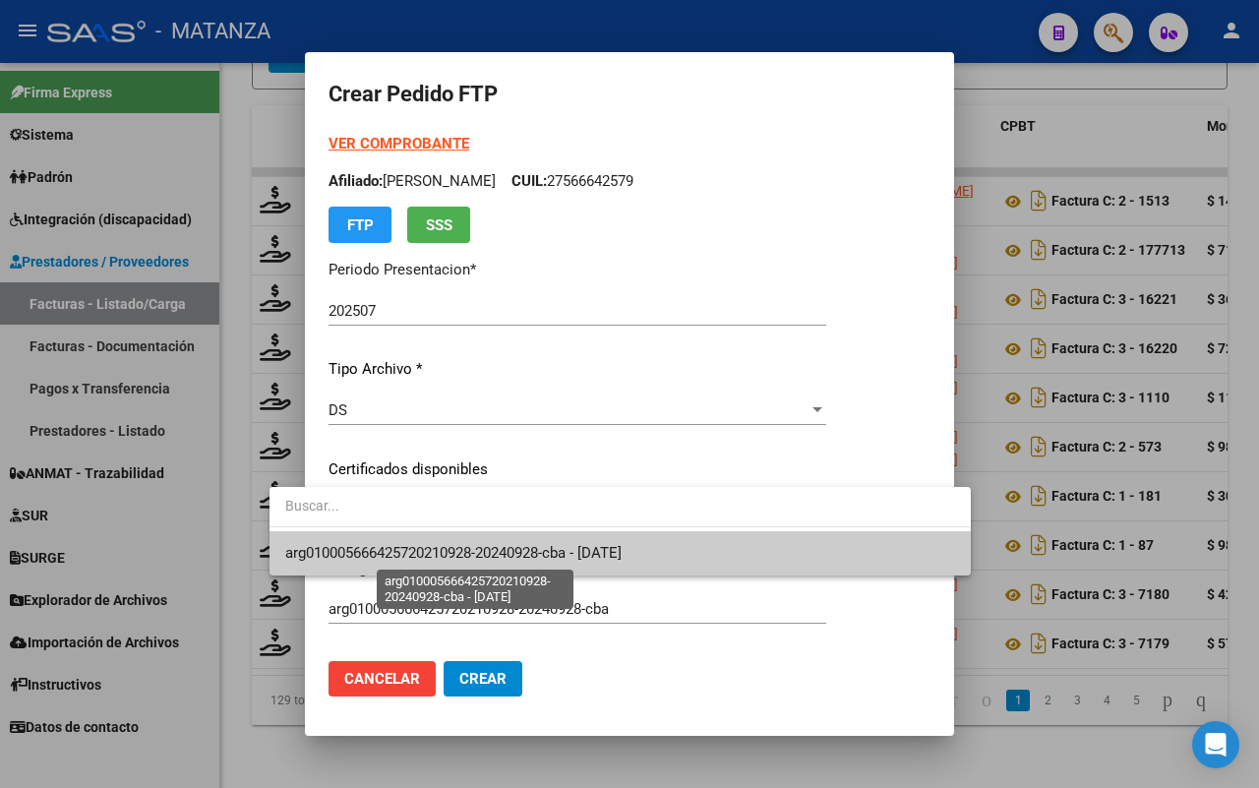
click at [580, 553] on span "arg010005666425720210928-20240928-cba - [DATE]" at bounding box center [453, 553] width 336 height 18
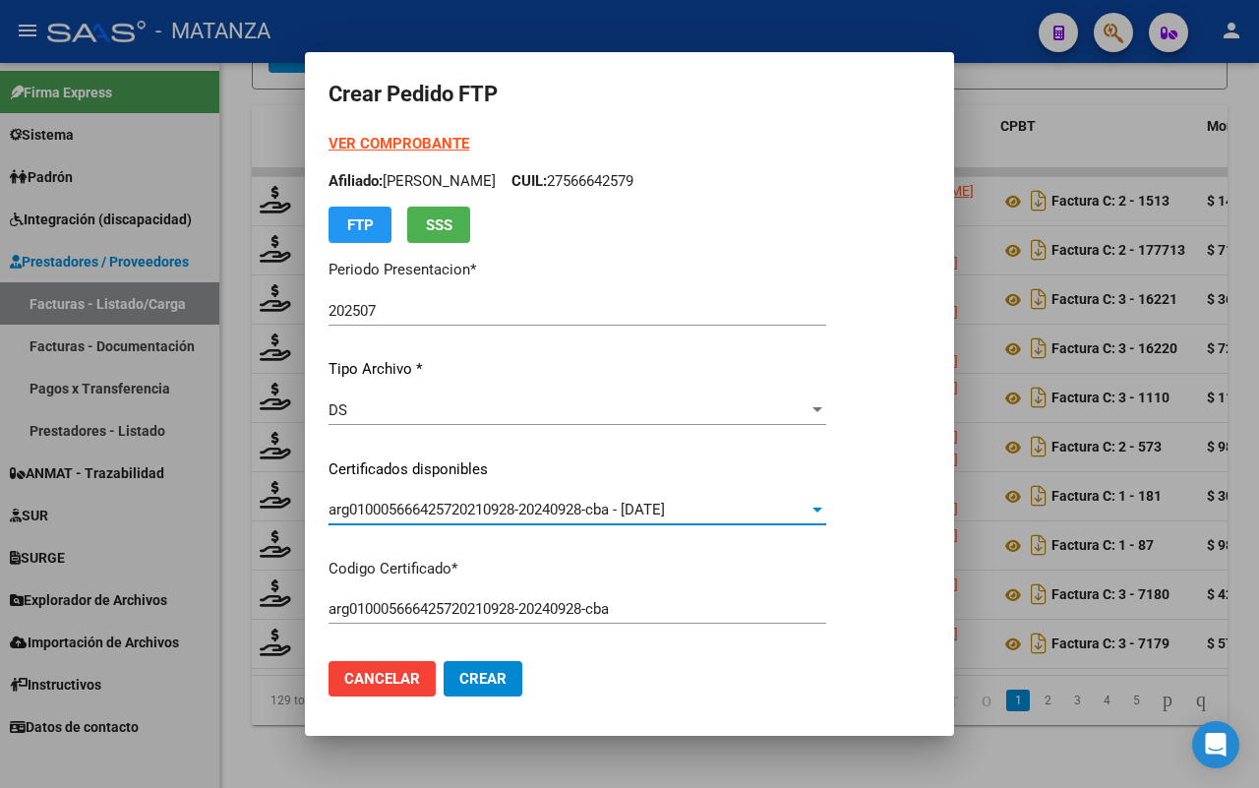
scroll to position [492, 0]
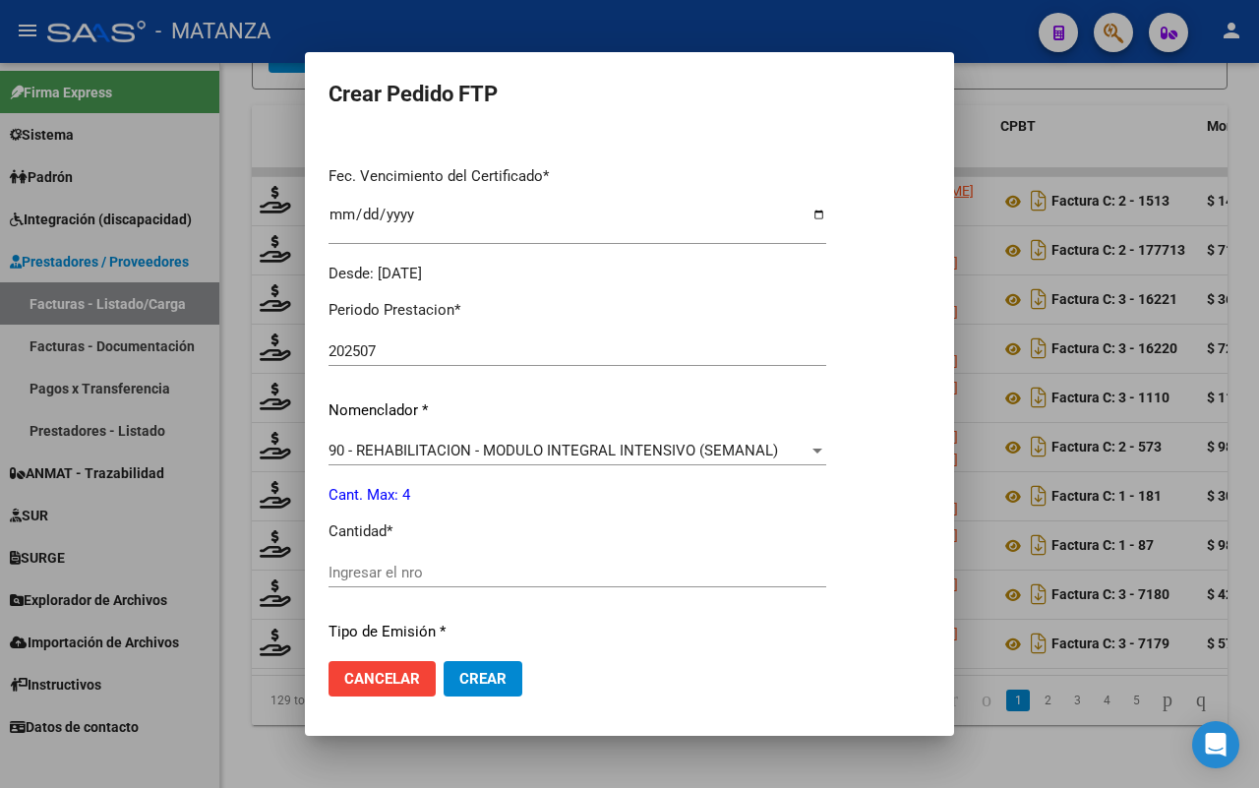
click at [511, 561] on div "Ingresar el nro" at bounding box center [577, 573] width 498 height 30
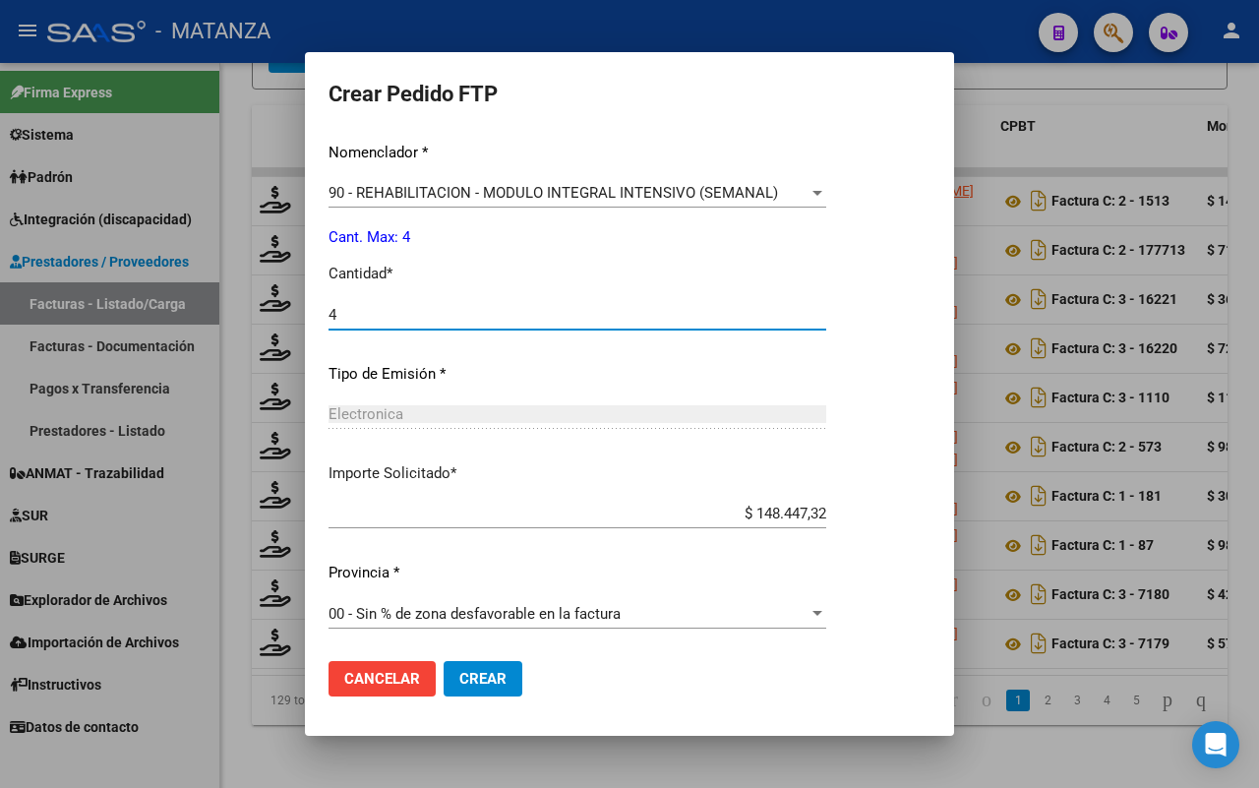
type input "4"
drag, startPoint x: 428, startPoint y: 672, endPoint x: 696, endPoint y: 660, distance: 268.8
click at [459, 672] on span "Crear" at bounding box center [482, 679] width 47 height 18
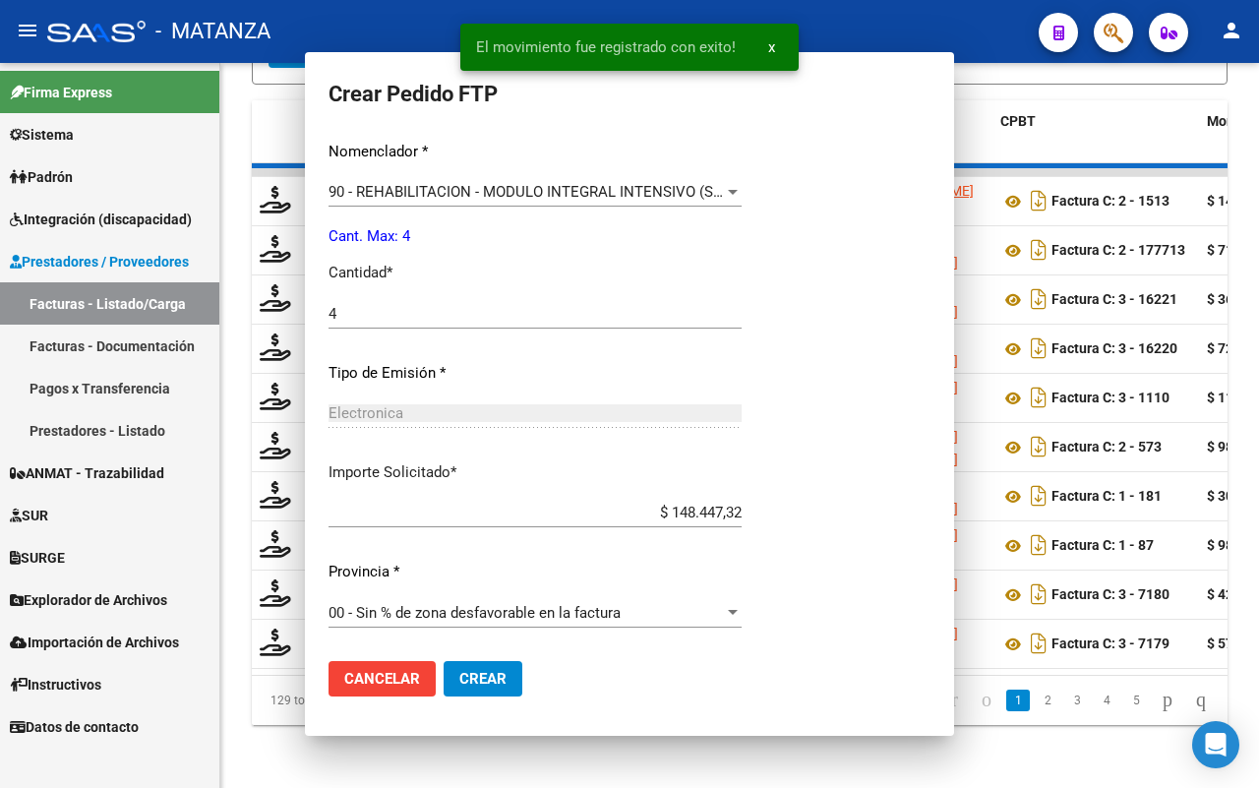
scroll to position [639, 0]
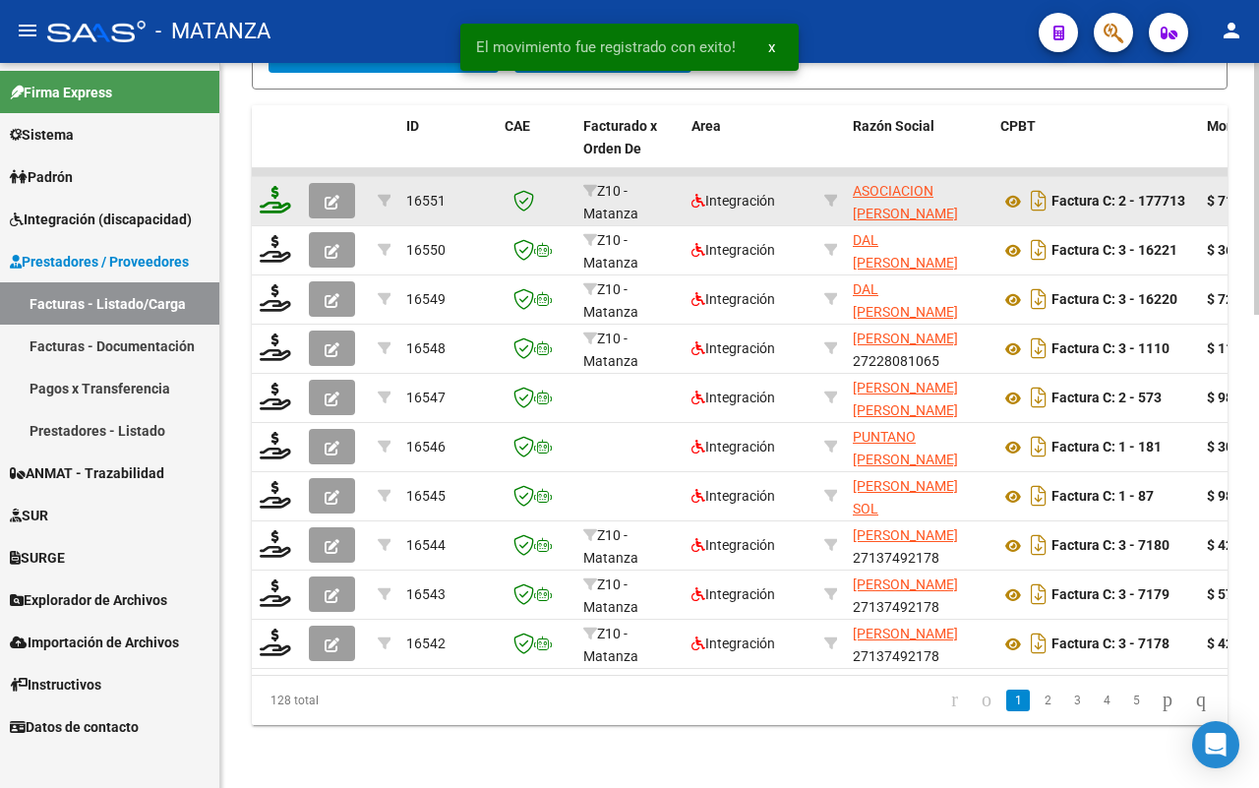
click at [278, 186] on icon at bounding box center [275, 200] width 31 height 28
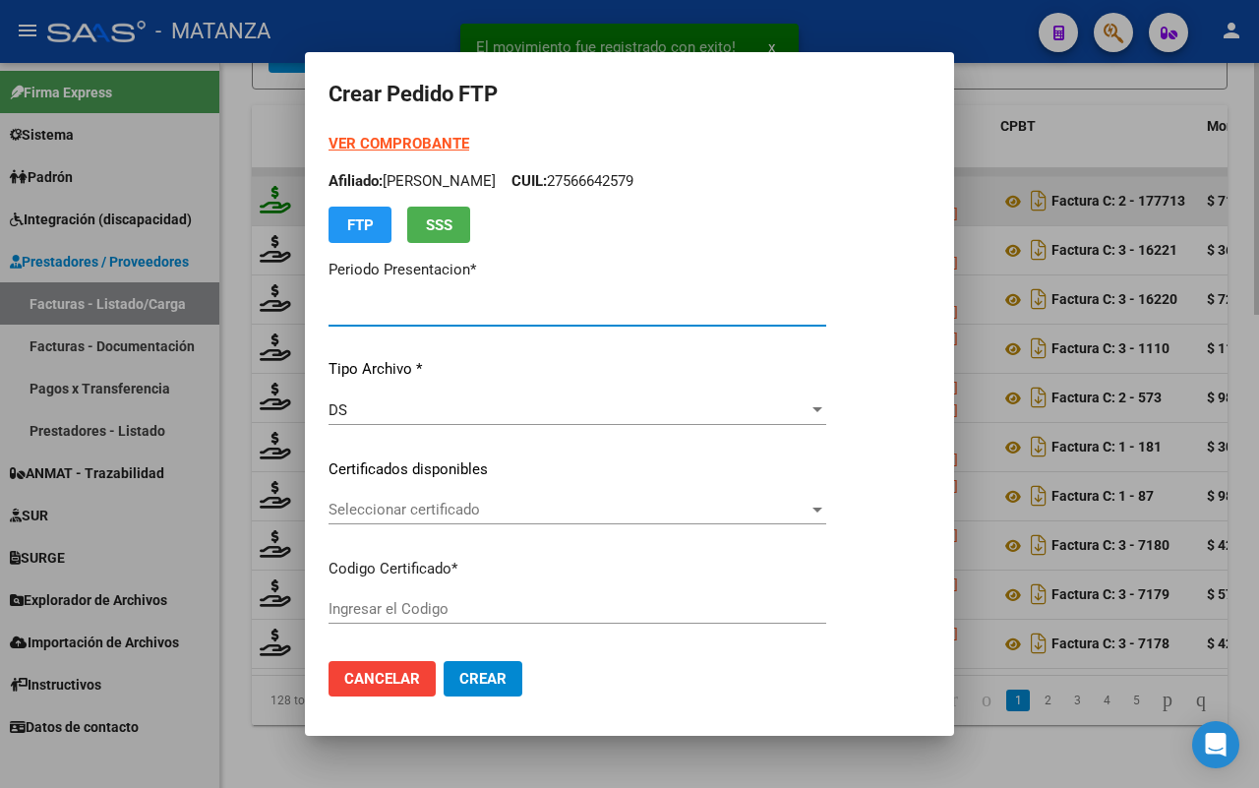
type input "202507"
type input "$ 713.420,40"
type input "ARG01-00048635312-20240815-99991215-bue"
type input "[DATE]"
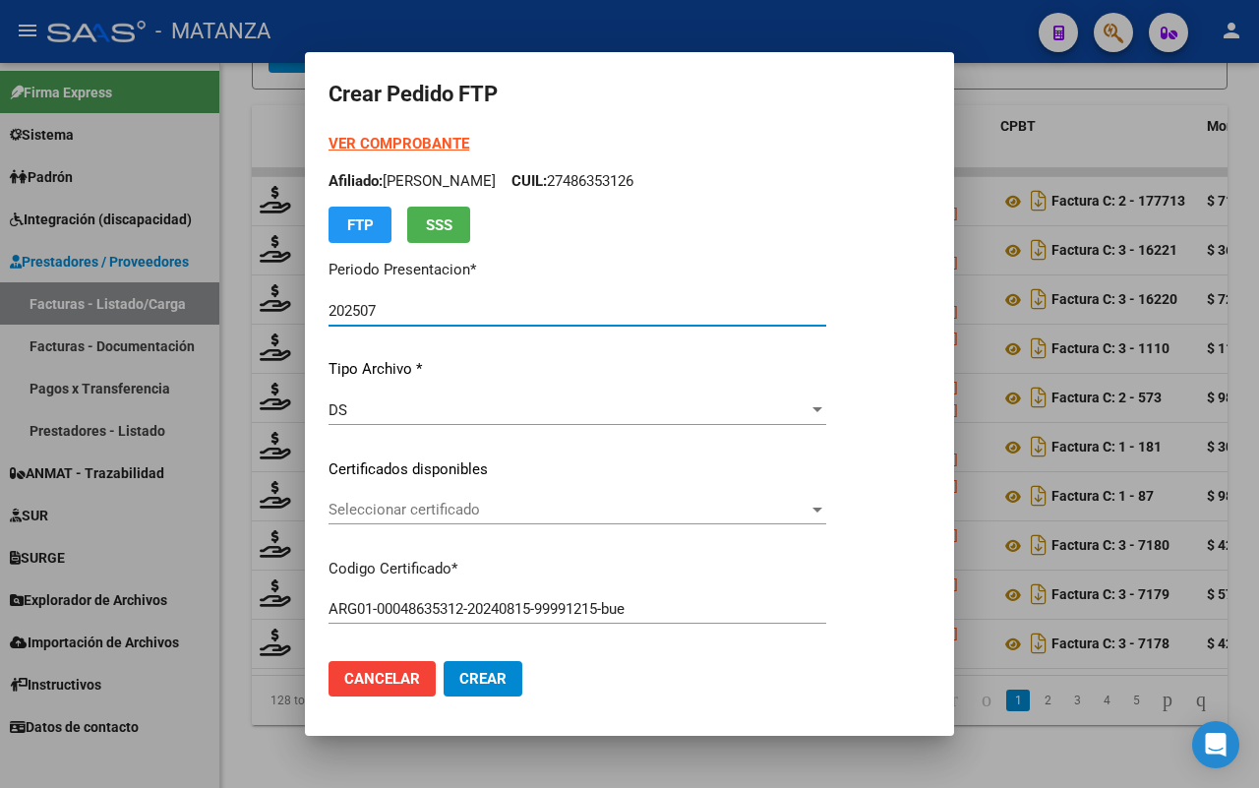
click at [548, 516] on span "Seleccionar certificado" at bounding box center [568, 510] width 480 height 18
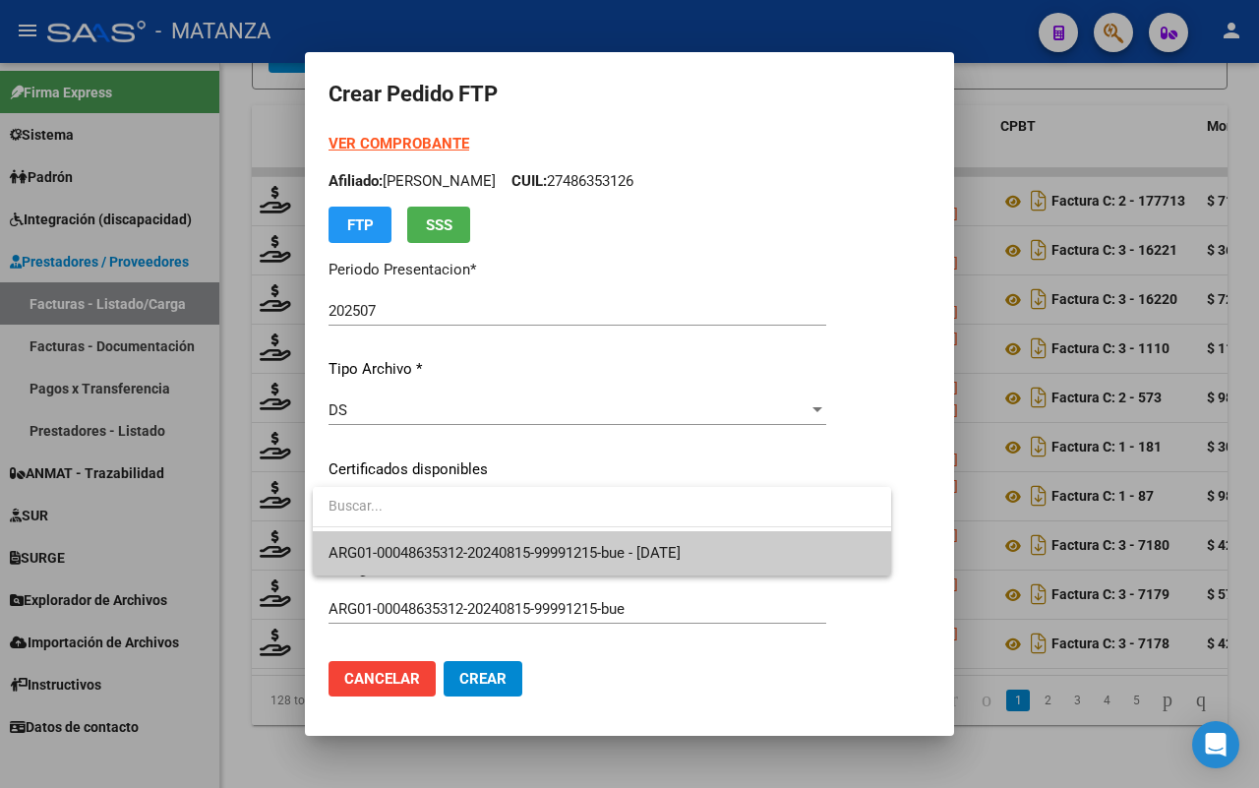
click at [536, 537] on span "ARG01-00048635312-20240815-99991215-bue - [DATE]" at bounding box center [601, 553] width 547 height 44
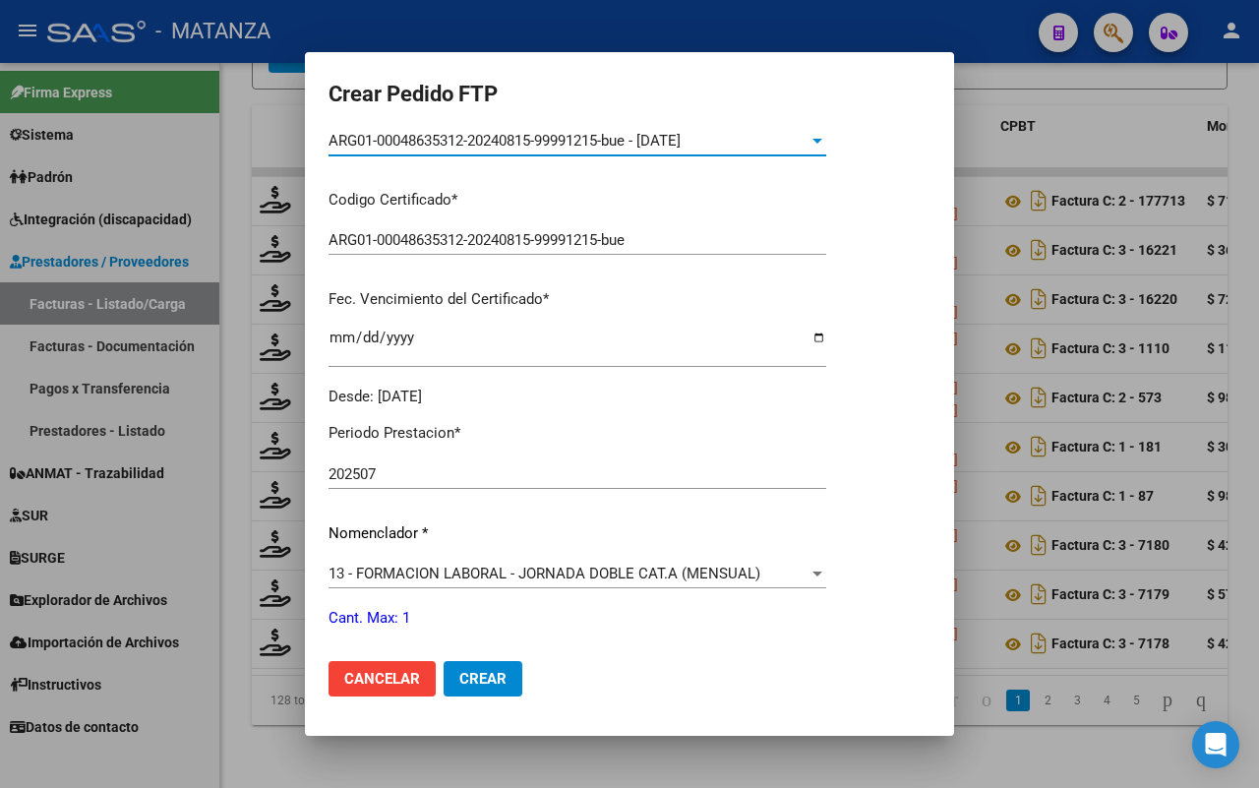
scroll to position [492, 0]
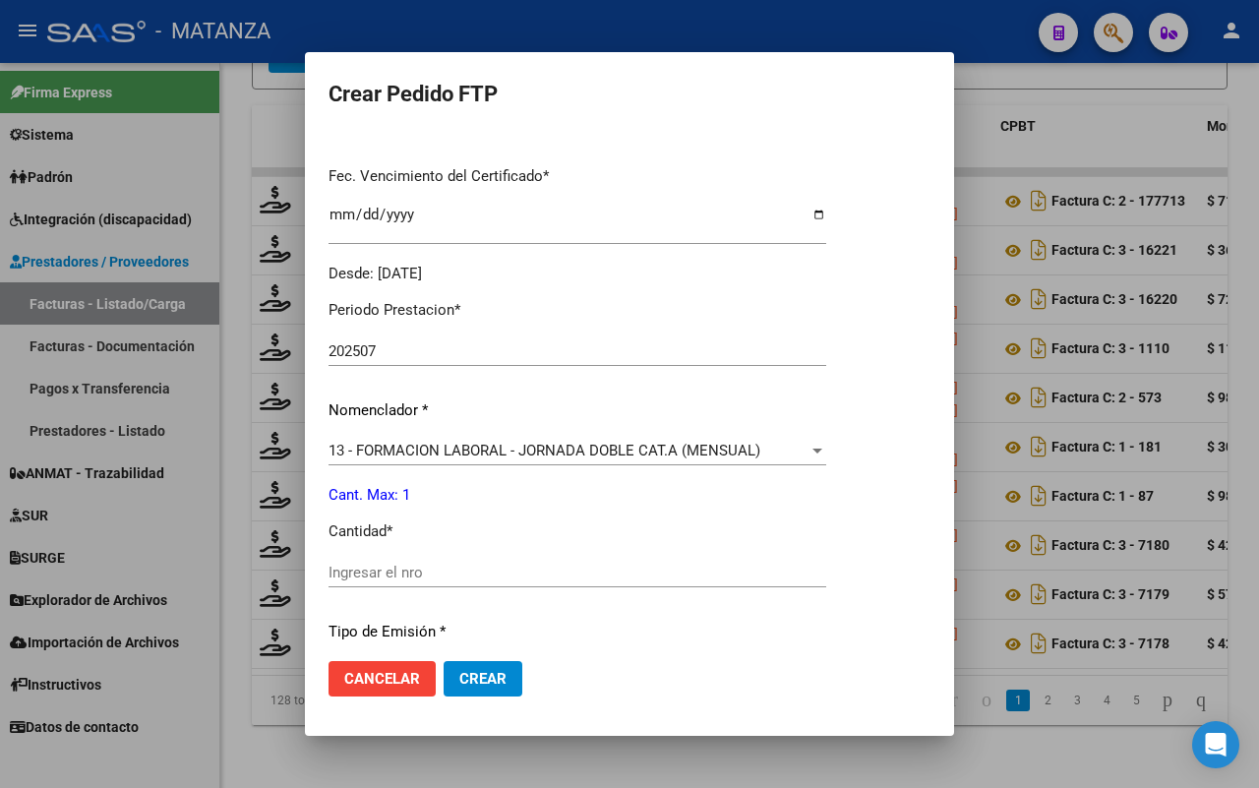
click at [439, 571] on input "Ingresar el nro" at bounding box center [577, 573] width 498 height 18
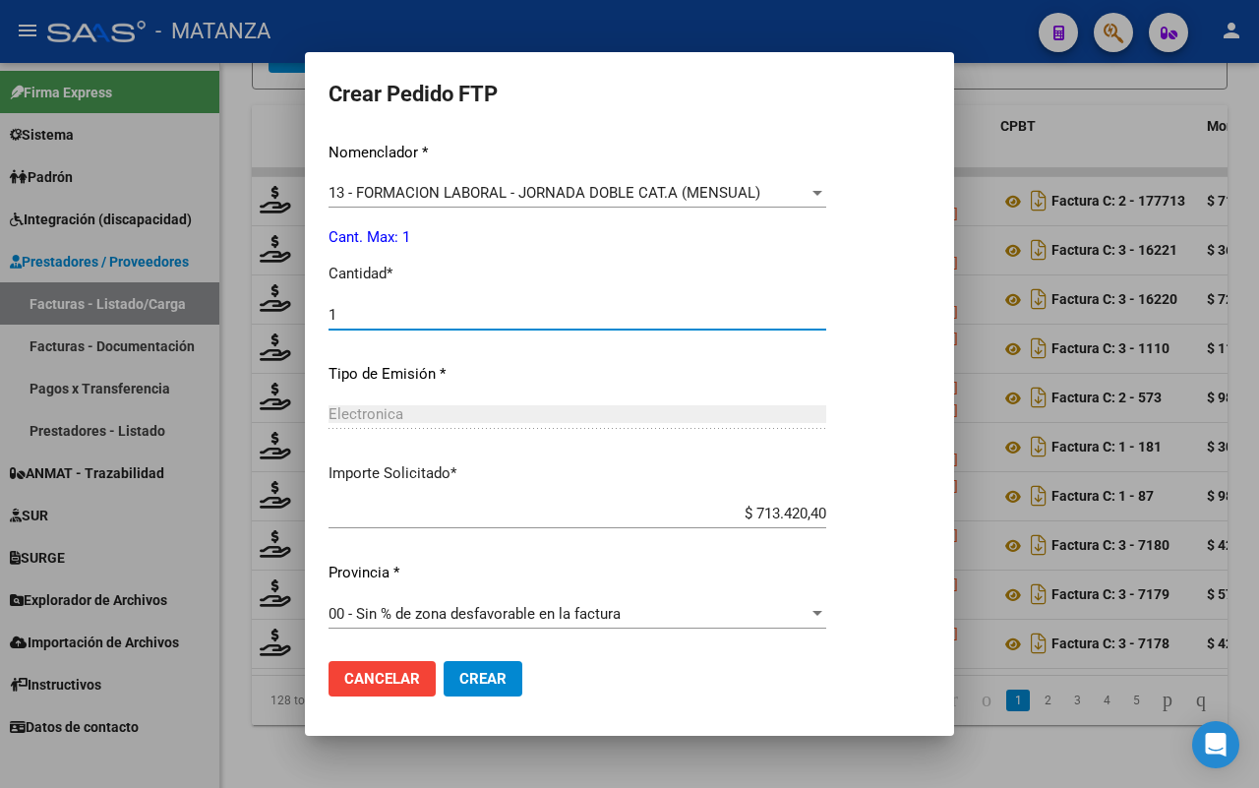
type input "1"
click at [488, 682] on span "Crear" at bounding box center [482, 679] width 47 height 18
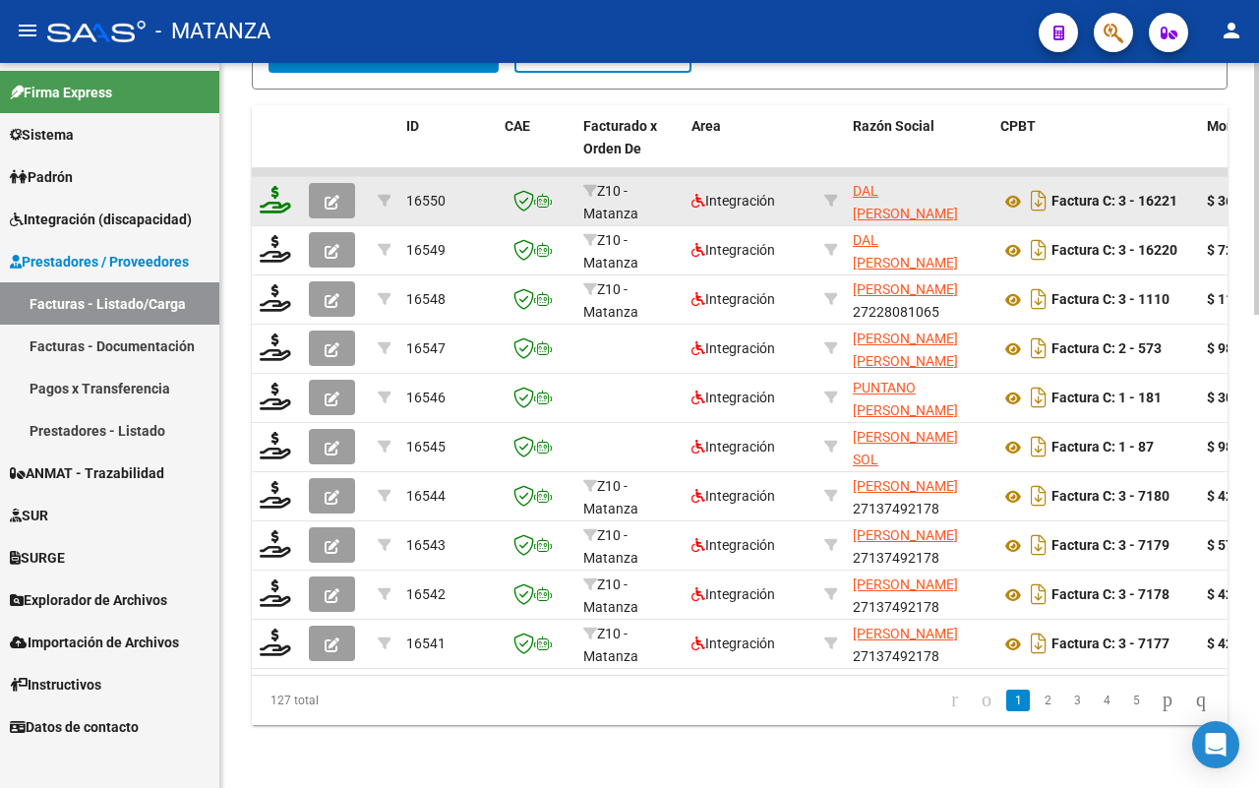
click at [276, 186] on icon at bounding box center [275, 200] width 31 height 28
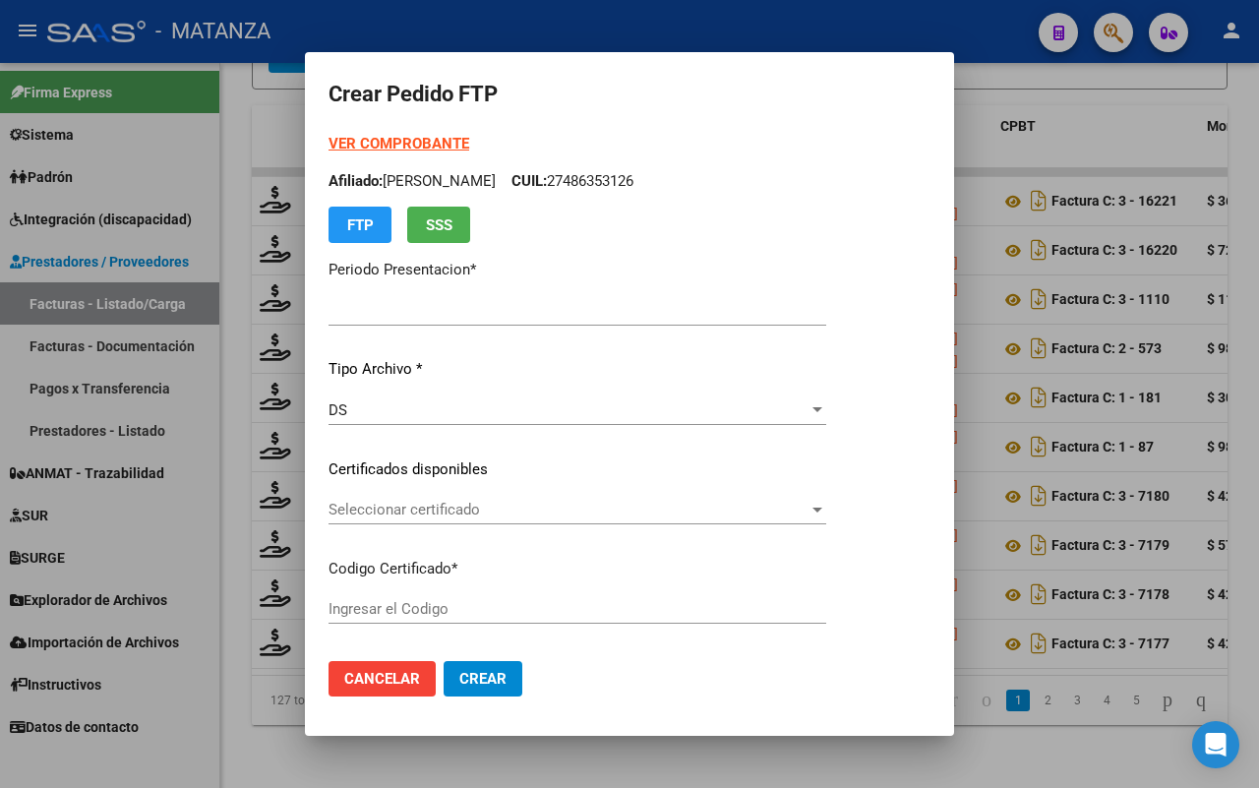
type input "202507"
type input "$ 368.807,40"
type input "arg020009616408120220930-20270930-bs"
type input "[DATE]"
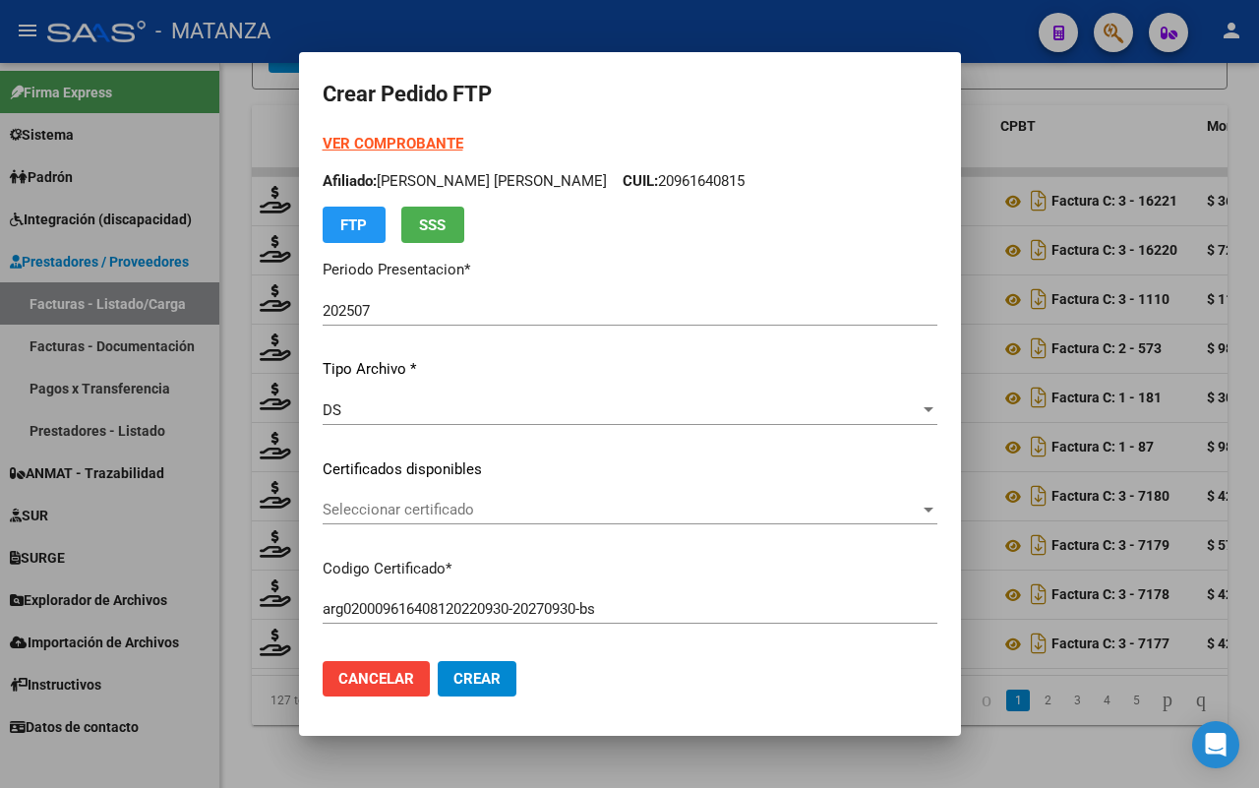
click at [623, 504] on span "Seleccionar certificado" at bounding box center [621, 510] width 597 height 18
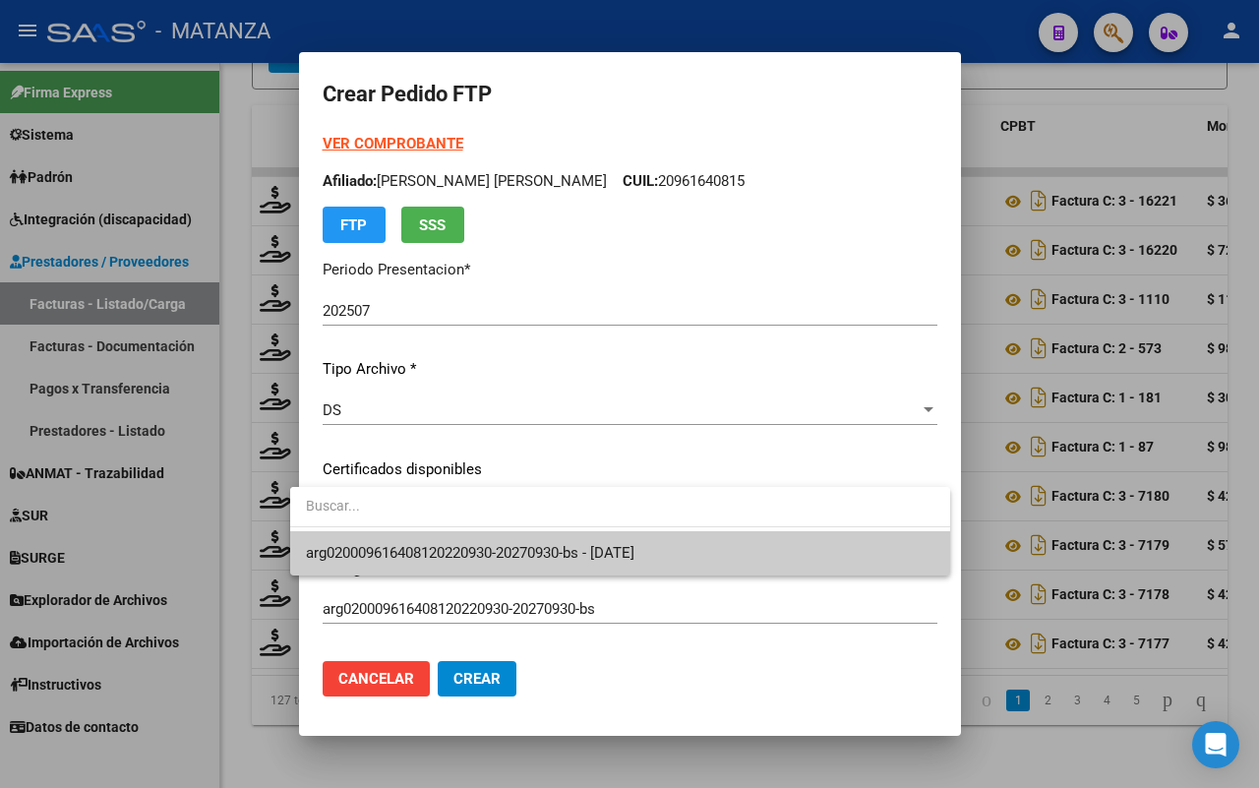
click at [636, 564] on span "arg020009616408120220930-20270930-bs - [DATE]" at bounding box center [620, 553] width 628 height 44
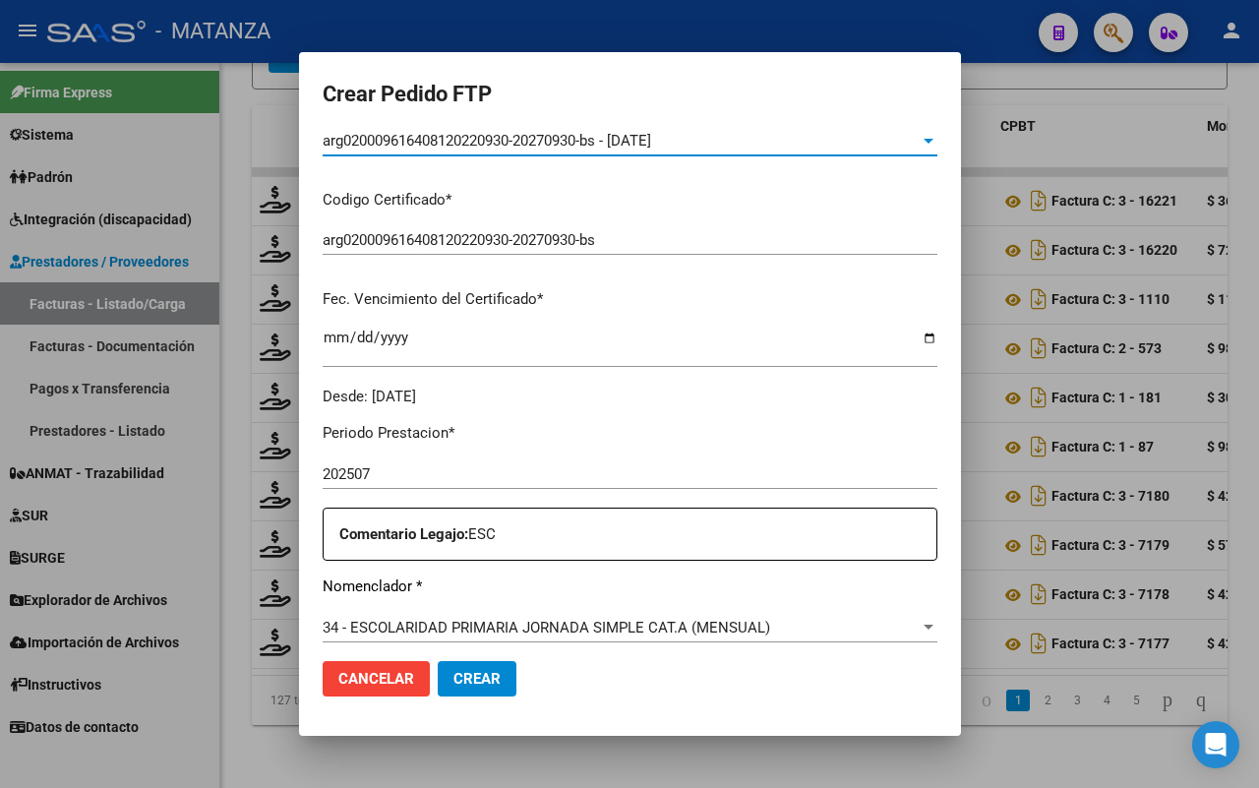
scroll to position [492, 0]
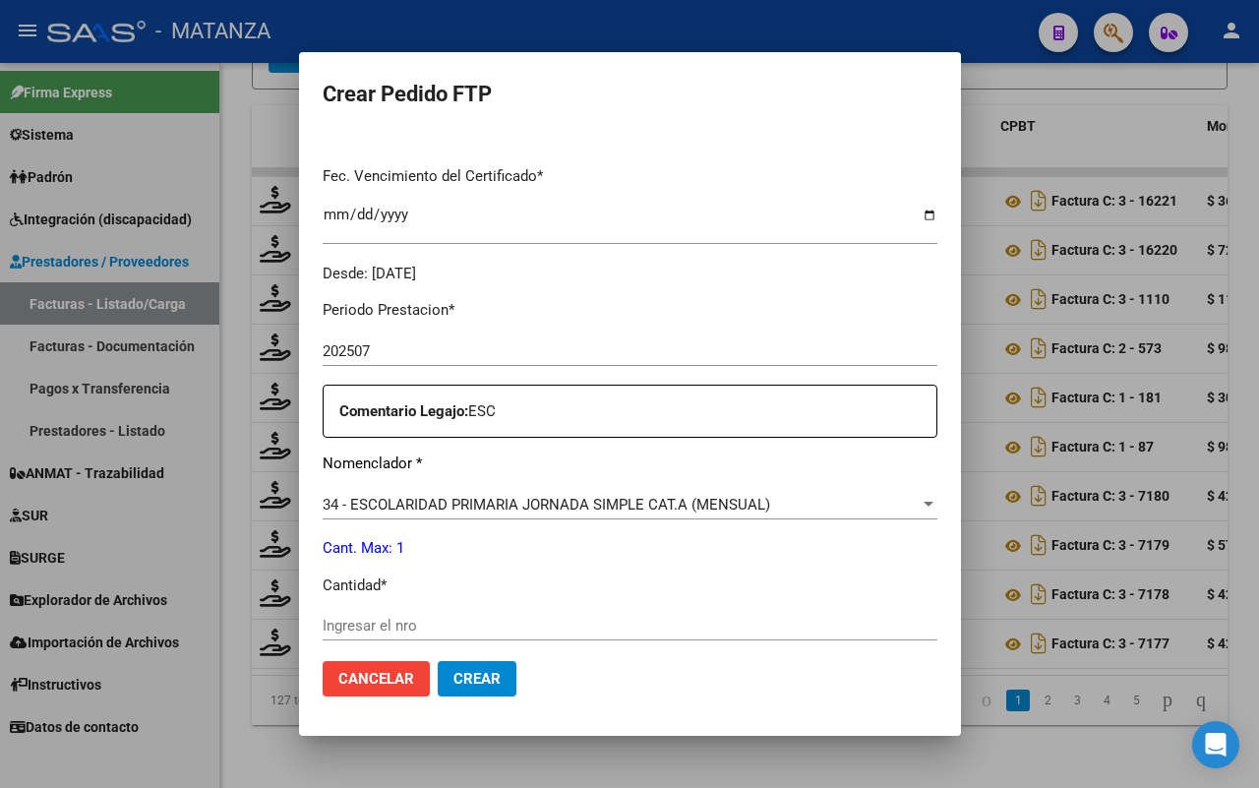
click at [418, 620] on input "Ingresar el nro" at bounding box center [630, 626] width 615 height 18
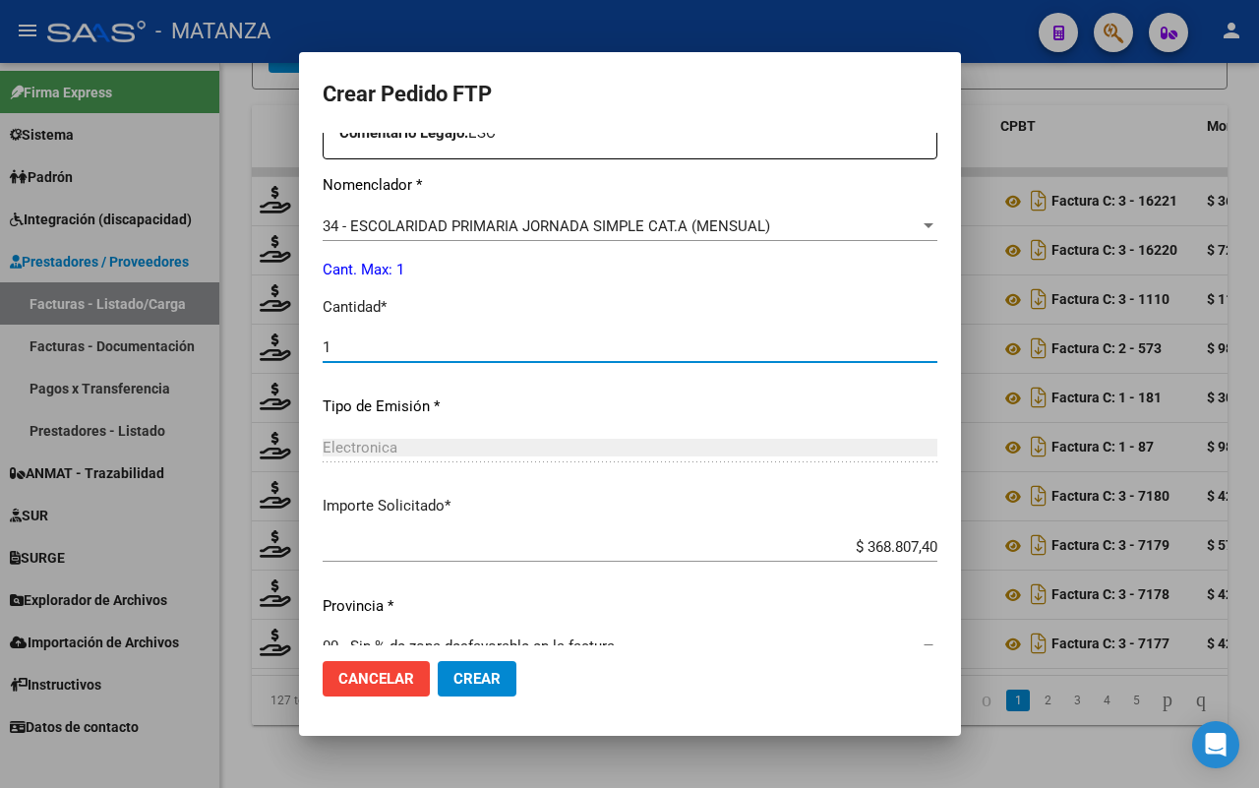
scroll to position [804, 0]
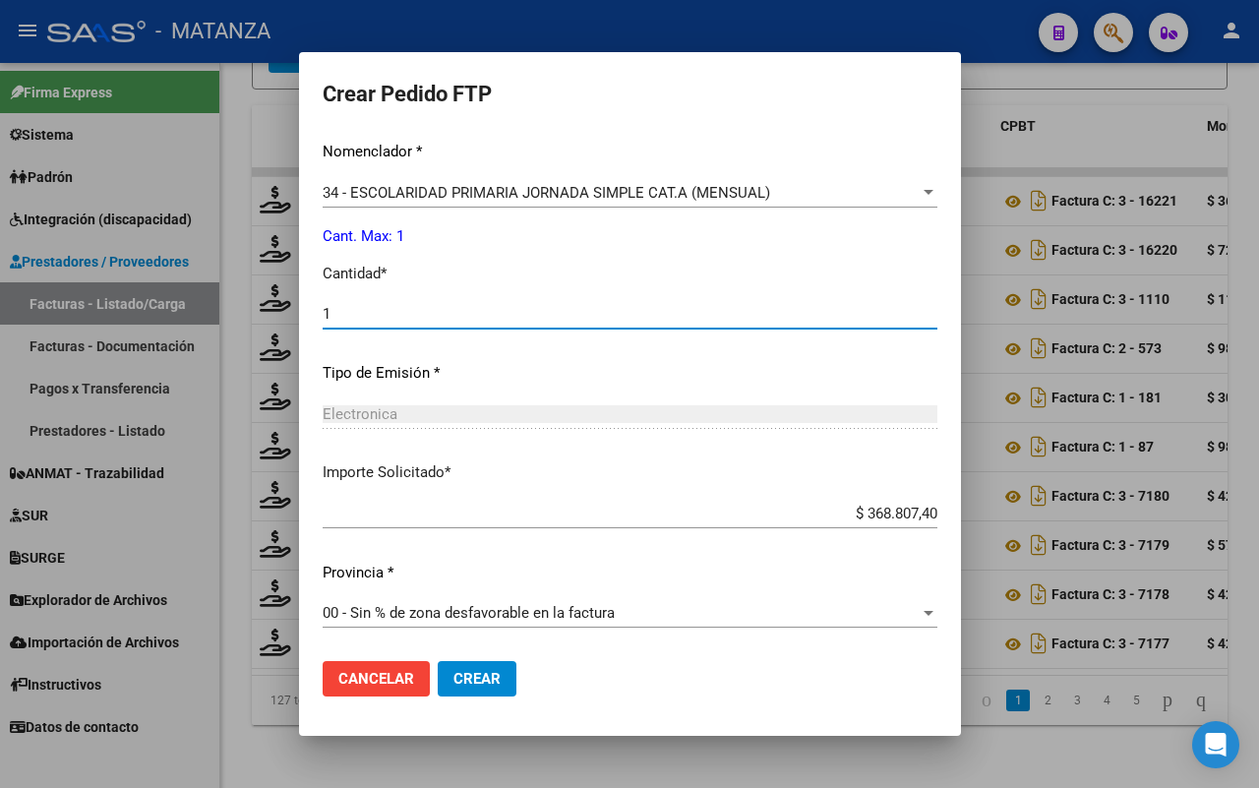
type input "1"
click at [438, 674] on button "Crear" at bounding box center [477, 678] width 79 height 35
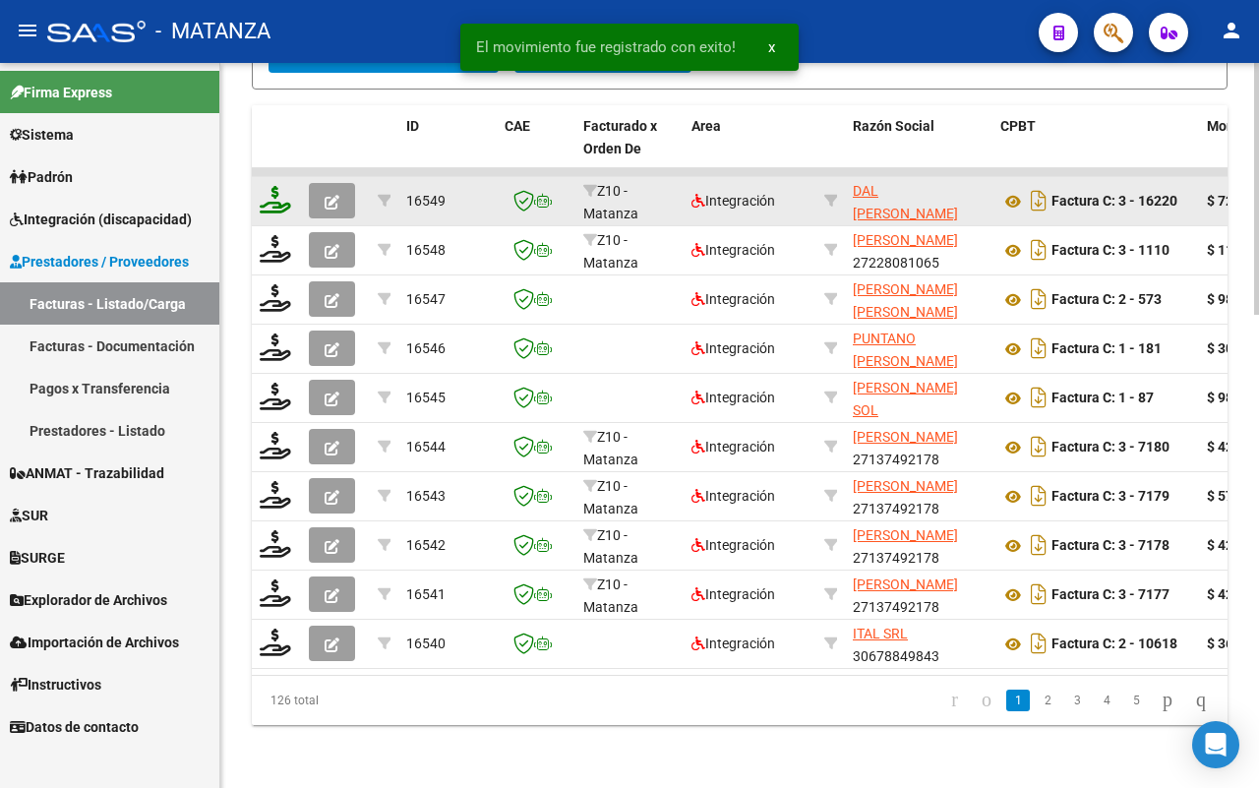
click at [277, 188] on icon at bounding box center [275, 200] width 31 height 28
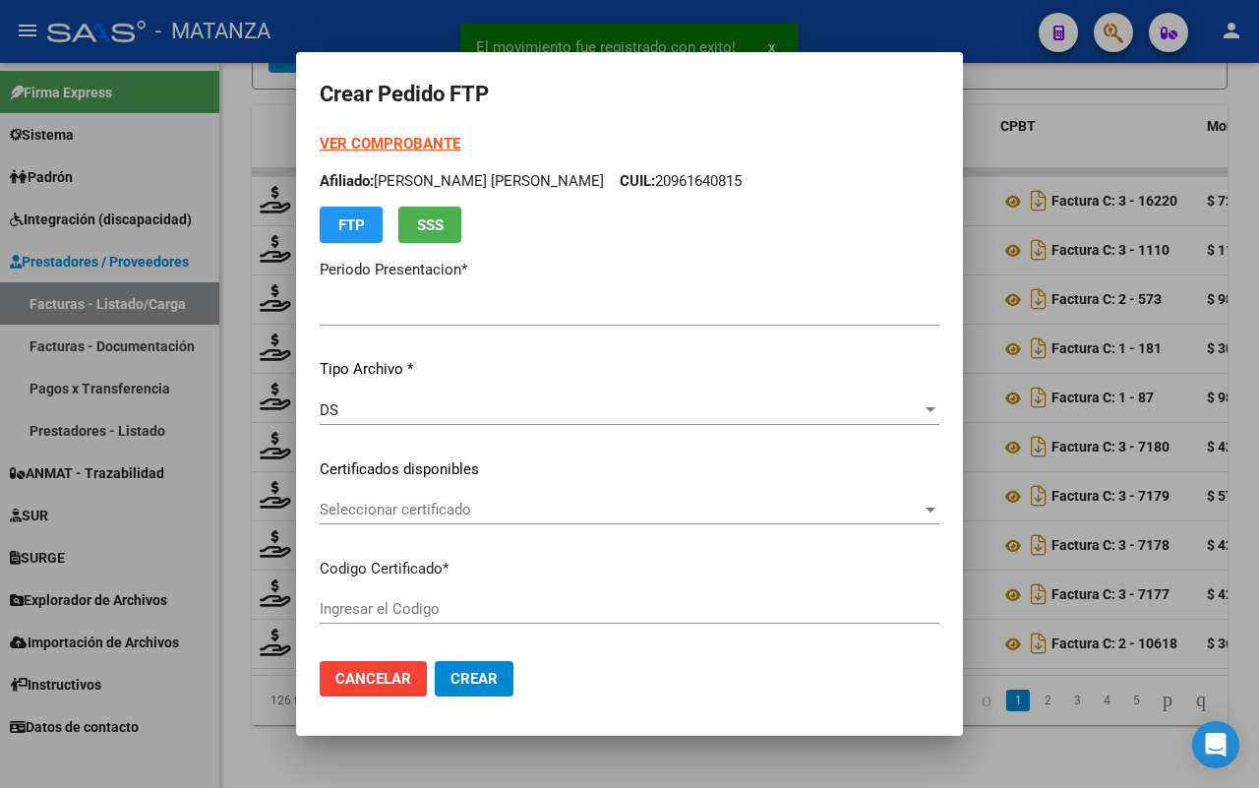
type input "202507"
type input "$ 729.225,79"
type input "ARG0100048565552-20230201-20330201-BS"
type input "[DATE]"
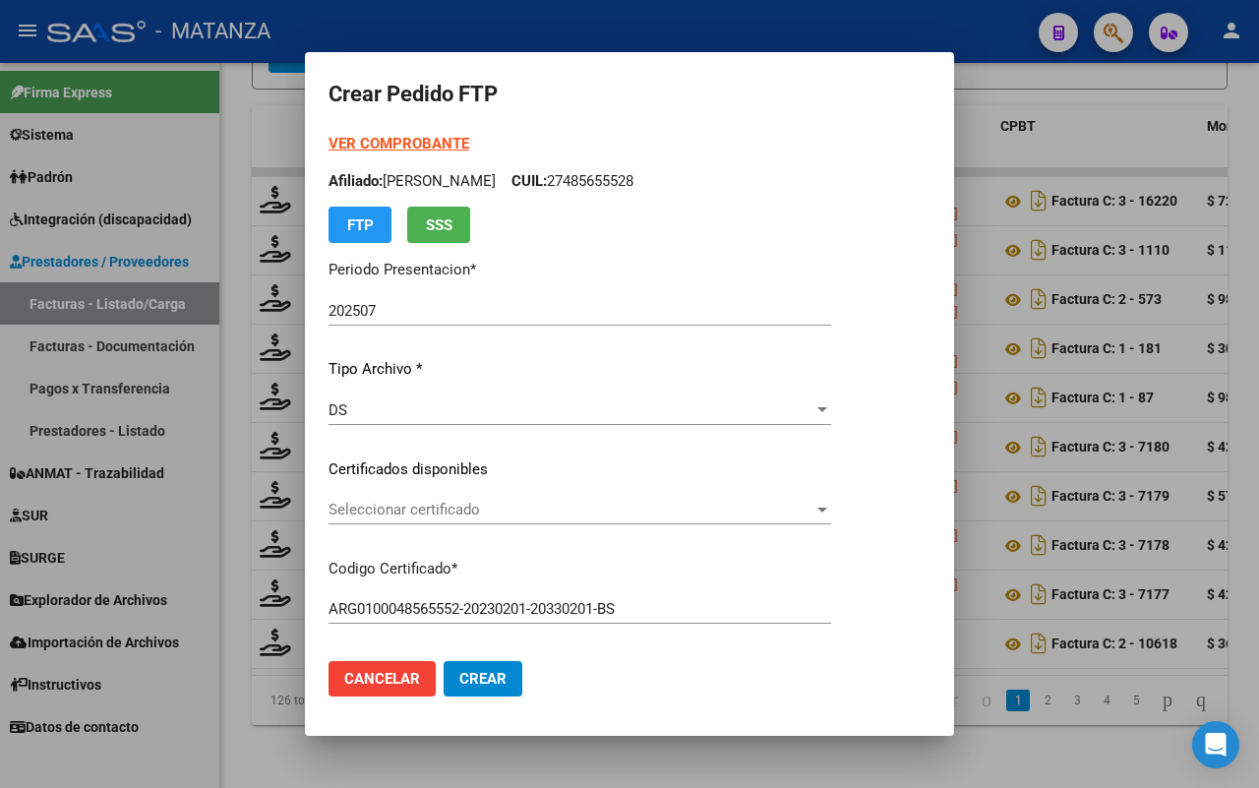
click at [523, 508] on span "Seleccionar certificado" at bounding box center [570, 510] width 485 height 18
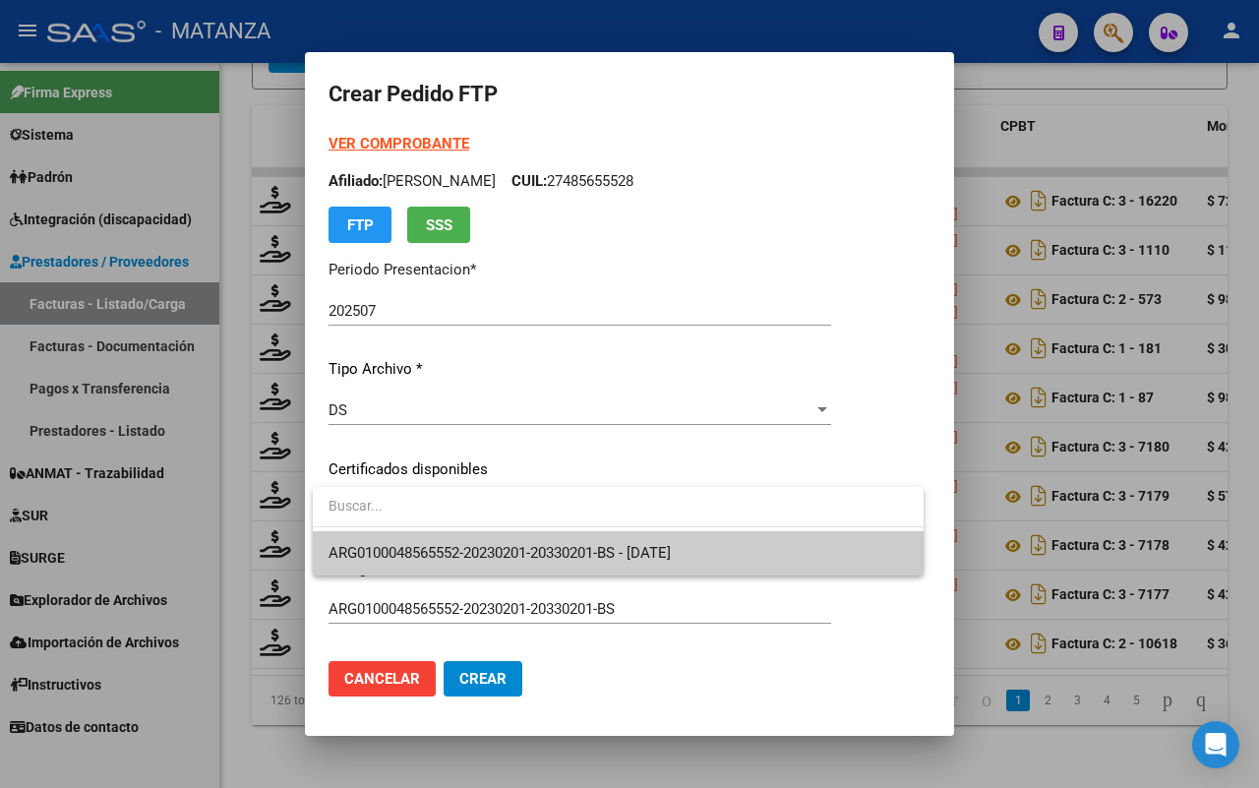
click at [526, 556] on span "ARG0100048565552-20230201-20330201-BS - [DATE]" at bounding box center [499, 553] width 342 height 18
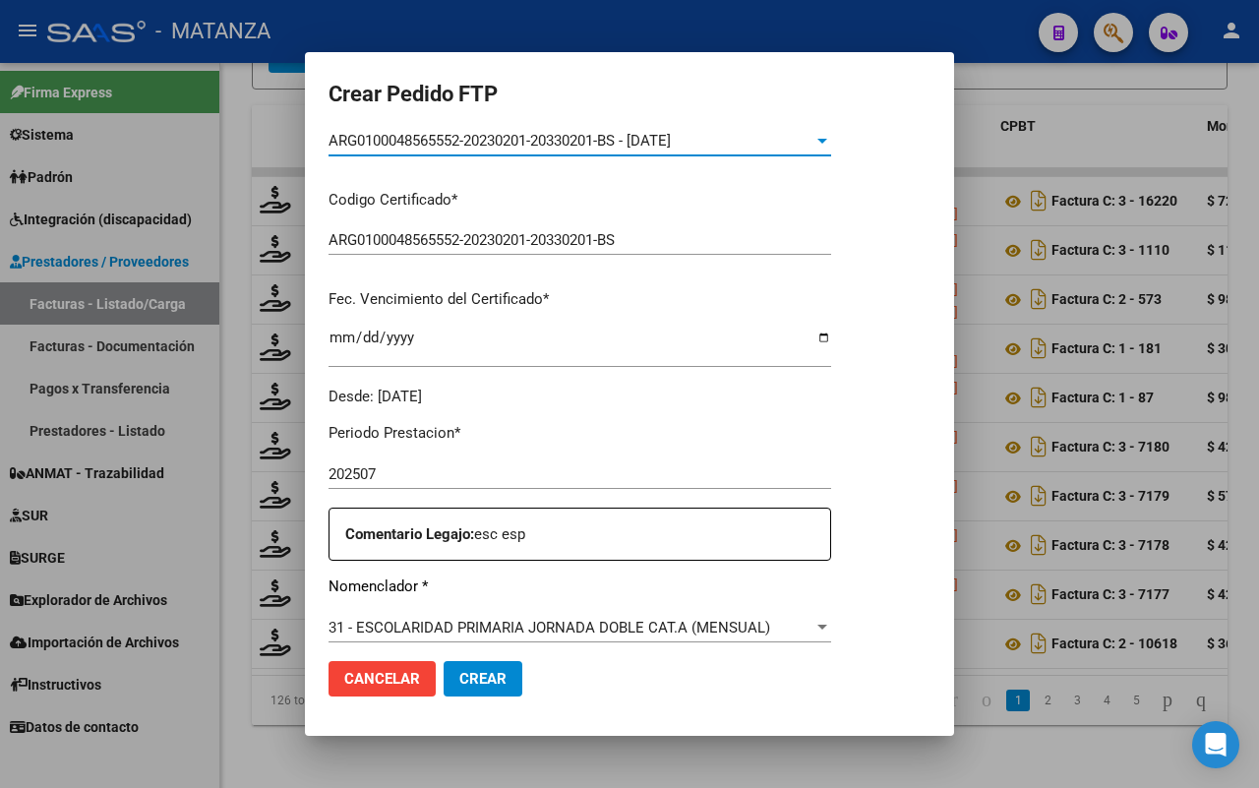
scroll to position [615, 0]
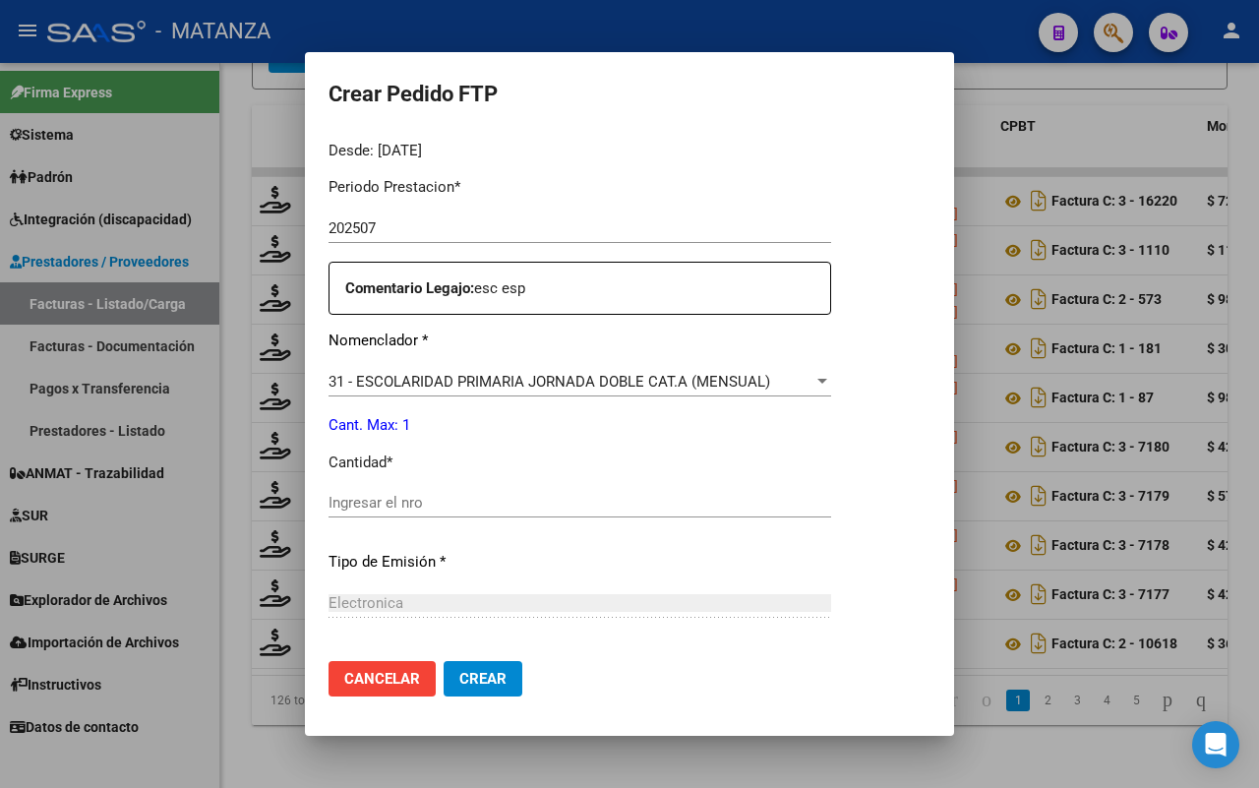
click at [467, 507] on input "Ingresar el nro" at bounding box center [579, 503] width 503 height 18
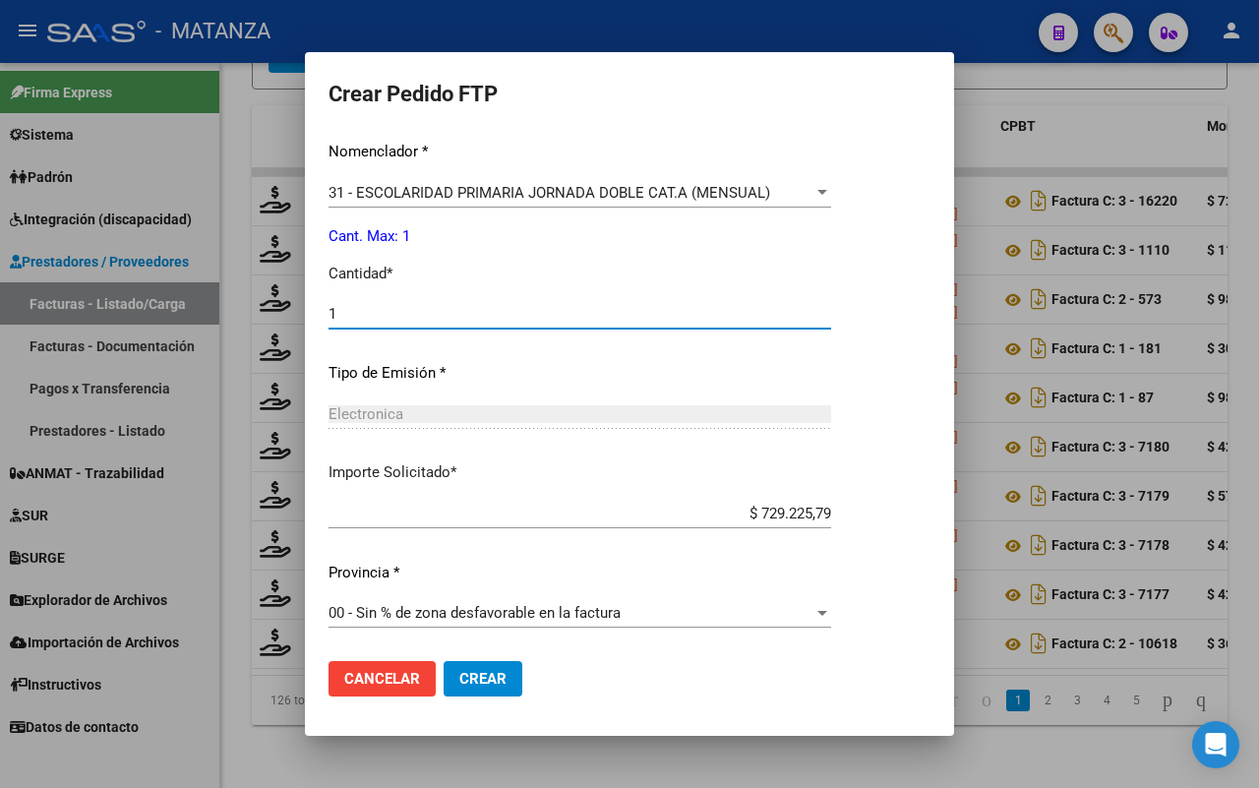
type input "1"
click at [489, 670] on span "Crear" at bounding box center [482, 679] width 47 height 18
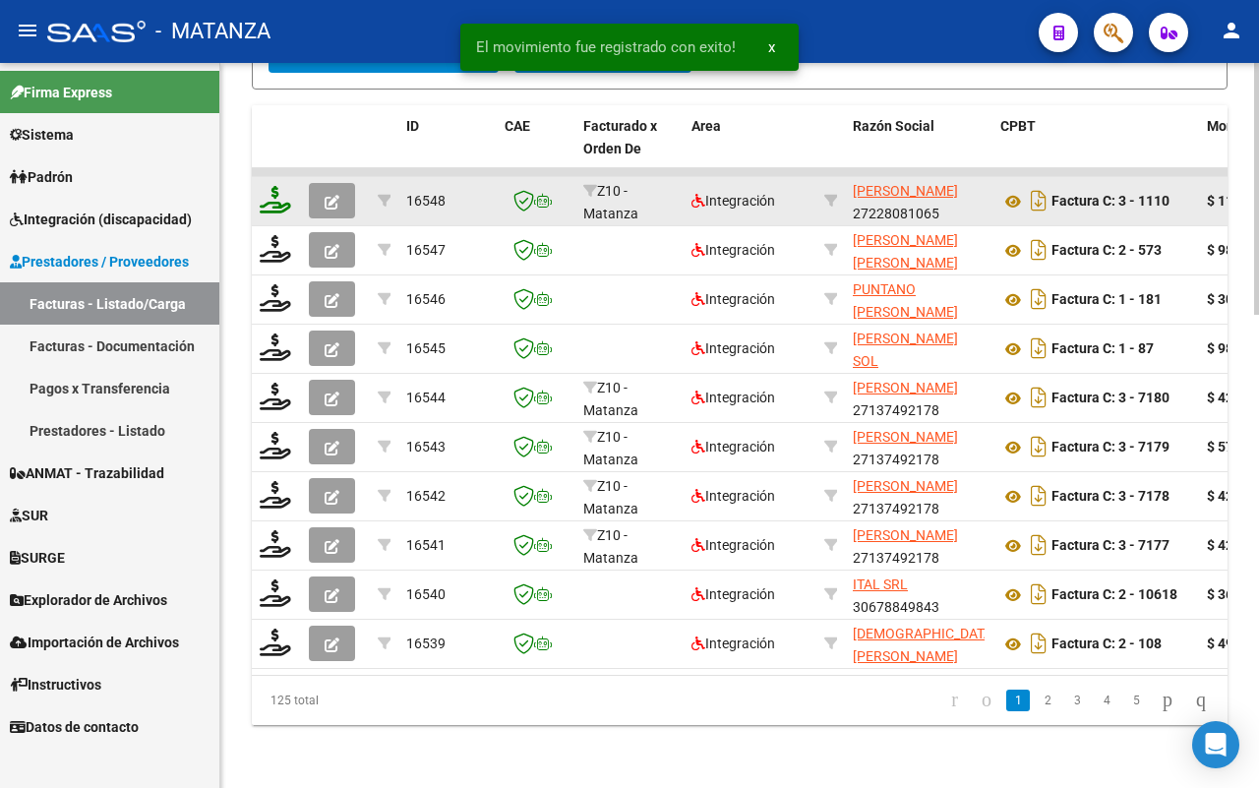
click at [280, 186] on icon at bounding box center [275, 200] width 31 height 28
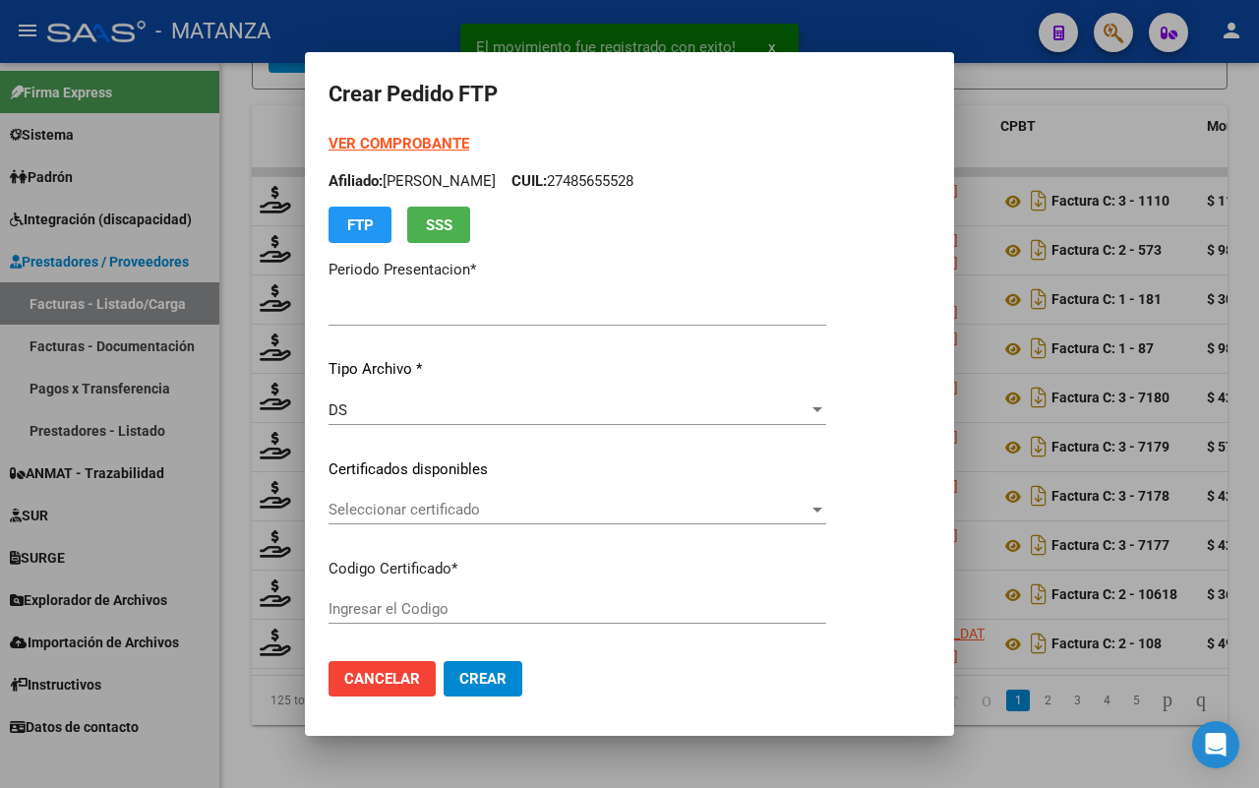
type input "202507"
type input "$ 111.335,49"
type input "ARG020005375480720160705-20190705-BS"
type input "[DATE]"
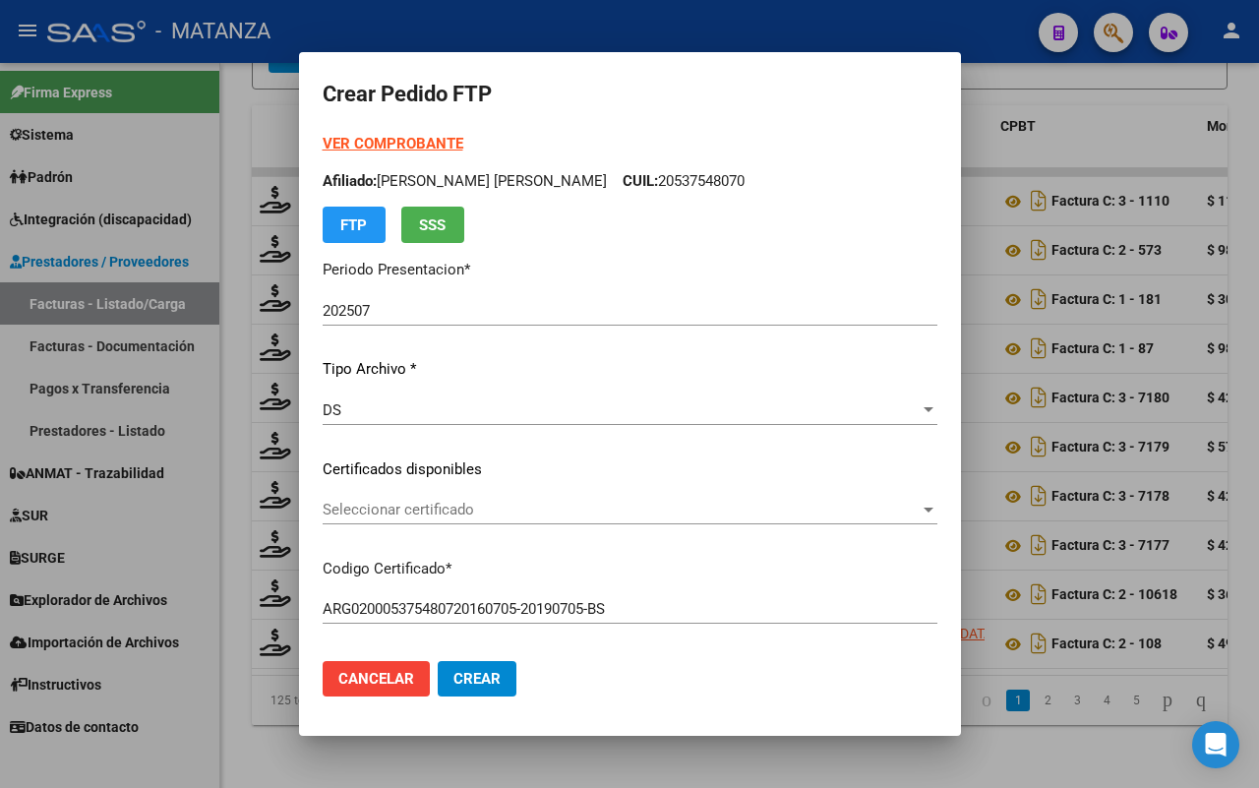
click at [464, 504] on span "Seleccionar certificado" at bounding box center [621, 510] width 597 height 18
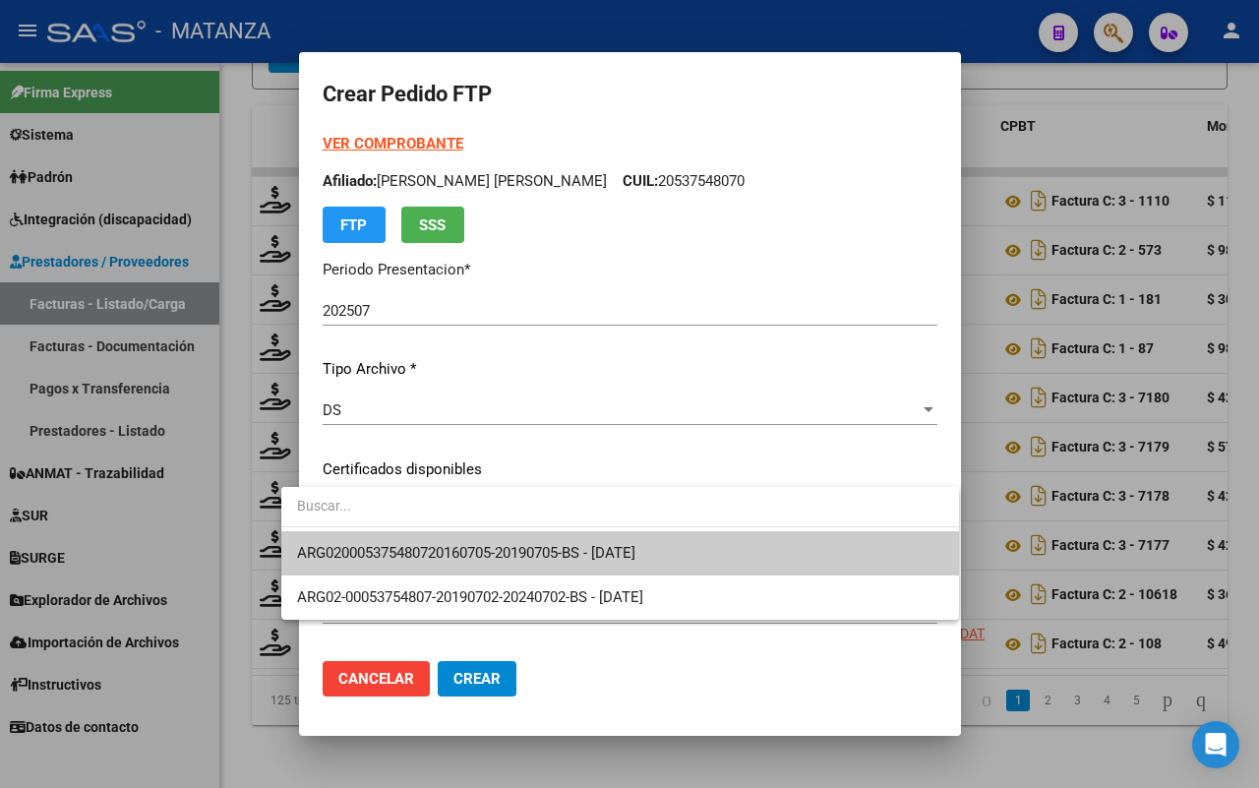
click at [460, 542] on span "ARG020005375480720160705-20190705-BS - [DATE]" at bounding box center [620, 553] width 646 height 44
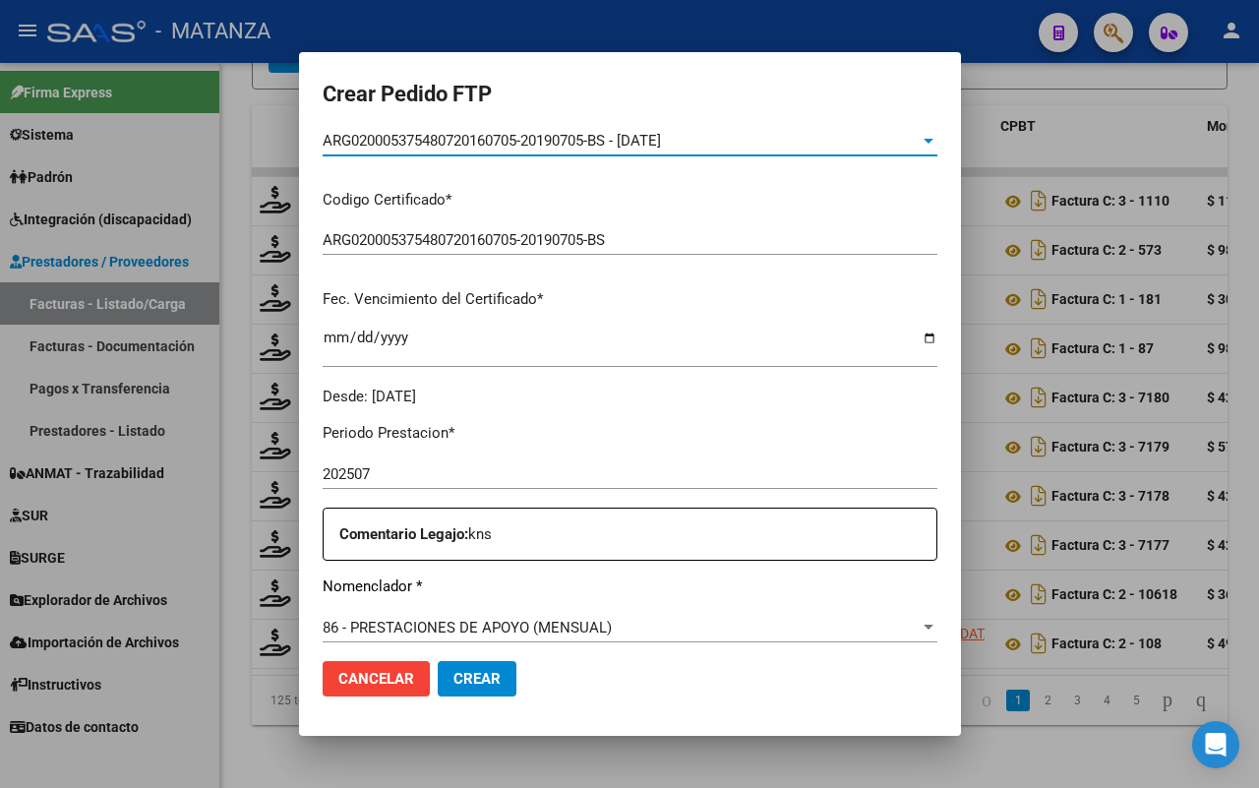
scroll to position [861, 0]
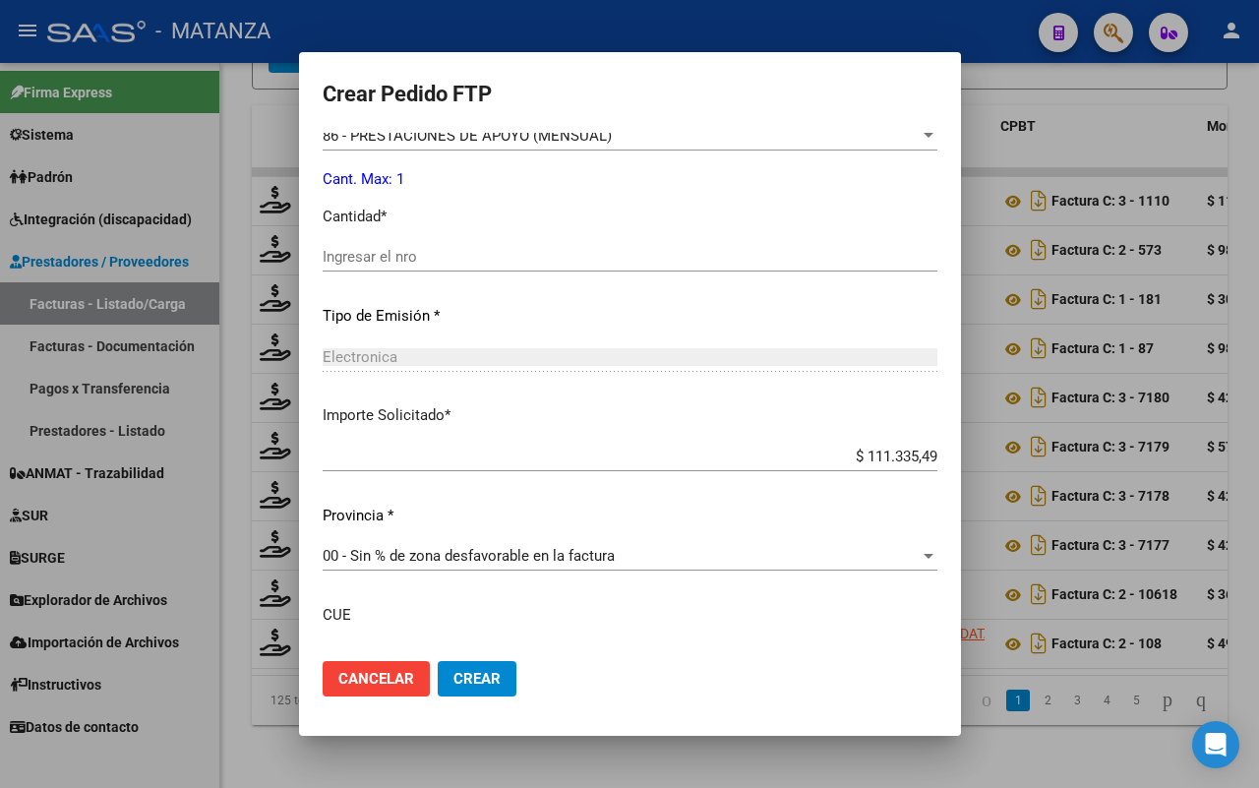
click at [473, 244] on div "Ingresar el nro" at bounding box center [630, 257] width 615 height 30
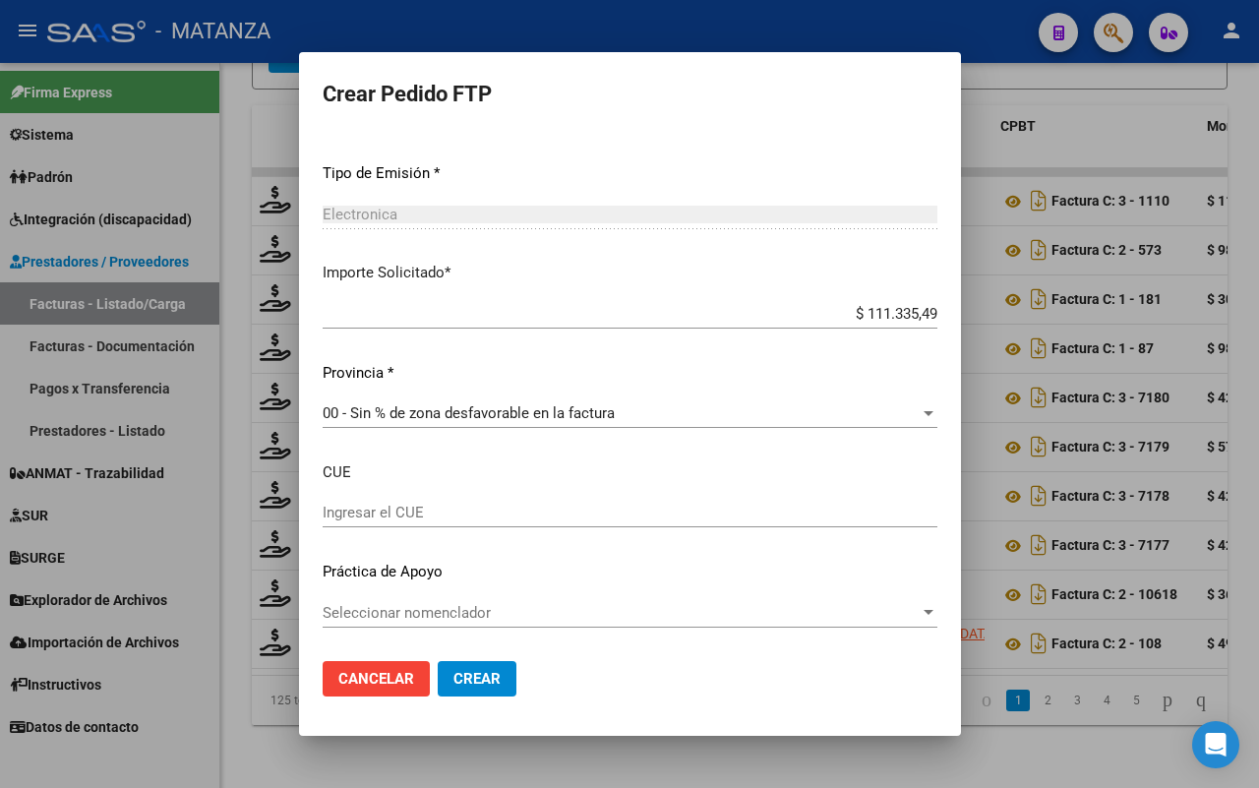
type input "1"
click at [457, 677] on span "Crear" at bounding box center [476, 679] width 47 height 18
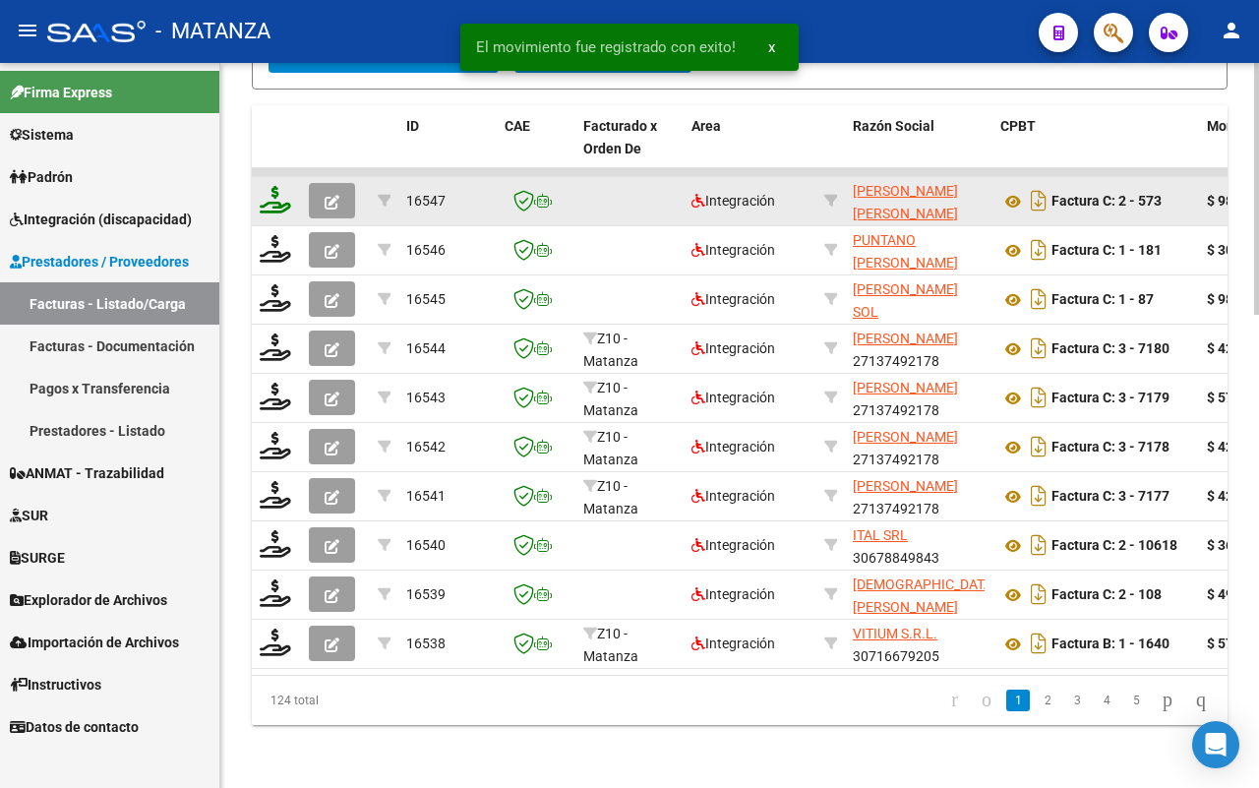
click at [267, 186] on icon at bounding box center [275, 200] width 31 height 28
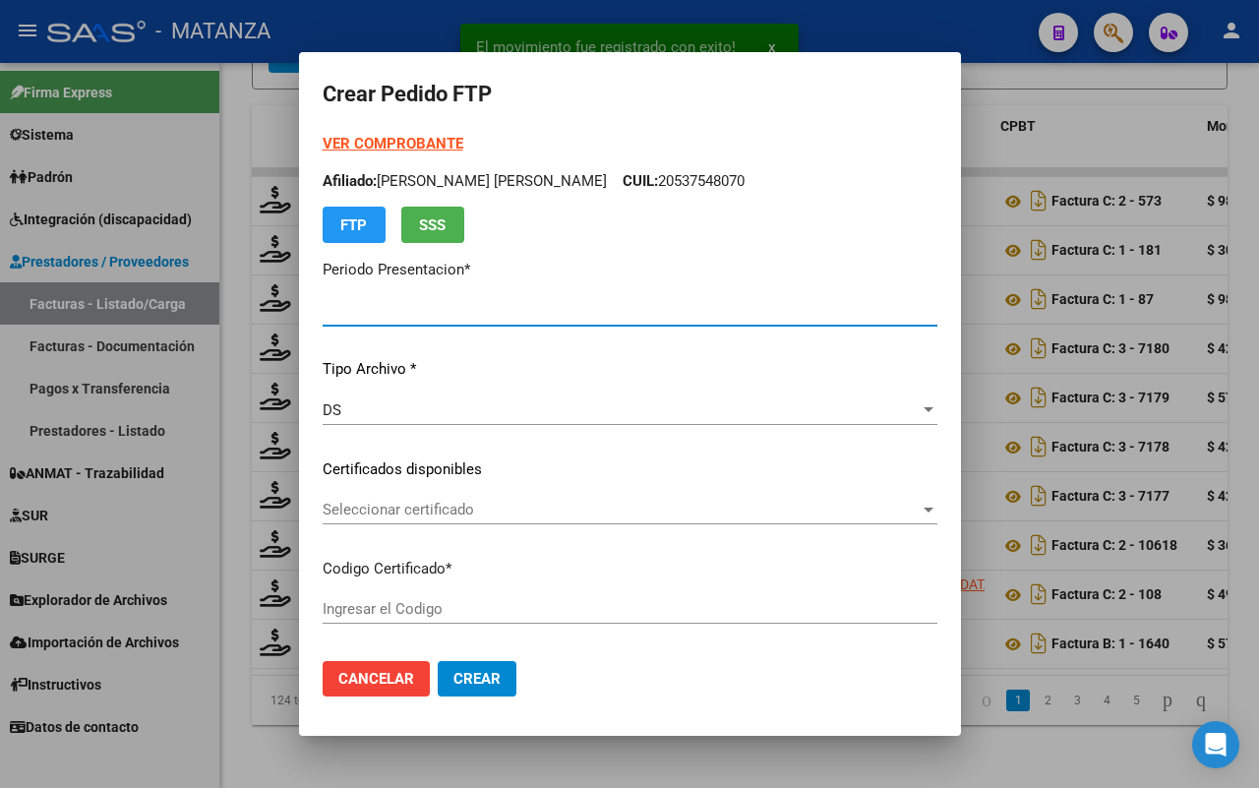
type input "202507"
type input "$ 98.964,88"
type input "ARG02-00045042569-20171010-20271010-BS"
type input "[DATE]"
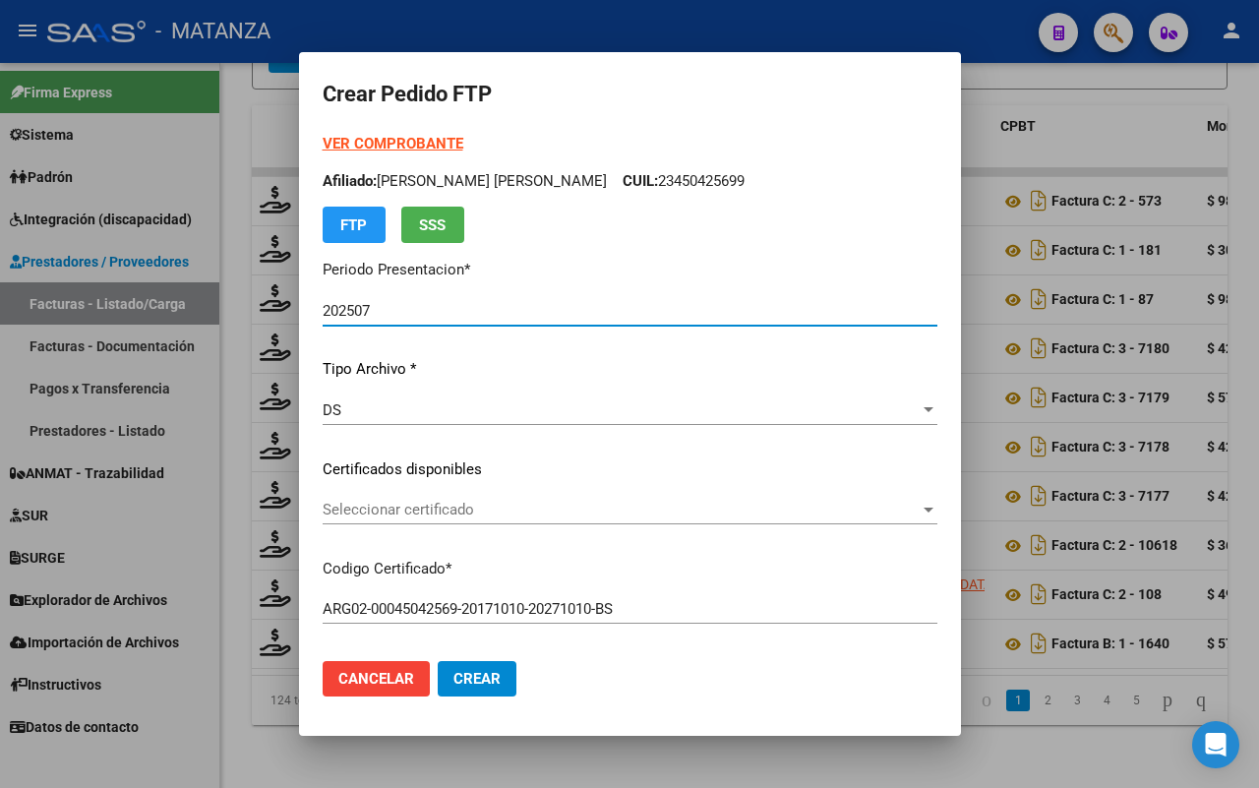
click at [562, 511] on span "Seleccionar certificado" at bounding box center [621, 510] width 597 height 18
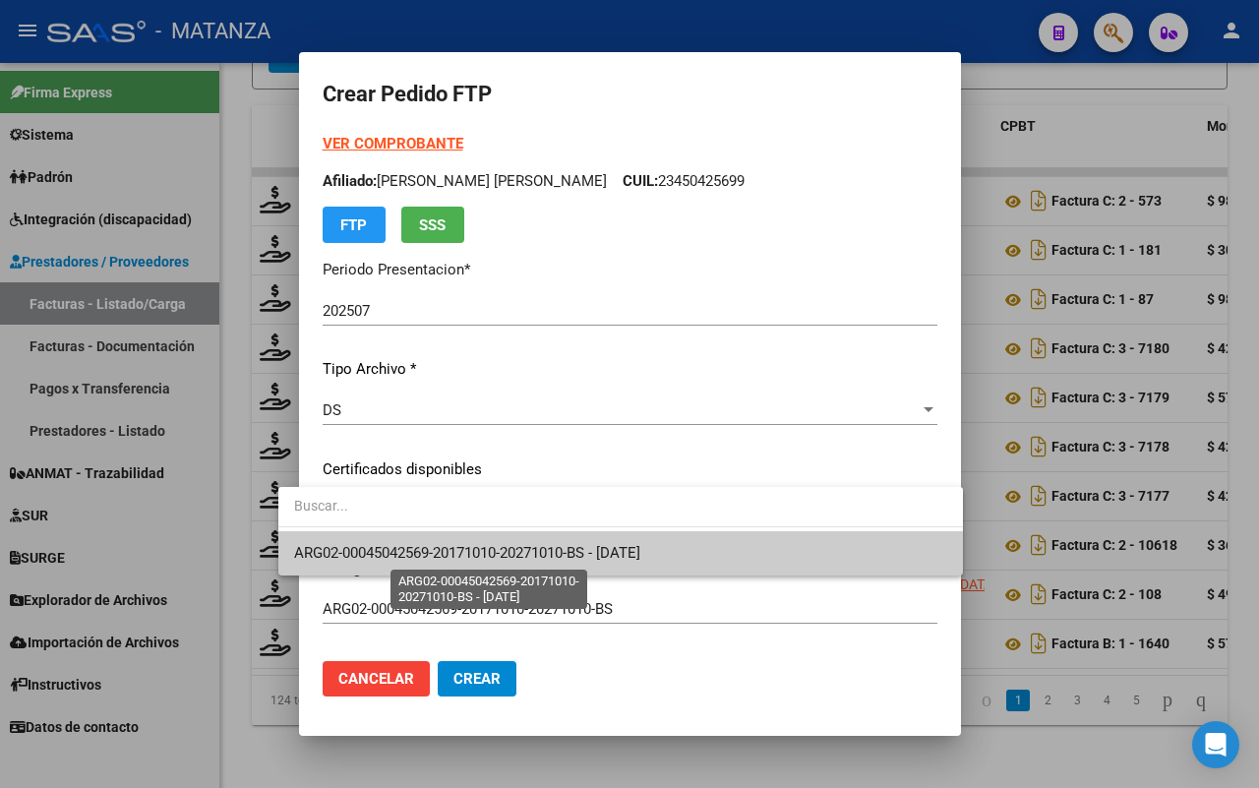
click at [542, 549] on span "ARG02-00045042569-20171010-20271010-BS - [DATE]" at bounding box center [467, 553] width 346 height 18
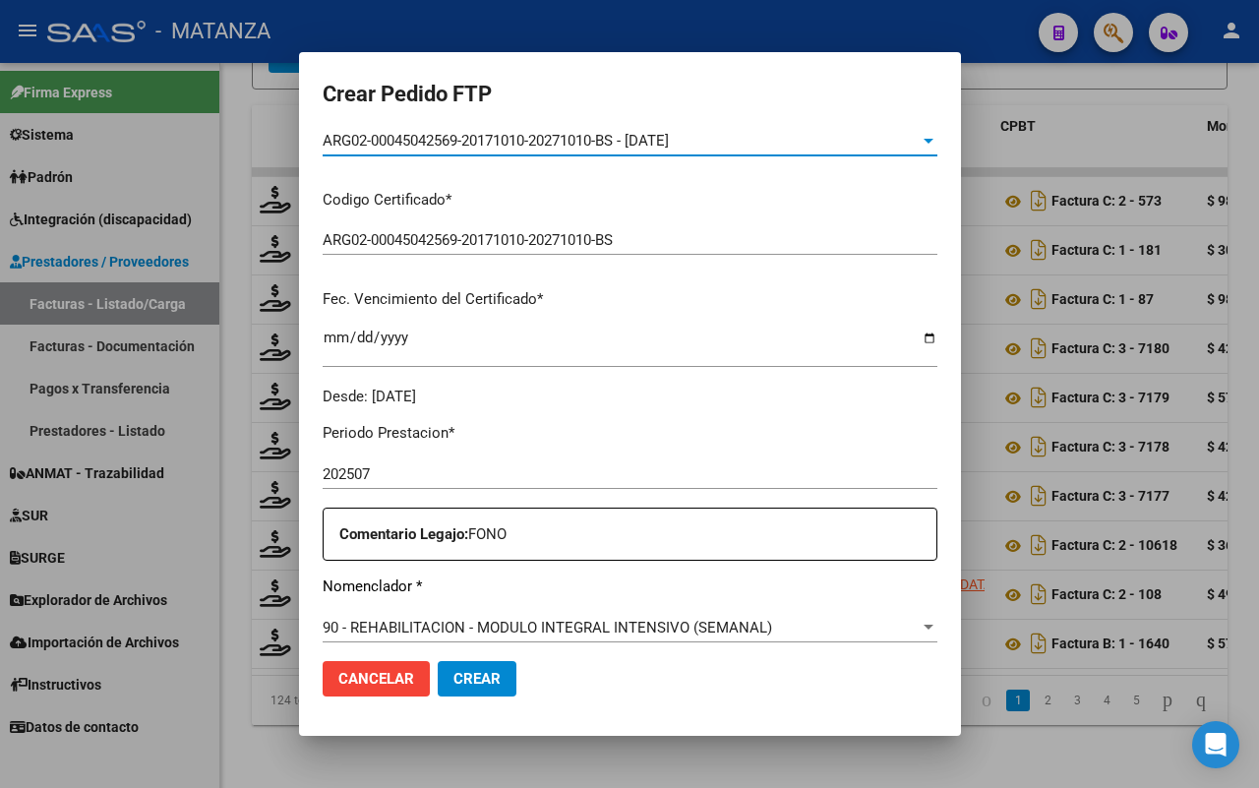
scroll to position [615, 0]
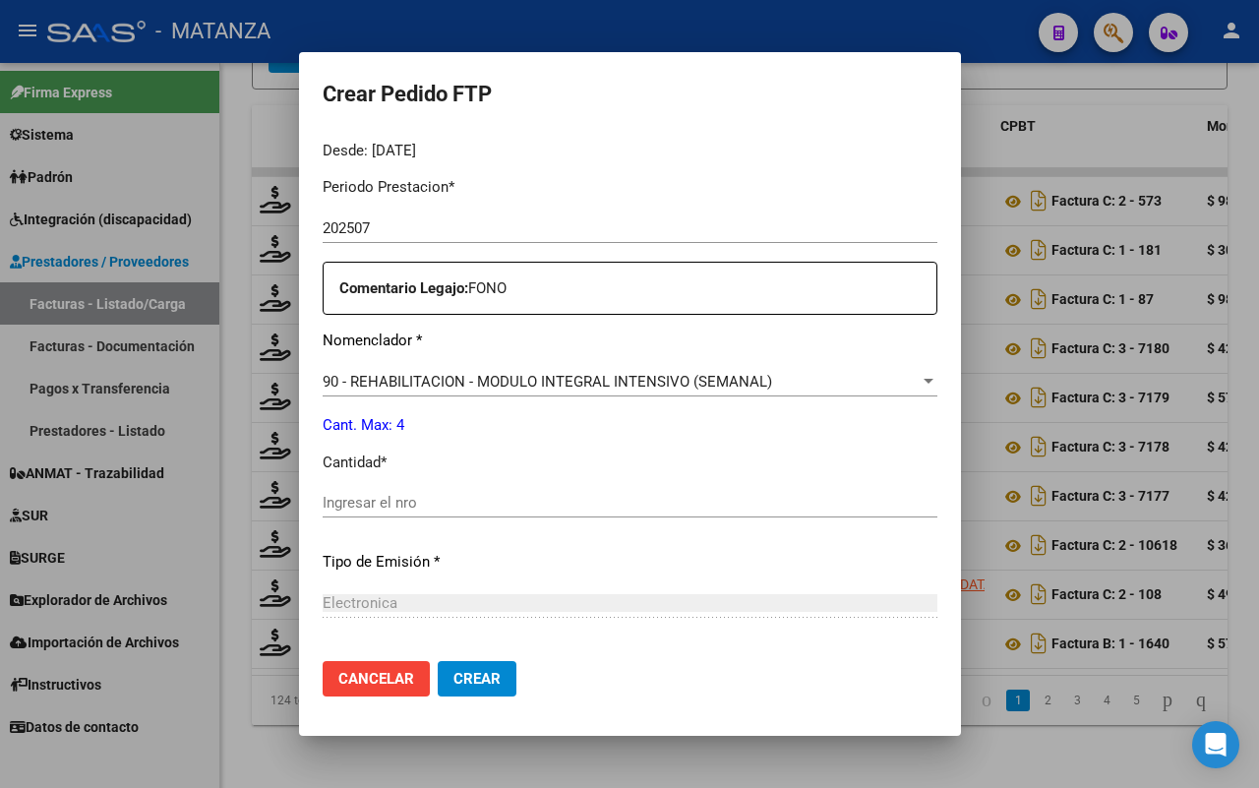
click at [470, 505] on input "Ingresar el nro" at bounding box center [630, 503] width 615 height 18
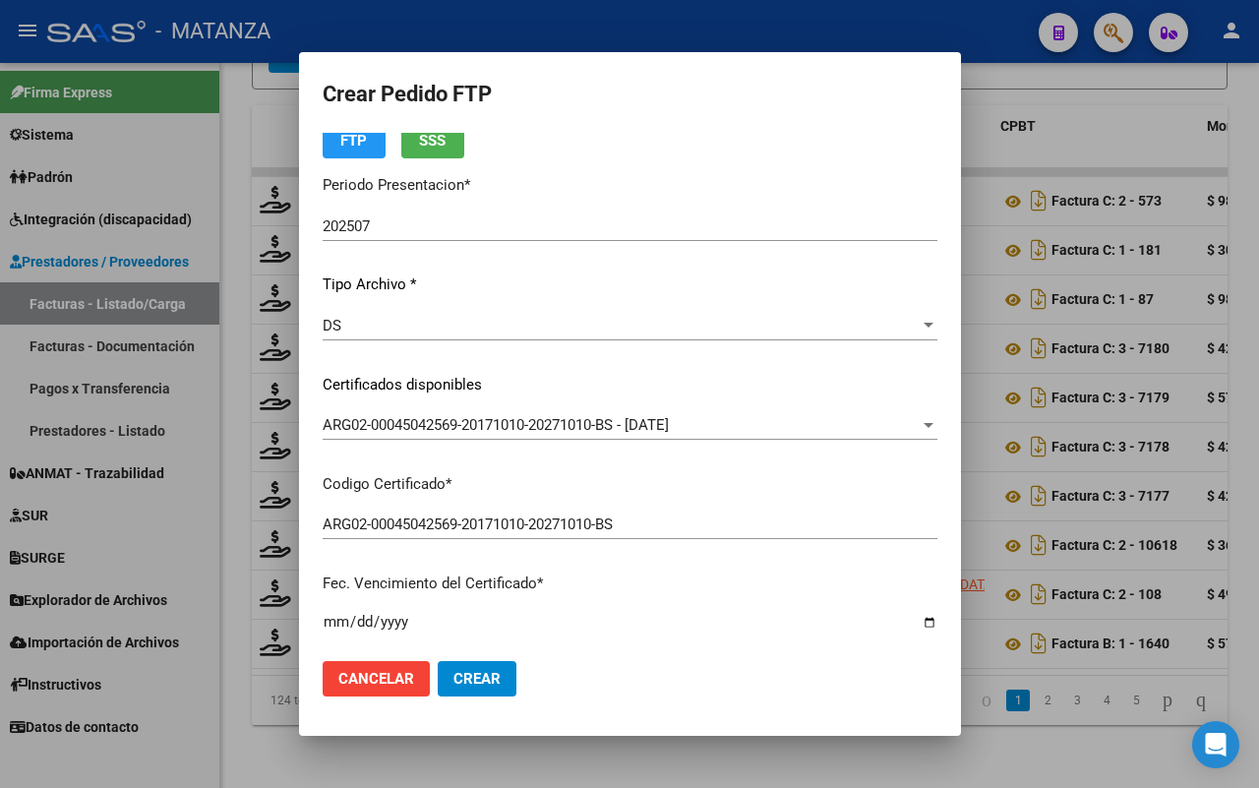
scroll to position [0, 0]
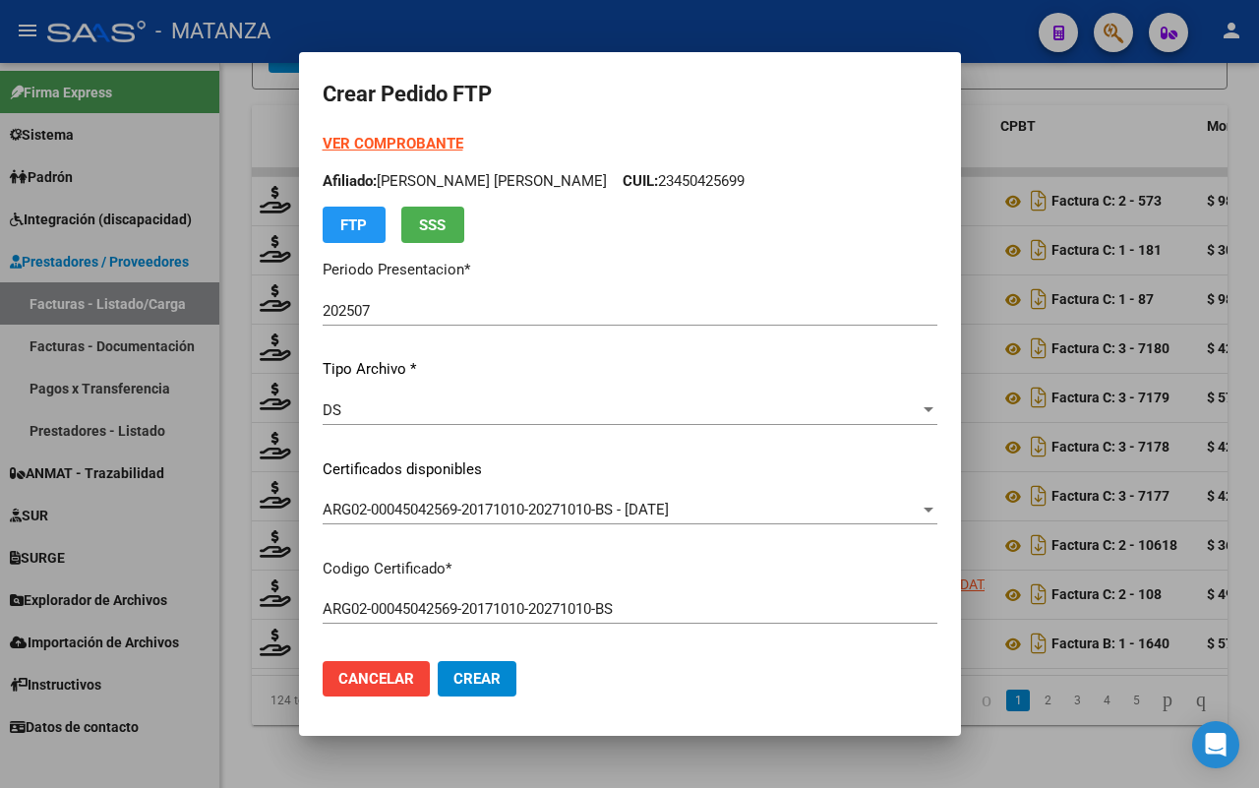
click at [454, 681] on span "Crear" at bounding box center [476, 679] width 47 height 18
